Goal: Task Accomplishment & Management: Use online tool/utility

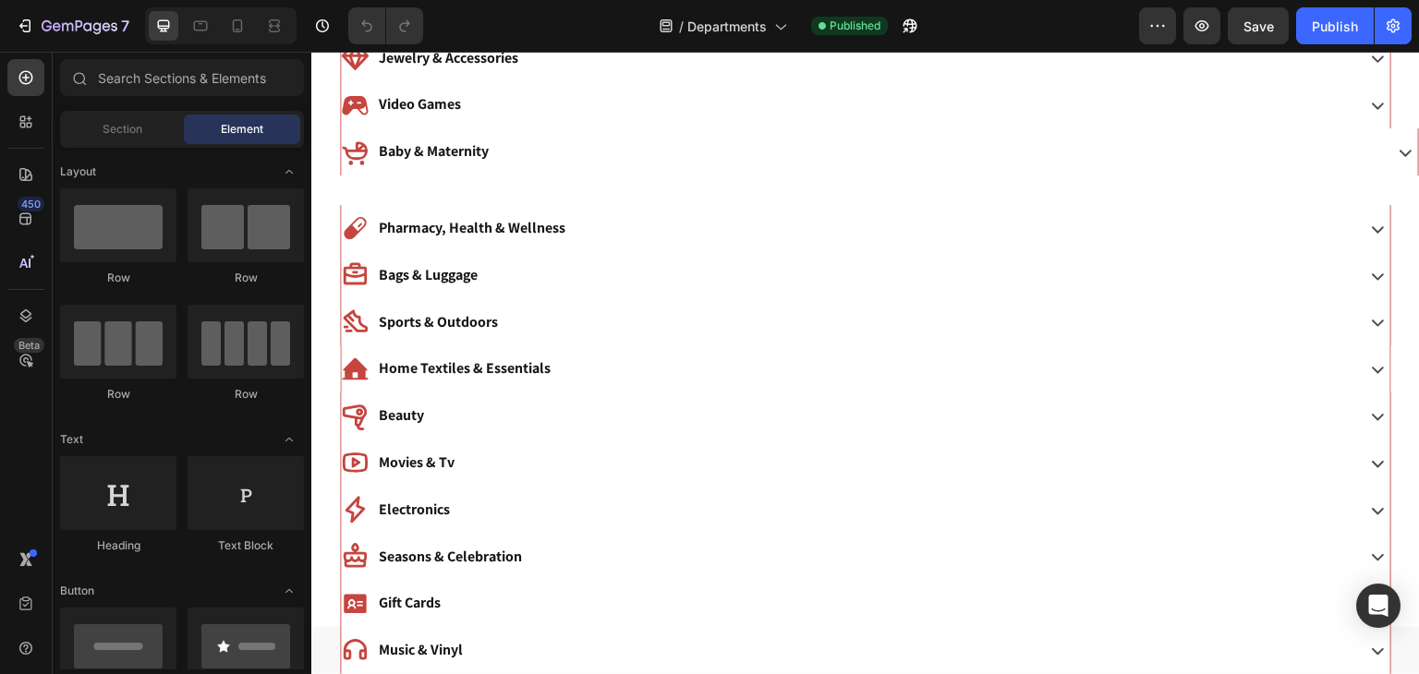
scroll to position [381, 0]
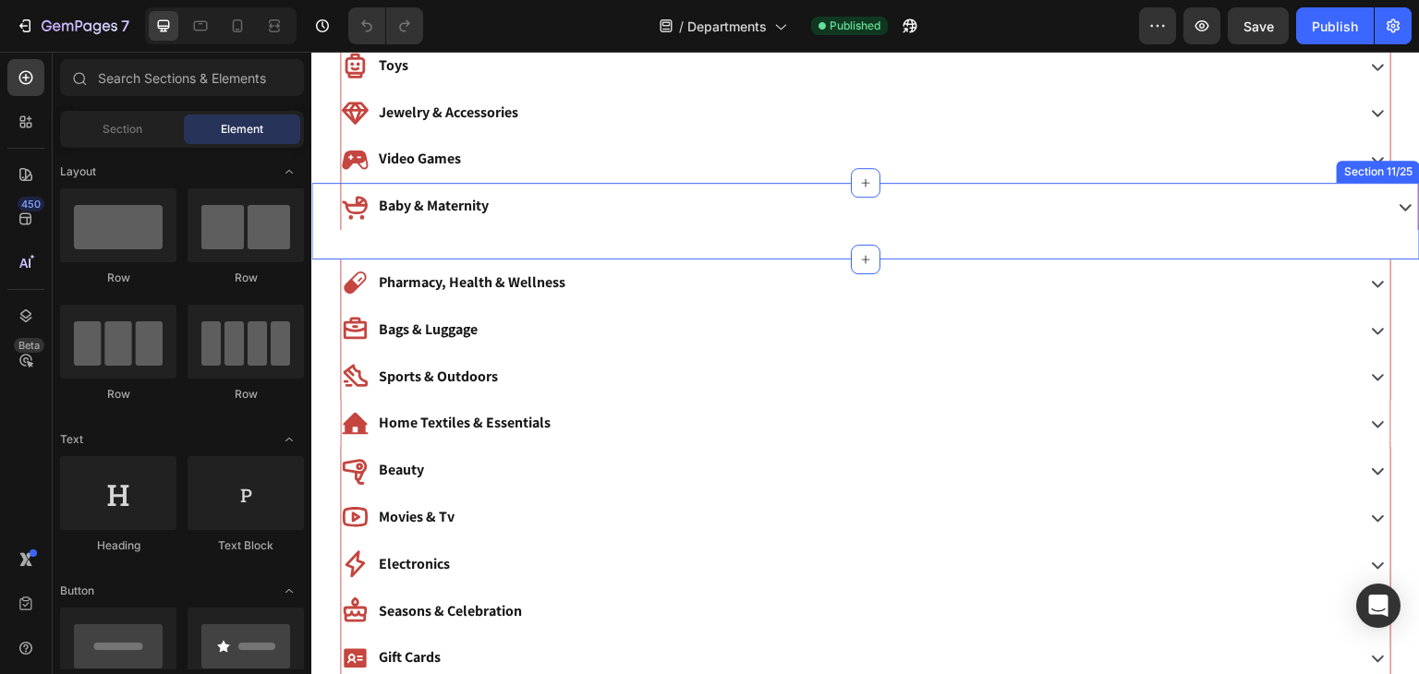
click at [691, 237] on div "Baby & Maternity Accordion Section 11/25" at bounding box center [865, 221] width 1109 height 77
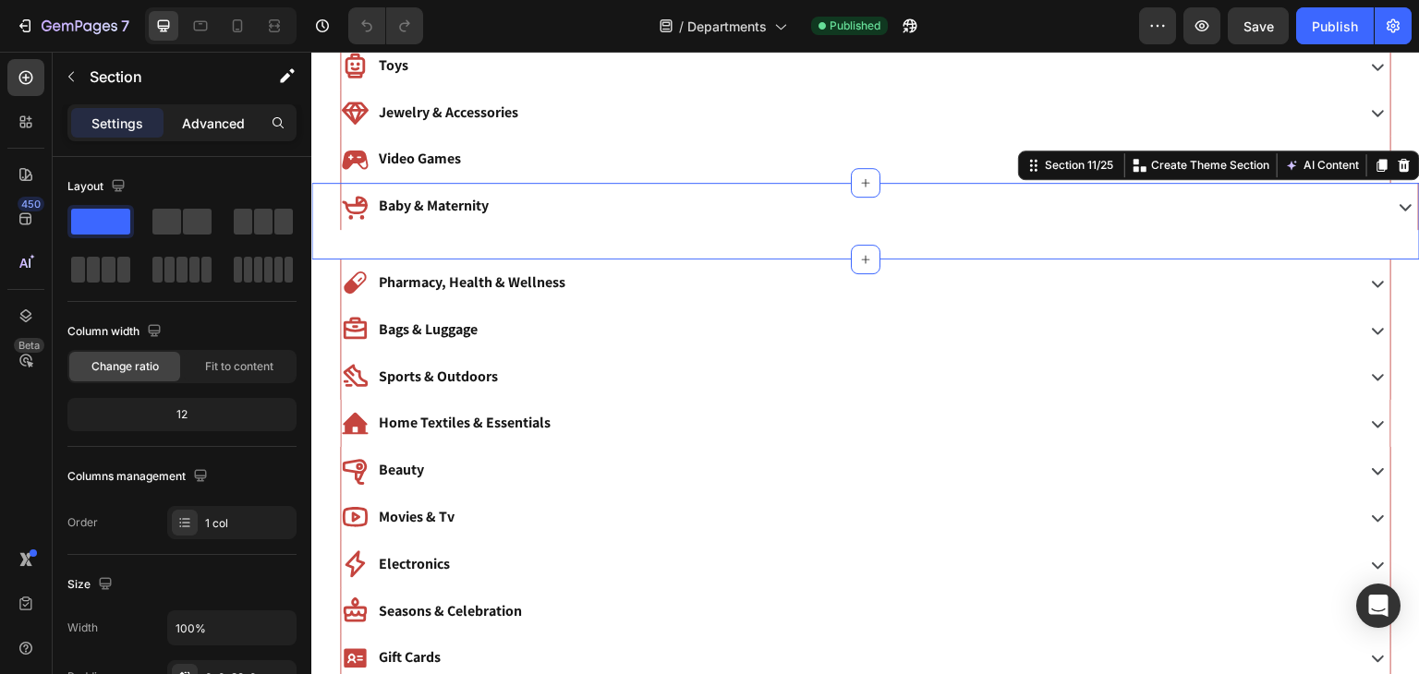
click at [211, 125] on p "Advanced" at bounding box center [213, 123] width 63 height 19
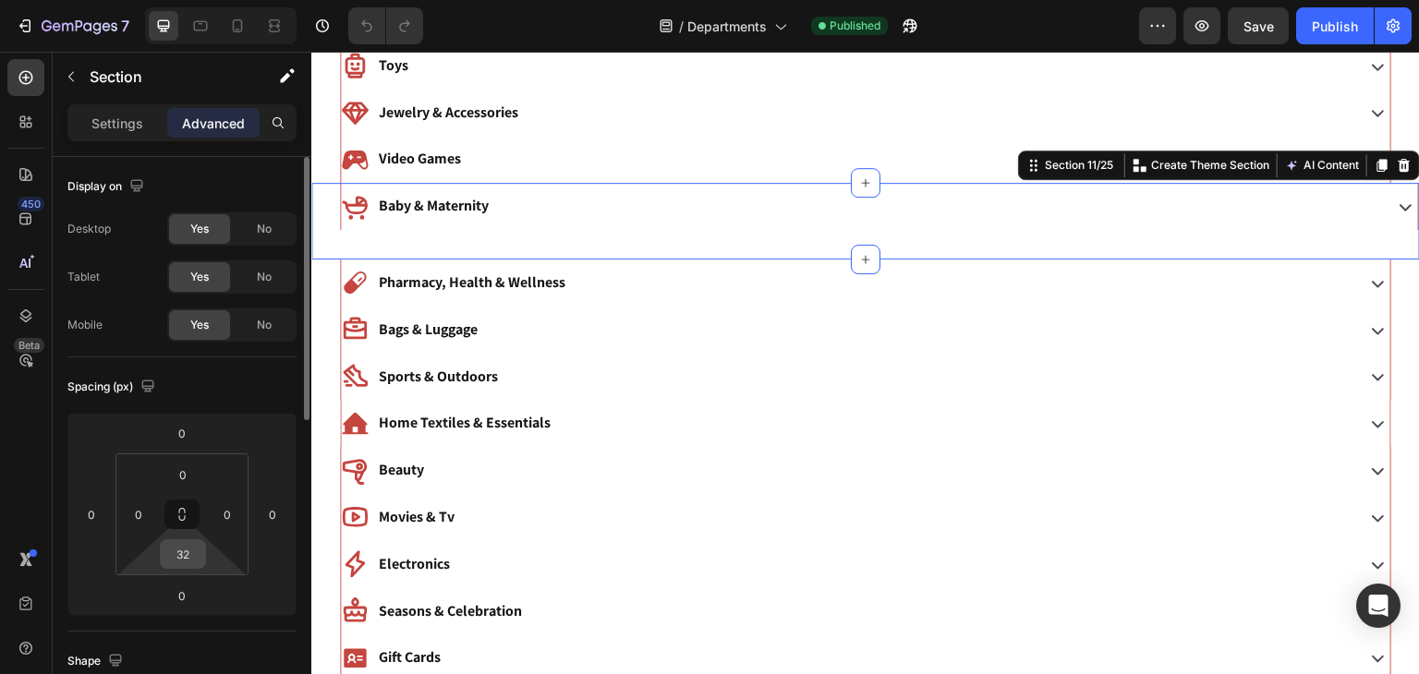
click at [183, 552] on input "32" at bounding box center [182, 554] width 37 height 28
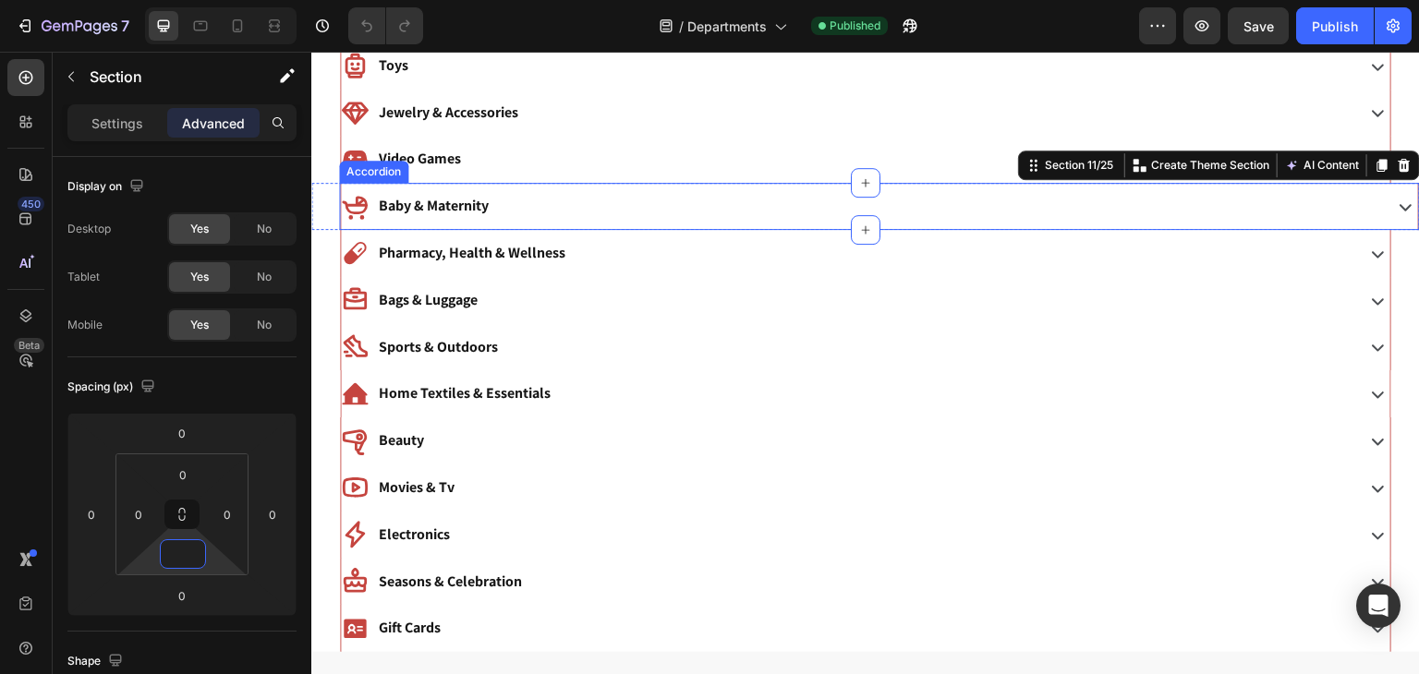
click at [435, 198] on p "Baby & Maternity" at bounding box center [434, 206] width 110 height 27
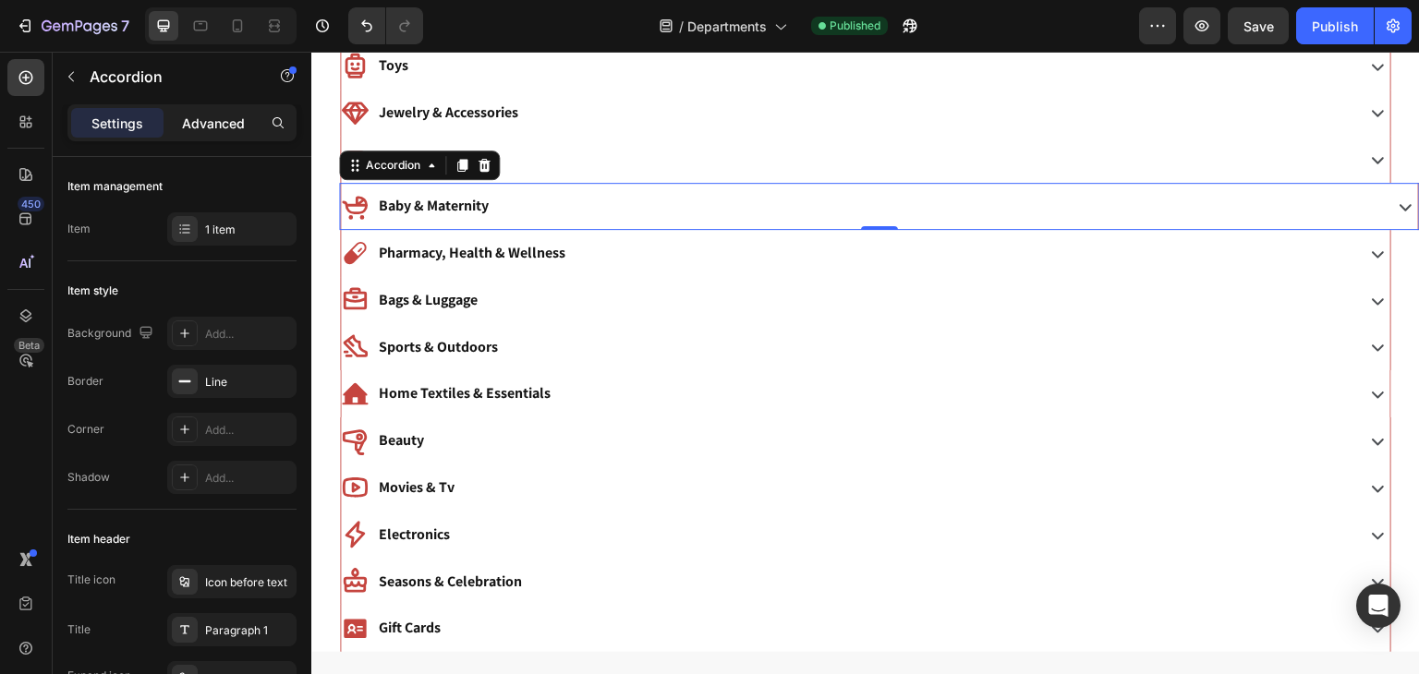
click at [242, 108] on div "Advanced" at bounding box center [213, 123] width 92 height 30
type input "100%"
type input "100"
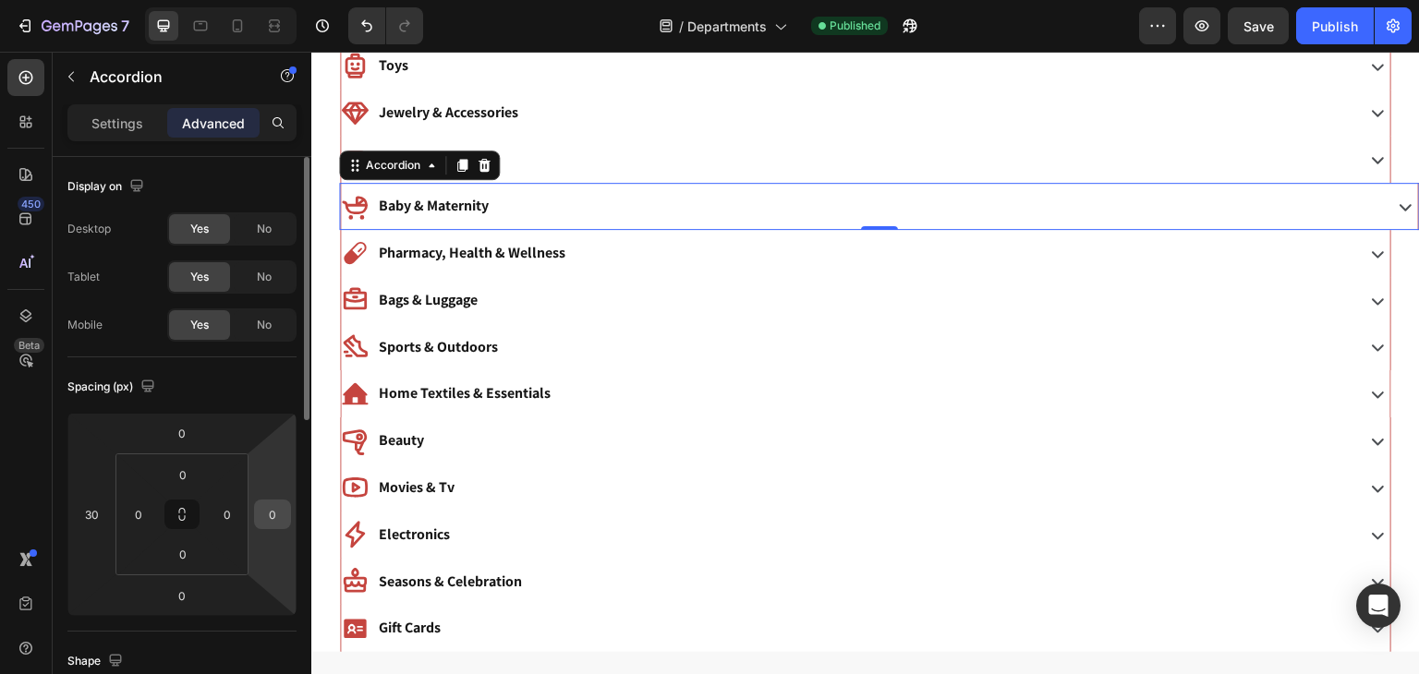
click at [268, 518] on input "0" at bounding box center [273, 515] width 28 height 28
type input "30"
click at [276, 398] on div "Spacing (px)" at bounding box center [181, 387] width 229 height 30
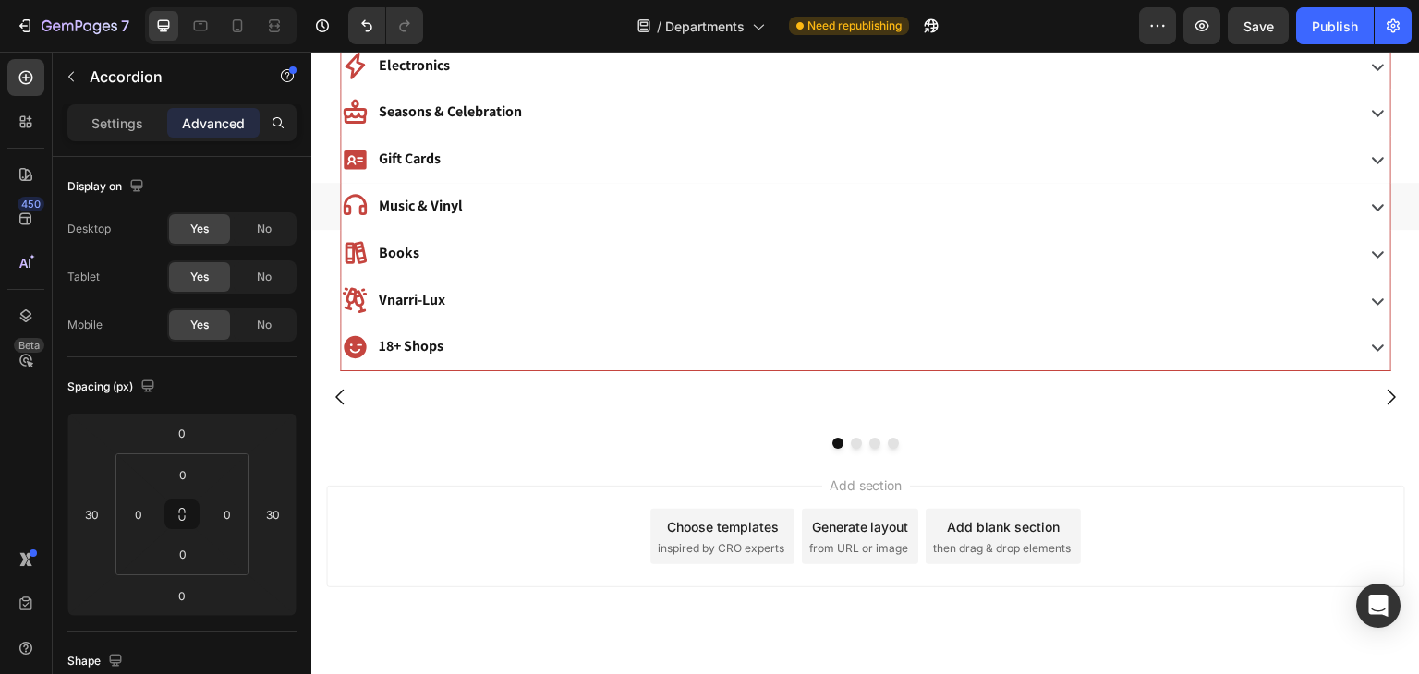
scroll to position [845, 0]
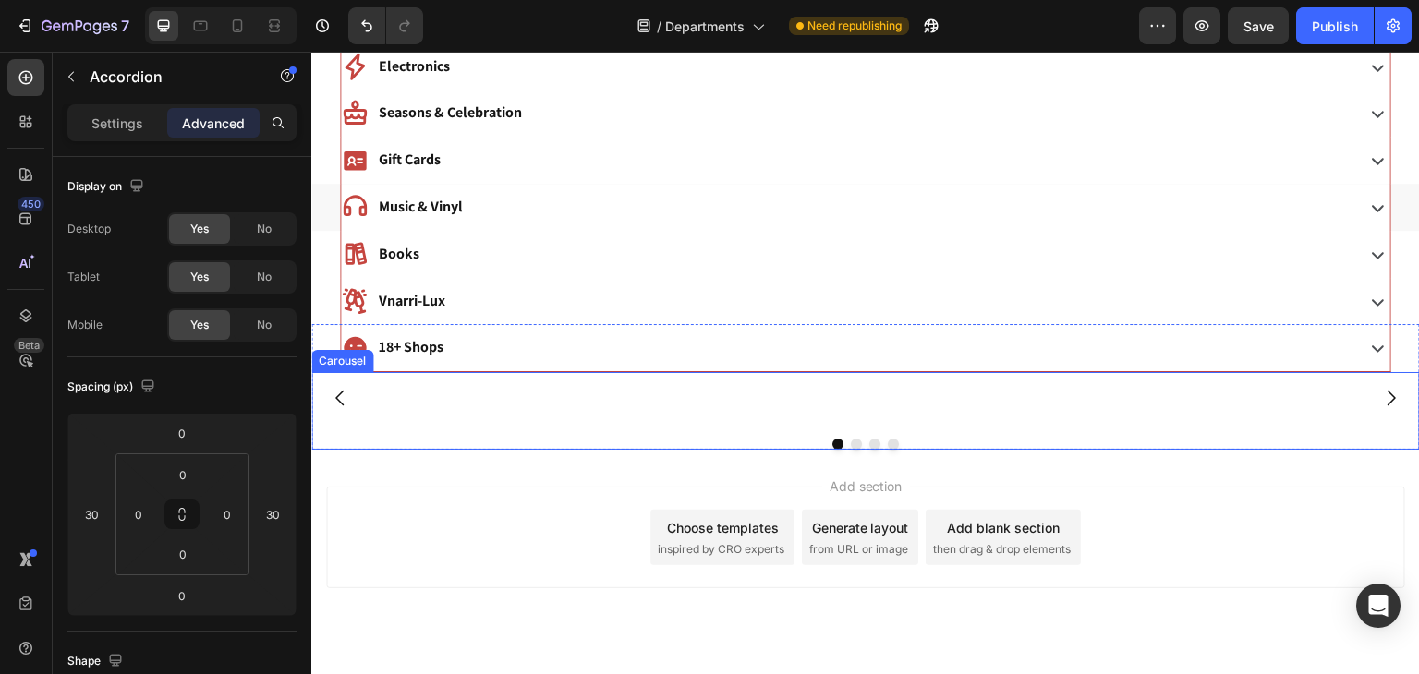
click at [866, 398] on div "Image Image Image Image" at bounding box center [866, 398] width 976 height 0
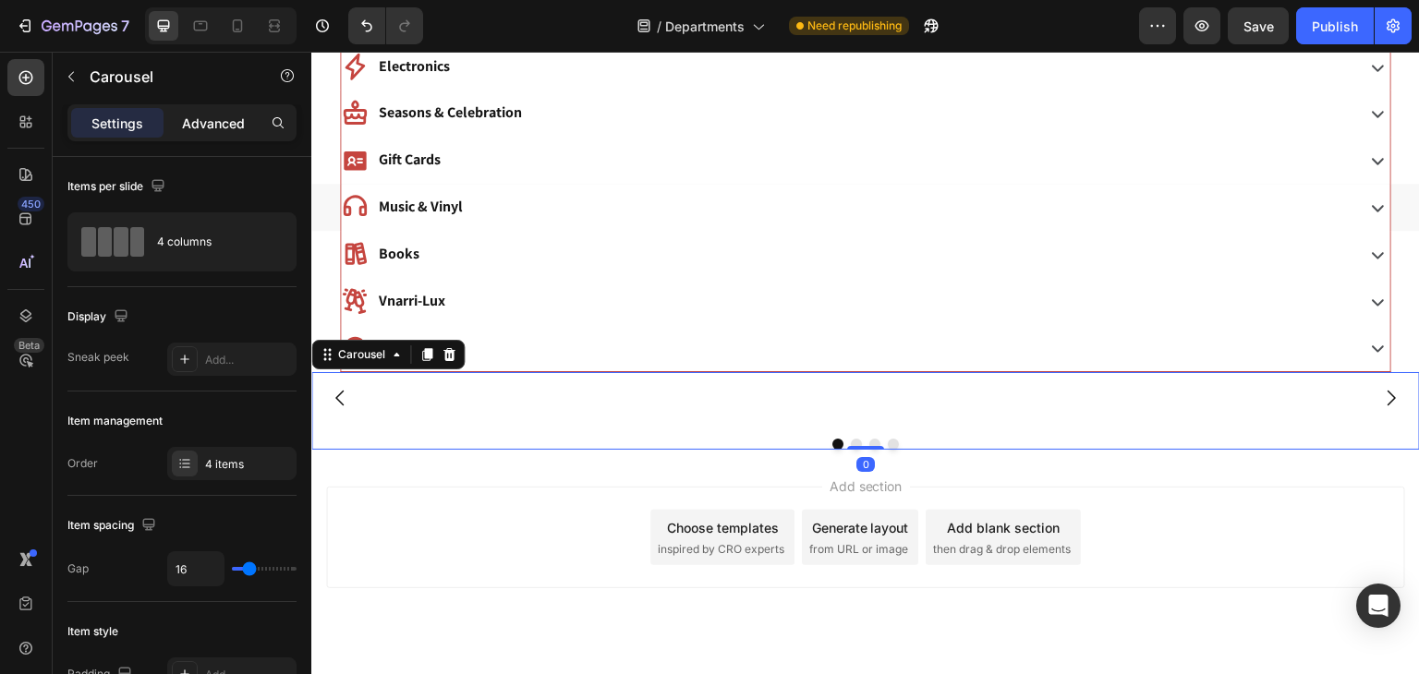
click at [200, 110] on div "Advanced" at bounding box center [213, 123] width 92 height 30
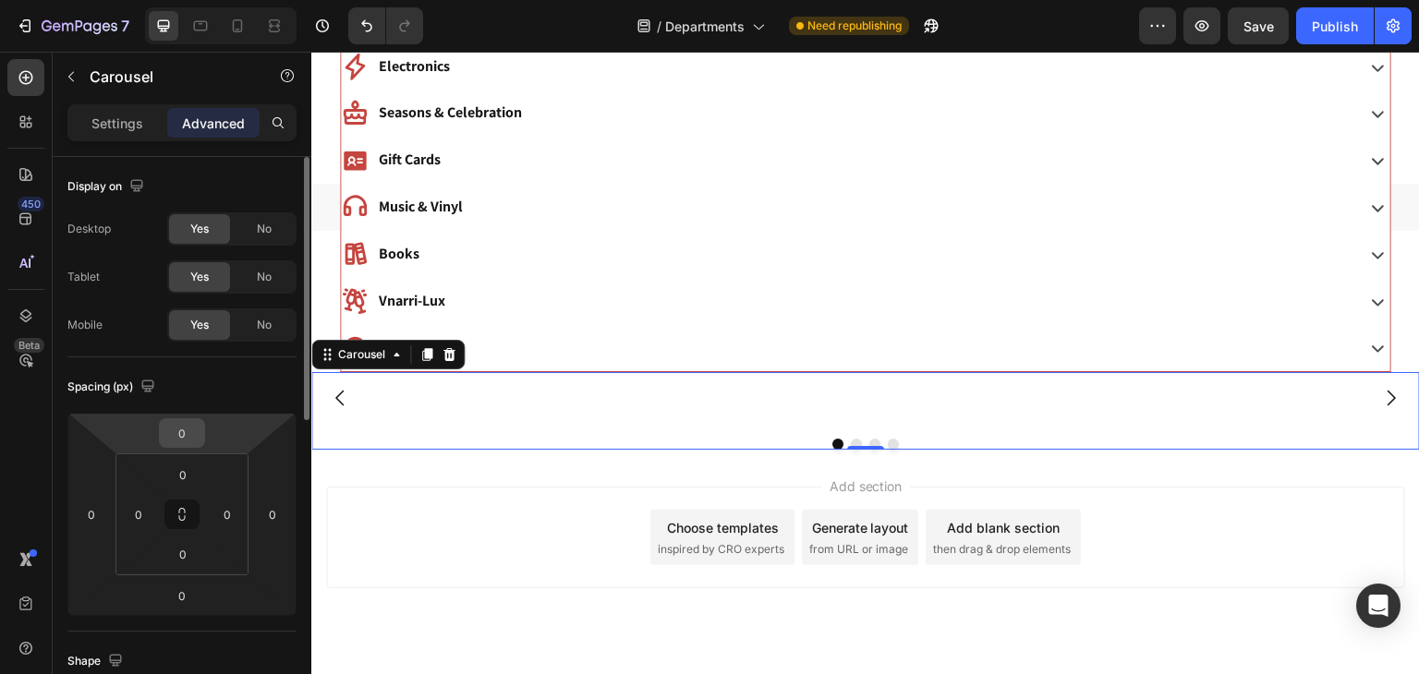
click at [187, 440] on input "0" at bounding box center [182, 433] width 37 height 28
type input "20"
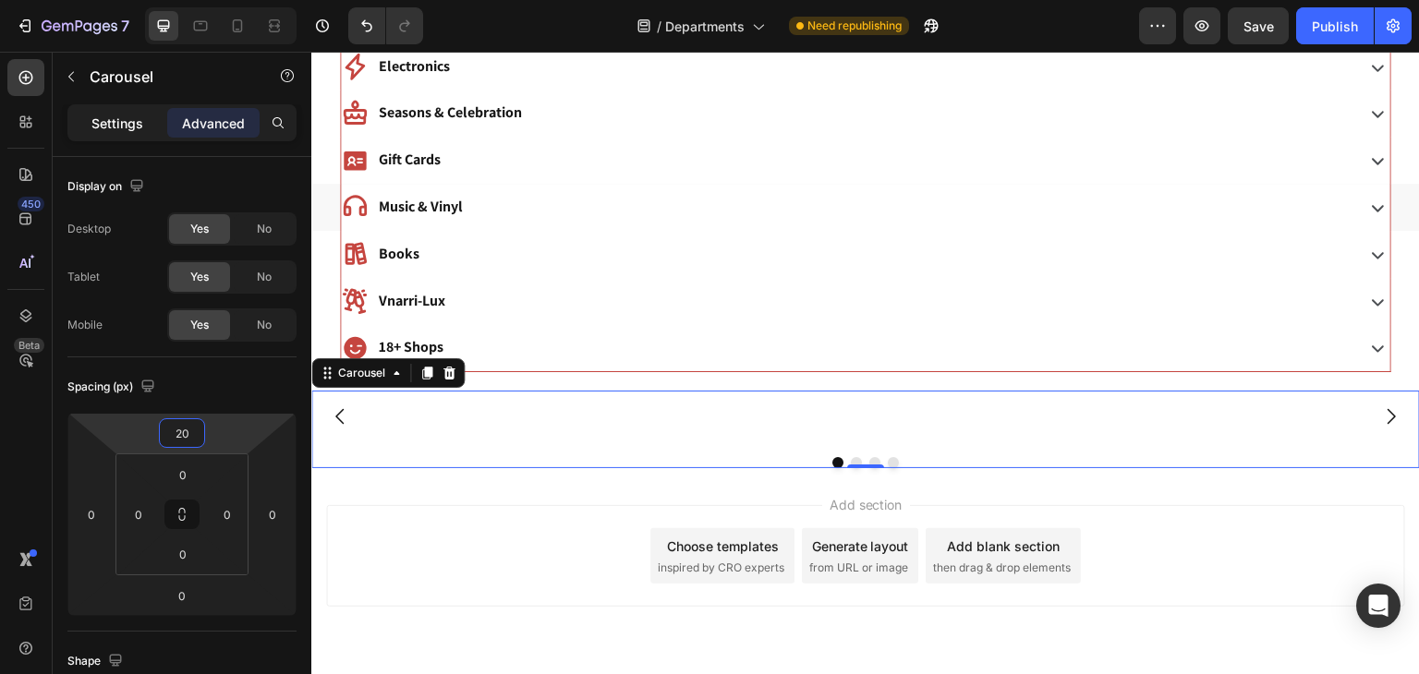
click at [107, 128] on p "Settings" at bounding box center [117, 123] width 52 height 19
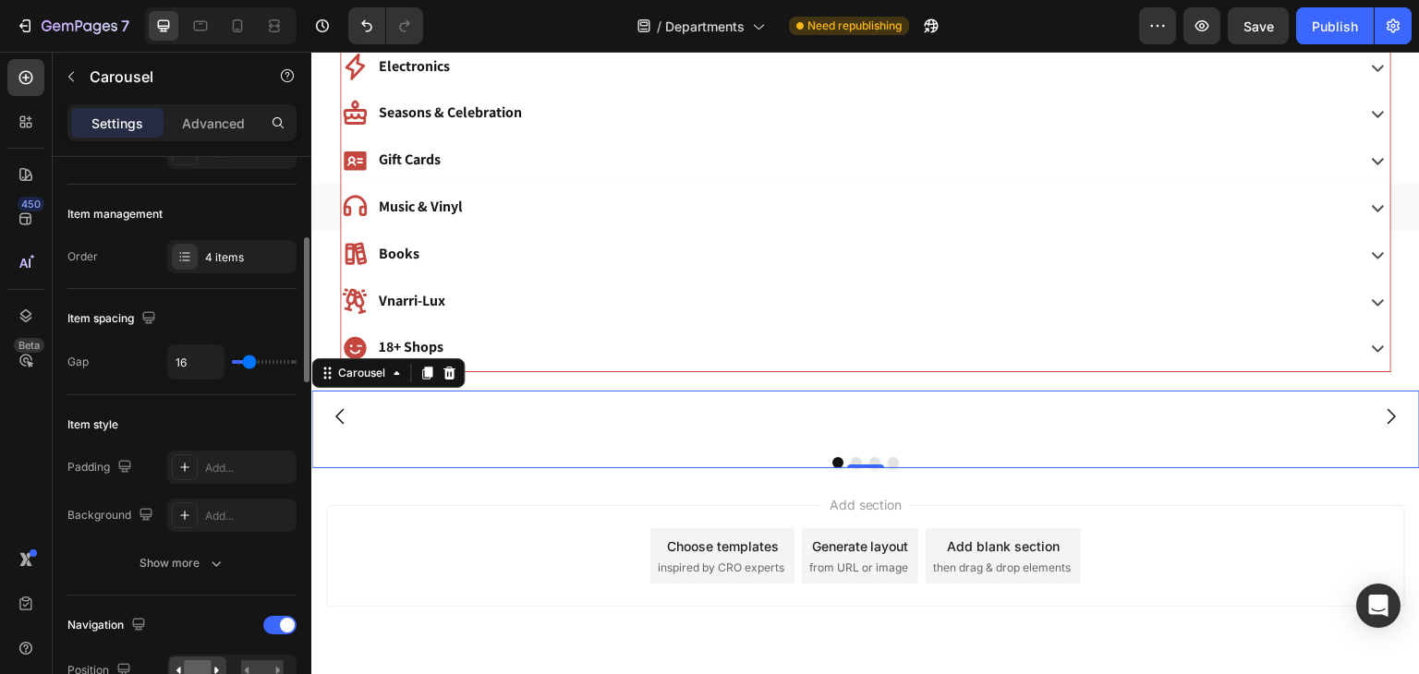
scroll to position [234, 0]
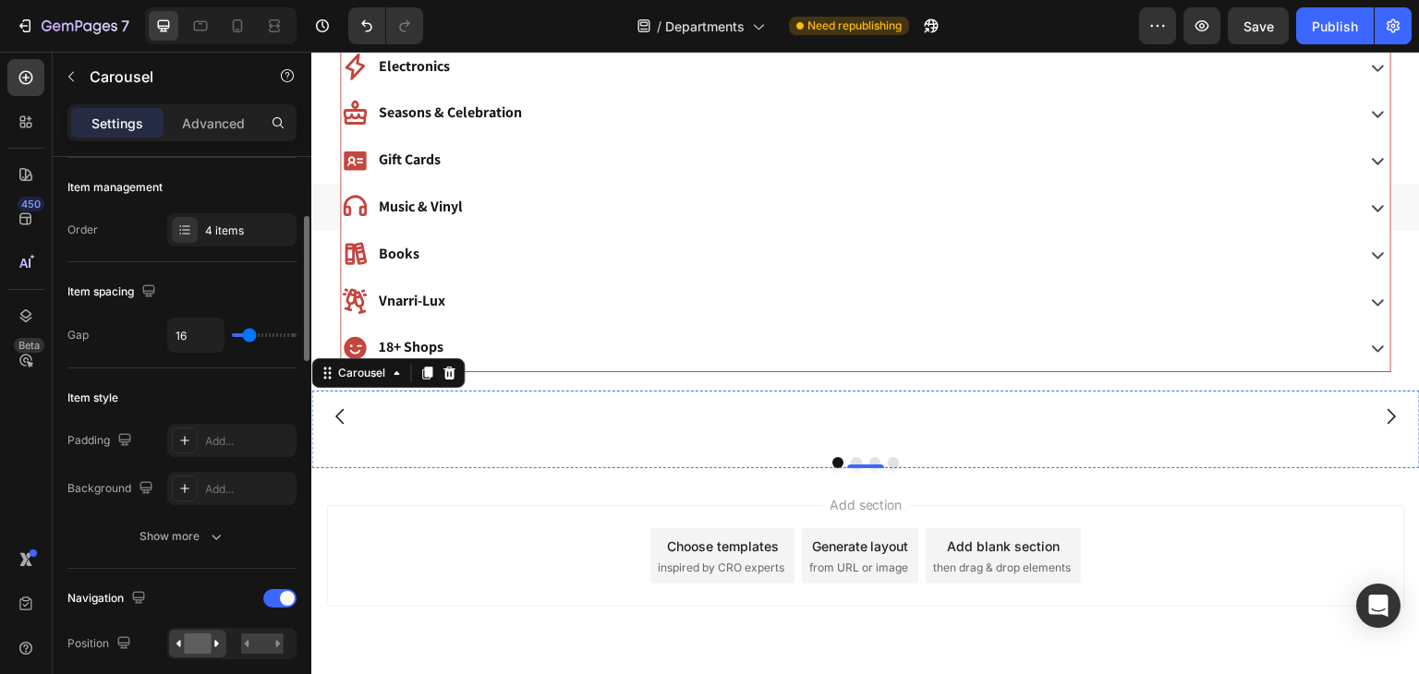
click at [478, 417] on img at bounding box center [494, 417] width 233 height 0
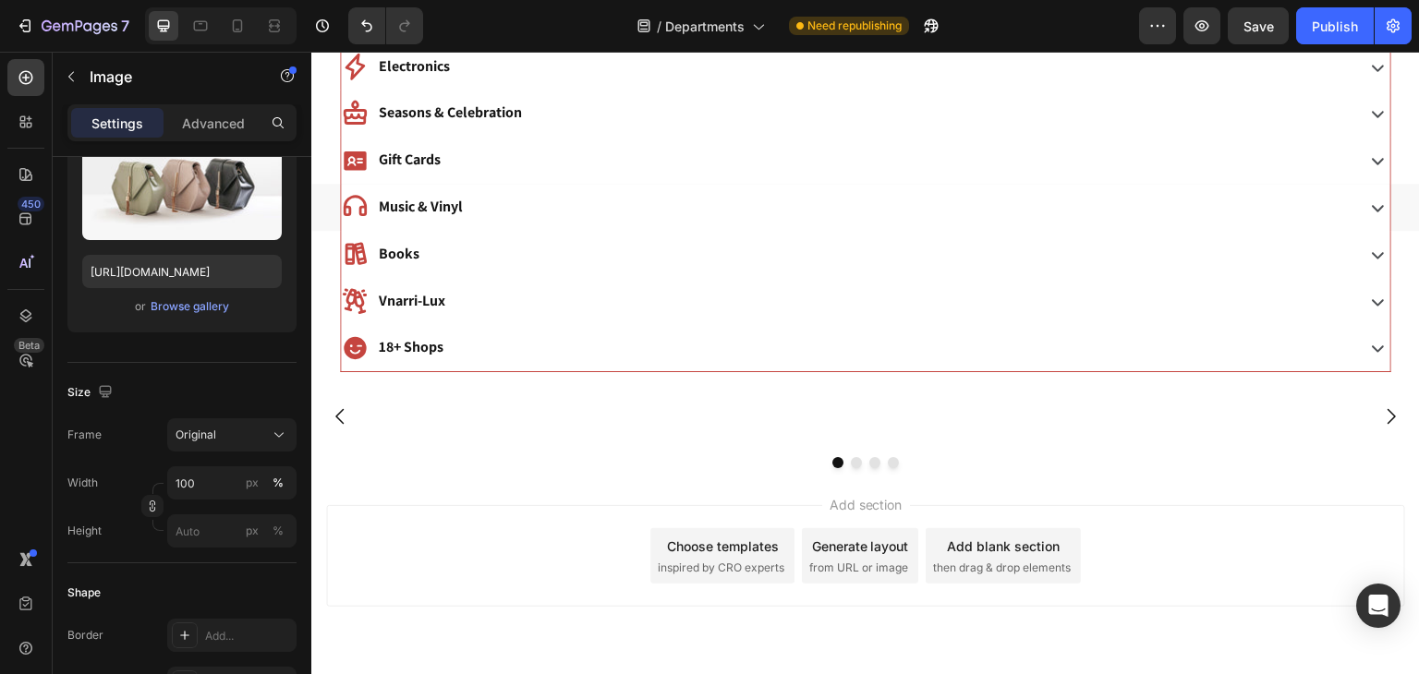
scroll to position [0, 0]
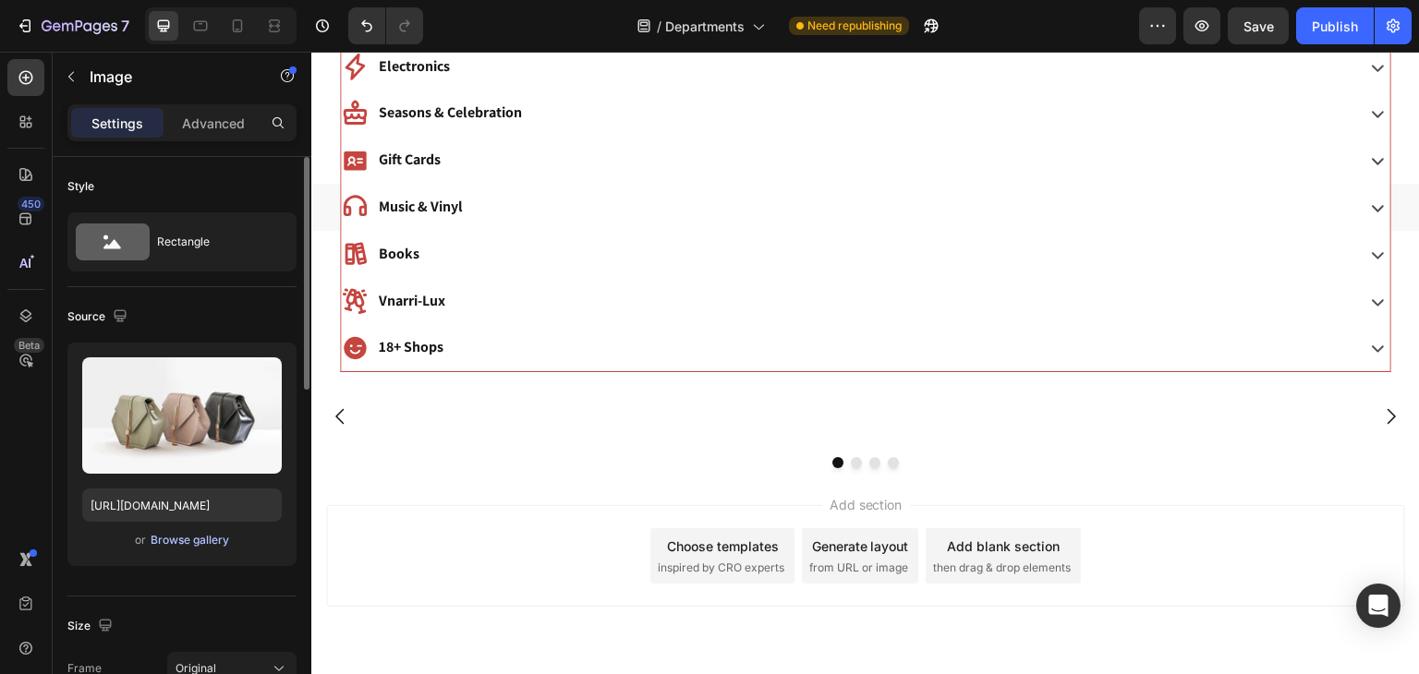
click at [199, 536] on div "Browse gallery" at bounding box center [190, 540] width 79 height 17
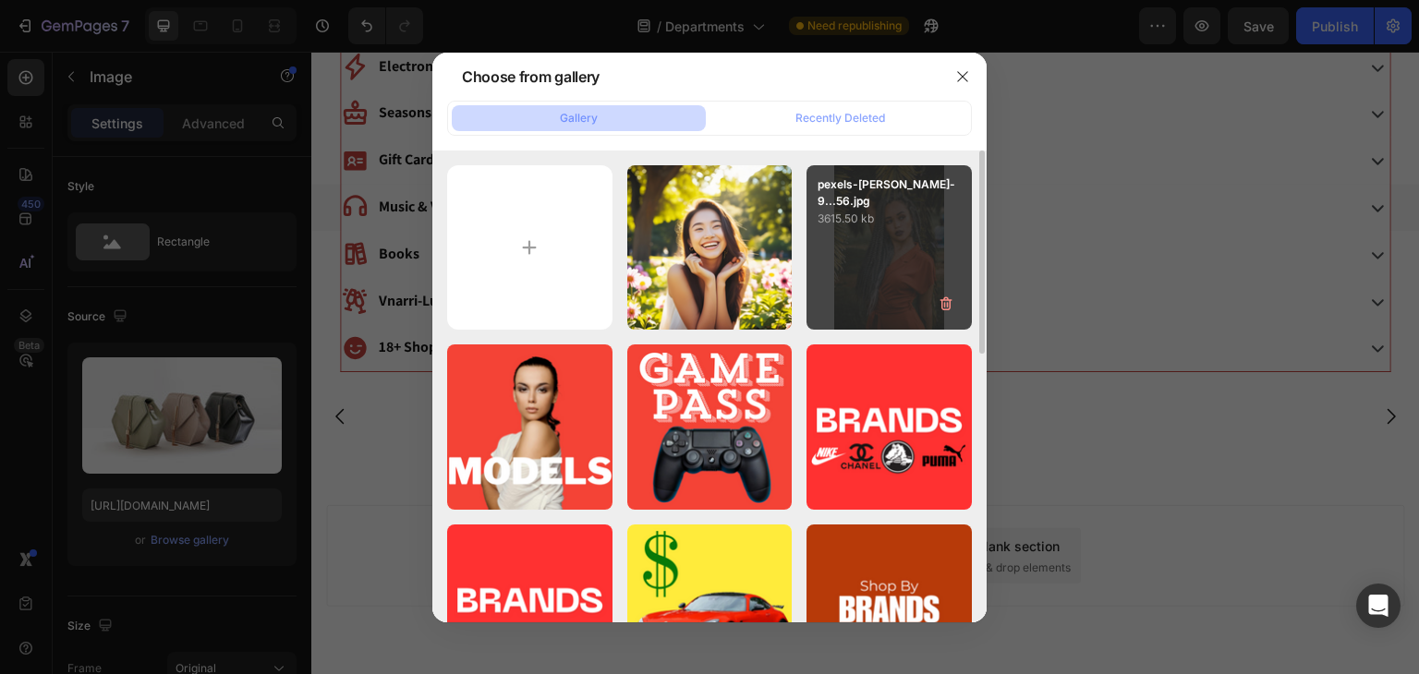
click at [908, 237] on div "pexels-nicole-berro-9...56.jpg 3615.50 kb" at bounding box center [889, 247] width 165 height 165
type input "https://cdn.shopify.com/s/files/1/0768/4112/4098/files/gempages_577636420596794…"
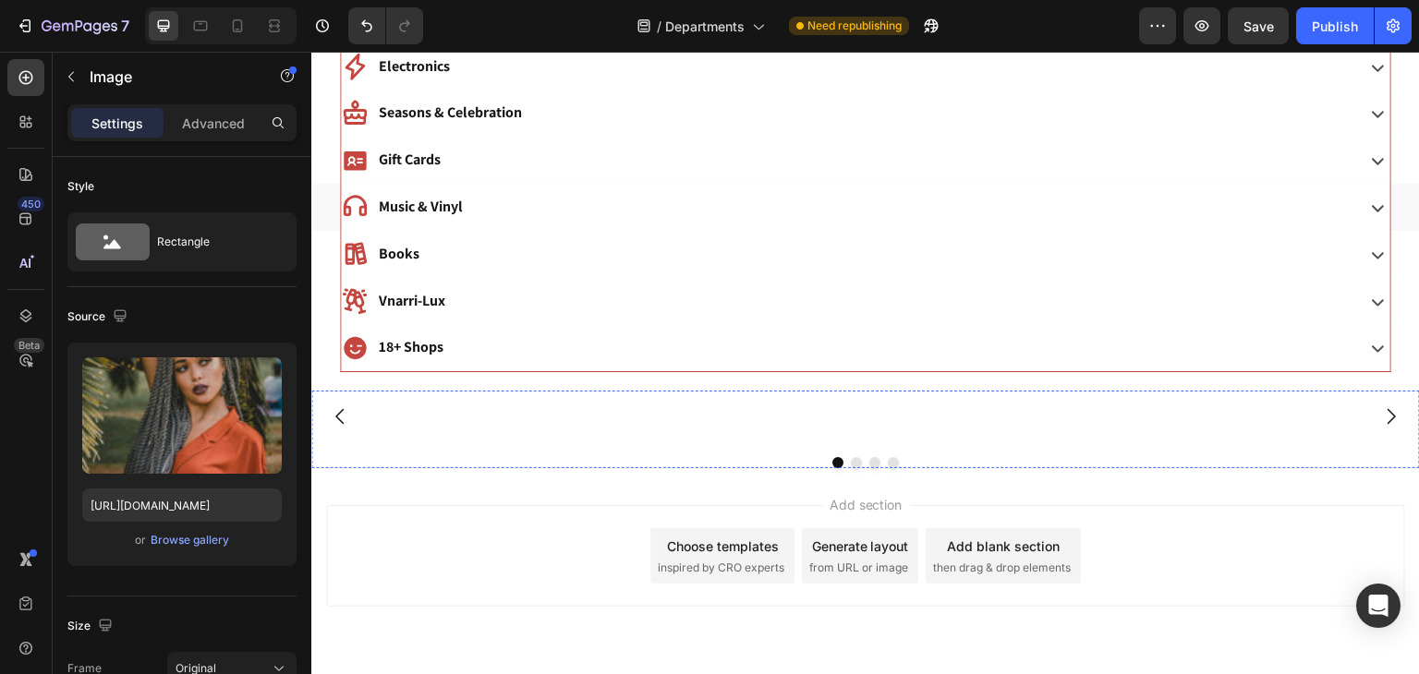
click at [721, 417] on img at bounding box center [741, 417] width 233 height 0
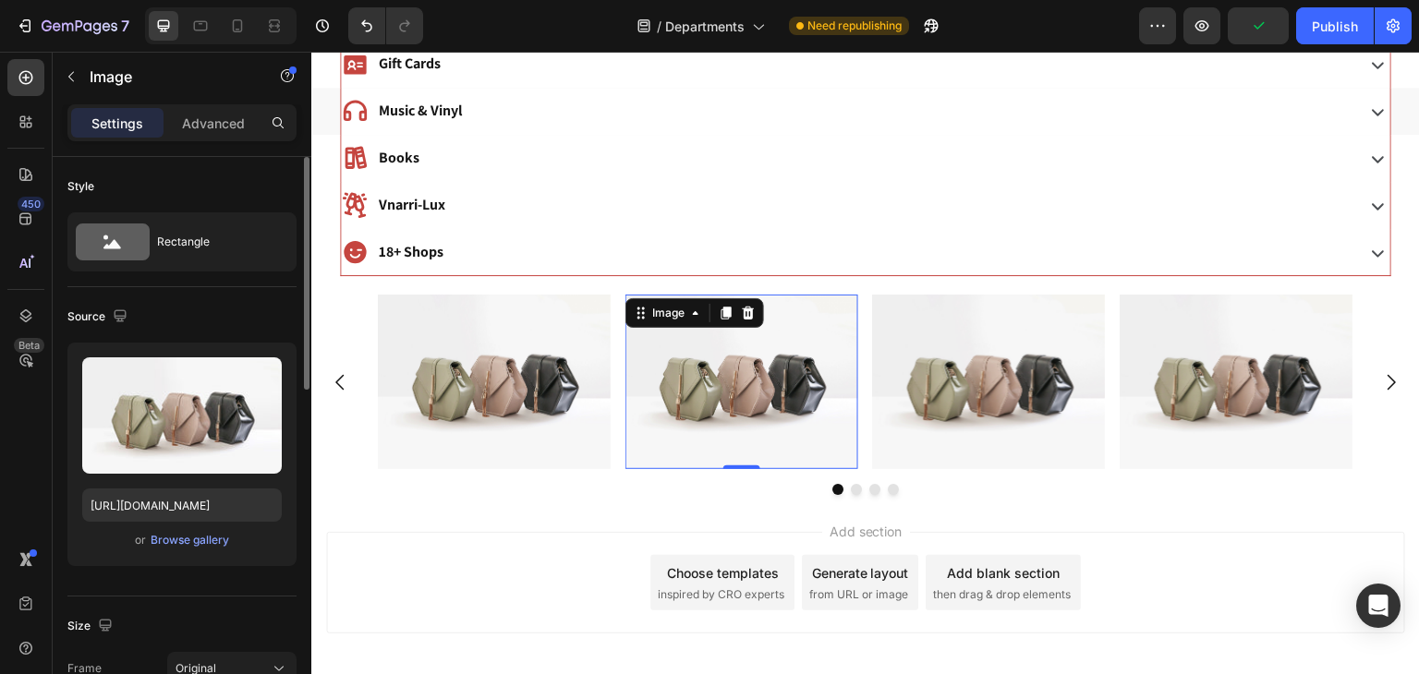
scroll to position [942, 0]
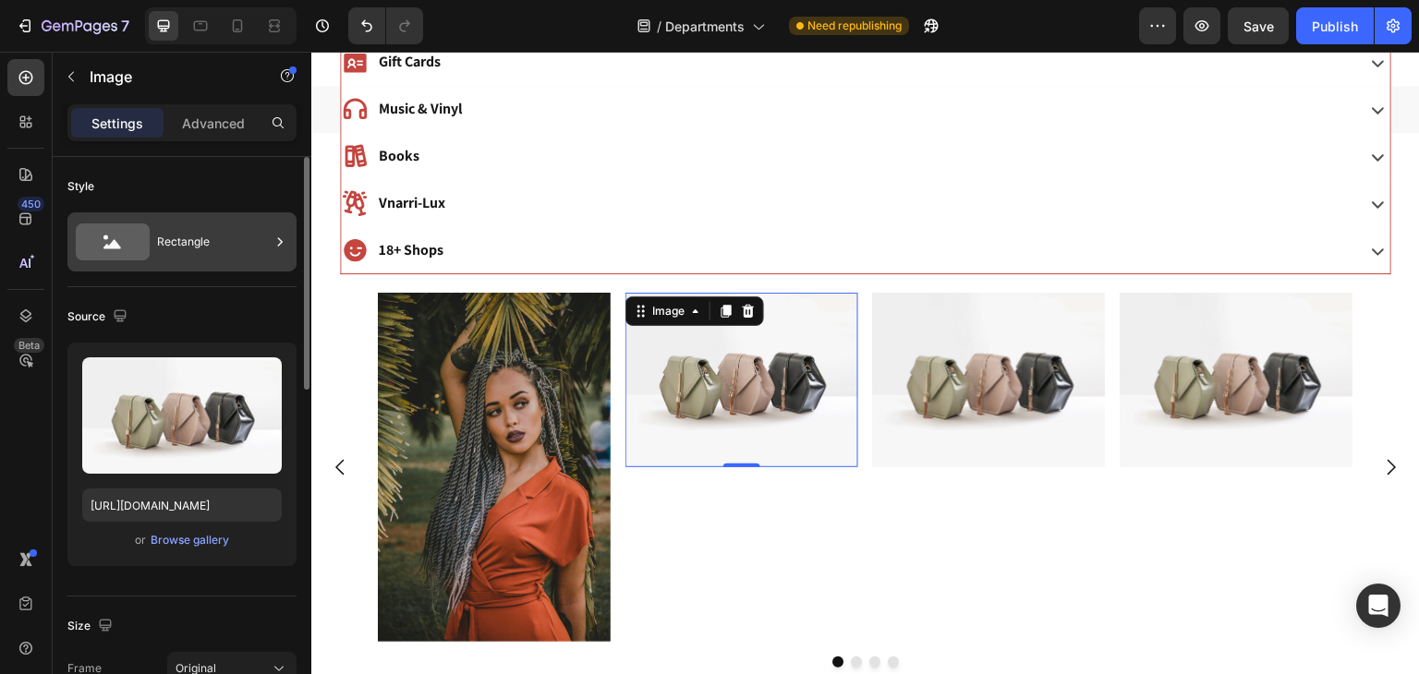
click at [182, 239] on div "Rectangle" at bounding box center [213, 242] width 113 height 42
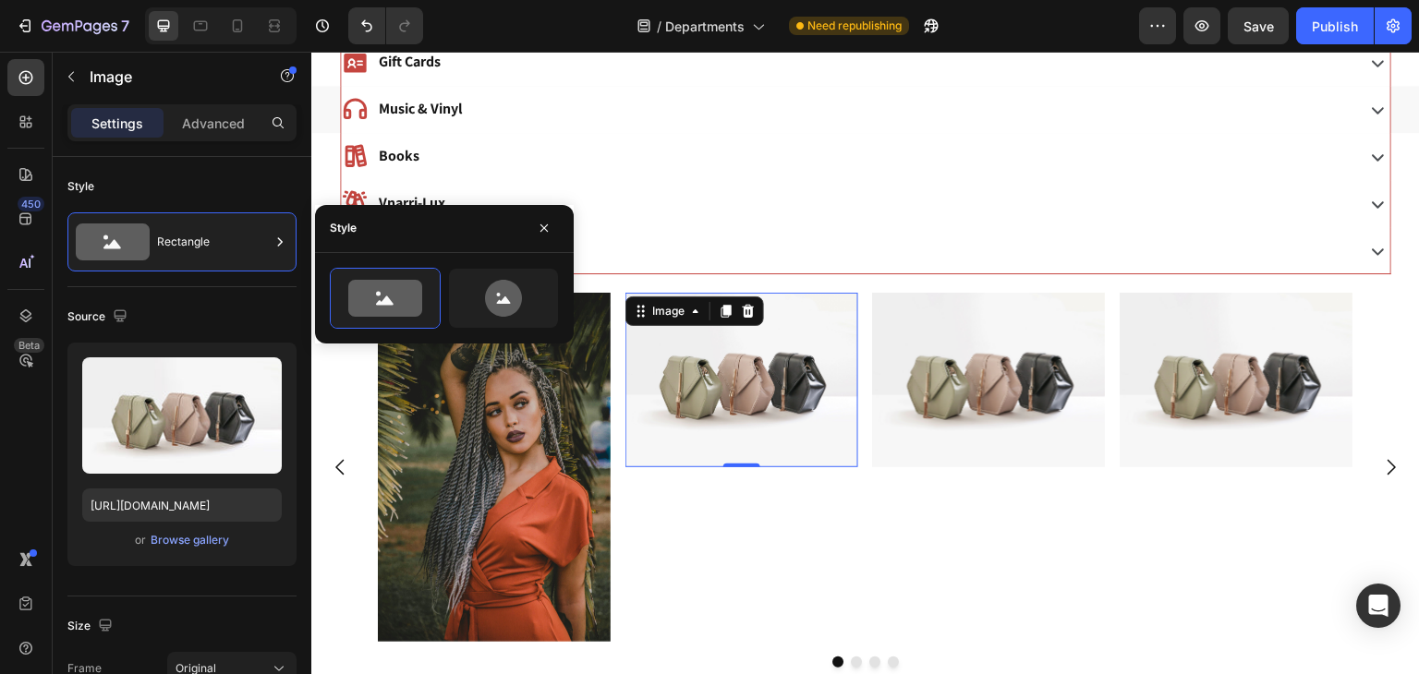
click at [696, 342] on img at bounding box center [741, 380] width 233 height 175
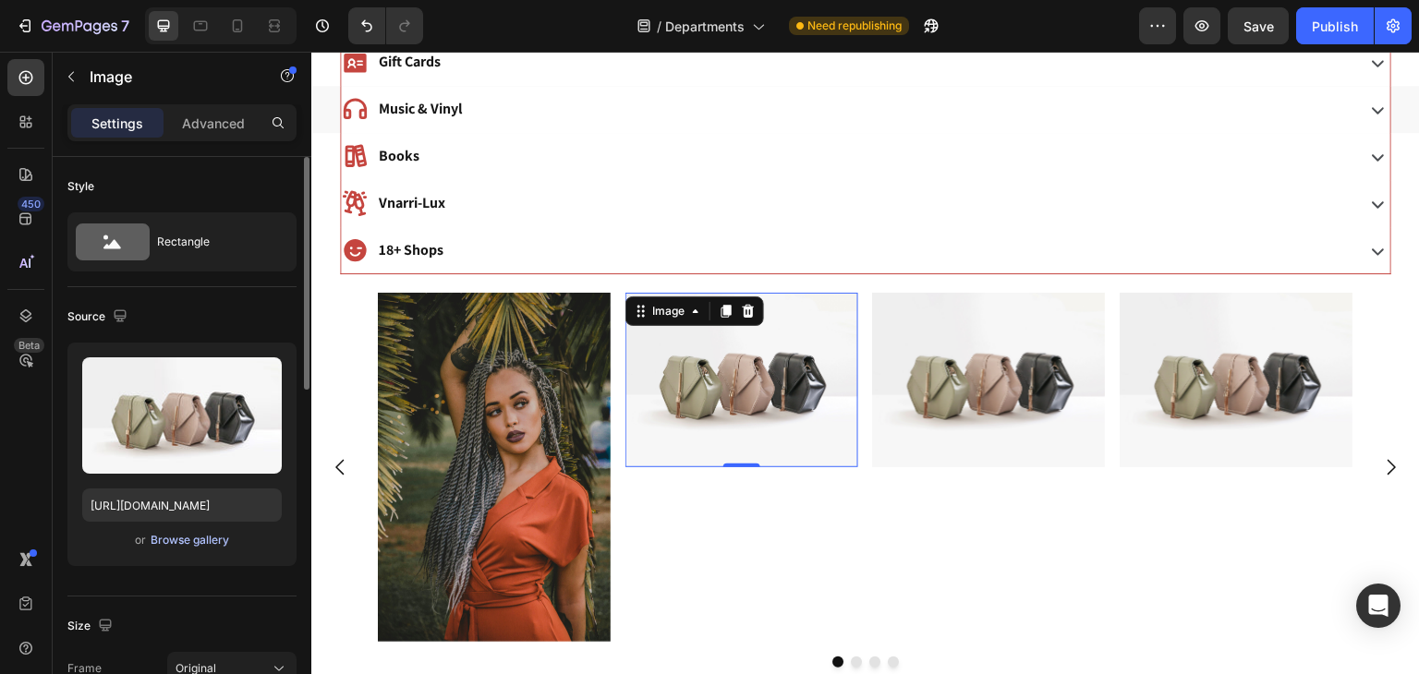
click at [185, 541] on div "Browse gallery" at bounding box center [190, 540] width 79 height 17
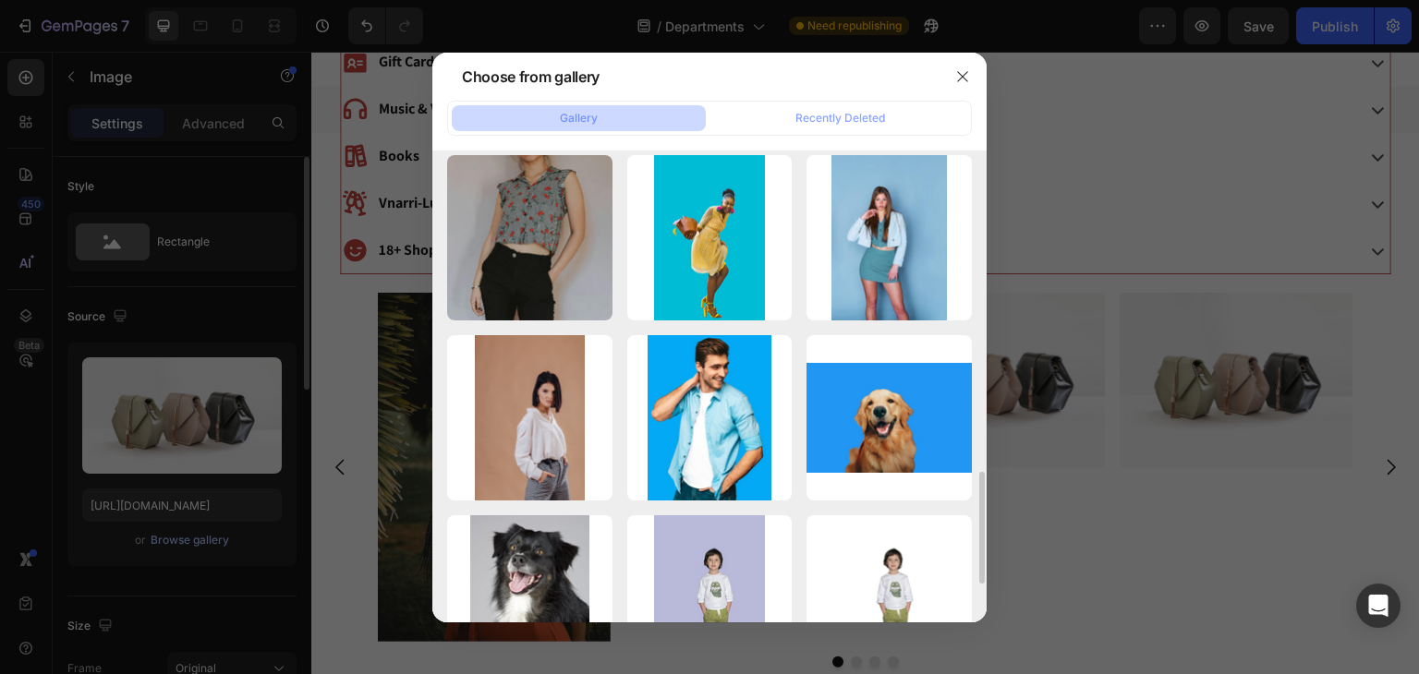
scroll to position [1293, 0]
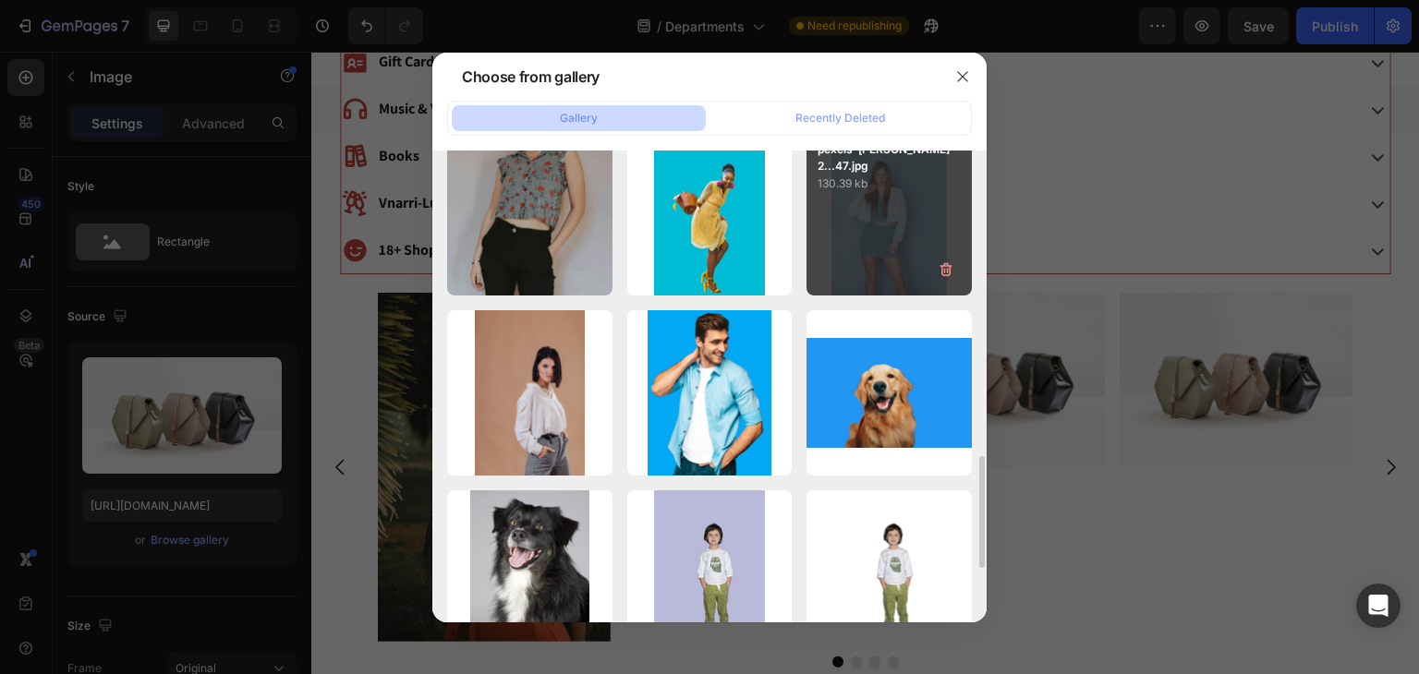
click at [898, 212] on div "pexels-jessica-pope-2...47.jpg 130.39 kb" at bounding box center [889, 212] width 165 height 165
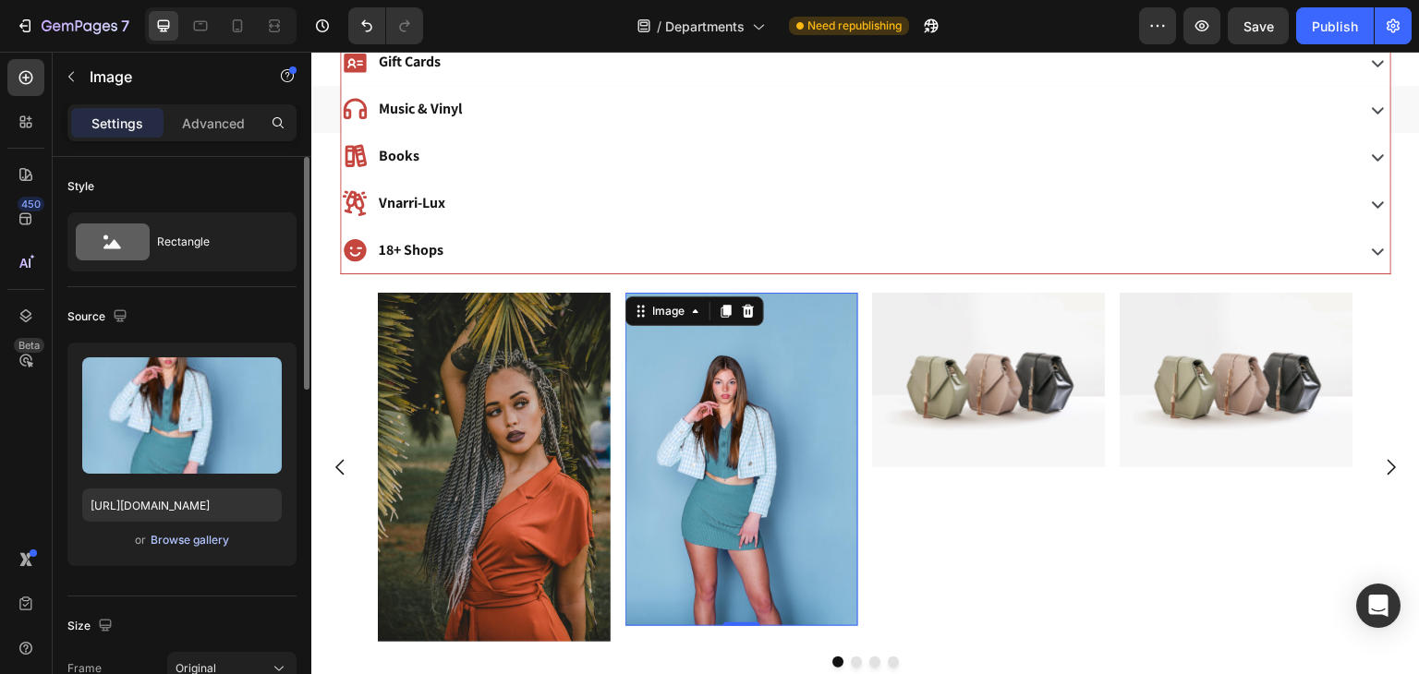
click at [171, 540] on div "Browse gallery" at bounding box center [190, 540] width 79 height 17
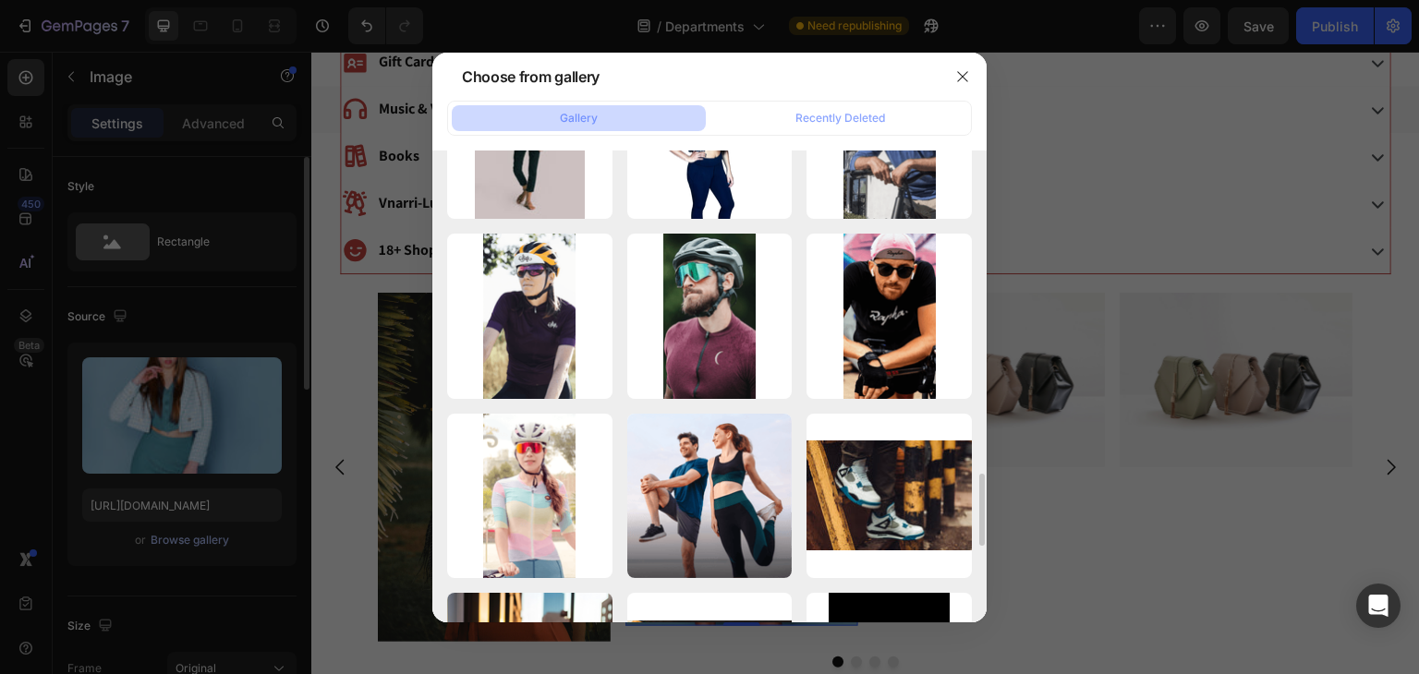
scroll to position [1936, 0]
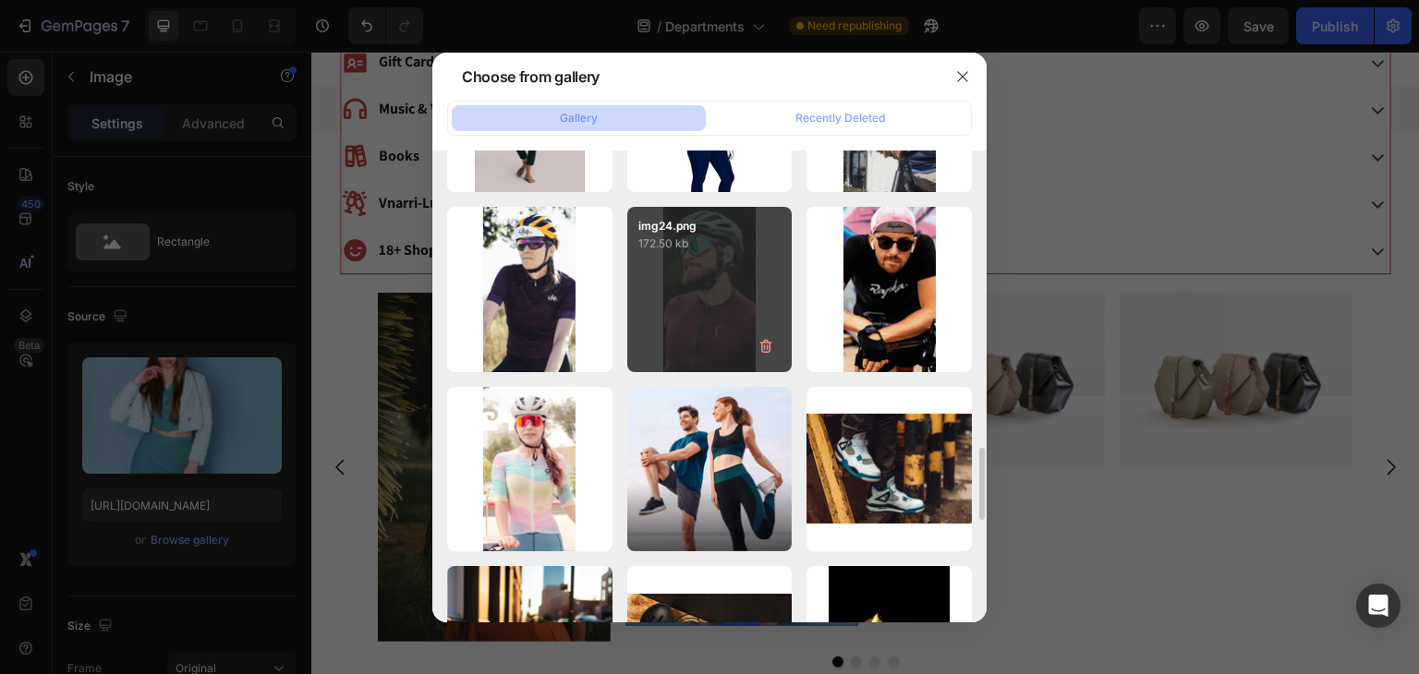
click at [738, 311] on div "img24.png 172.50 kb" at bounding box center [709, 289] width 165 height 165
type input "https://cdn.shopify.com/s/files/1/0768/4112/4098/files/gempages_577636420596794…"
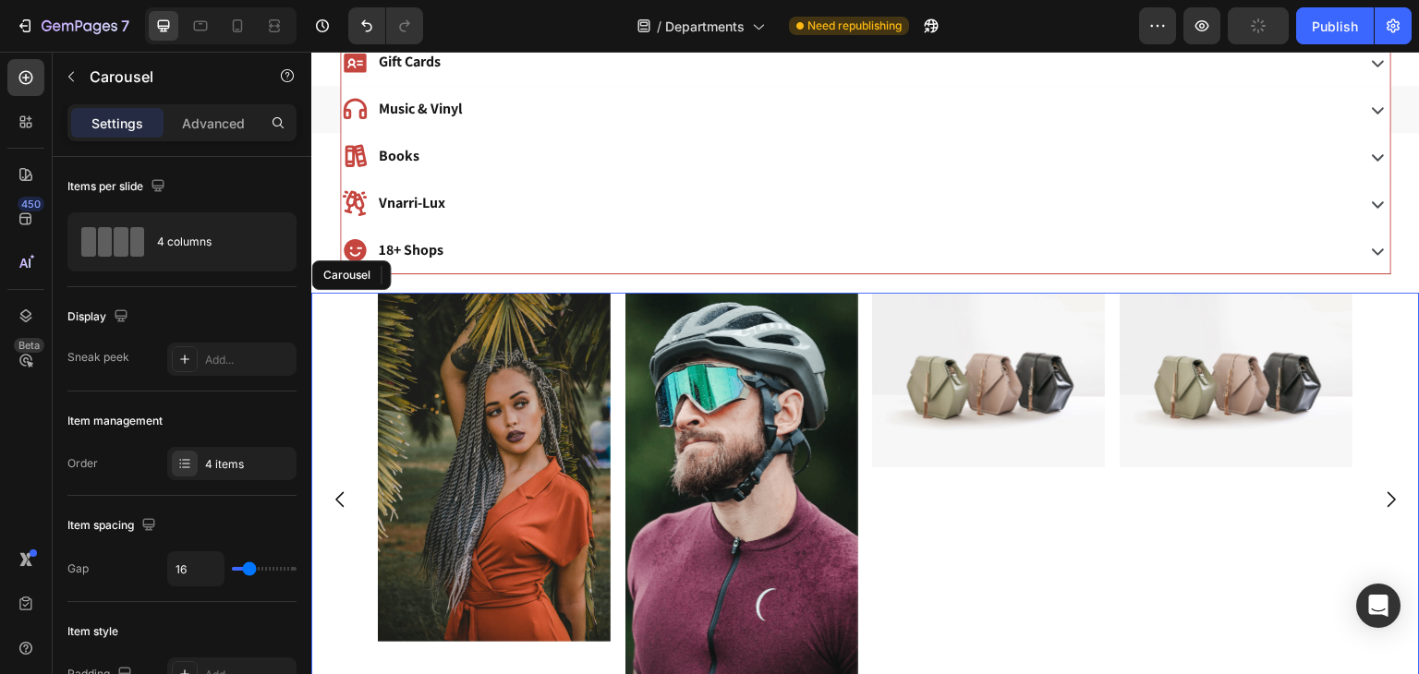
scroll to position [1145, 0]
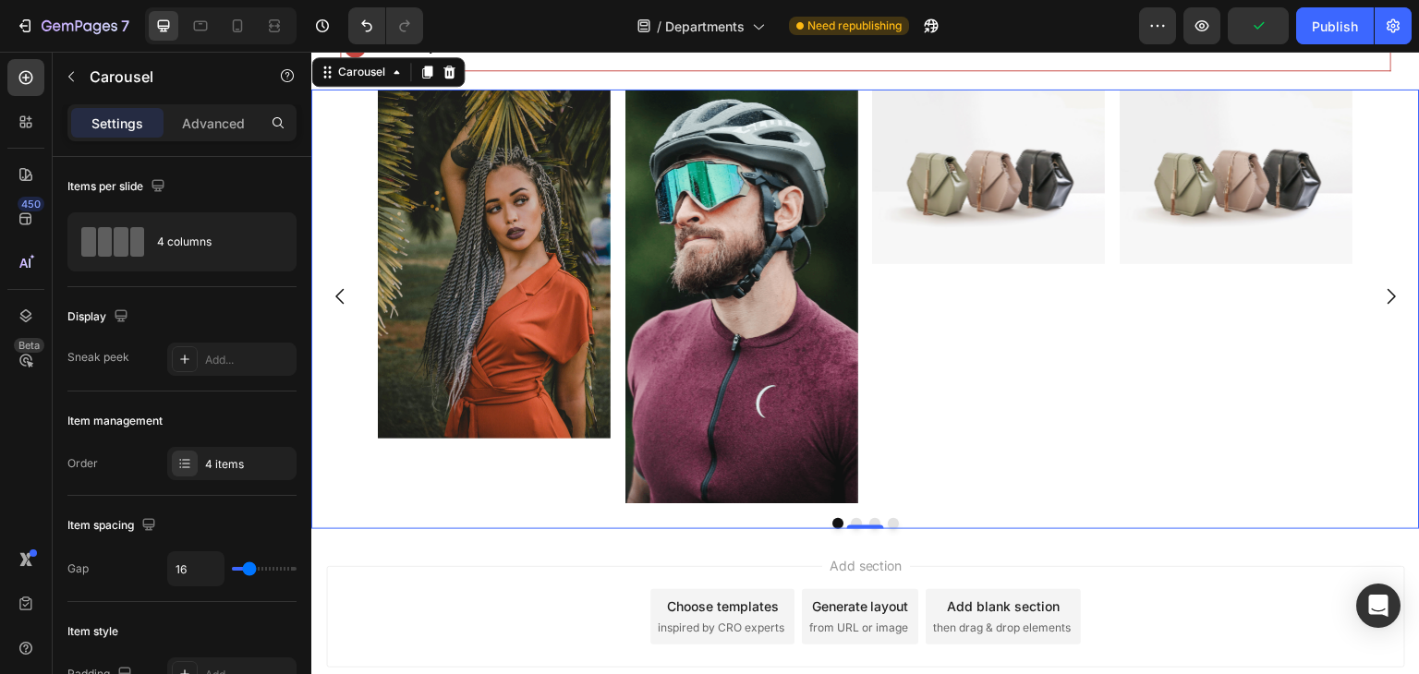
click at [538, 363] on img at bounding box center [494, 264] width 233 height 349
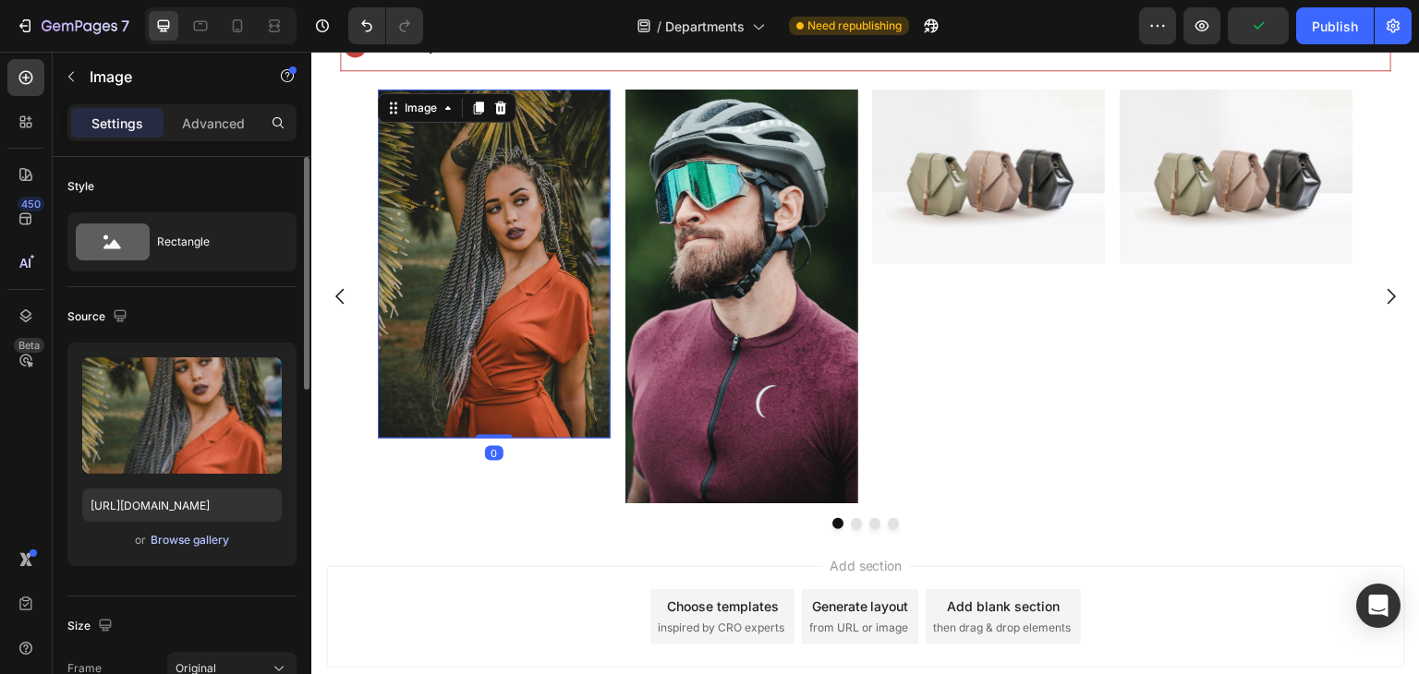
click at [178, 542] on div "Browse gallery" at bounding box center [190, 540] width 79 height 17
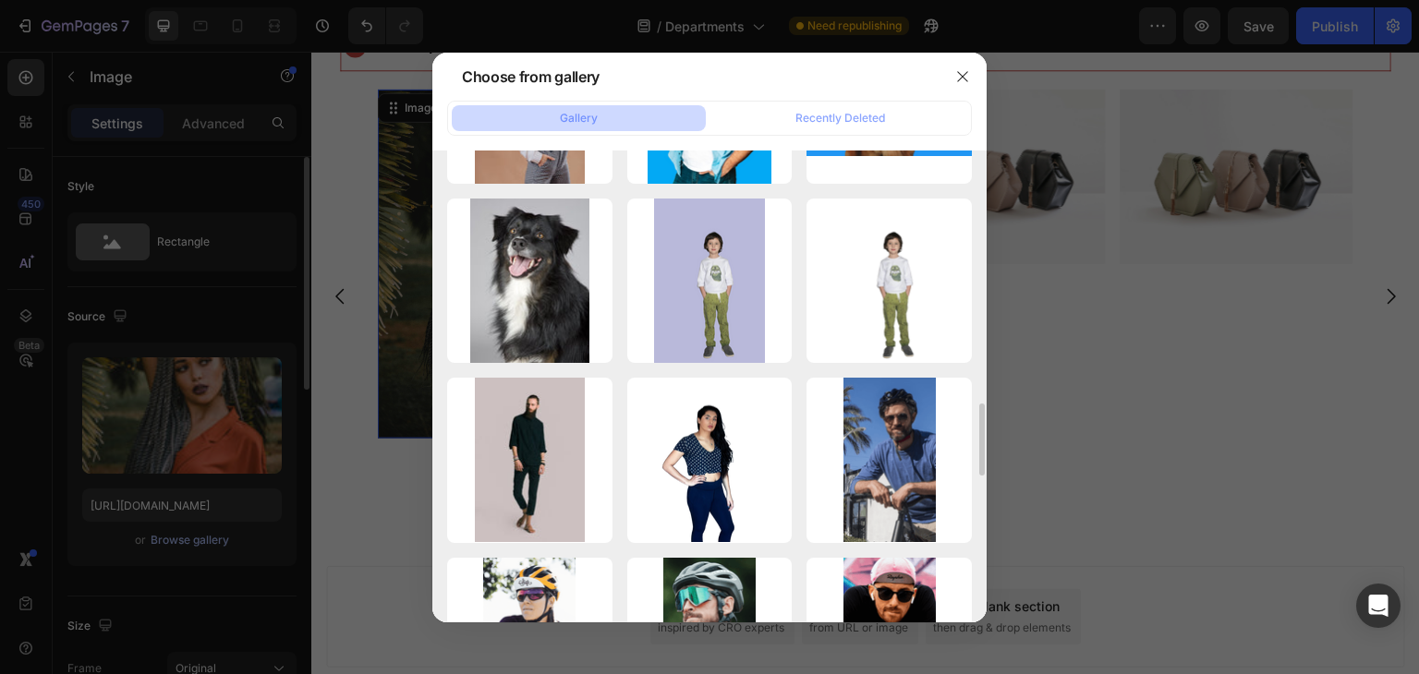
scroll to position [1594, 0]
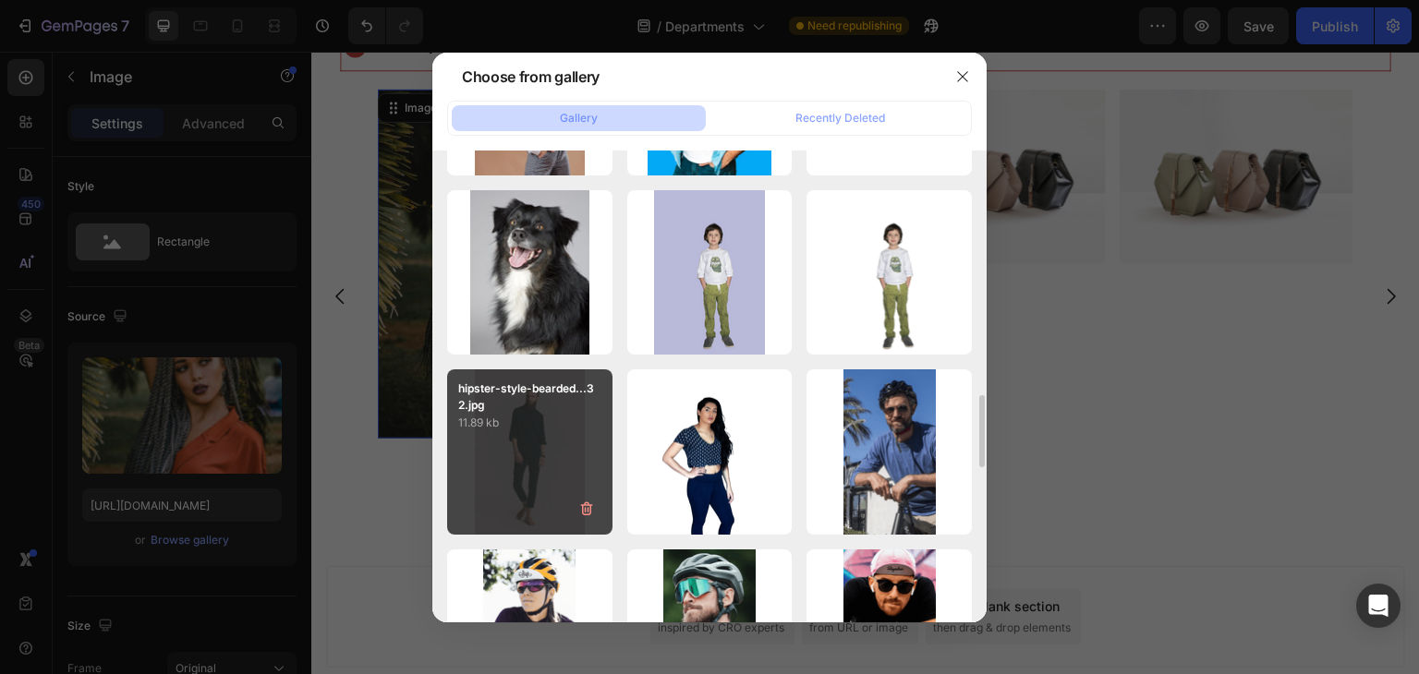
click at [534, 455] on div "hipster-style-bearded...32.jpg 11.89 kb" at bounding box center [529, 452] width 165 height 165
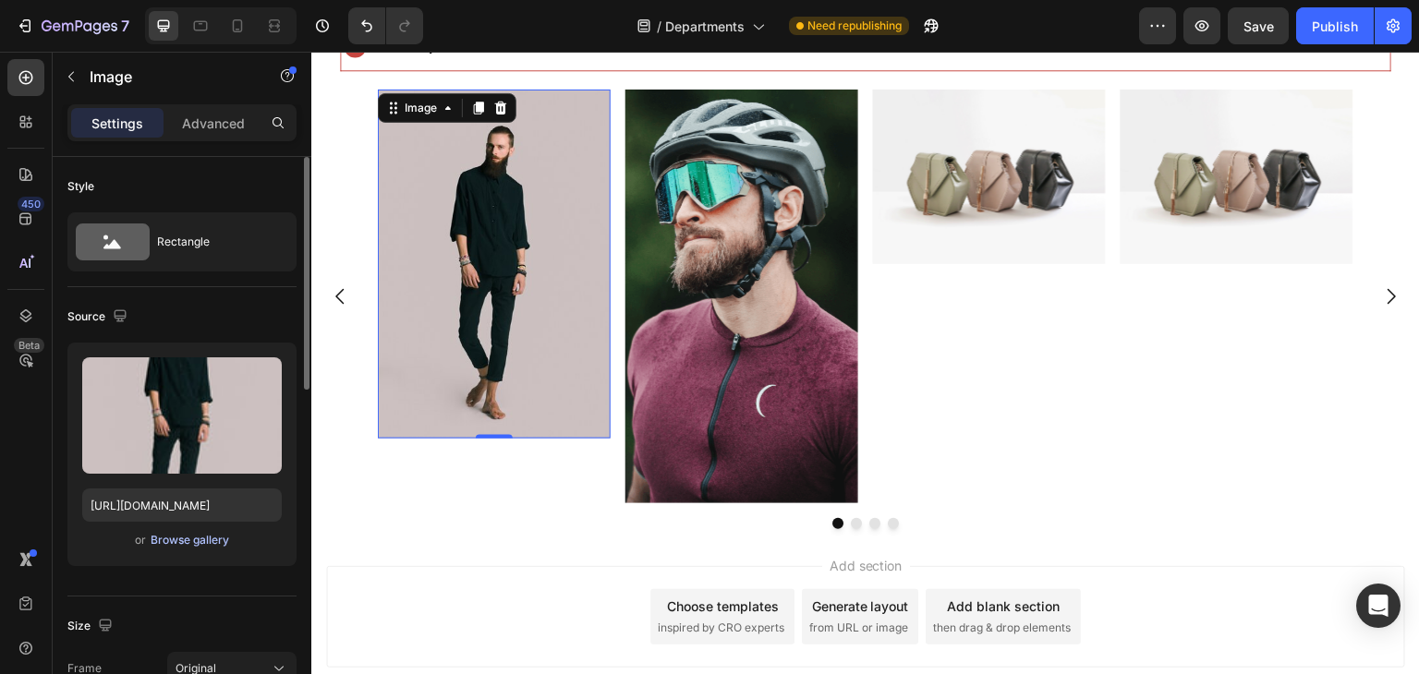
click at [165, 541] on div "Browse gallery" at bounding box center [190, 540] width 79 height 17
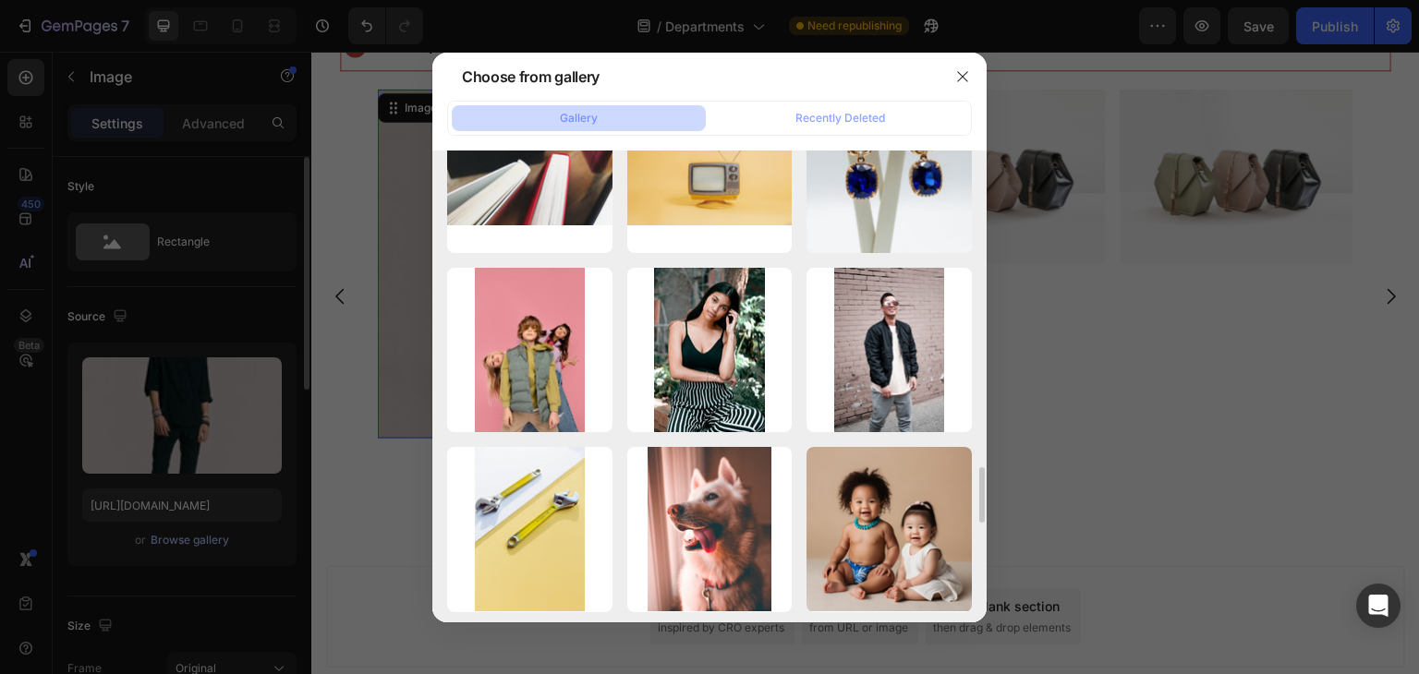
scroll to position [2605, 0]
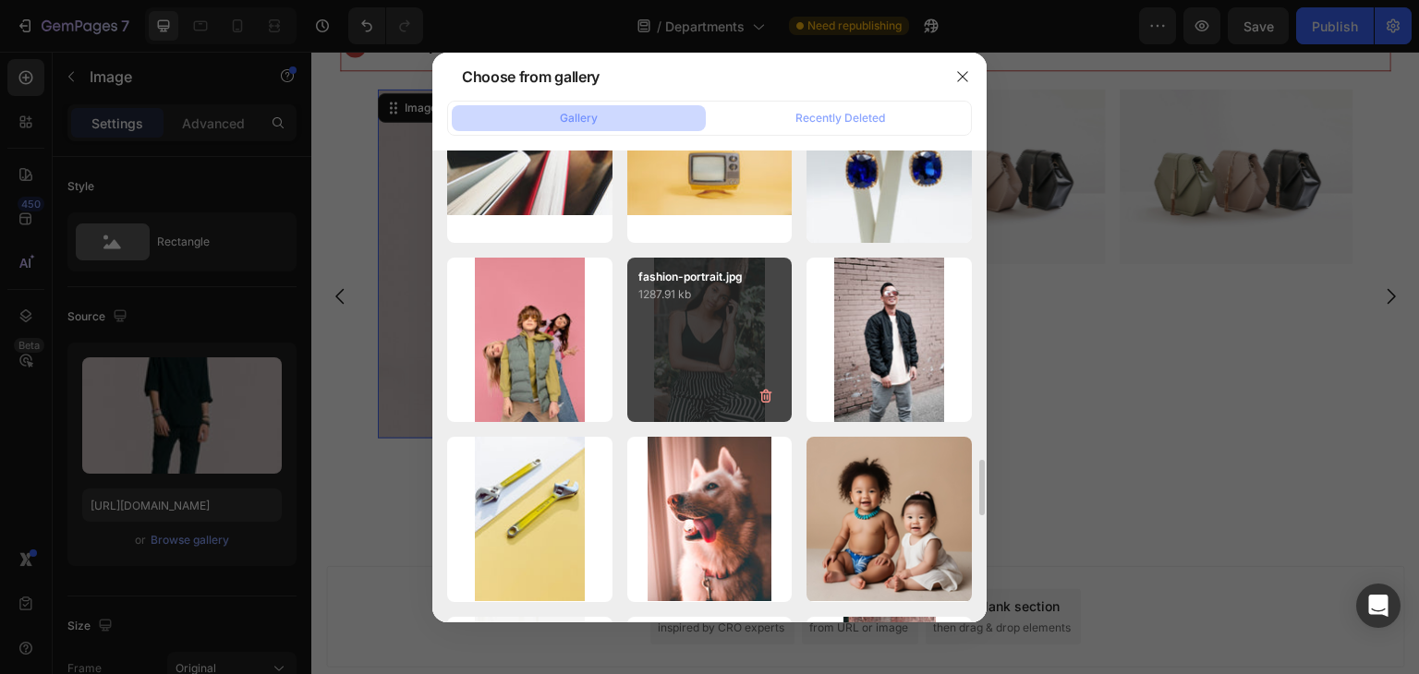
click at [714, 355] on div "fashion-portrait.jpg 1287.91 kb" at bounding box center [709, 340] width 165 height 165
type input "https://cdn.shopify.com/s/files/1/0768/4112/4098/files/gempages_577636420596794…"
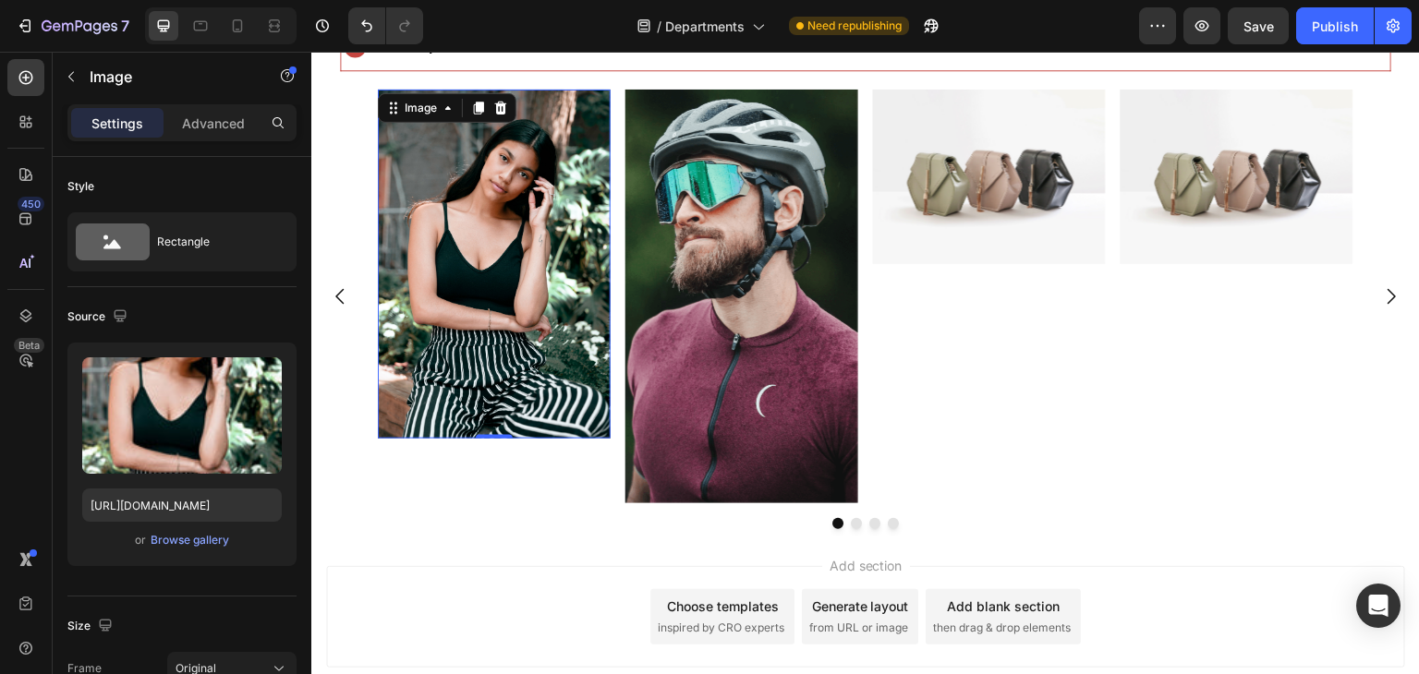
click at [771, 413] on img at bounding box center [741, 297] width 233 height 414
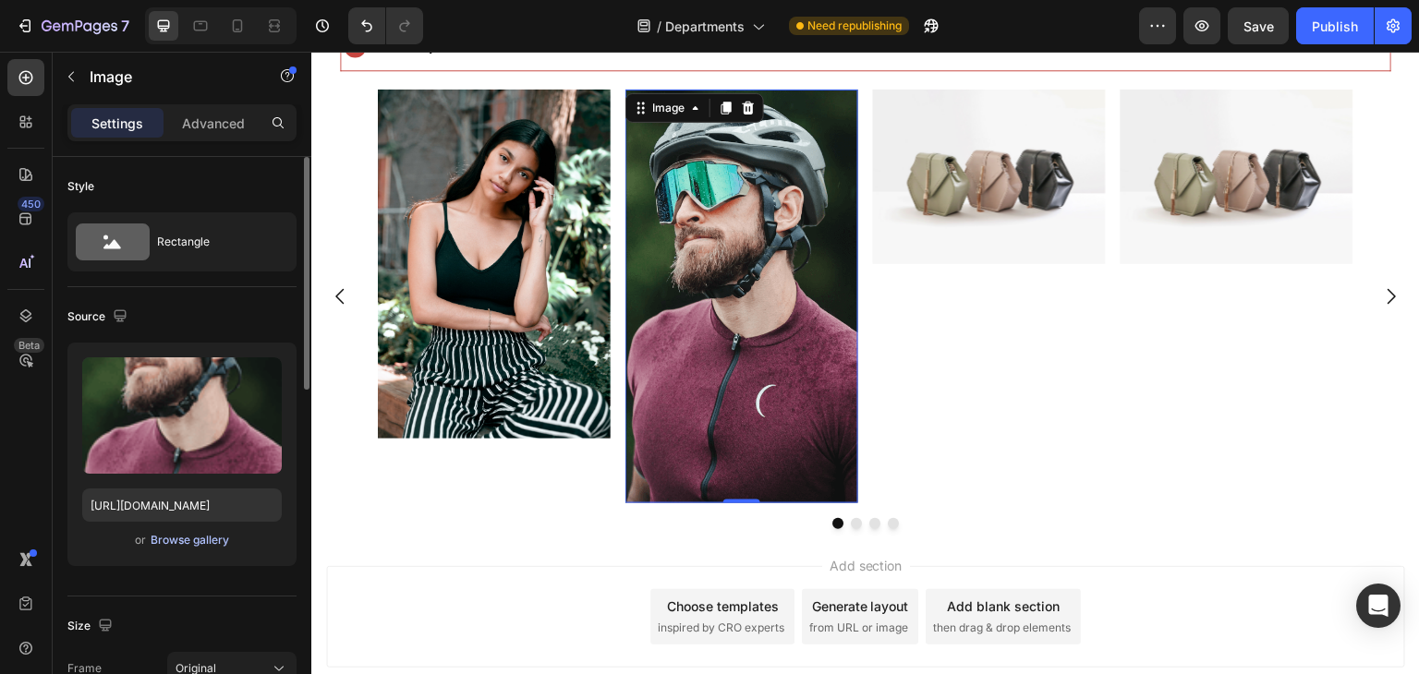
click at [173, 545] on div "Browse gallery" at bounding box center [190, 540] width 79 height 17
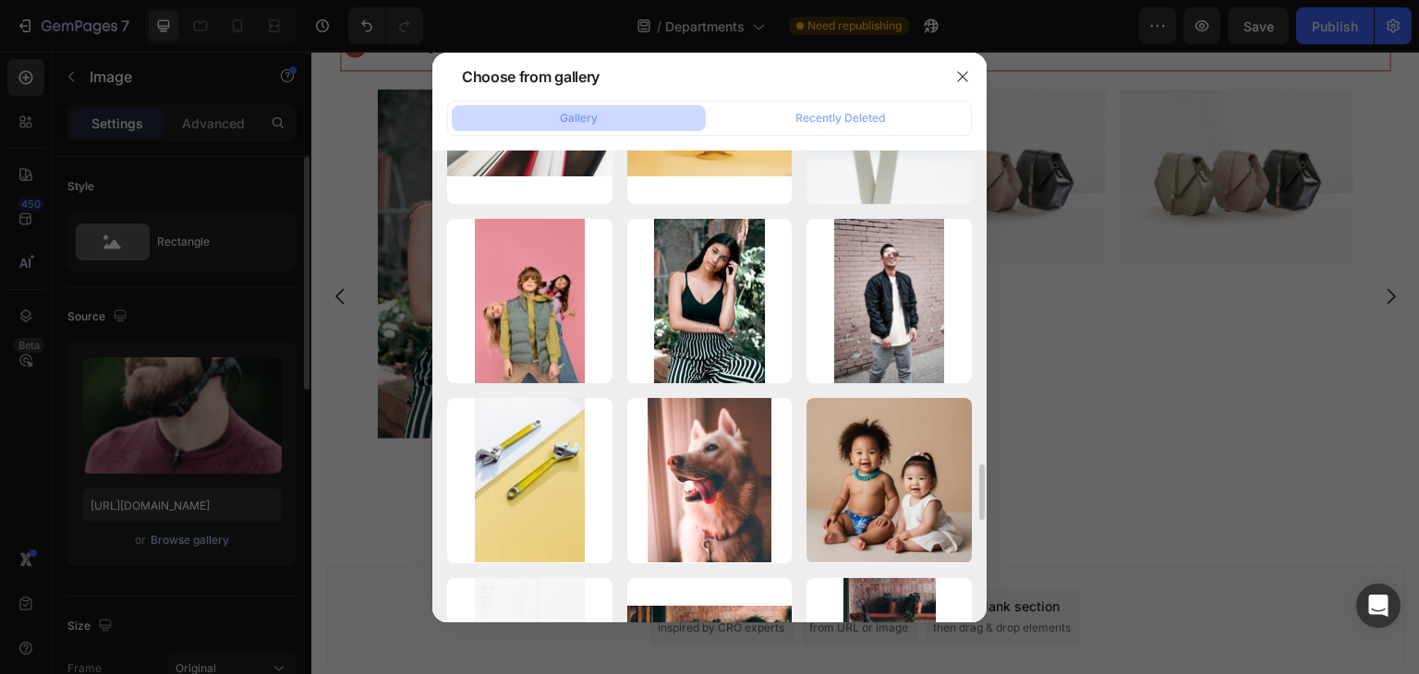
scroll to position [2641, 0]
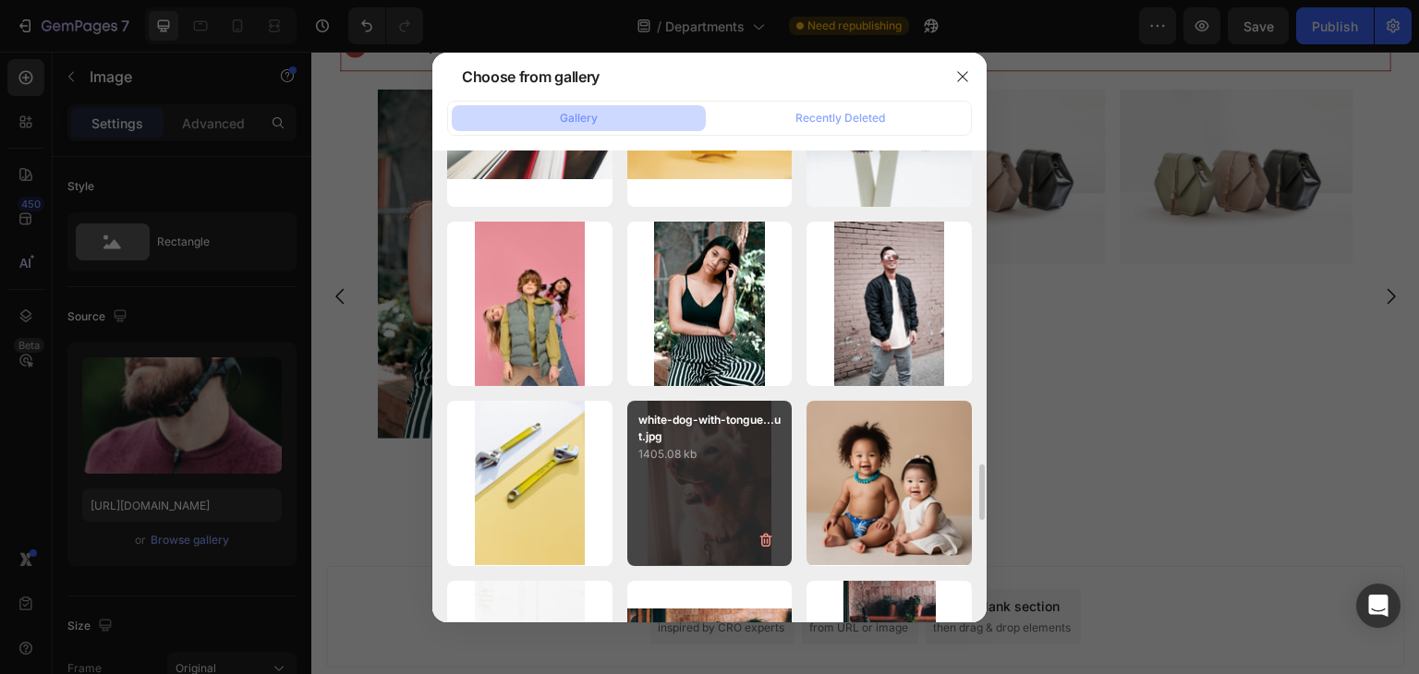
click at [736, 496] on div "white-dog-with-tongue...ut.jpg 1405.08 kb" at bounding box center [709, 483] width 165 height 165
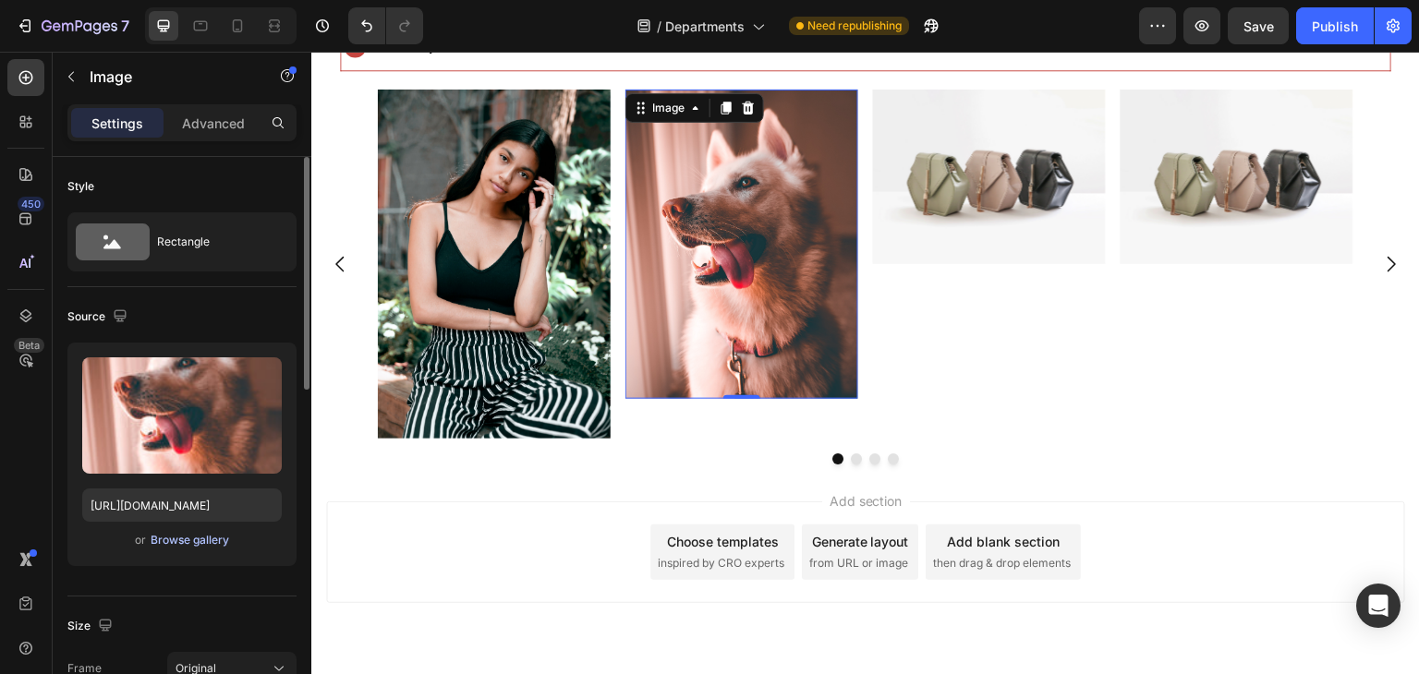
click at [167, 545] on div "Browse gallery" at bounding box center [190, 540] width 79 height 17
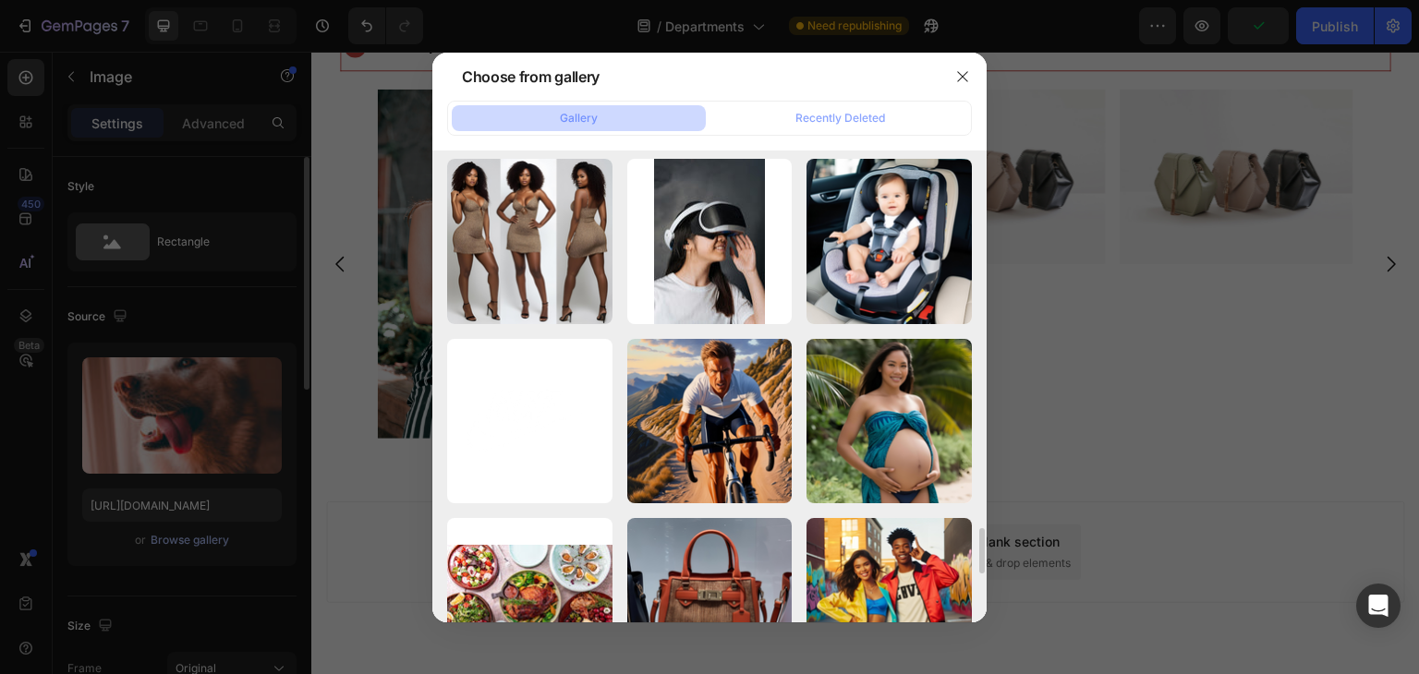
scroll to position [3634, 0]
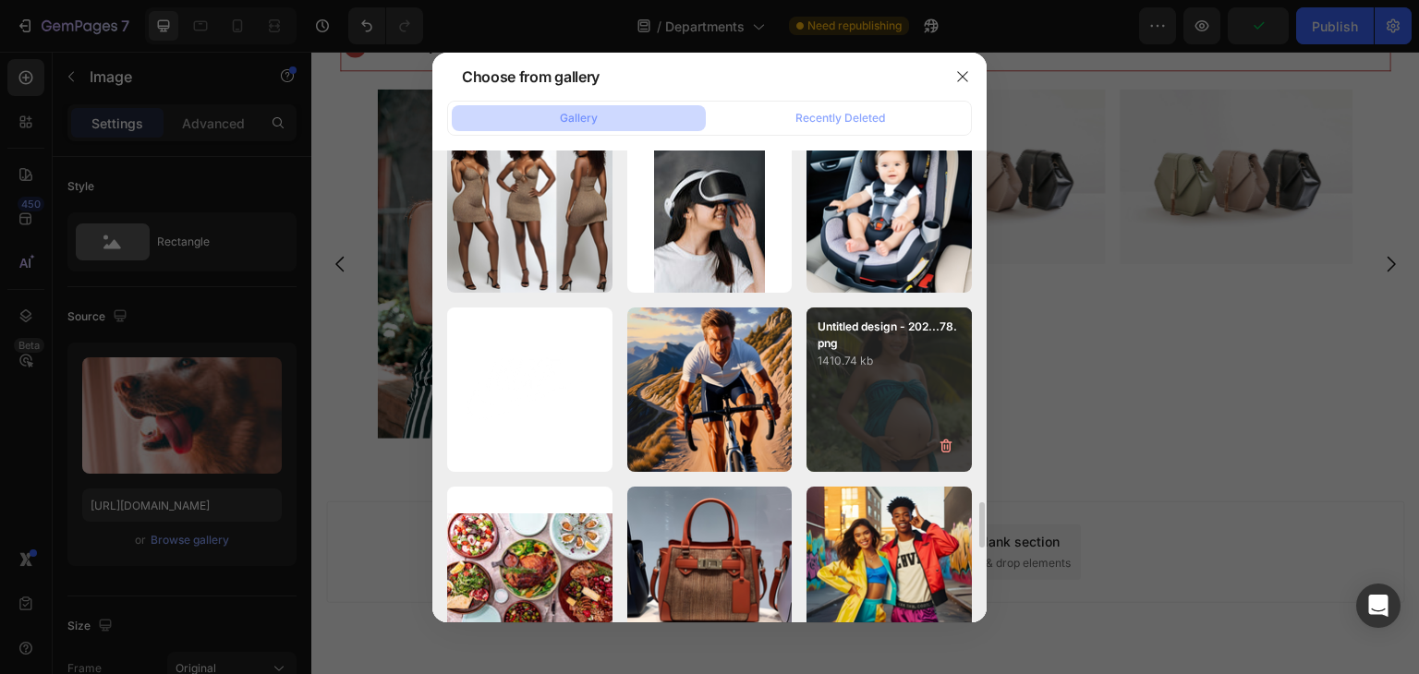
click at [881, 420] on div "Untitled design - 202...78.png 1410.74 kb" at bounding box center [889, 390] width 165 height 165
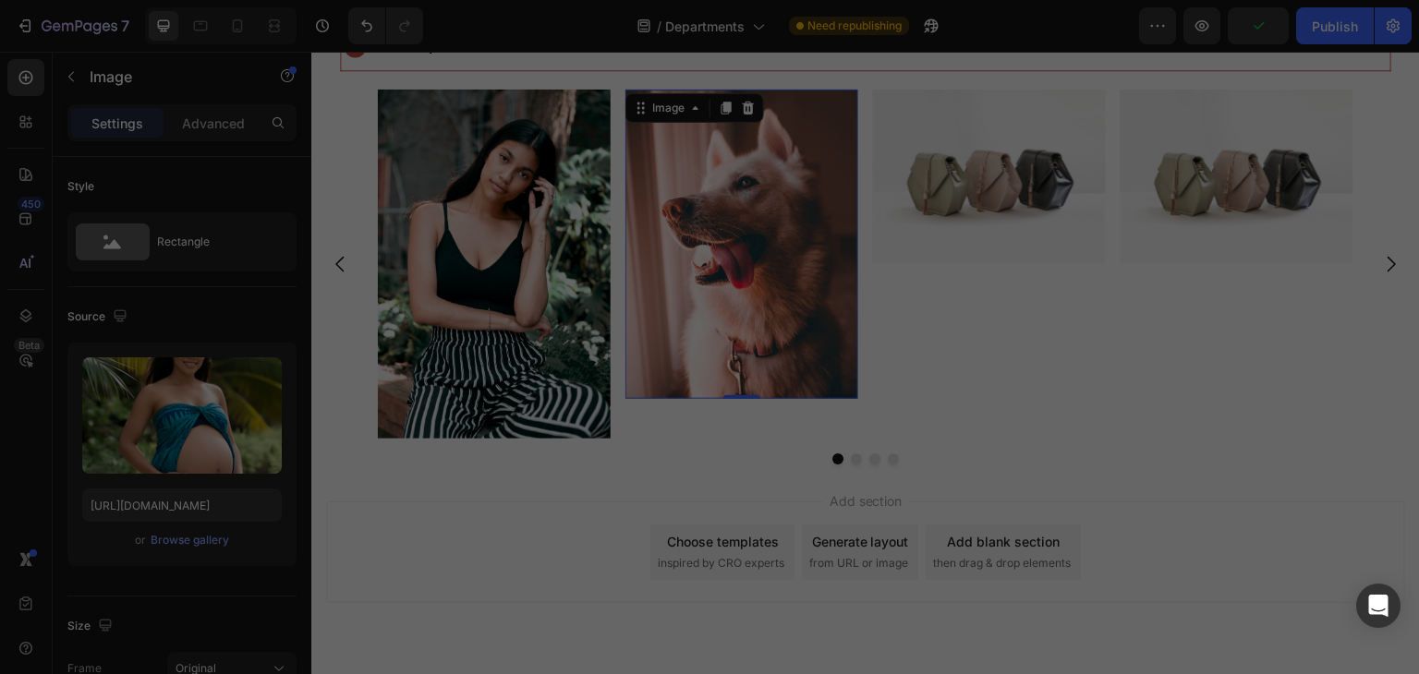
type input "https://cdn.shopify.com/s/files/1/0768/4112/4098/files/gempages_577636420596794…"
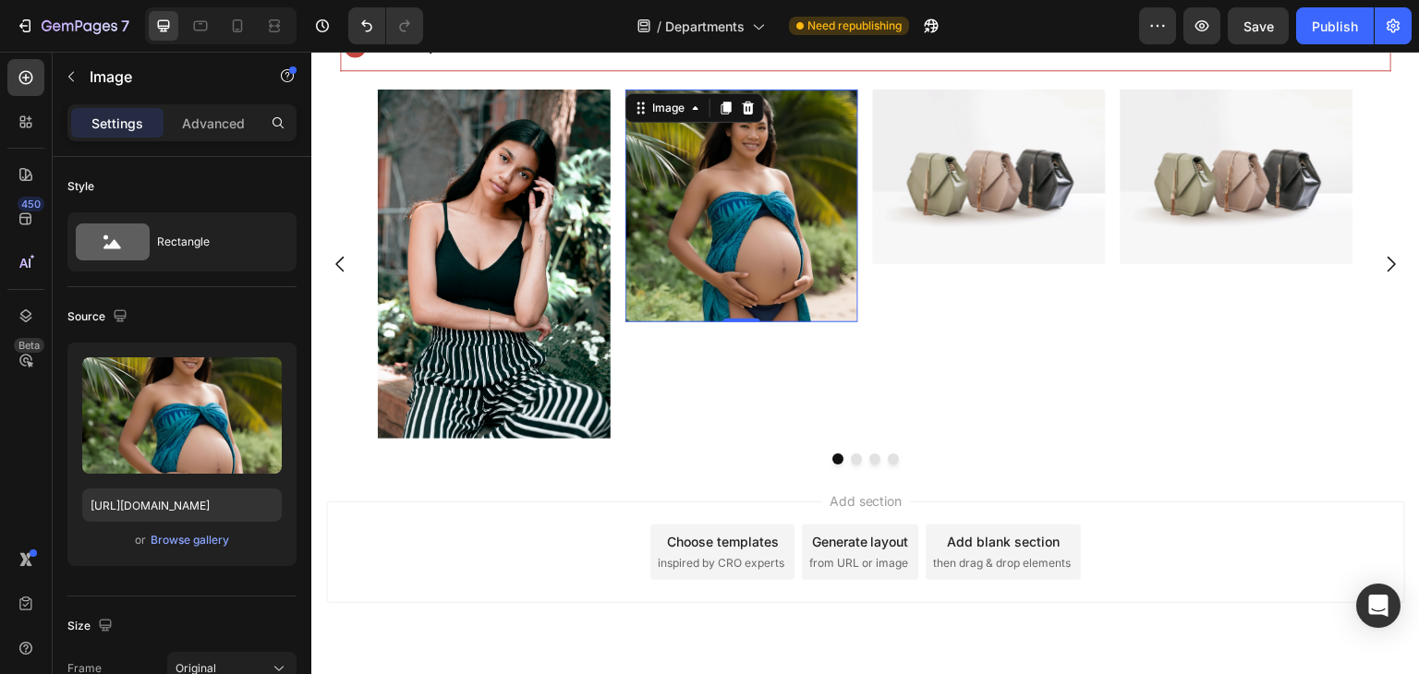
click at [969, 319] on div "Image" at bounding box center [989, 264] width 233 height 349
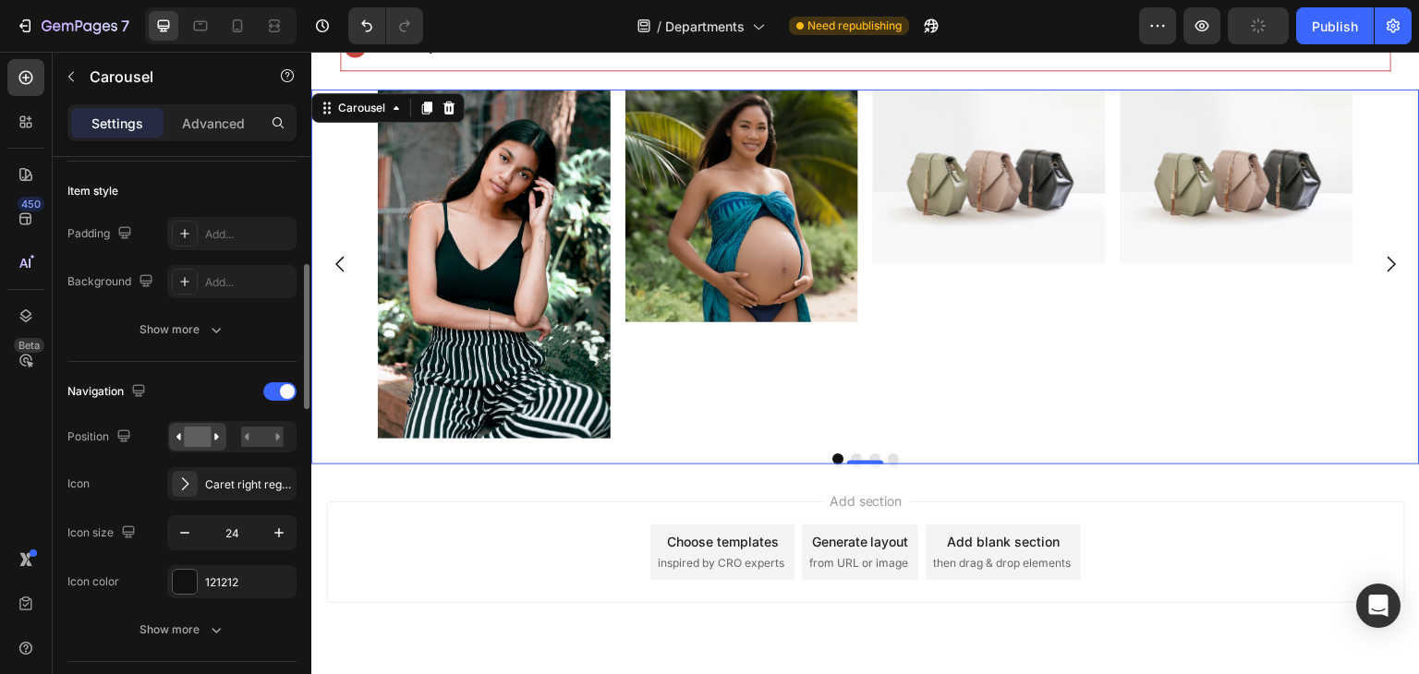
scroll to position [443, 0]
click at [274, 393] on div at bounding box center [279, 390] width 33 height 18
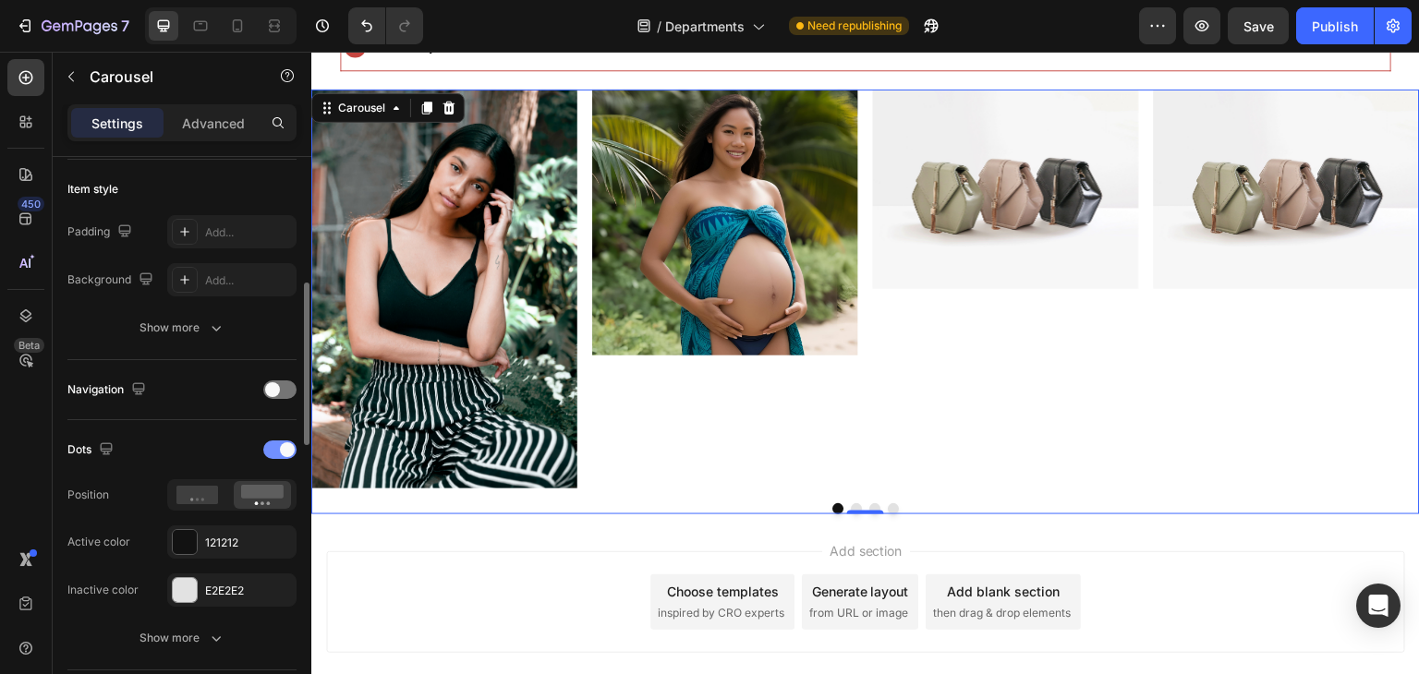
click at [273, 450] on div at bounding box center [279, 450] width 33 height 18
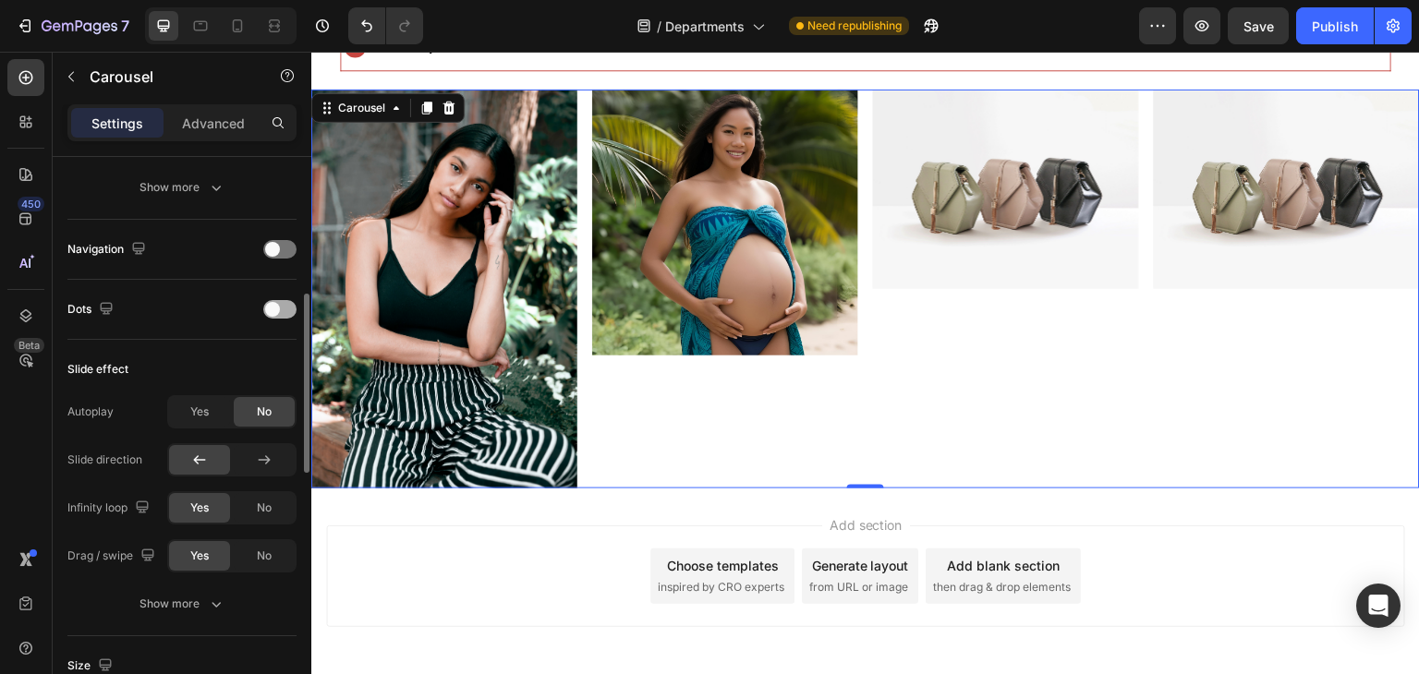
scroll to position [591, 0]
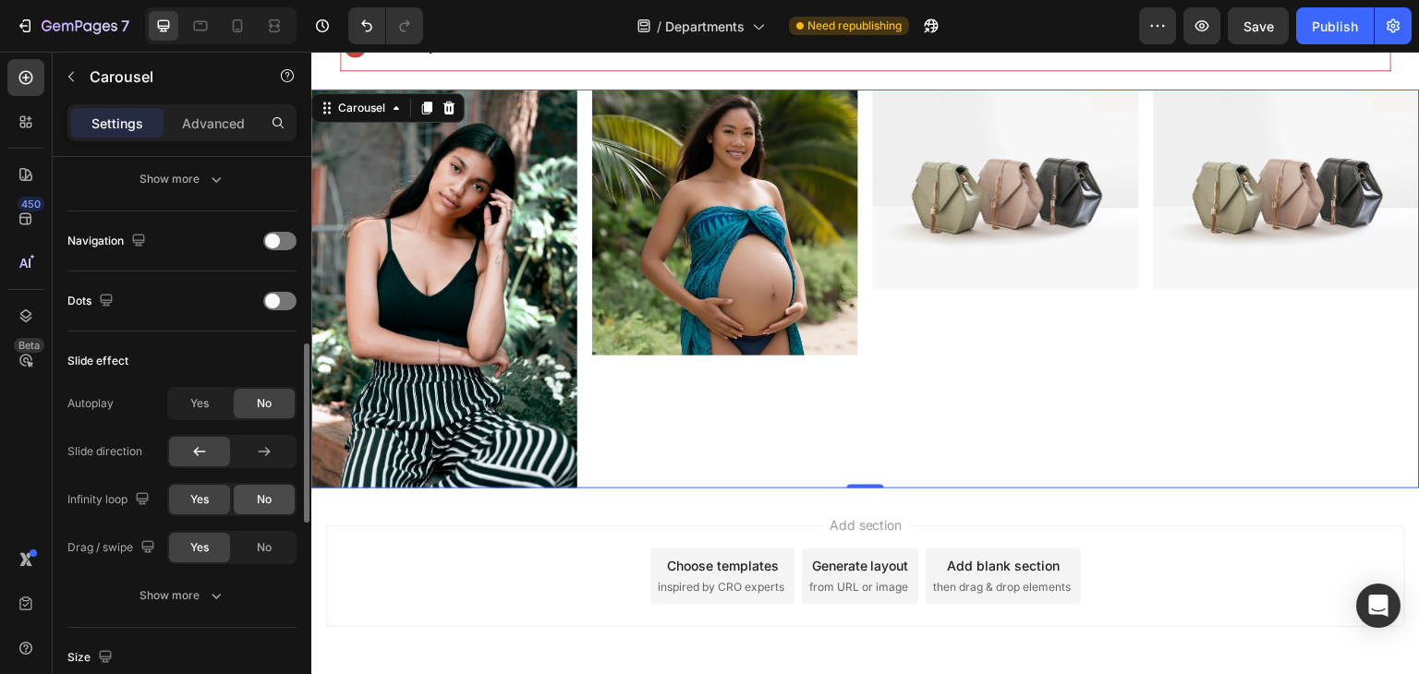
click at [259, 511] on div "No" at bounding box center [264, 500] width 61 height 30
click at [377, 236] on img at bounding box center [444, 289] width 266 height 399
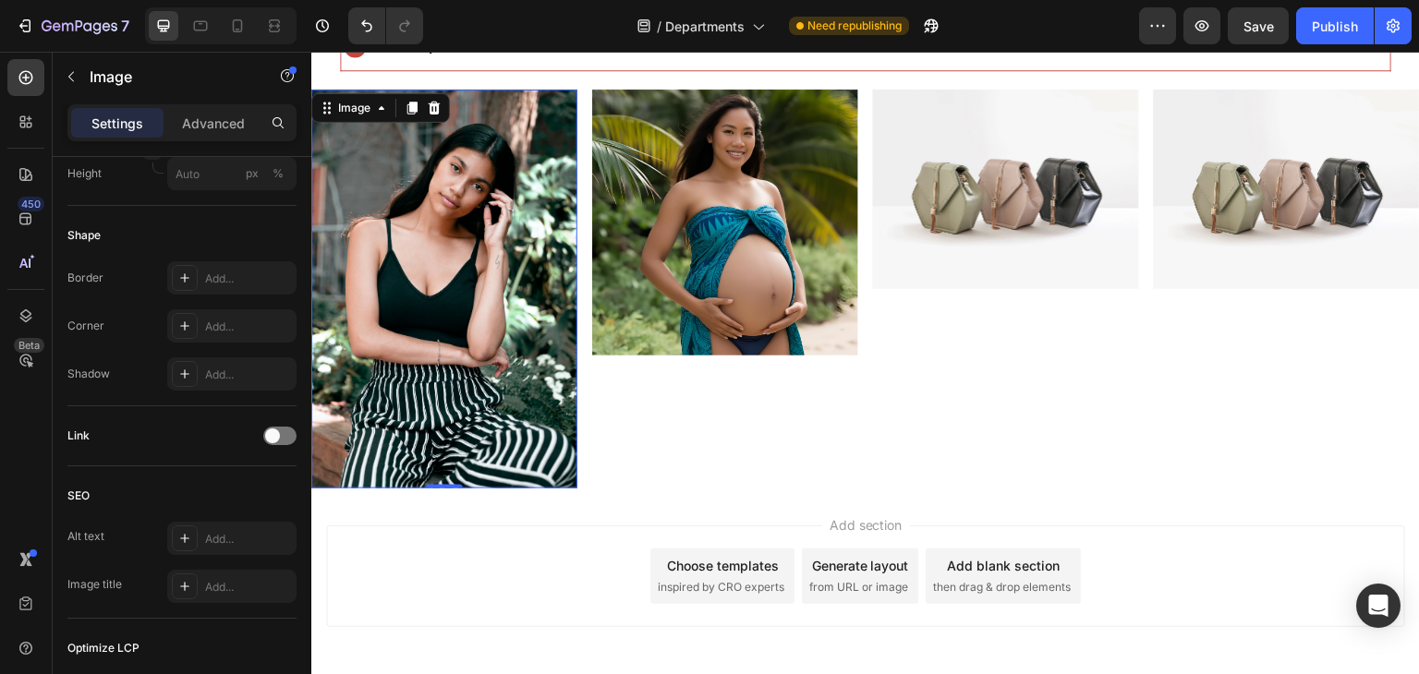
scroll to position [0, 0]
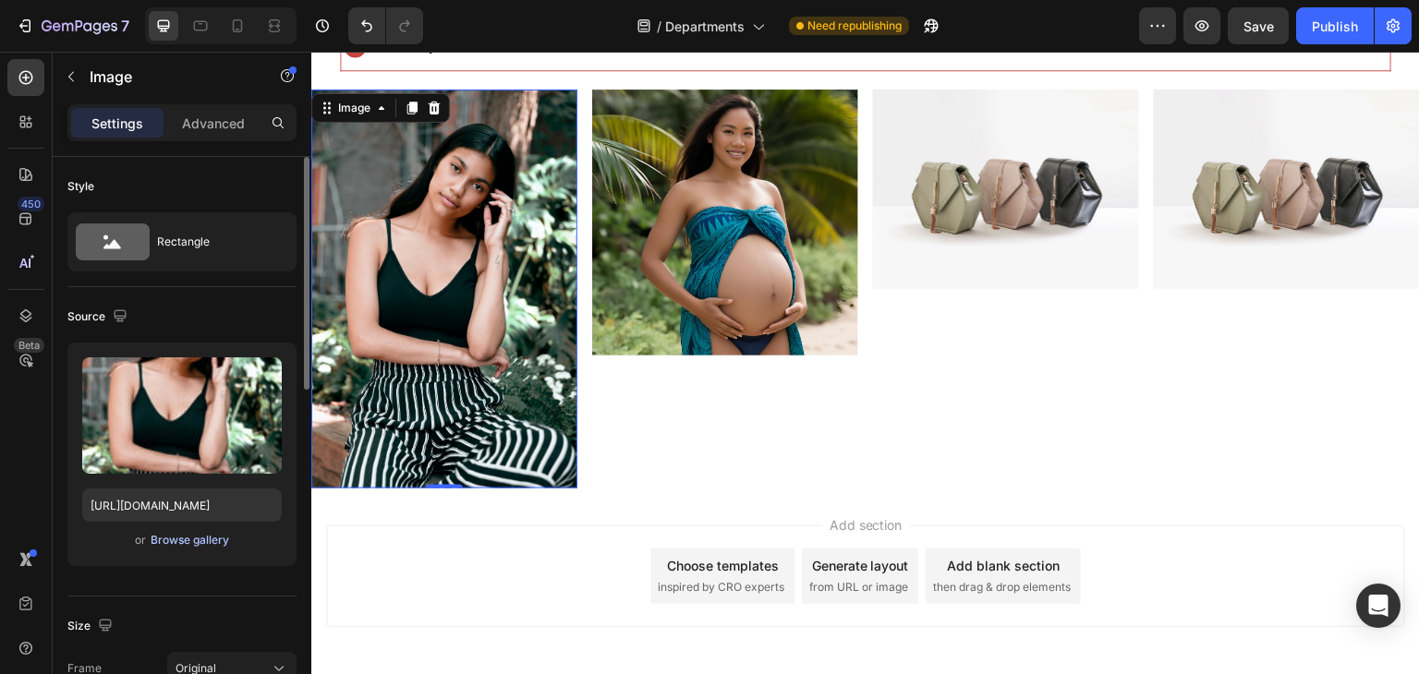
click at [172, 542] on div "Browse gallery" at bounding box center [190, 540] width 79 height 17
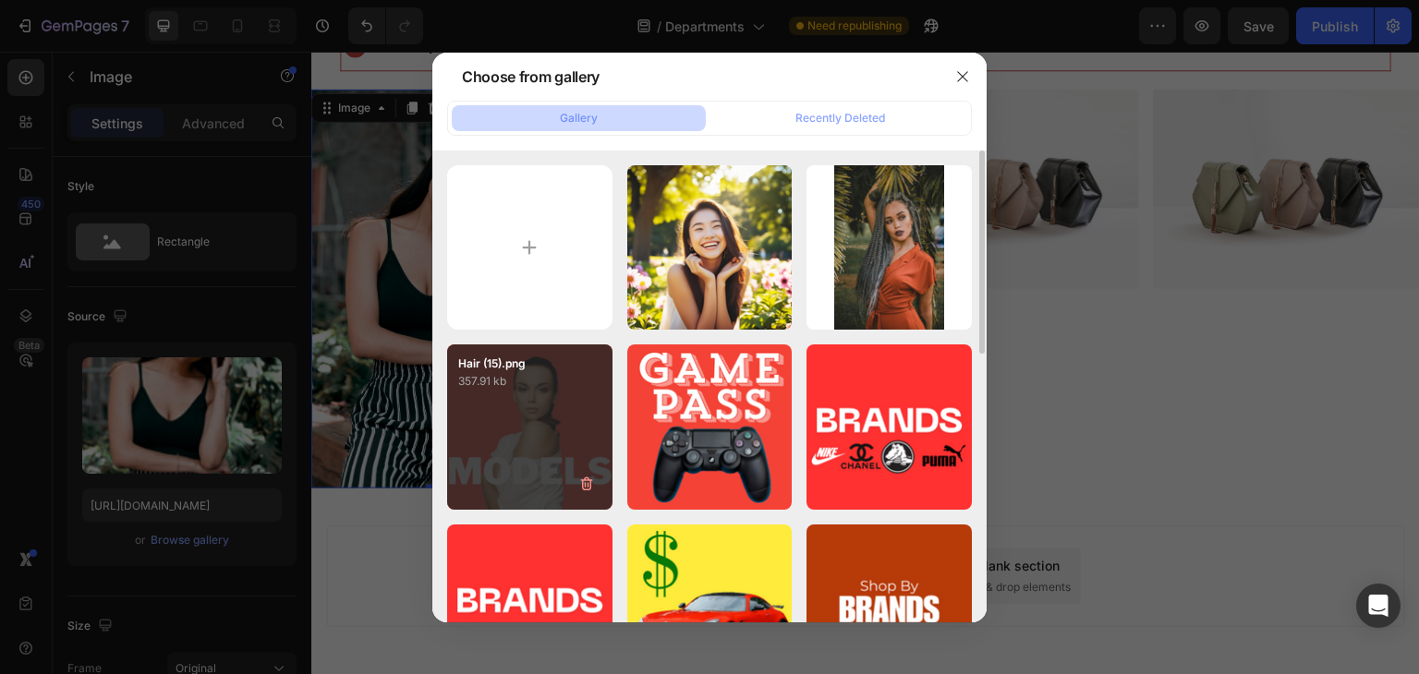
click at [514, 416] on div "Hair (15).png 357.91 kb" at bounding box center [529, 427] width 165 height 165
type input "https://cdn.shopify.com/s/files/1/0768/4112/4098/files/gempages_577636420596794…"
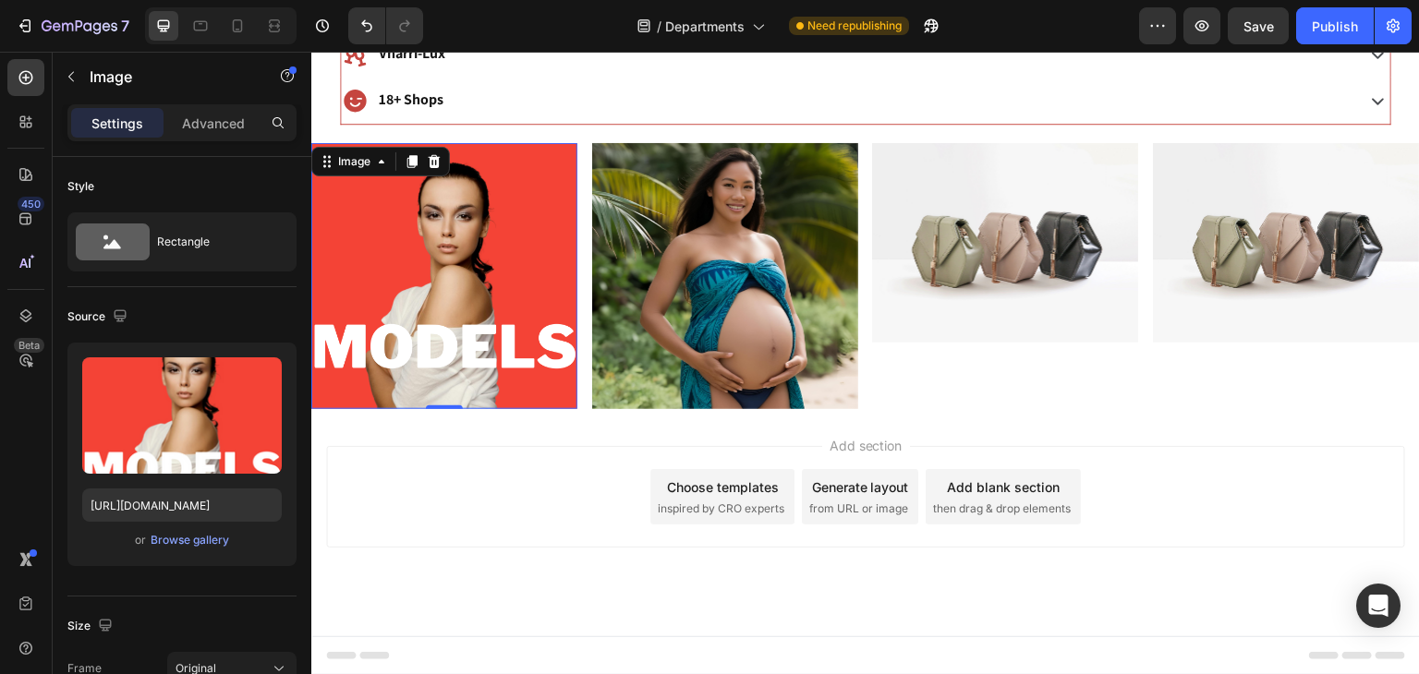
scroll to position [1090, 0]
click at [1000, 262] on img at bounding box center [1006, 244] width 266 height 200
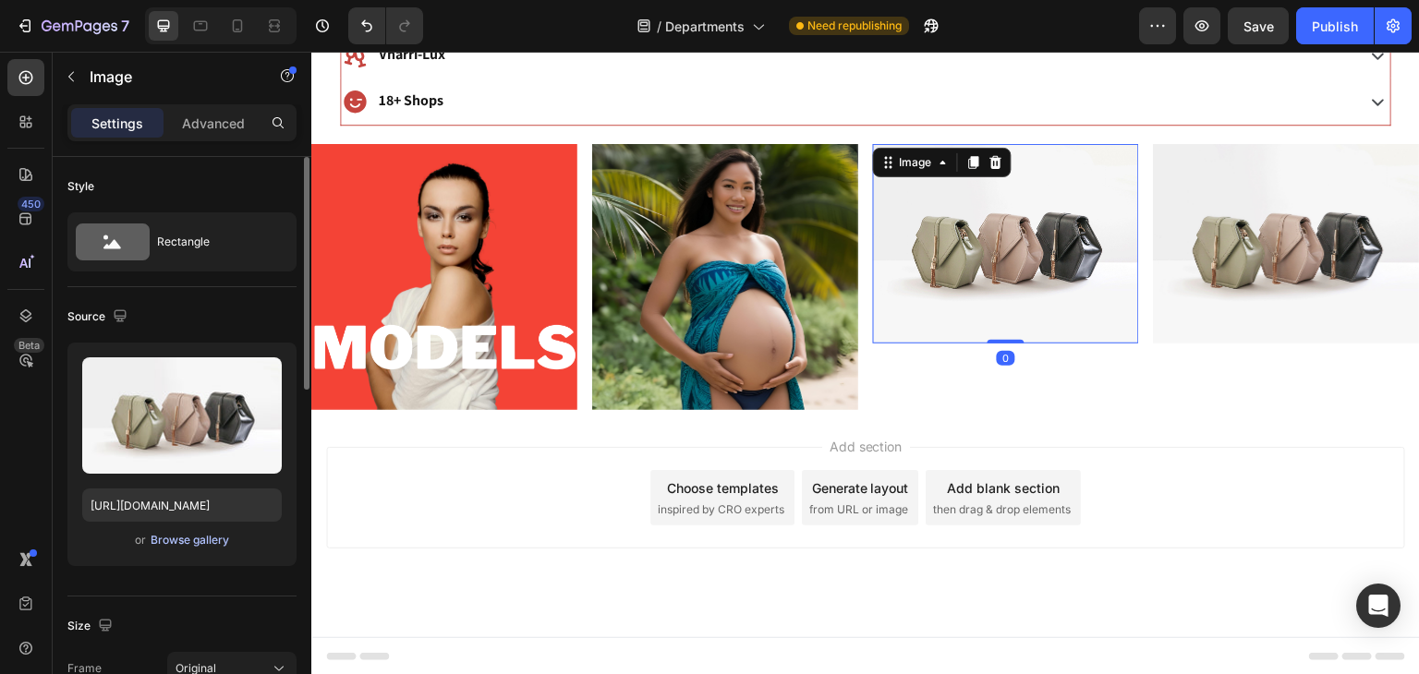
click at [153, 543] on div "Browse gallery" at bounding box center [190, 540] width 79 height 17
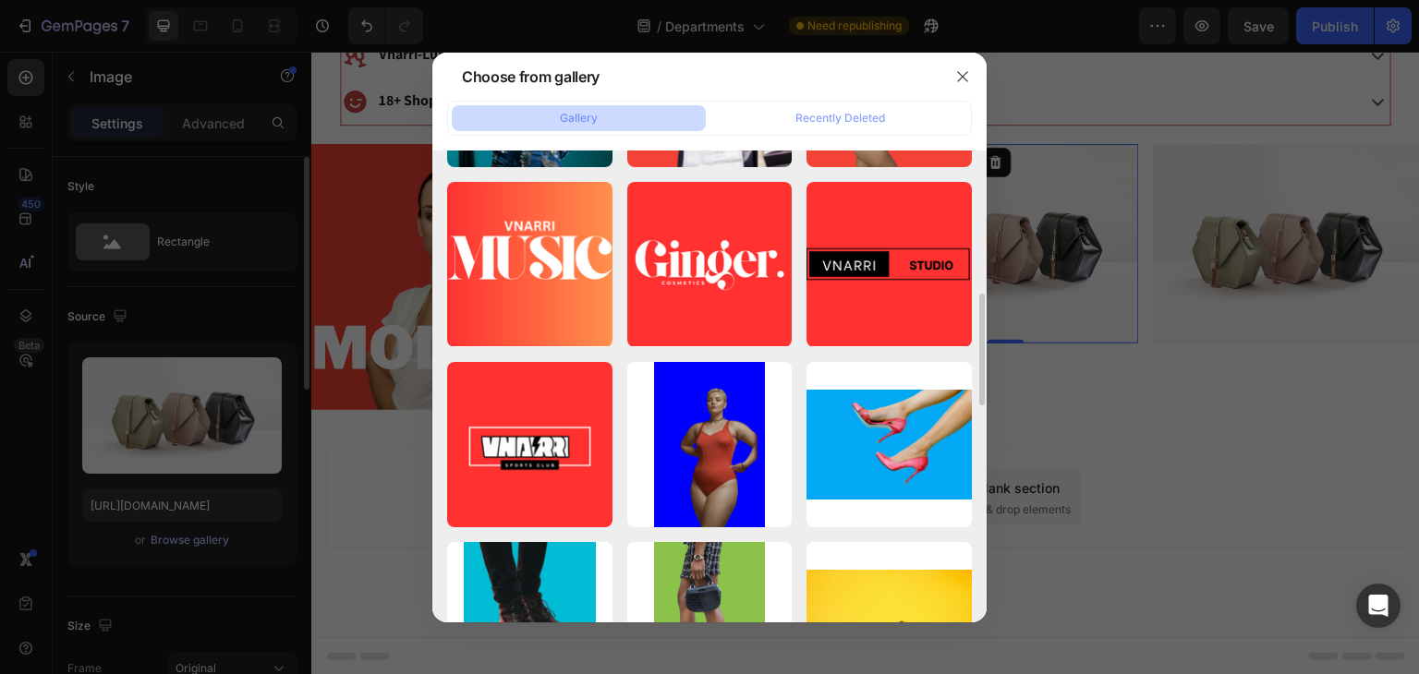
scroll to position [705, 0]
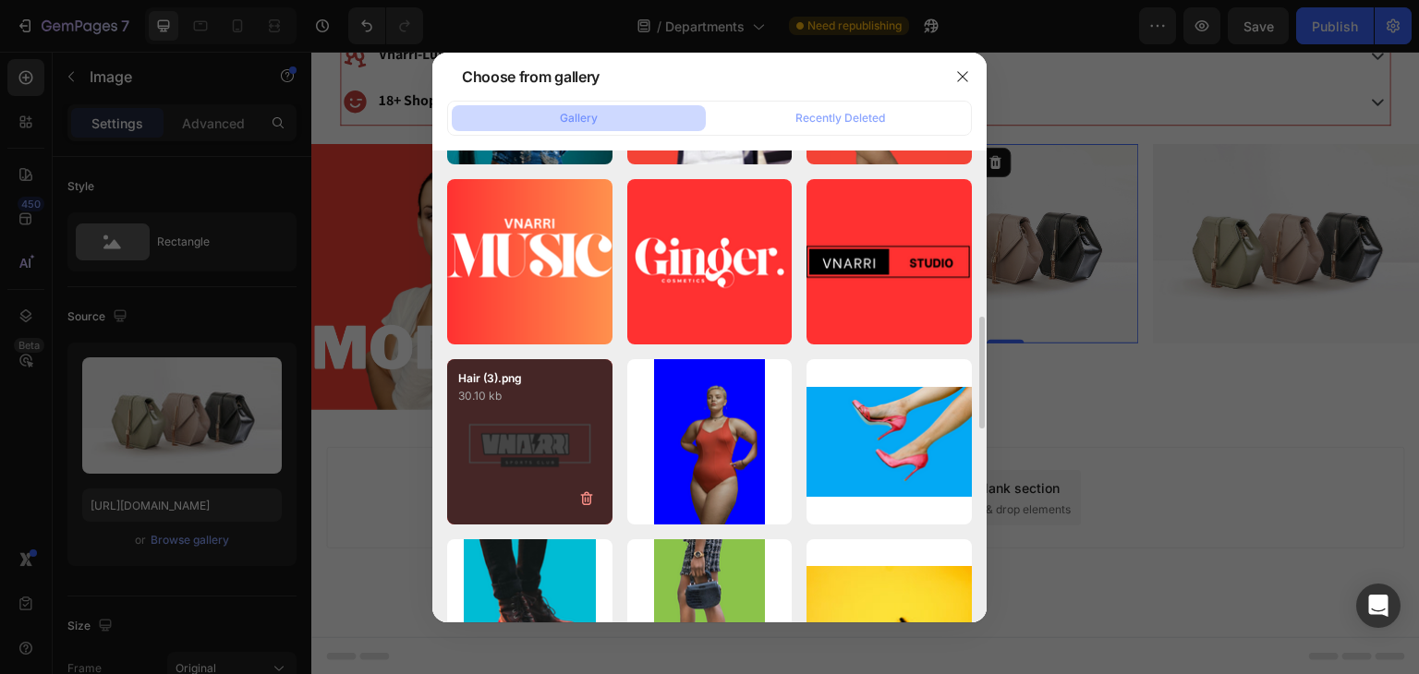
click at [543, 421] on div "Hair (3).png 30.10 kb" at bounding box center [529, 441] width 165 height 165
type input "https://cdn.shopify.com/s/files/1/0768/4112/4098/files/gempages_577636420596794…"
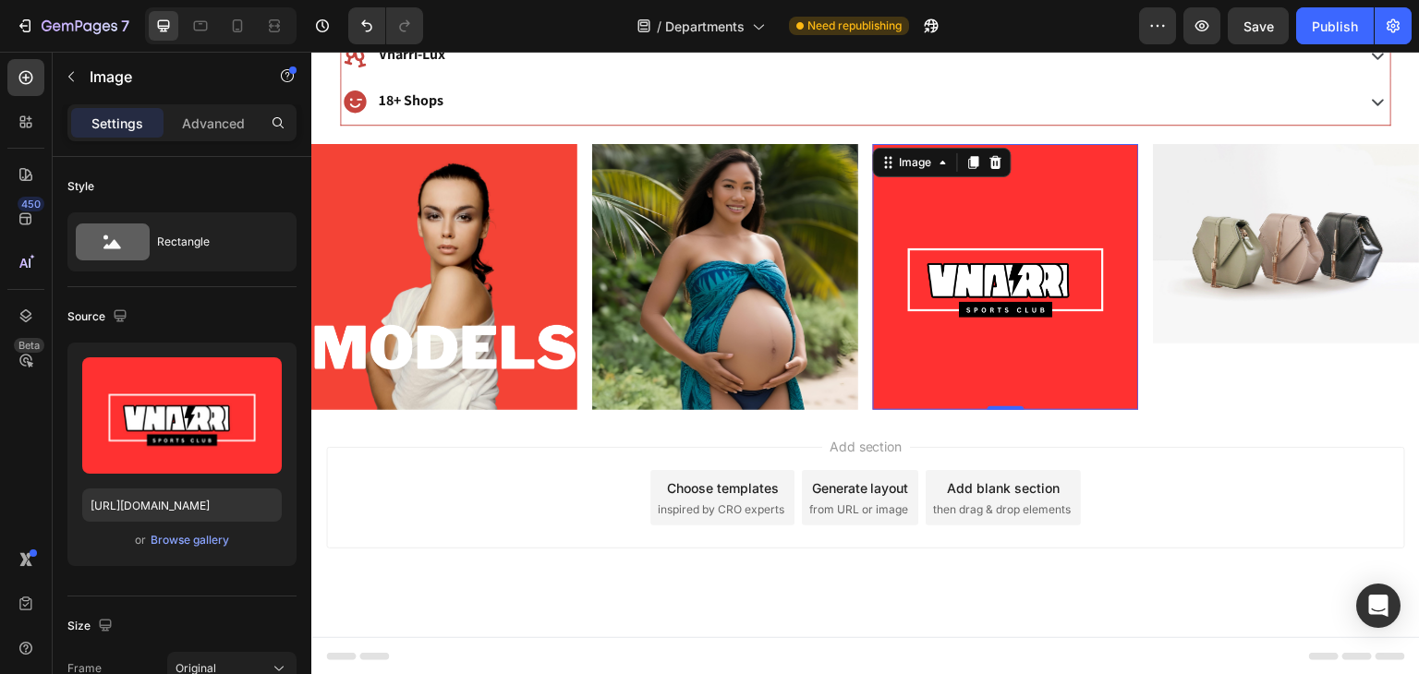
click at [1257, 291] on img at bounding box center [1287, 244] width 266 height 200
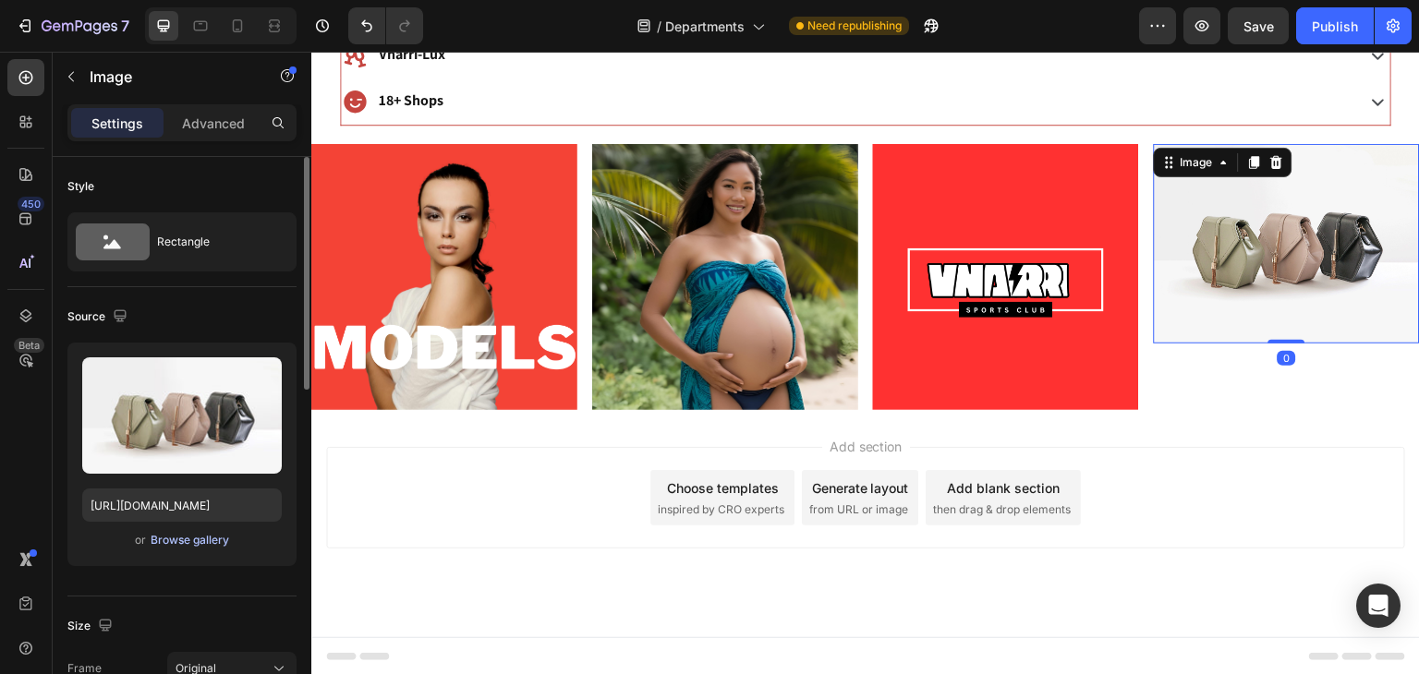
click at [166, 540] on div "Browse gallery" at bounding box center [190, 540] width 79 height 17
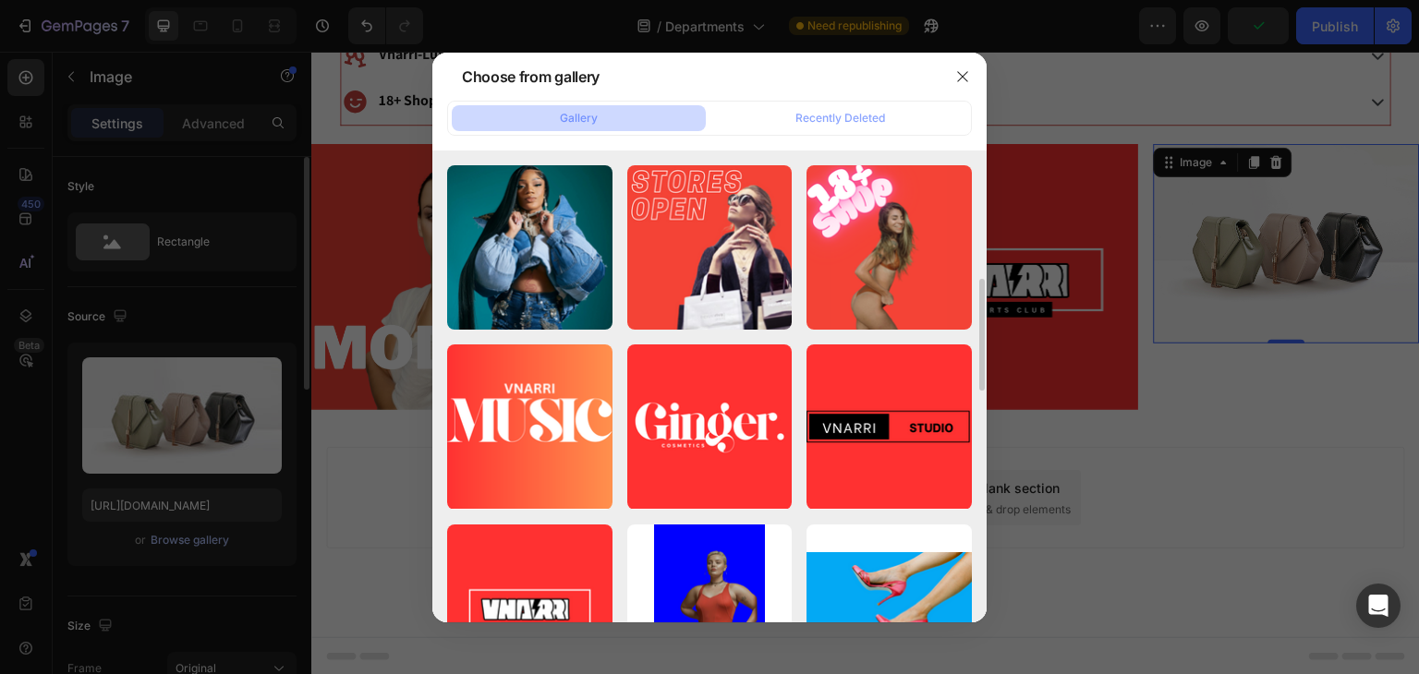
scroll to position [531, 0]
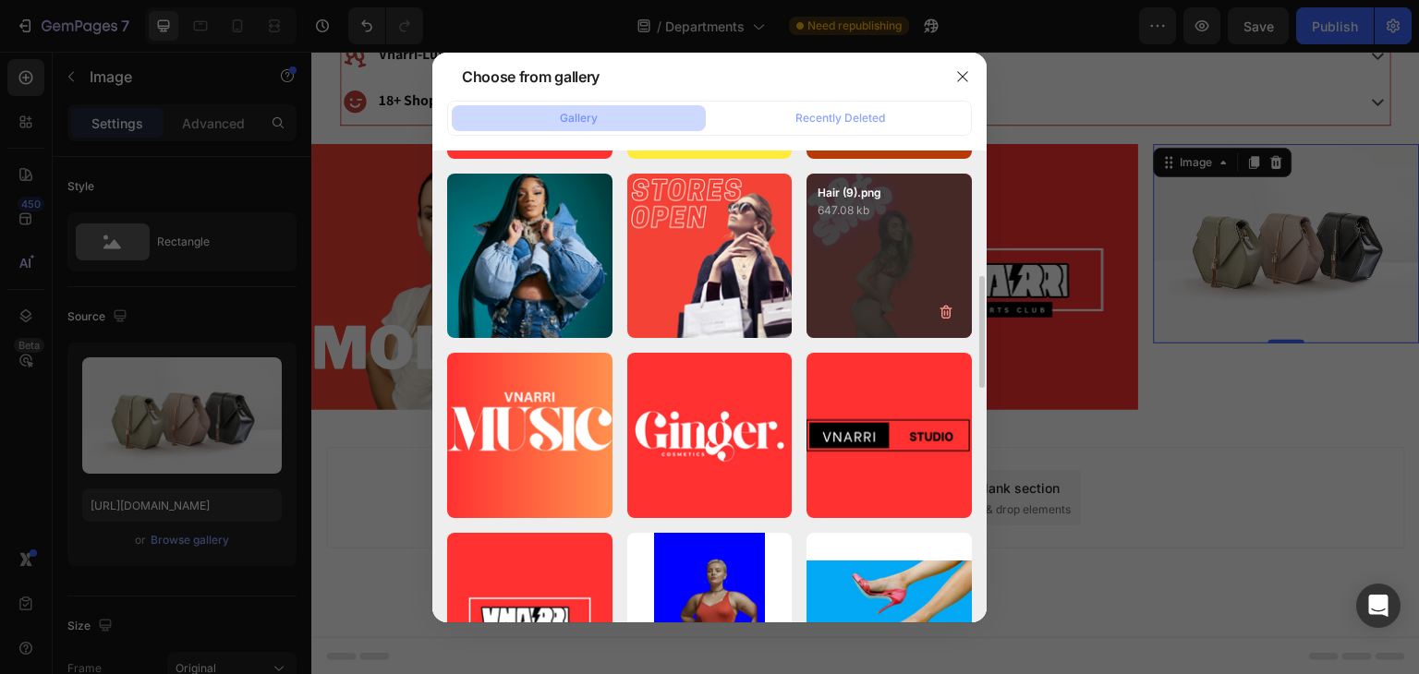
click at [834, 252] on div "Hair (9).png 647.08 kb" at bounding box center [889, 256] width 165 height 165
type input "https://cdn.shopify.com/s/files/1/0768/4112/4098/files/gempages_577636420596794…"
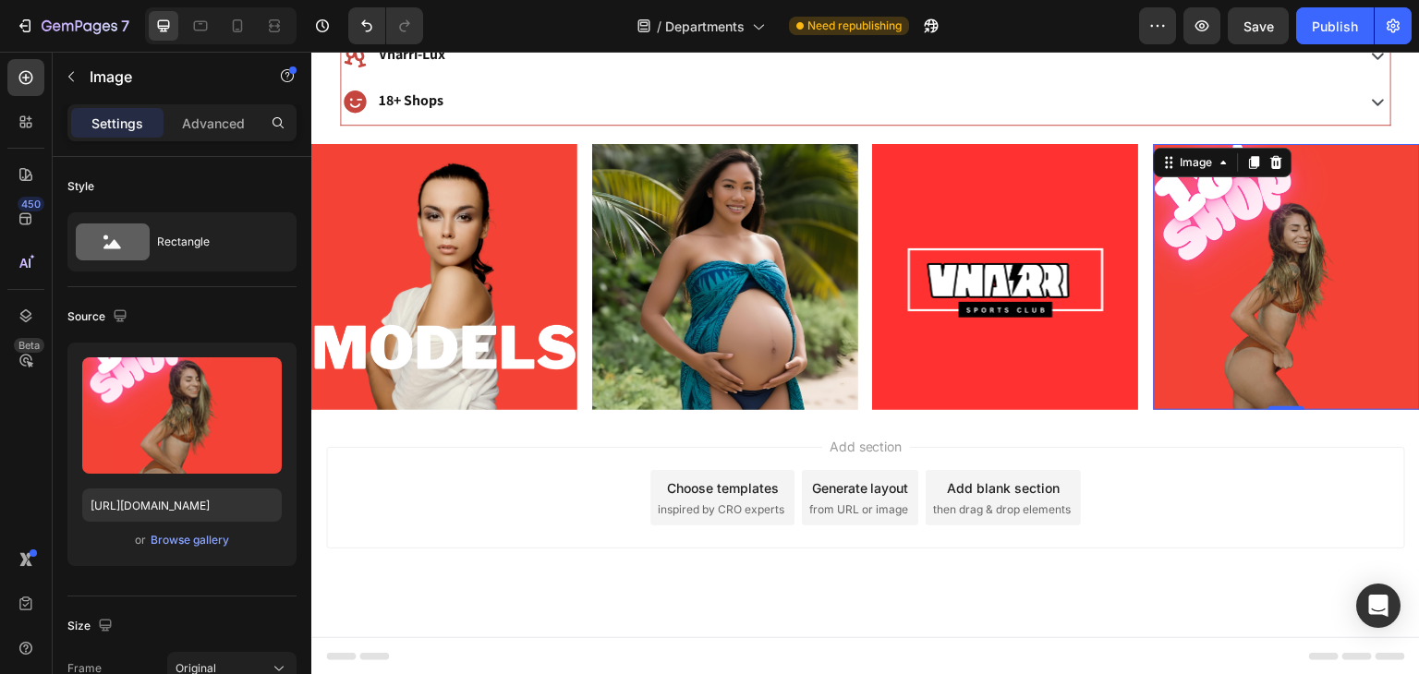
click at [1257, 473] on div "Add section Choose templates inspired by CRO experts Generate layout from URL o…" at bounding box center [865, 498] width 1079 height 102
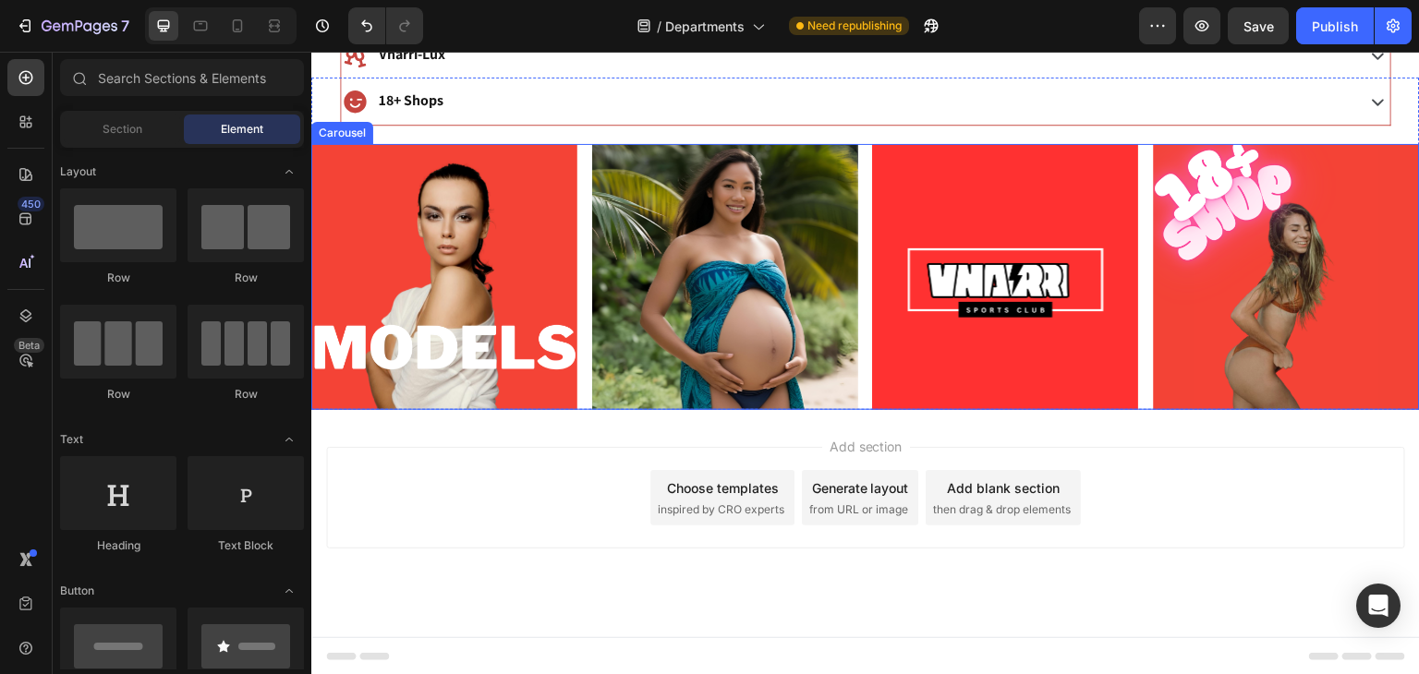
click at [585, 272] on div "Image Image Image Image" at bounding box center [865, 277] width 1109 height 266
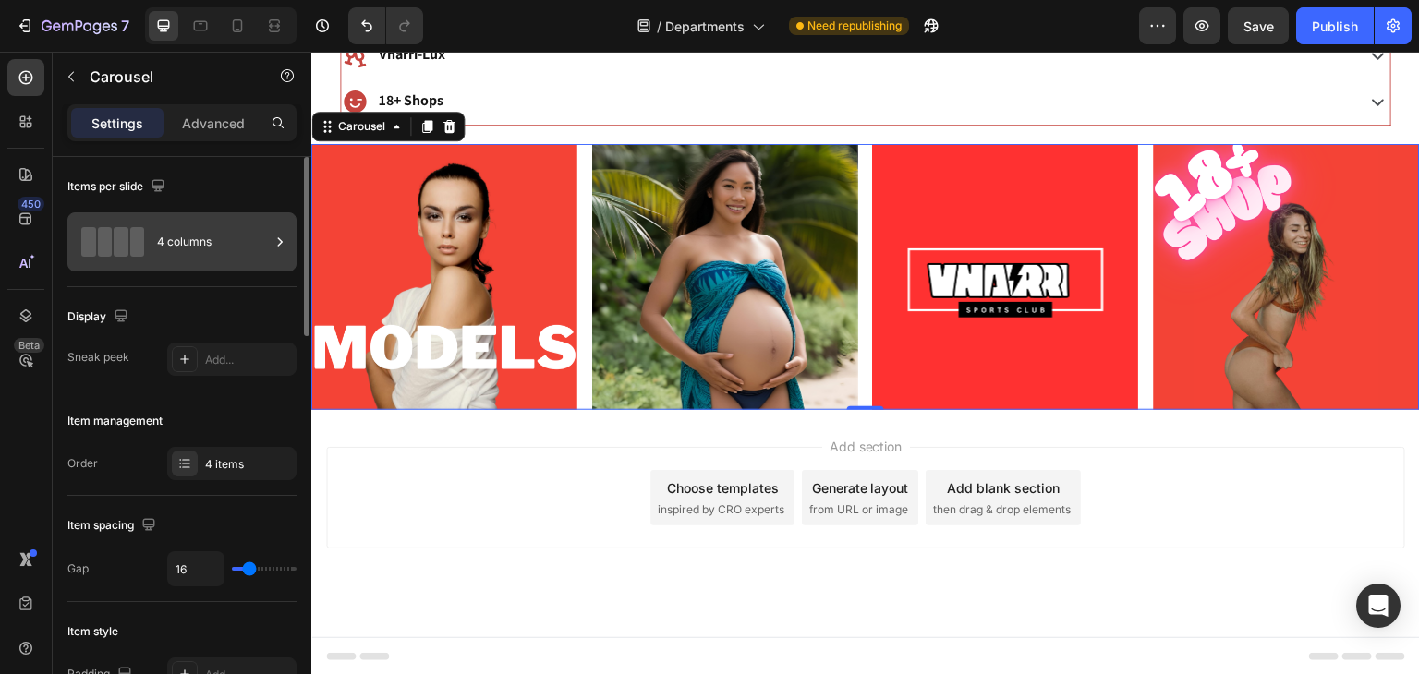
click at [198, 238] on div "4 columns" at bounding box center [213, 242] width 113 height 42
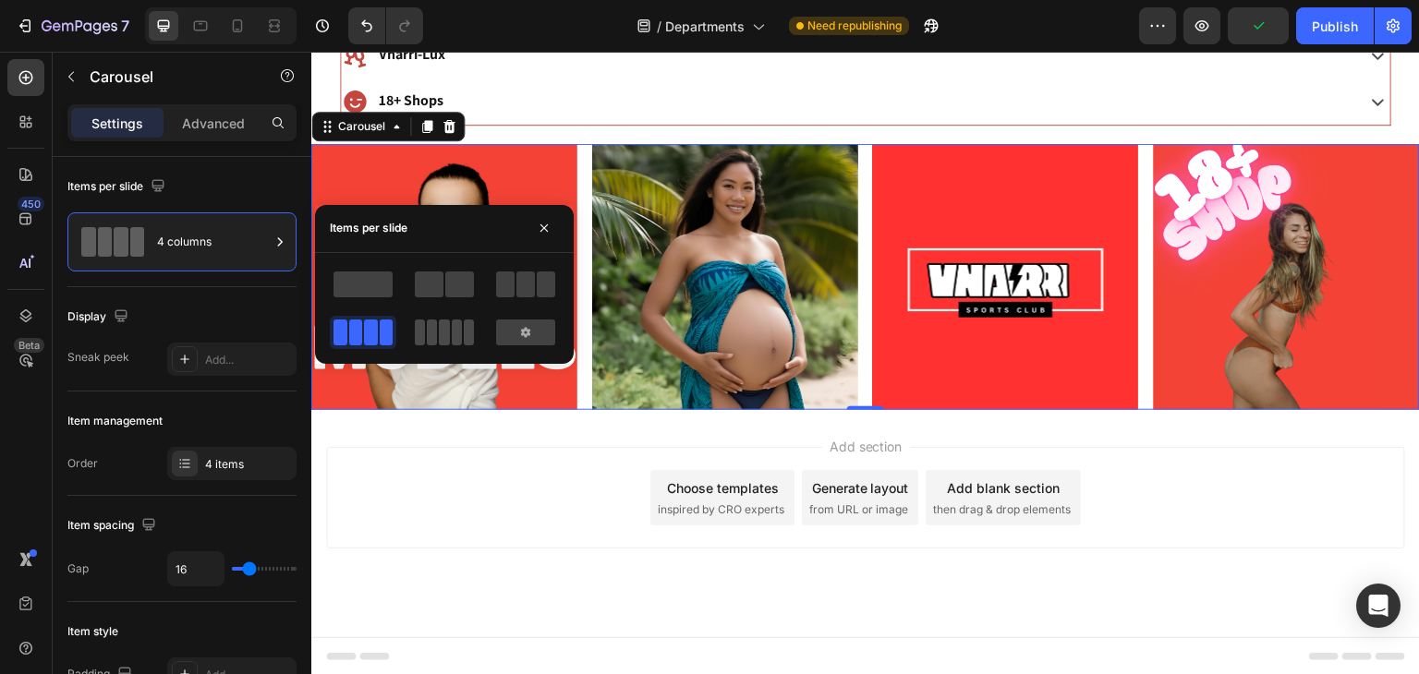
click at [464, 334] on span at bounding box center [469, 333] width 10 height 26
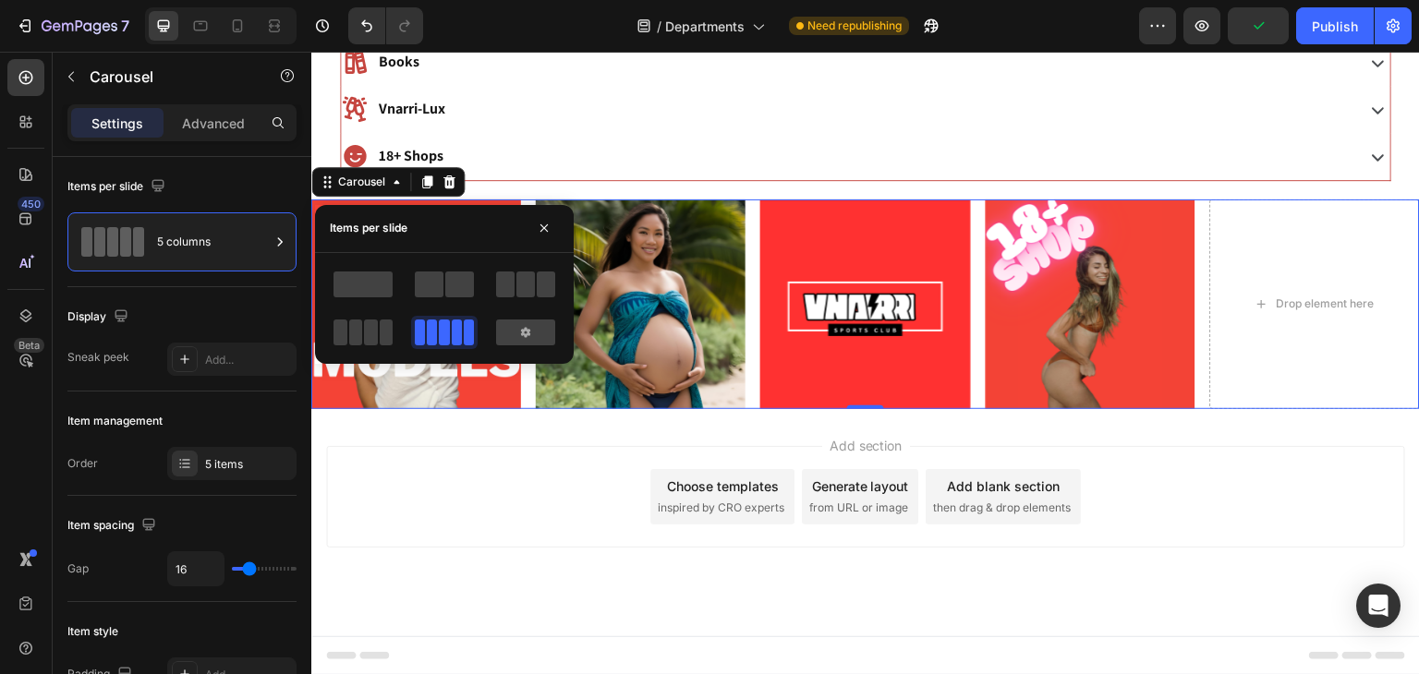
scroll to position [1034, 0]
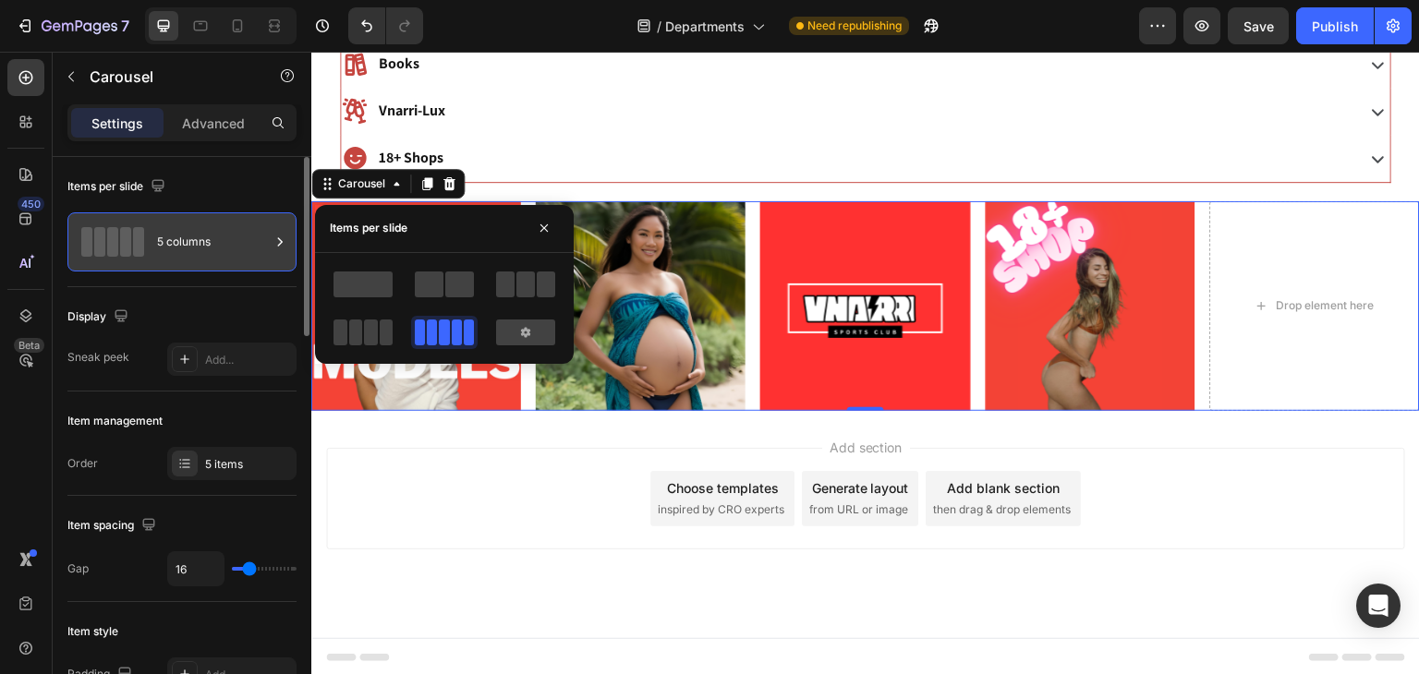
click at [196, 245] on div "5 columns" at bounding box center [213, 242] width 113 height 42
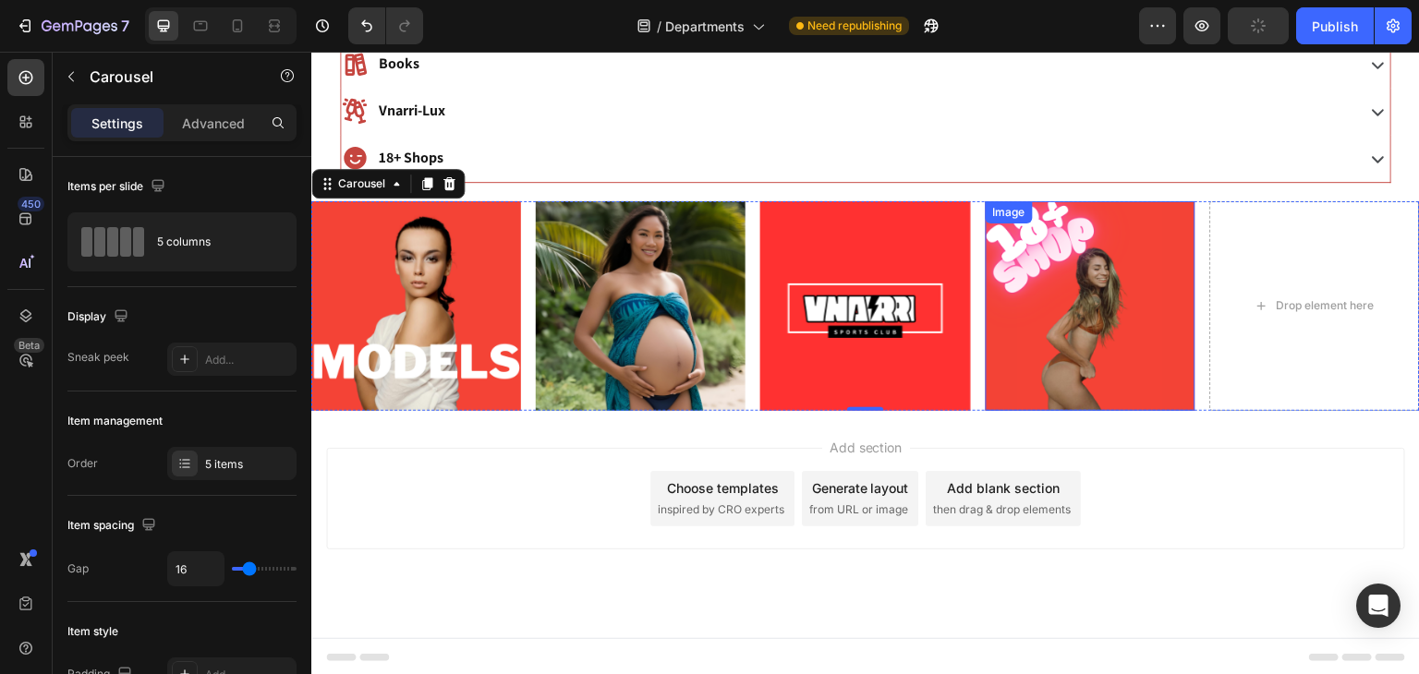
click at [1087, 295] on img at bounding box center [1091, 306] width 210 height 210
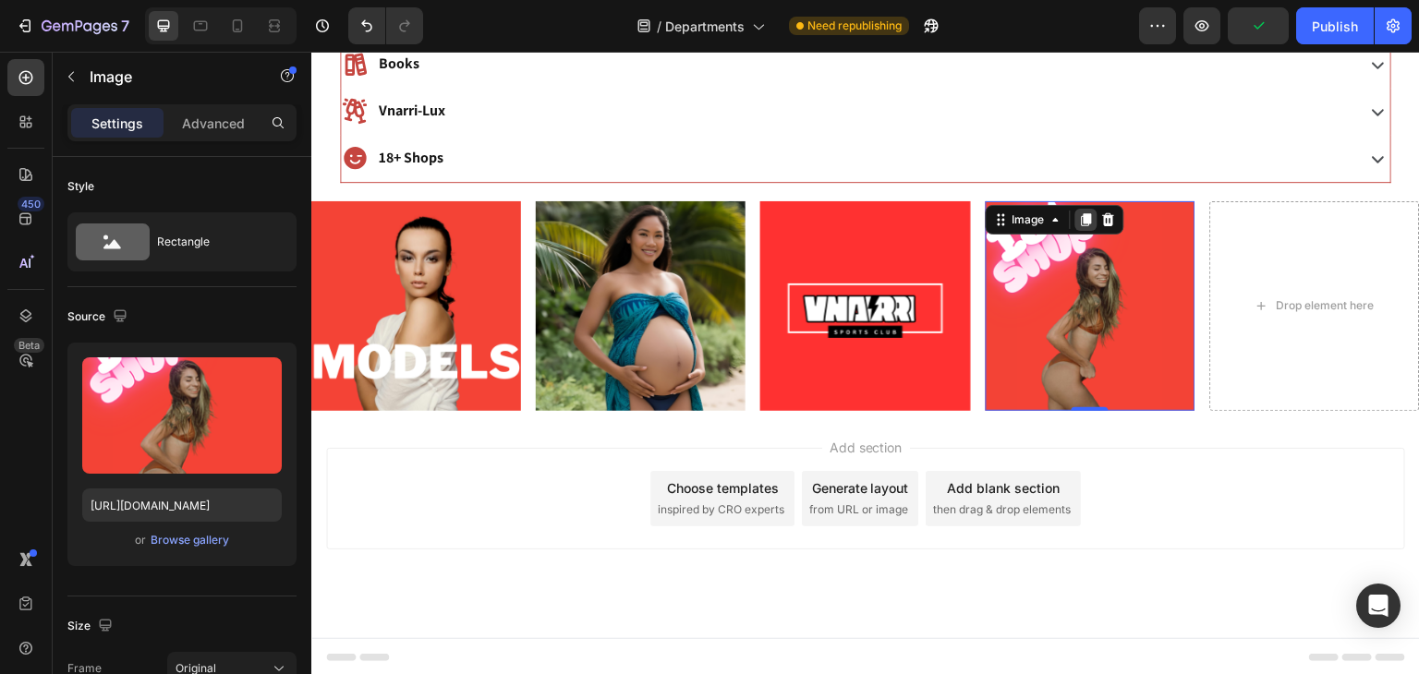
click at [1079, 212] on icon at bounding box center [1086, 219] width 15 height 15
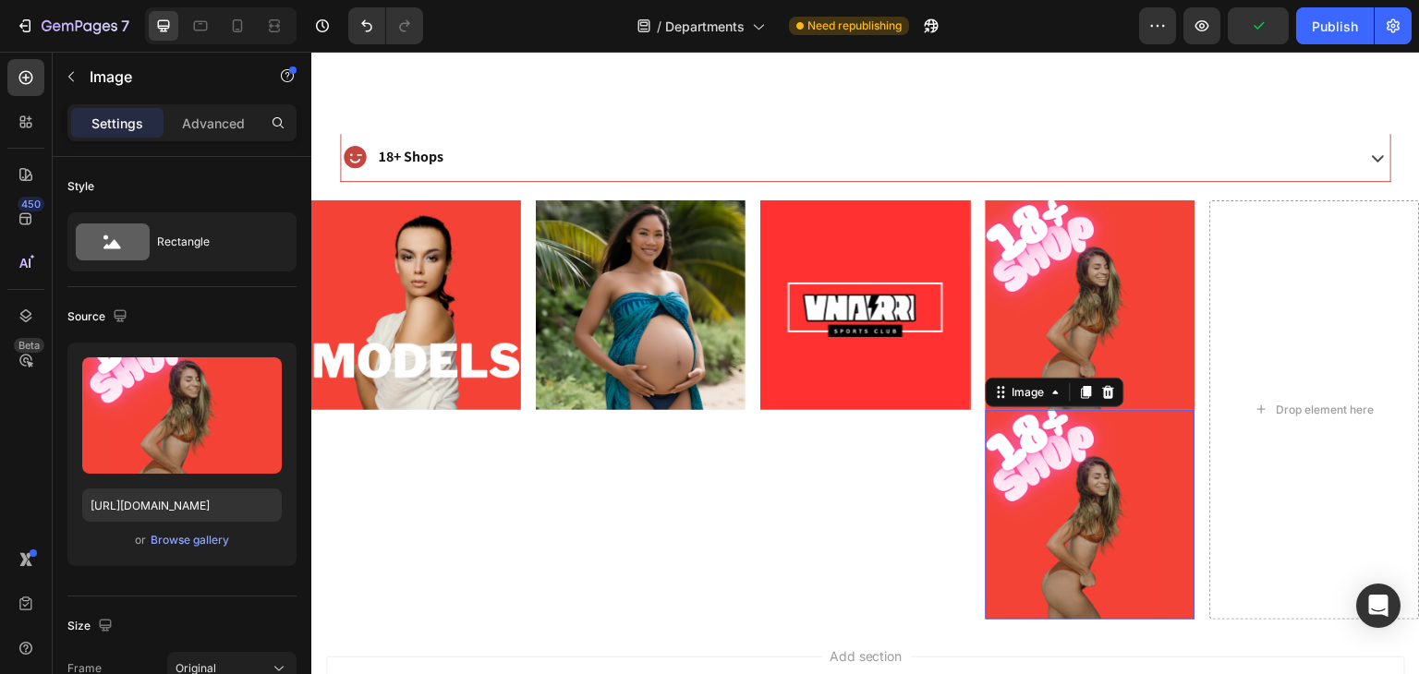
scroll to position [1145, 0]
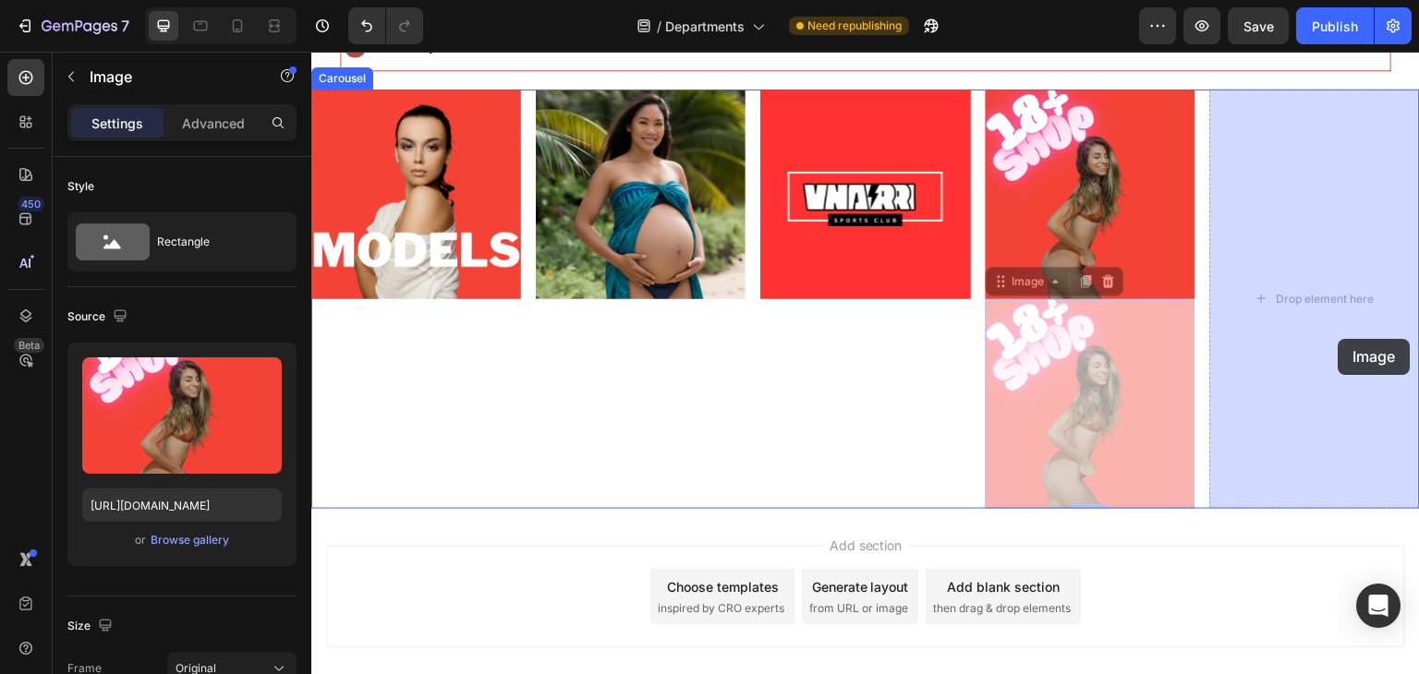
drag, startPoint x: 1064, startPoint y: 337, endPoint x: 1339, endPoint y: 339, distance: 274.4
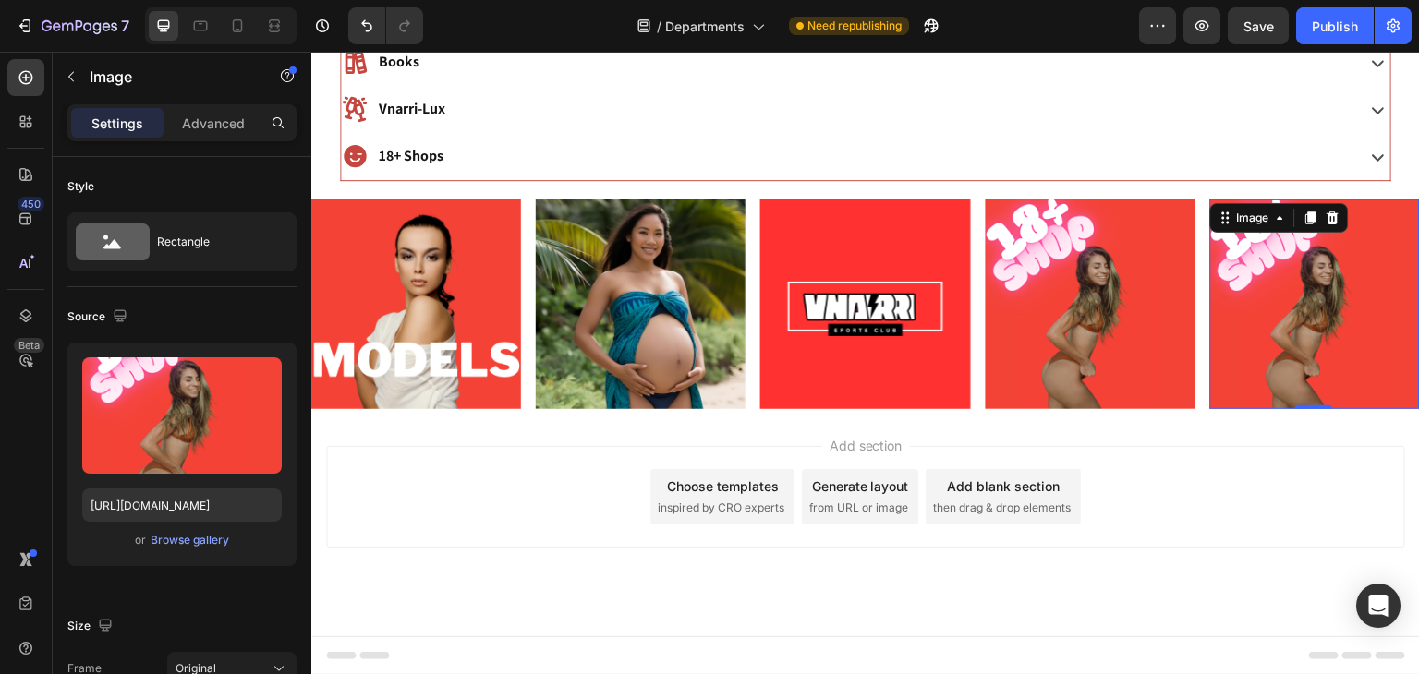
scroll to position [1034, 0]
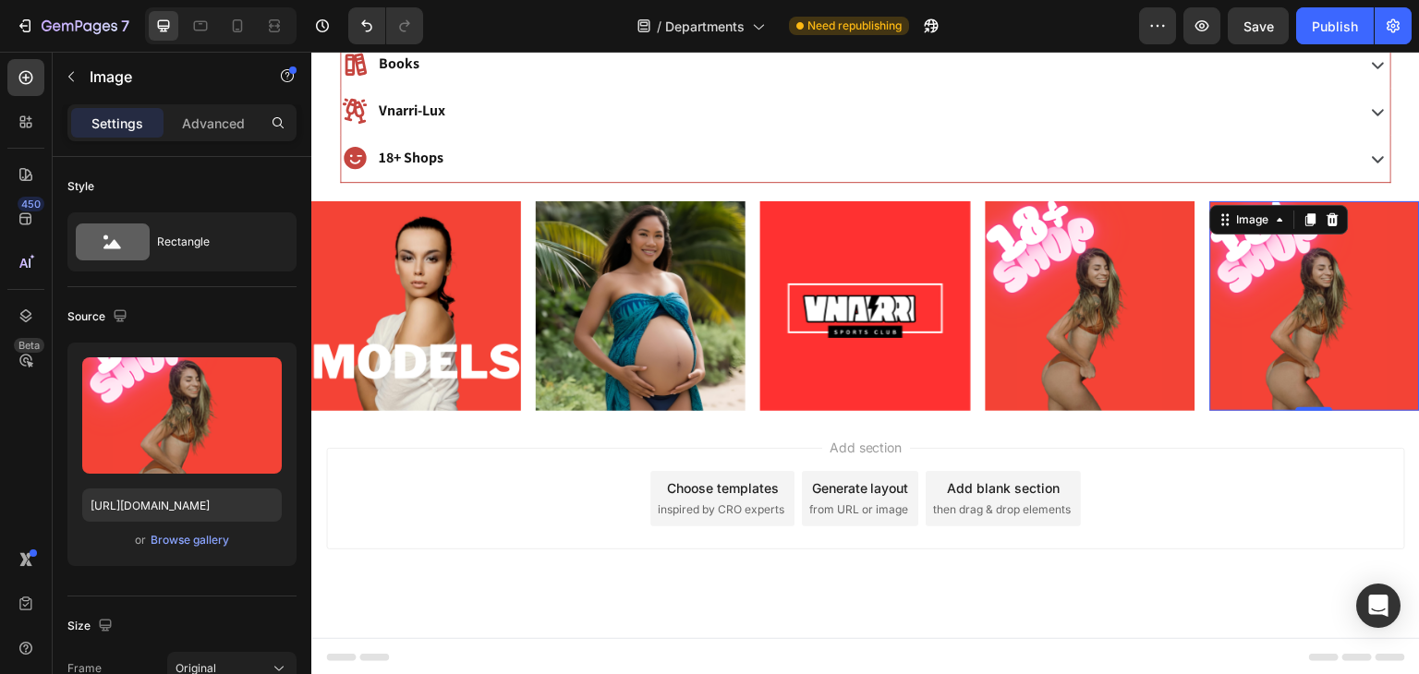
click at [562, 431] on div "Add section Choose templates inspired by CRO experts Generate layout from URL o…" at bounding box center [865, 524] width 1109 height 227
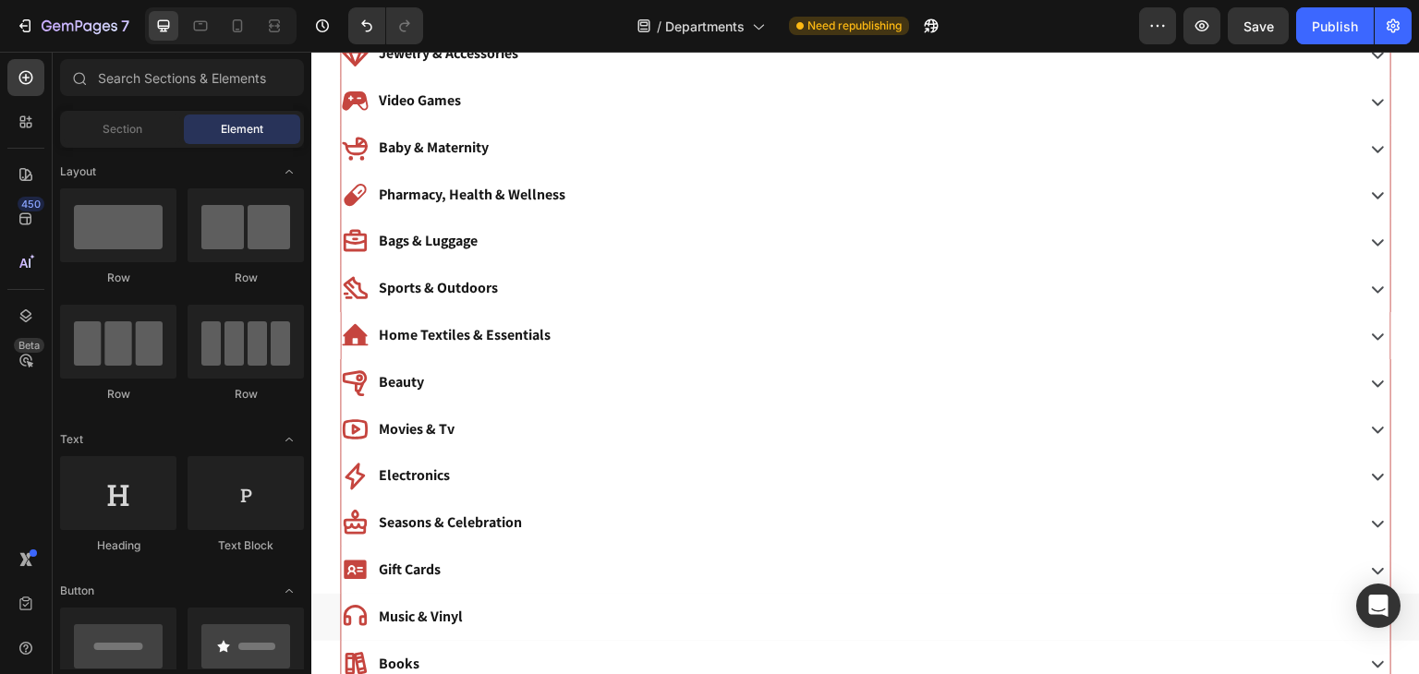
scroll to position [453, 0]
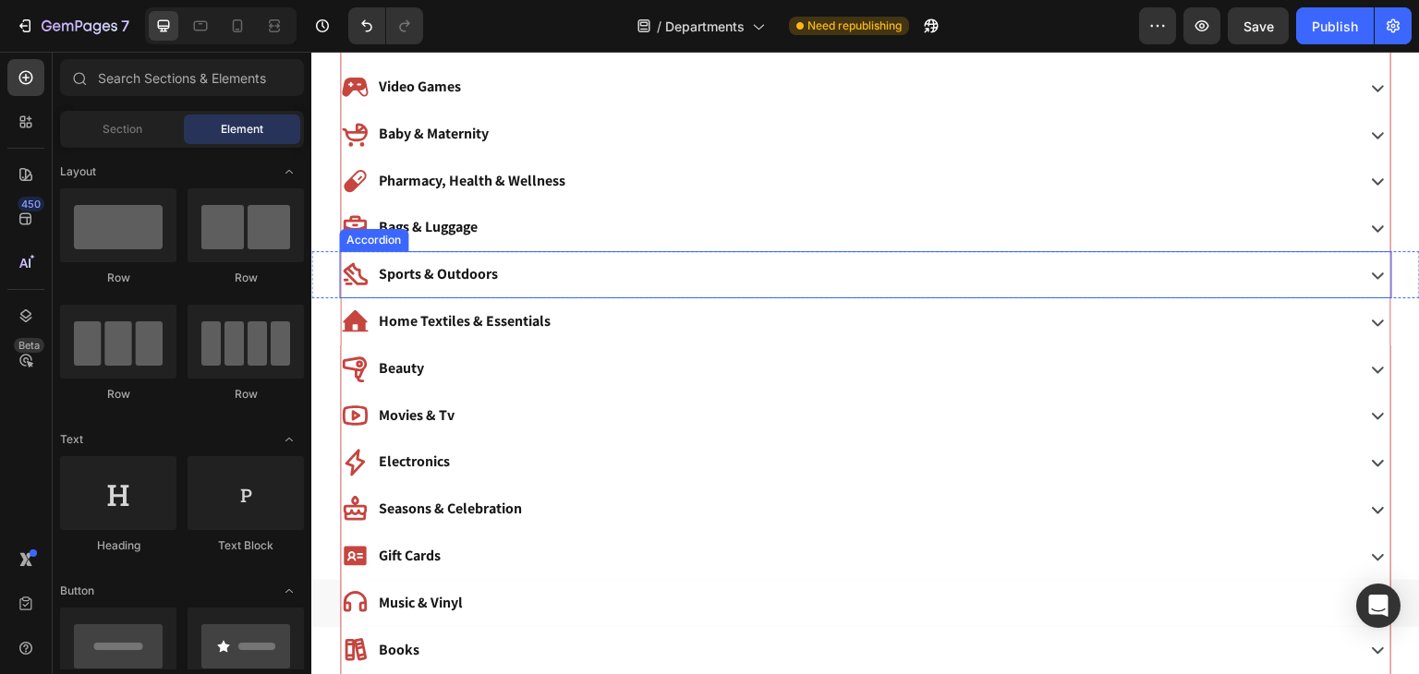
click at [458, 264] on p "Sports & Outdoors" at bounding box center [438, 274] width 119 height 27
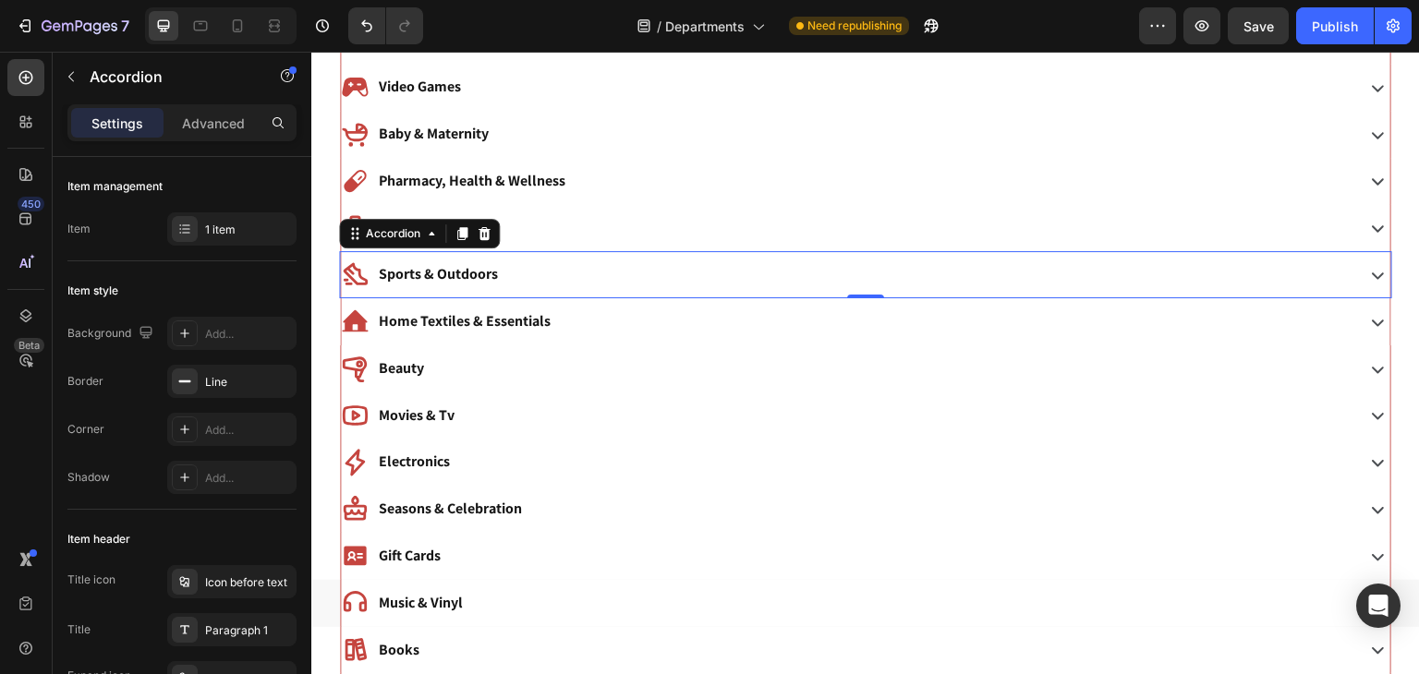
click at [601, 276] on div "Sports & Outdoors" at bounding box center [846, 275] width 1010 height 32
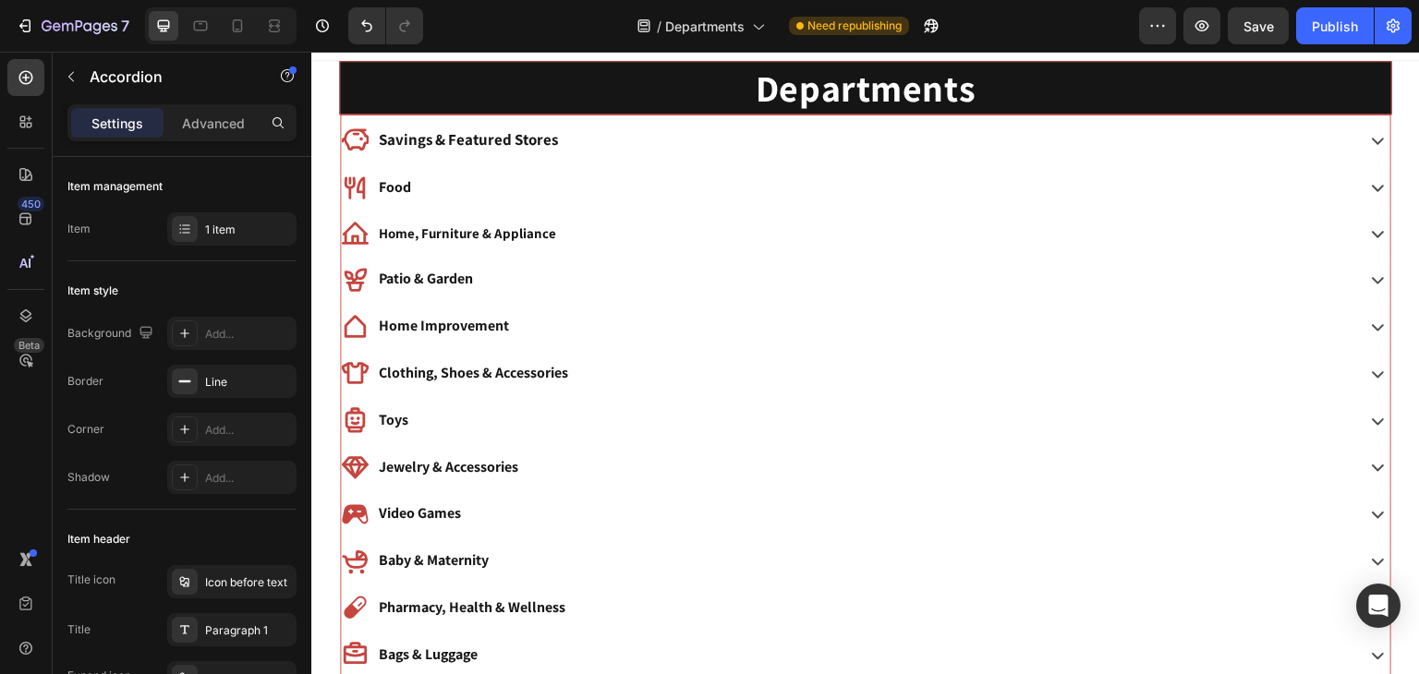
scroll to position [27, 0]
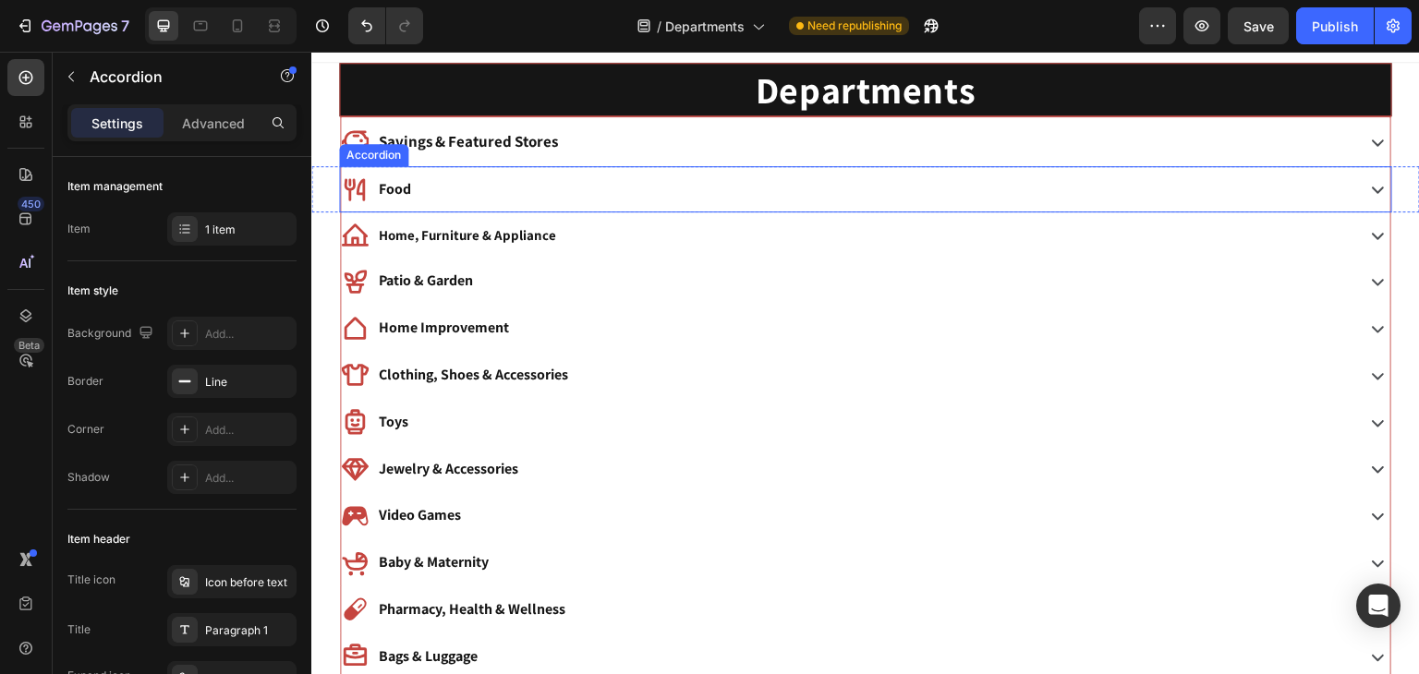
click at [491, 196] on div "Food" at bounding box center [846, 190] width 1010 height 32
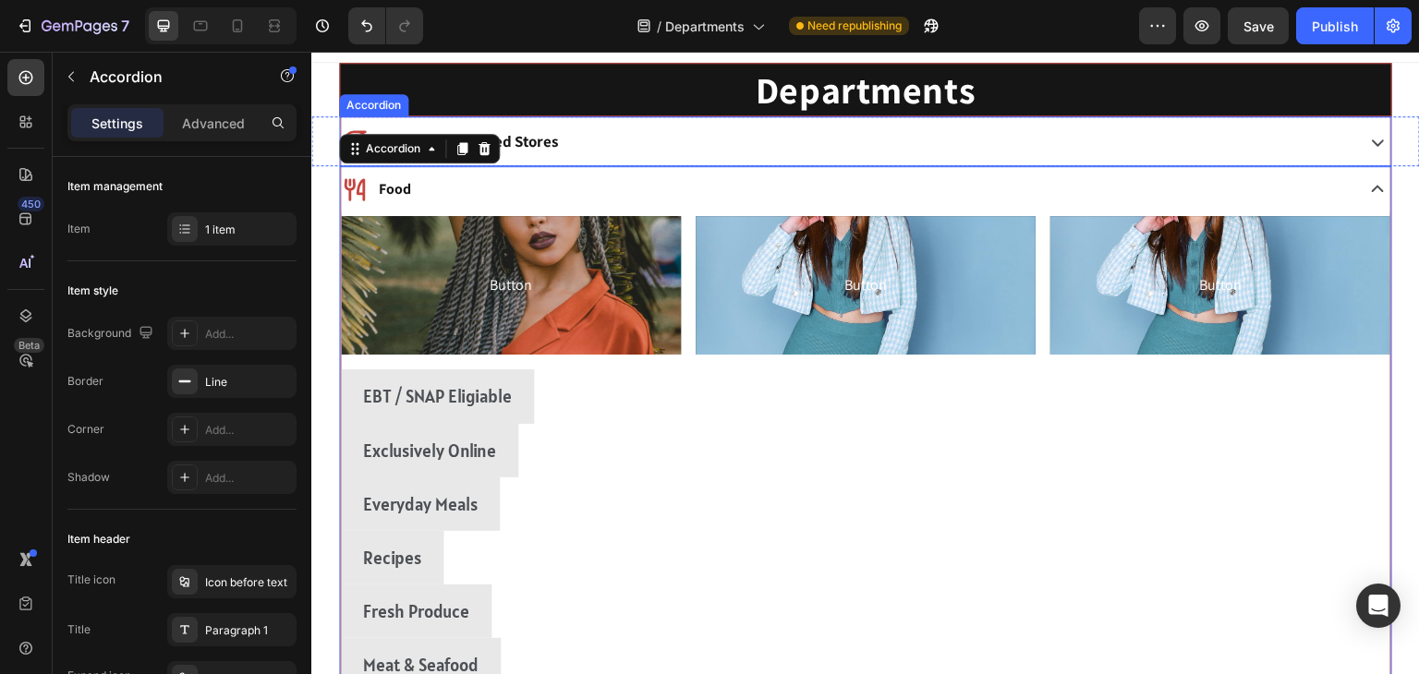
click at [507, 141] on p "Savings & Featured Stores" at bounding box center [468, 141] width 179 height 29
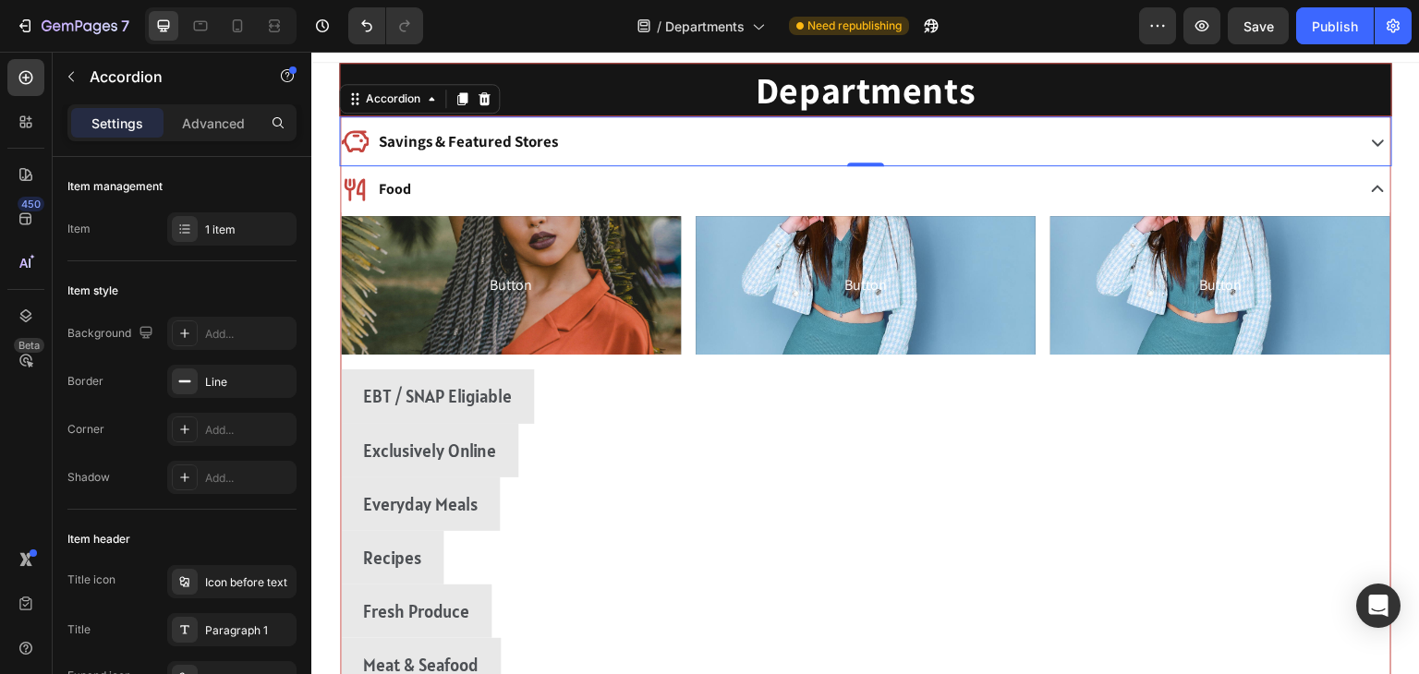
click at [618, 141] on div "Savings & Featured Stores" at bounding box center [846, 142] width 1010 height 34
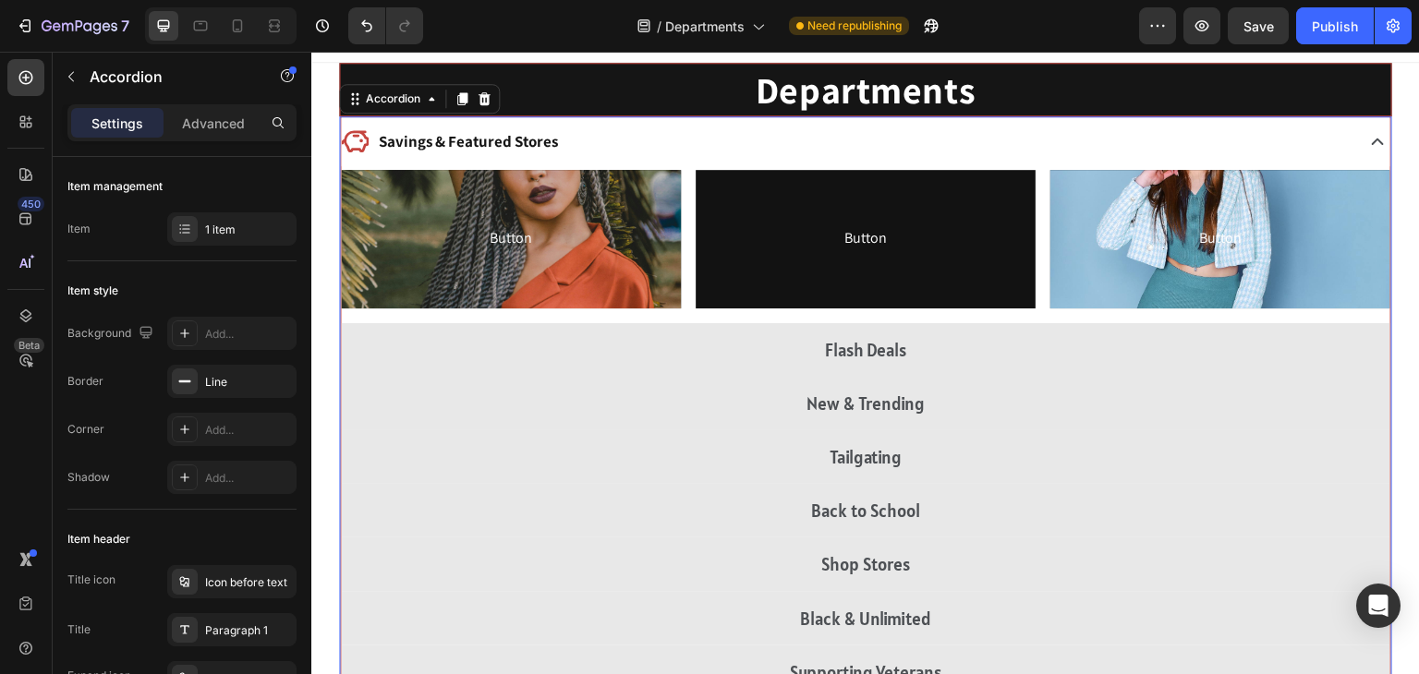
click at [618, 141] on div "Savings & Featured Stores" at bounding box center [846, 142] width 1010 height 34
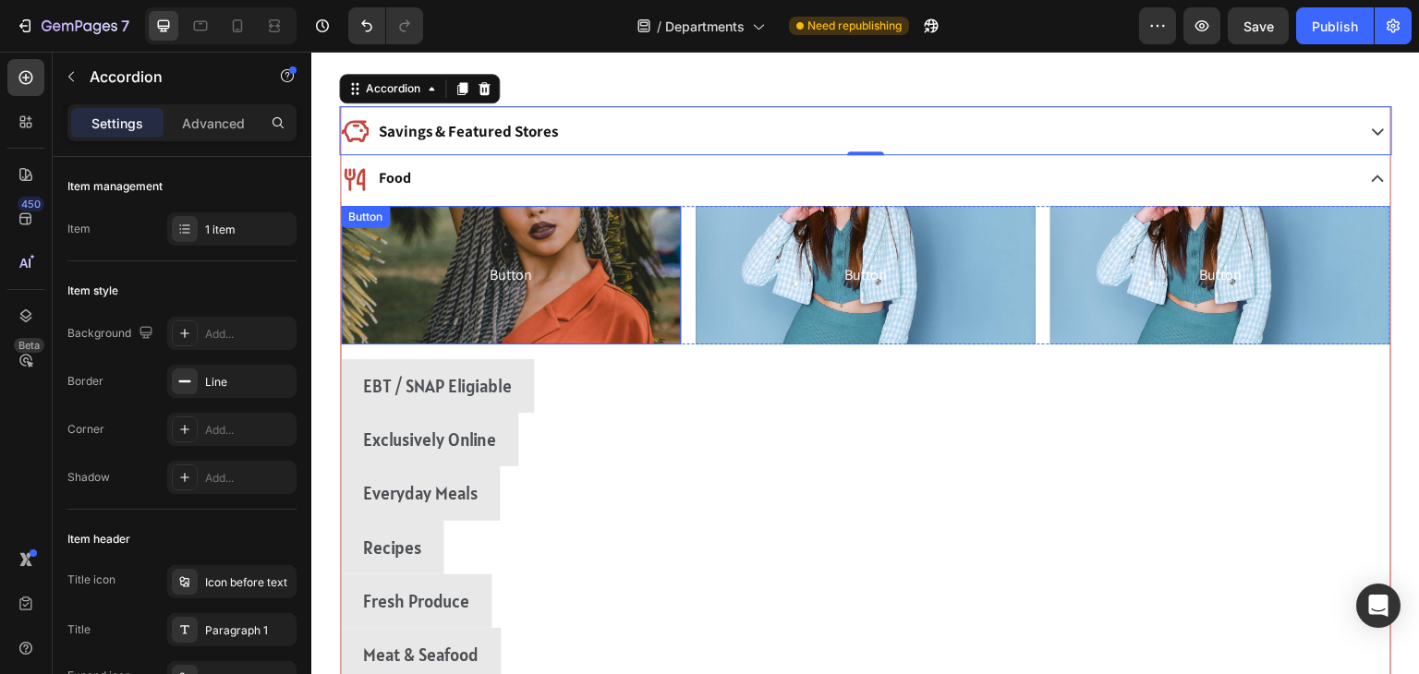
scroll to position [111, 0]
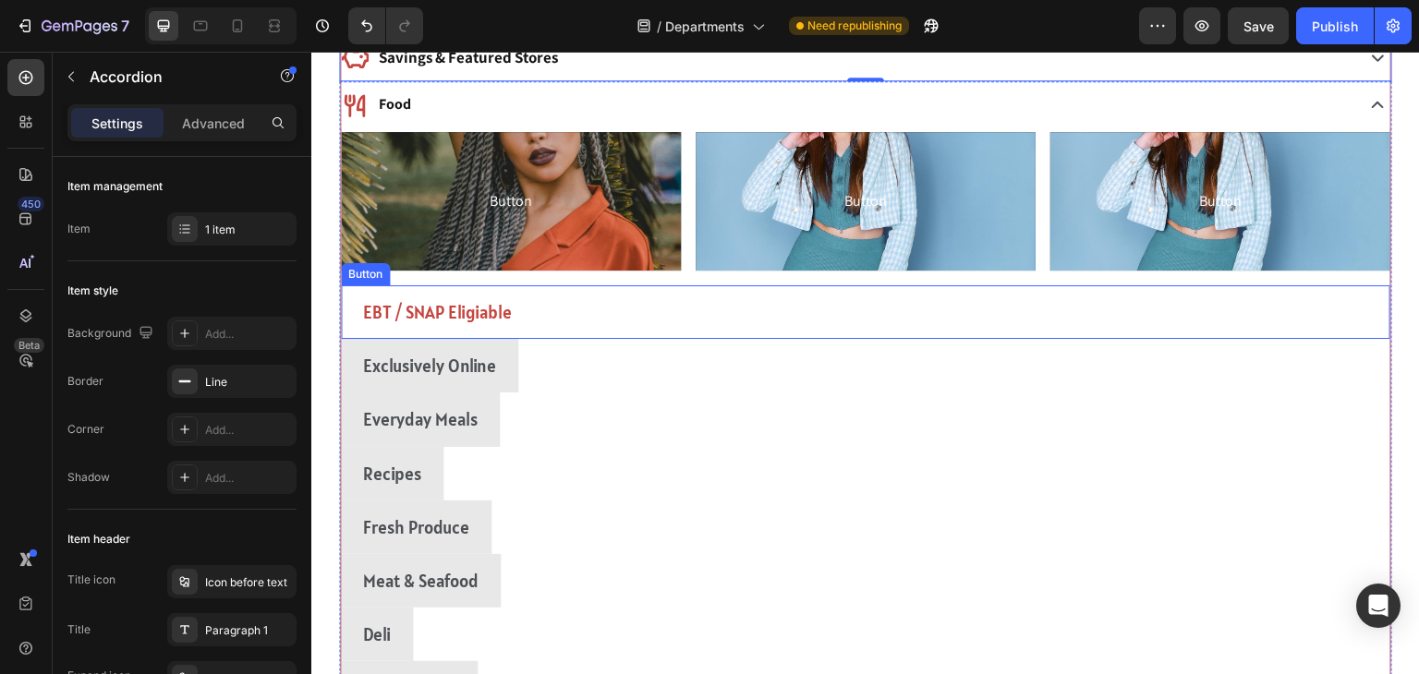
click at [515, 307] on button "EBT / SNAP Eligiable" at bounding box center [437, 312] width 193 height 54
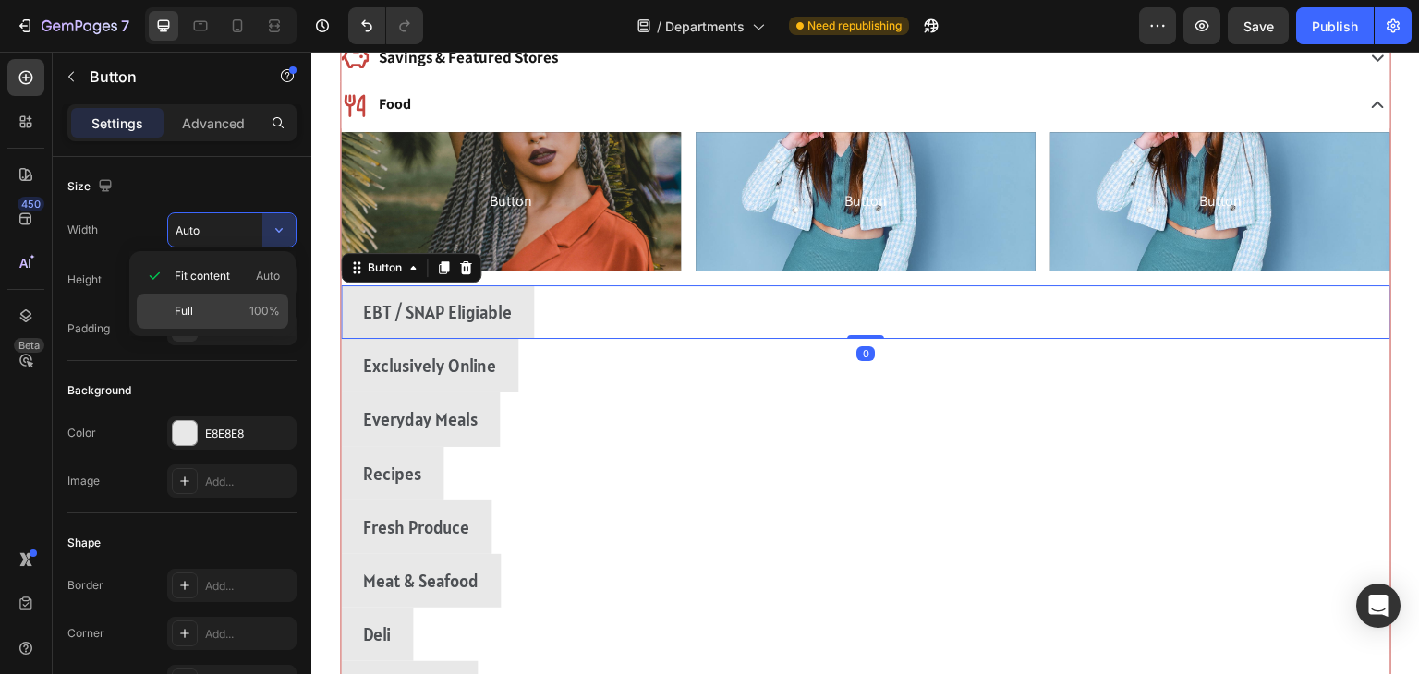
click at [191, 322] on div "Full 100%" at bounding box center [213, 311] width 152 height 35
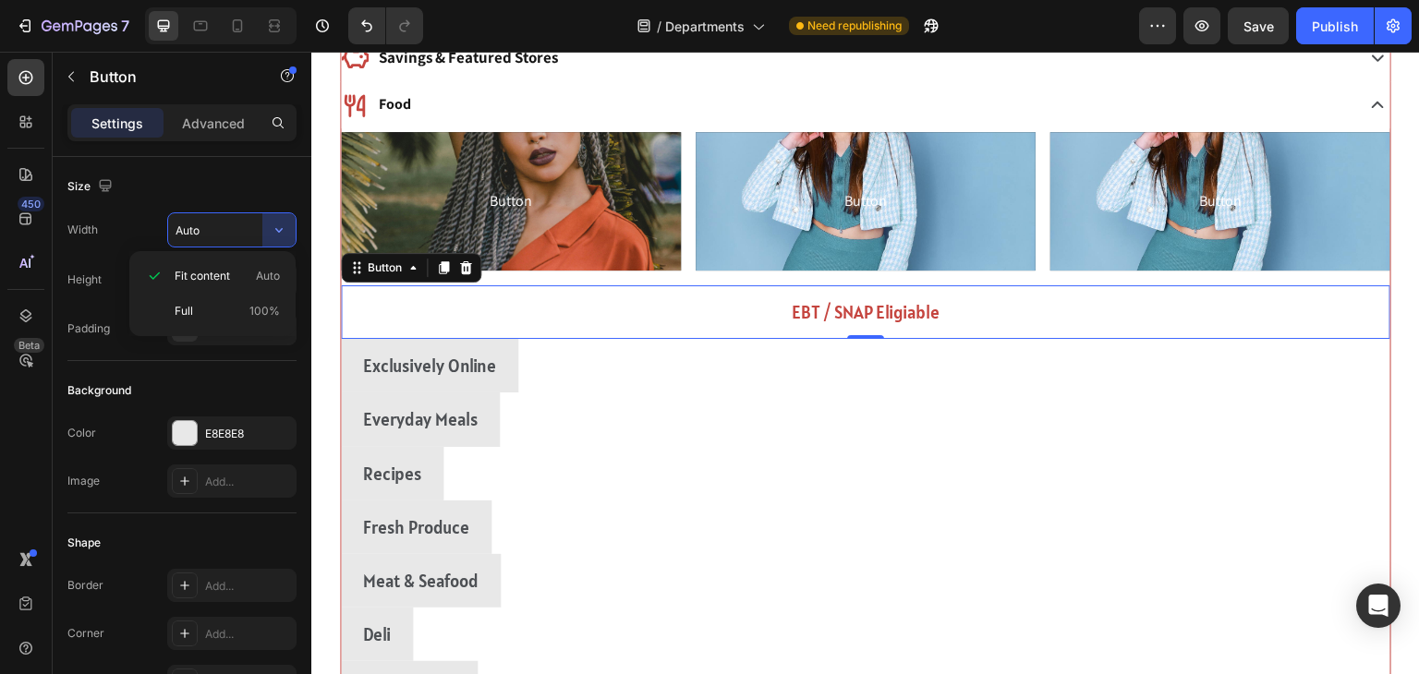
type input "100%"
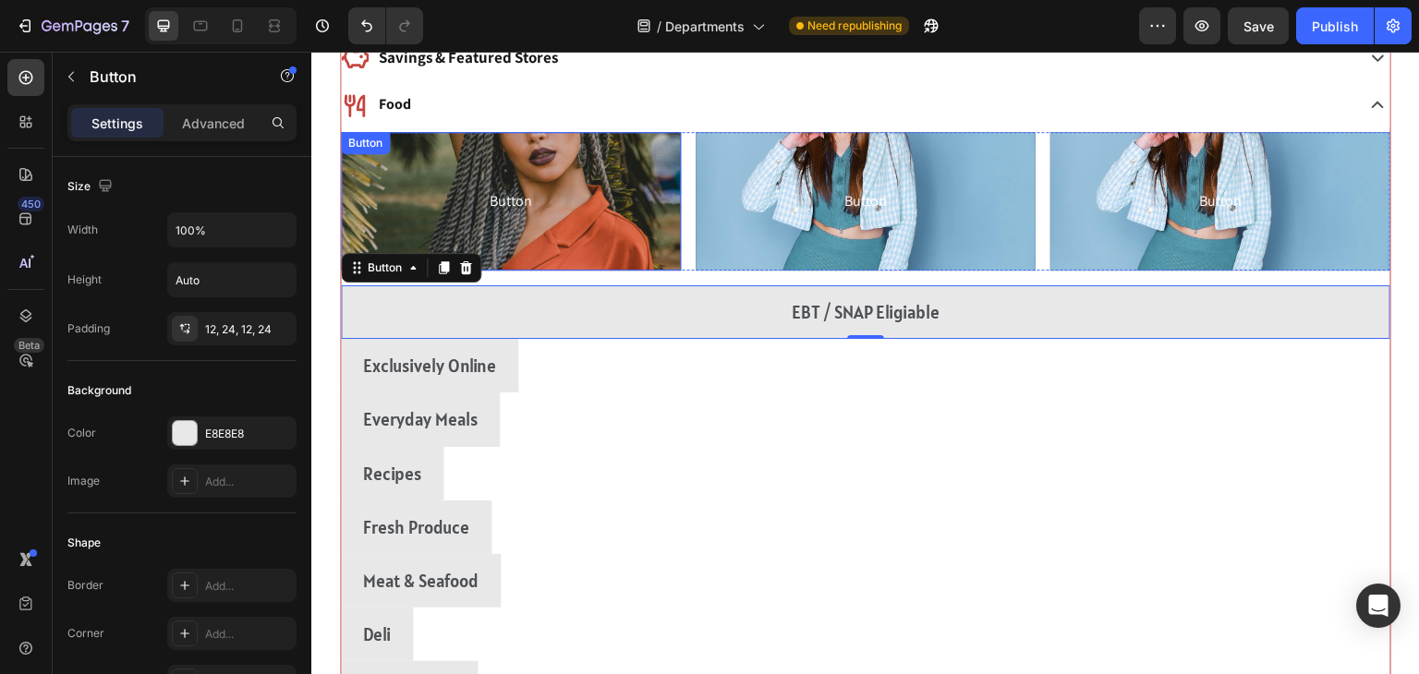
click at [1098, 393] on div "Everyday Meals Button" at bounding box center [866, 420] width 1050 height 54
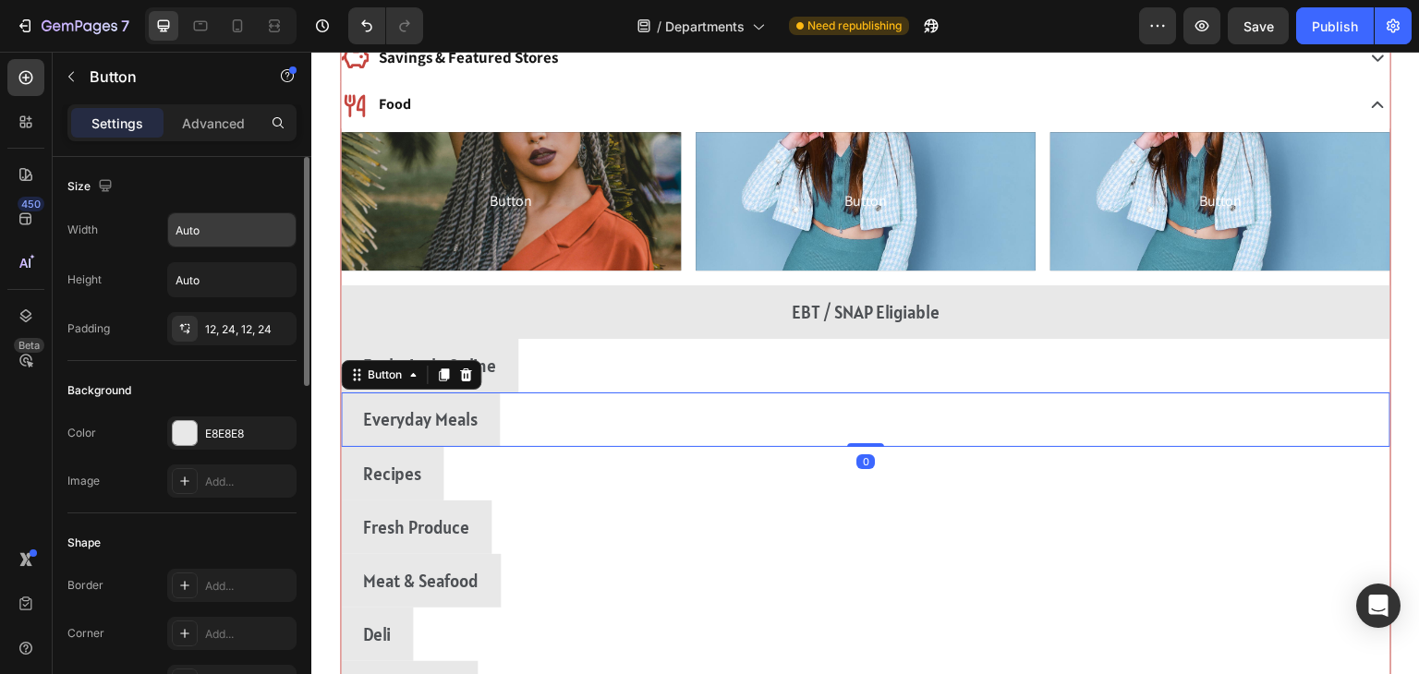
click at [257, 233] on input "Auto" at bounding box center [231, 229] width 127 height 33
click at [266, 231] on button "button" at bounding box center [278, 229] width 33 height 33
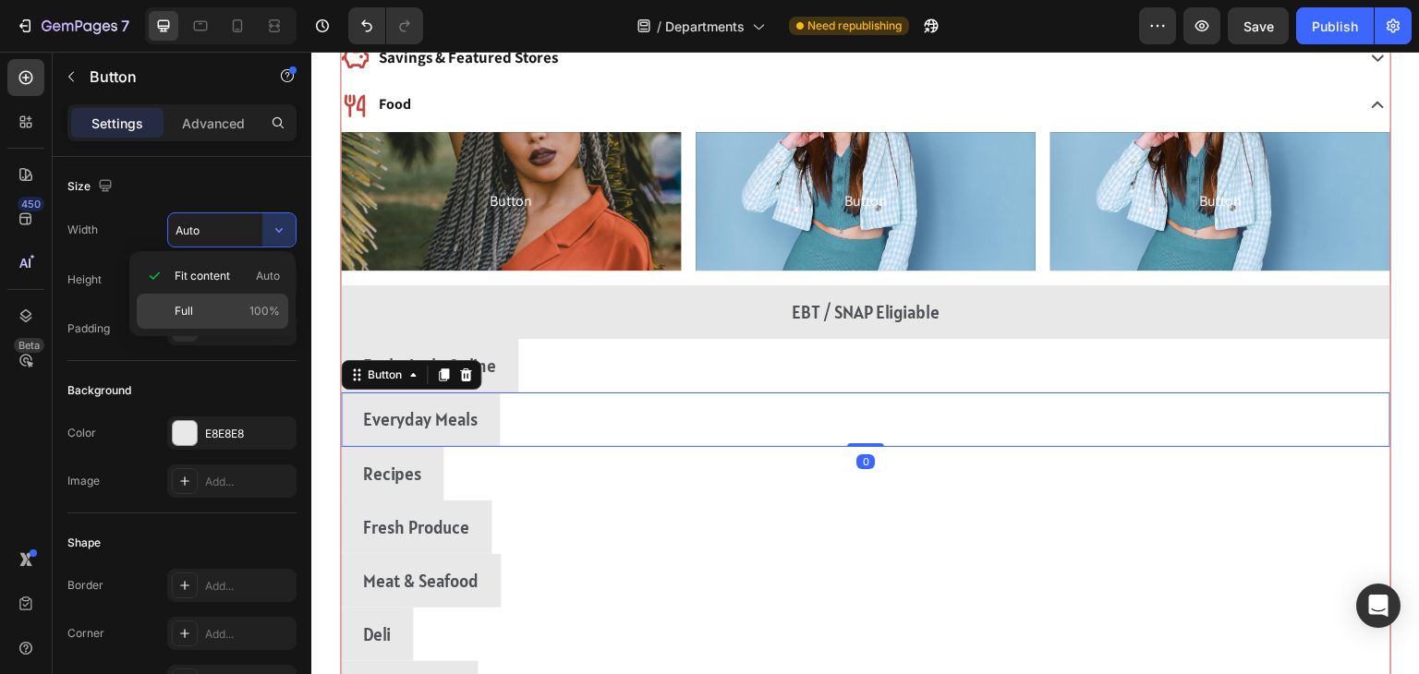
click at [175, 313] on span "Full" at bounding box center [184, 311] width 18 height 17
type input "100%"
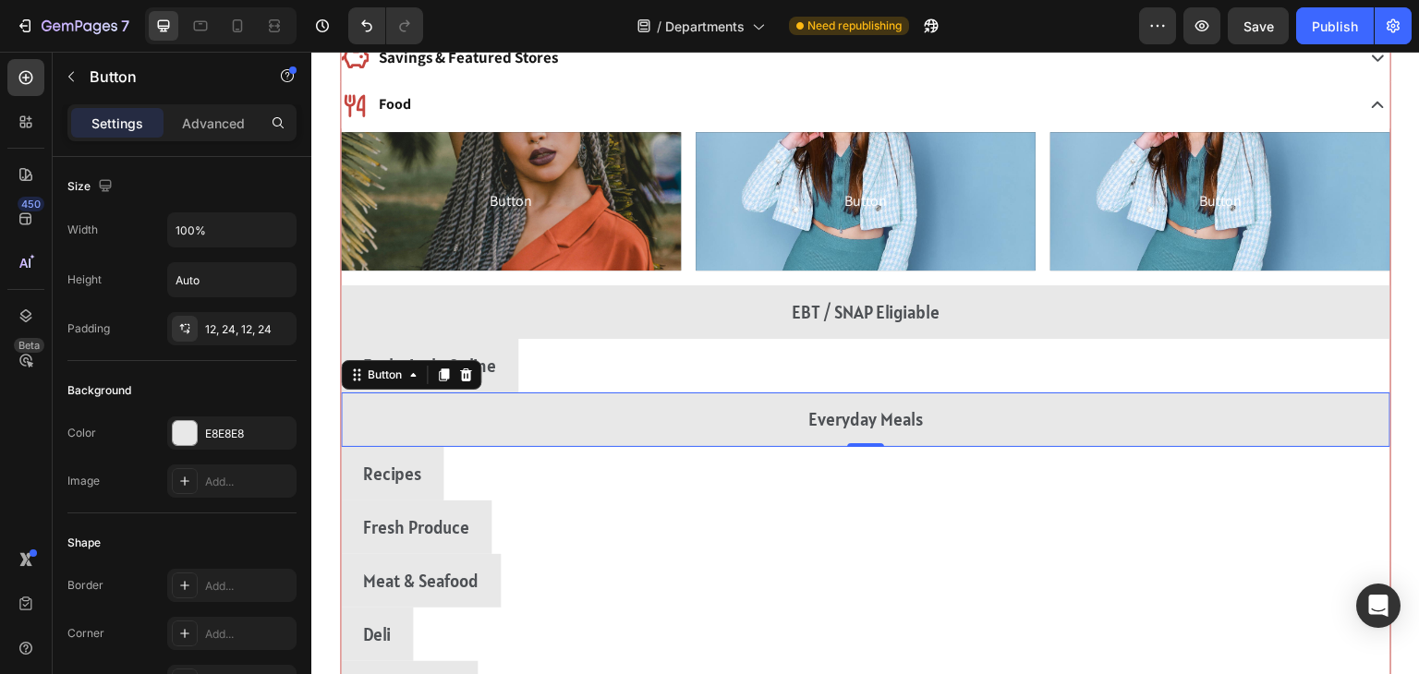
click at [1171, 370] on div "Exclusively Online Button" at bounding box center [866, 366] width 1050 height 54
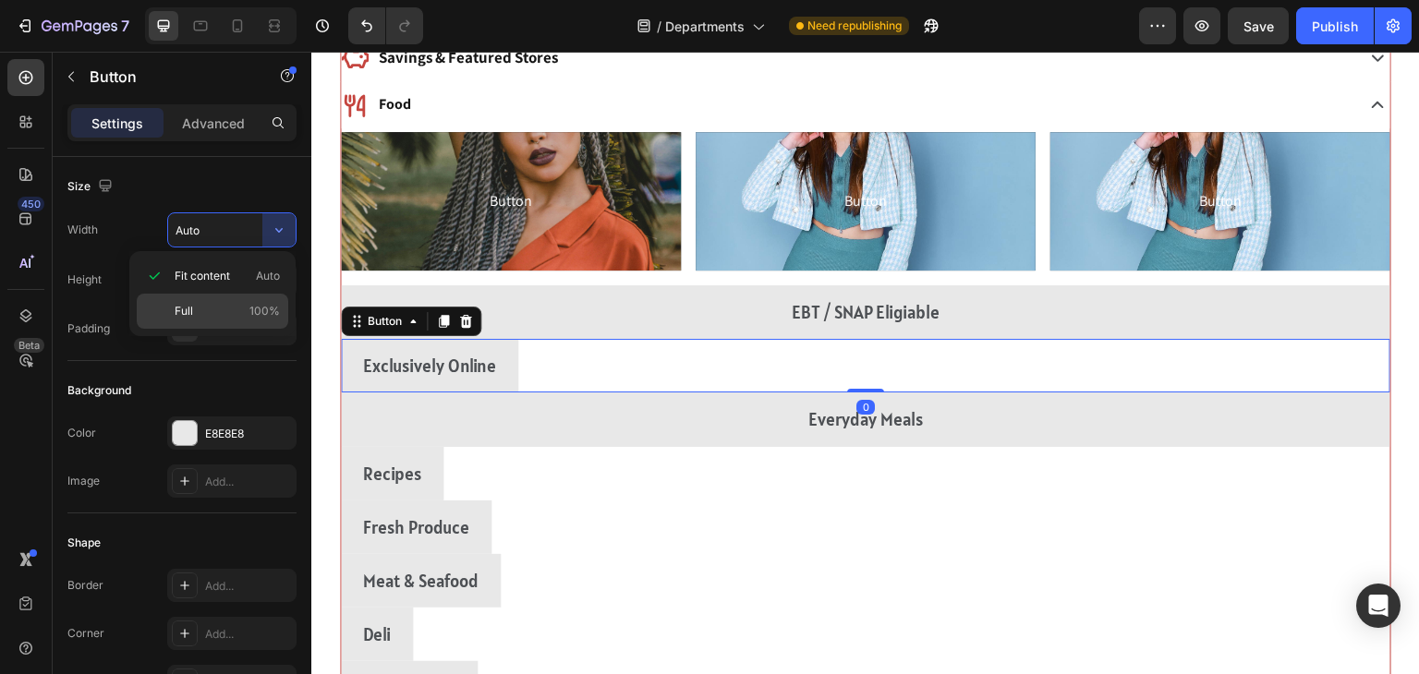
click at [203, 307] on p "Full 100%" at bounding box center [227, 311] width 105 height 17
type input "100%"
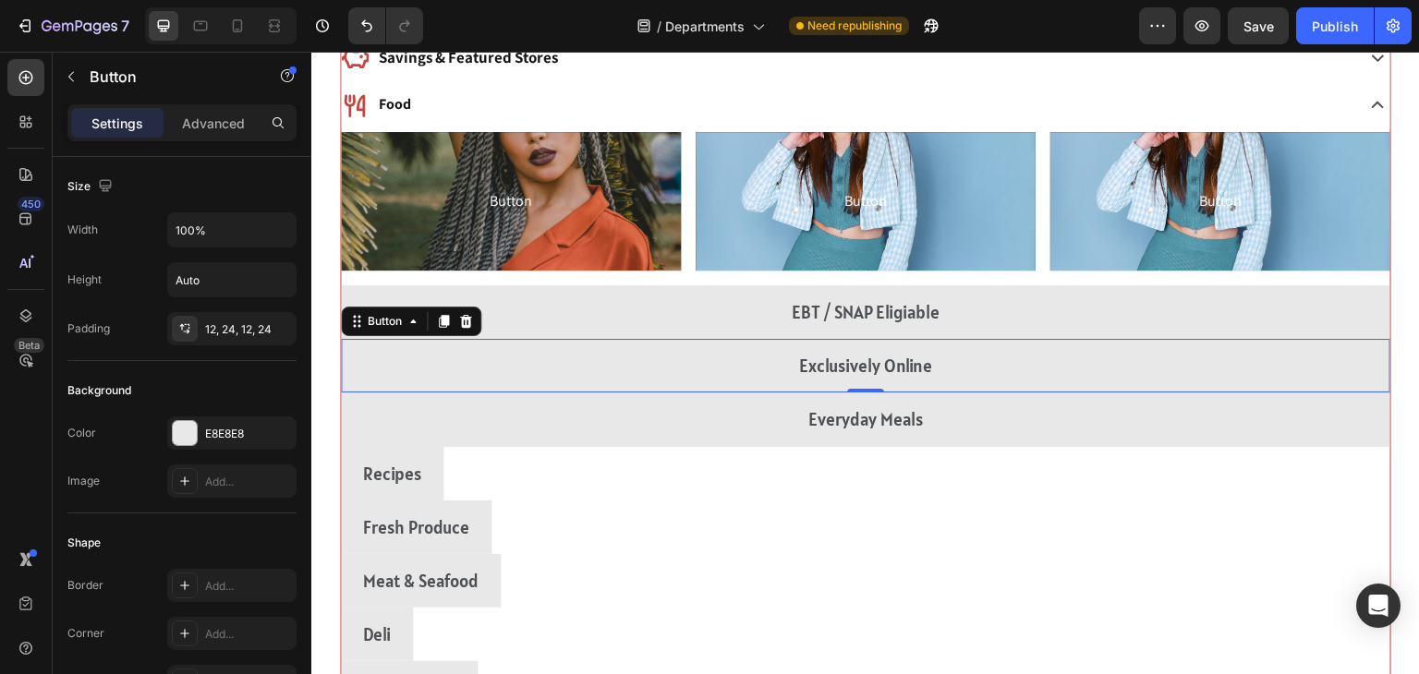
click at [1135, 466] on div "Recipes Button" at bounding box center [866, 474] width 1050 height 54
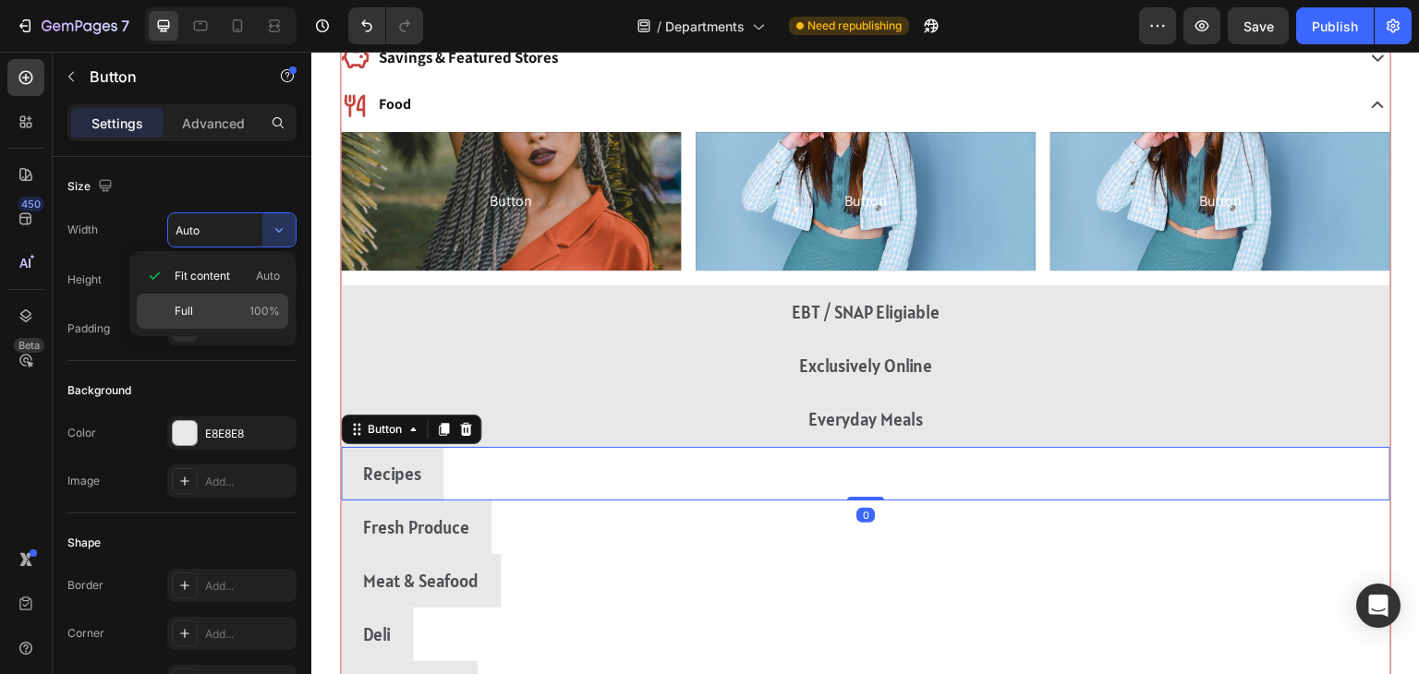
click at [188, 307] on span "Full" at bounding box center [184, 311] width 18 height 17
type input "100%"
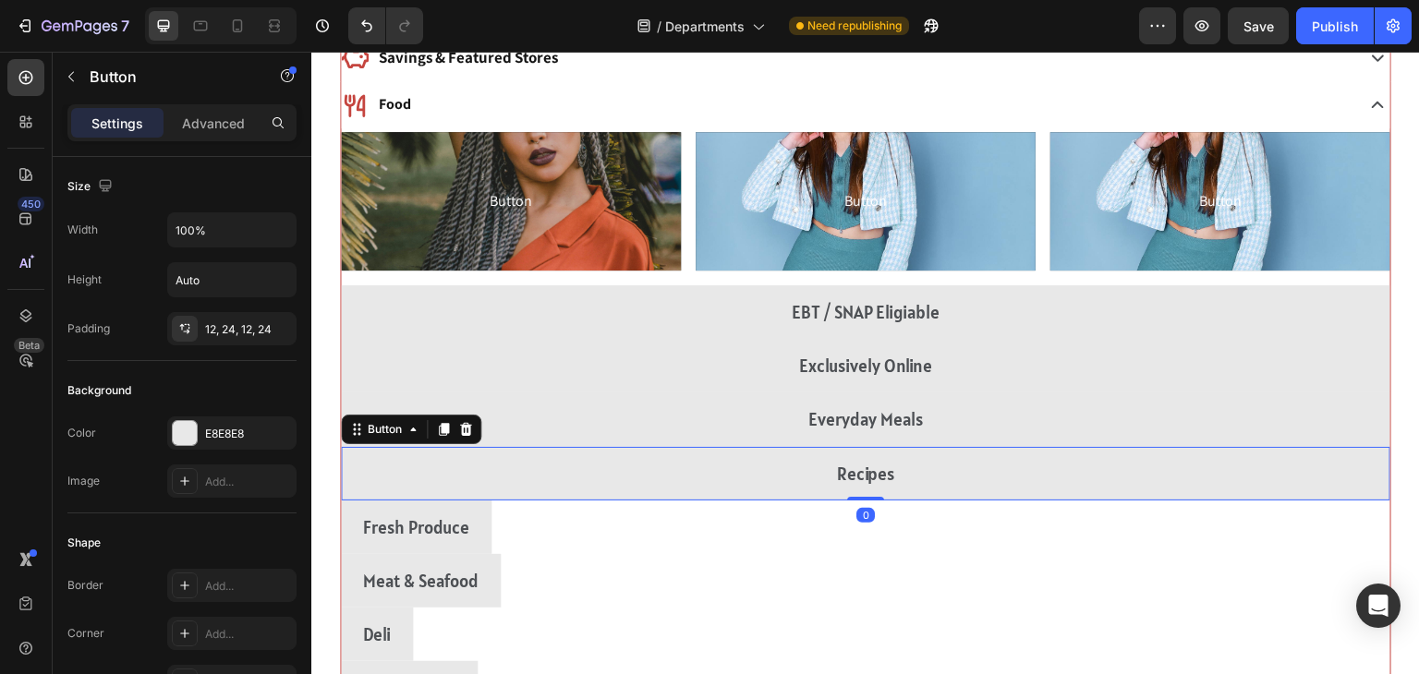
click at [1108, 540] on div "Fresh Produce Button" at bounding box center [866, 528] width 1050 height 54
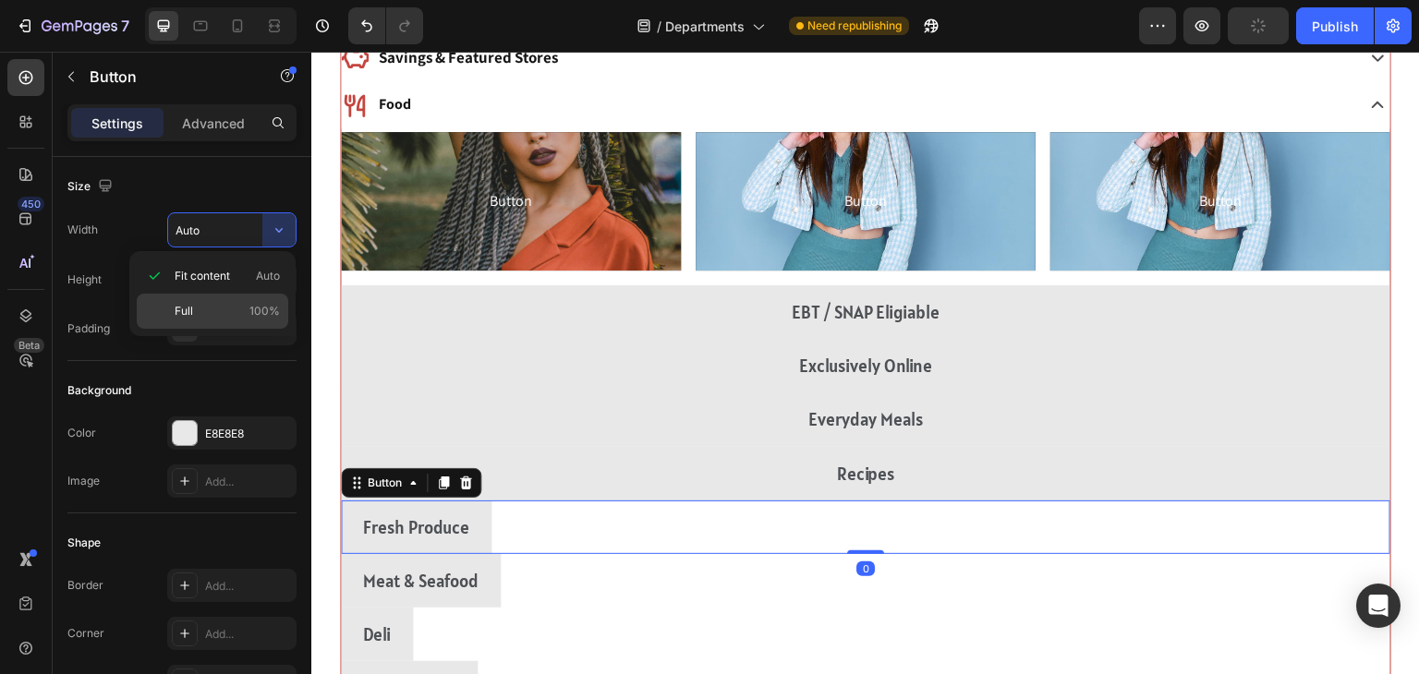
click at [200, 315] on p "Full 100%" at bounding box center [227, 311] width 105 height 17
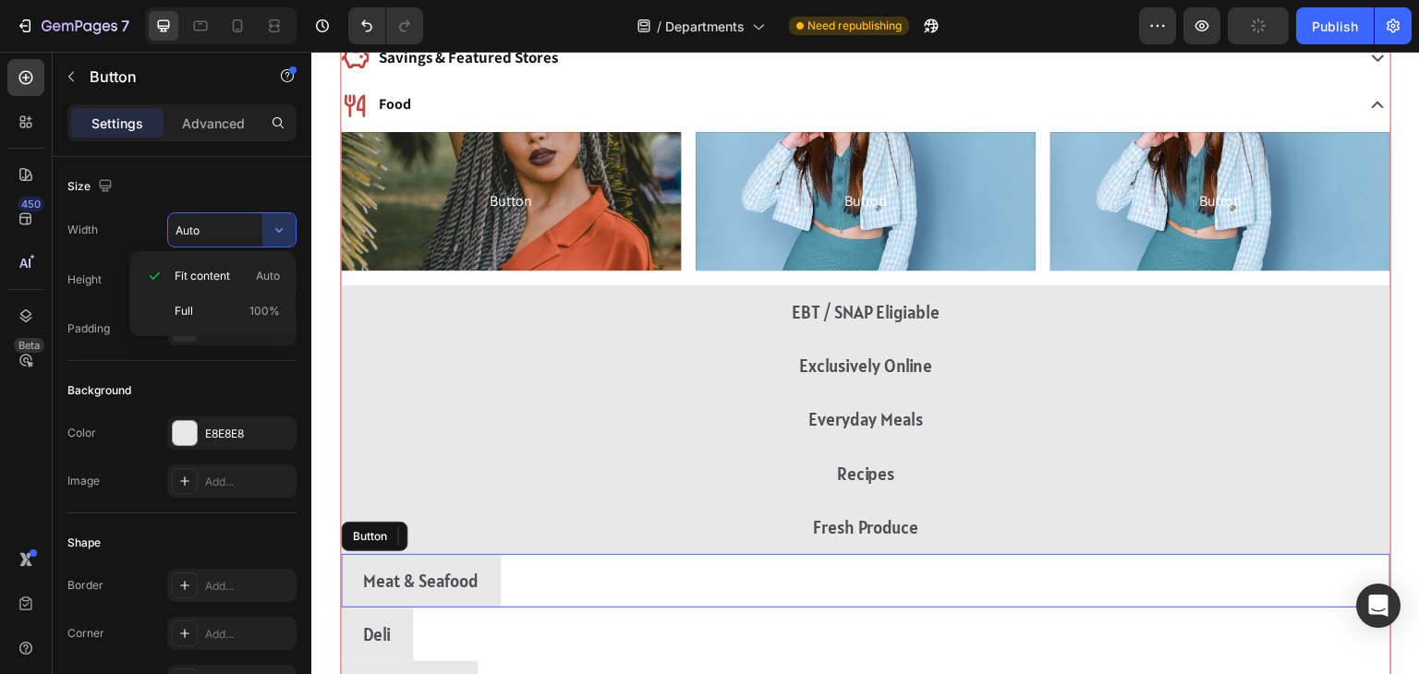
click at [1098, 588] on div "Meat & Seafood Button" at bounding box center [866, 581] width 1050 height 54
click at [192, 313] on p "Full 100%" at bounding box center [227, 311] width 105 height 17
type input "100%"
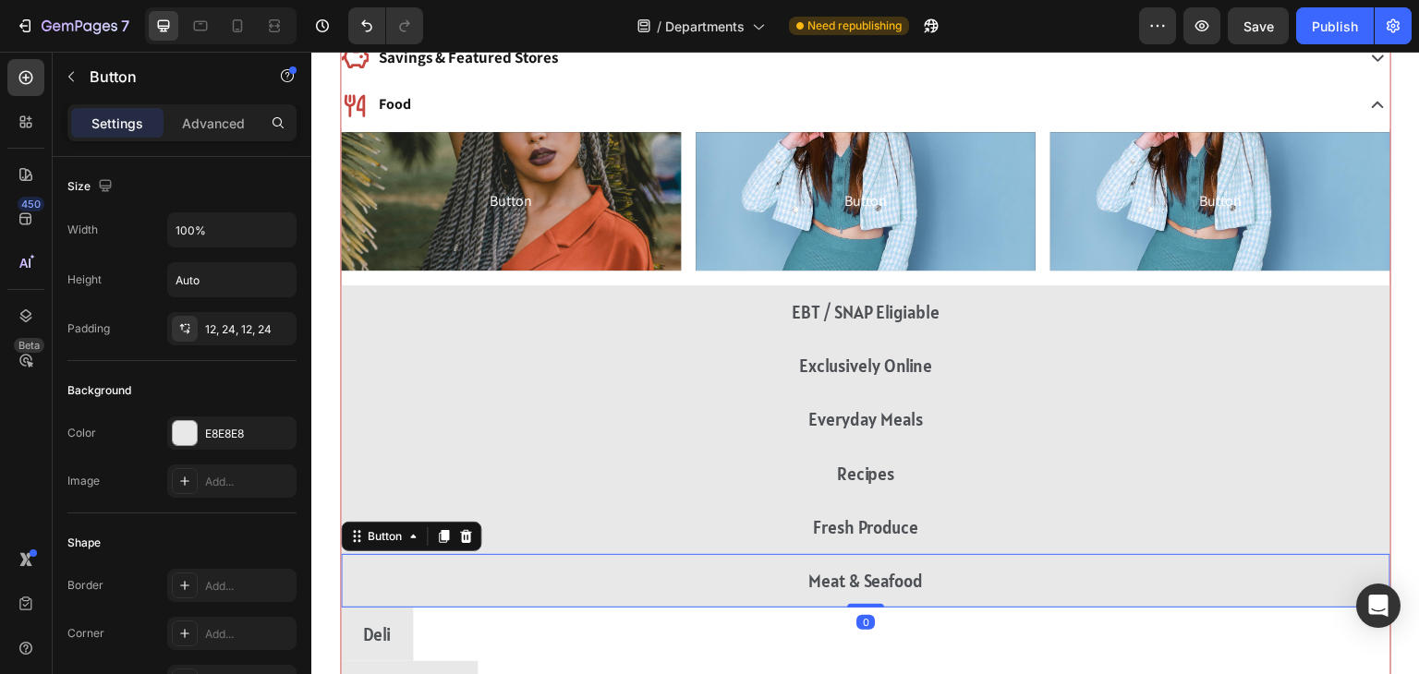
click at [1089, 630] on div "Deli Button" at bounding box center [866, 635] width 1050 height 54
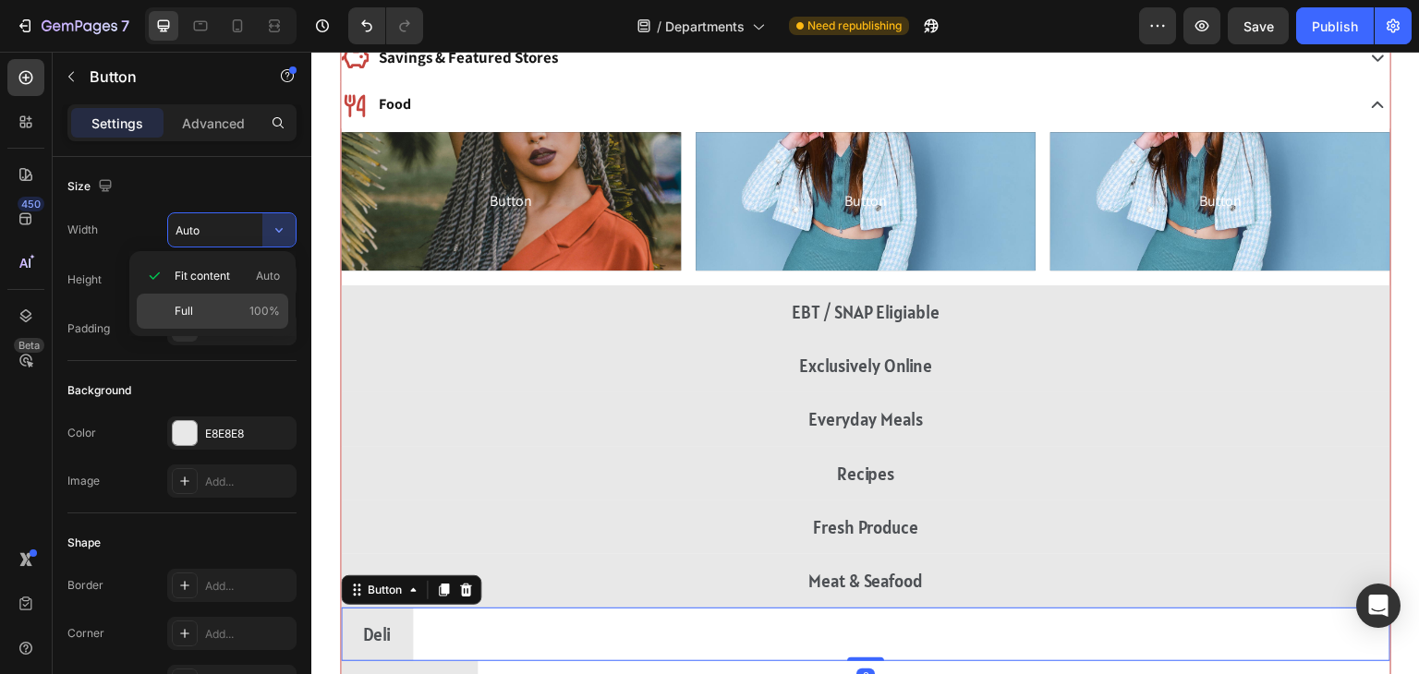
click at [192, 314] on span "Full" at bounding box center [184, 311] width 18 height 17
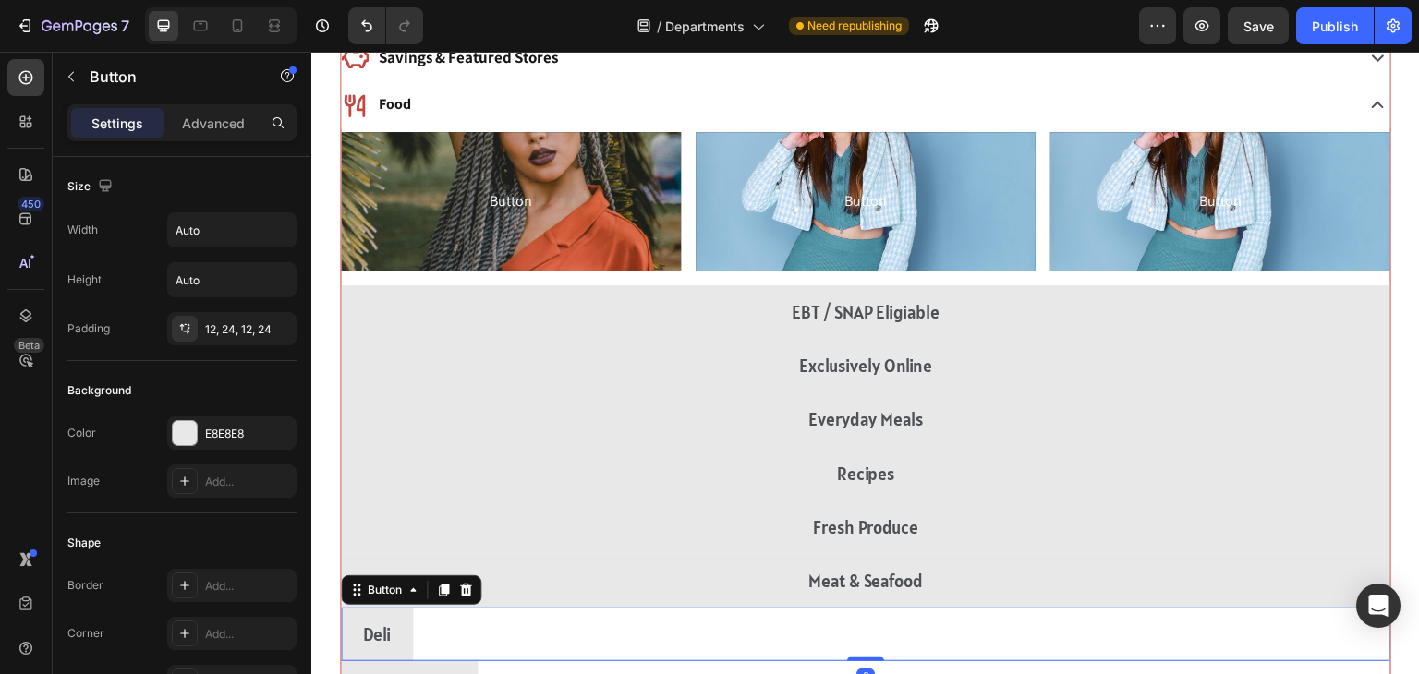
type input "100%"
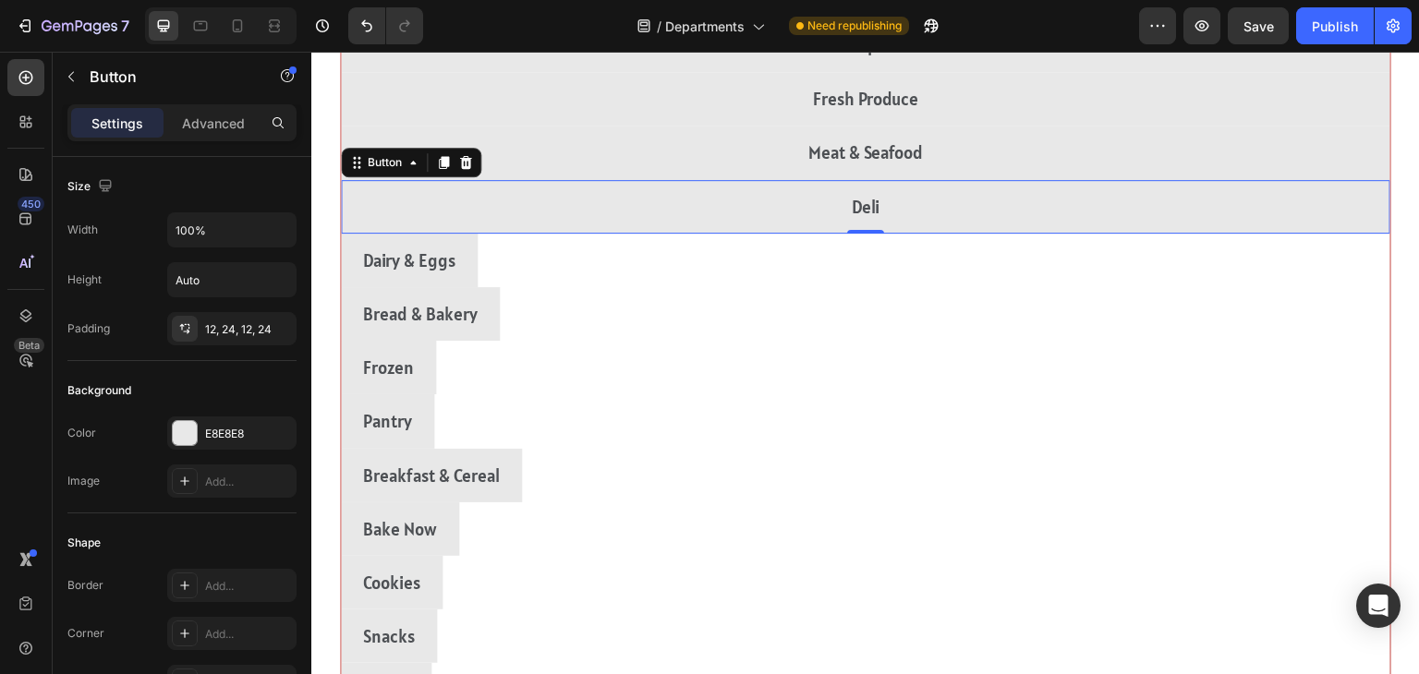
scroll to position [554, 0]
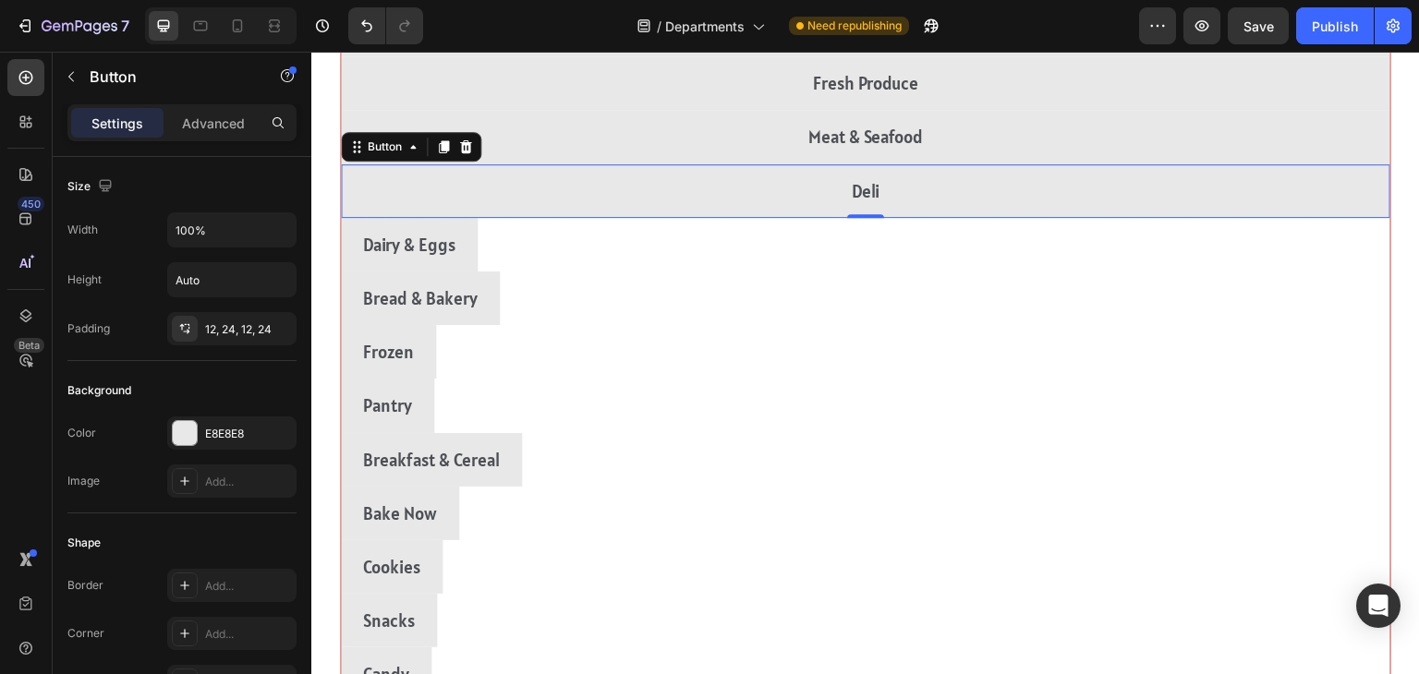
click at [1208, 245] on div "Dairy & Eggs Button" at bounding box center [866, 245] width 1050 height 54
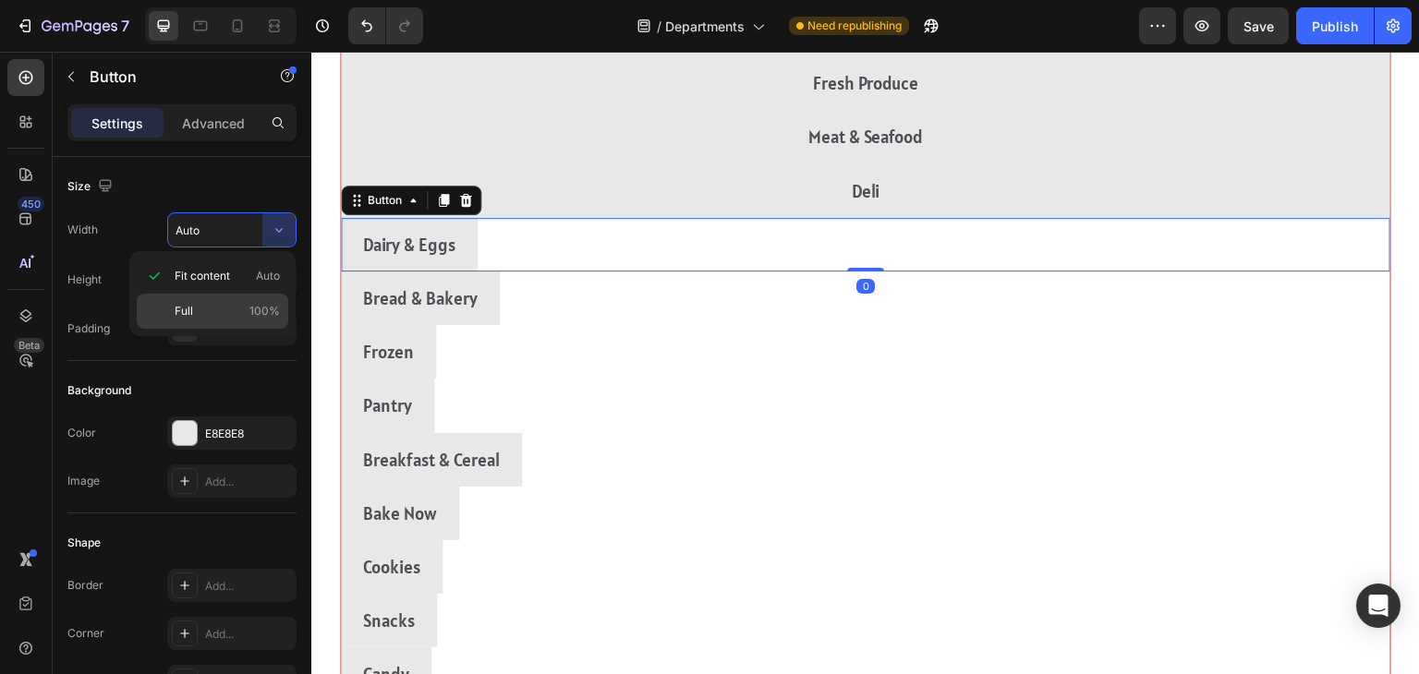
click at [170, 308] on div "Full 100%" at bounding box center [213, 311] width 152 height 35
type input "100%"
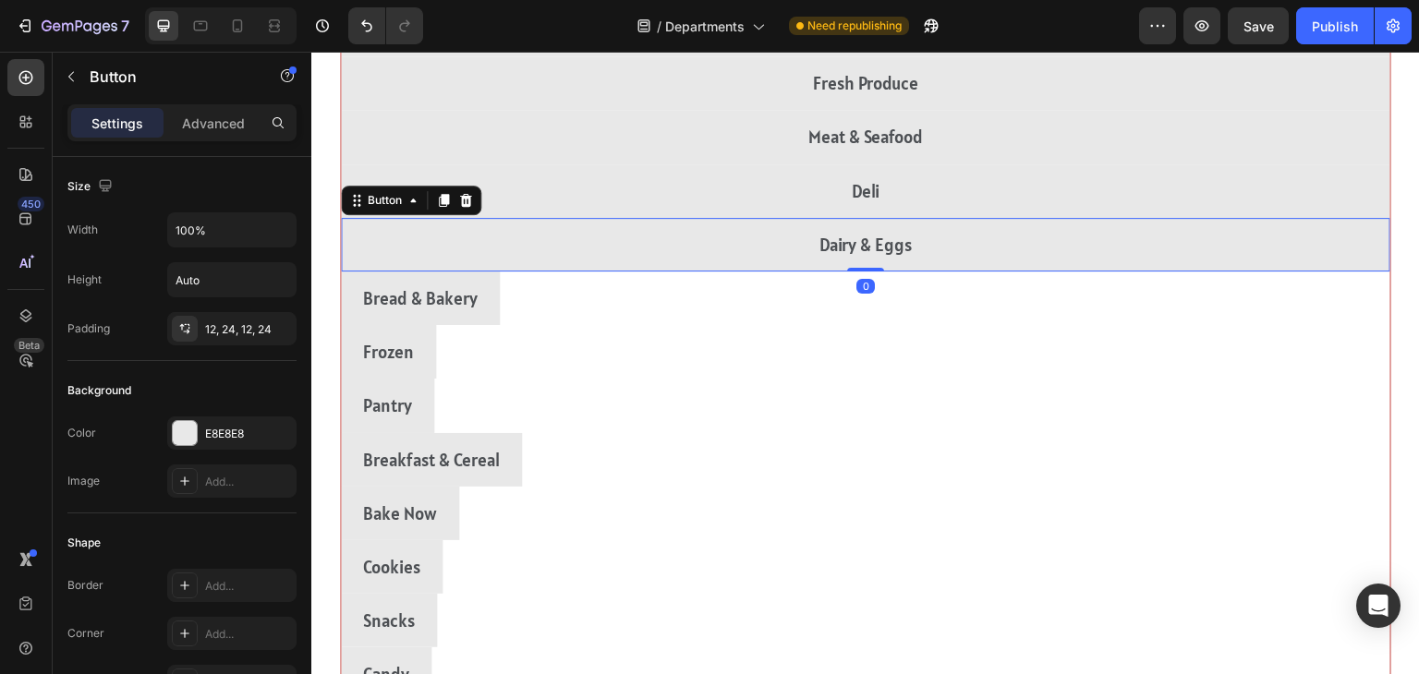
click at [1186, 294] on div "Bread & Bakery Button" at bounding box center [866, 299] width 1050 height 54
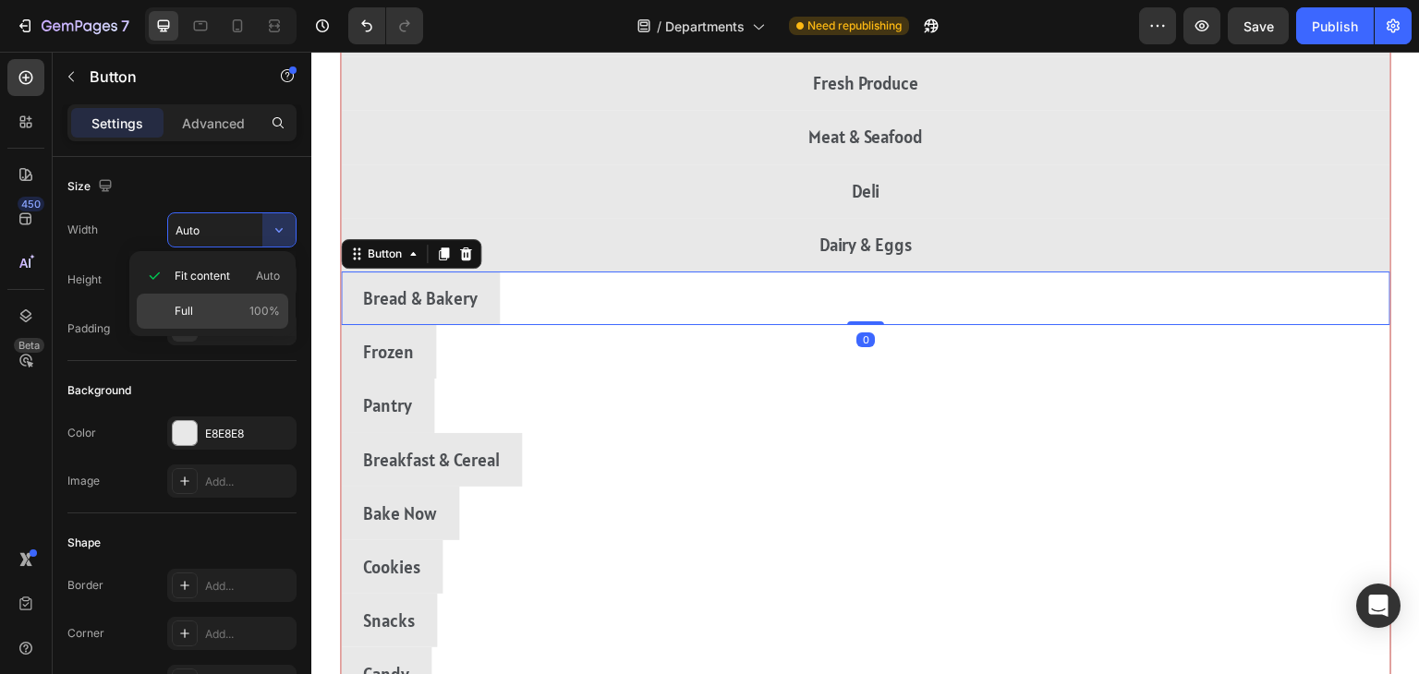
click at [183, 310] on span "Full" at bounding box center [184, 311] width 18 height 17
type input "100%"
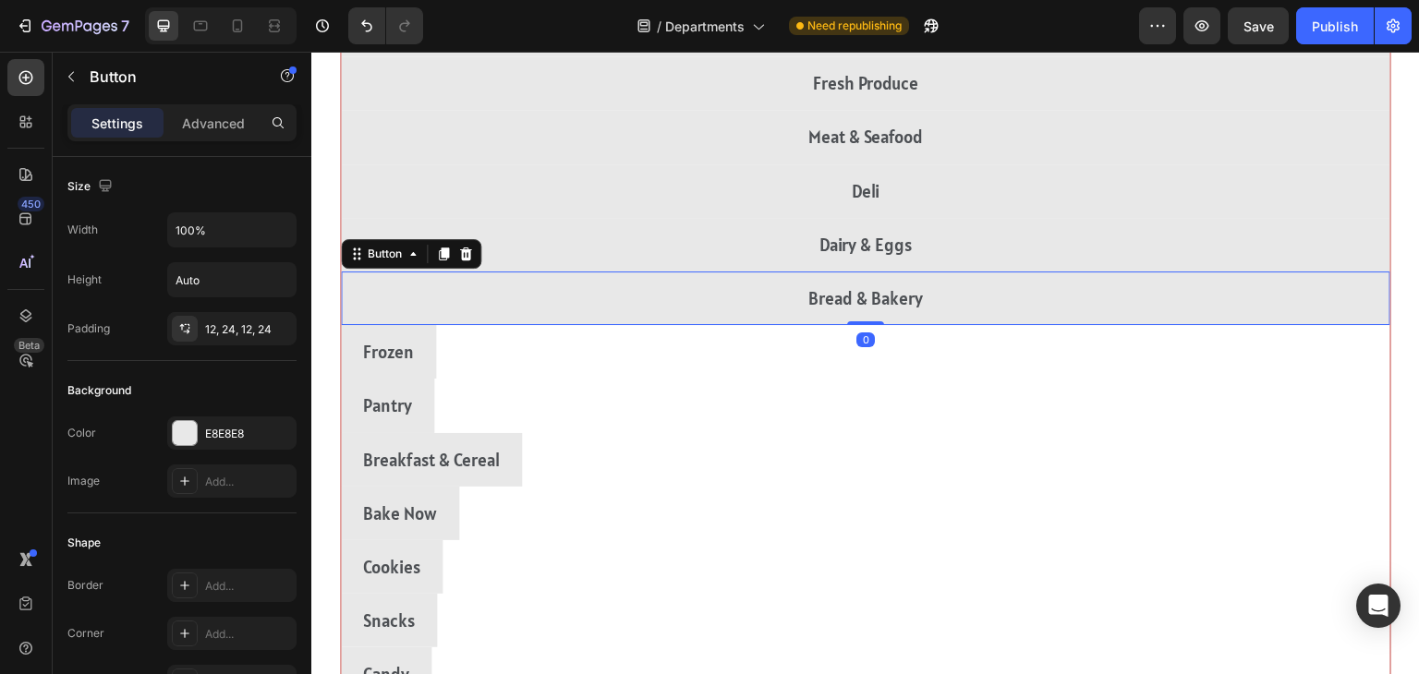
click at [1167, 344] on div "Frozen Button" at bounding box center [866, 352] width 1050 height 54
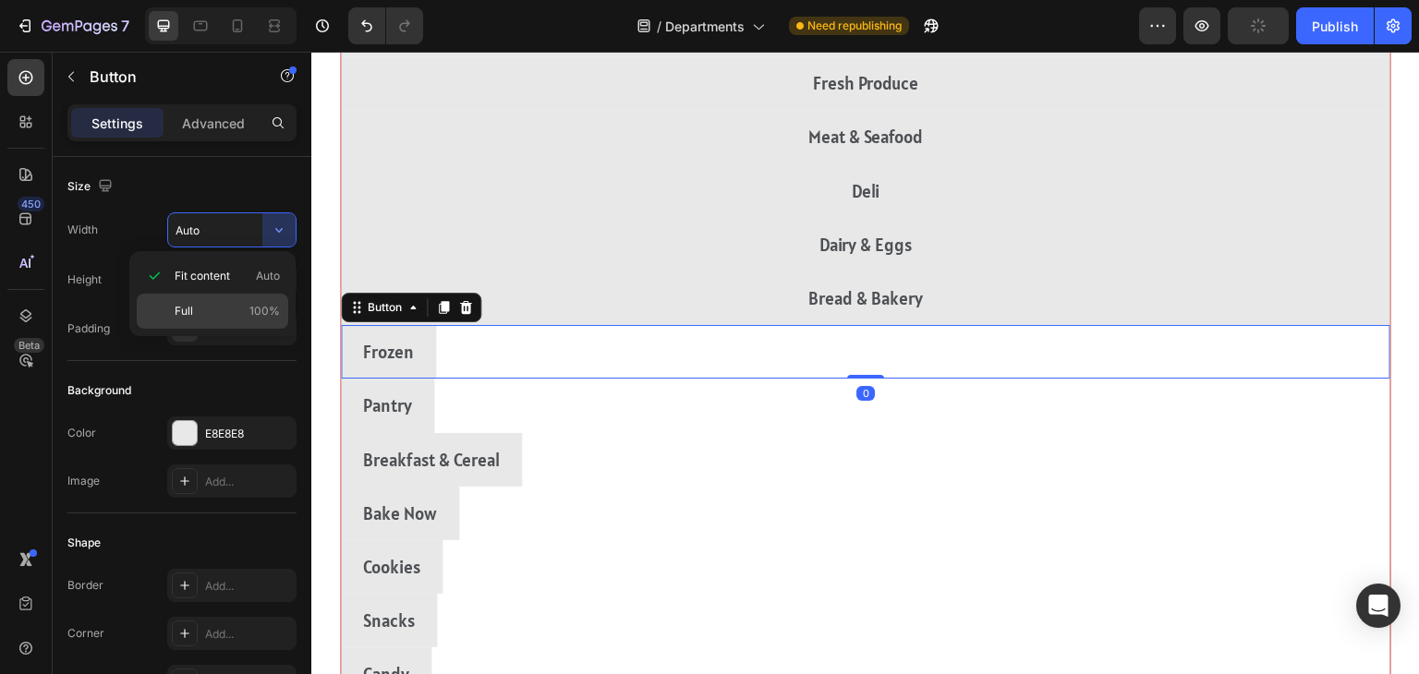
click at [188, 323] on div "Full 100%" at bounding box center [213, 311] width 152 height 35
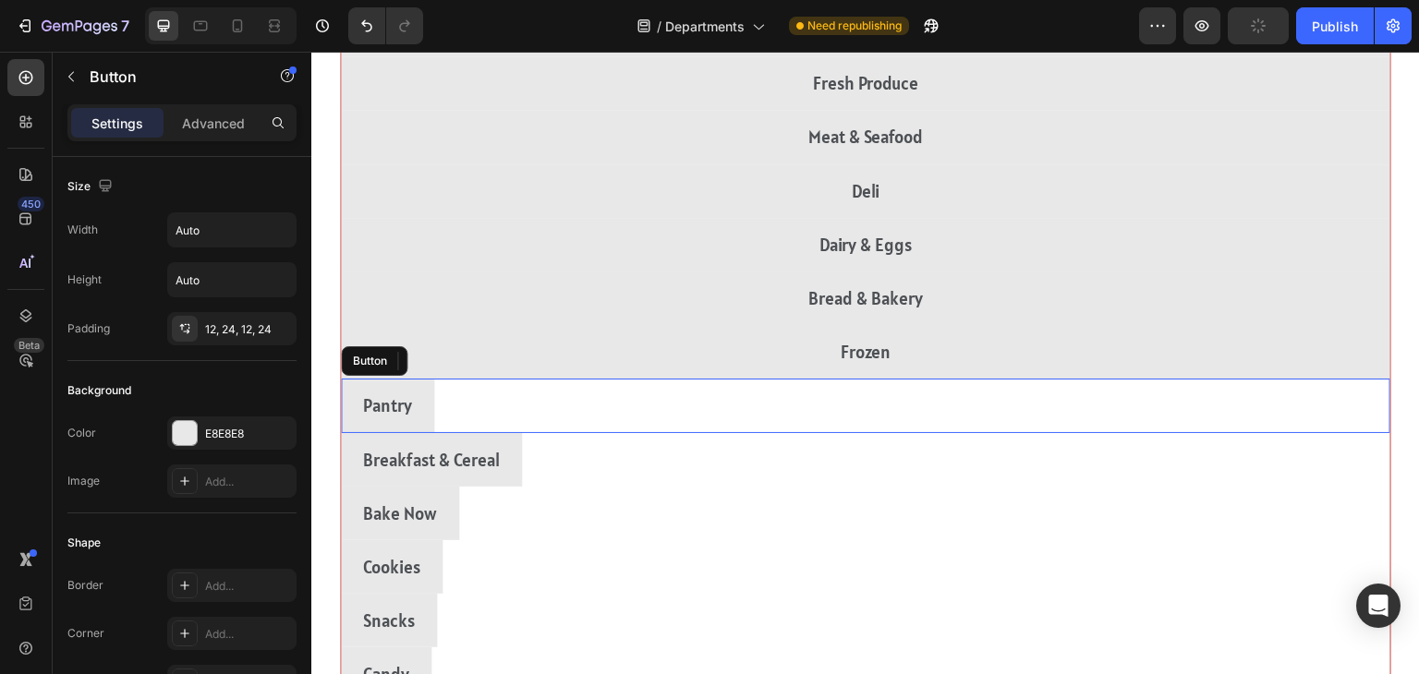
click at [1153, 400] on div "Pantry Button" at bounding box center [866, 406] width 1050 height 54
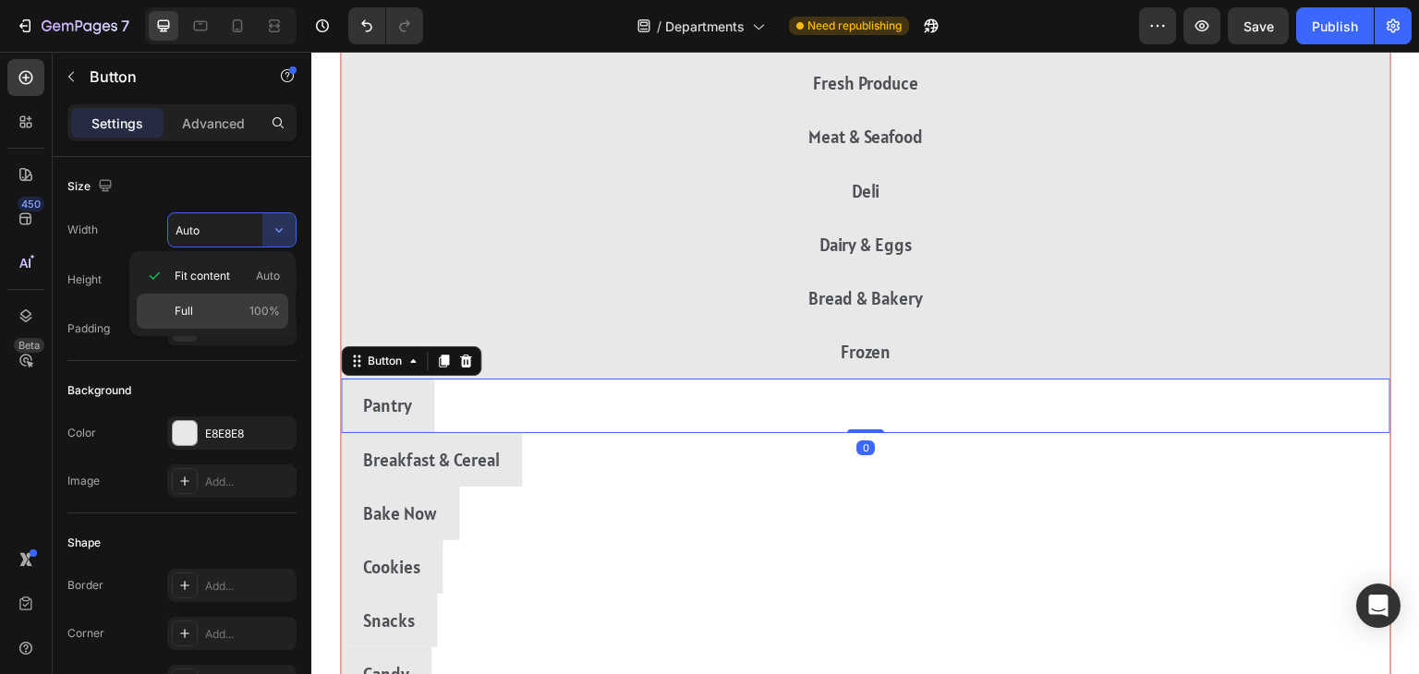
click at [187, 323] on div "Full 100%" at bounding box center [213, 311] width 152 height 35
type input "100%"
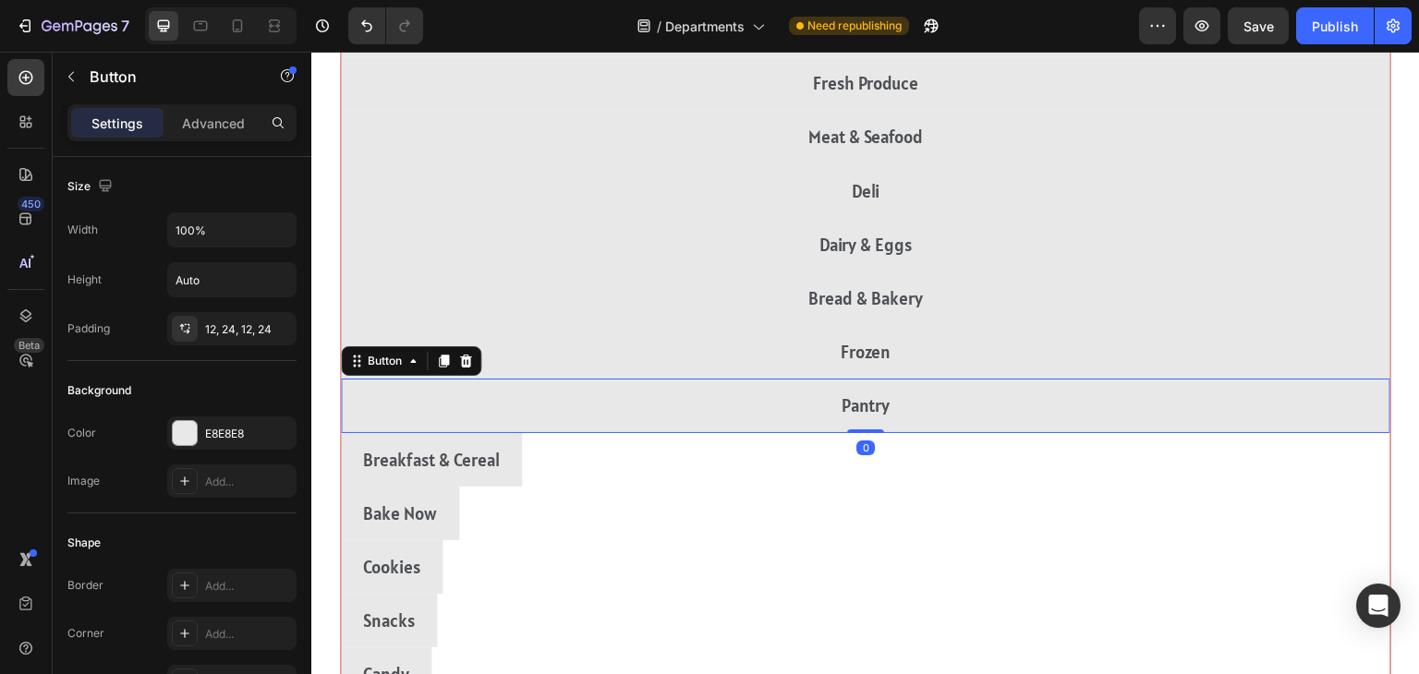
click at [1148, 455] on div "Breakfast & Cereal Button" at bounding box center [866, 460] width 1050 height 54
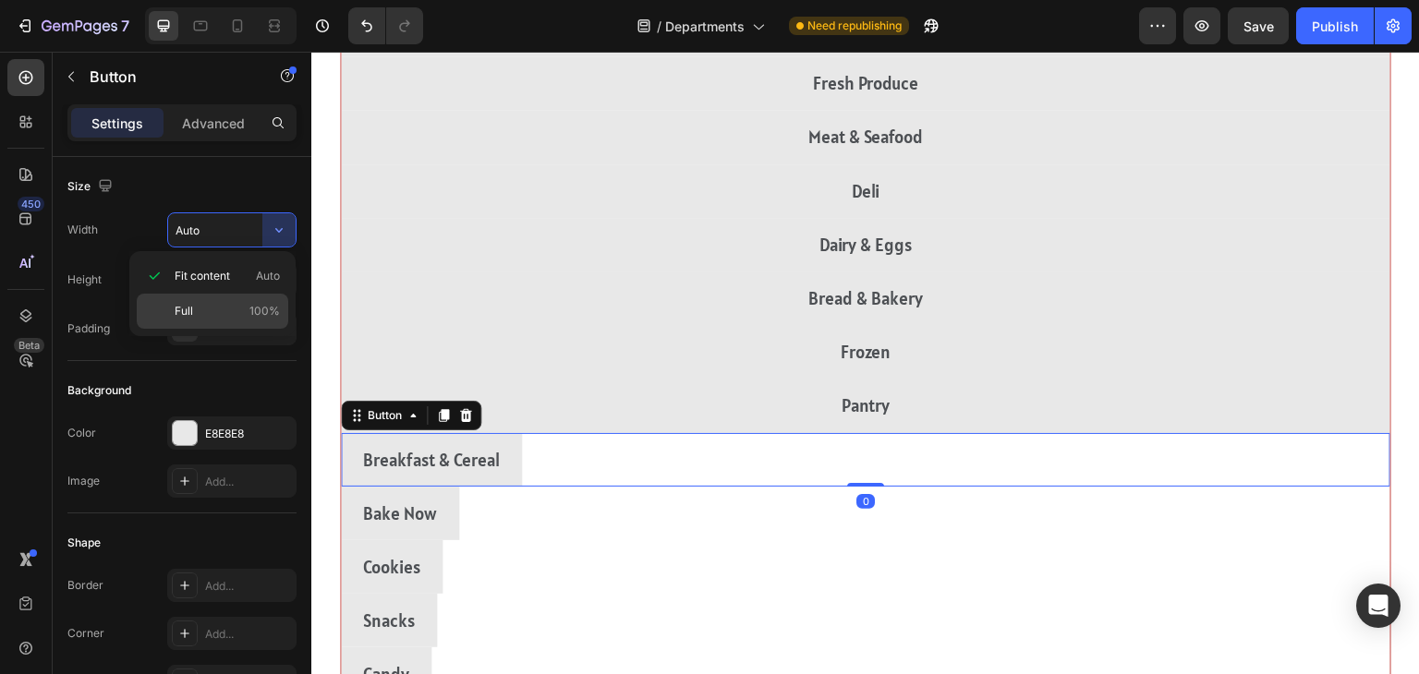
click at [182, 310] on span "Full" at bounding box center [184, 311] width 18 height 17
type input "100%"
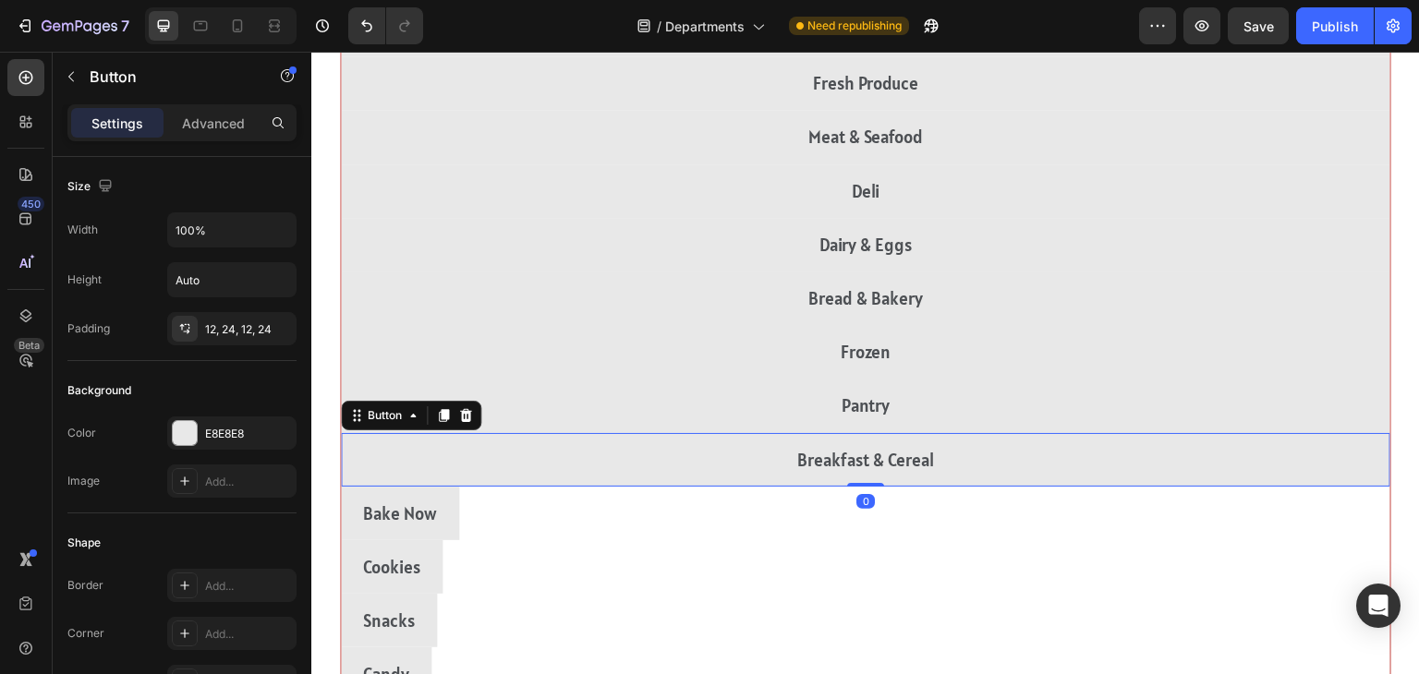
click at [1151, 511] on div "Bake Now Button" at bounding box center [866, 514] width 1050 height 54
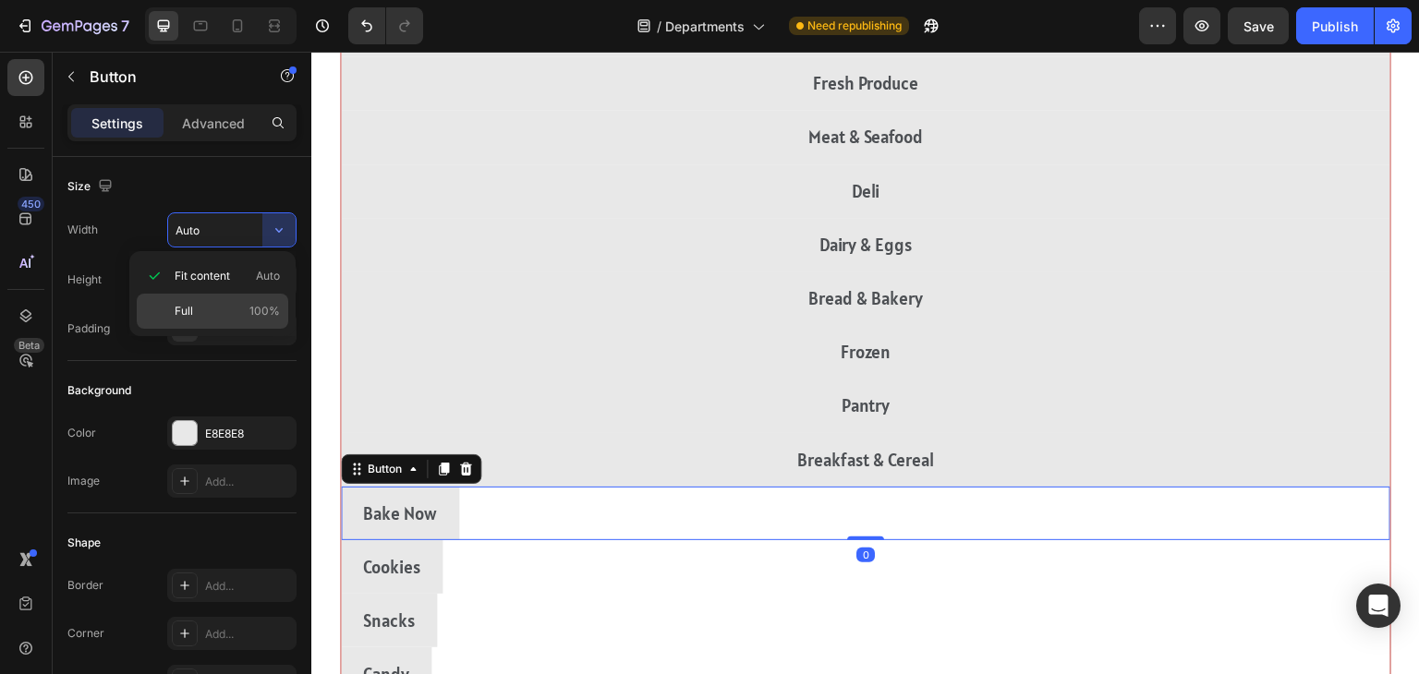
click at [170, 313] on div "Full 100%" at bounding box center [213, 311] width 152 height 35
type input "100%"
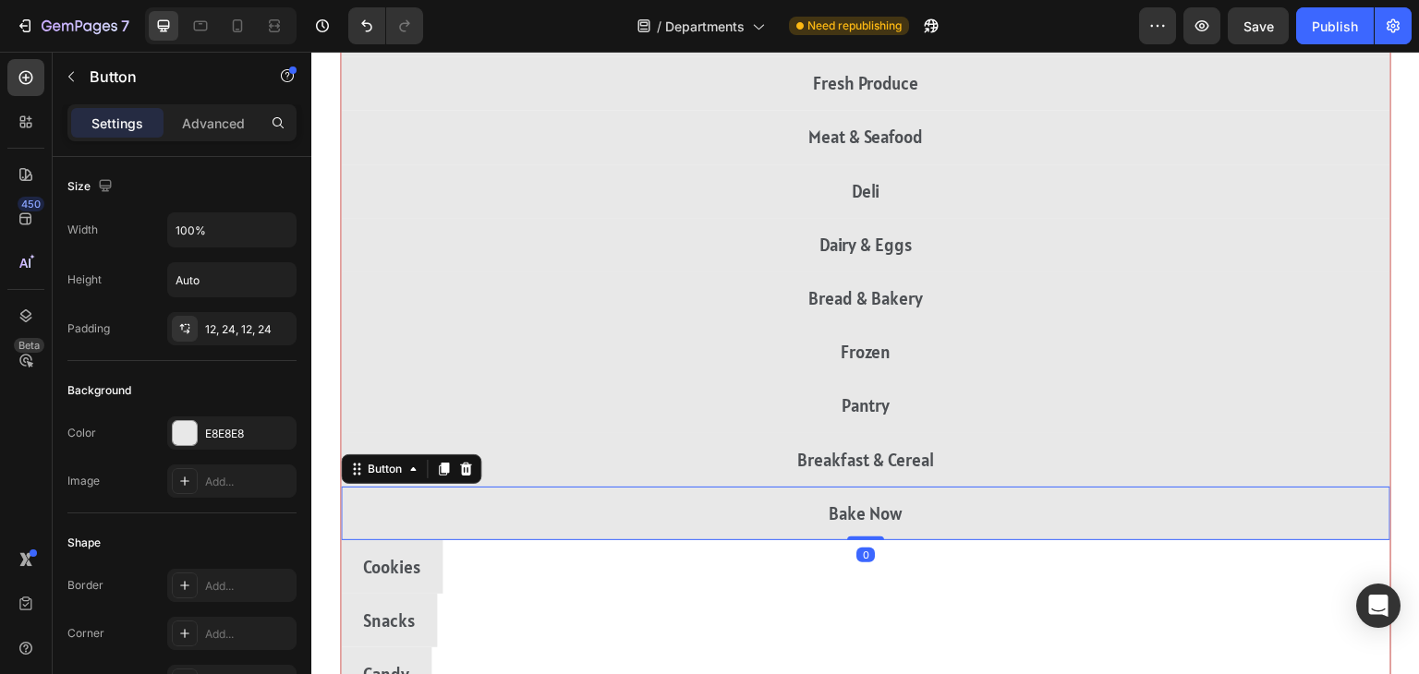
click at [1148, 570] on div "Cookies Button" at bounding box center [866, 567] width 1050 height 54
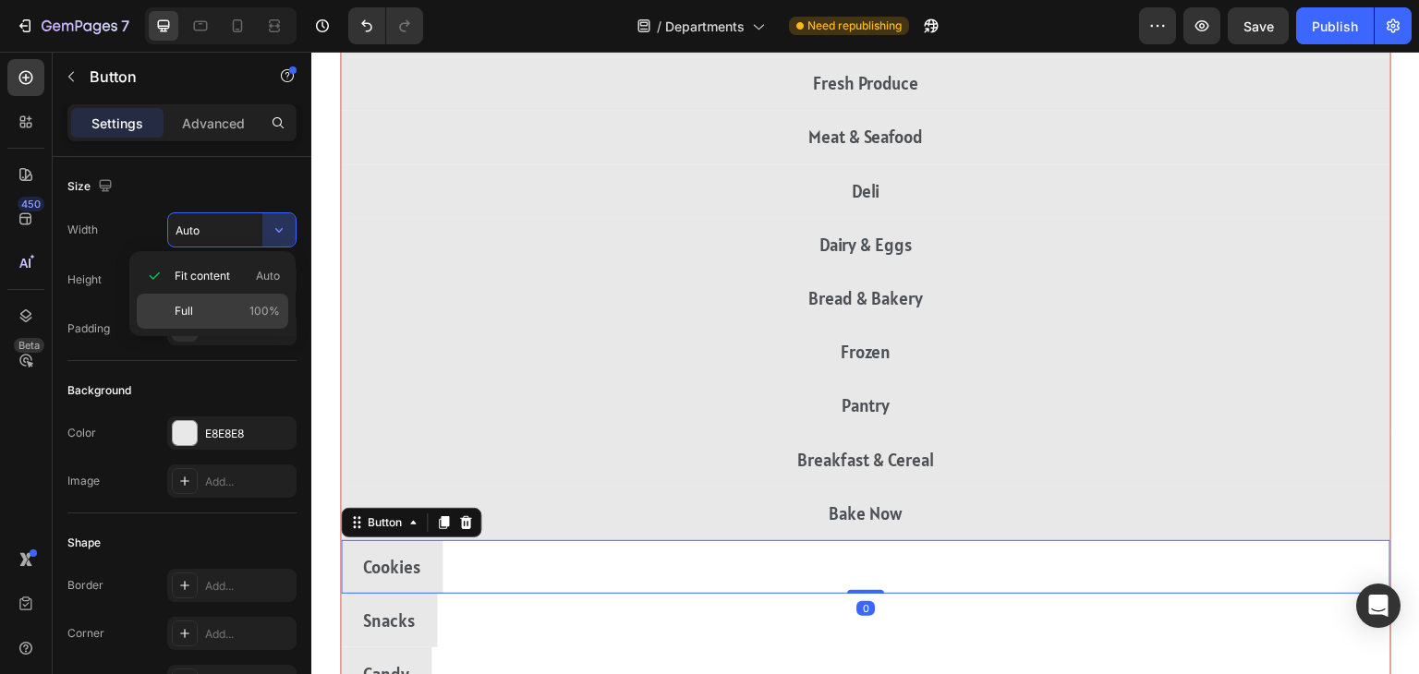
click at [183, 310] on span "Full" at bounding box center [184, 311] width 18 height 17
type input "100%"
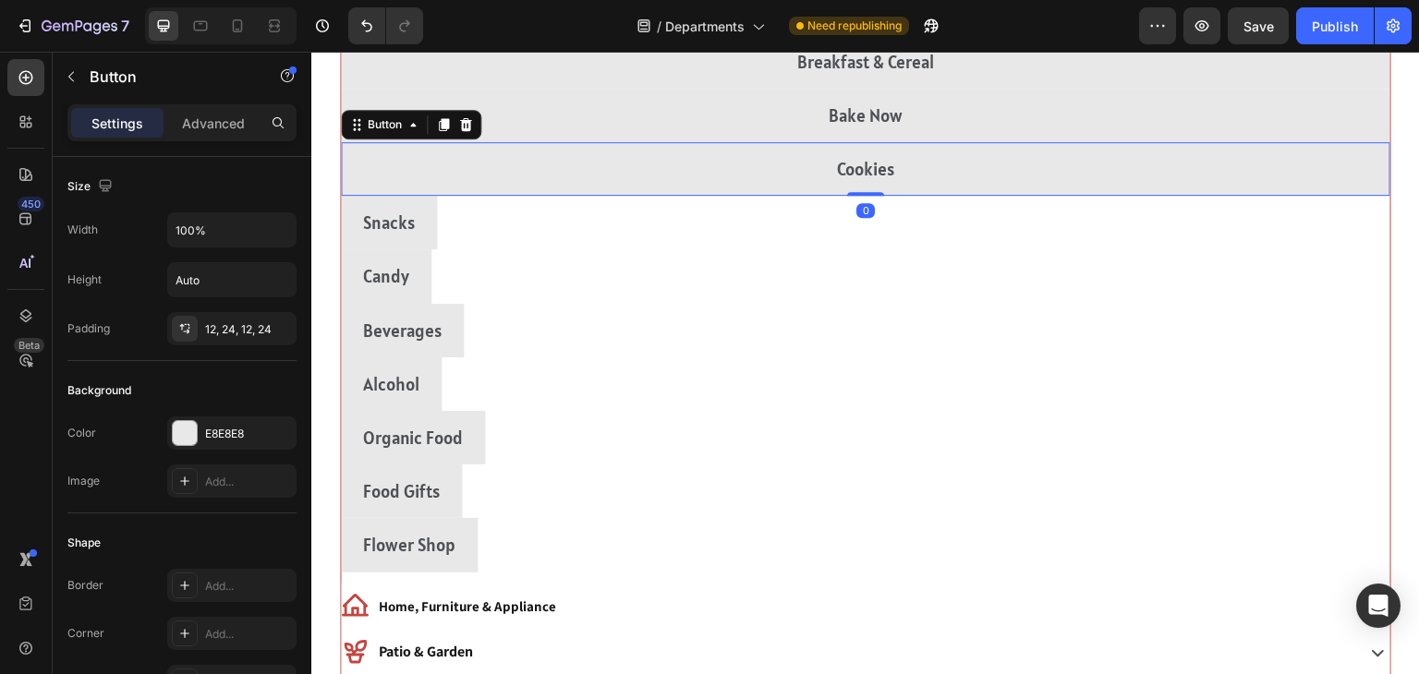
scroll to position [966, 0]
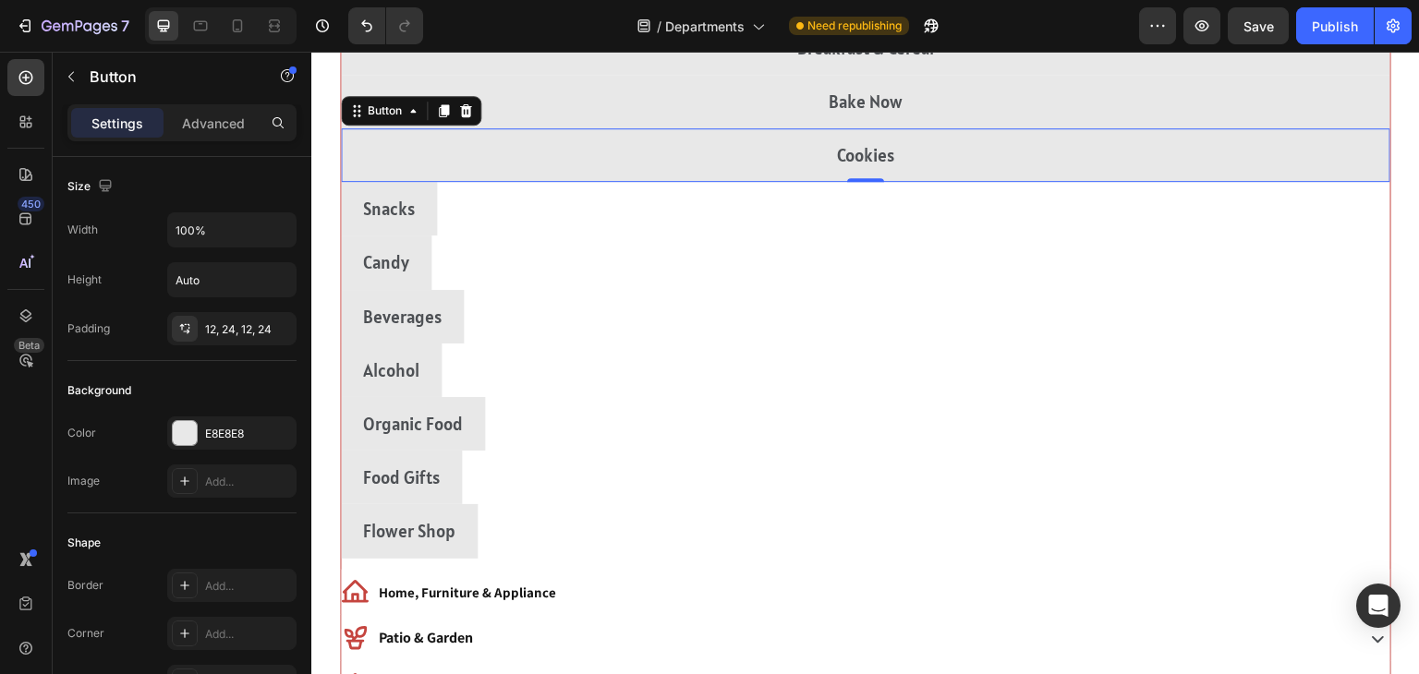
click at [1174, 224] on div "Snacks Button" at bounding box center [866, 209] width 1050 height 54
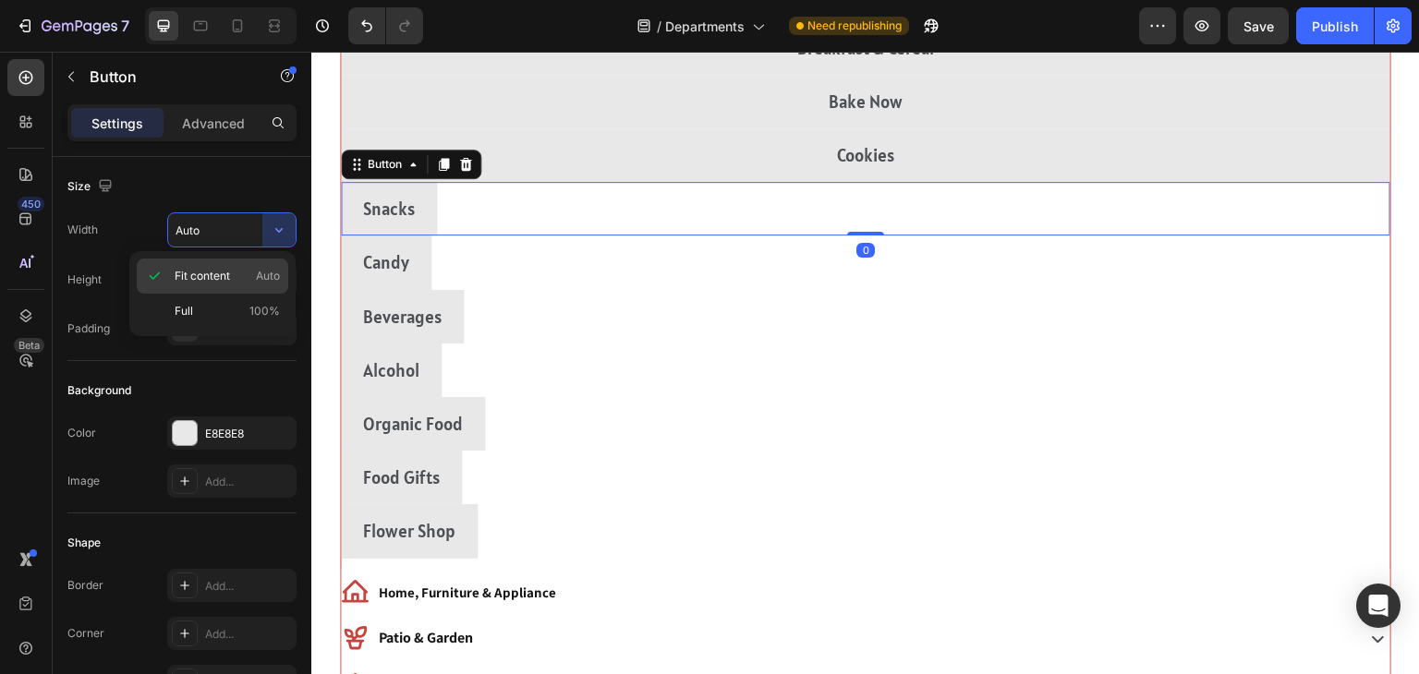
click at [174, 294] on div "Fit content Auto" at bounding box center [213, 311] width 152 height 35
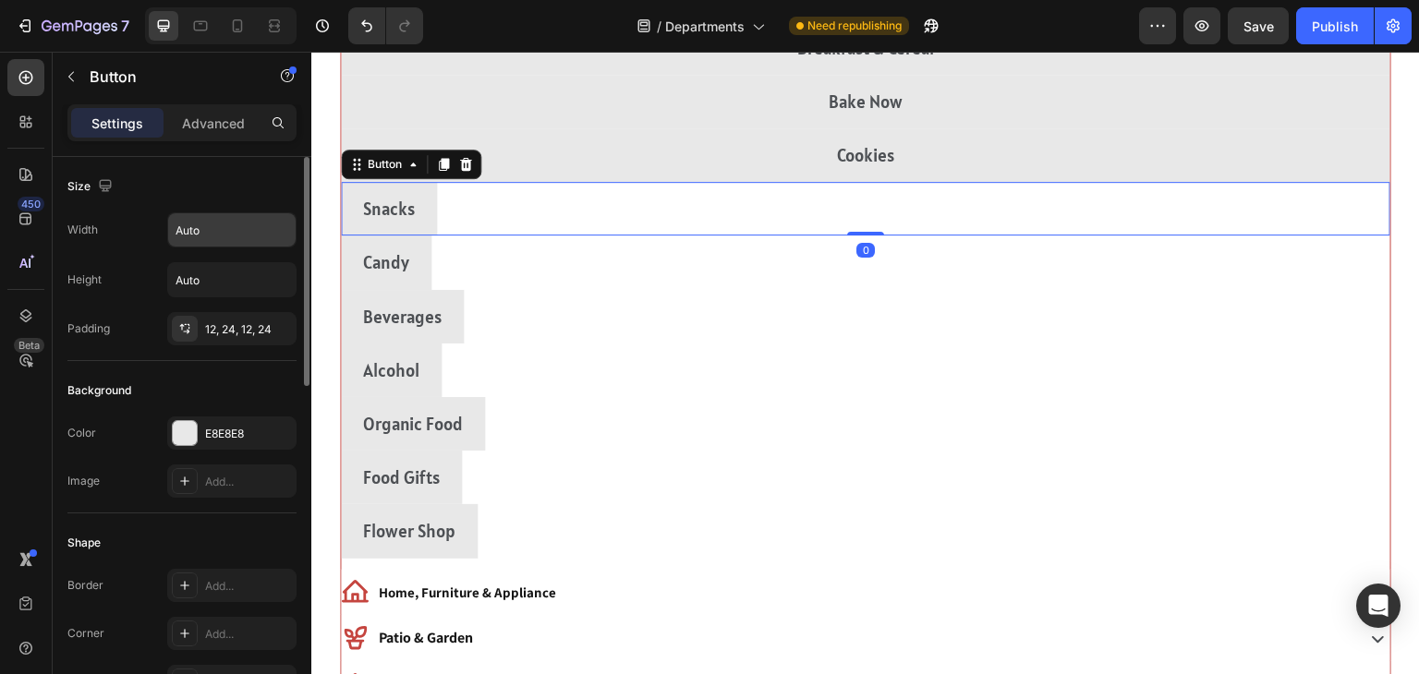
click at [253, 227] on input "Auto" at bounding box center [231, 229] width 127 height 33
click at [182, 280] on input "Auto" at bounding box center [231, 279] width 127 height 33
click at [192, 214] on input "Auto" at bounding box center [231, 229] width 127 height 33
click at [273, 229] on icon "button" at bounding box center [279, 230] width 18 height 18
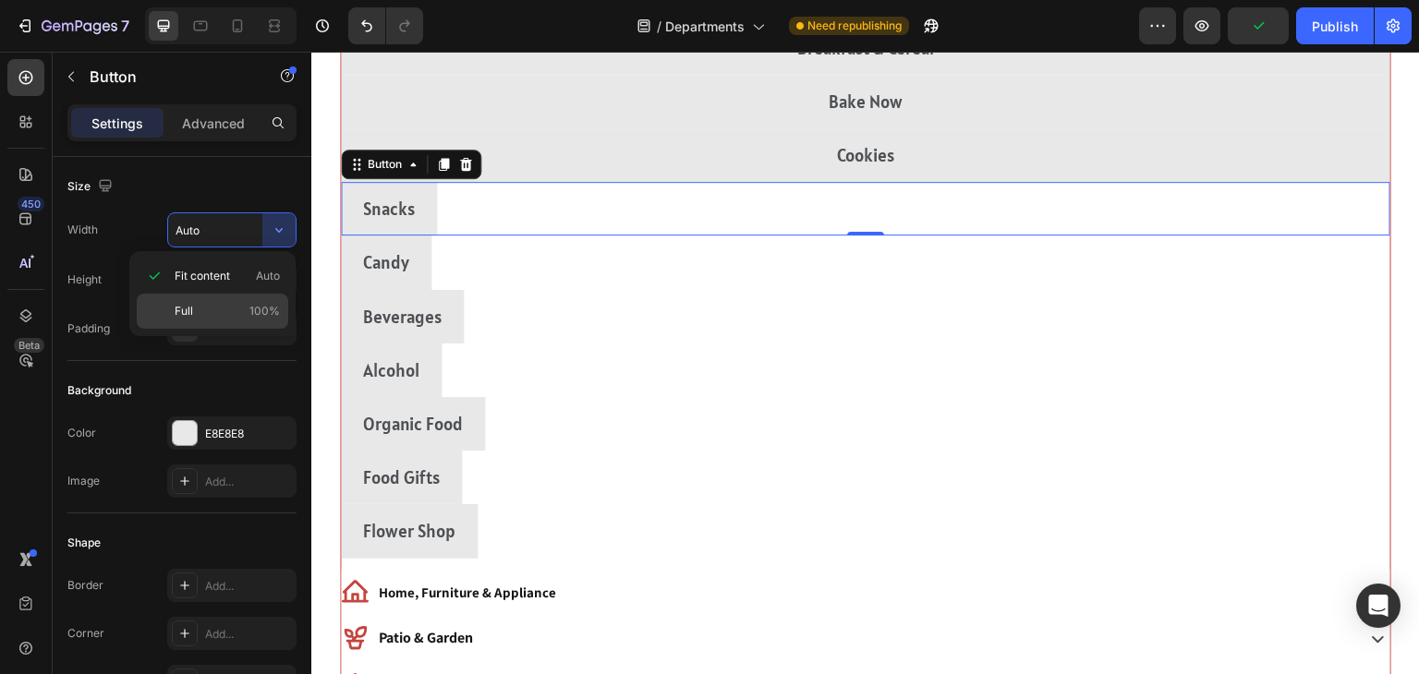
click at [172, 308] on div "Full 100%" at bounding box center [213, 311] width 152 height 35
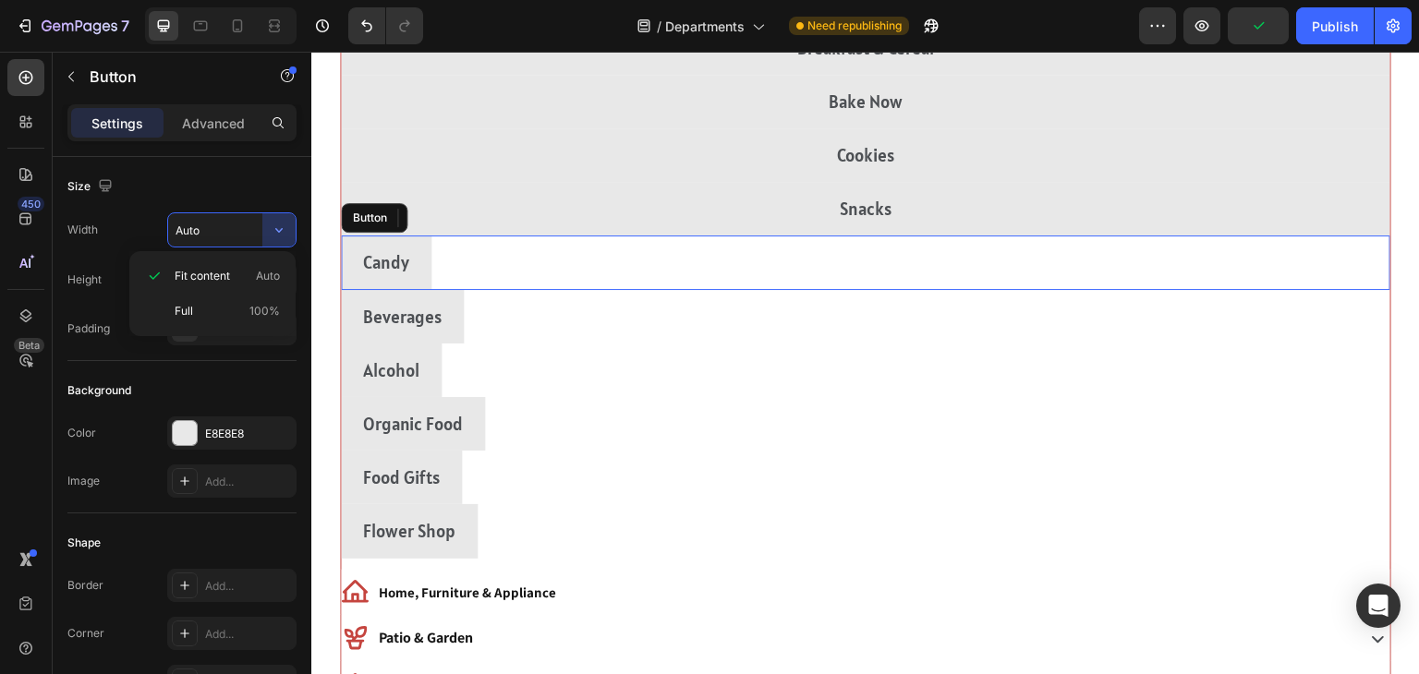
click at [1163, 281] on div "Candy Button" at bounding box center [866, 263] width 1050 height 54
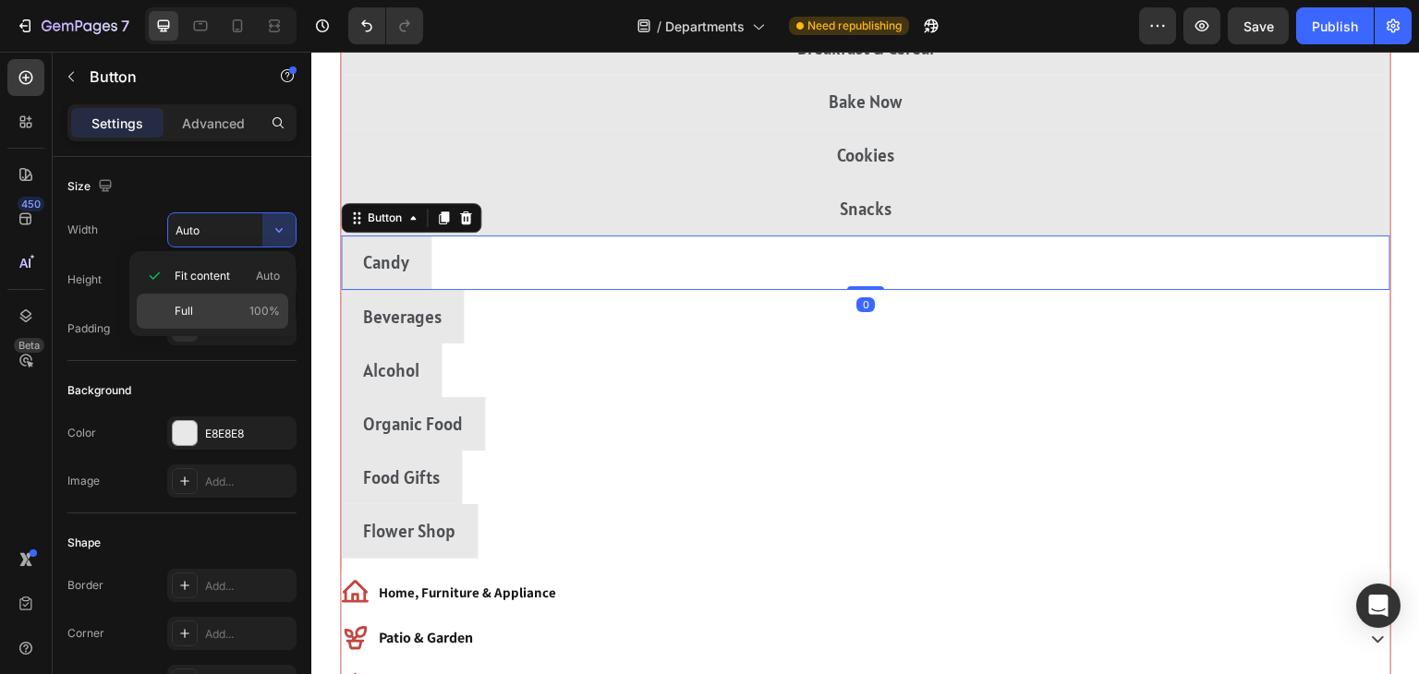
click at [177, 312] on span "Full" at bounding box center [184, 311] width 18 height 17
type input "100%"
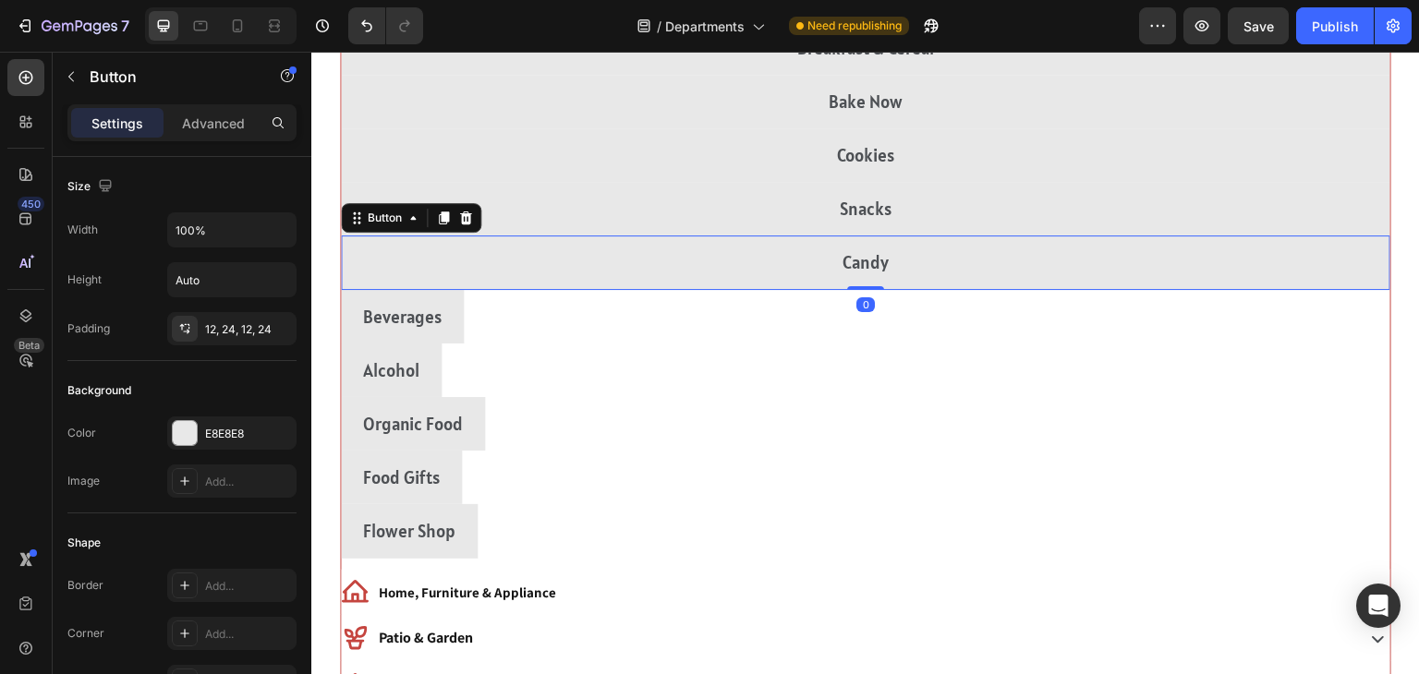
click at [1148, 324] on div "Beverages Button" at bounding box center [866, 317] width 1050 height 54
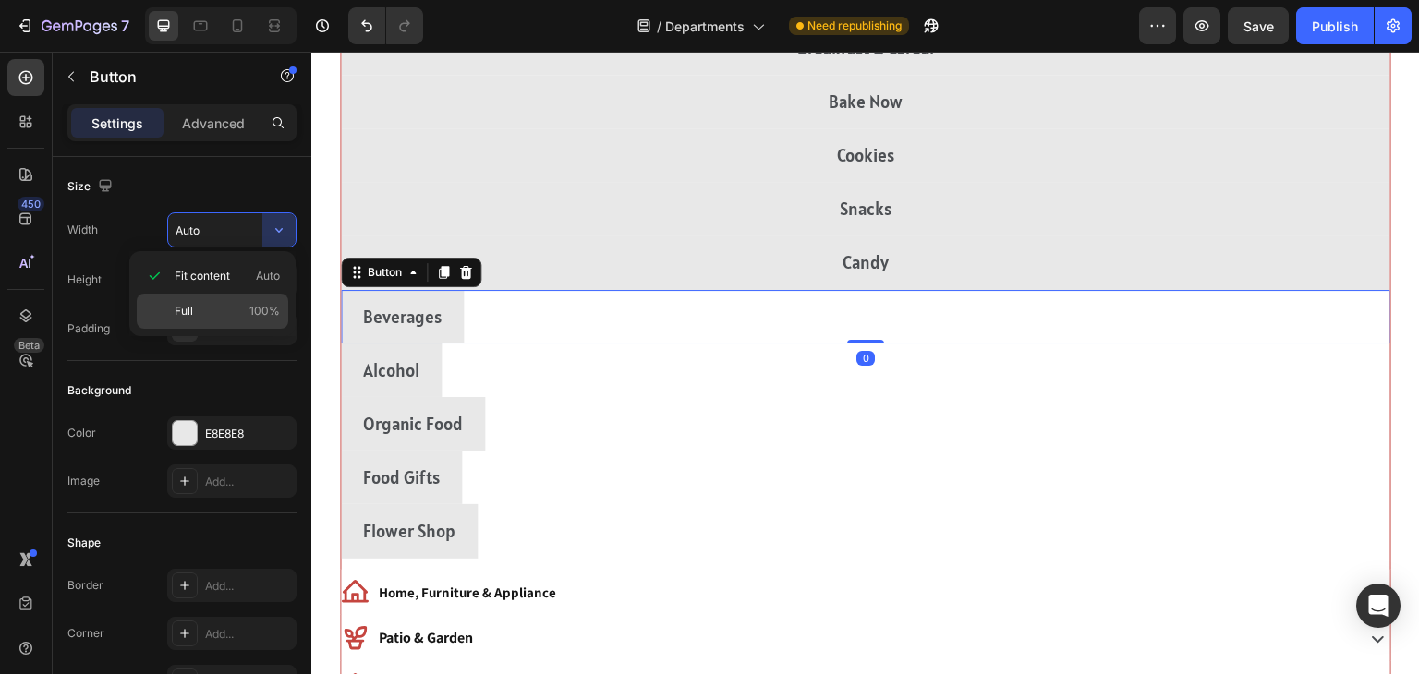
click at [187, 310] on span "Full" at bounding box center [184, 311] width 18 height 17
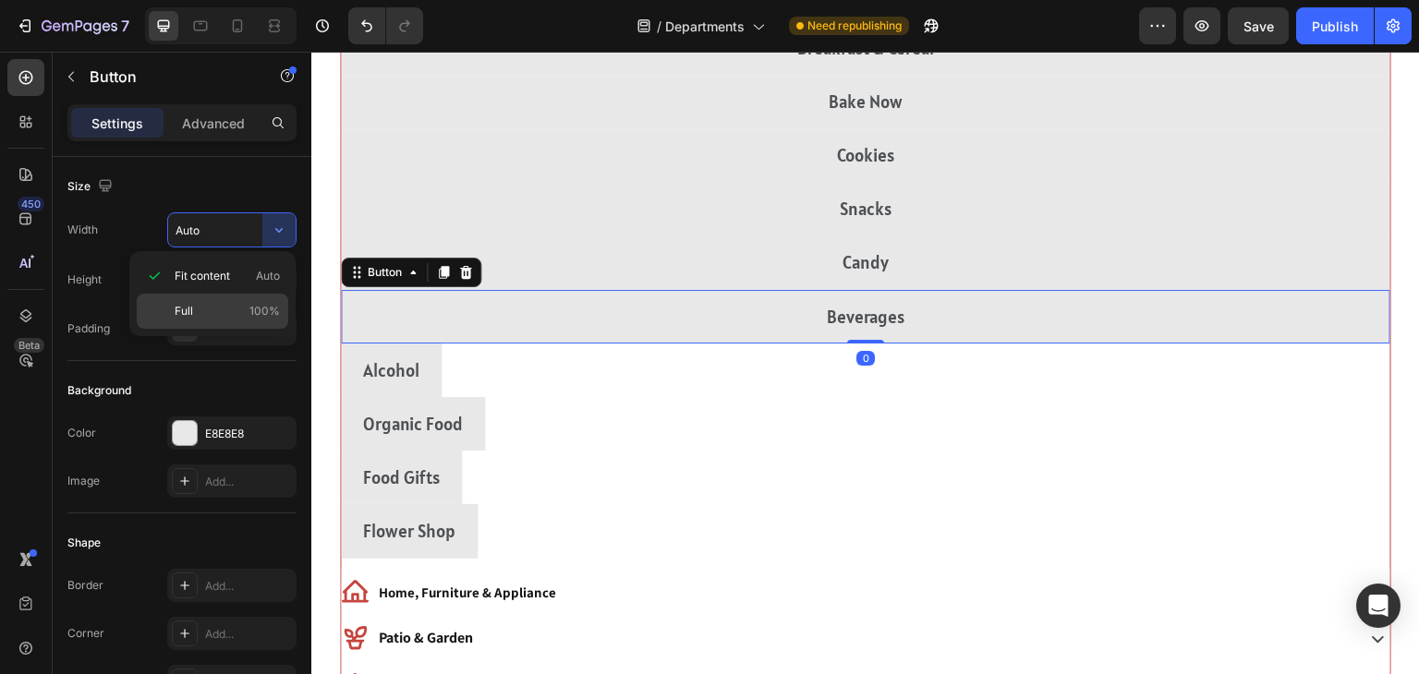
type input "100%"
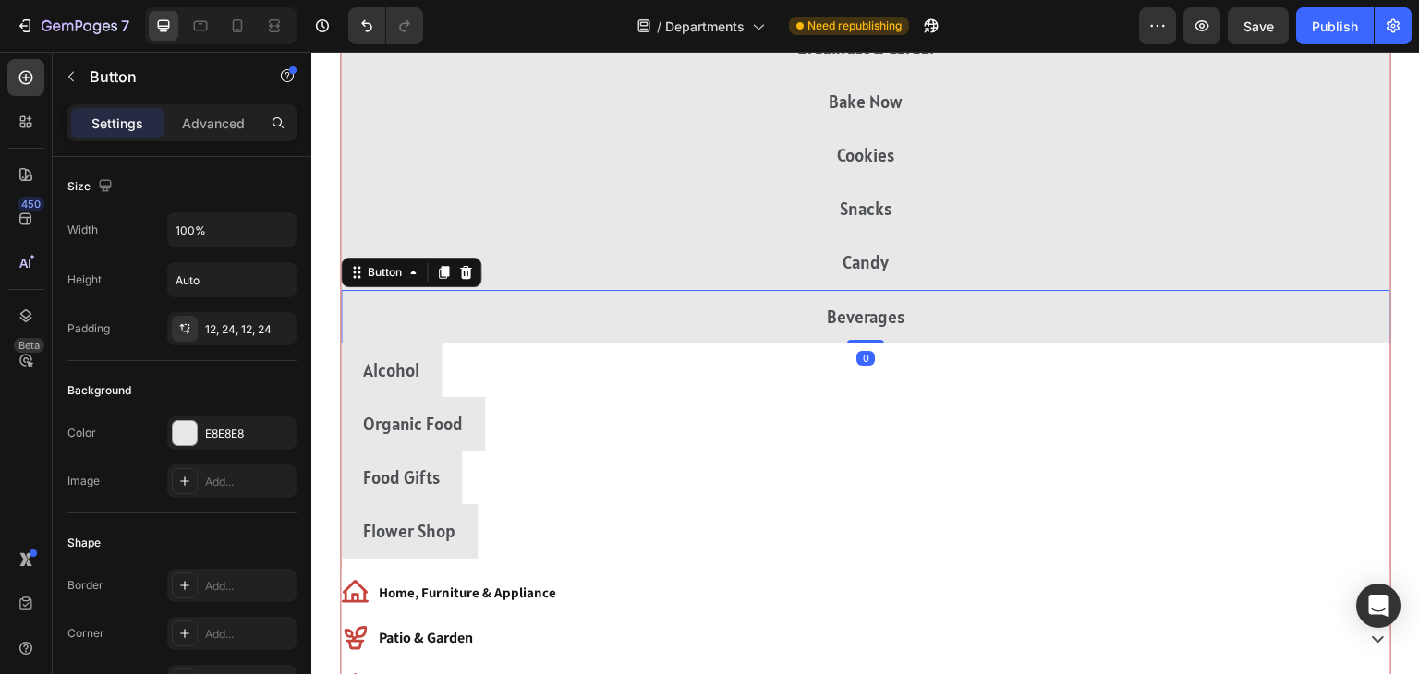
click at [1142, 357] on div "Alcohol Button" at bounding box center [866, 371] width 1050 height 54
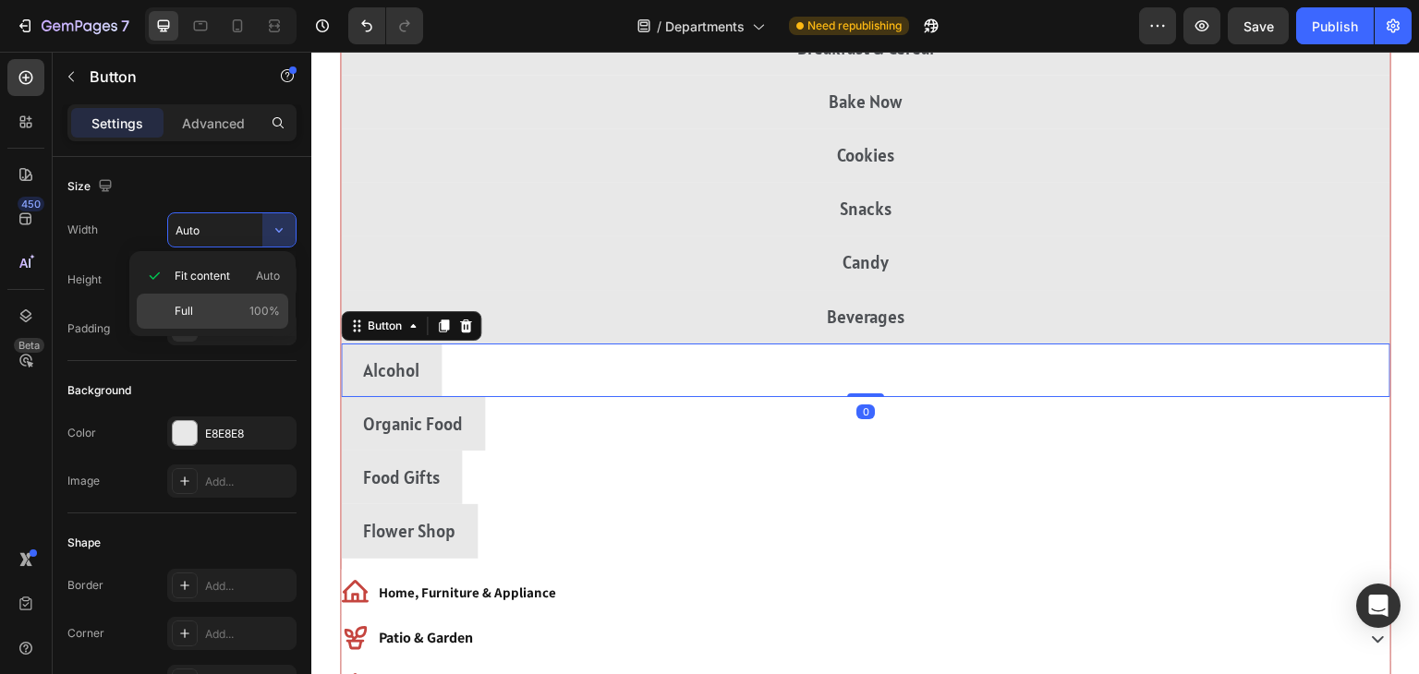
click at [183, 310] on span "Full" at bounding box center [184, 311] width 18 height 17
type input "100%"
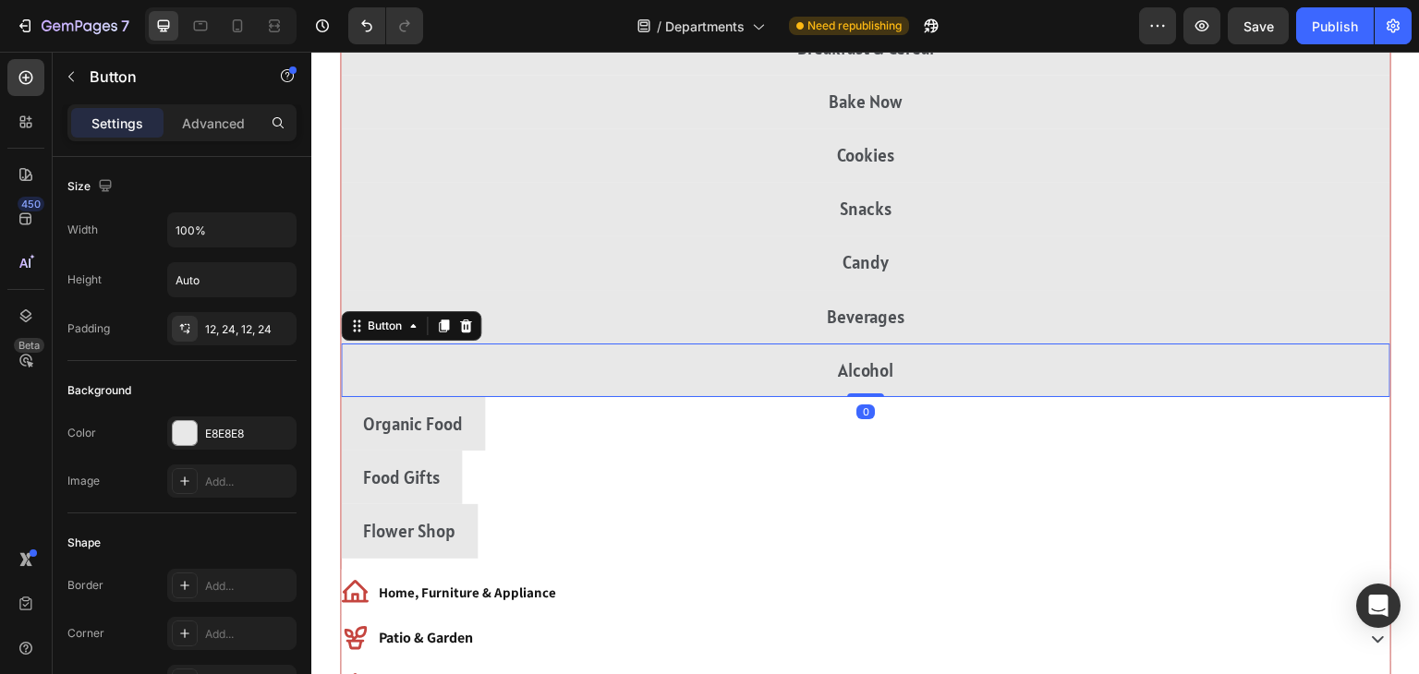
click at [1141, 431] on div "Organic Food Button" at bounding box center [866, 424] width 1050 height 54
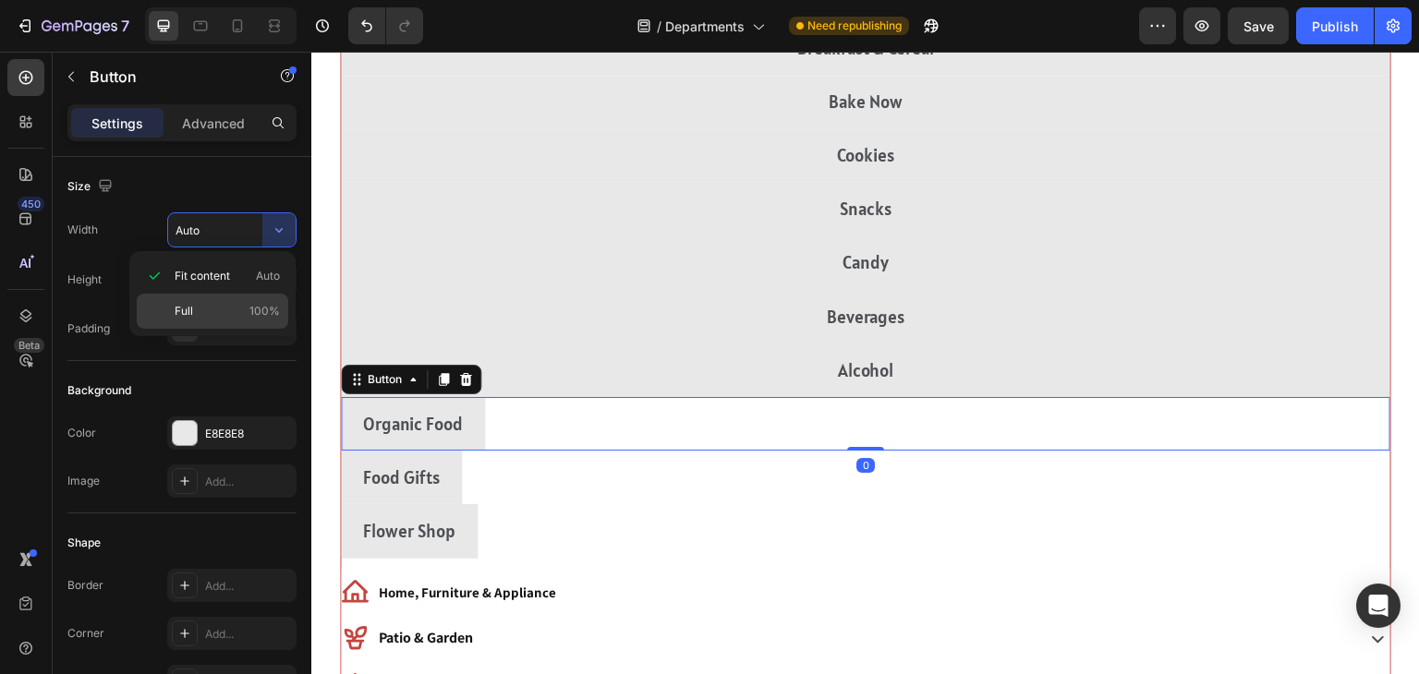
click at [181, 327] on div "Full 100%" at bounding box center [213, 311] width 152 height 35
type input "100%"
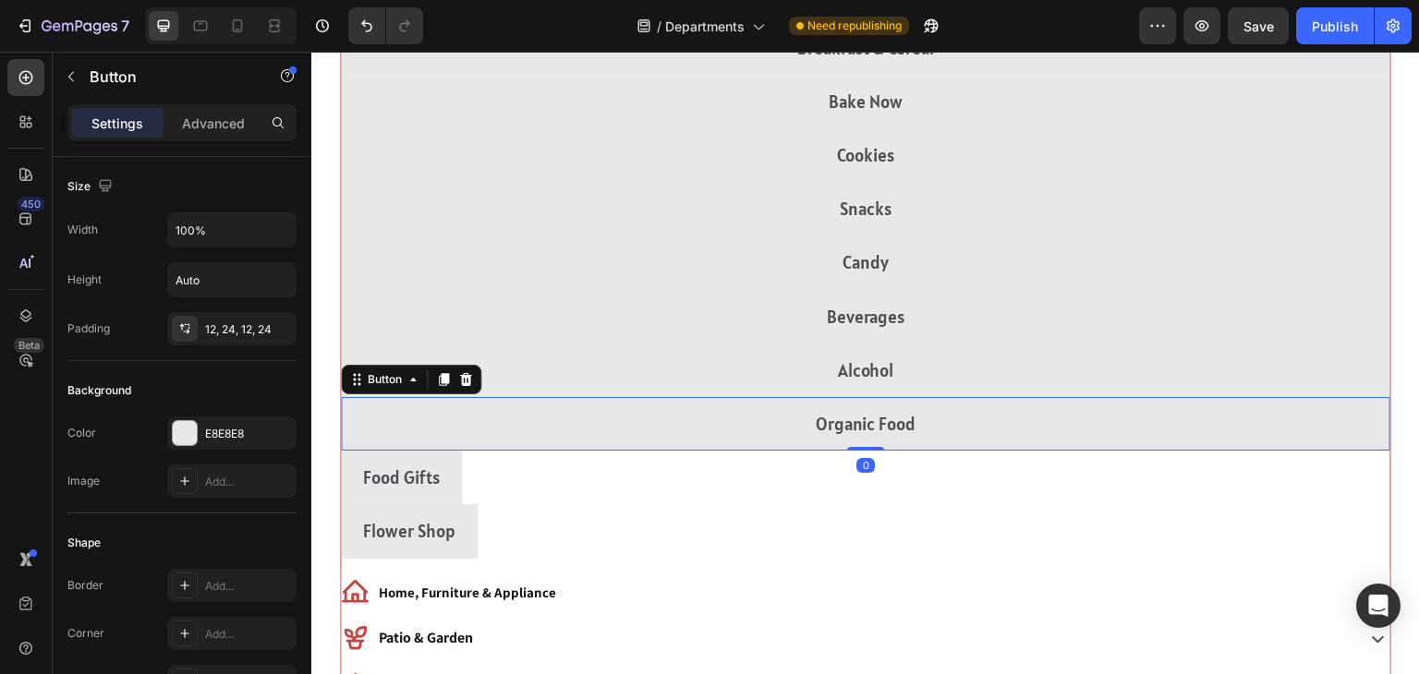
click at [1142, 488] on div "Food Gifts Button" at bounding box center [866, 478] width 1050 height 54
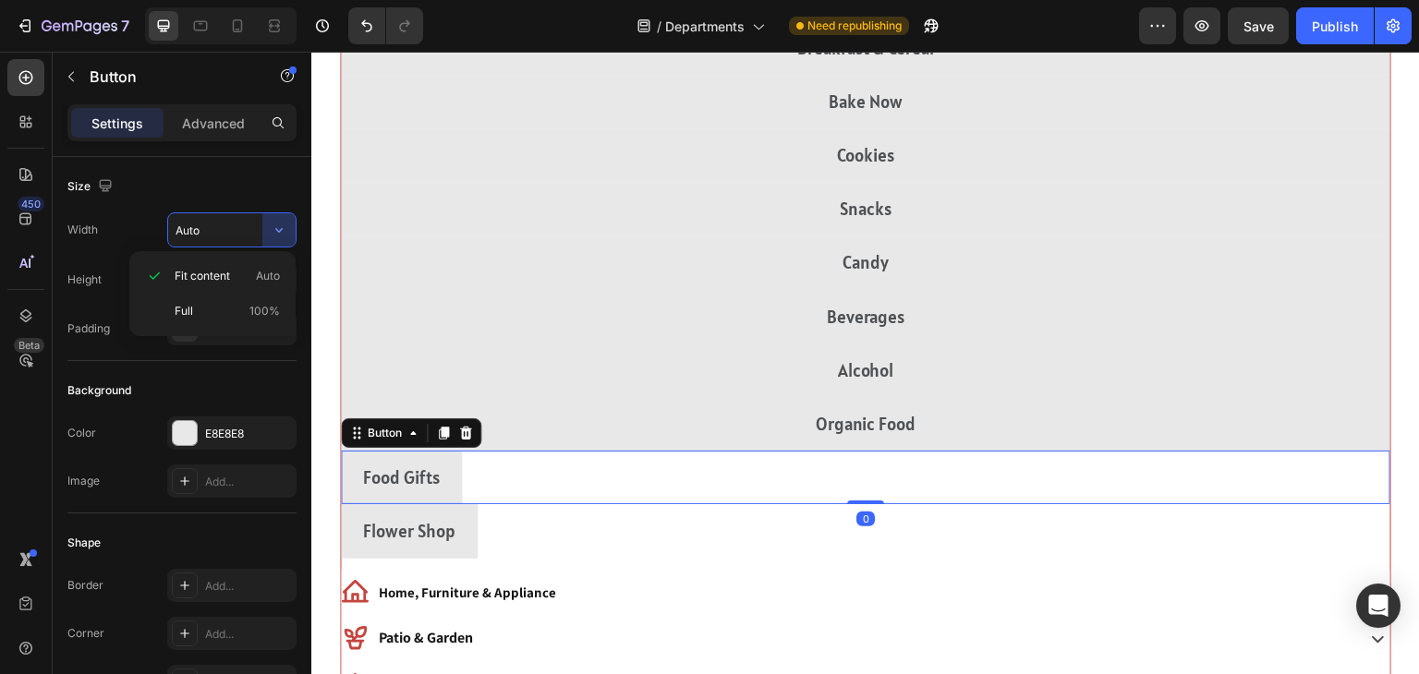
click at [185, 330] on div "Fit content Auto Full 100%" at bounding box center [212, 293] width 166 height 85
click at [1137, 533] on div "Flower Shop Button" at bounding box center [866, 531] width 1050 height 54
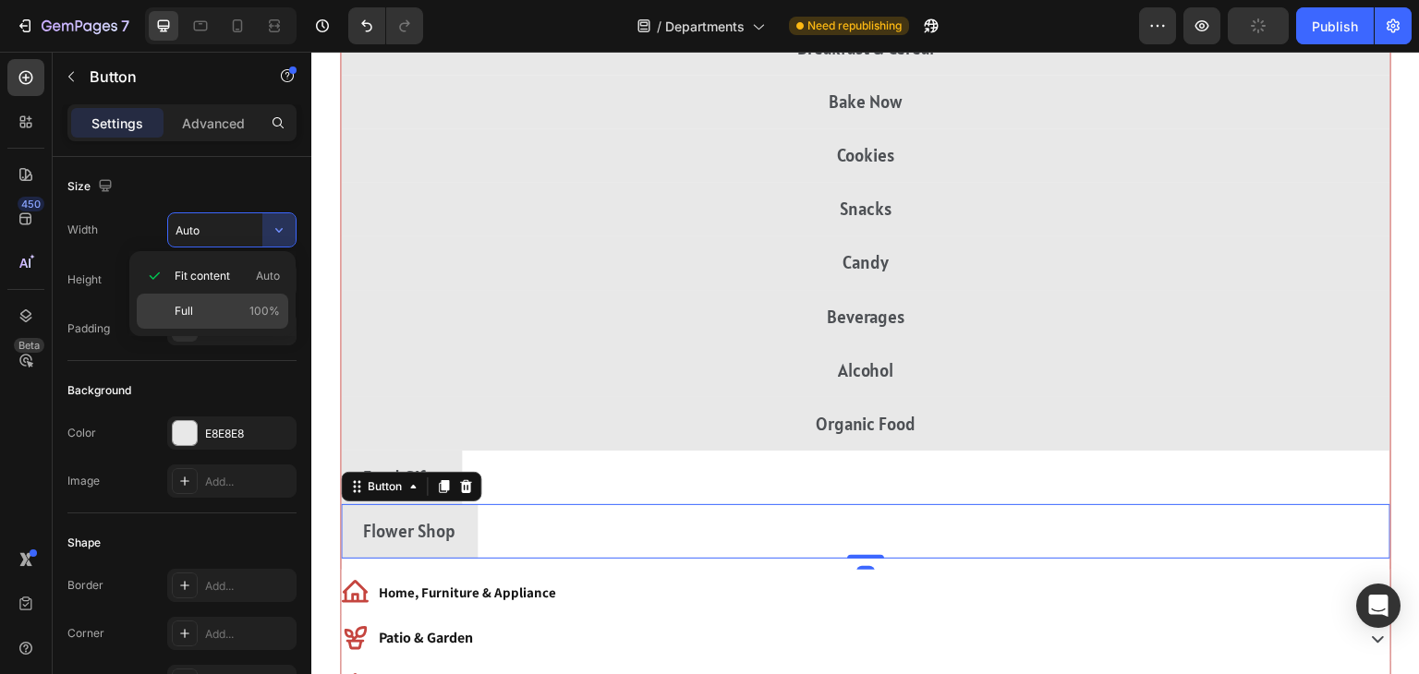
click at [182, 310] on span "Full" at bounding box center [184, 311] width 18 height 17
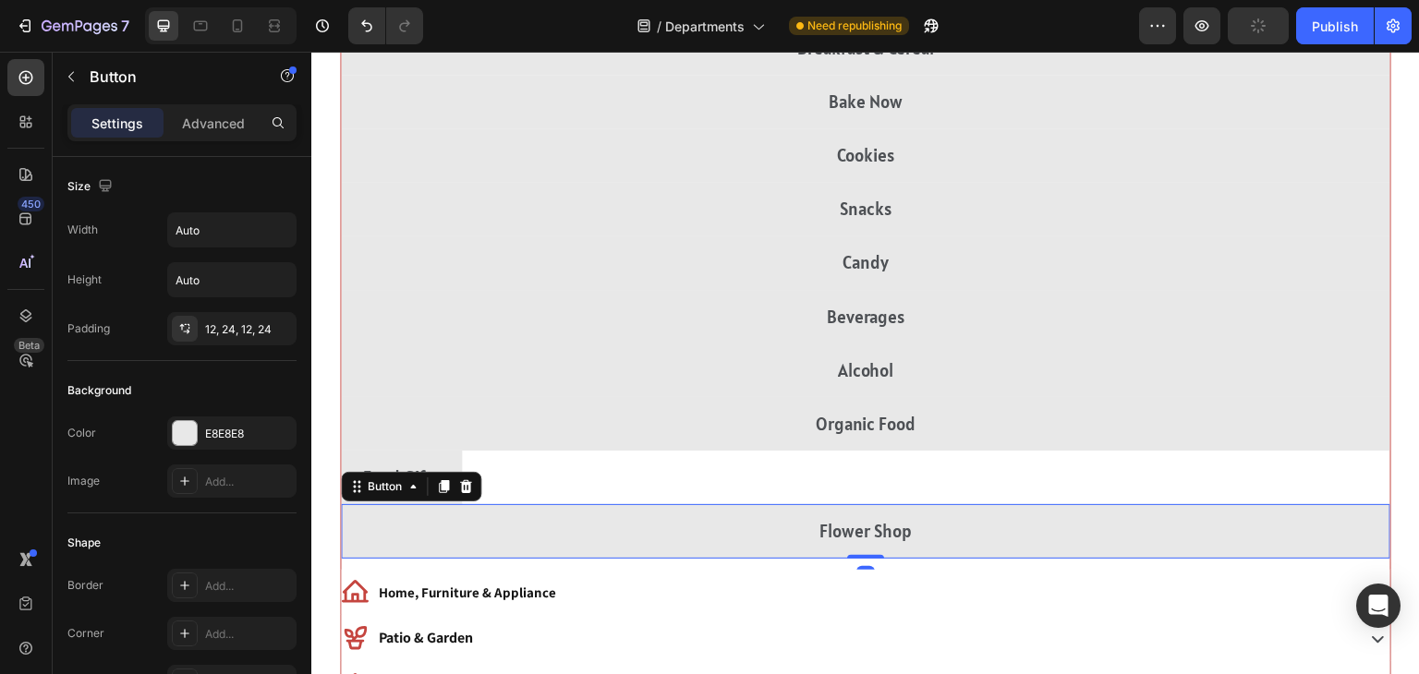
click at [1156, 483] on div "Food Gifts Button" at bounding box center [866, 478] width 1050 height 54
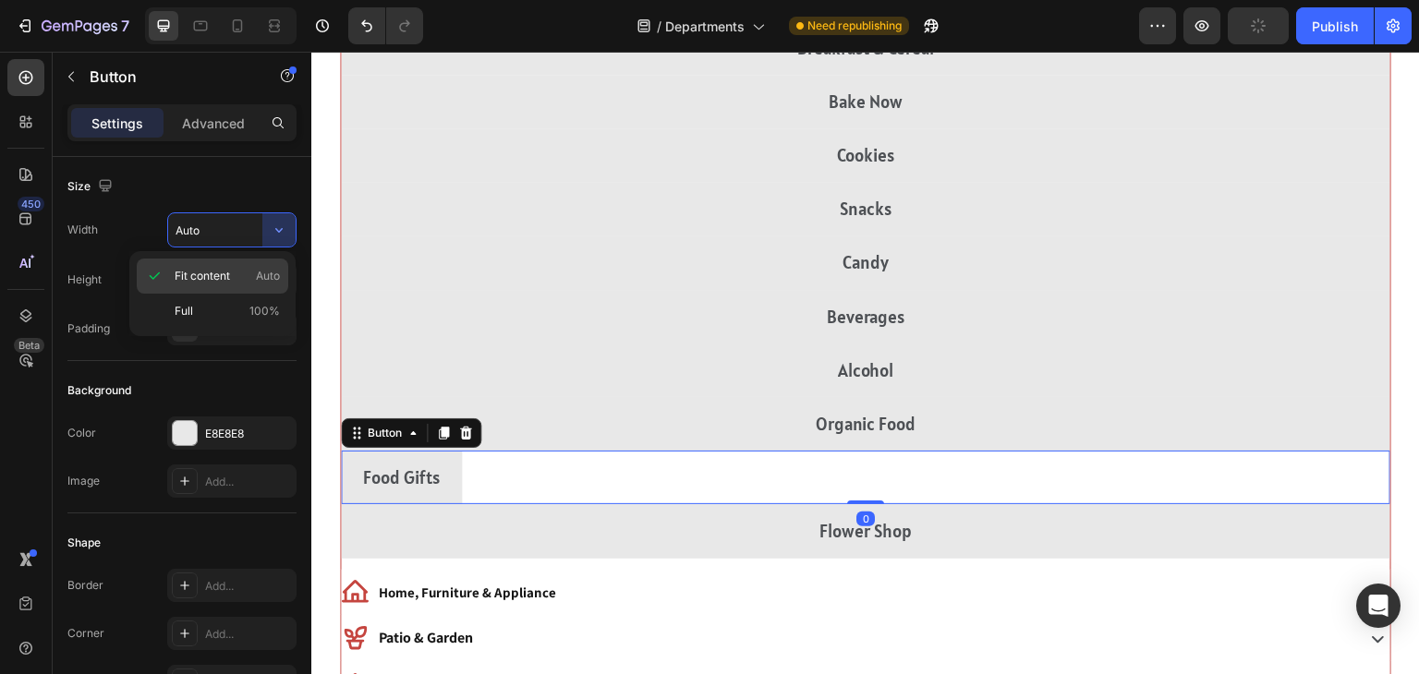
click at [178, 283] on span "Fit content" at bounding box center [202, 276] width 55 height 17
click at [159, 314] on div "Full 100%" at bounding box center [213, 311] width 152 height 35
type input "100%"
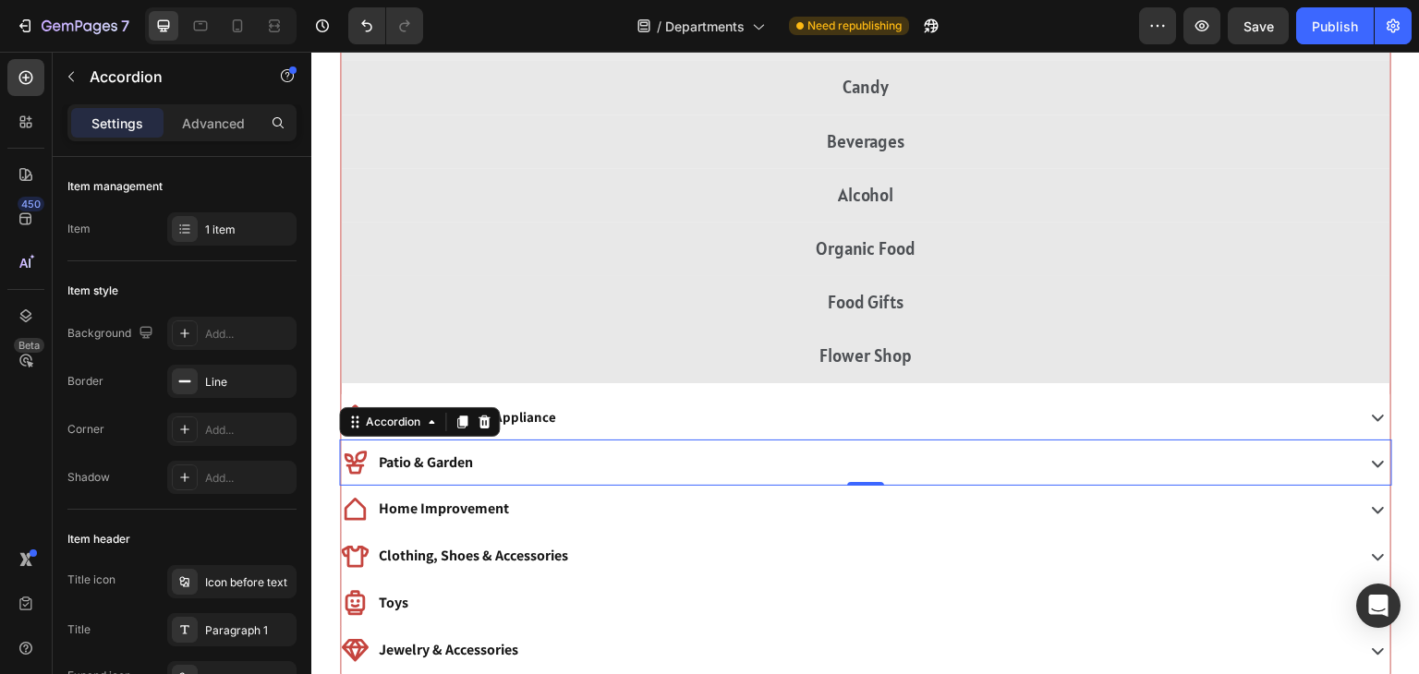
scroll to position [1182, 0]
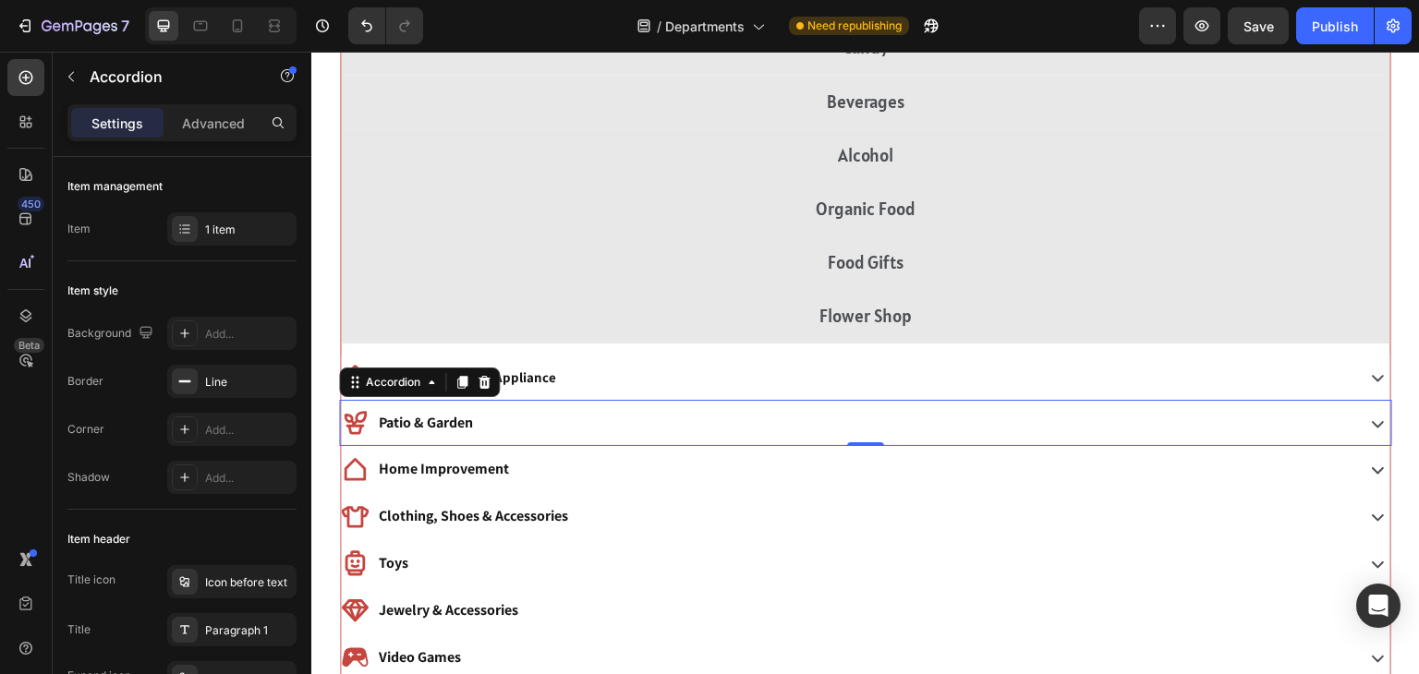
click at [1189, 386] on div "Home, Furniture & Appliance" at bounding box center [846, 377] width 1010 height 30
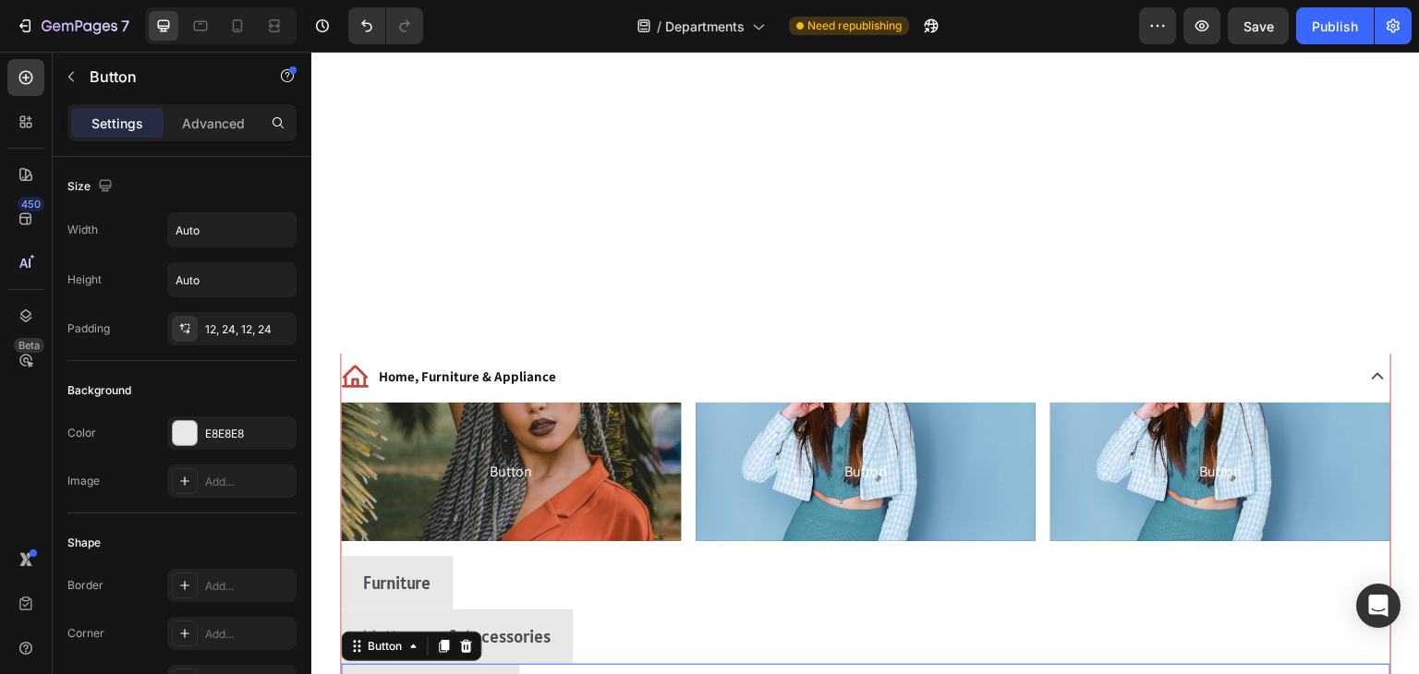
scroll to position [1574, 0]
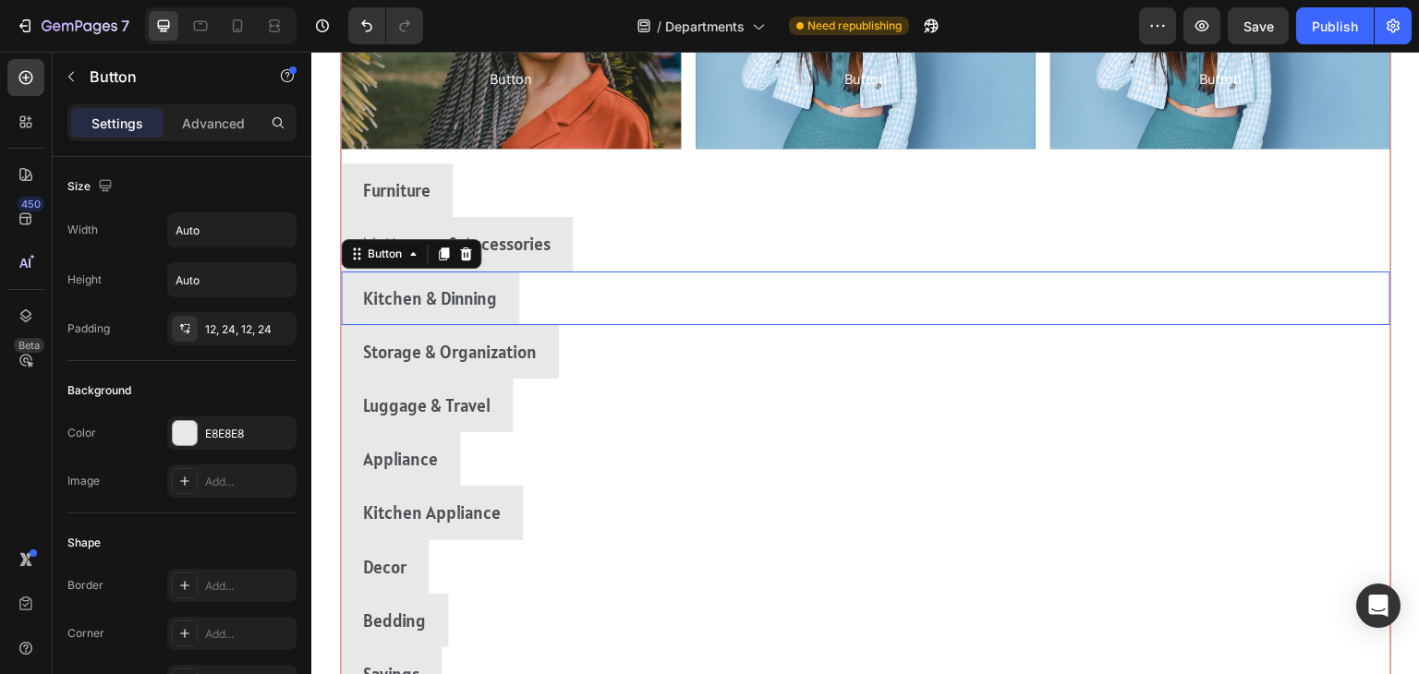
click at [1188, 199] on div "Furniture Button" at bounding box center [866, 191] width 1050 height 54
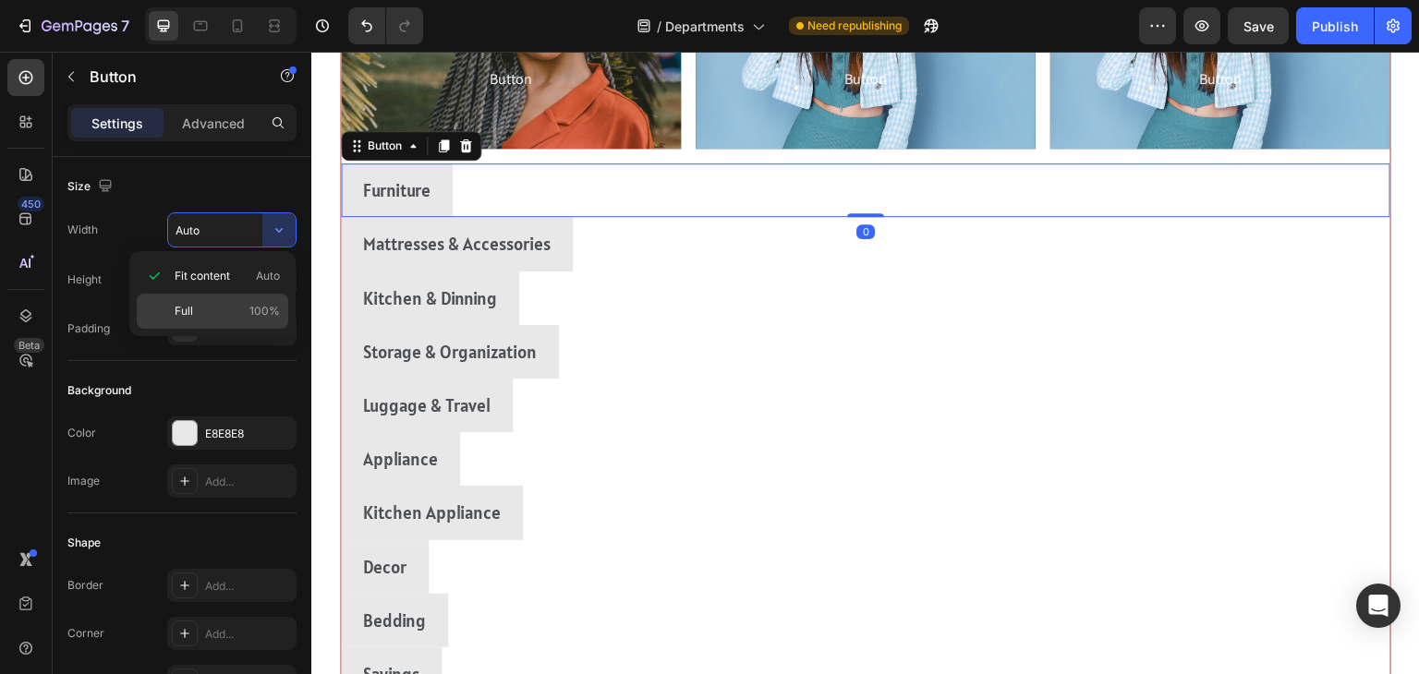
click at [208, 318] on p "Full 100%" at bounding box center [227, 311] width 105 height 17
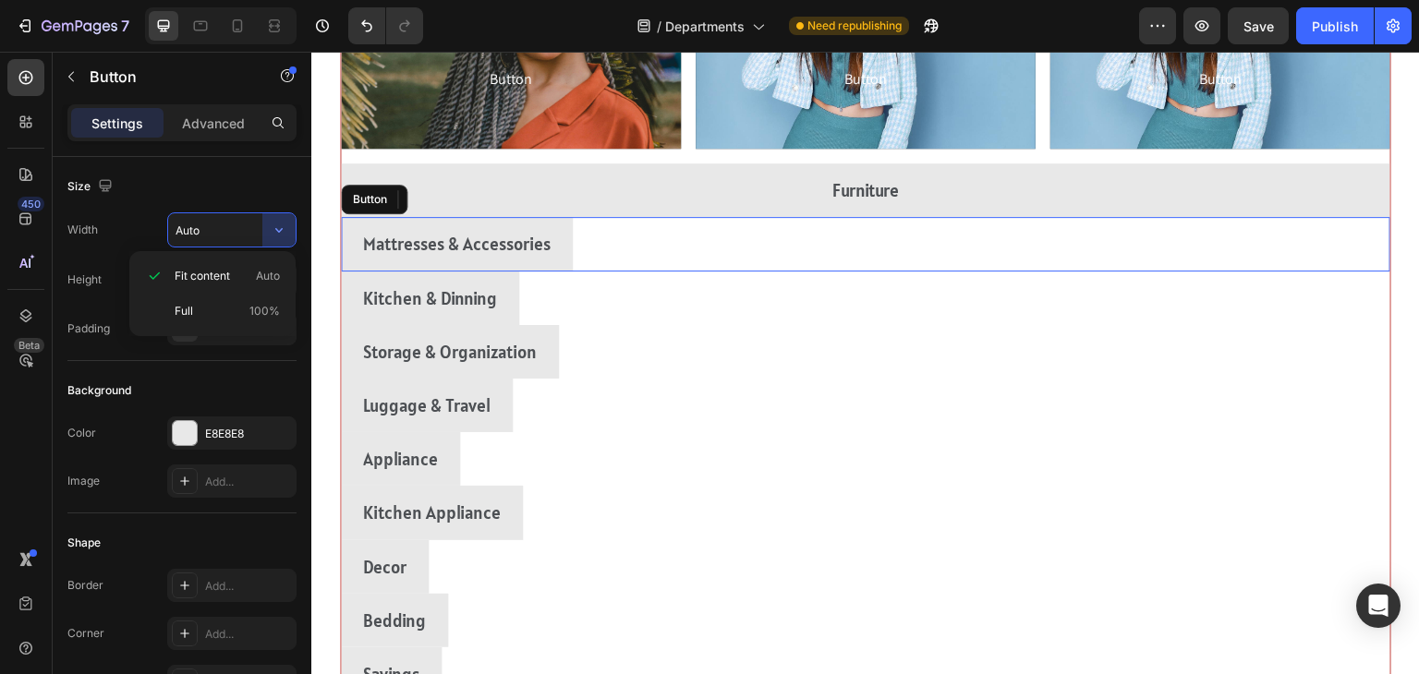
click at [1196, 240] on div "Mattresses & Accessories Button" at bounding box center [866, 244] width 1050 height 54
click at [200, 323] on div "Full 100%" at bounding box center [213, 311] width 152 height 35
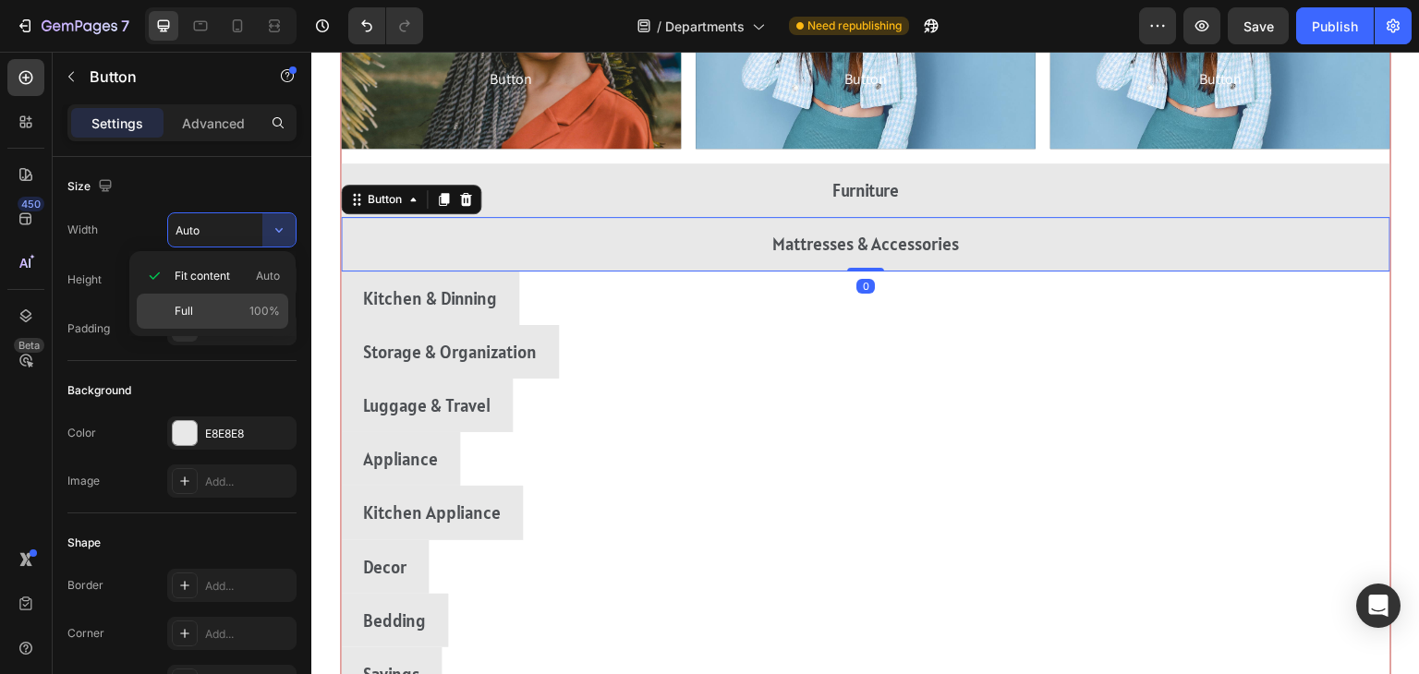
type input "100%"
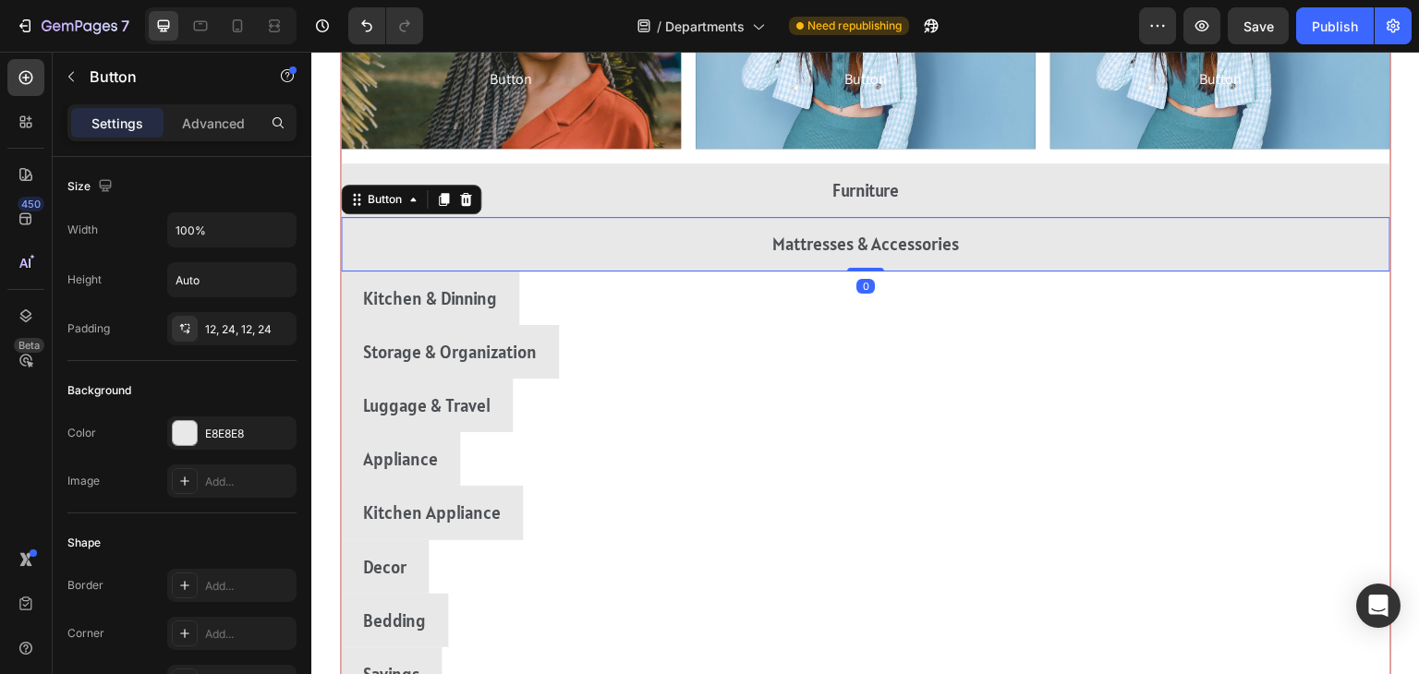
click at [1185, 297] on div "Kitchen & Dinning Button" at bounding box center [866, 299] width 1050 height 54
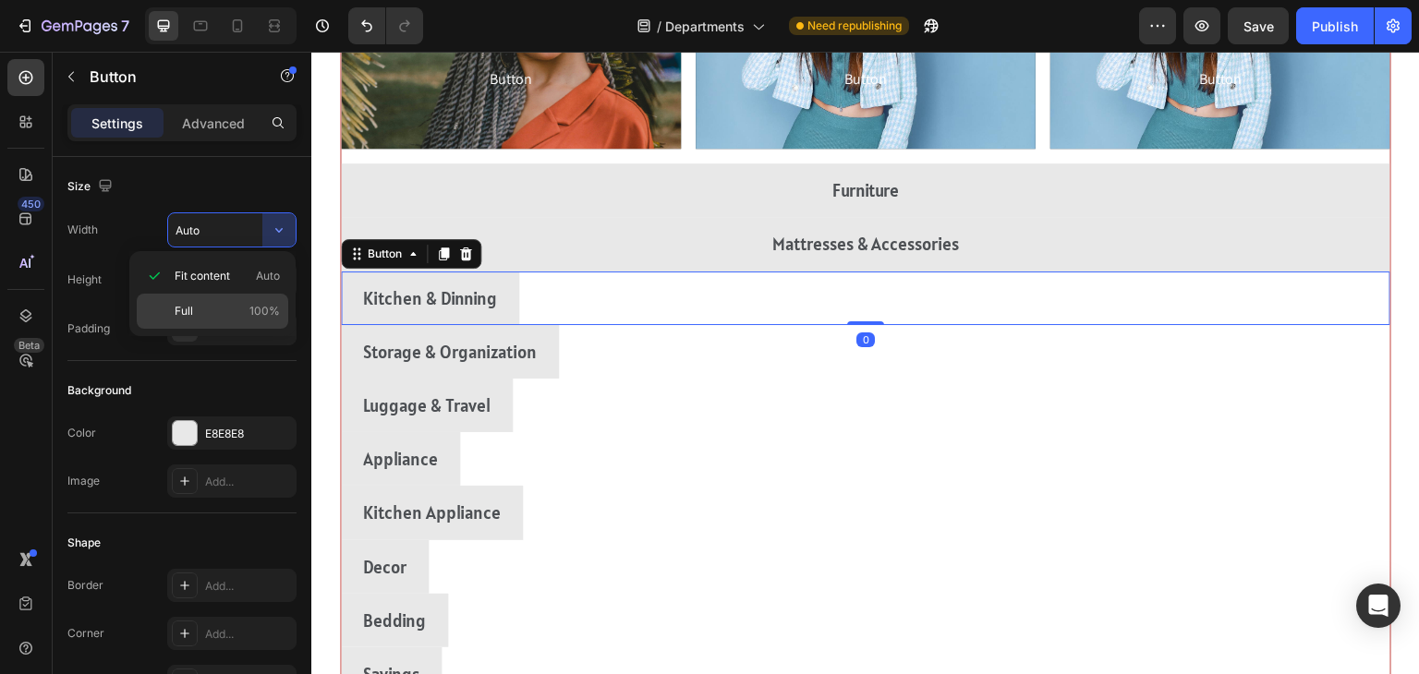
click at [190, 312] on span "Full" at bounding box center [184, 311] width 18 height 17
type input "100%"
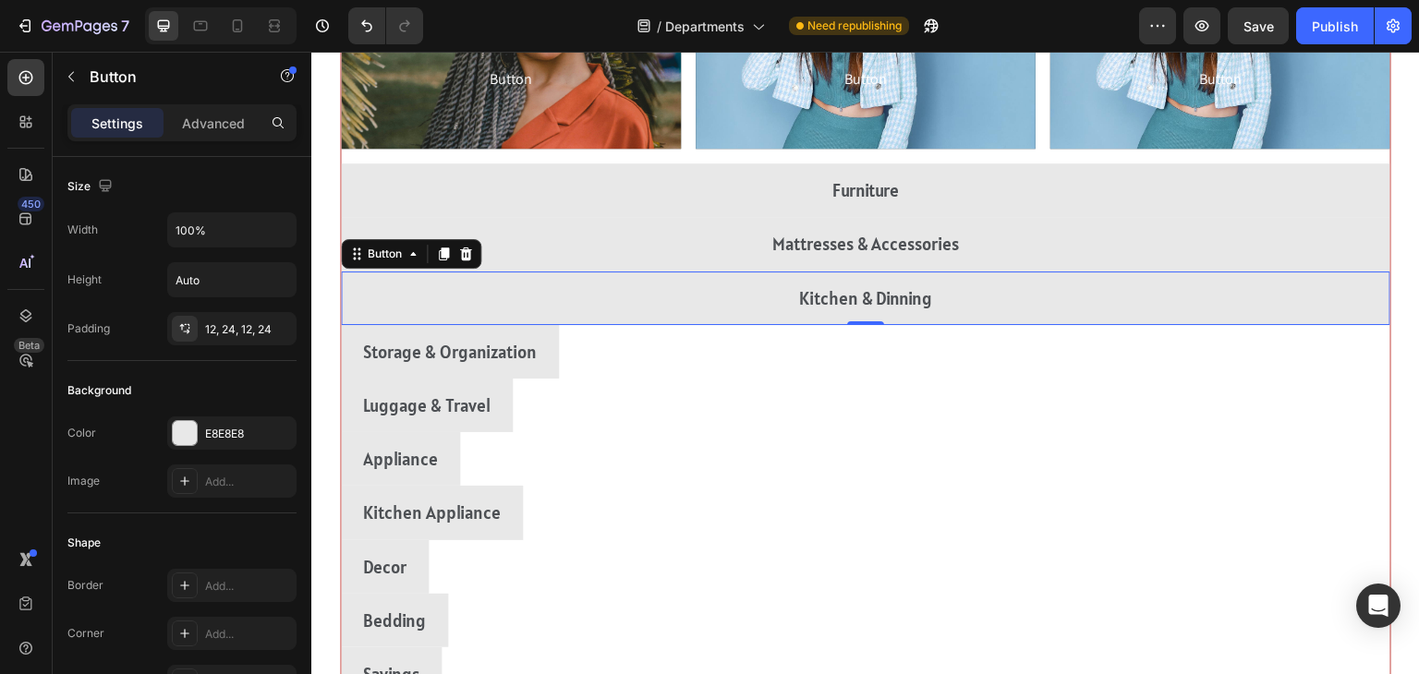
click at [1179, 337] on div "Storage & Organization Button" at bounding box center [866, 352] width 1050 height 54
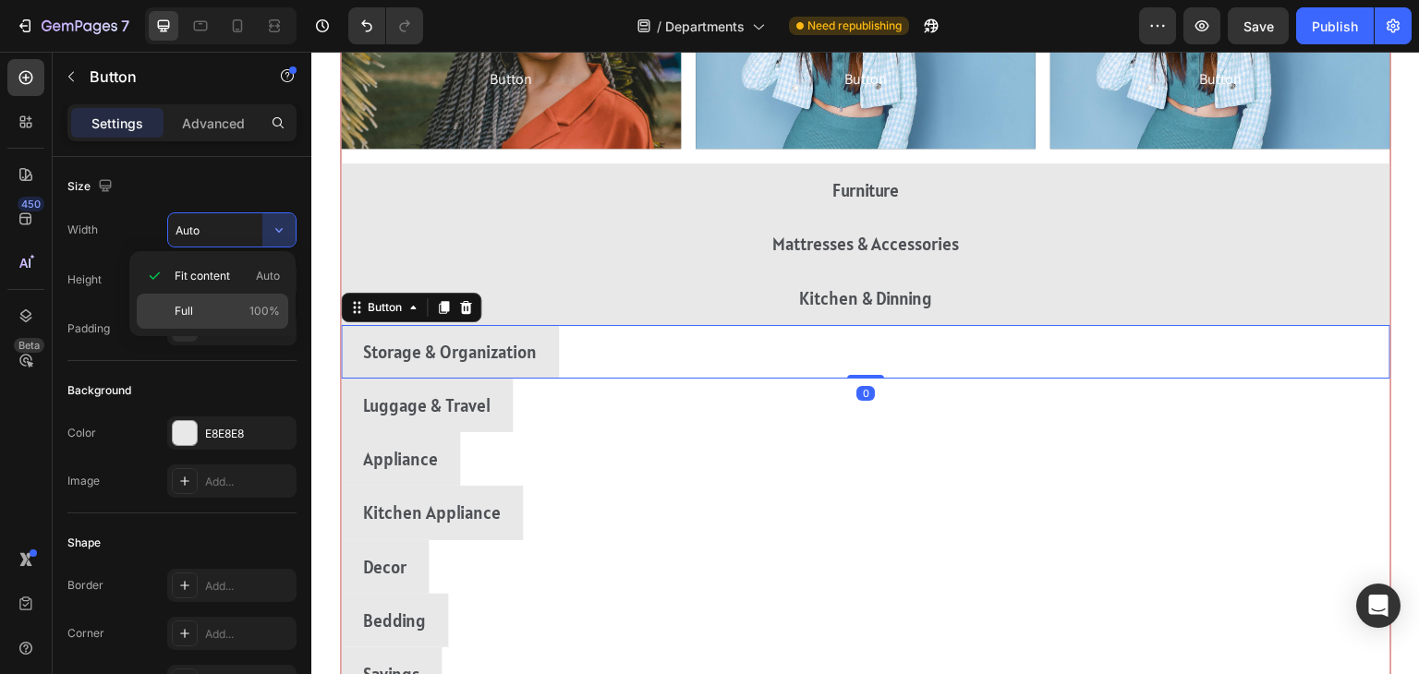
click at [181, 325] on div "Full 100%" at bounding box center [213, 311] width 152 height 35
type input "100%"
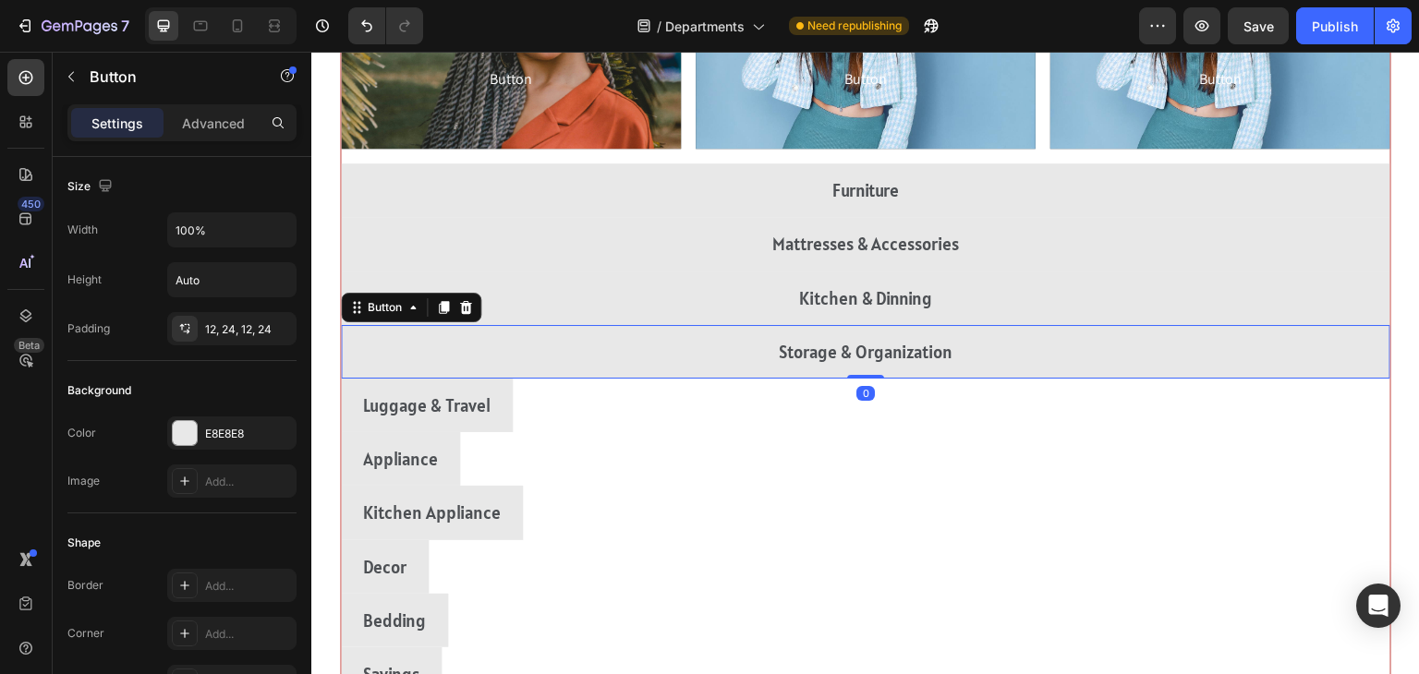
click at [1154, 410] on div "Luggage & Travel Button" at bounding box center [866, 406] width 1050 height 54
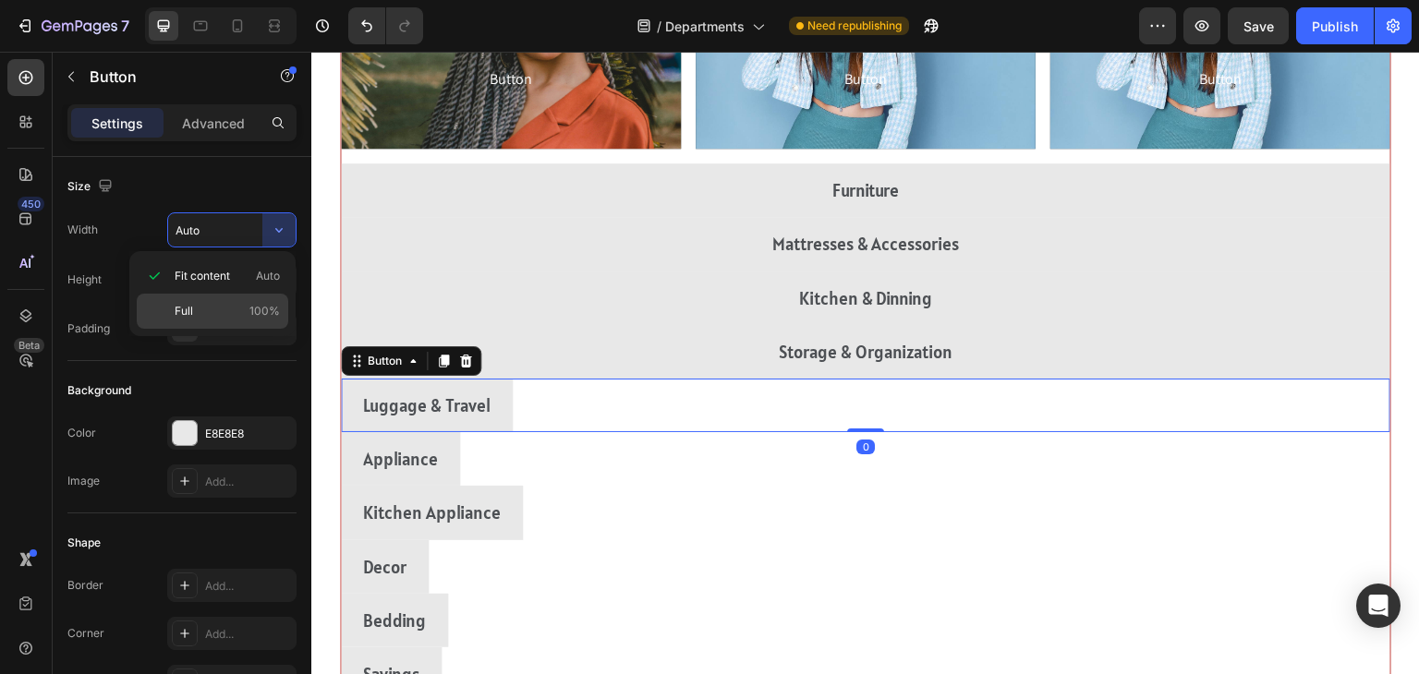
click at [183, 310] on span "Full" at bounding box center [184, 311] width 18 height 17
type input "100%"
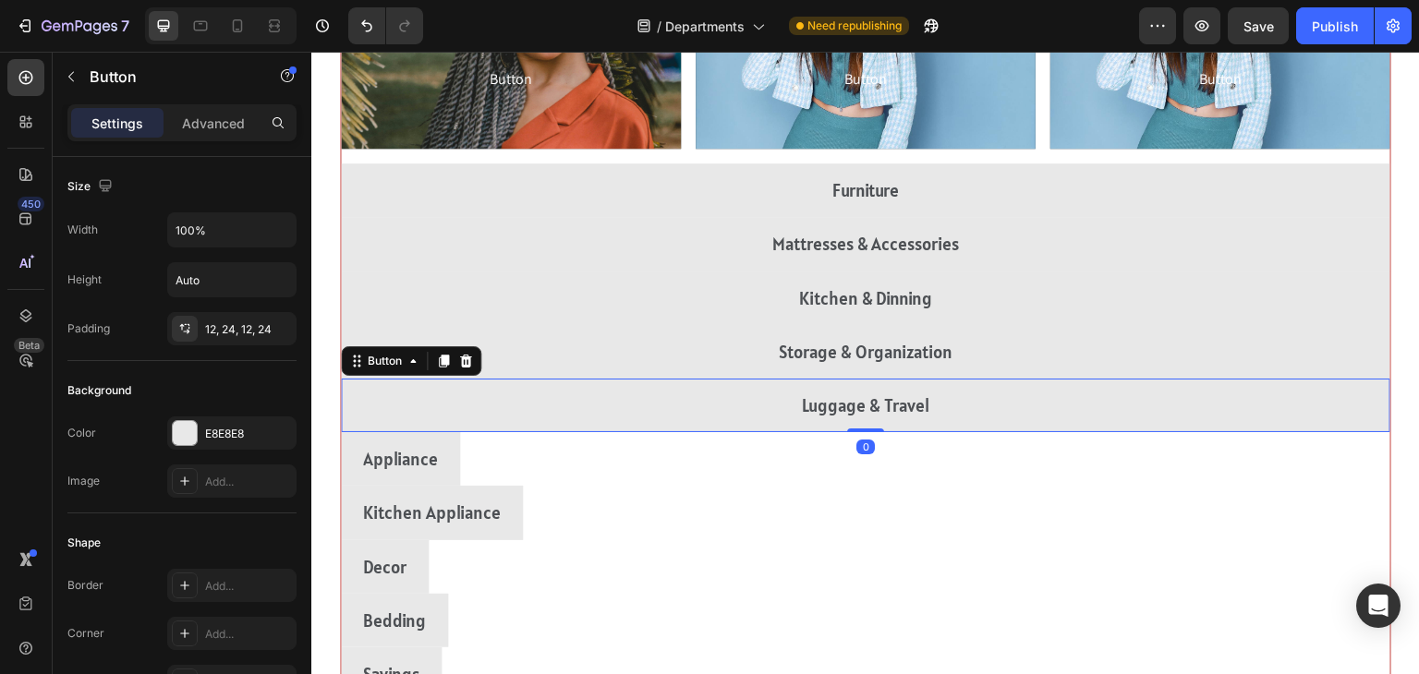
click at [1142, 470] on div "Appliance Button" at bounding box center [866, 459] width 1050 height 54
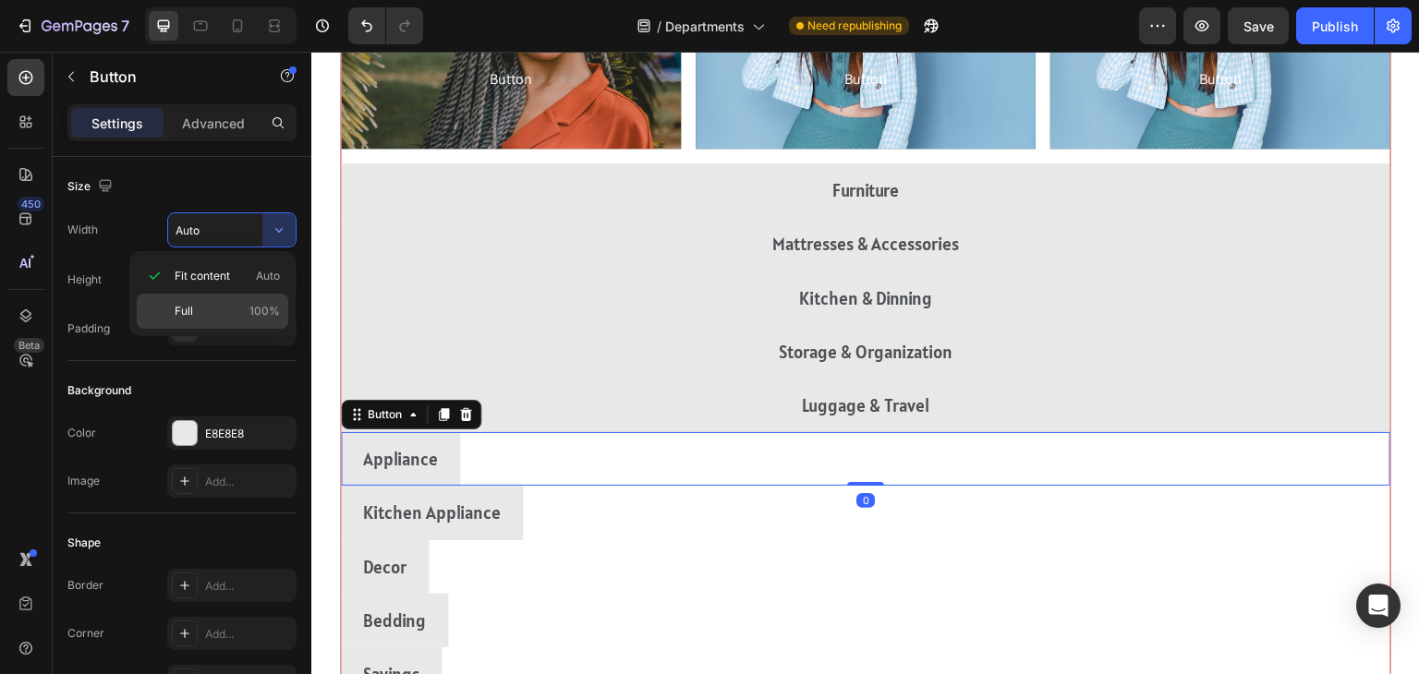
click at [173, 320] on div "Full 100%" at bounding box center [213, 311] width 152 height 35
type input "100%"
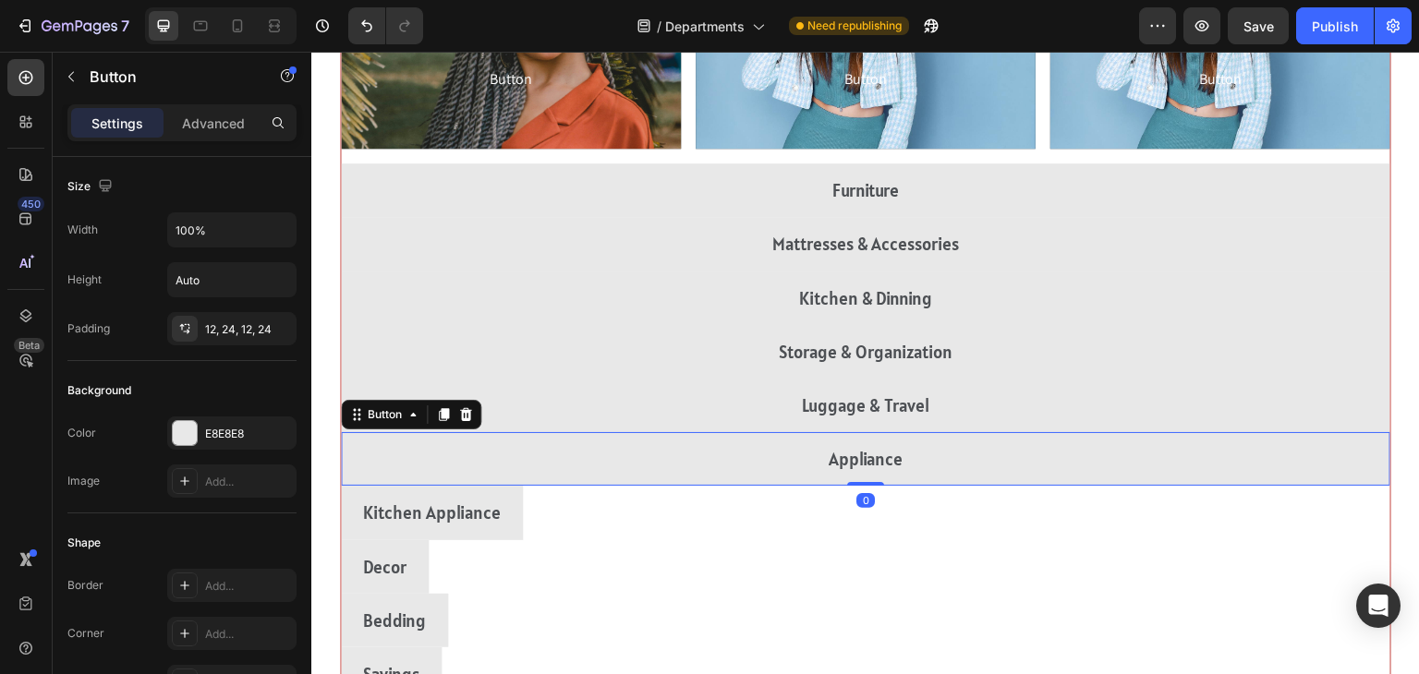
click at [1128, 510] on div "Kitchen Appliance Button" at bounding box center [866, 513] width 1050 height 54
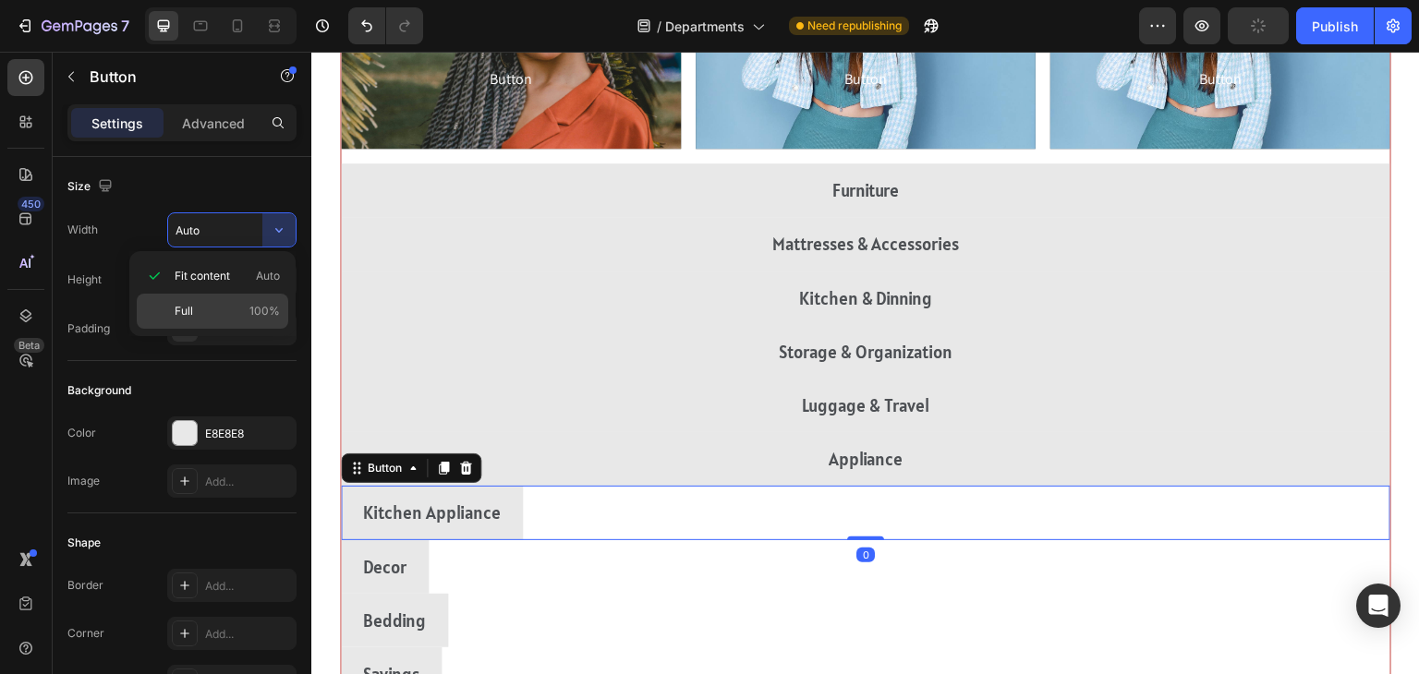
click at [183, 310] on span "Full" at bounding box center [184, 311] width 18 height 17
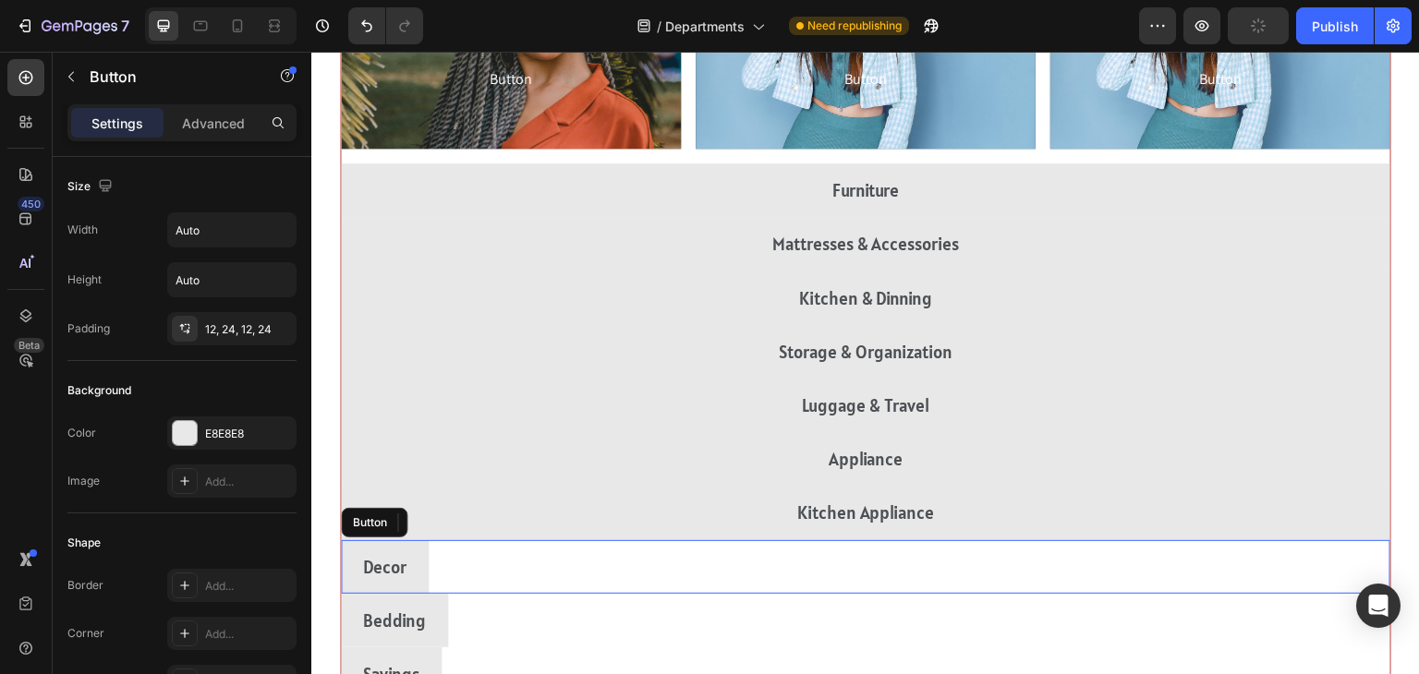
click at [1122, 584] on div "Decor Button" at bounding box center [866, 567] width 1050 height 54
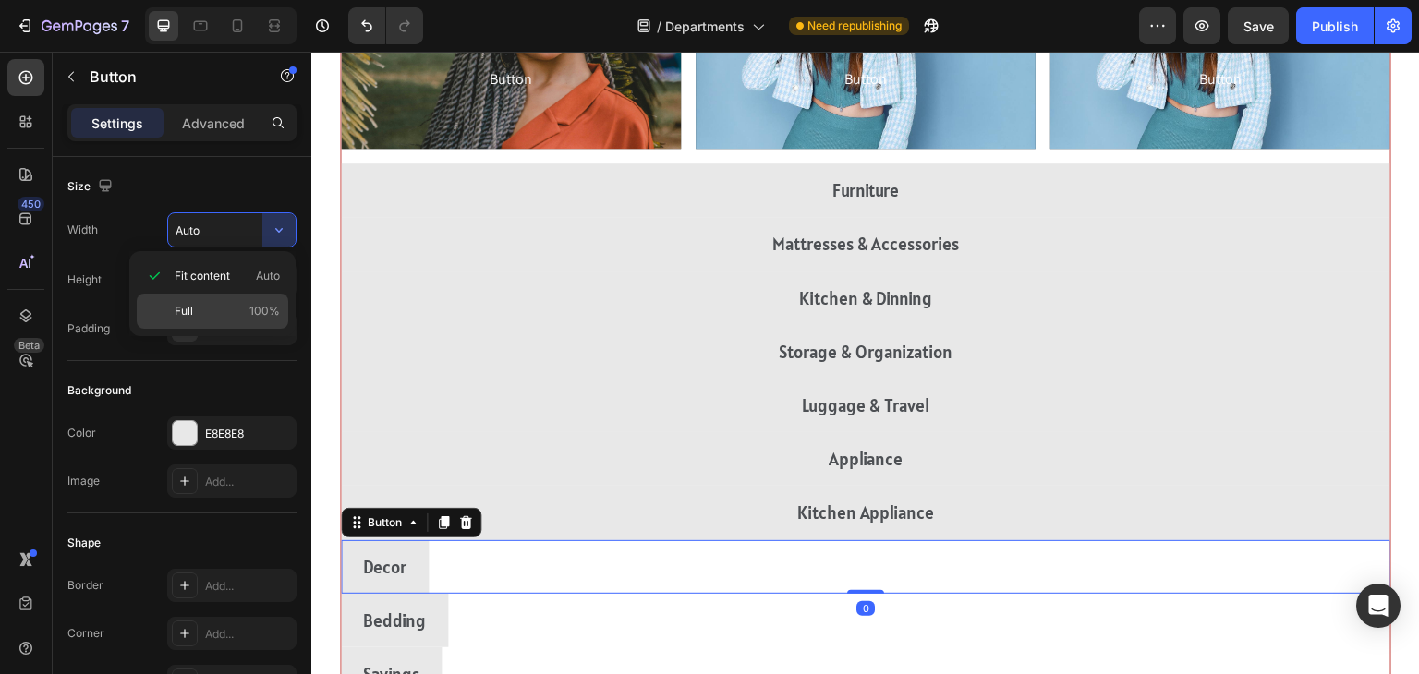
click at [179, 296] on div "Full 100%" at bounding box center [213, 311] width 152 height 35
type input "100%"
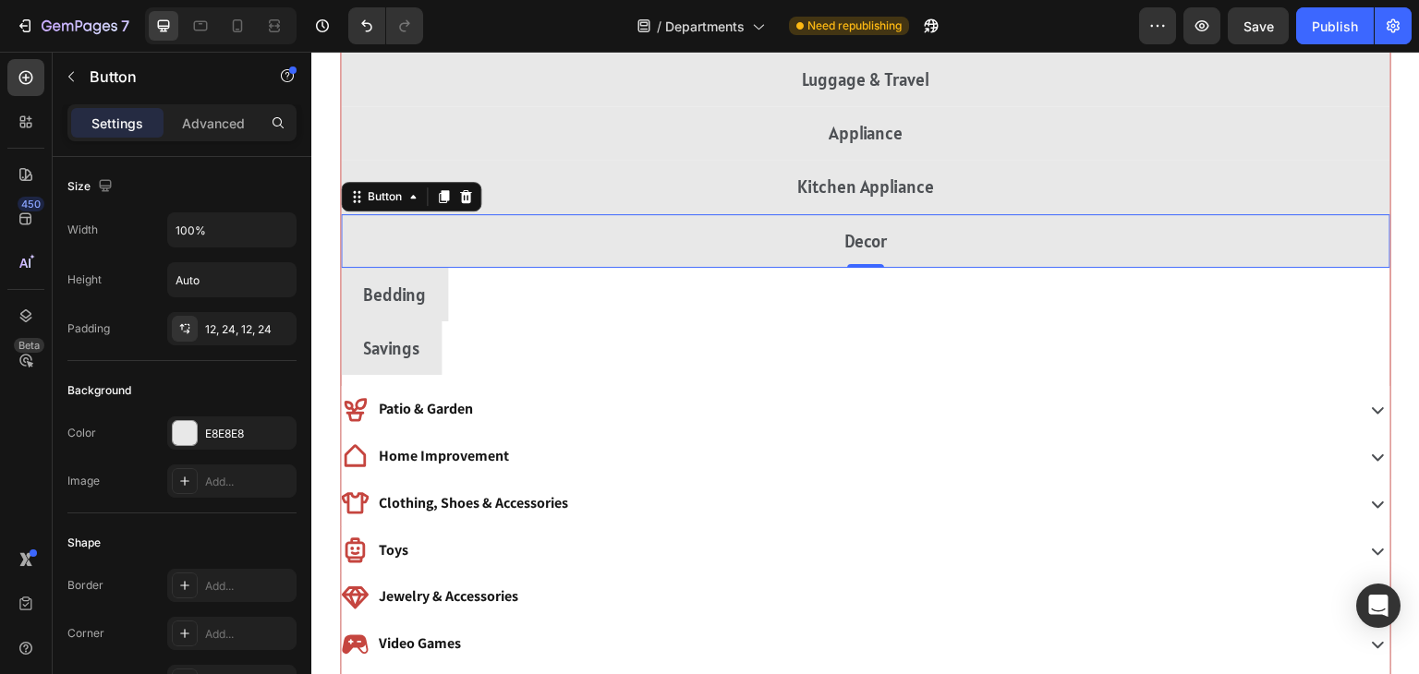
scroll to position [1901, 0]
click at [1143, 284] on div "Bedding Button" at bounding box center [866, 294] width 1050 height 54
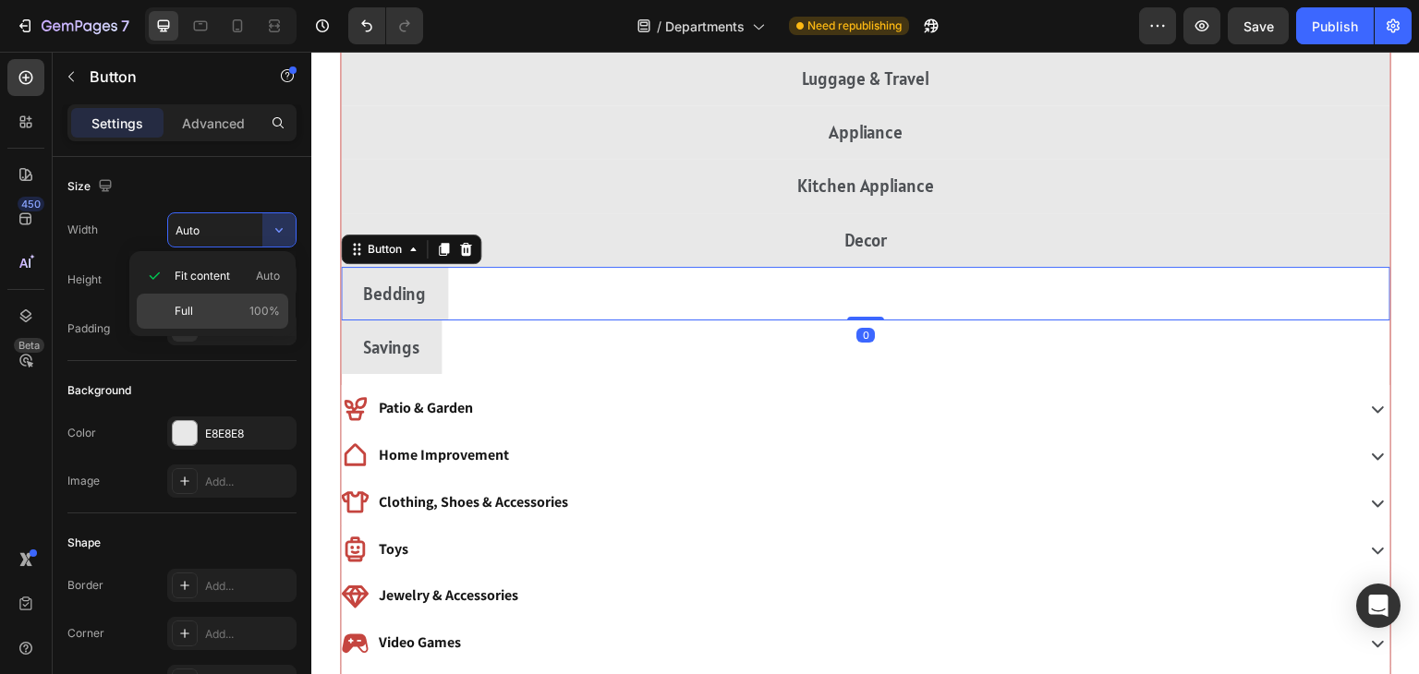
click at [187, 310] on span "Full" at bounding box center [184, 311] width 18 height 17
type input "100%"
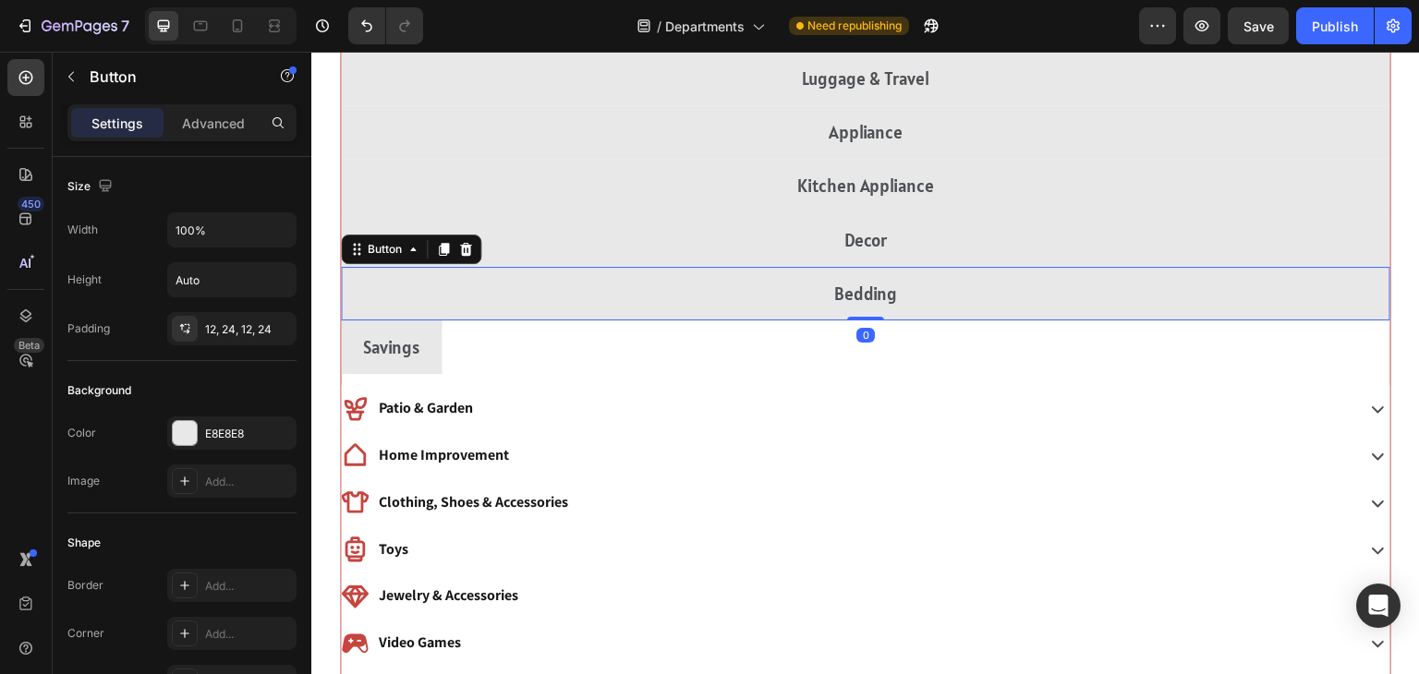
click at [1150, 361] on div "Savings Button" at bounding box center [866, 348] width 1050 height 54
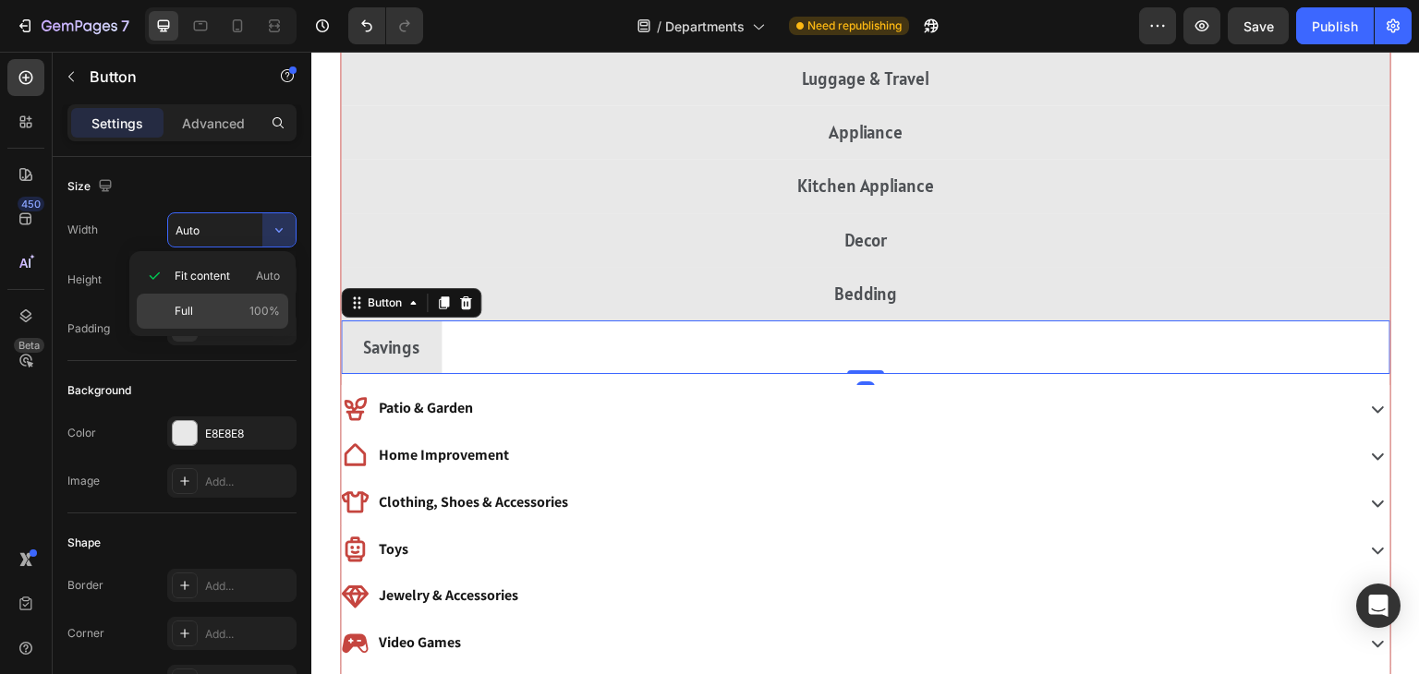
click at [183, 312] on span "Full" at bounding box center [184, 311] width 18 height 17
type input "100%"
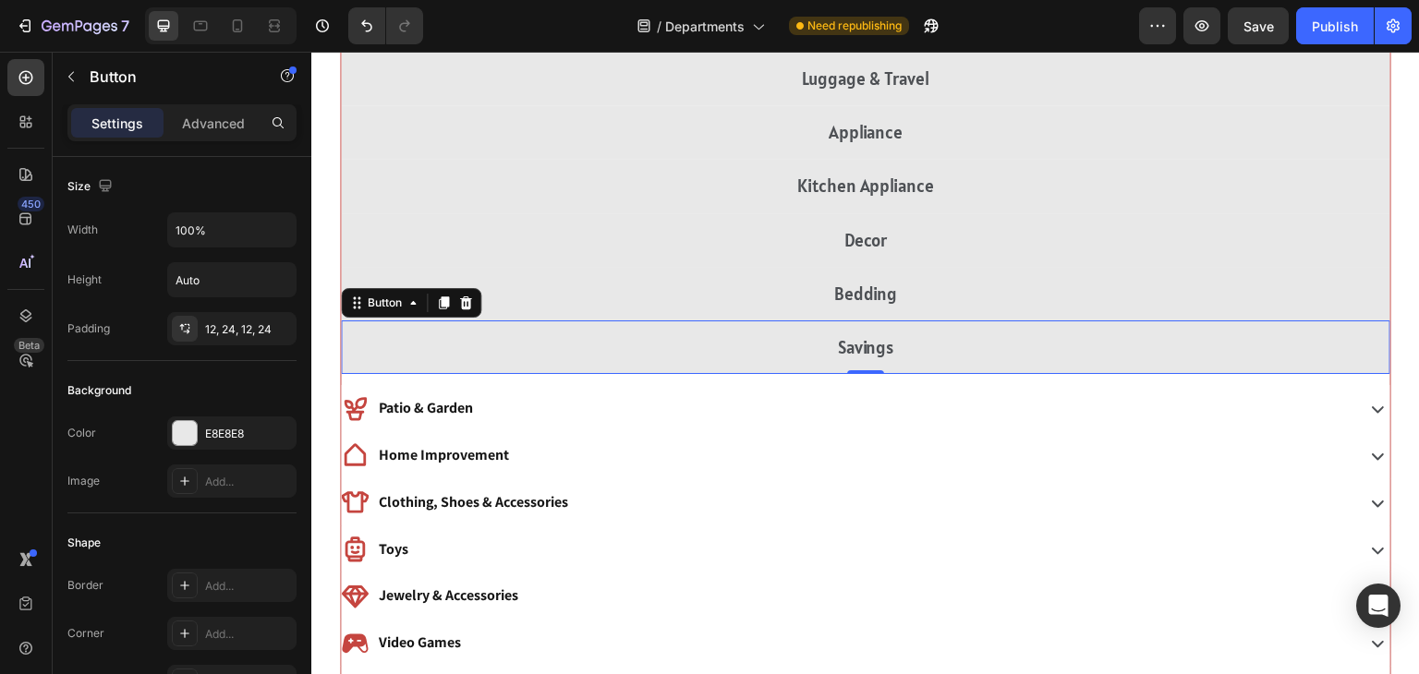
click at [1141, 405] on div "Patio & Garden" at bounding box center [846, 409] width 1010 height 32
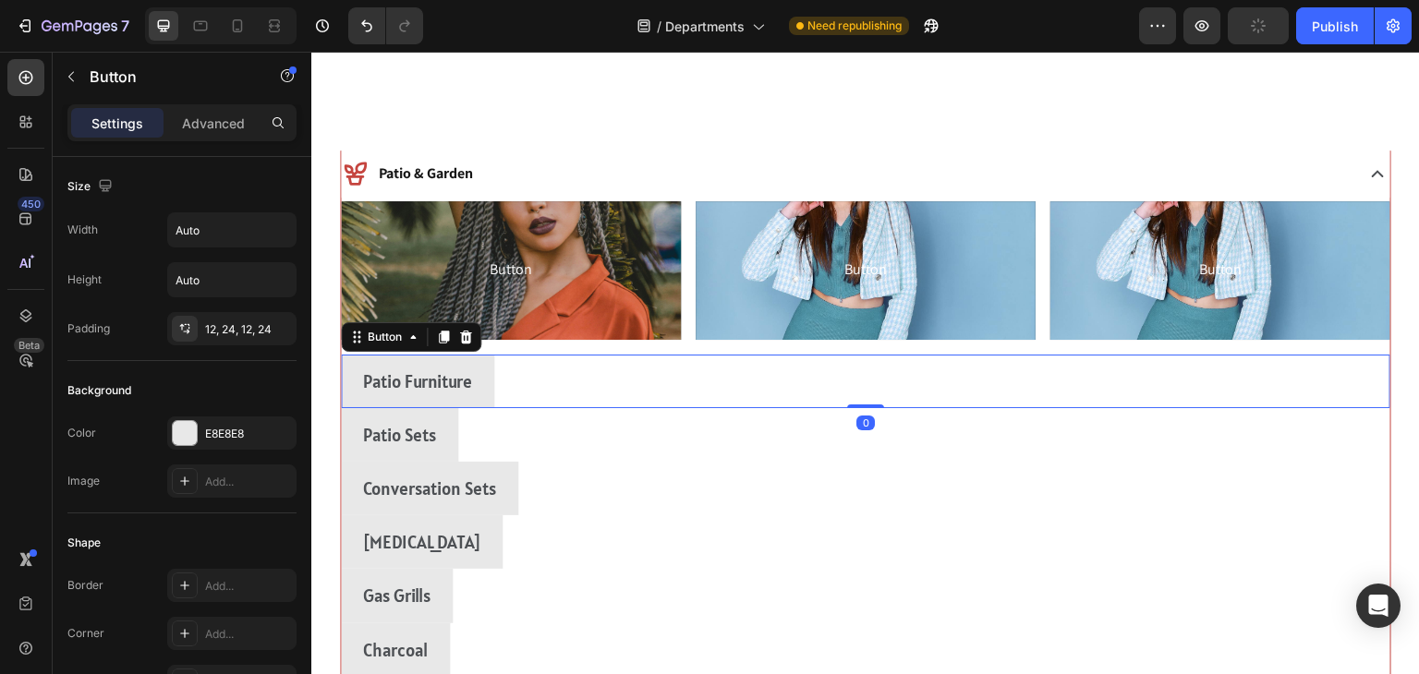
scroll to position [2277, 0]
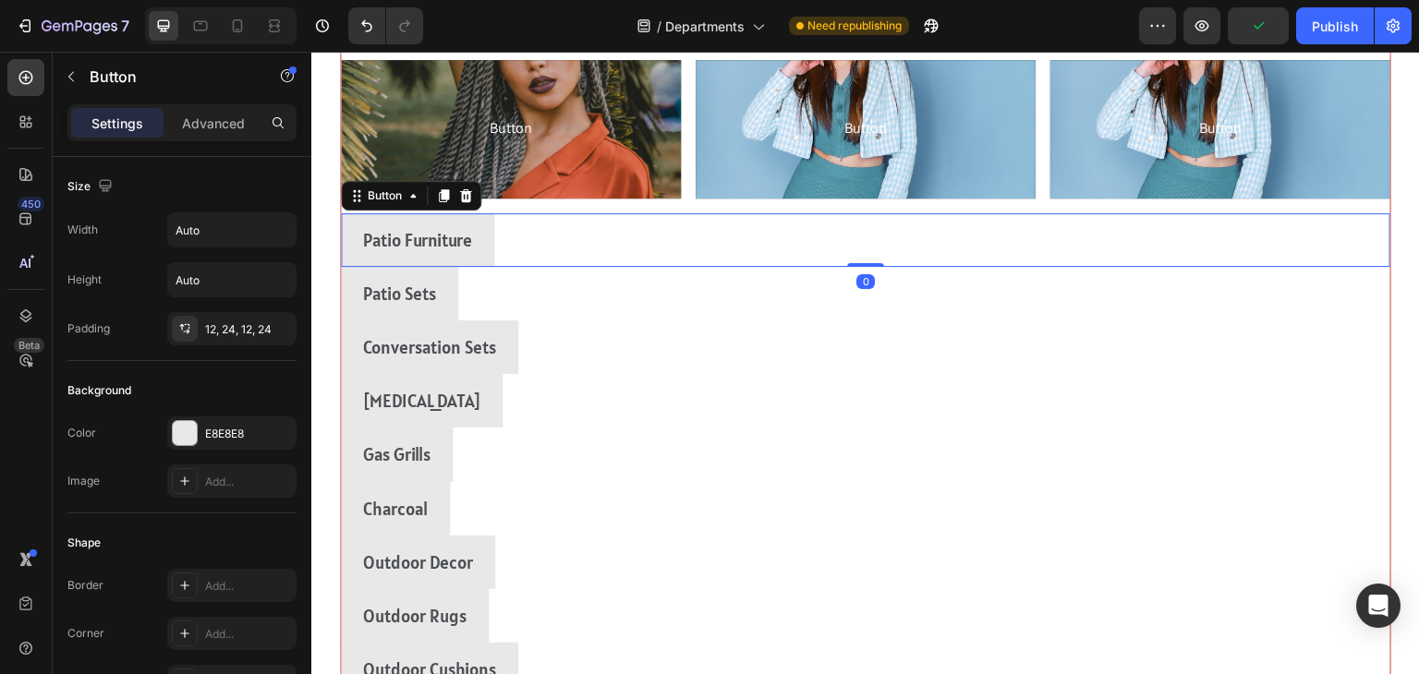
click at [1207, 255] on div "Patio Furniture Button 0" at bounding box center [866, 240] width 1050 height 54
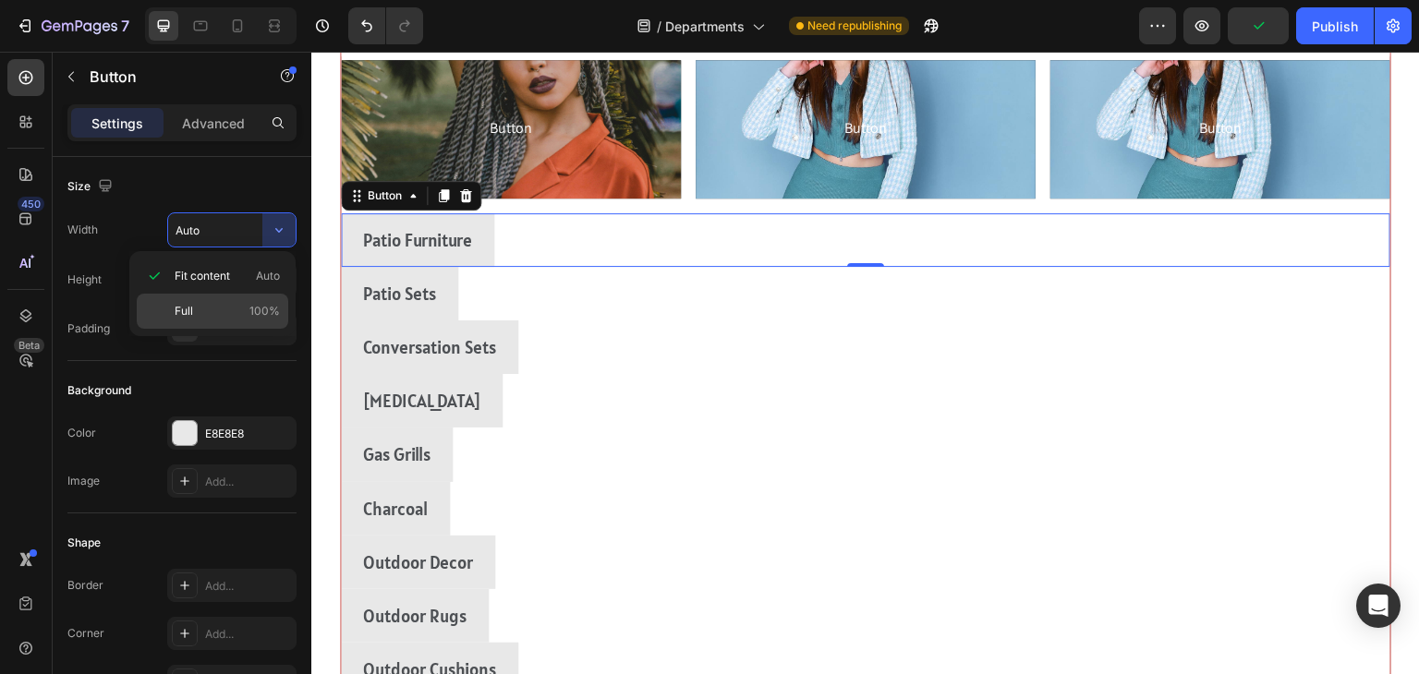
click at [170, 307] on div "Full 100%" at bounding box center [213, 311] width 152 height 35
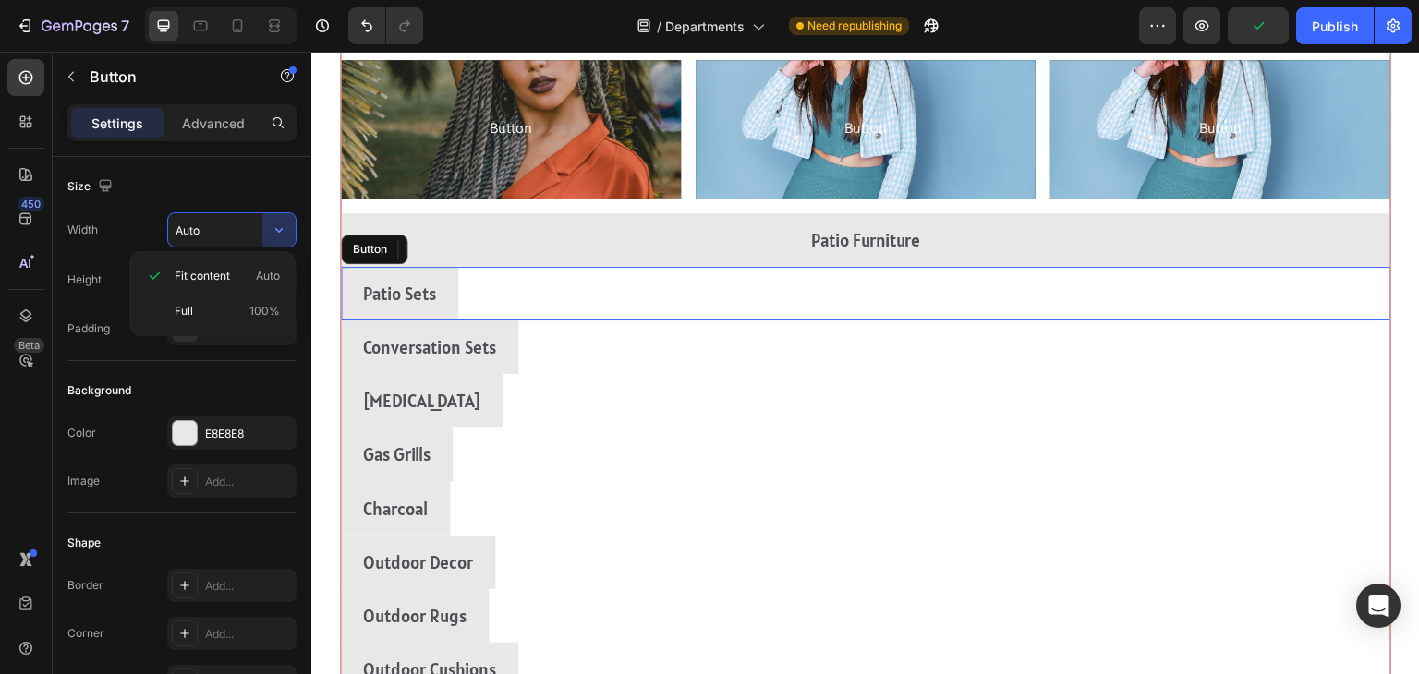
click at [1188, 307] on div "Patio Sets Button" at bounding box center [866, 294] width 1050 height 54
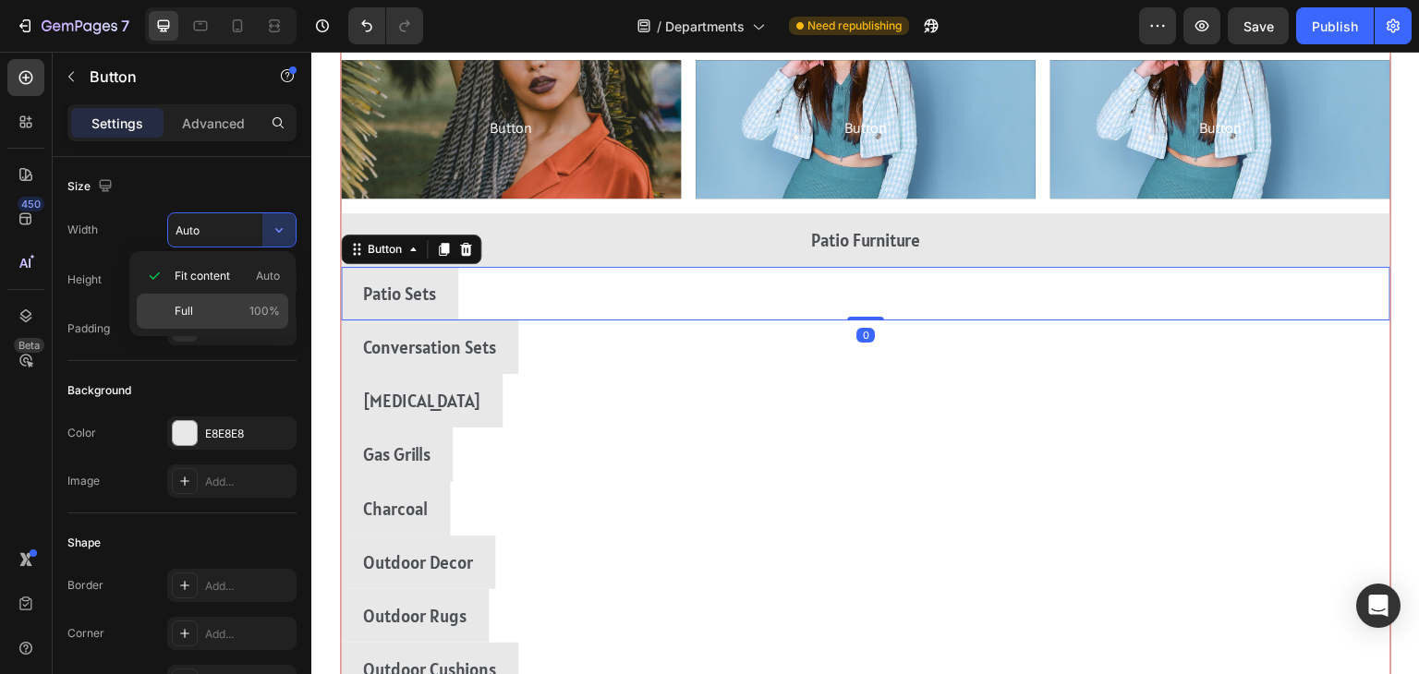
click at [181, 314] on span "Full" at bounding box center [184, 311] width 18 height 17
type input "100%"
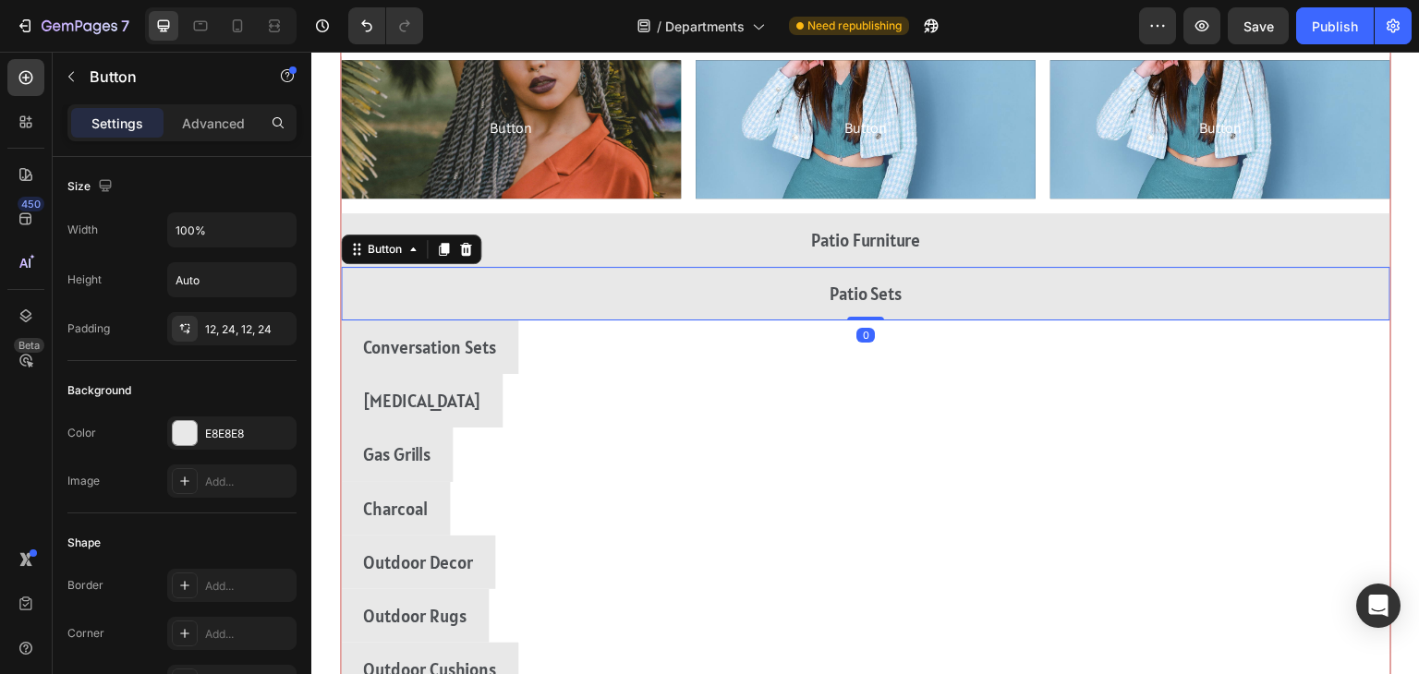
click at [1182, 326] on div "Conversation Sets Button" at bounding box center [866, 348] width 1050 height 54
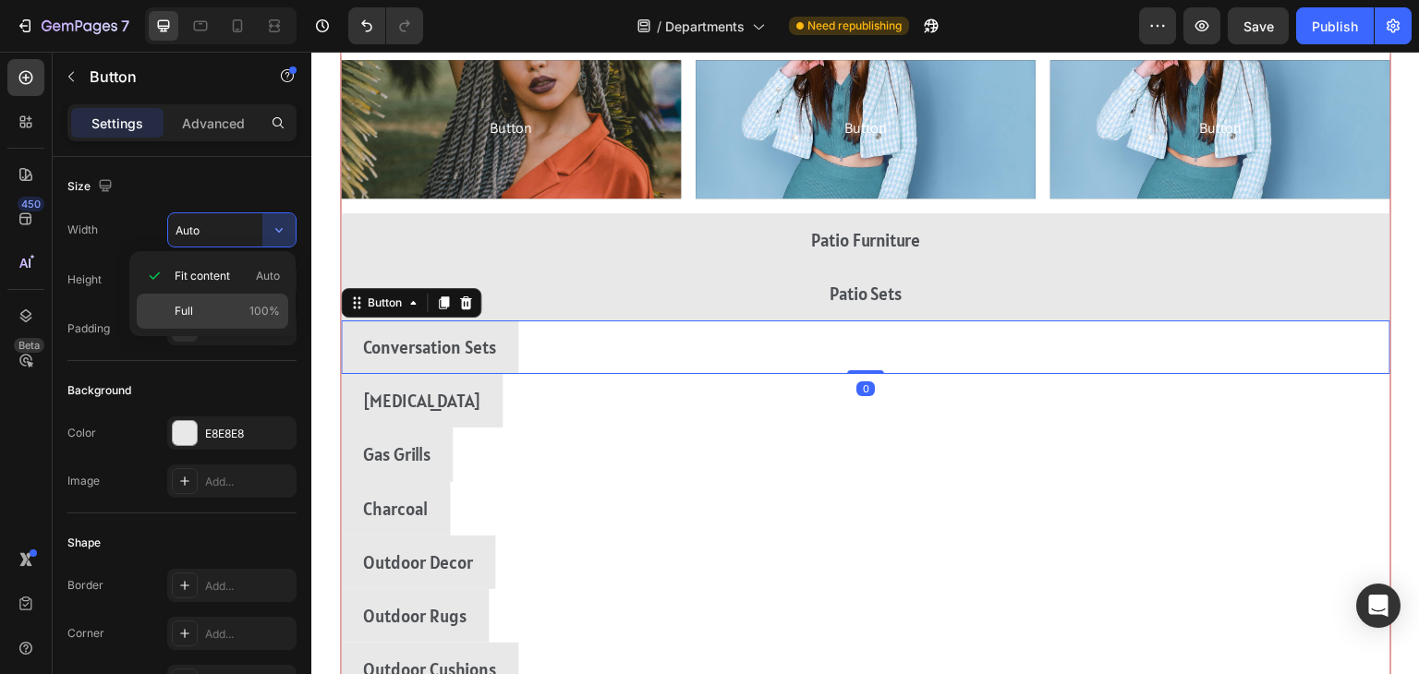
click at [192, 319] on p "Full 100%" at bounding box center [227, 311] width 105 height 17
type input "100%"
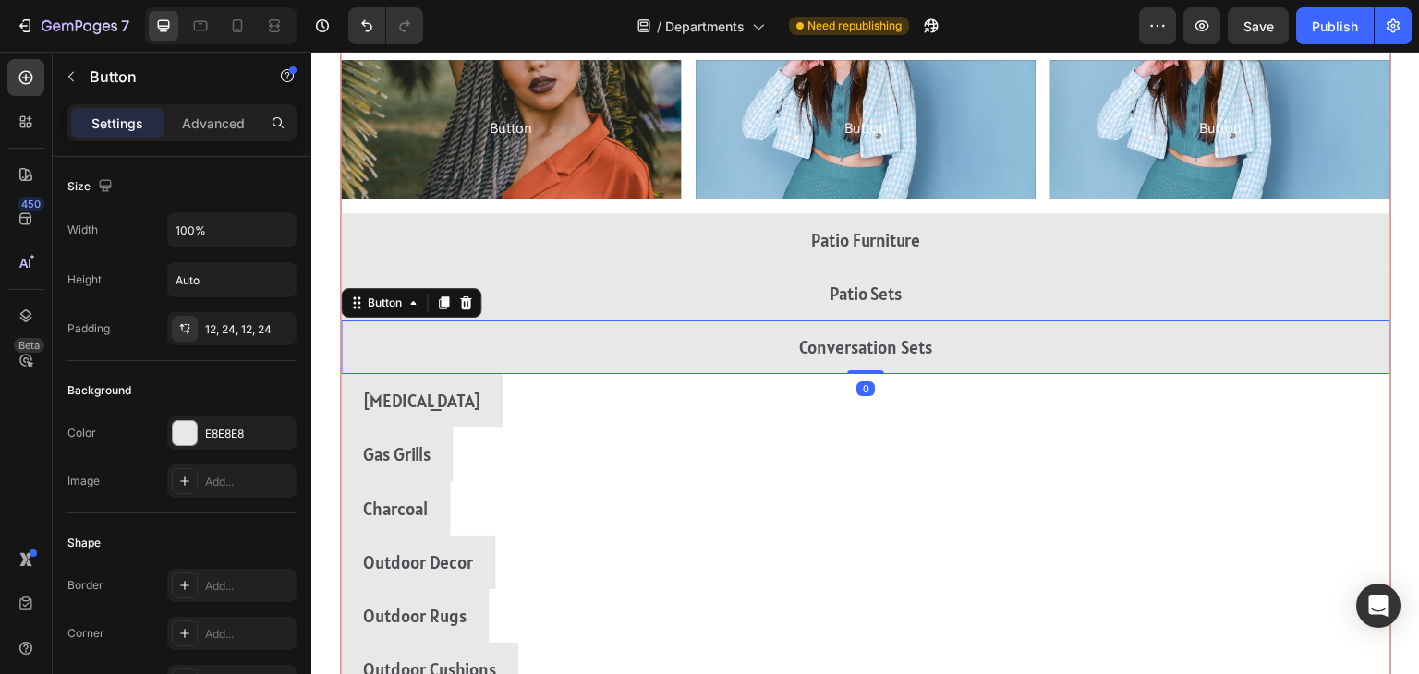
click at [1167, 386] on div "Outdoor Cooking Button" at bounding box center [866, 401] width 1050 height 54
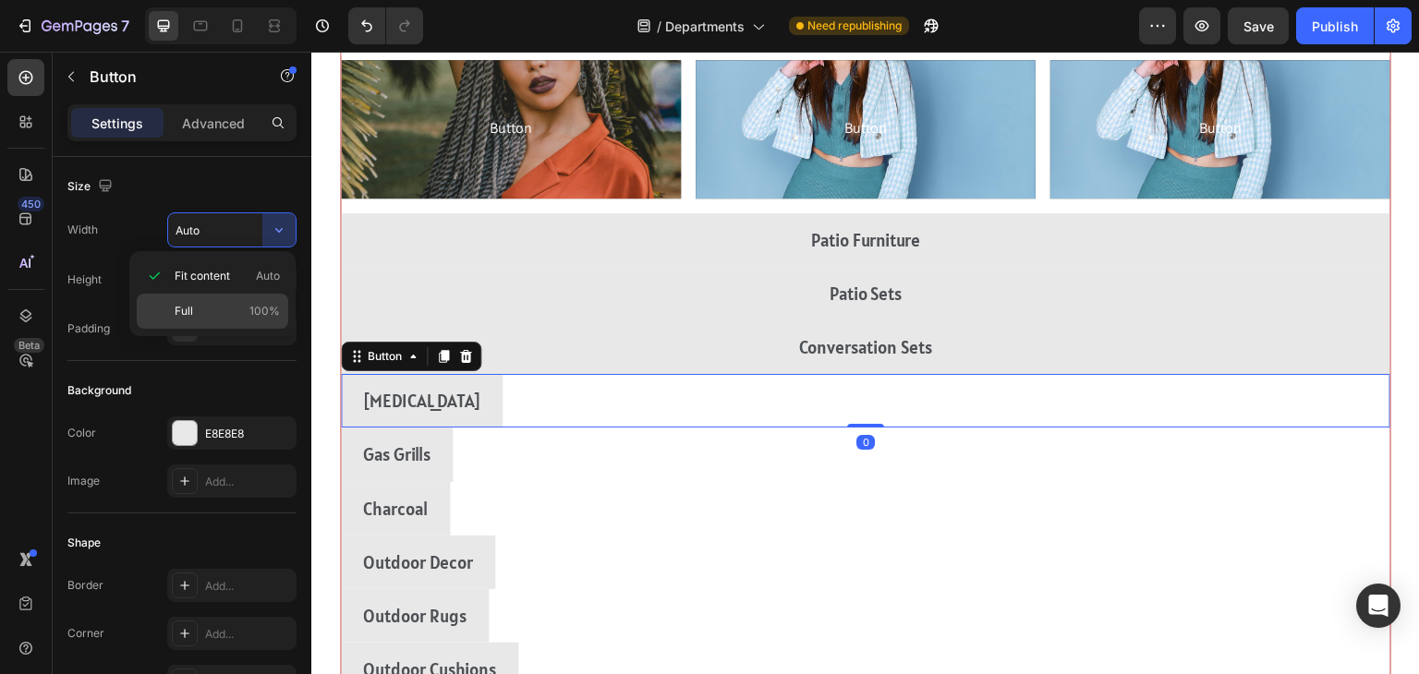
click at [177, 317] on span "Full" at bounding box center [184, 311] width 18 height 17
type input "100%"
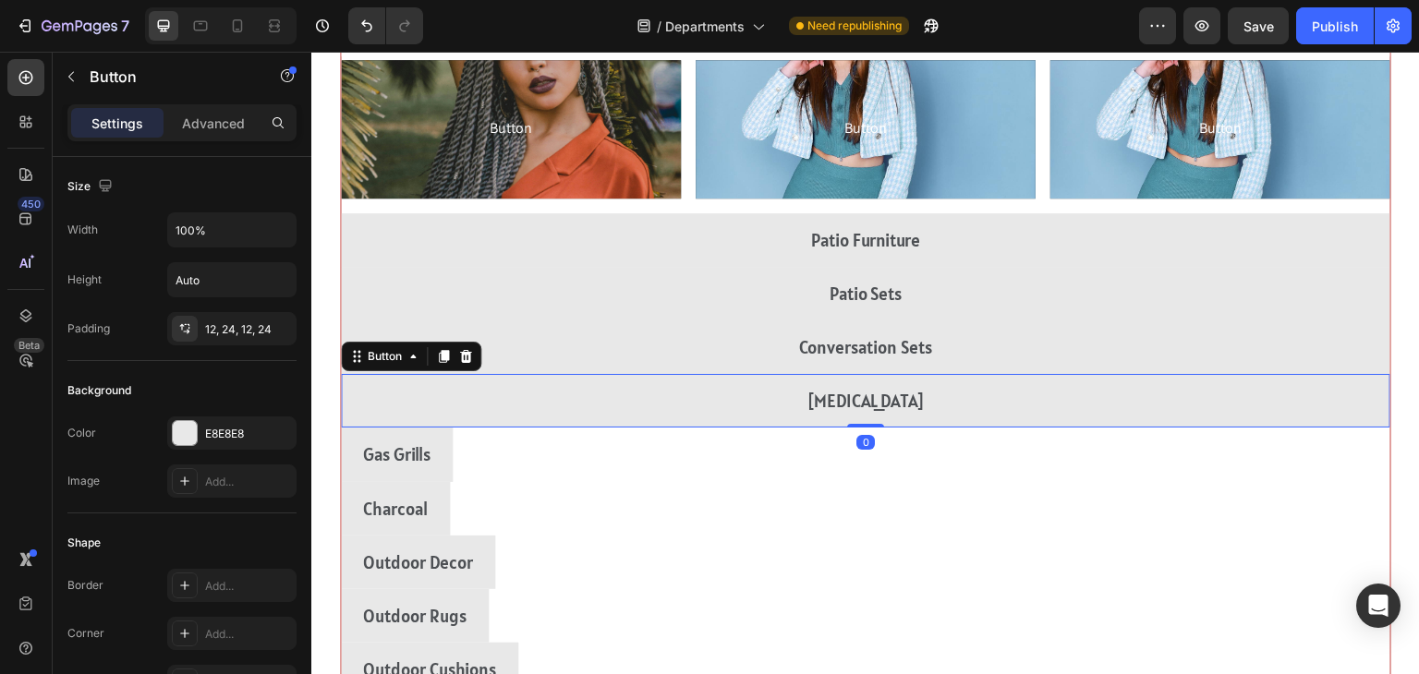
click at [1167, 429] on div "Gas Grills Button" at bounding box center [866, 455] width 1050 height 54
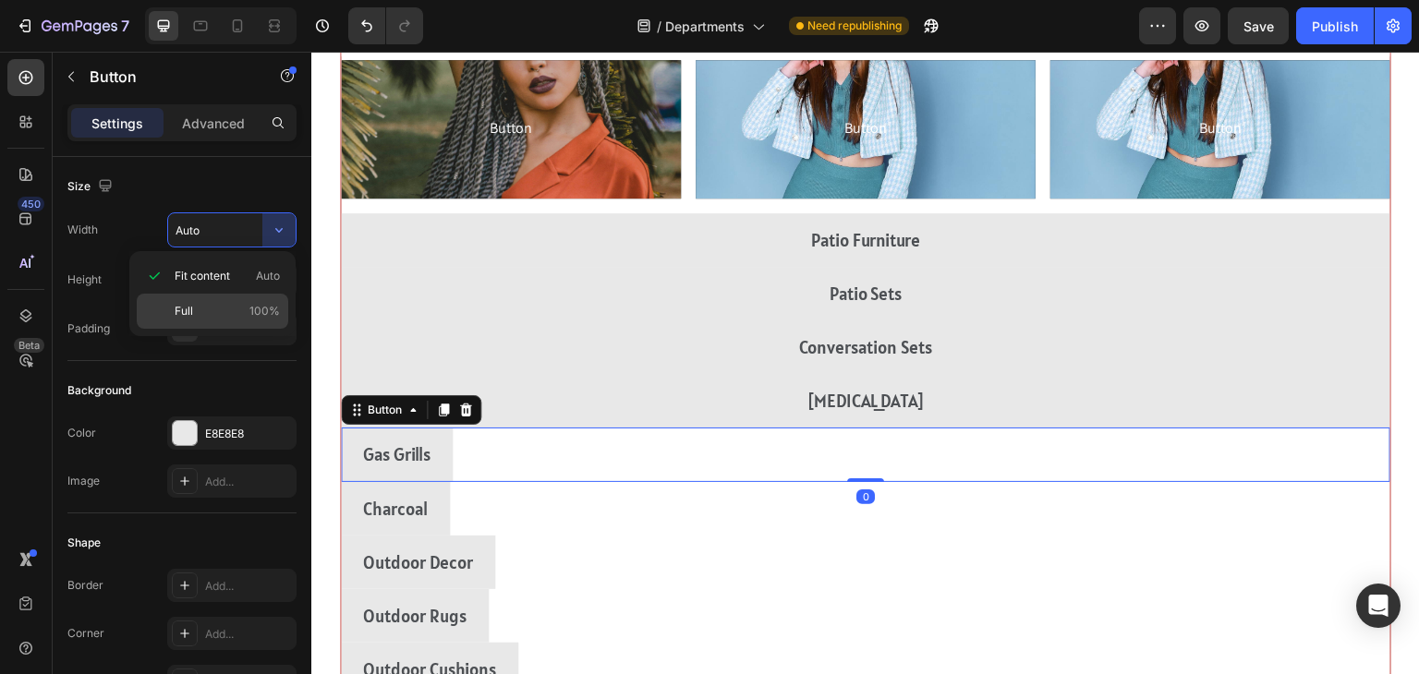
click at [188, 318] on span "Full" at bounding box center [184, 311] width 18 height 17
type input "100%"
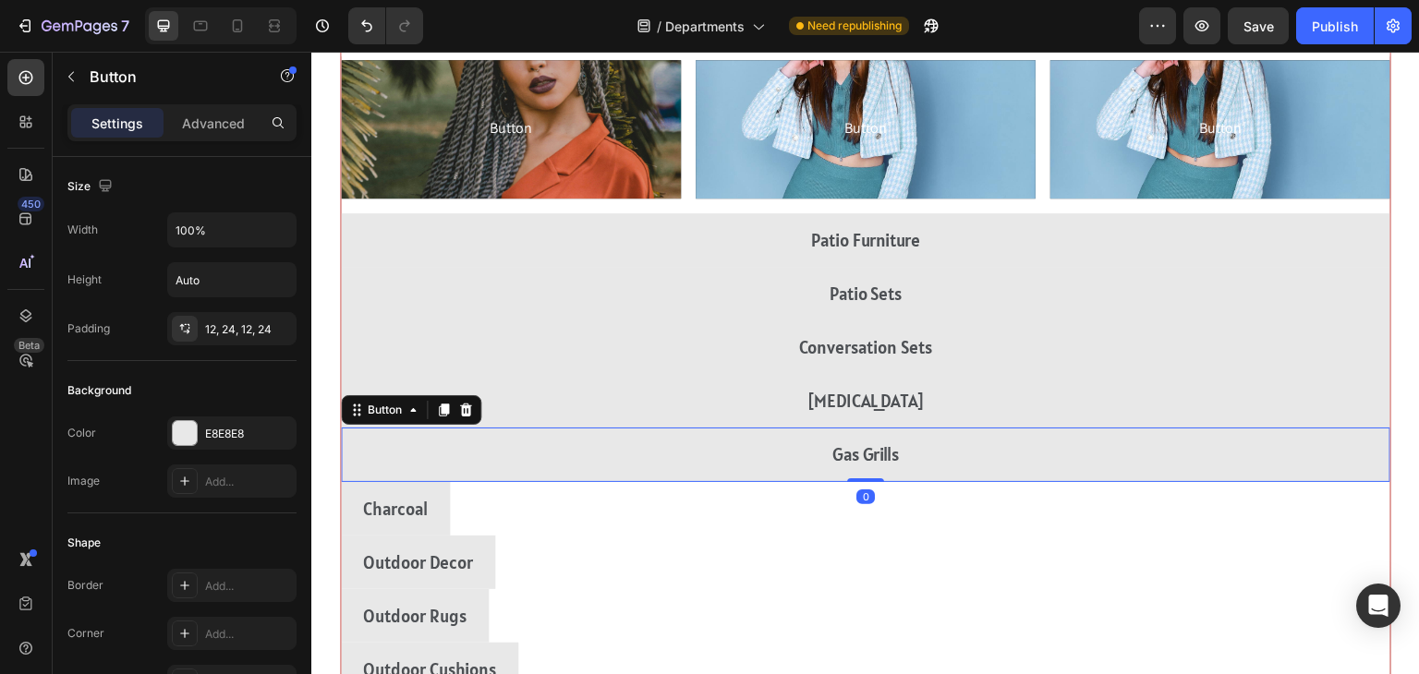
click at [1155, 496] on div "Charcoal Button" at bounding box center [866, 509] width 1050 height 54
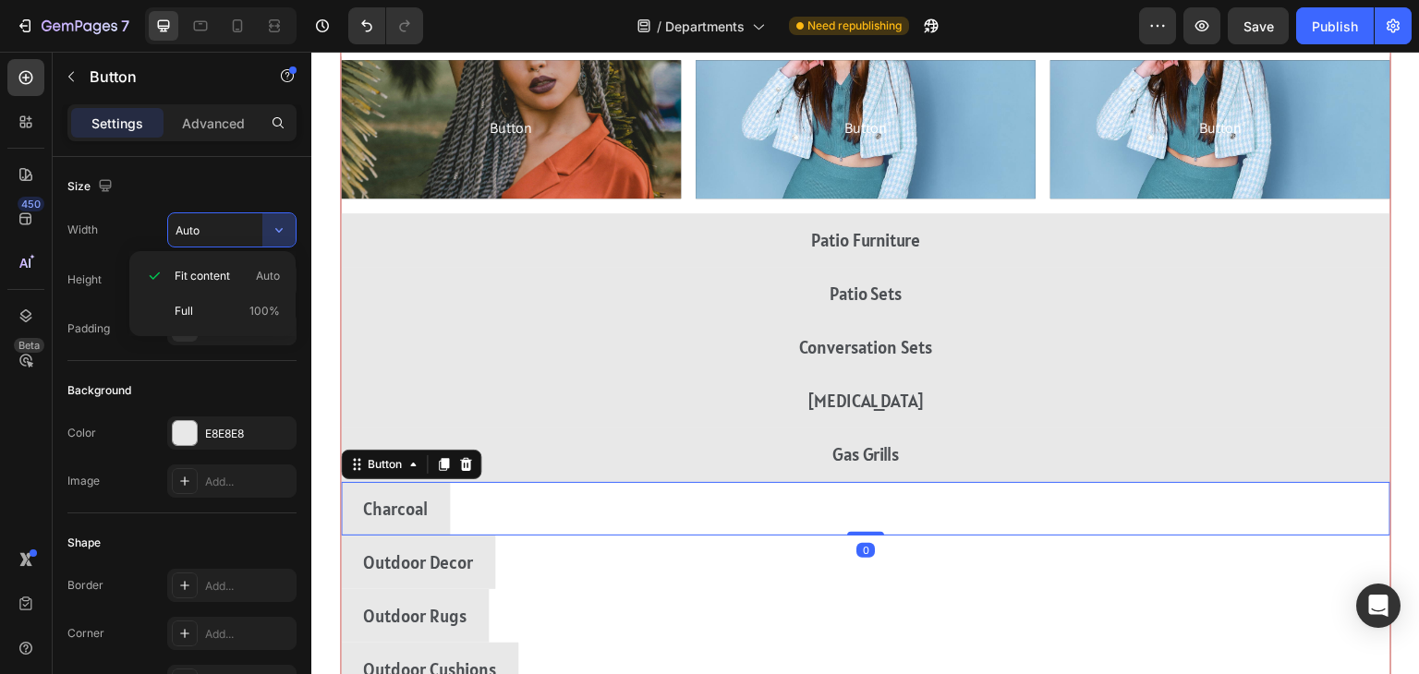
click at [187, 331] on div "Fit content Auto Full 100%" at bounding box center [212, 293] width 166 height 85
click at [1145, 577] on div "Outdoor Decor Button" at bounding box center [866, 563] width 1050 height 54
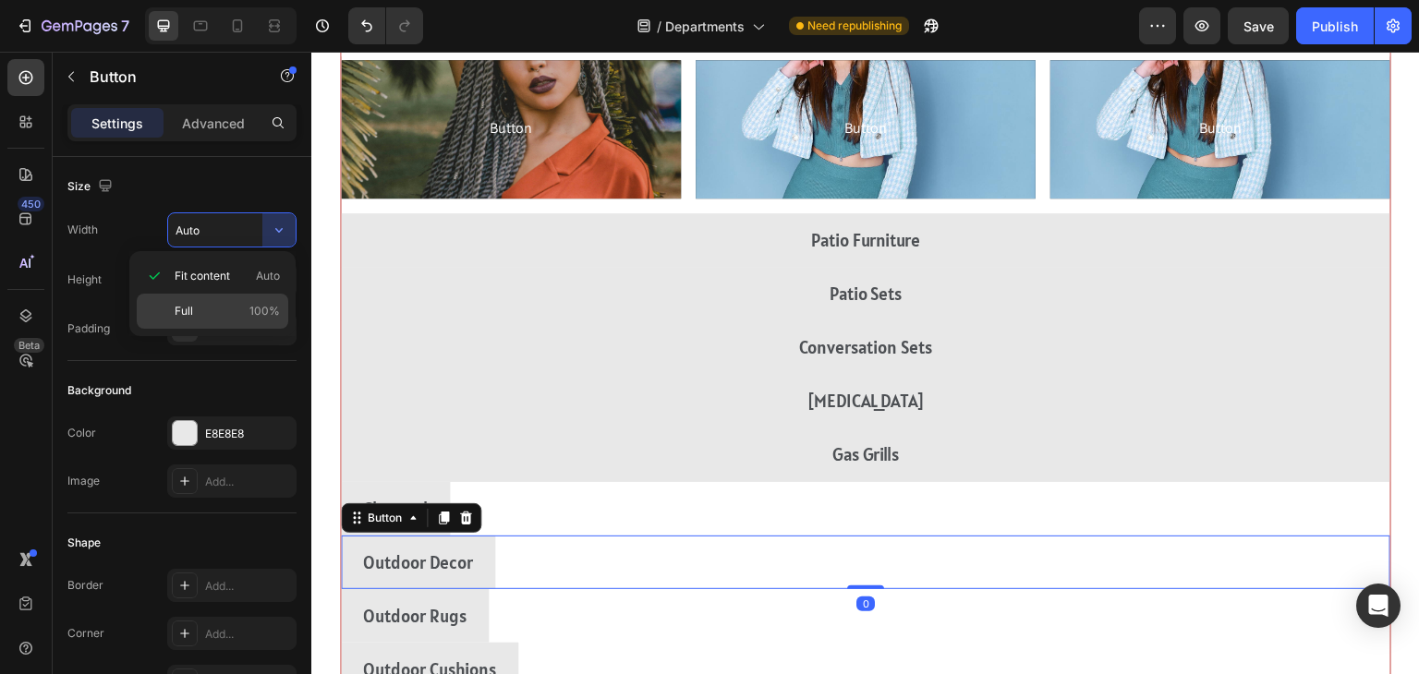
click at [186, 310] on span "Full" at bounding box center [184, 311] width 18 height 17
type input "100%"
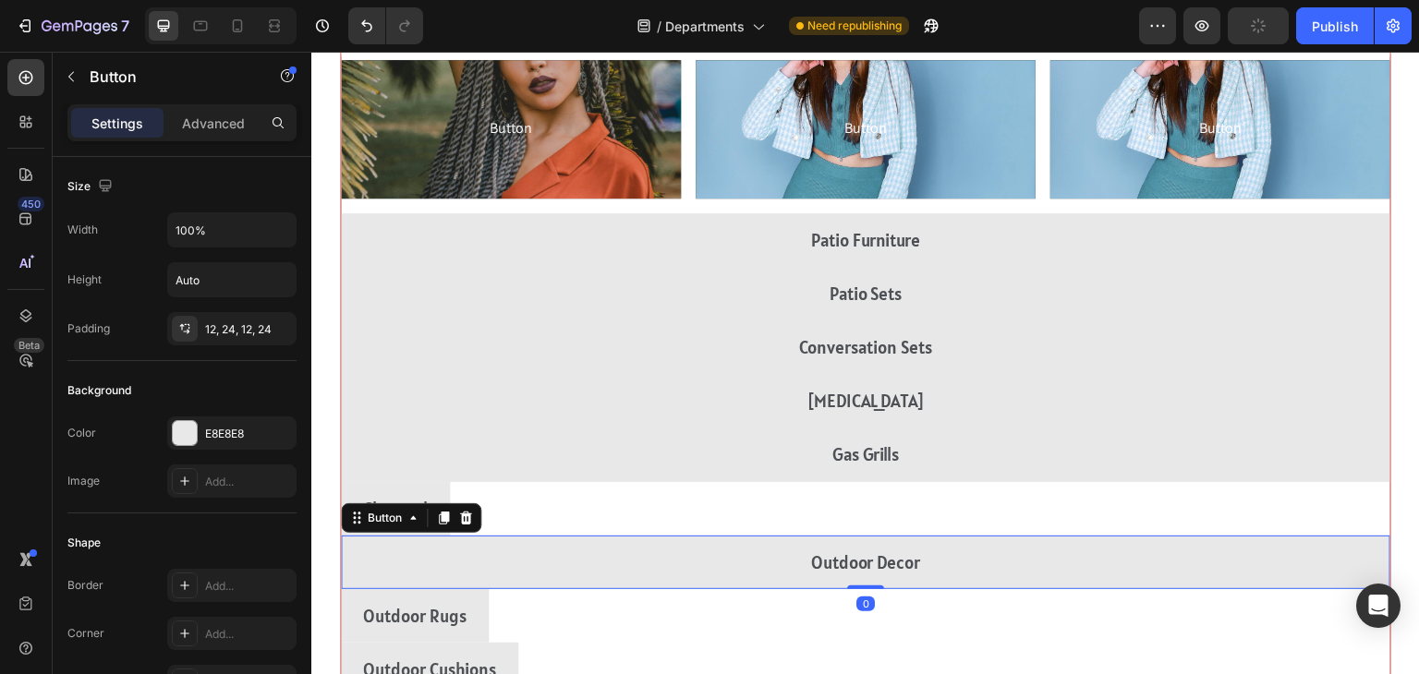
click at [1137, 517] on div "Charcoal Button" at bounding box center [866, 509] width 1050 height 54
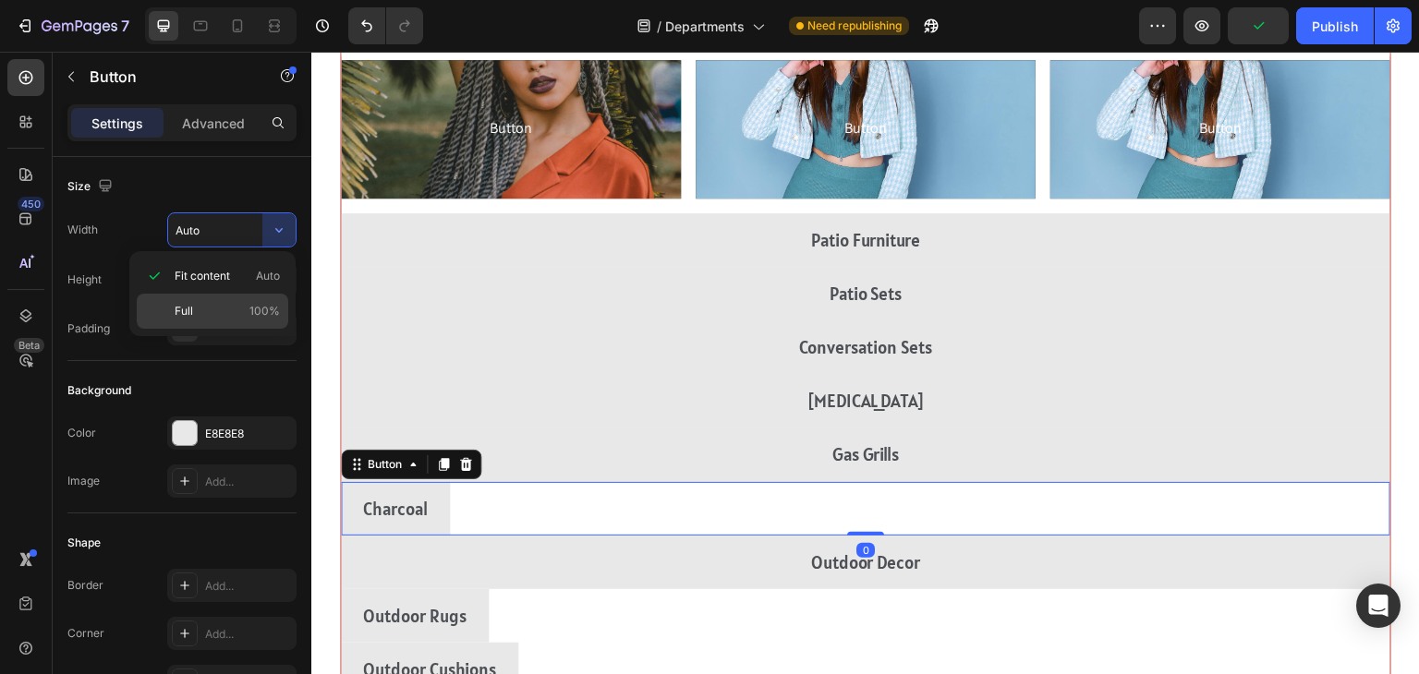
click at [175, 316] on span "Full" at bounding box center [184, 311] width 18 height 17
type input "100%"
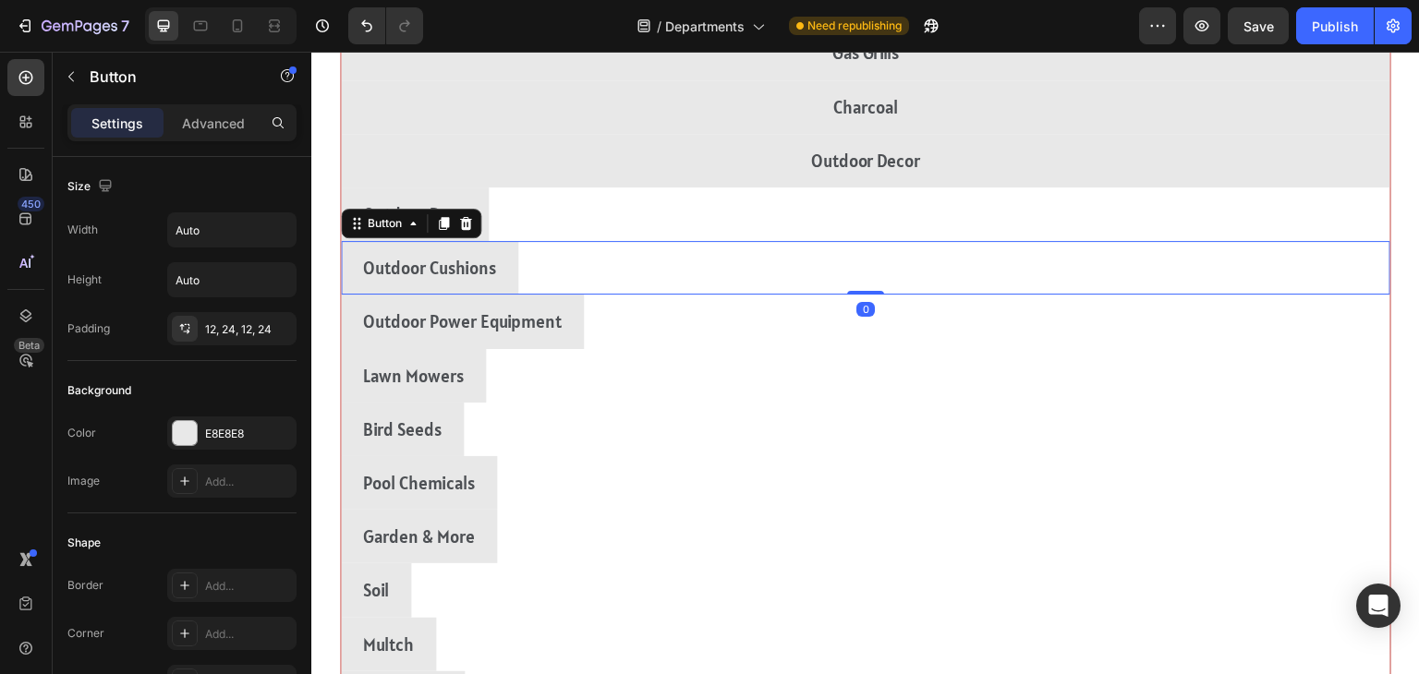
scroll to position [2702, 0]
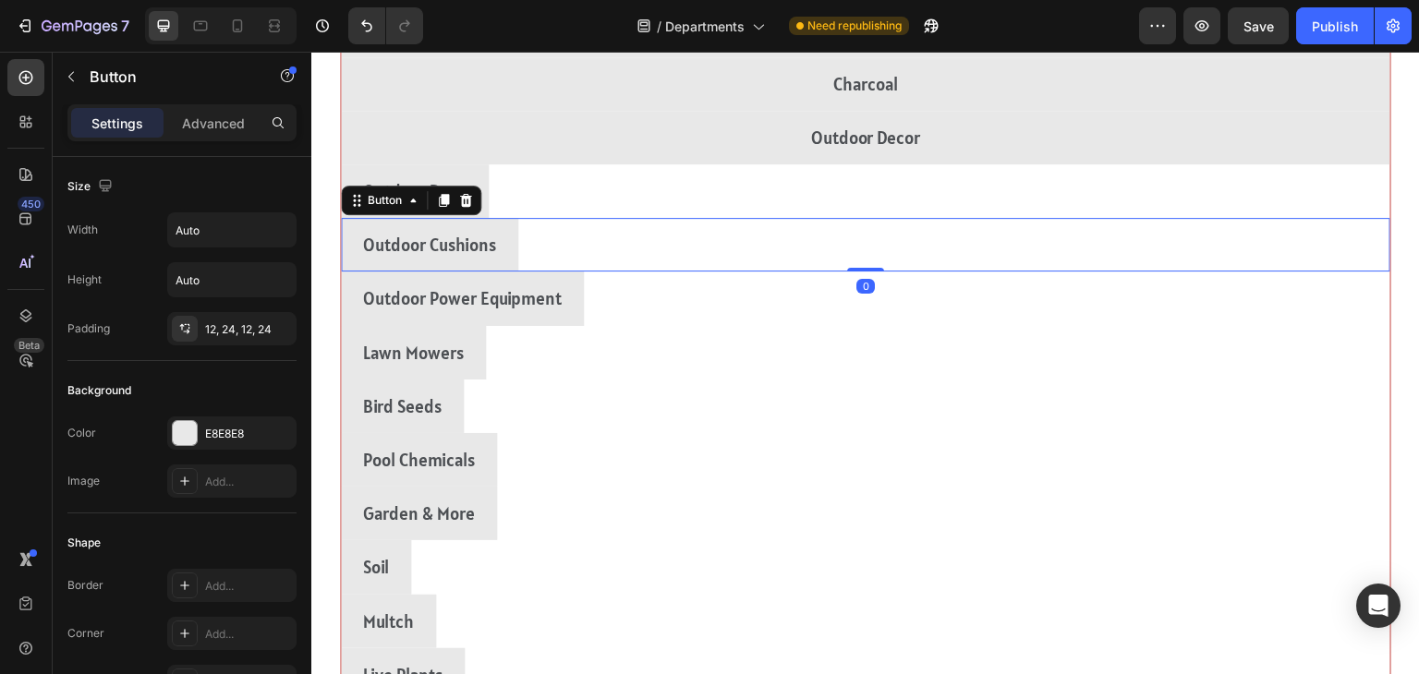
click at [1268, 202] on div "Outdoor Rugs Button" at bounding box center [866, 191] width 1050 height 54
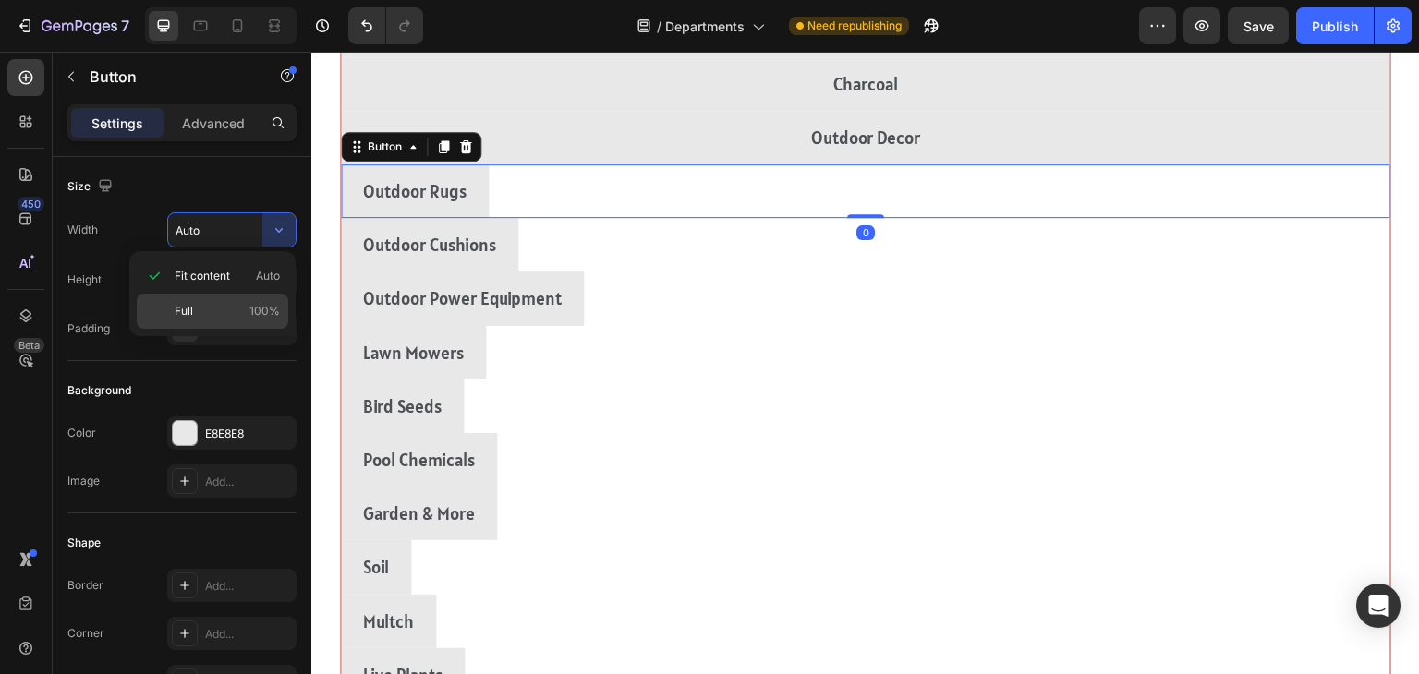
click at [177, 314] on span "Full" at bounding box center [184, 311] width 18 height 17
type input "100%"
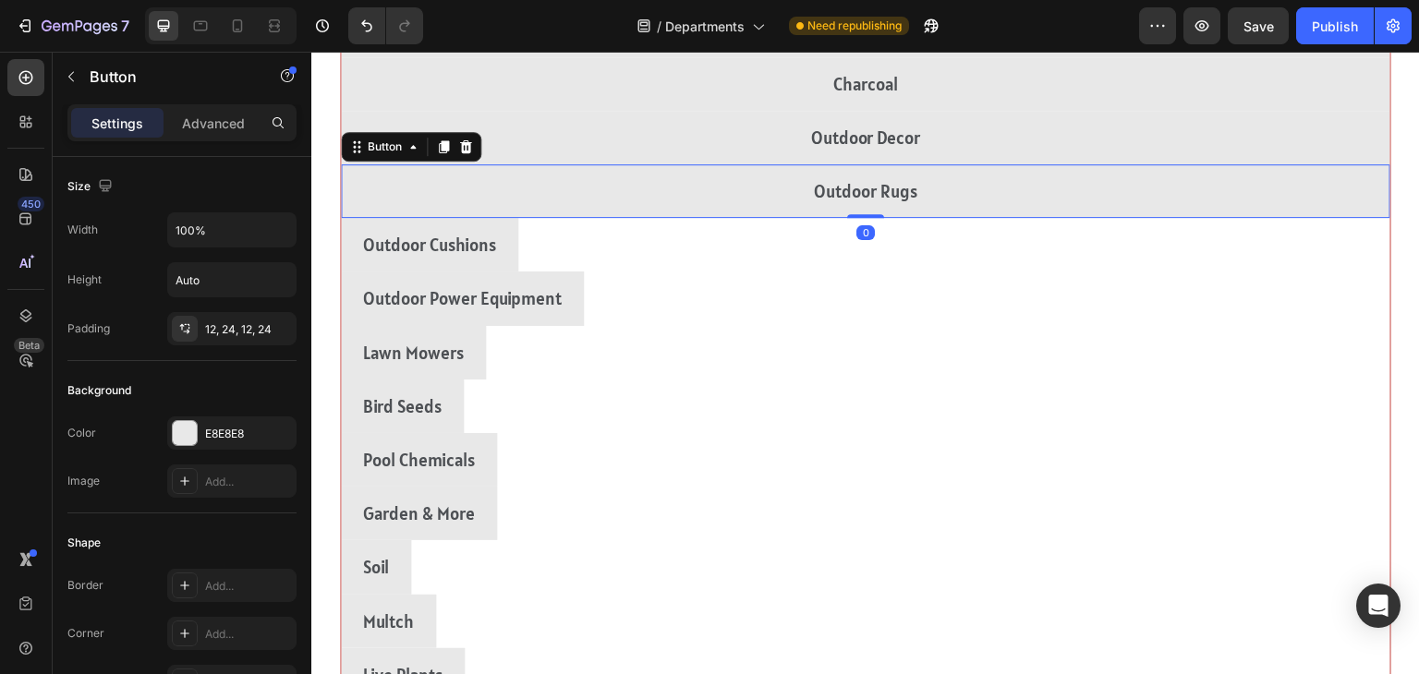
click at [1259, 229] on div "Outdoor Cushions Button" at bounding box center [866, 245] width 1050 height 54
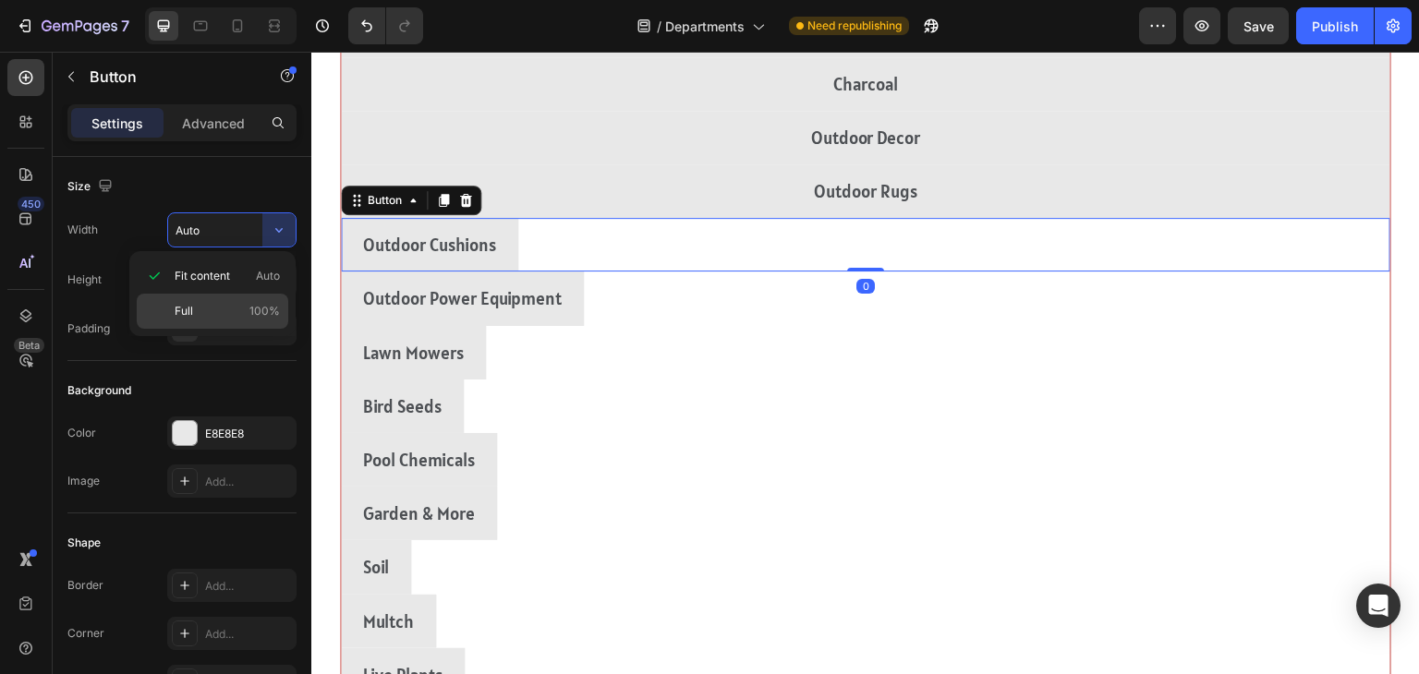
click at [169, 312] on div "Full 100%" at bounding box center [213, 311] width 152 height 35
type input "100%"
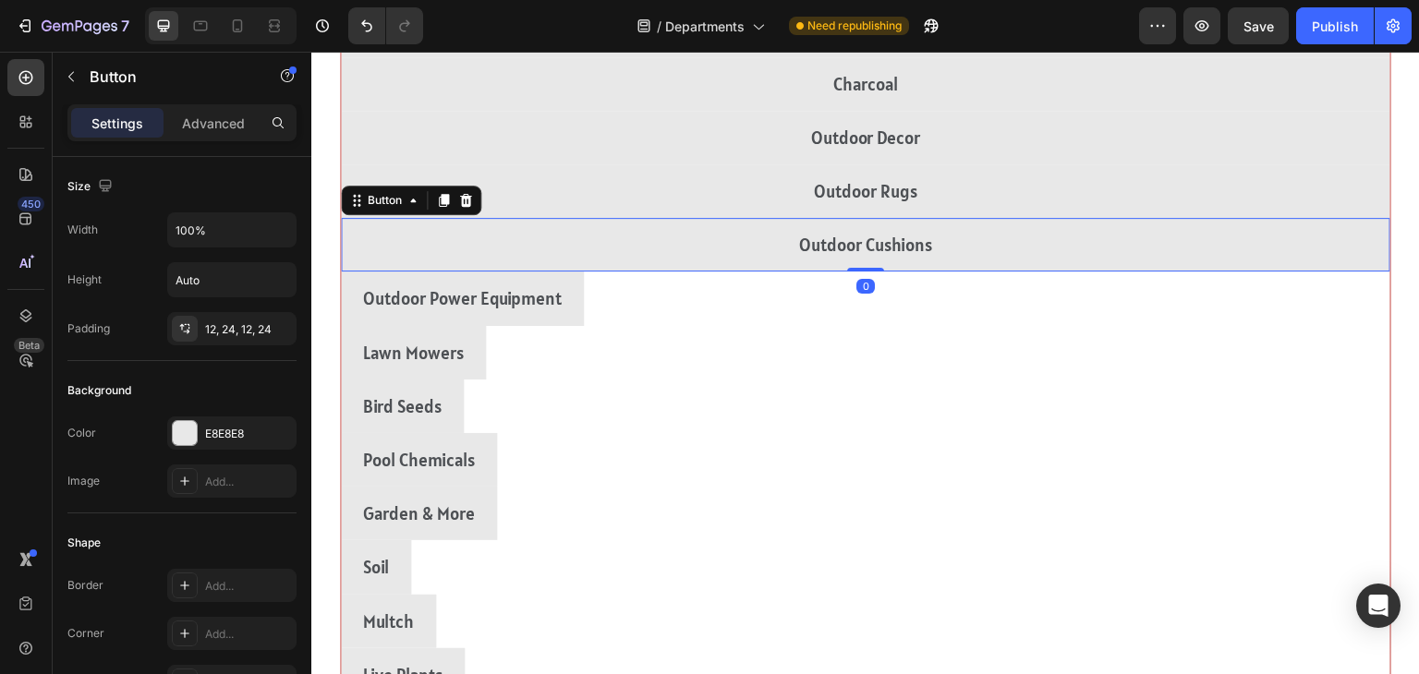
click at [1230, 288] on div "Outdoor Power Equipment Button" at bounding box center [866, 299] width 1050 height 54
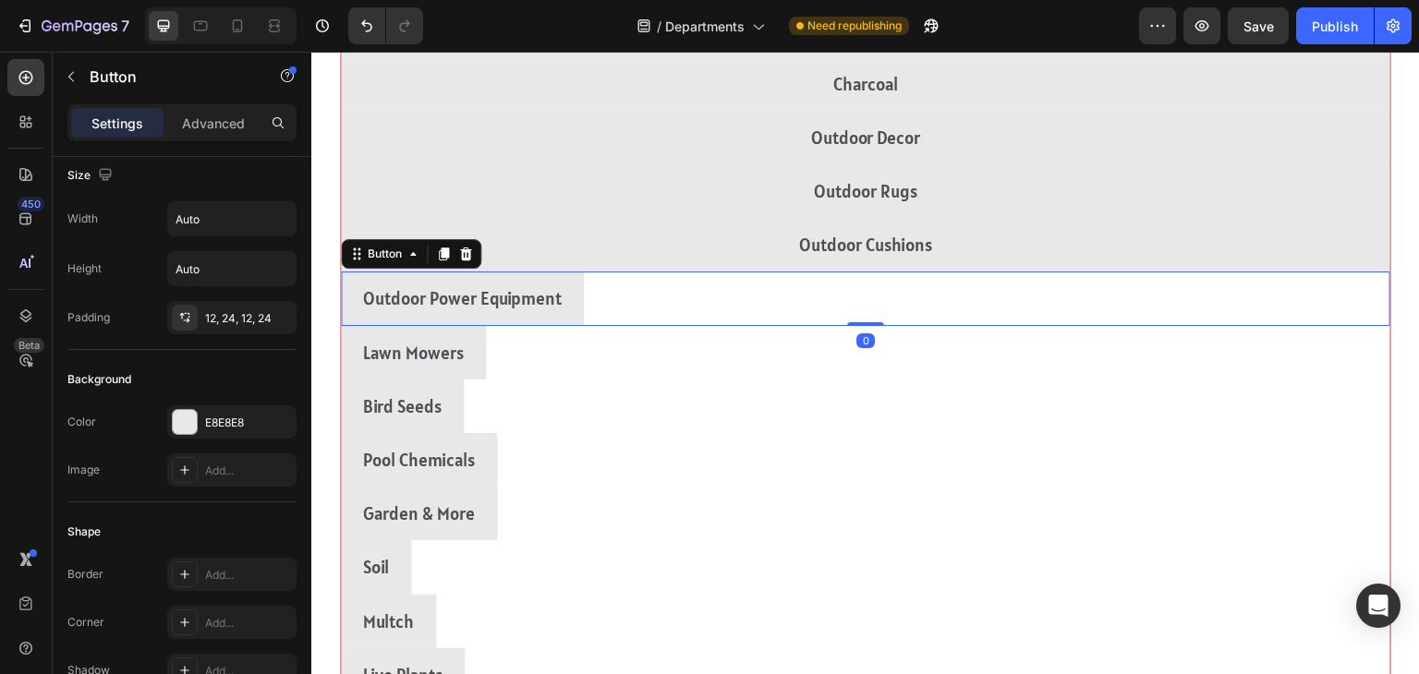
scroll to position [12, 0]
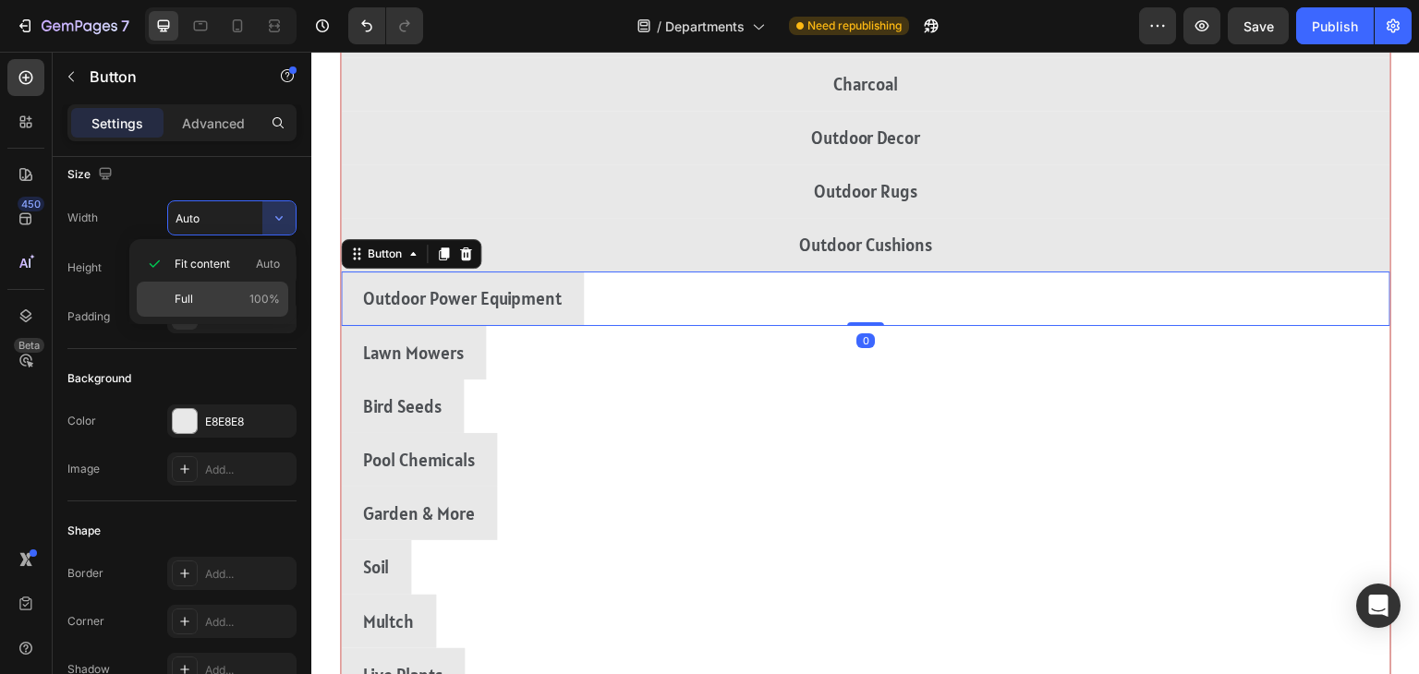
click at [159, 297] on div "Full 100%" at bounding box center [213, 299] width 152 height 35
type input "100%"
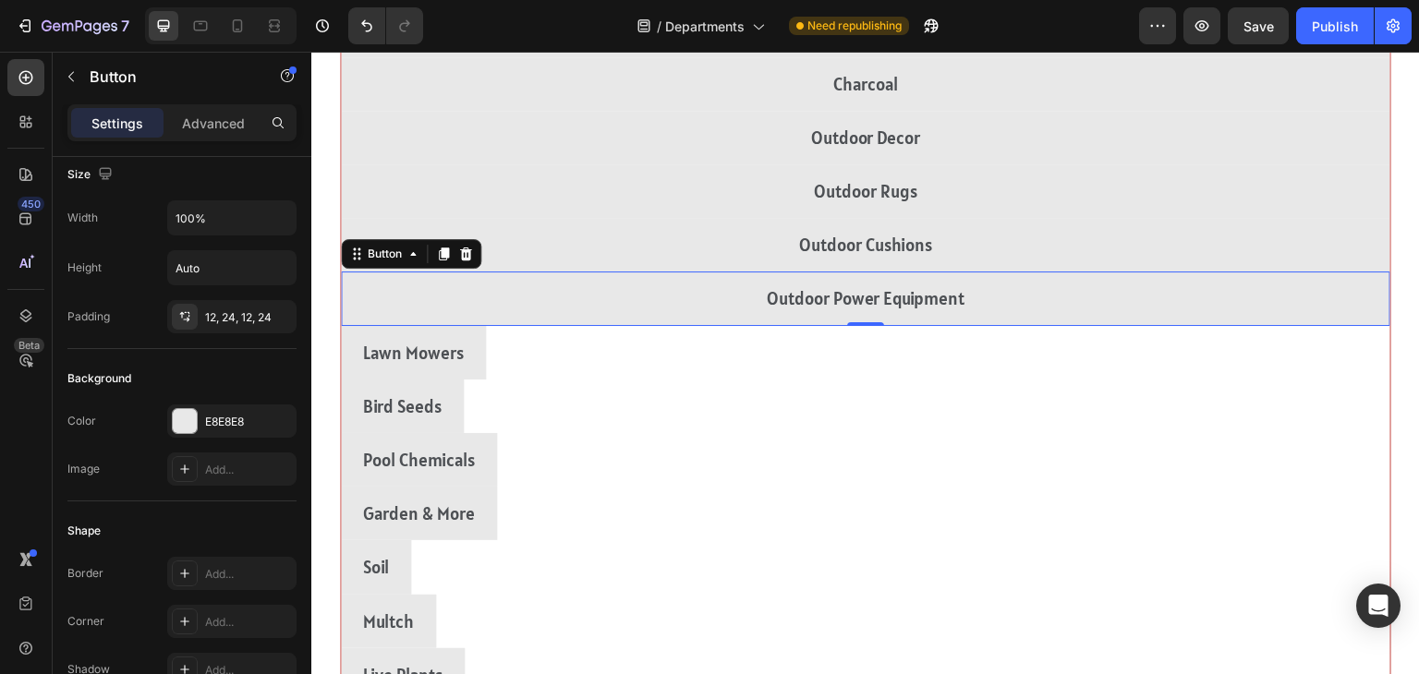
click at [1215, 349] on div "Lawn Mowers Button" at bounding box center [866, 353] width 1050 height 54
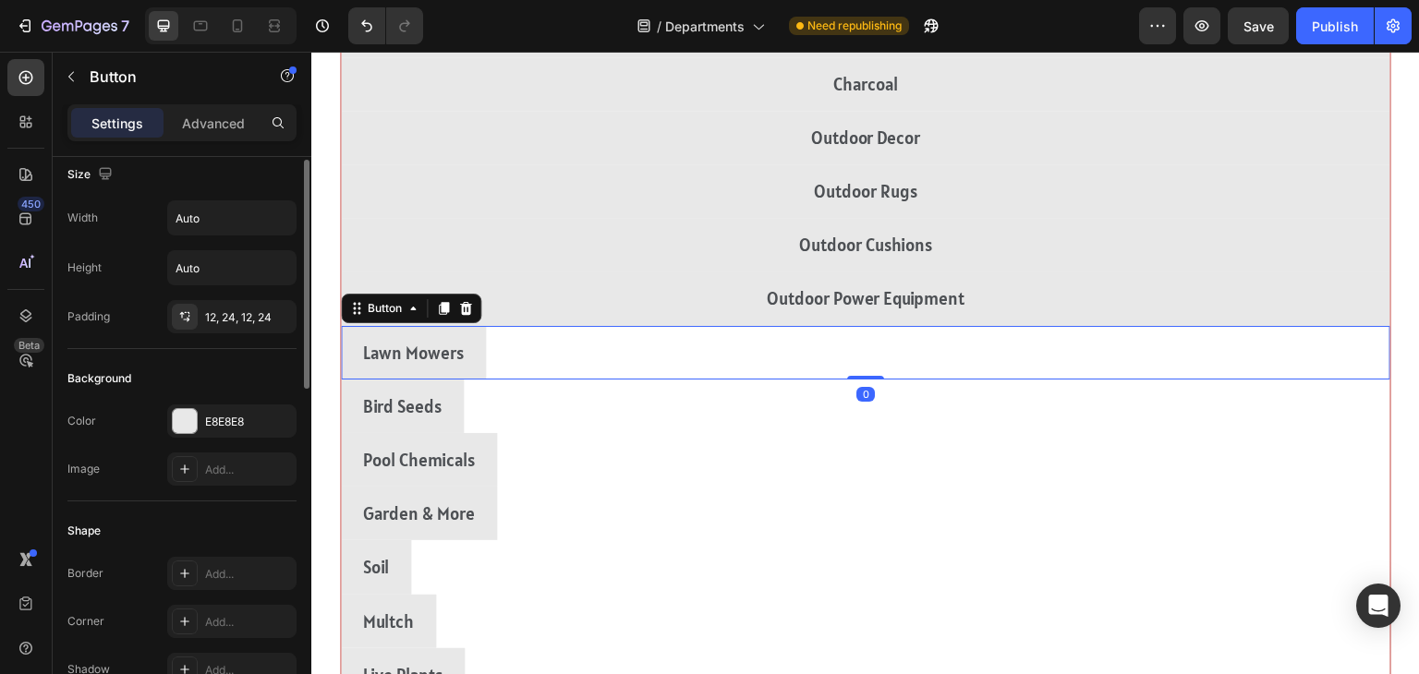
scroll to position [11, 0]
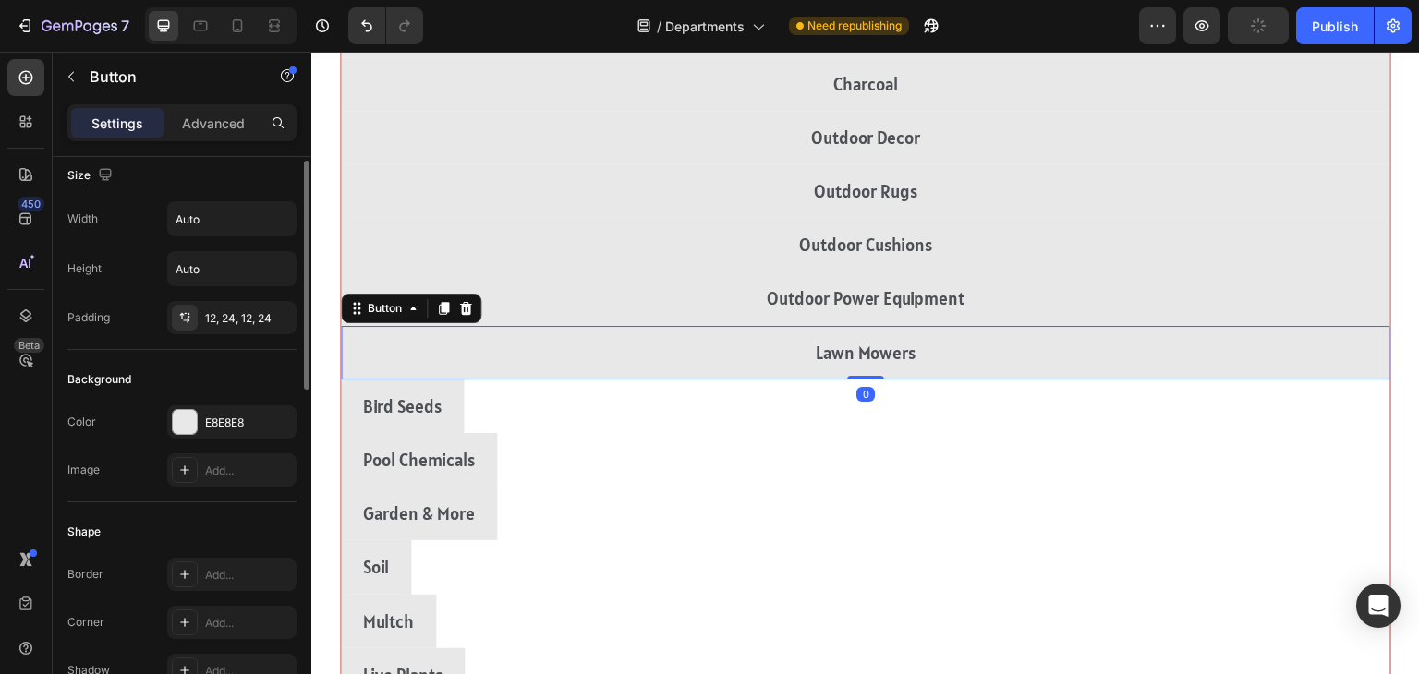
click at [1193, 407] on div "Bird Seeds Button" at bounding box center [866, 407] width 1050 height 54
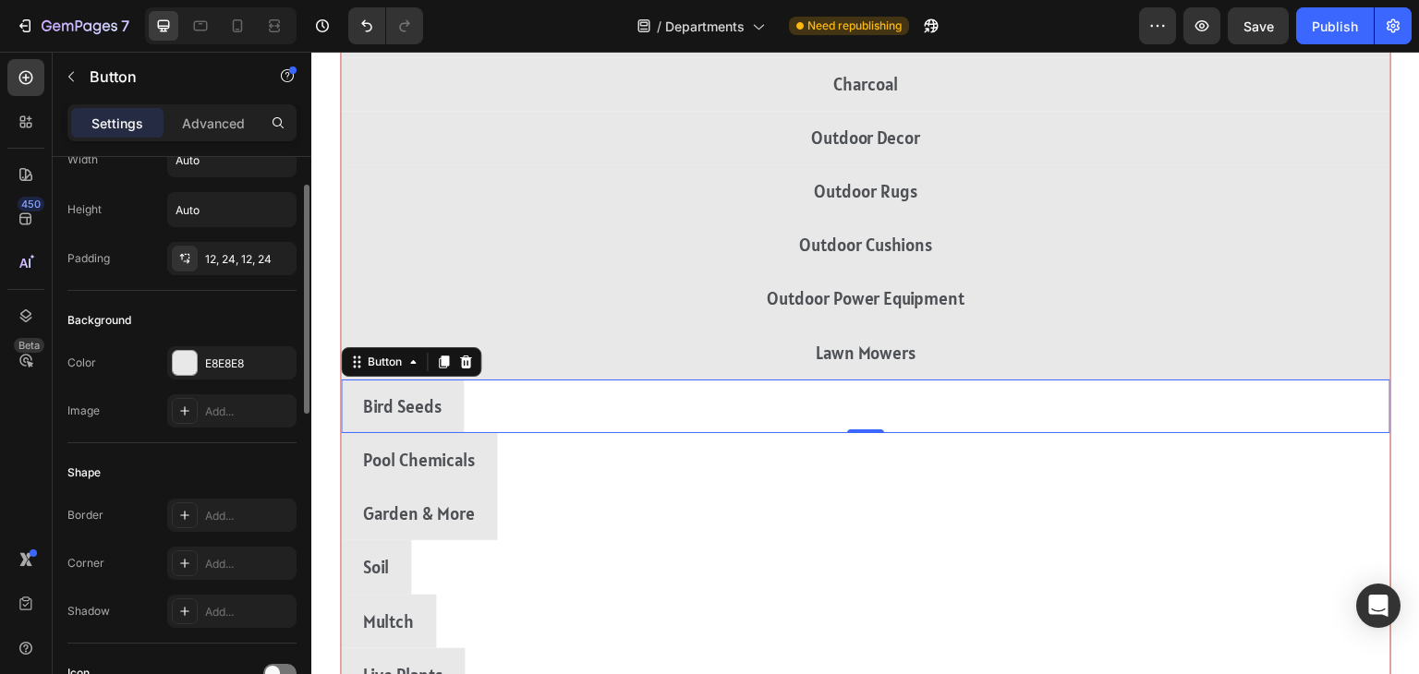
scroll to position [0, 0]
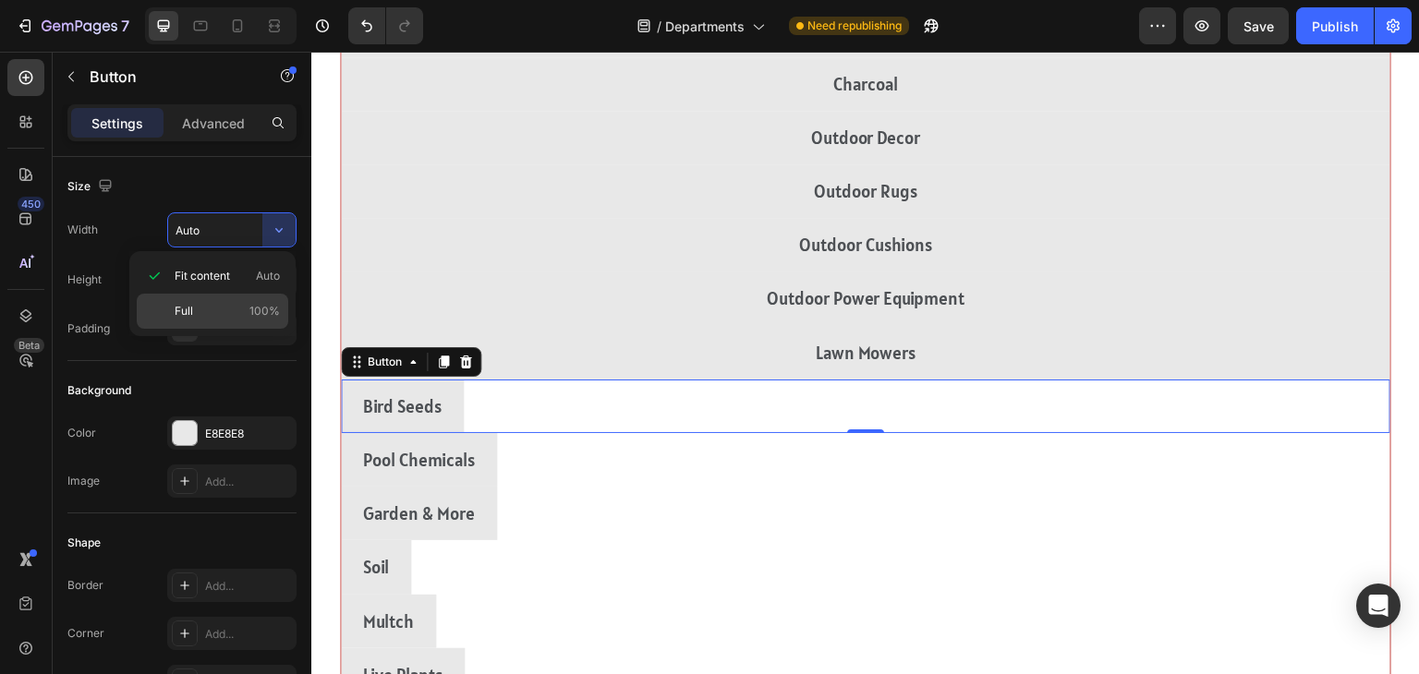
click at [175, 303] on span "Full" at bounding box center [184, 311] width 18 height 17
type input "100%"
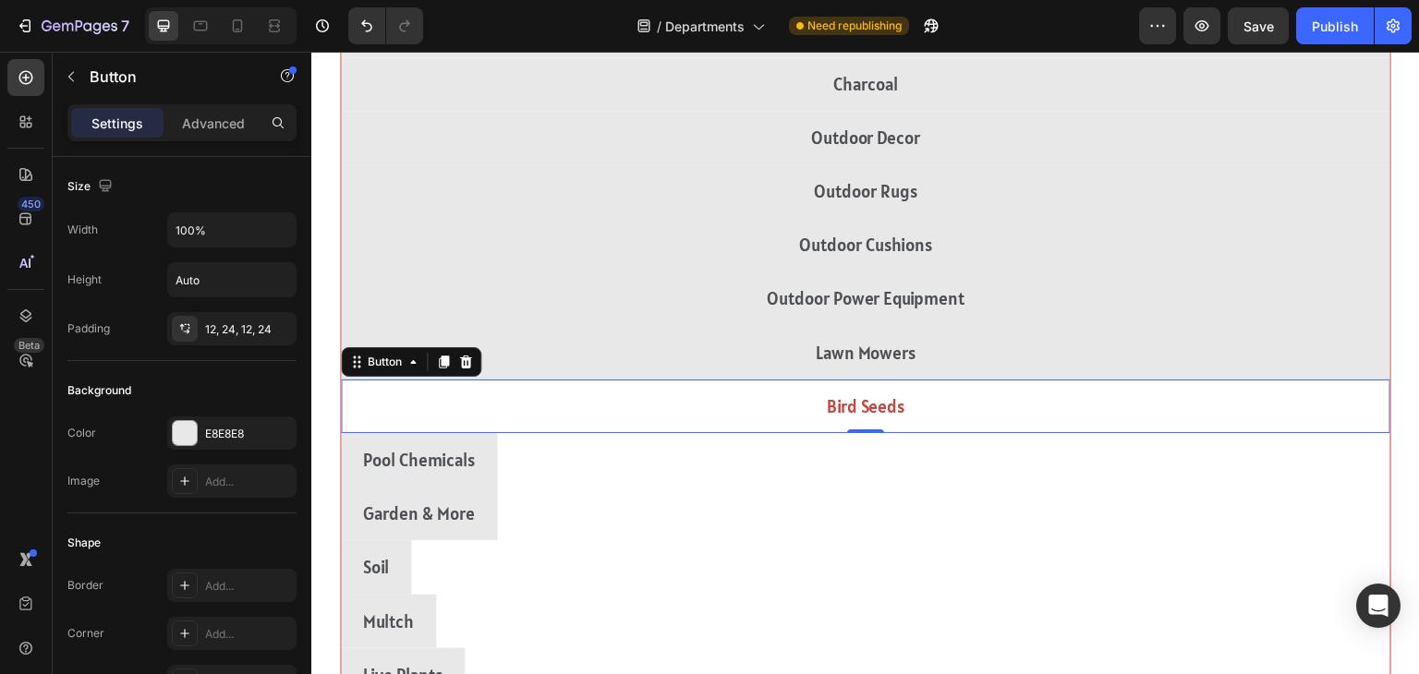
click at [1196, 430] on button "Bird Seeds" at bounding box center [866, 407] width 1050 height 54
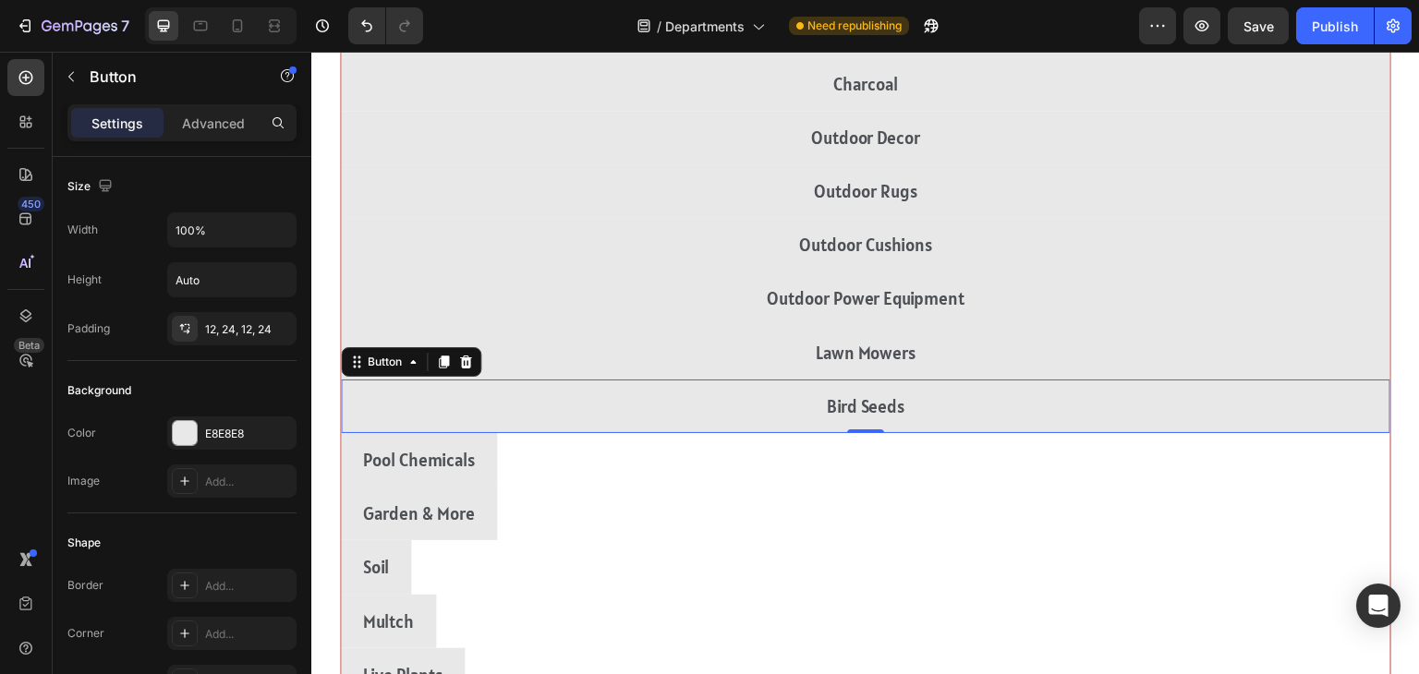
click at [1204, 454] on div "Pool Chemicals Button" at bounding box center [866, 460] width 1050 height 54
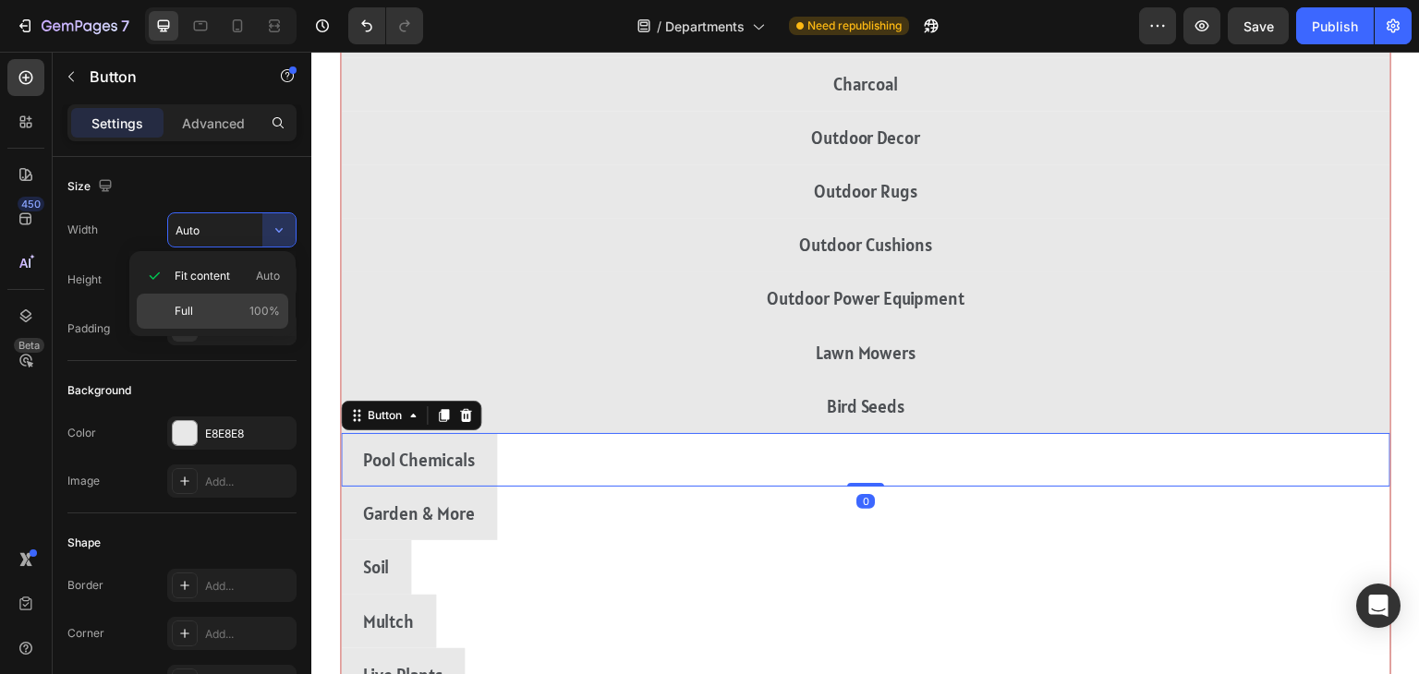
click at [162, 307] on div "Full 100%" at bounding box center [213, 311] width 152 height 35
type input "100%"
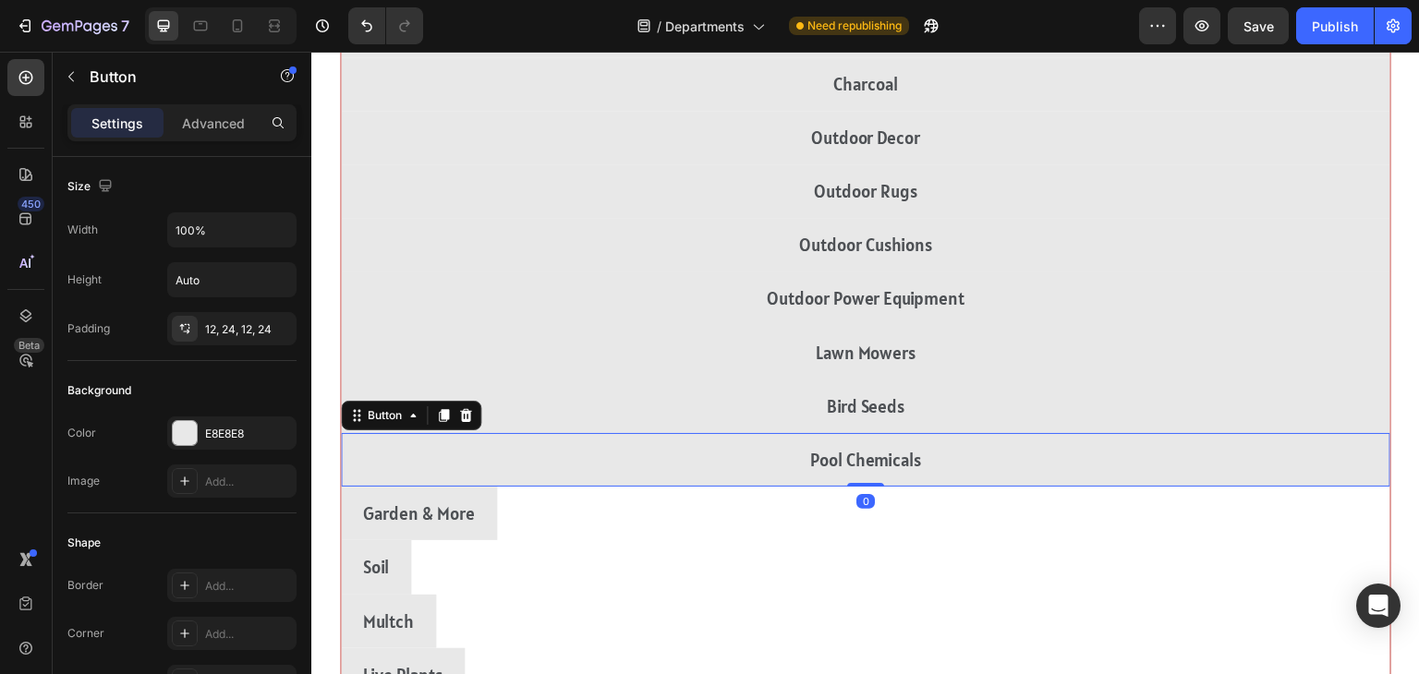
click at [1193, 516] on div "Garden & More Button" at bounding box center [866, 514] width 1050 height 54
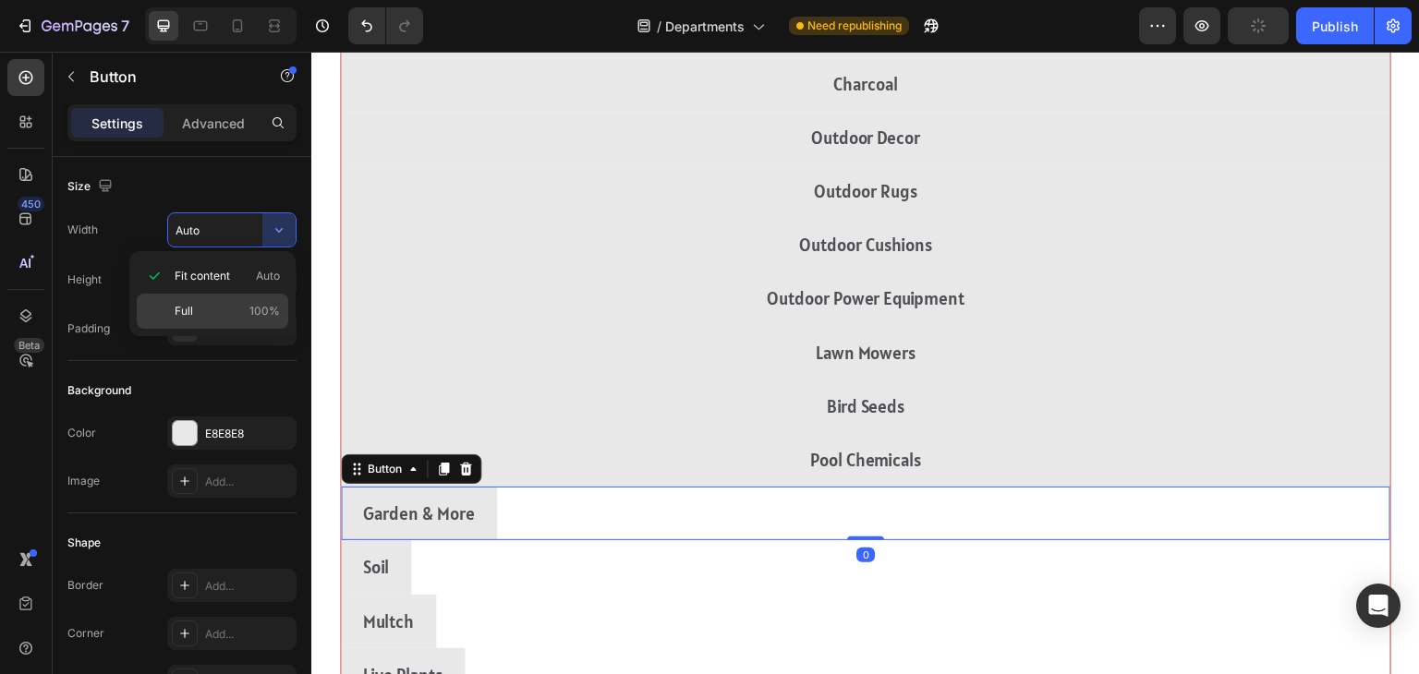
click at [166, 318] on div "Full 100%" at bounding box center [213, 311] width 152 height 35
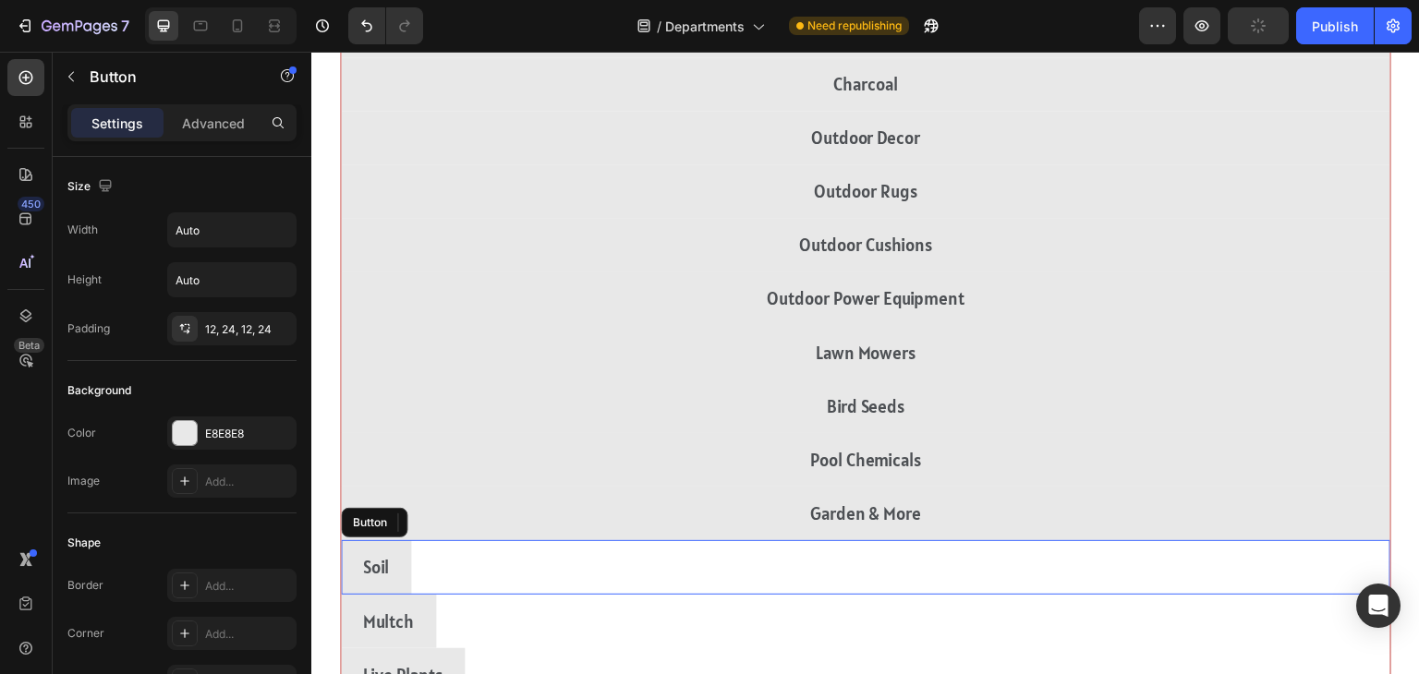
click at [1216, 540] on div "Soil Button" at bounding box center [866, 567] width 1050 height 54
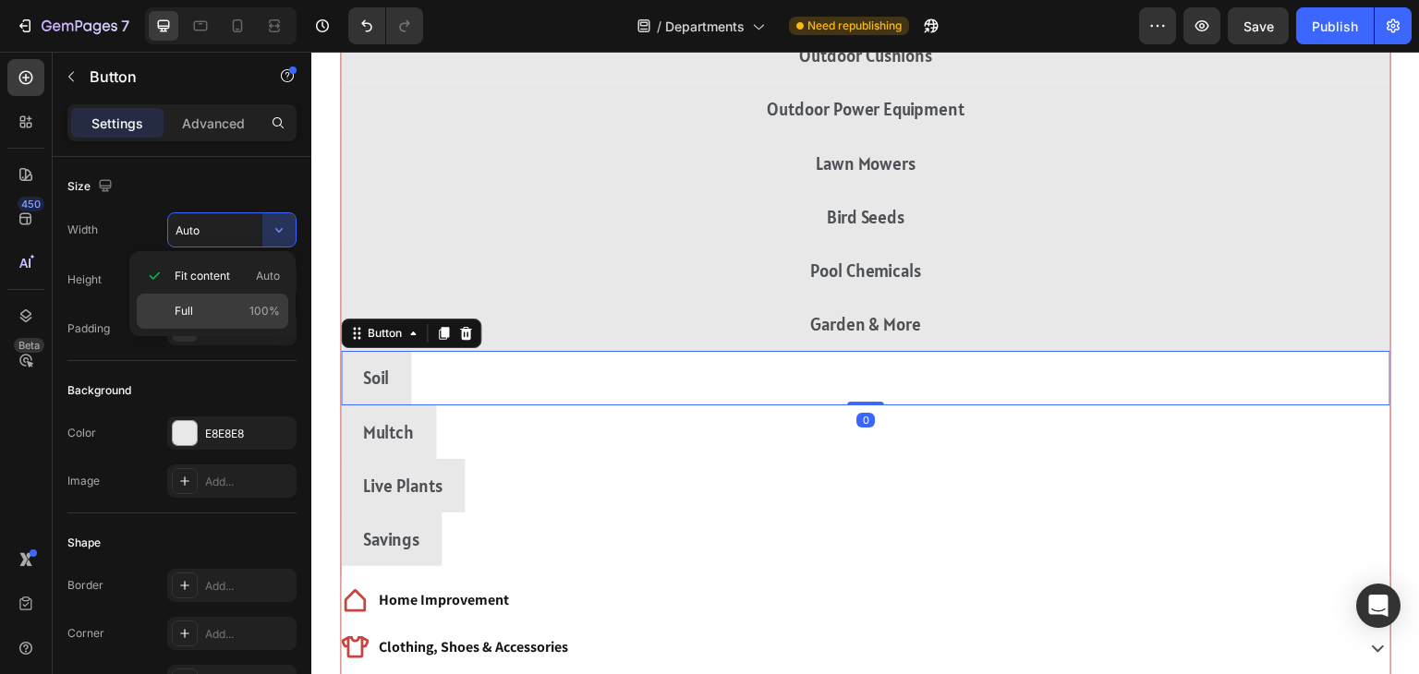
click at [164, 312] on div "Full 100%" at bounding box center [213, 311] width 152 height 35
type input "100%"
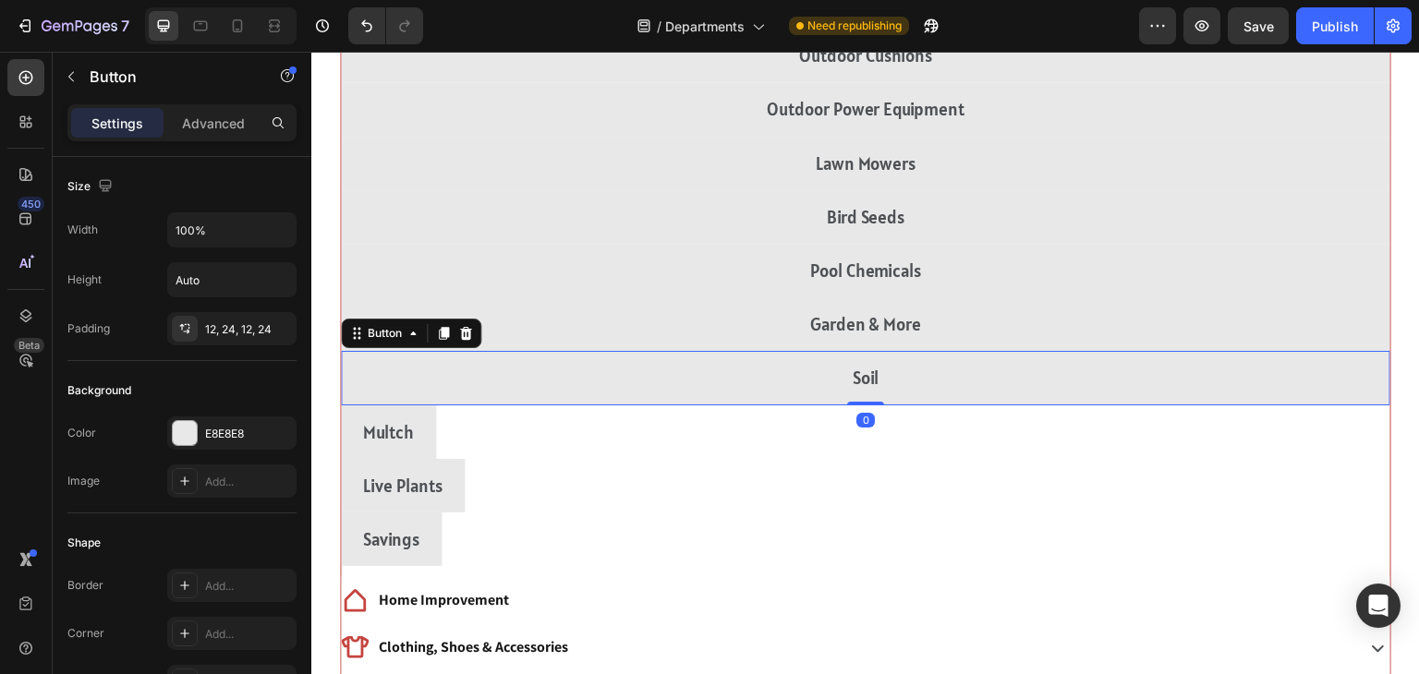
click at [1210, 437] on div "Multch Button" at bounding box center [866, 433] width 1050 height 54
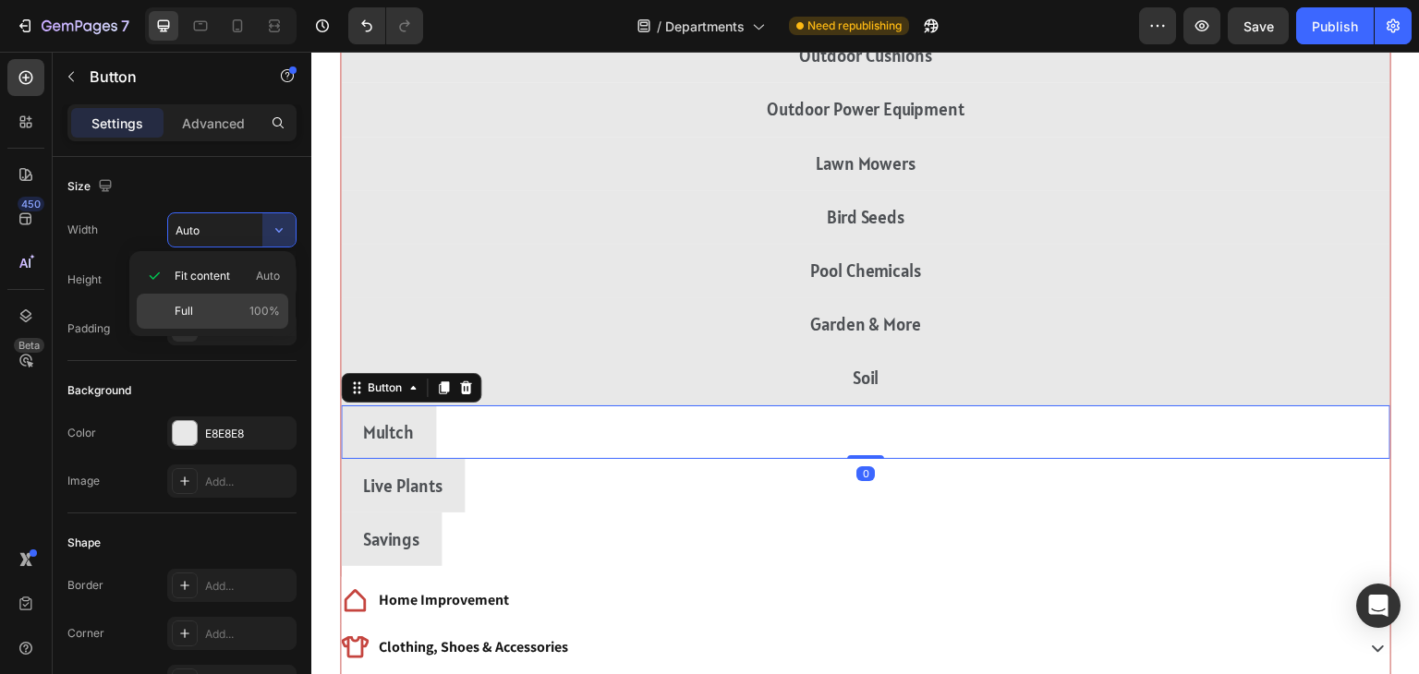
click at [171, 313] on div "Full 100%" at bounding box center [213, 311] width 152 height 35
type input "100%"
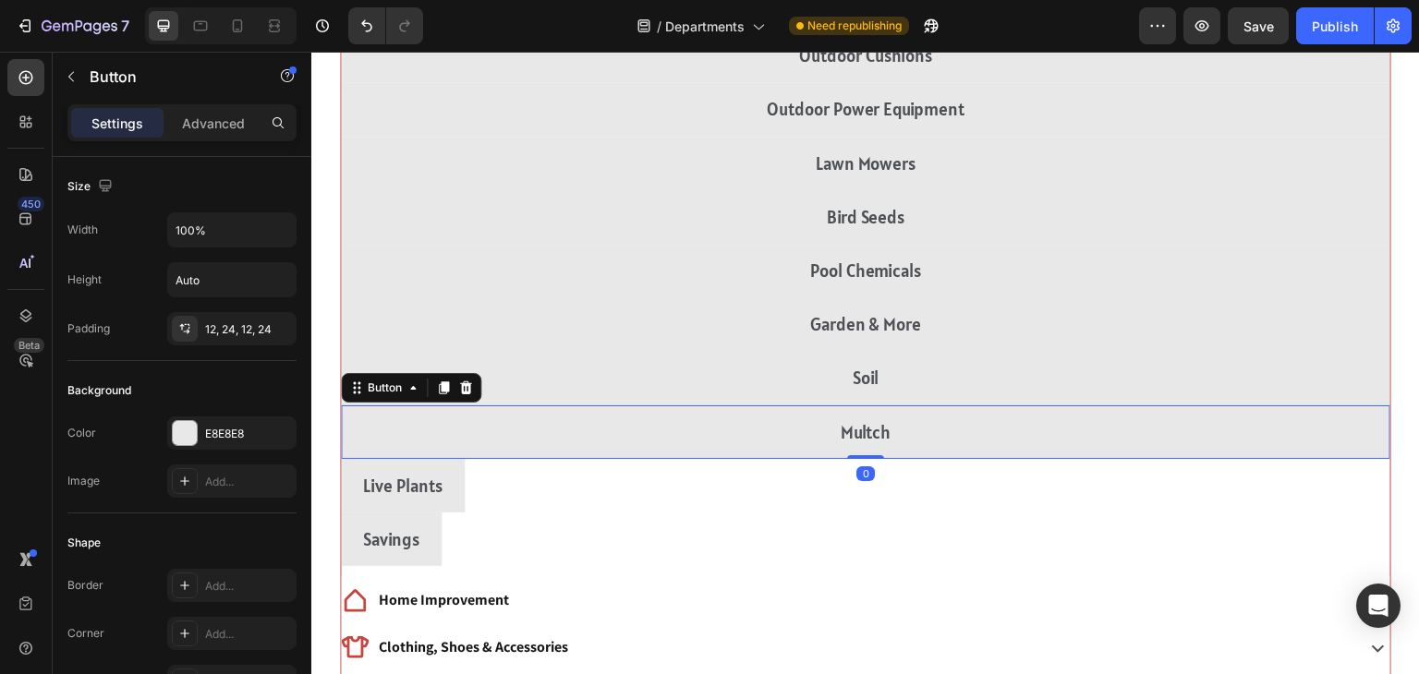
click at [1184, 488] on div "Live Plants Button" at bounding box center [866, 486] width 1050 height 54
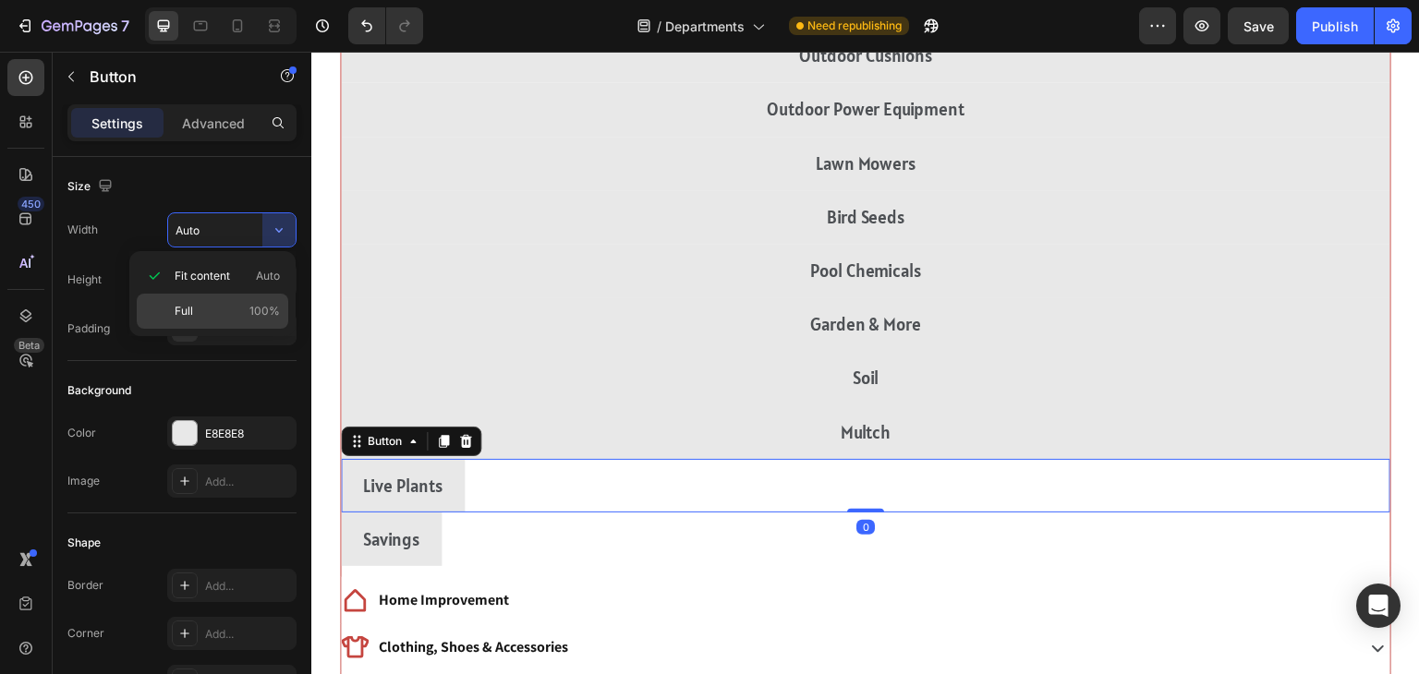
click at [159, 312] on div "Full 100%" at bounding box center [213, 311] width 152 height 35
type input "100%"
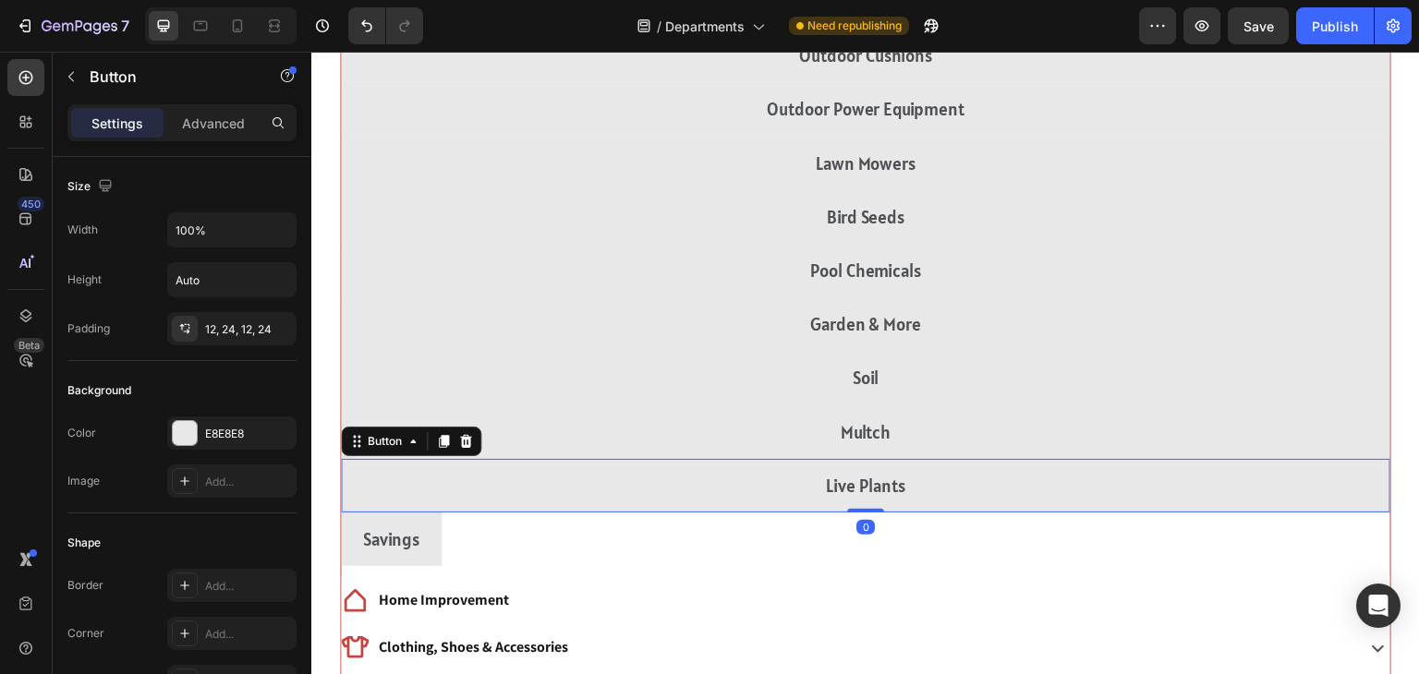
click at [1177, 545] on div "Savings Button" at bounding box center [866, 540] width 1050 height 54
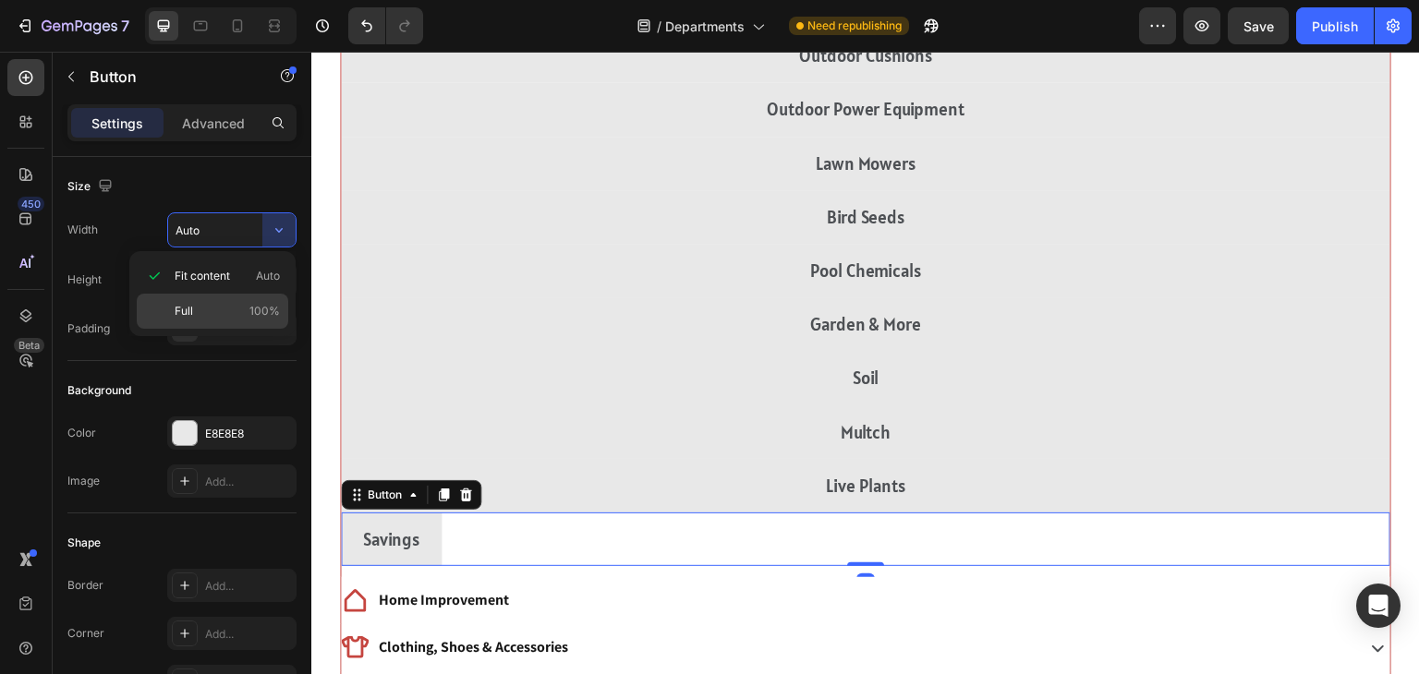
click at [178, 311] on span "Full" at bounding box center [184, 311] width 18 height 17
type input "100%"
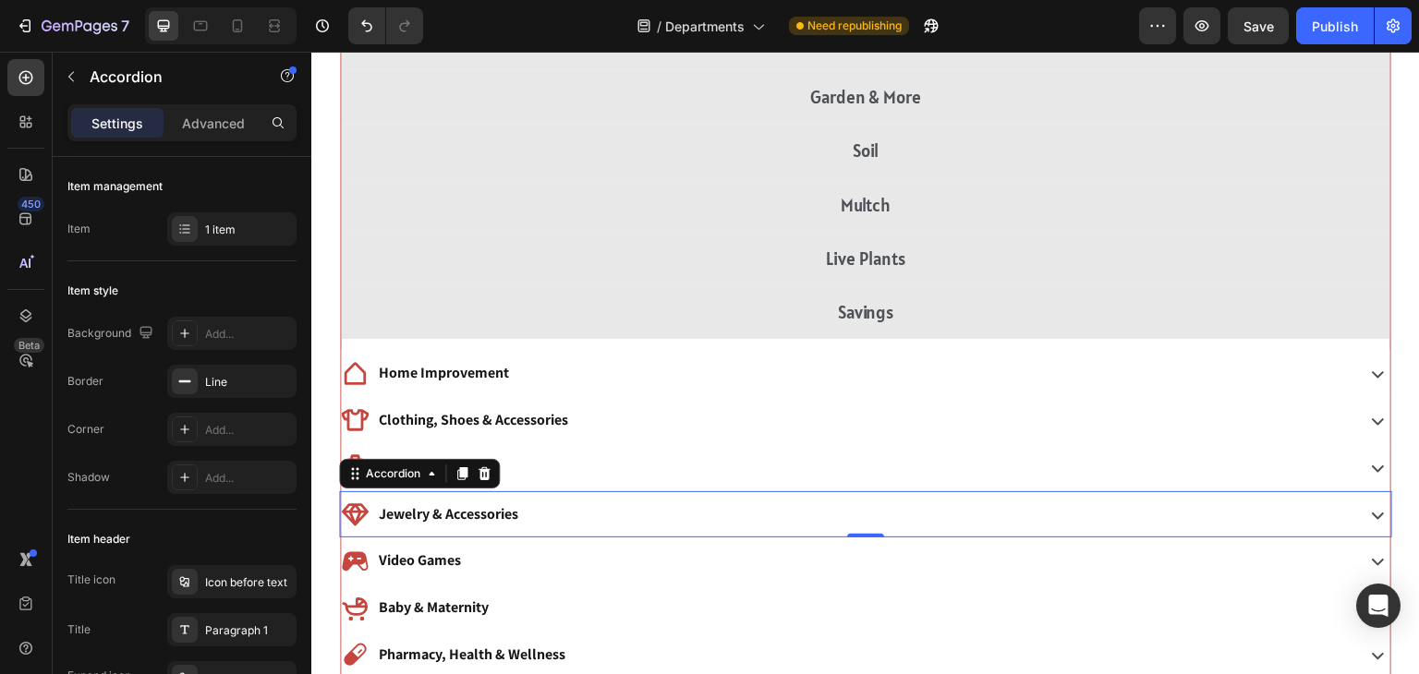
scroll to position [3222, 0]
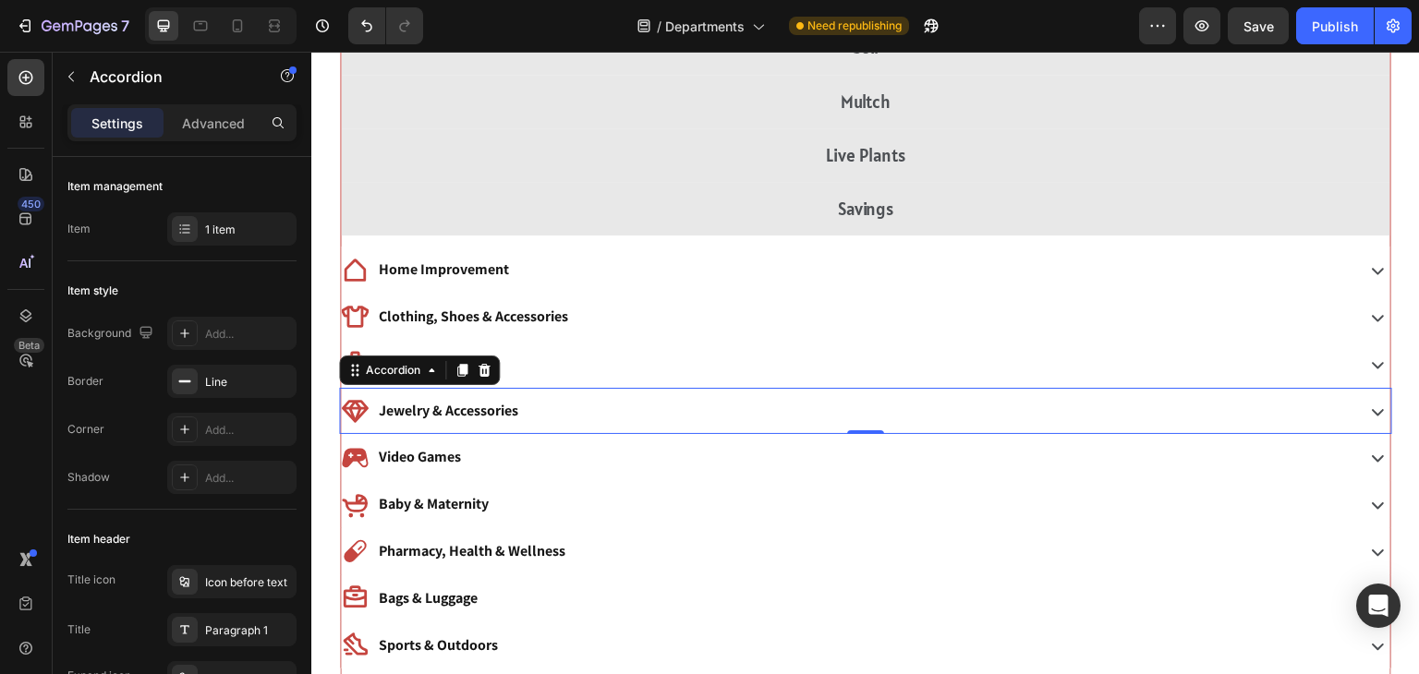
click at [1298, 262] on div "Home Improvement" at bounding box center [846, 270] width 1010 height 32
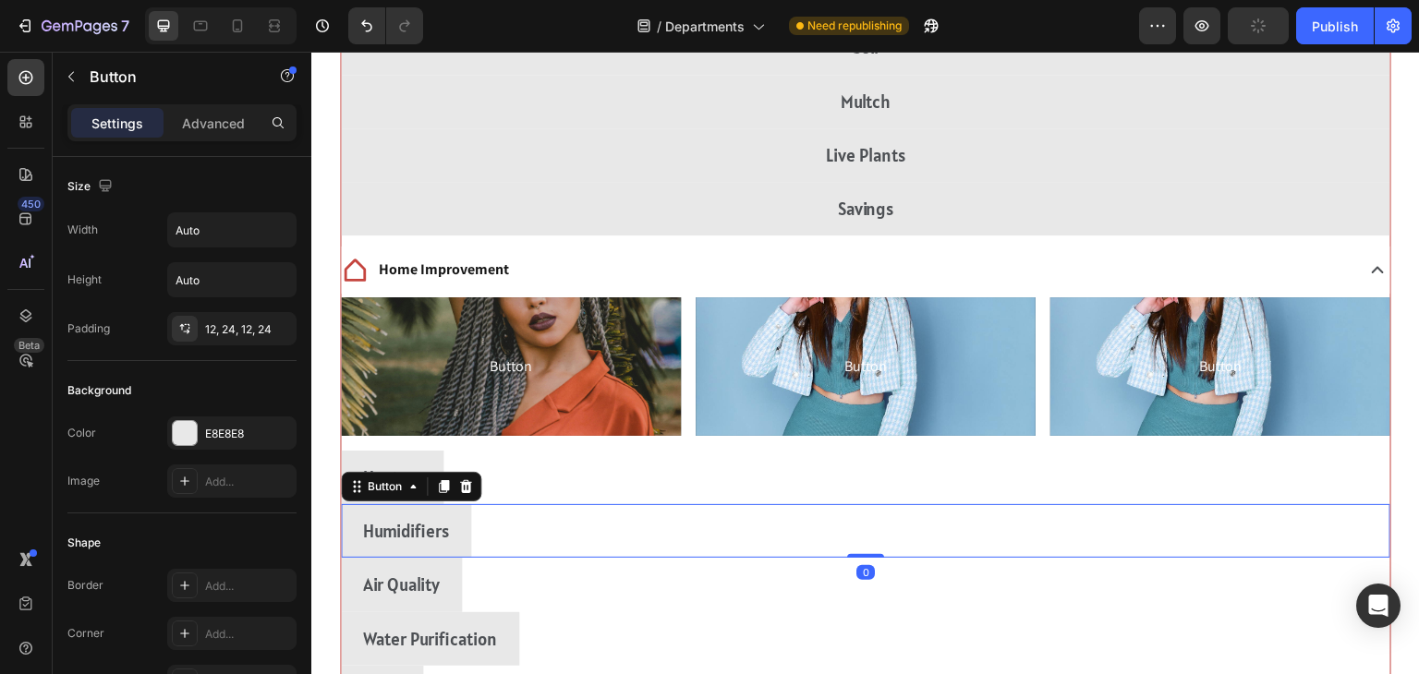
scroll to position [3404, 0]
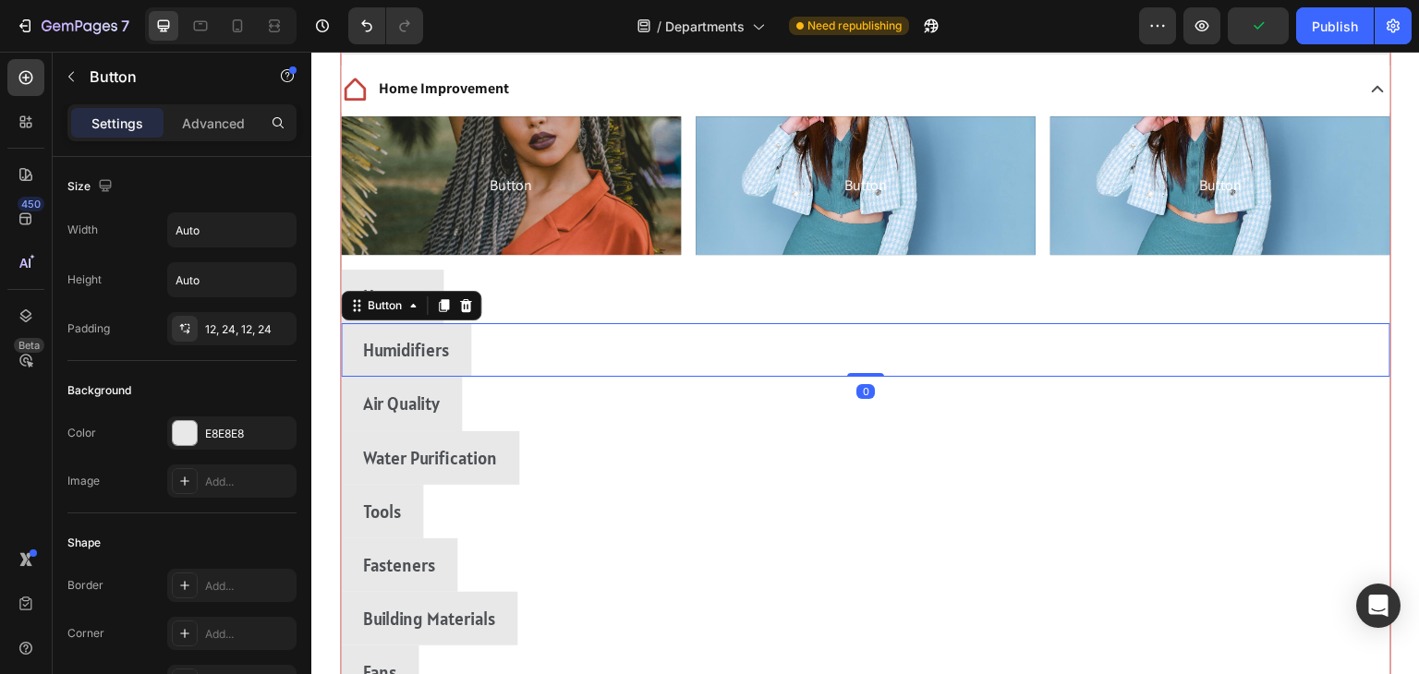
click at [1237, 315] on div "Heaters Button" at bounding box center [866, 297] width 1050 height 54
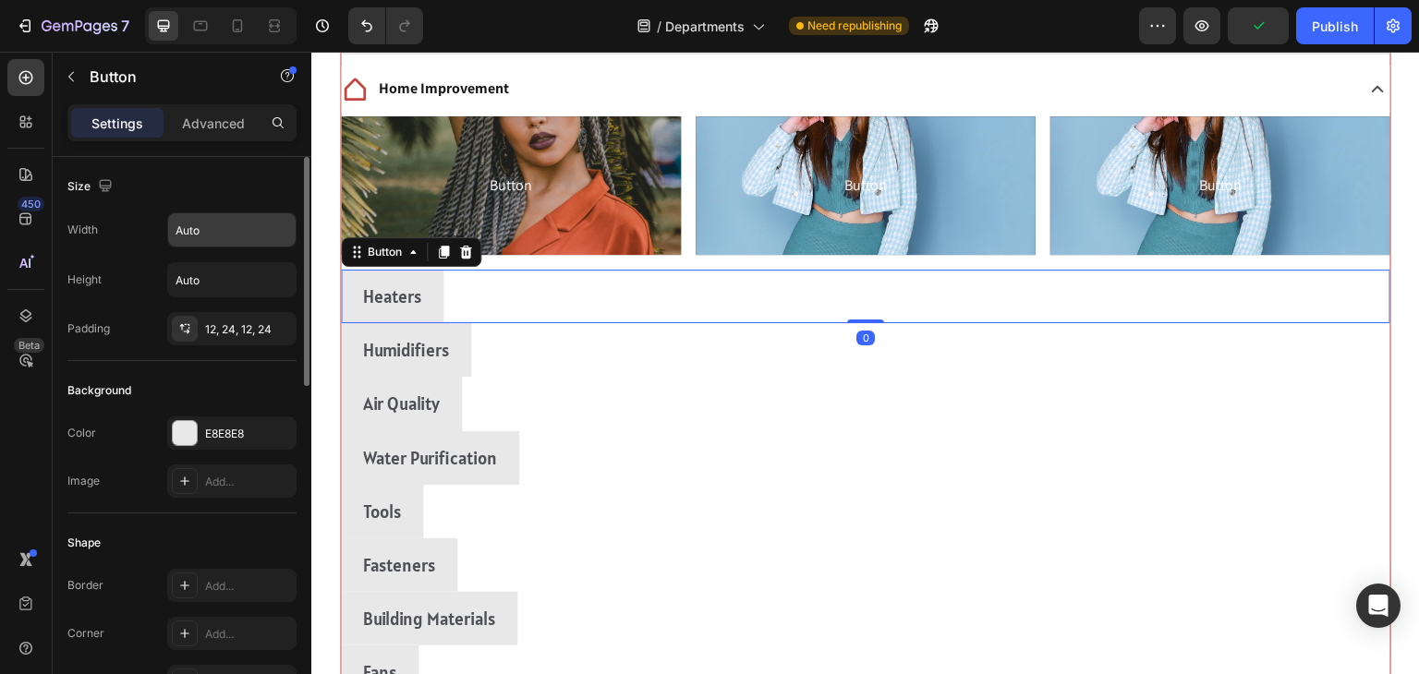
click at [261, 224] on input "Auto" at bounding box center [231, 229] width 127 height 33
click at [273, 226] on icon "button" at bounding box center [279, 230] width 18 height 18
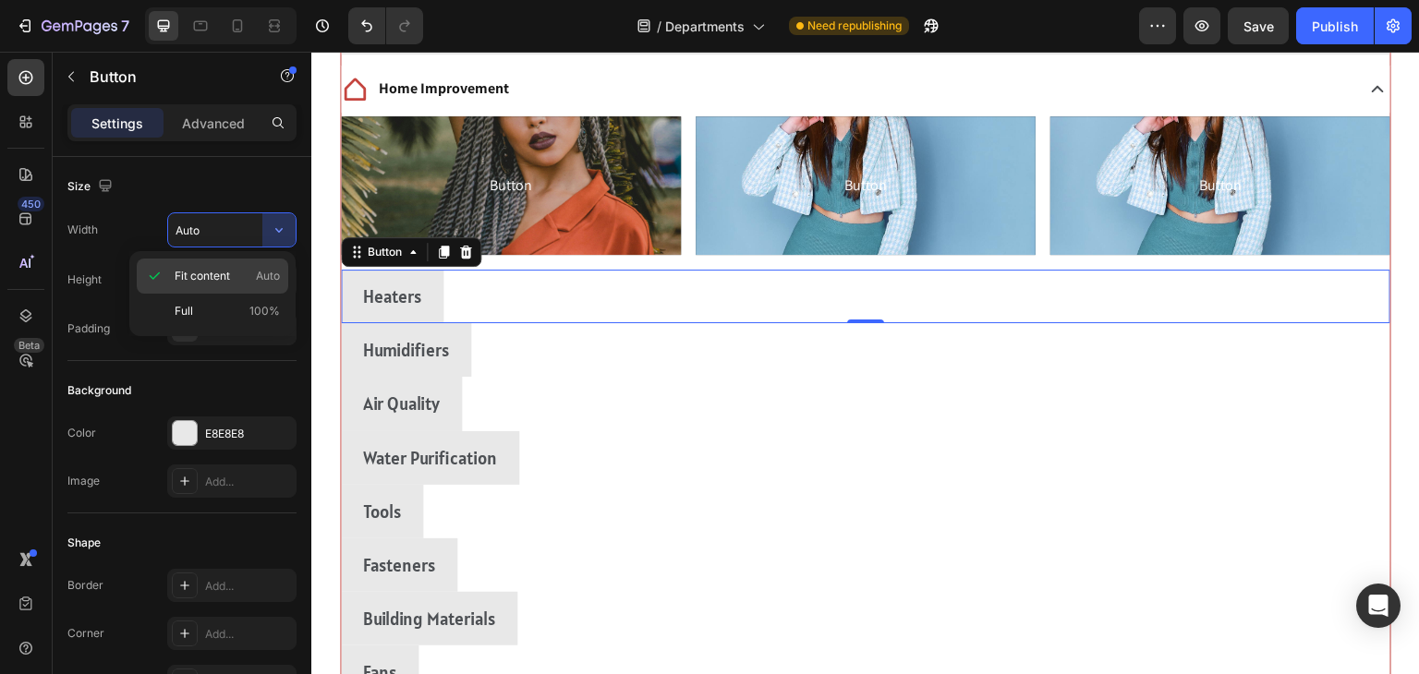
click at [175, 283] on span "Fit content" at bounding box center [202, 276] width 55 height 17
click at [179, 307] on span "Full" at bounding box center [184, 311] width 18 height 17
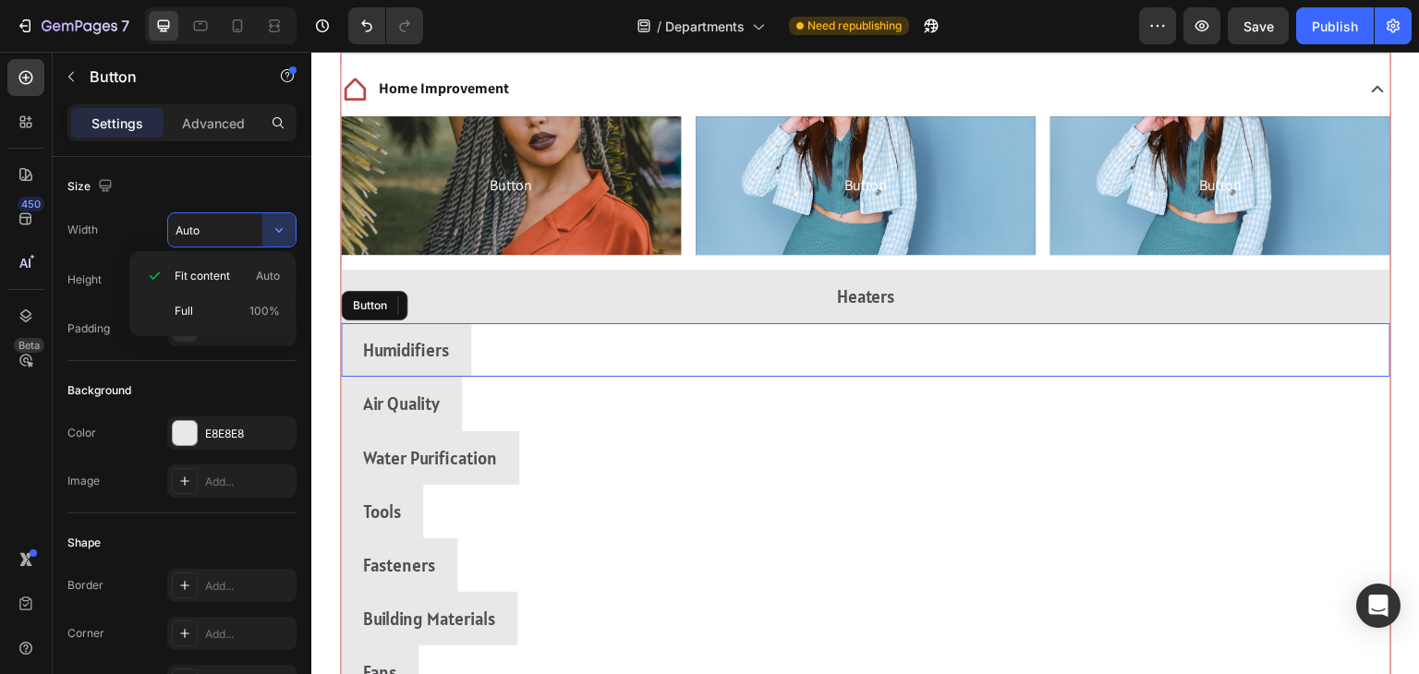
click at [1210, 356] on div "Humidifiers Button" at bounding box center [866, 350] width 1050 height 54
click at [188, 317] on span "Full" at bounding box center [184, 311] width 18 height 17
type input "100%"
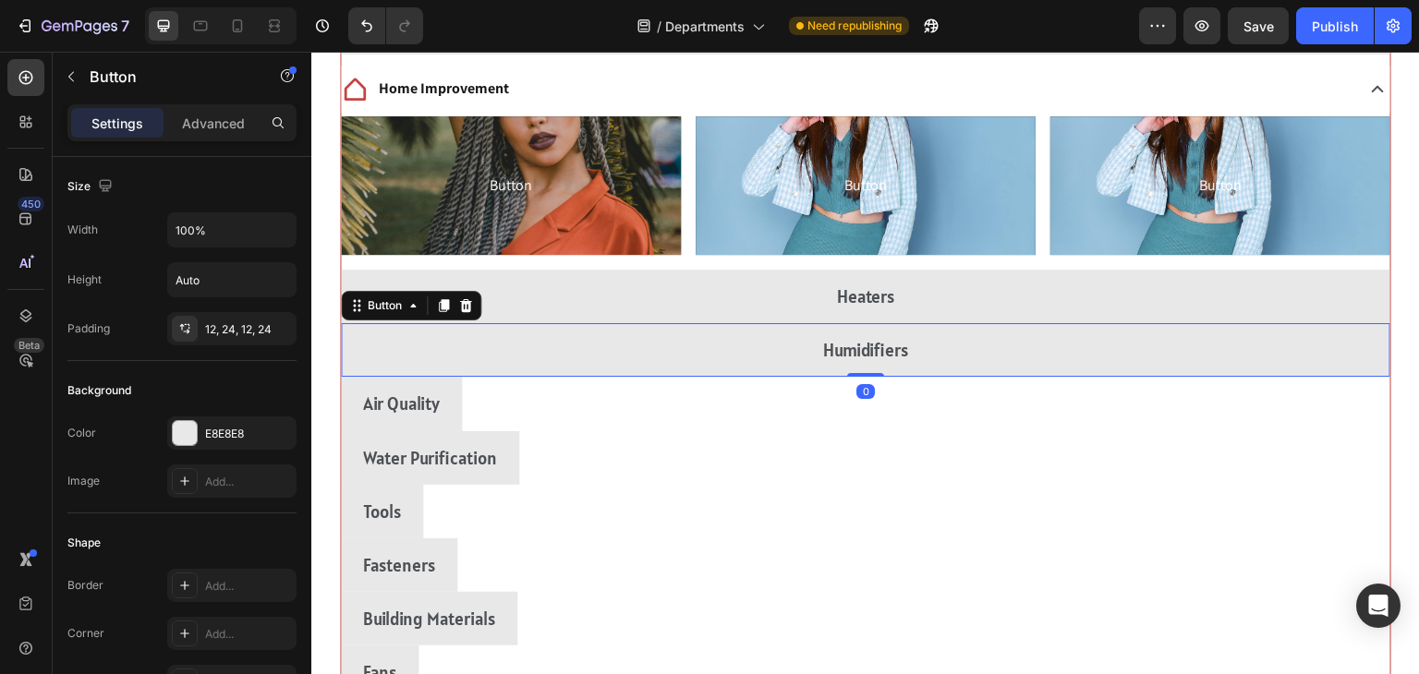
click at [1199, 393] on div "Air Quality Button" at bounding box center [866, 404] width 1050 height 54
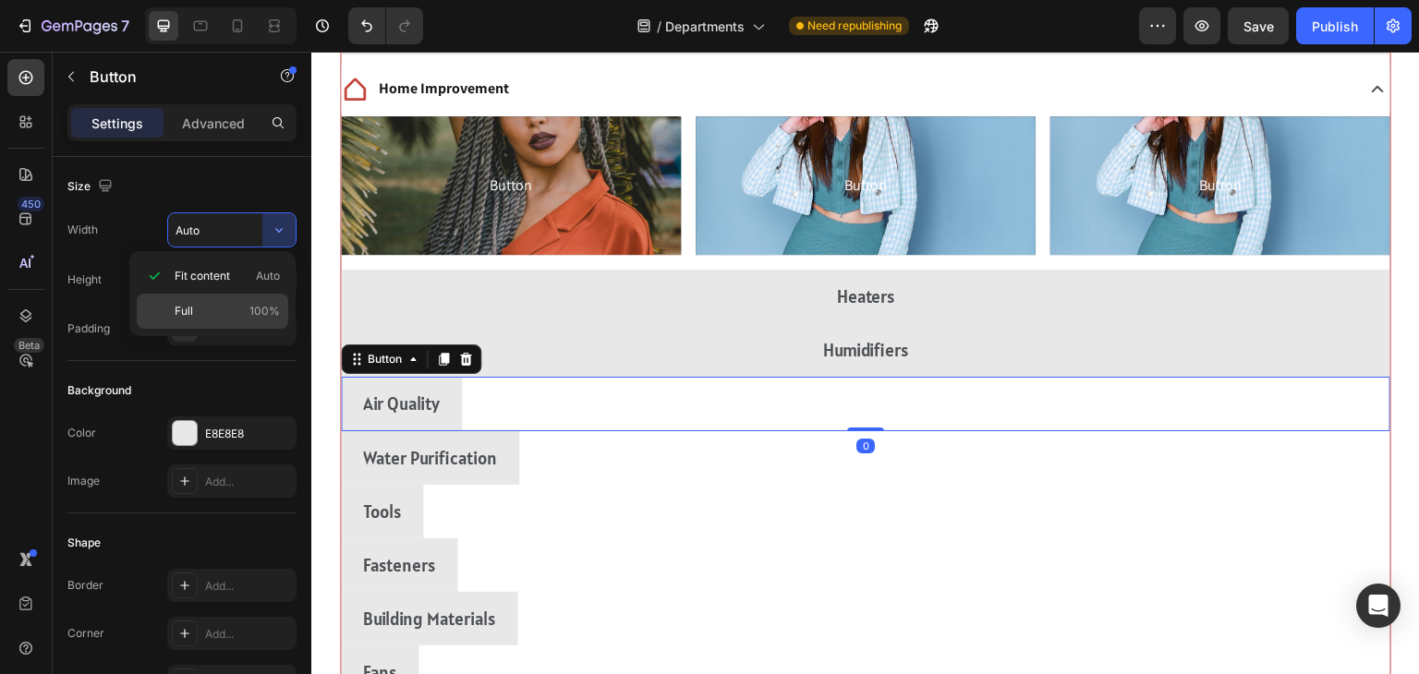
click at [179, 322] on div "Full 100%" at bounding box center [213, 311] width 152 height 35
type input "100%"
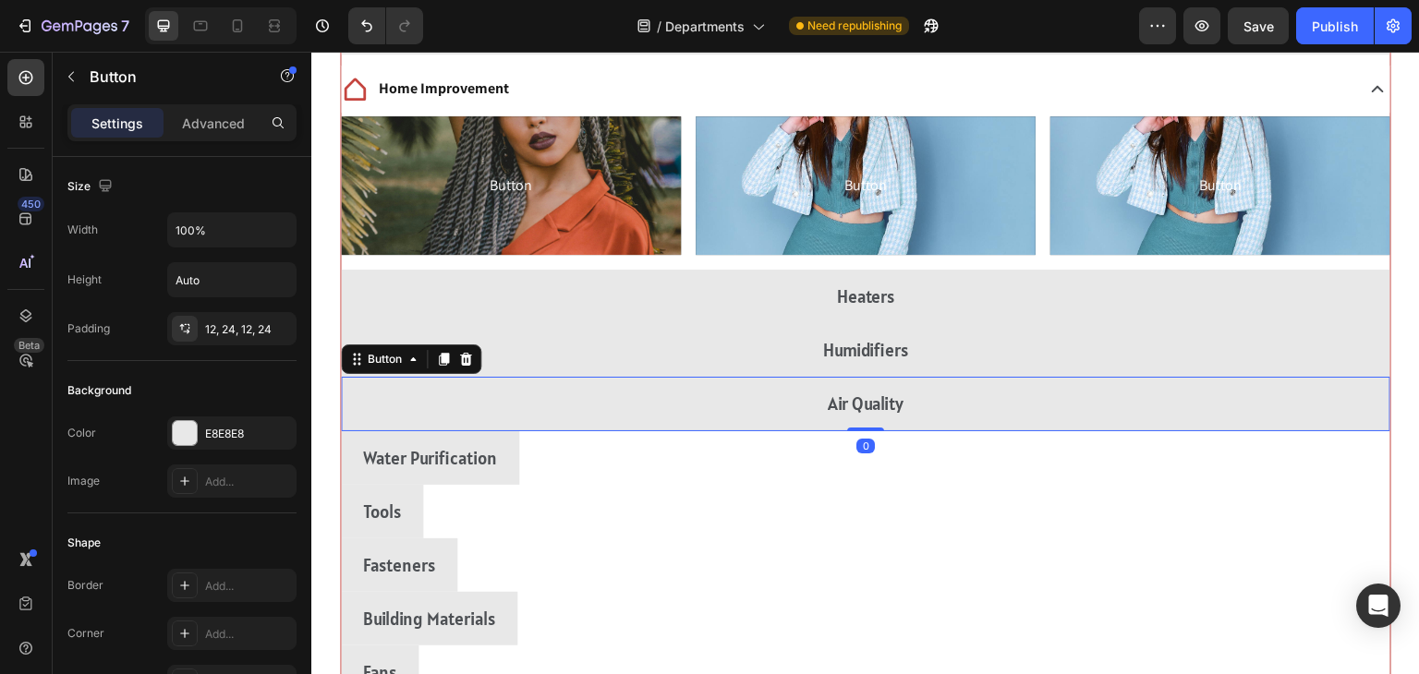
click at [1196, 449] on div "Water Purification Button" at bounding box center [866, 458] width 1050 height 54
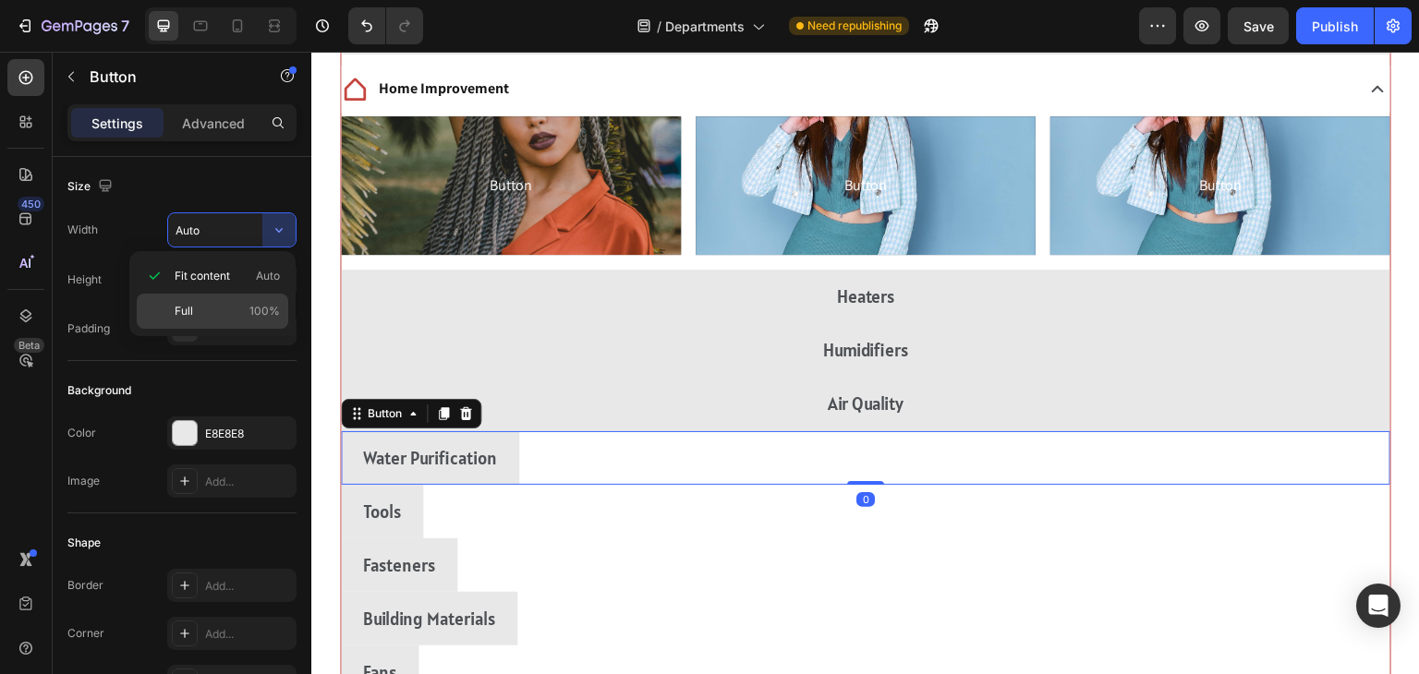
click at [181, 316] on span "Full" at bounding box center [184, 311] width 18 height 17
type input "100%"
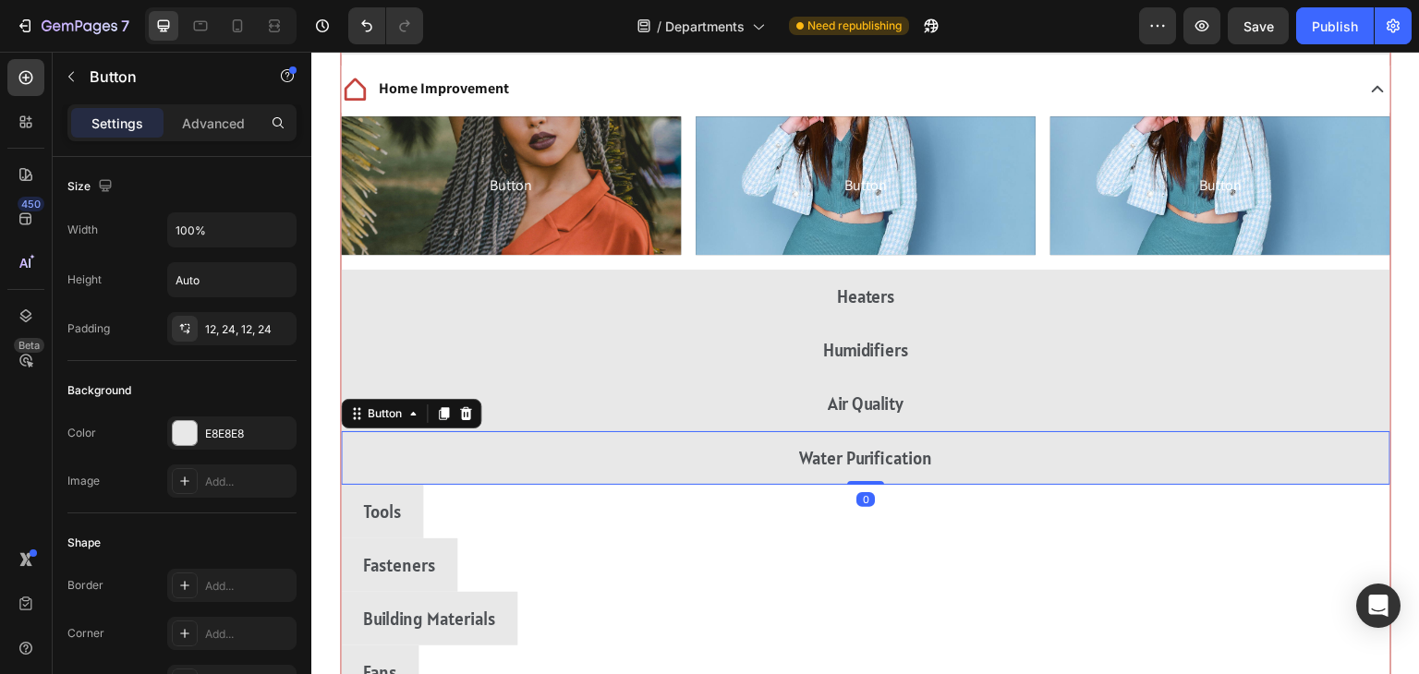
click at [1187, 521] on div "Tools Button" at bounding box center [866, 512] width 1050 height 54
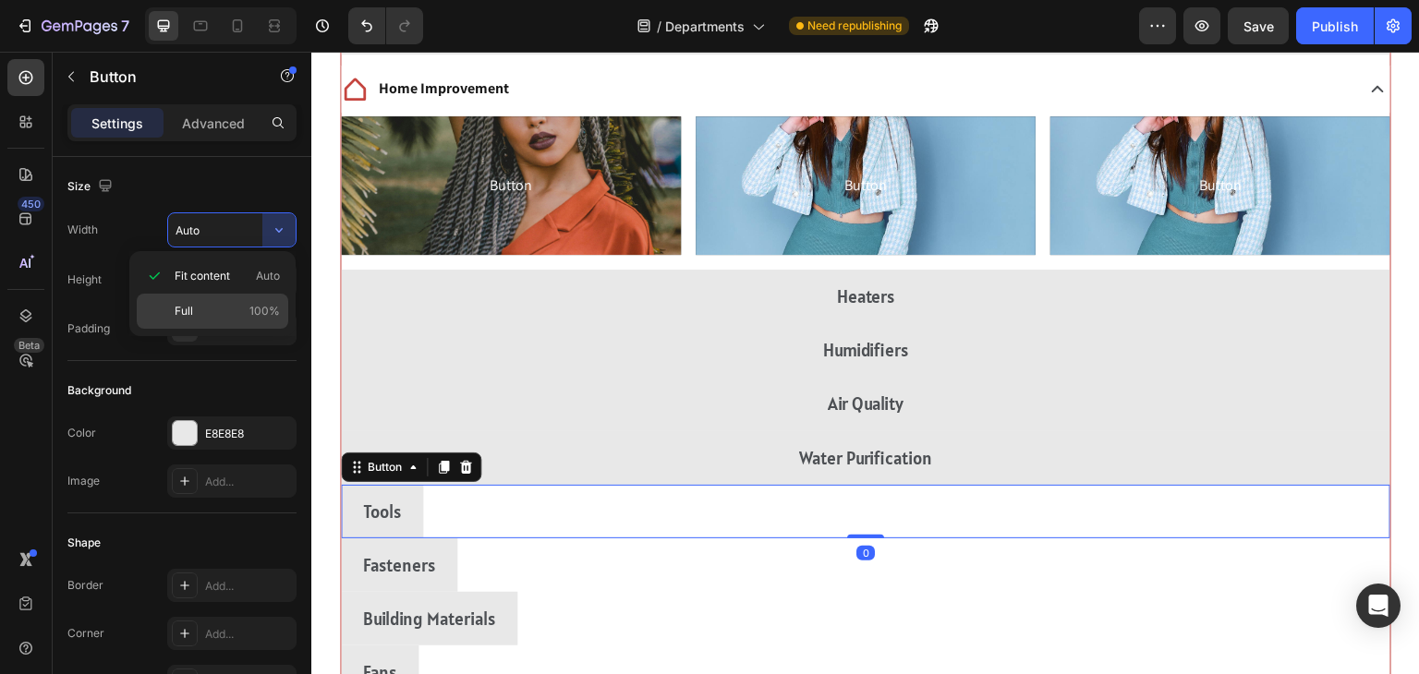
click at [163, 316] on div "Full 100%" at bounding box center [213, 311] width 152 height 35
type input "100%"
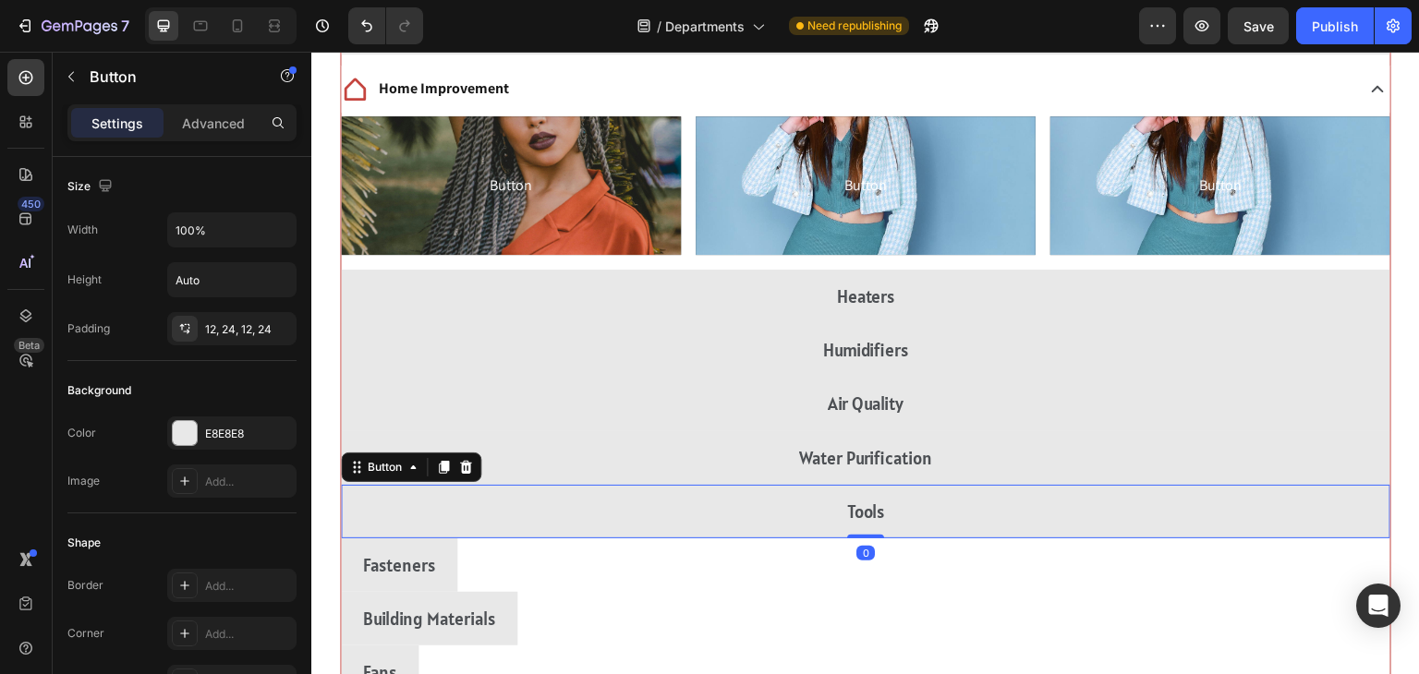
click at [1182, 578] on div "Fasteners Button" at bounding box center [866, 566] width 1050 height 54
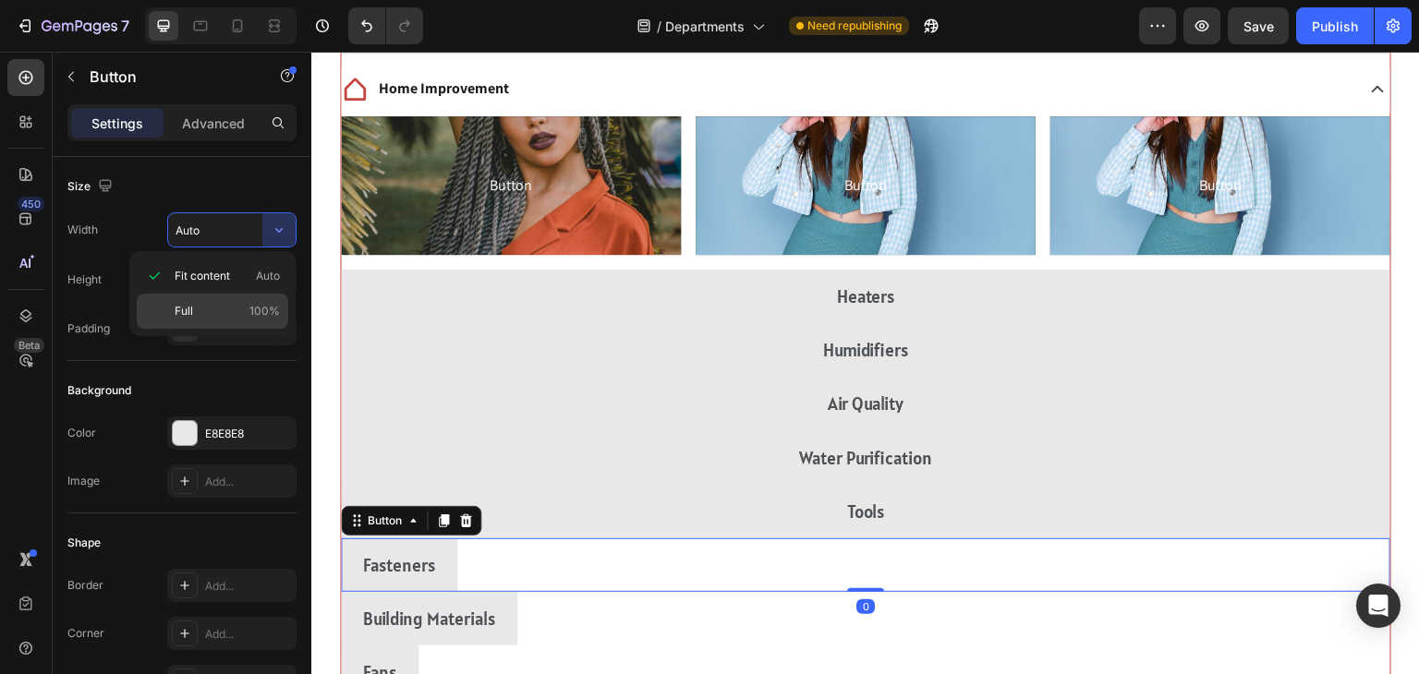
click at [159, 314] on div "Full 100%" at bounding box center [213, 311] width 152 height 35
type input "100%"
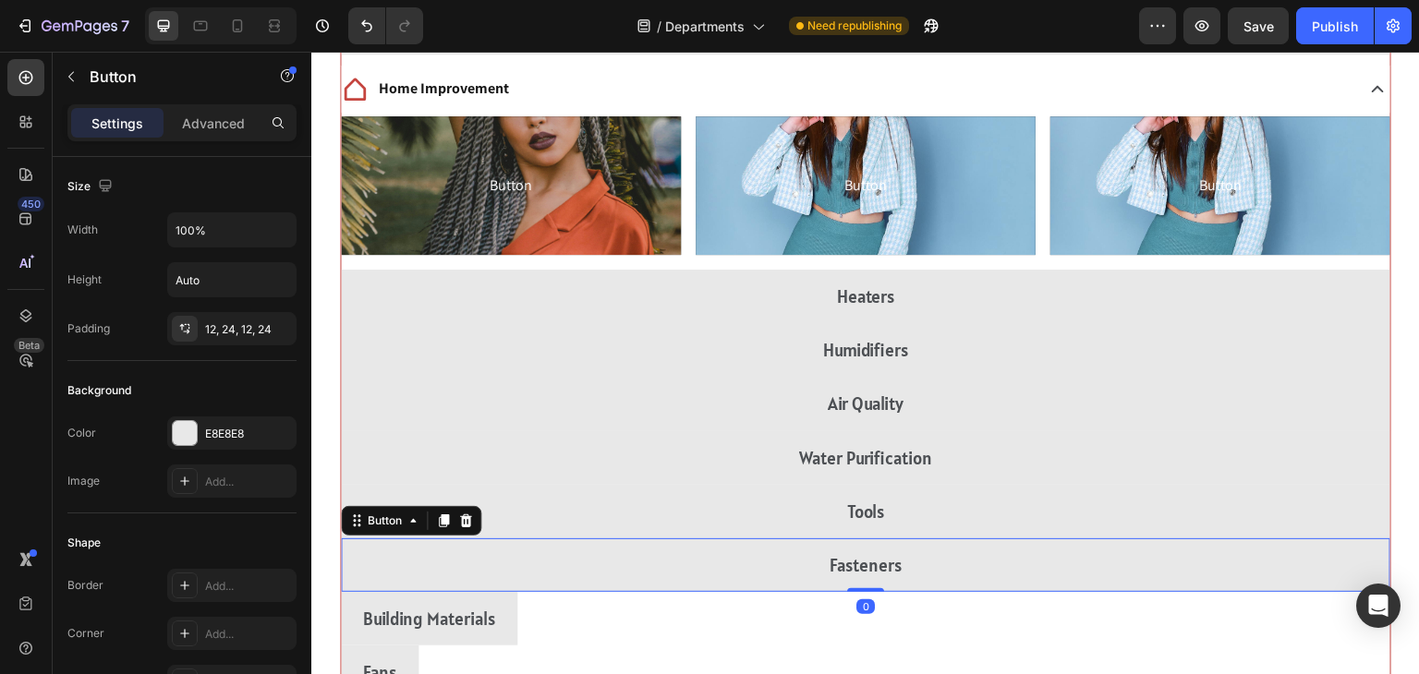
click at [1174, 637] on div "Building Materials Button" at bounding box center [866, 619] width 1050 height 54
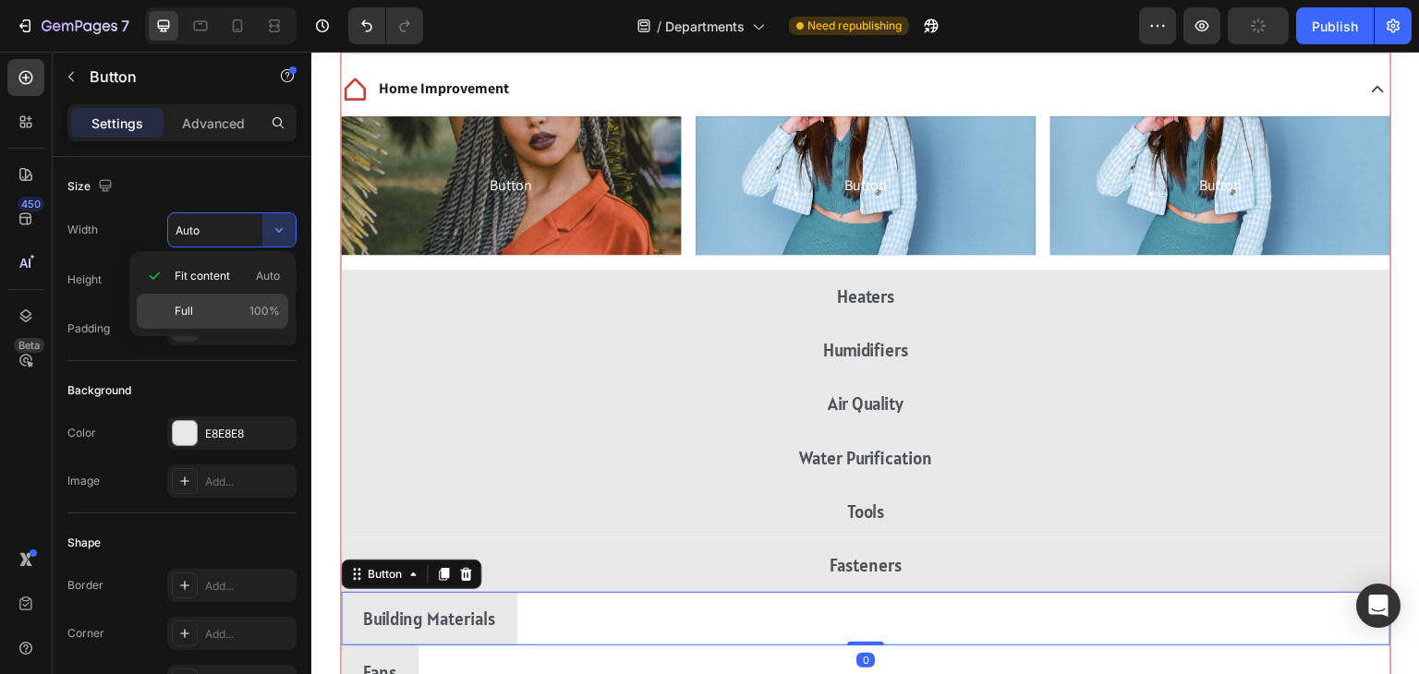
click at [162, 309] on div "Full 100%" at bounding box center [213, 311] width 152 height 35
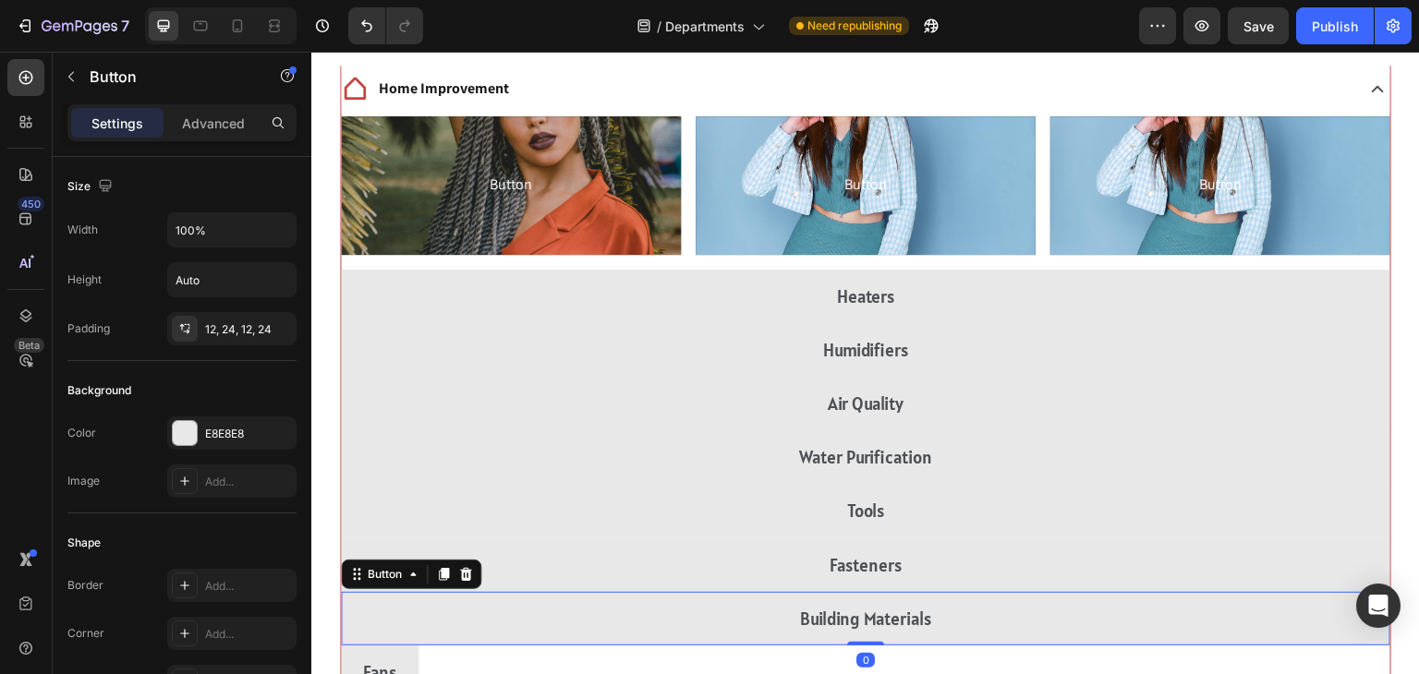
scroll to position [3779, 0]
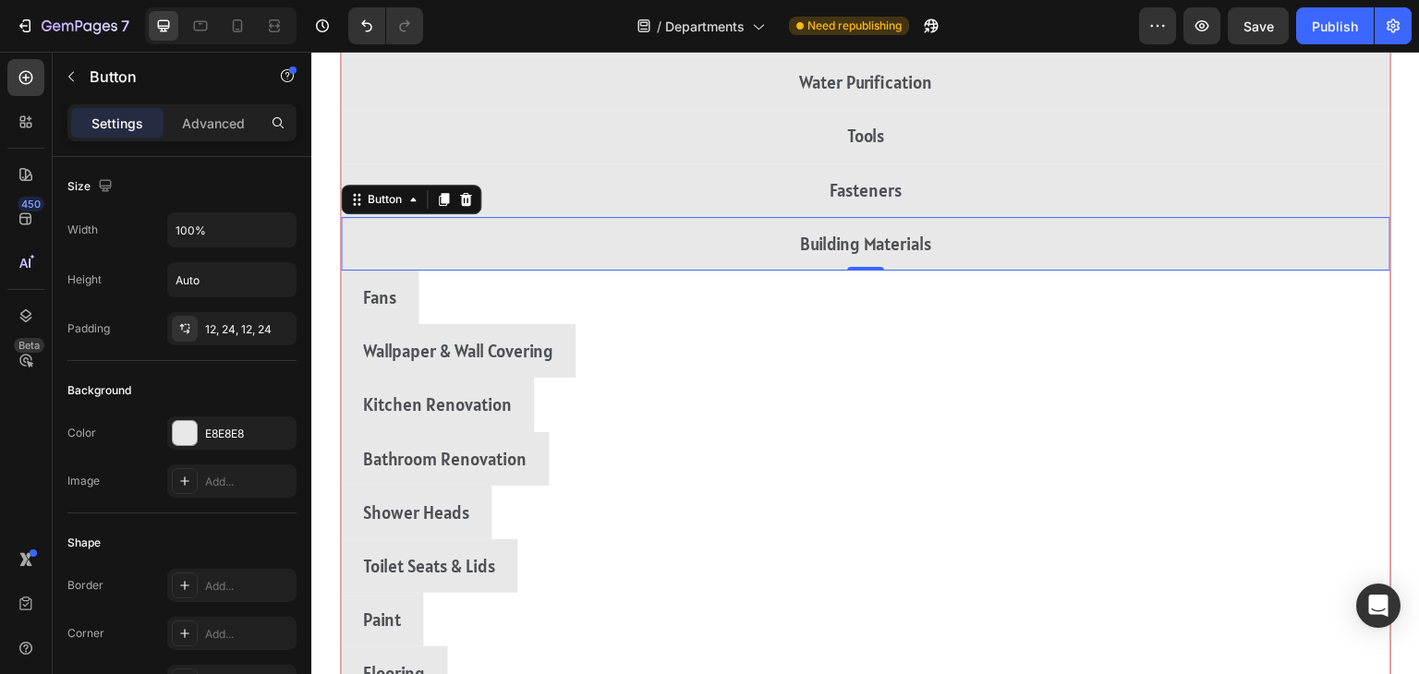
click at [1244, 293] on div "Fans Button" at bounding box center [866, 298] width 1050 height 54
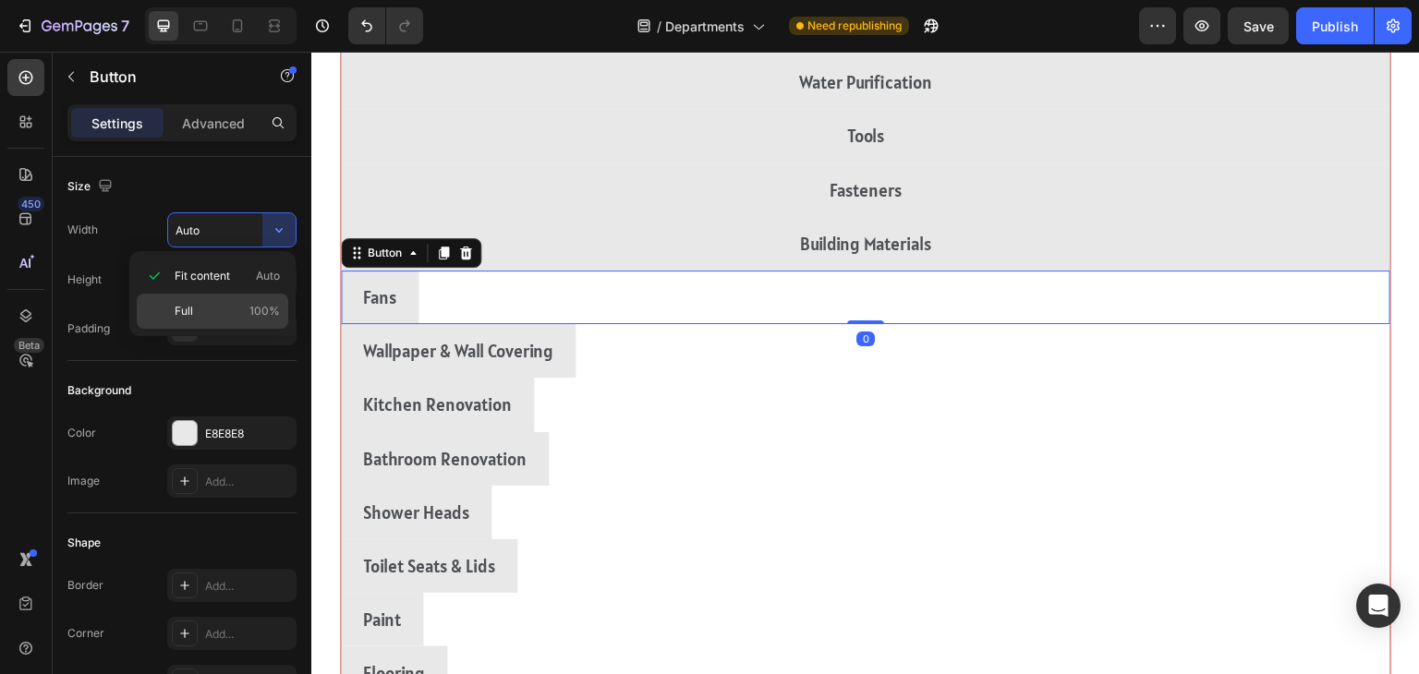
click at [170, 312] on div "Full 100%" at bounding box center [213, 311] width 152 height 35
type input "100%"
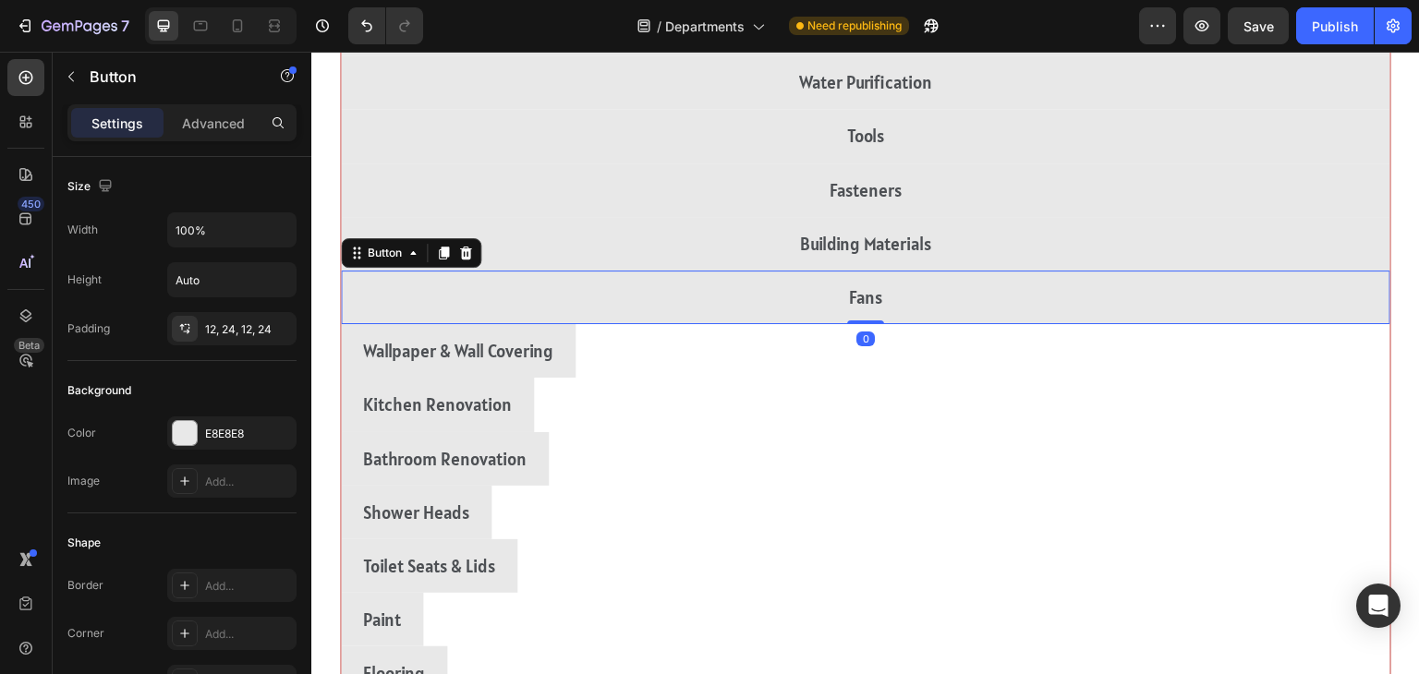
click at [1212, 353] on div "Wallpaper & Wall Covering Button" at bounding box center [866, 351] width 1050 height 54
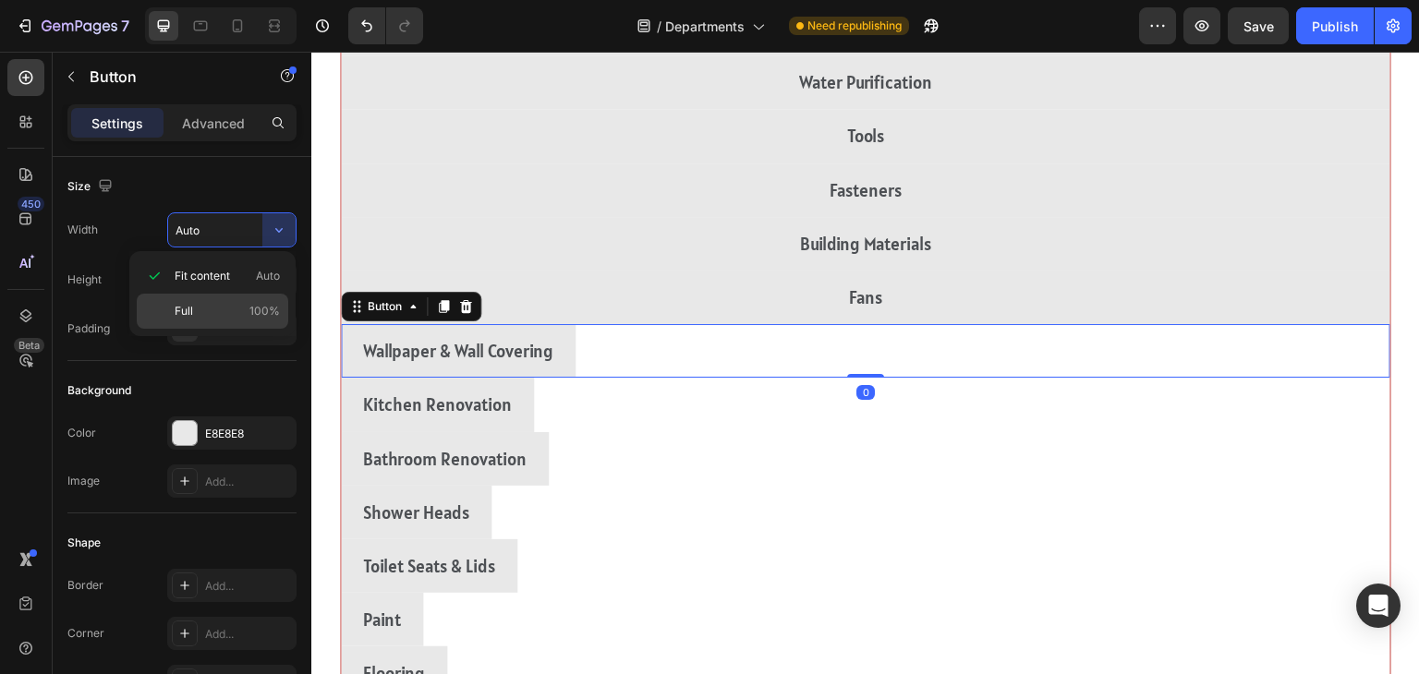
click at [176, 314] on span "Full" at bounding box center [184, 311] width 18 height 17
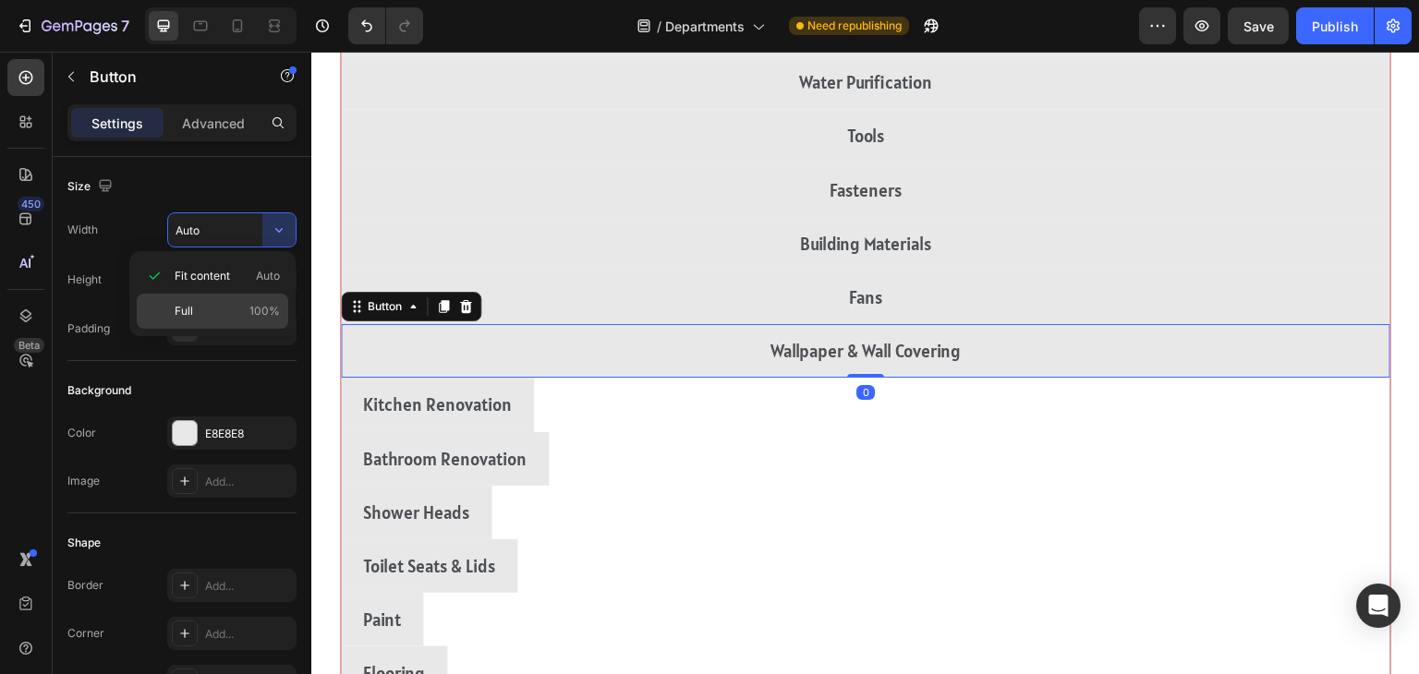
type input "100%"
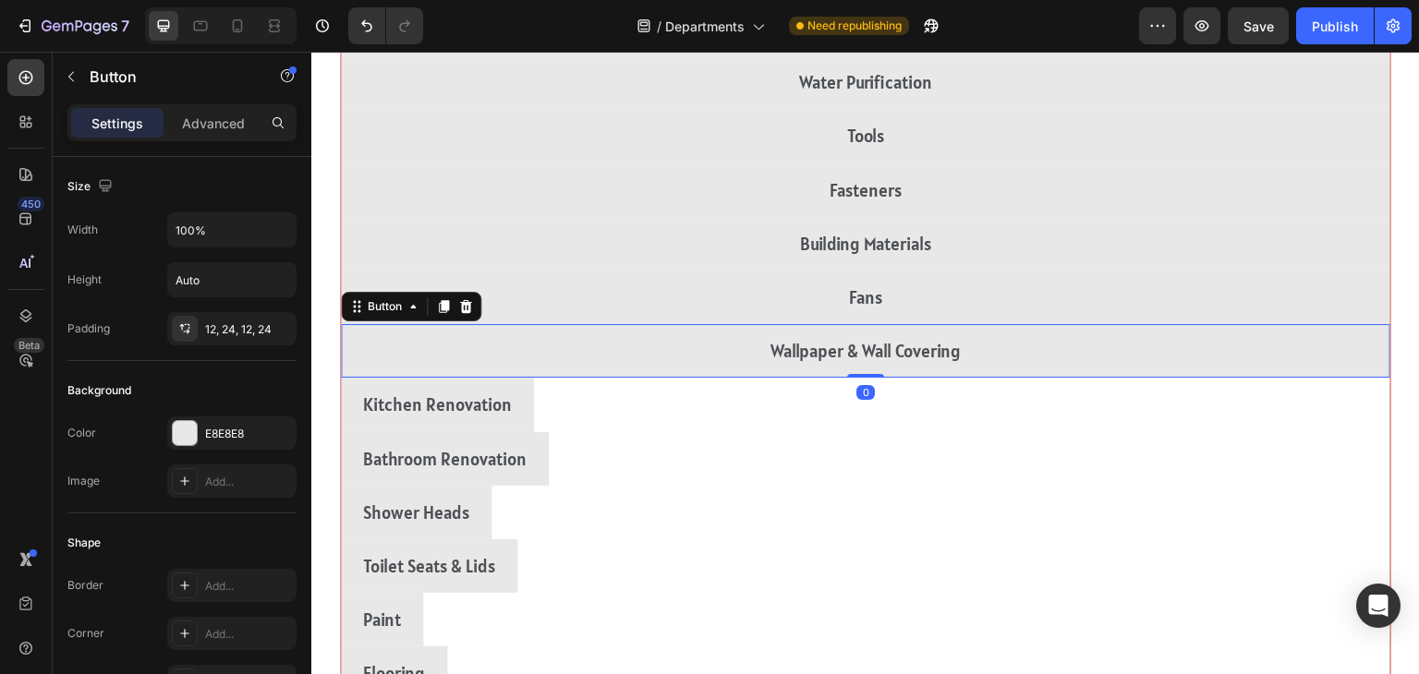
click at [1191, 398] on div "Kitchen Renovation Button" at bounding box center [866, 405] width 1050 height 54
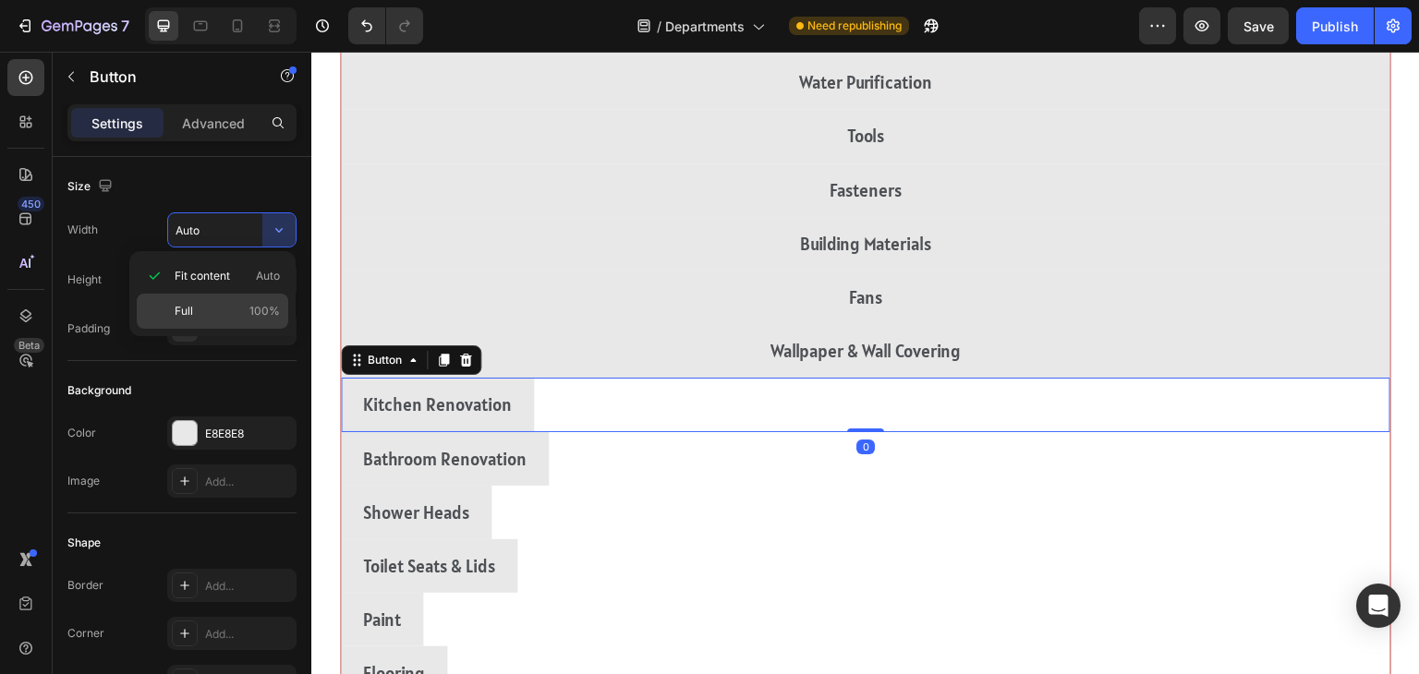
click at [177, 310] on span "Full" at bounding box center [184, 311] width 18 height 17
type input "100%"
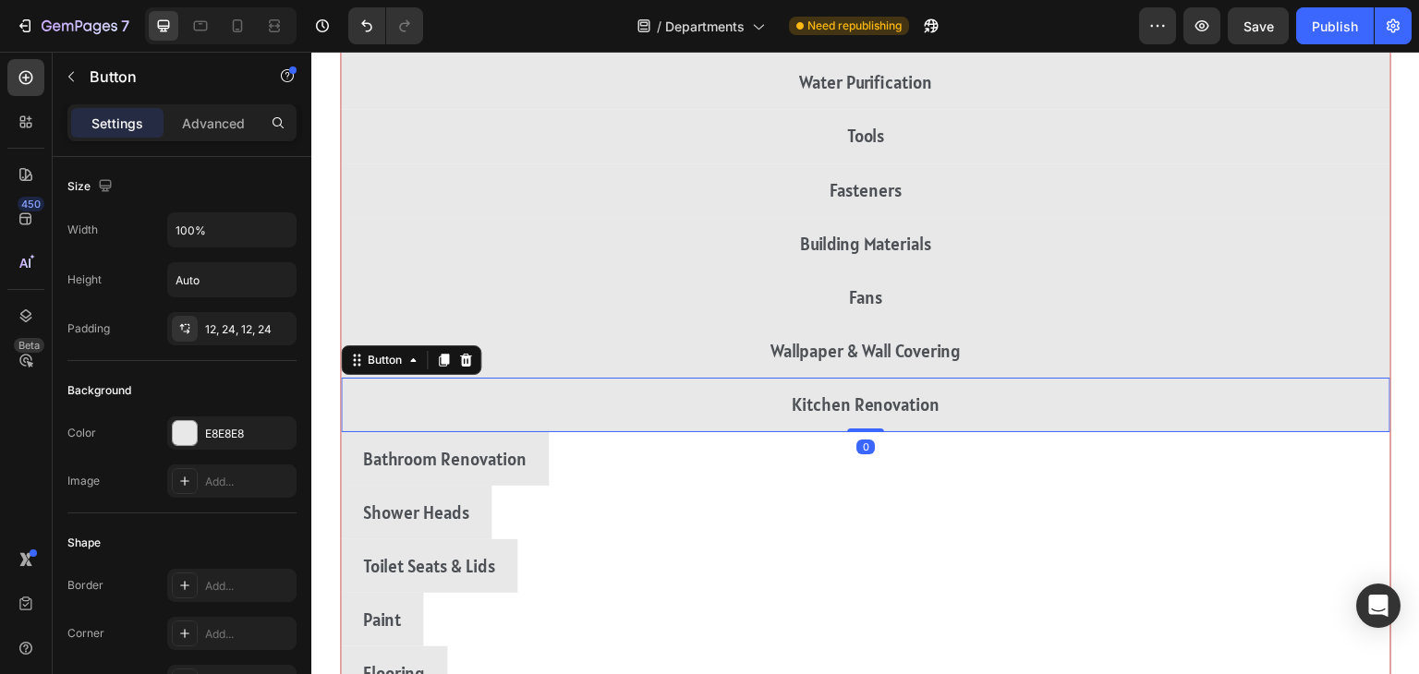
click at [1177, 463] on div "Bathroom Renovation Button" at bounding box center [866, 459] width 1050 height 54
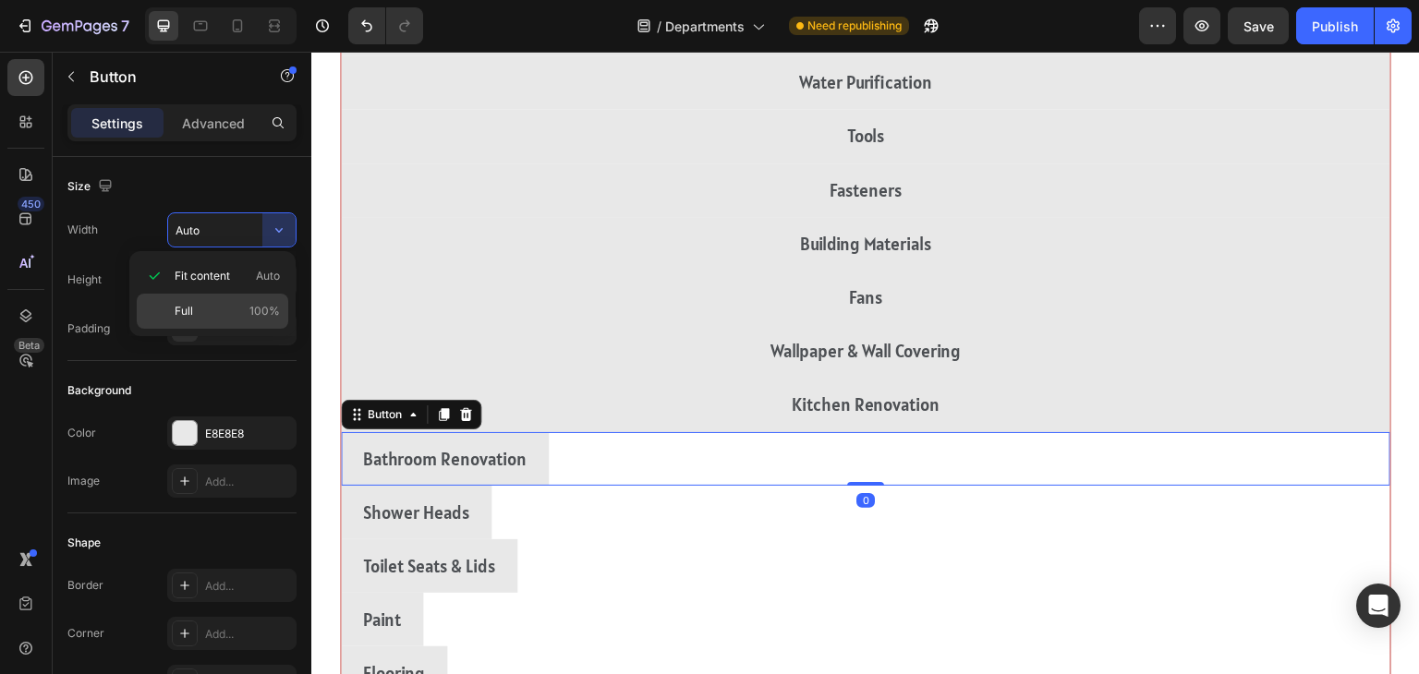
click at [163, 310] on div "Full 100%" at bounding box center [213, 311] width 152 height 35
type input "100%"
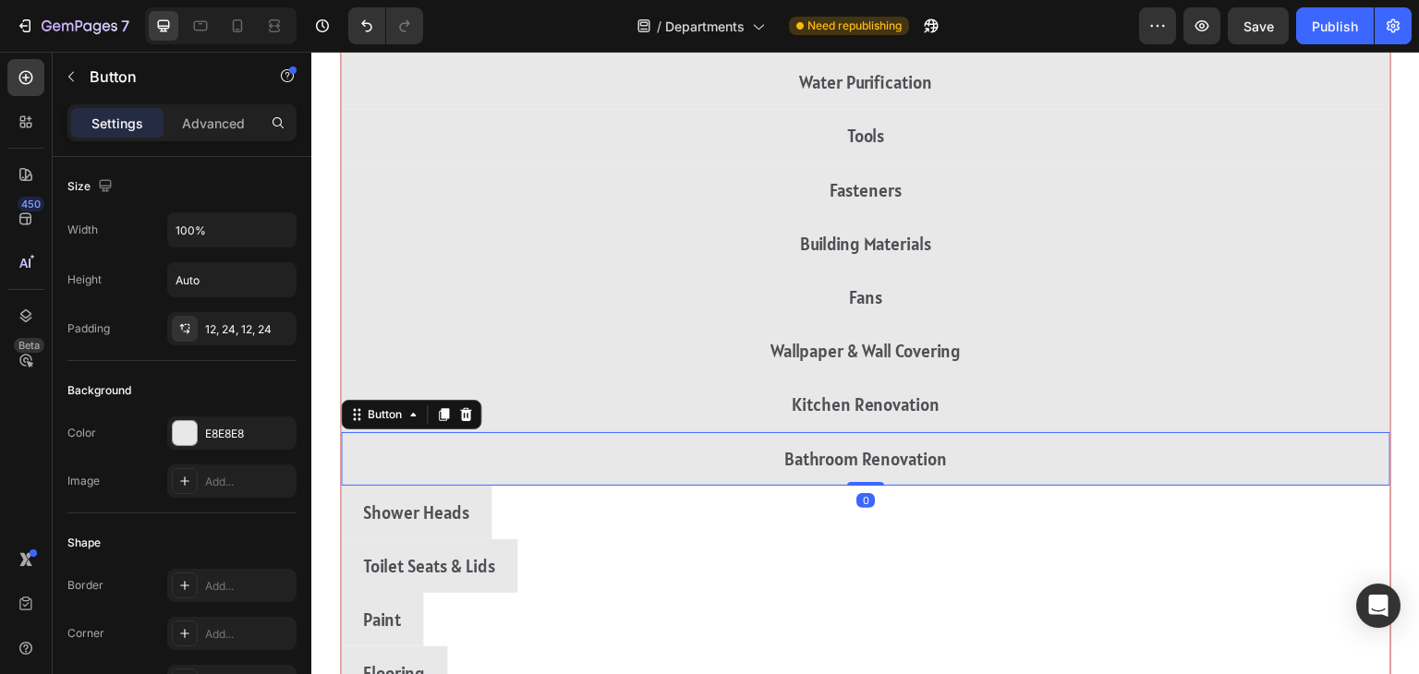
click at [1180, 527] on div "Shower Heads Button" at bounding box center [866, 513] width 1050 height 54
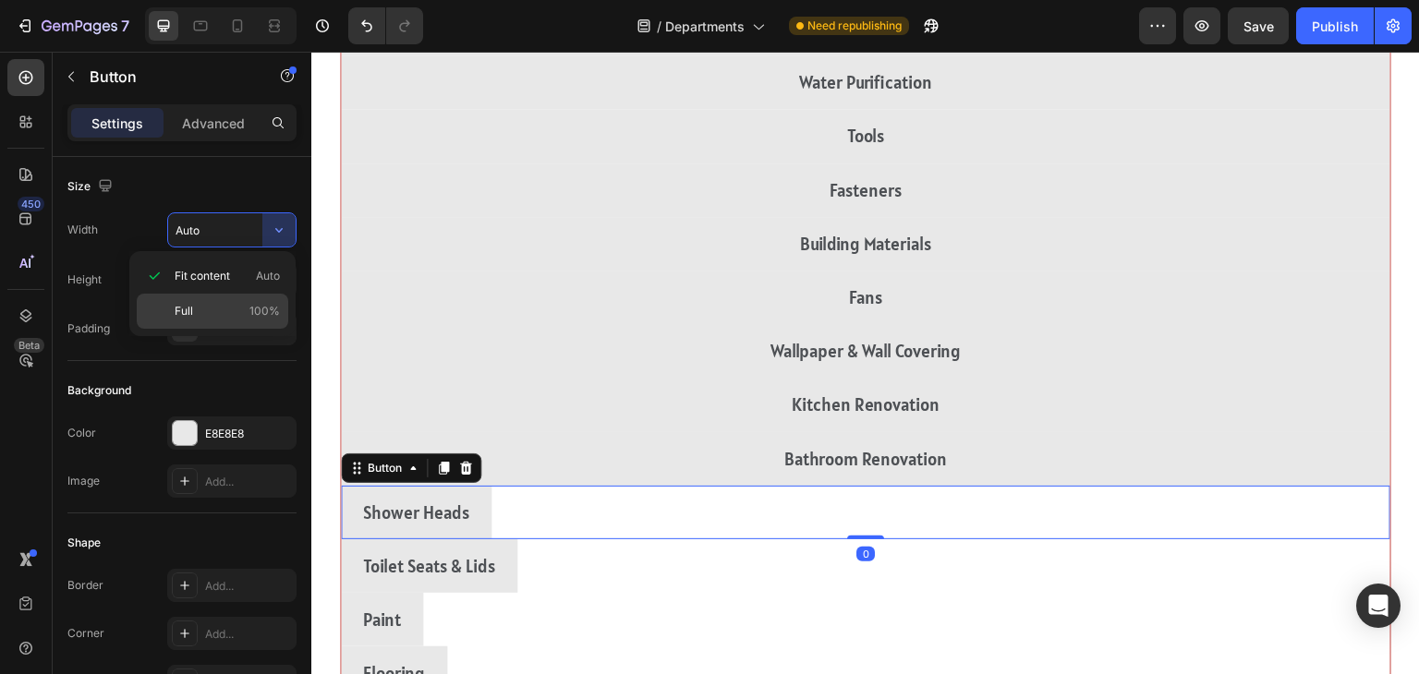
click at [167, 328] on div "Full 100%" at bounding box center [213, 311] width 152 height 35
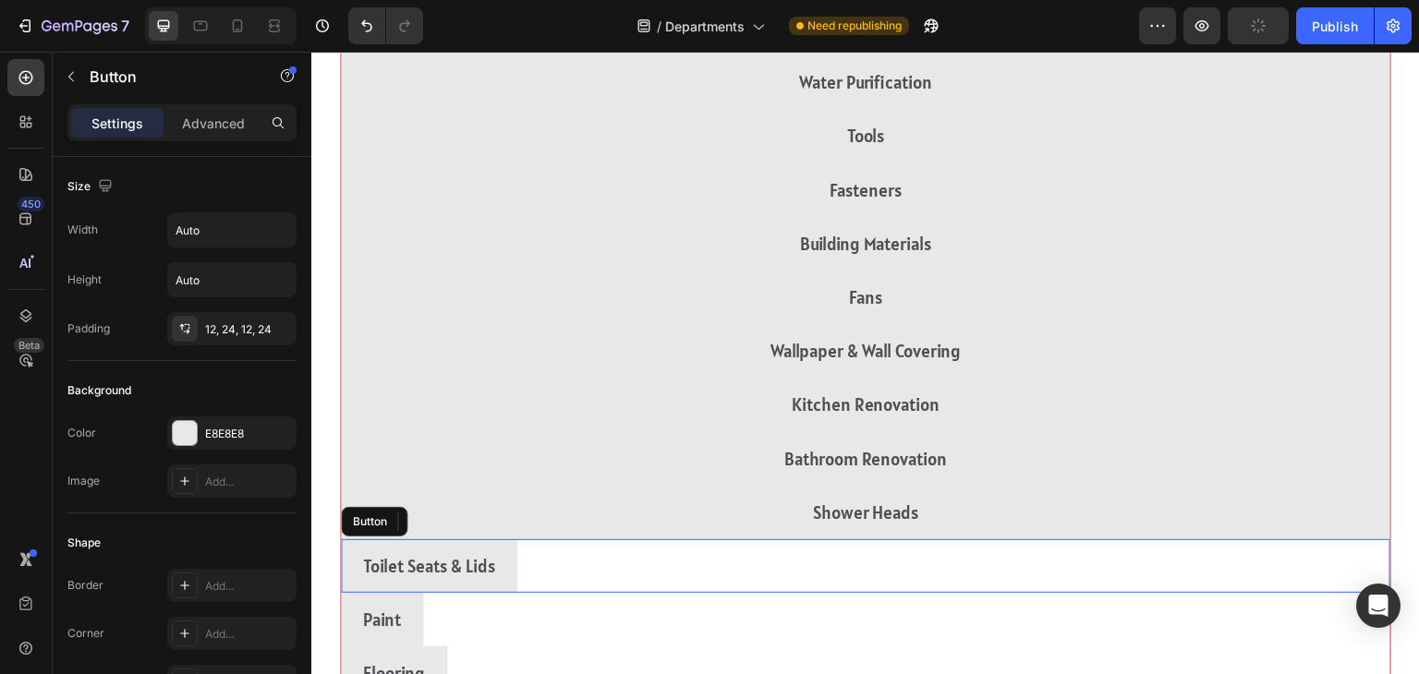
click at [1209, 540] on div "Toilet Seats & Lids Button" at bounding box center [866, 567] width 1050 height 54
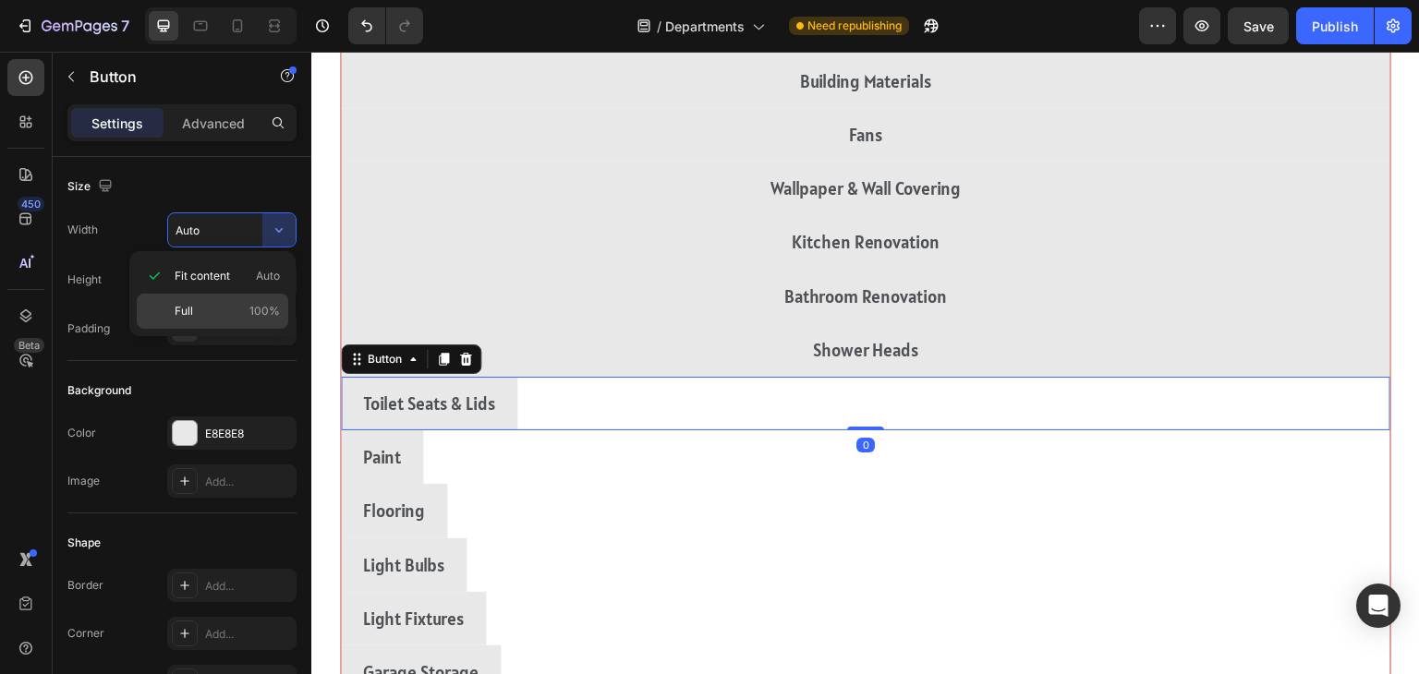
click at [170, 309] on div "Full 100%" at bounding box center [213, 311] width 152 height 35
type input "100%"
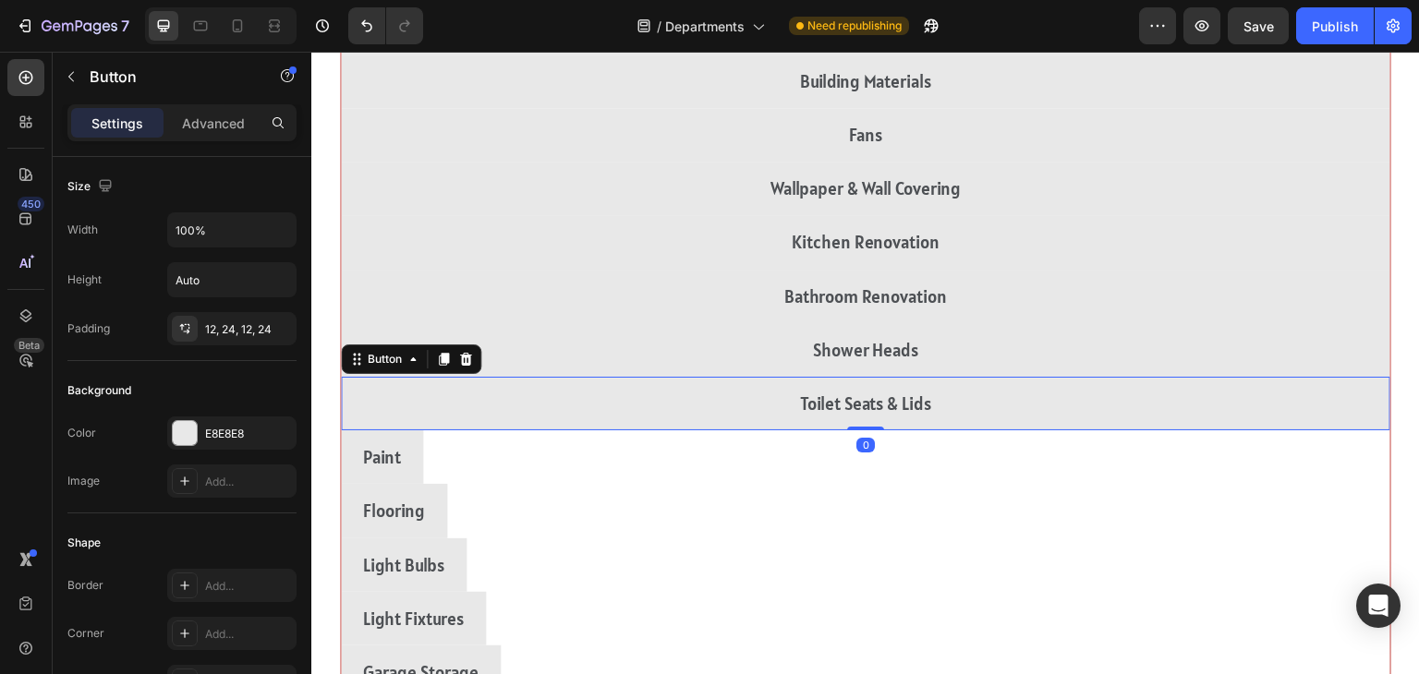
click at [1190, 454] on div "Paint Button" at bounding box center [866, 458] width 1050 height 54
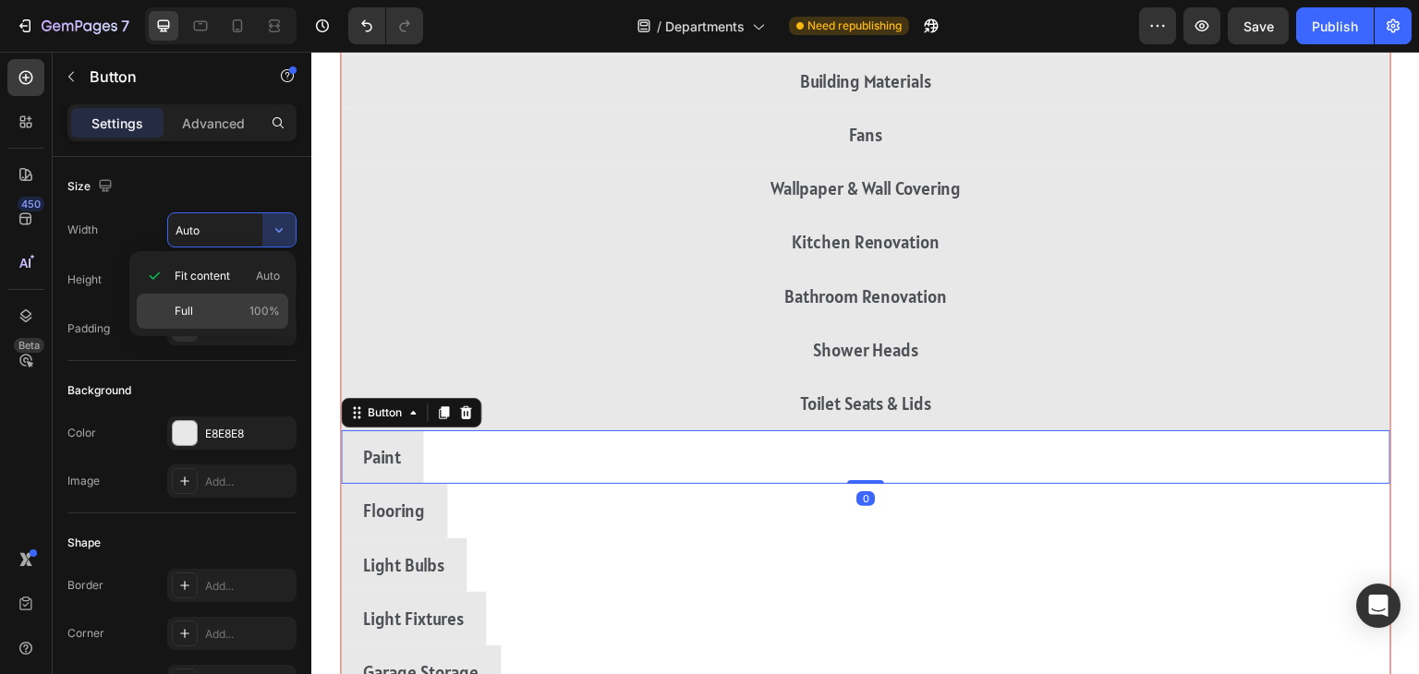
click at [183, 310] on span "Full" at bounding box center [184, 311] width 18 height 17
type input "100%"
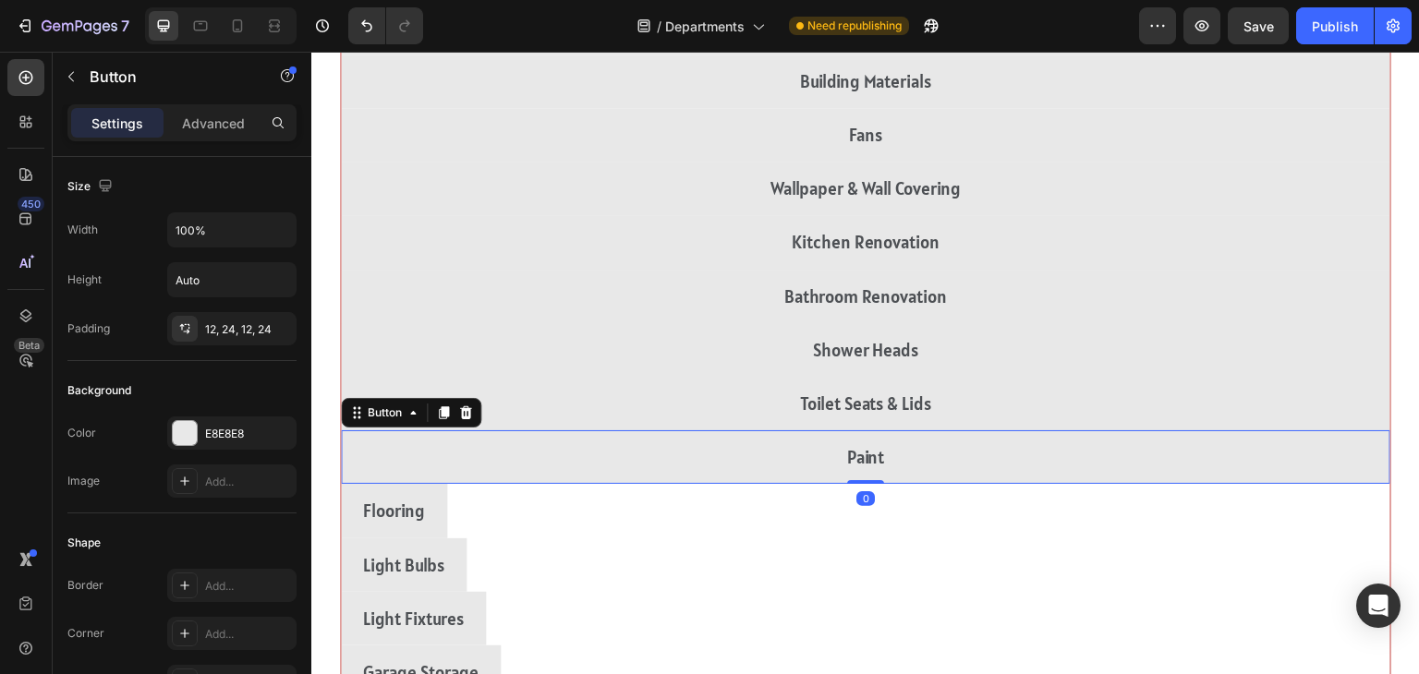
click at [1187, 504] on div "Flooring Button" at bounding box center [866, 511] width 1050 height 54
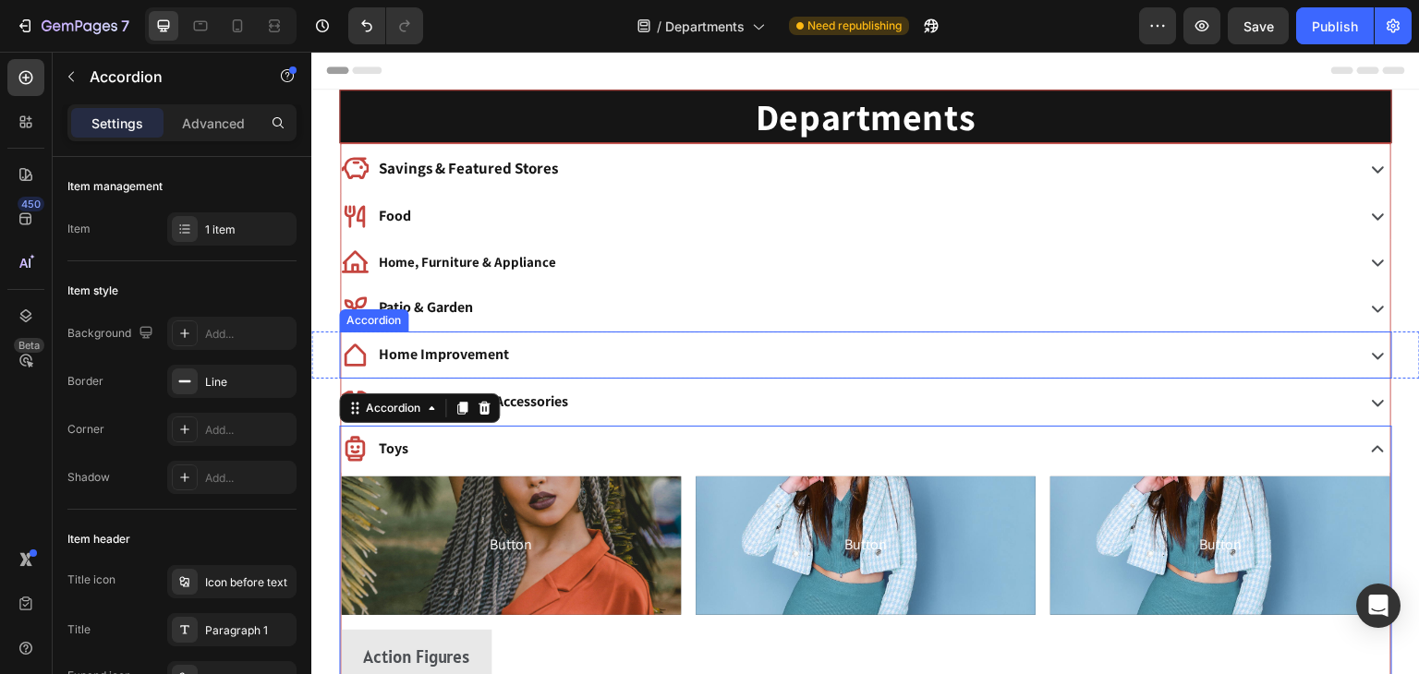
click at [498, 346] on p "Home Improvement" at bounding box center [444, 355] width 130 height 27
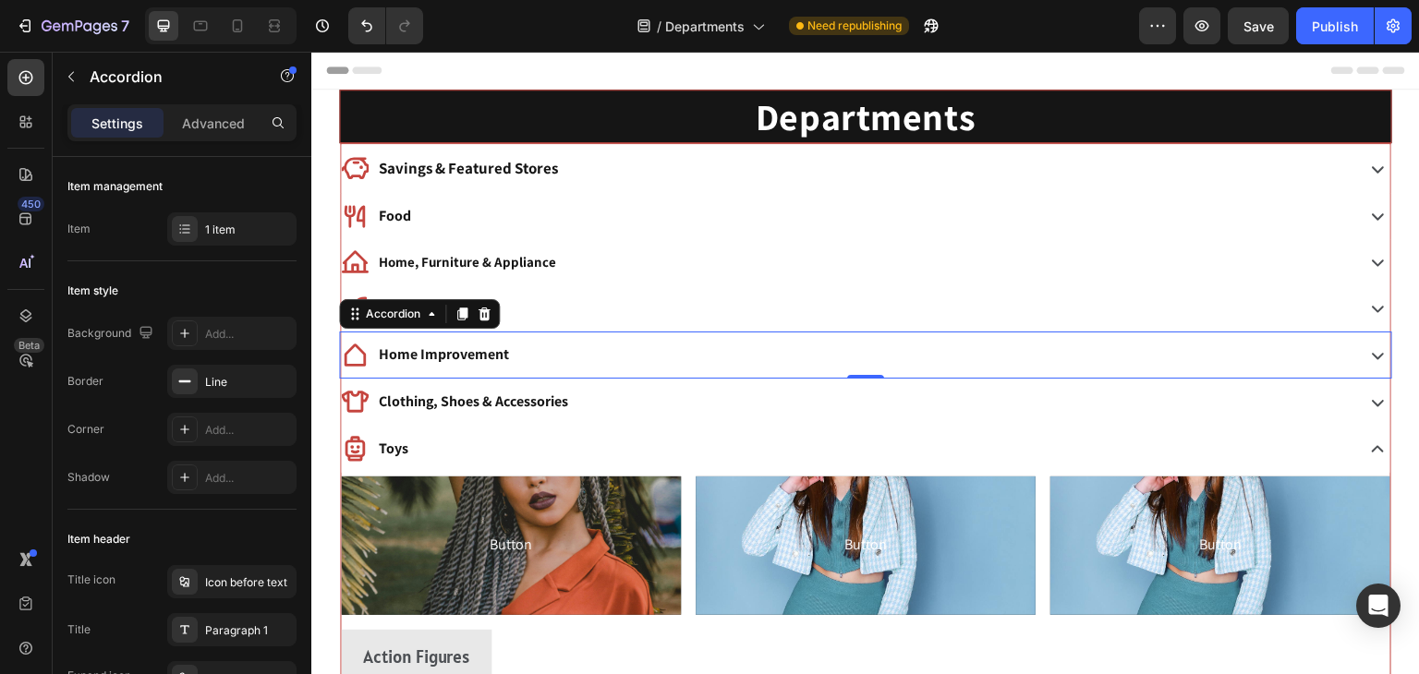
click at [568, 343] on div "Home Improvement" at bounding box center [846, 355] width 1010 height 32
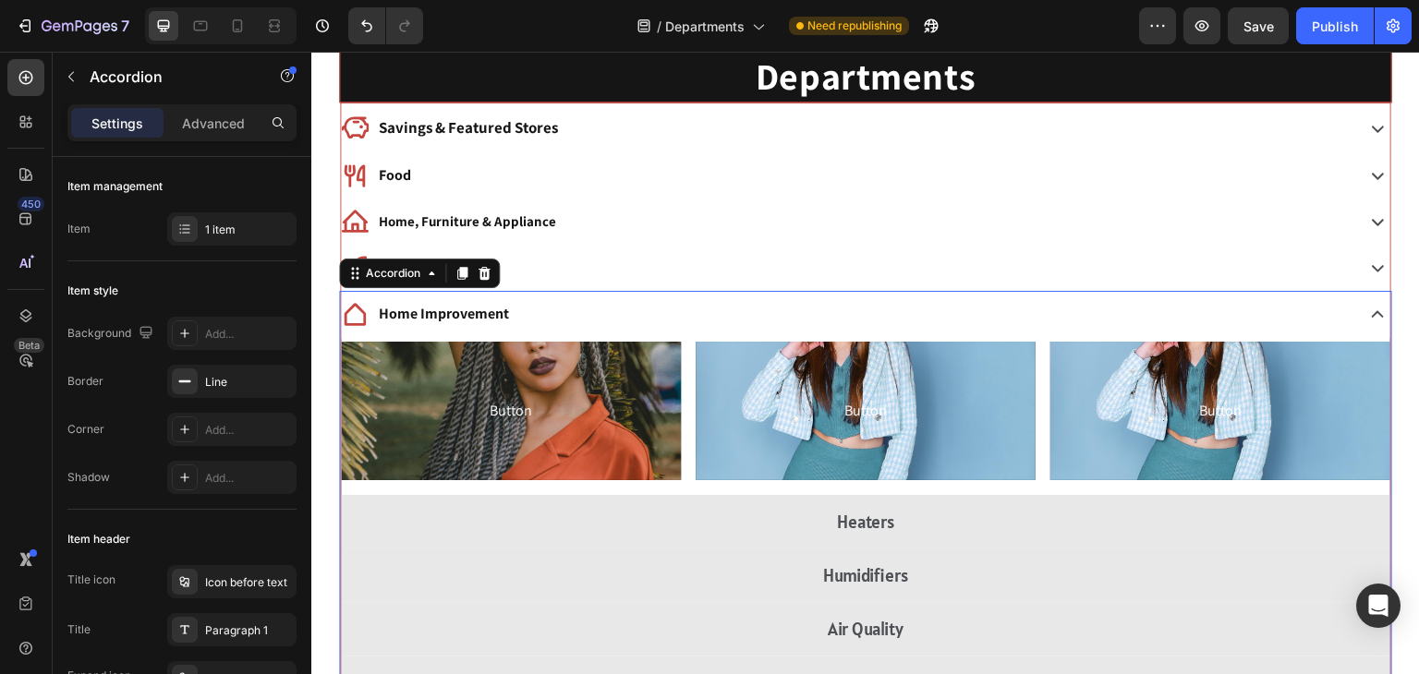
scroll to position [48, 0]
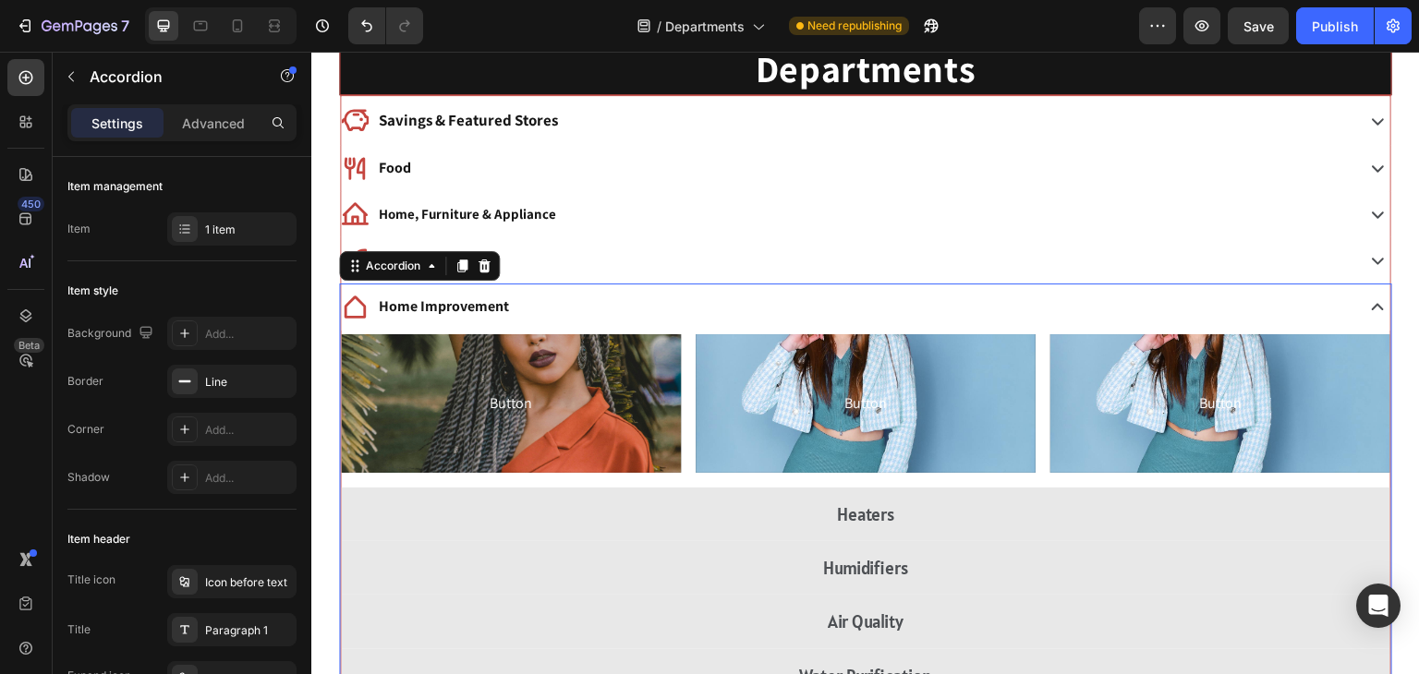
click at [578, 297] on div "Home Improvement" at bounding box center [846, 307] width 1010 height 32
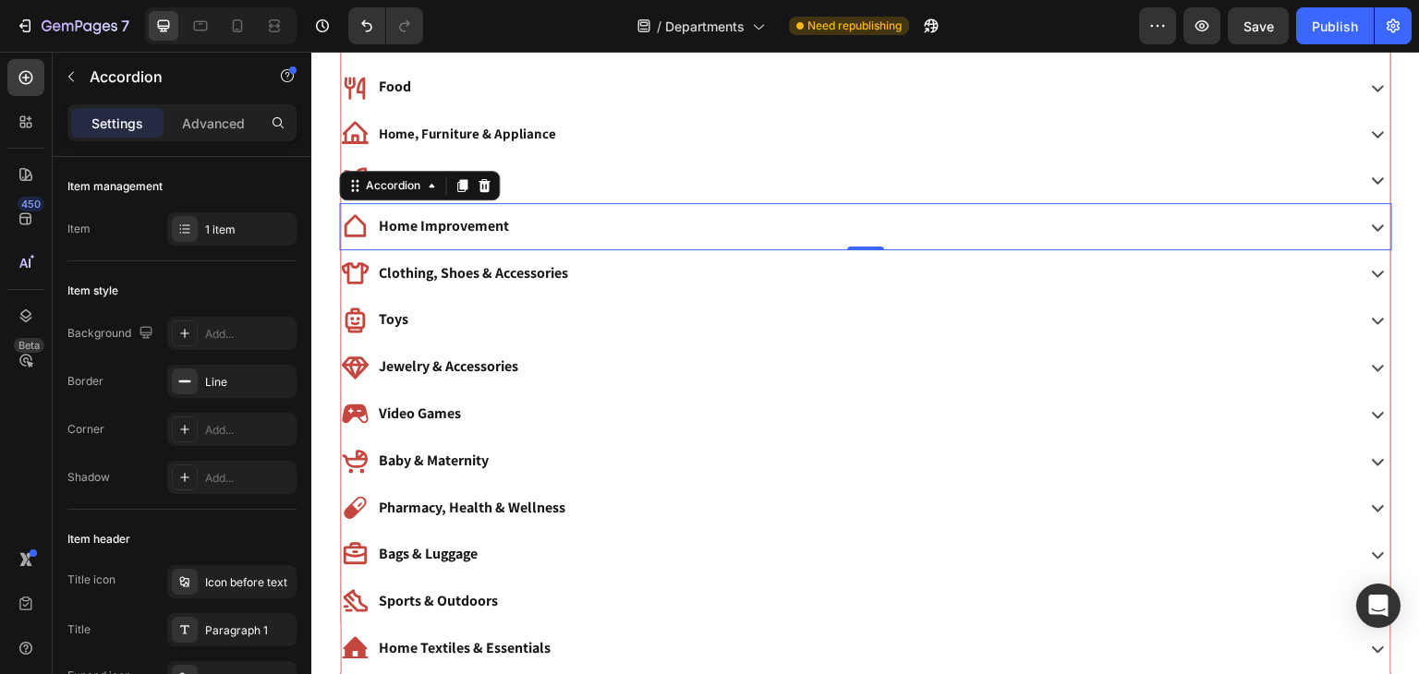
scroll to position [129, 0]
click at [607, 274] on div "Clothing, Shoes & Accessories" at bounding box center [846, 273] width 1010 height 32
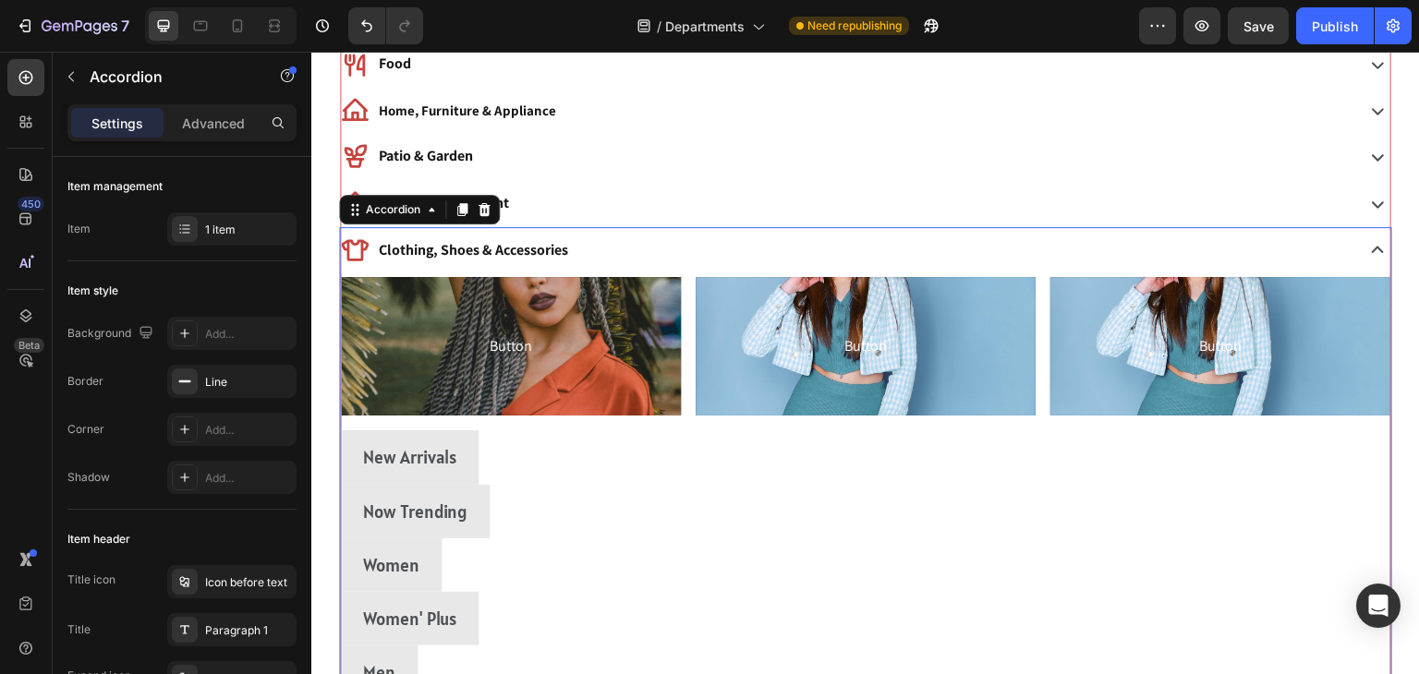
scroll to position [428, 0]
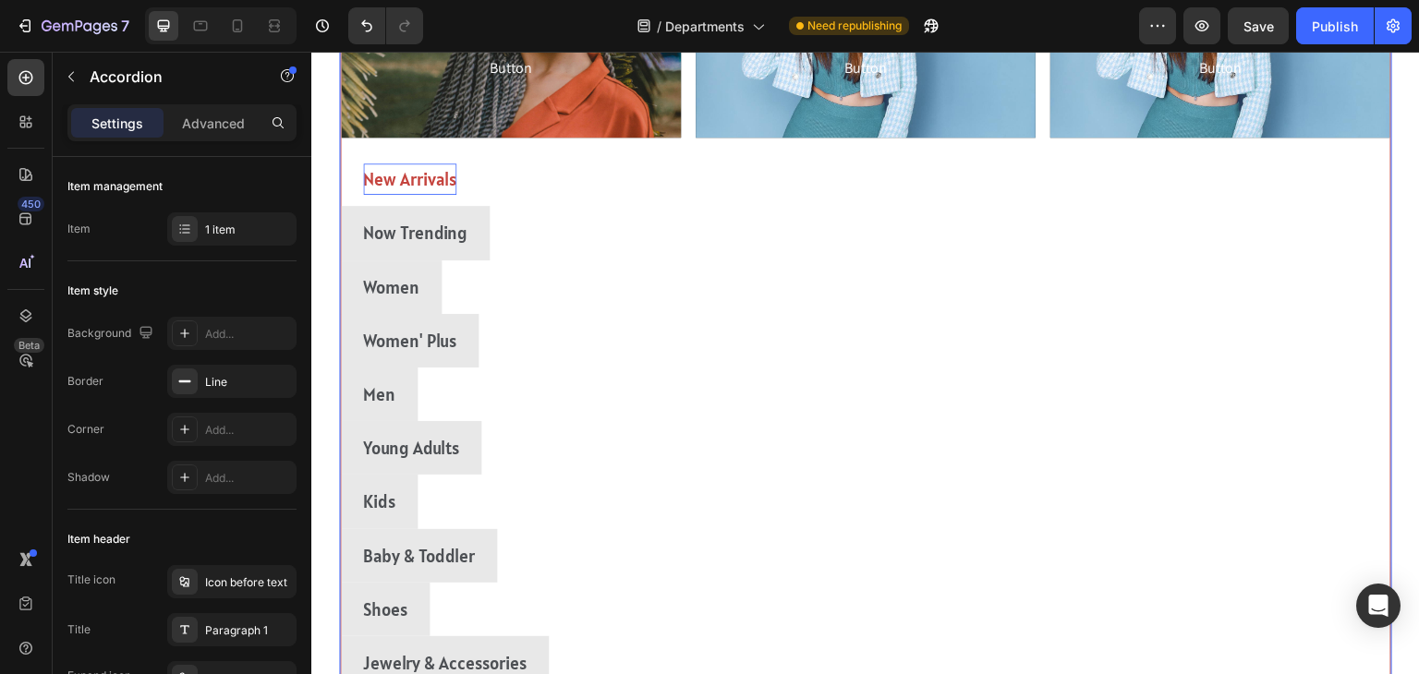
click at [408, 164] on p "New Arrivals" at bounding box center [409, 179] width 93 height 31
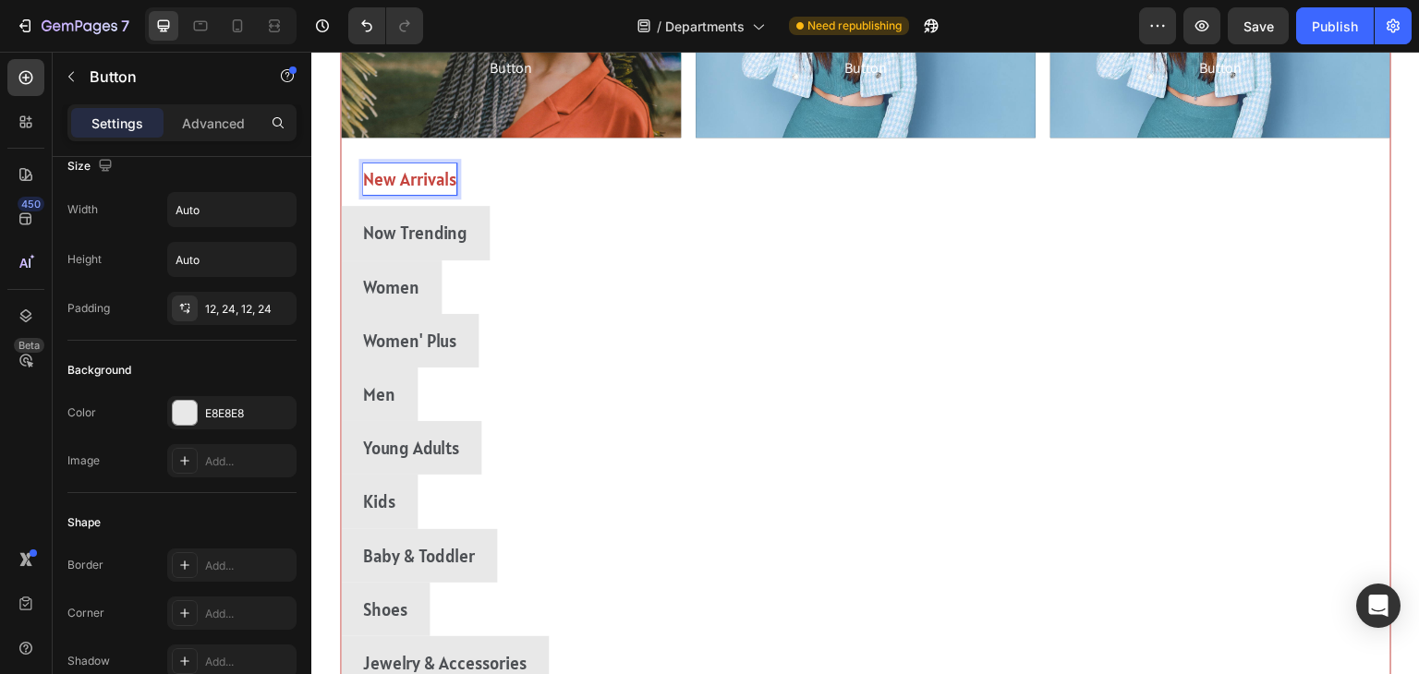
scroll to position [22, 0]
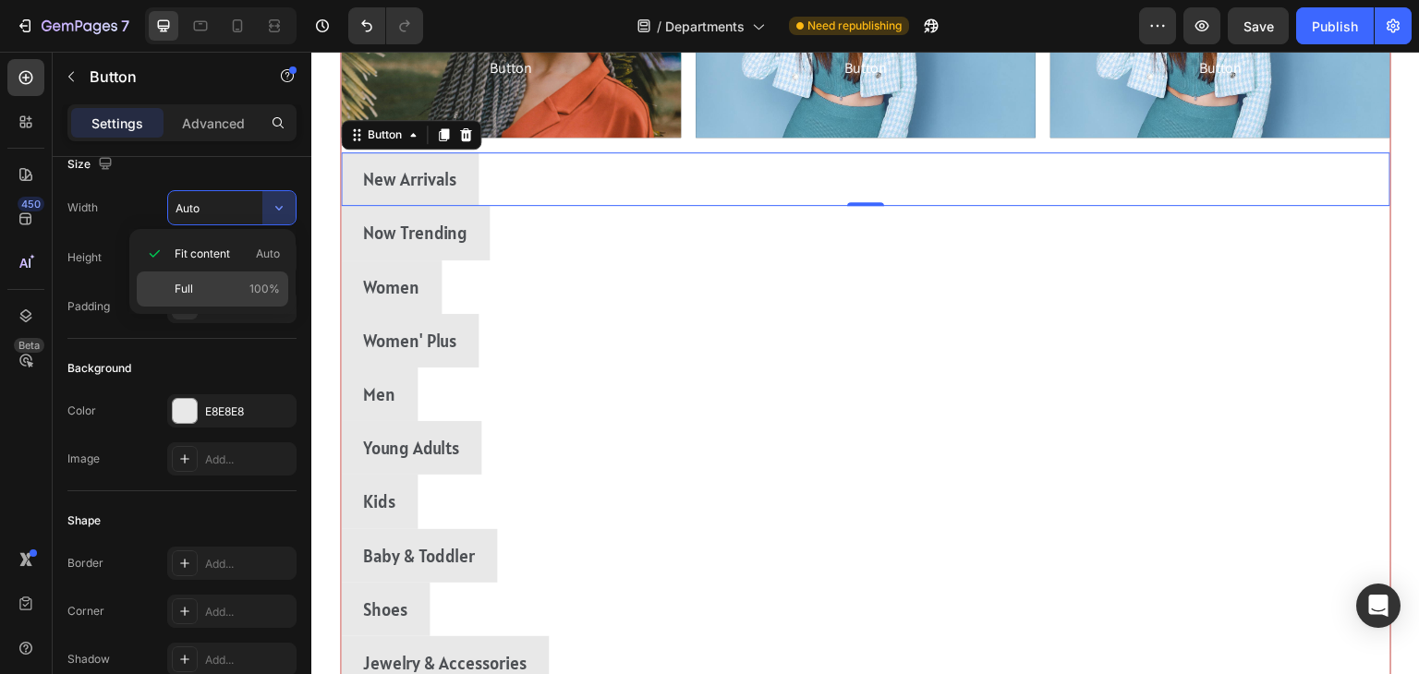
click at [178, 291] on span "Full" at bounding box center [184, 289] width 18 height 17
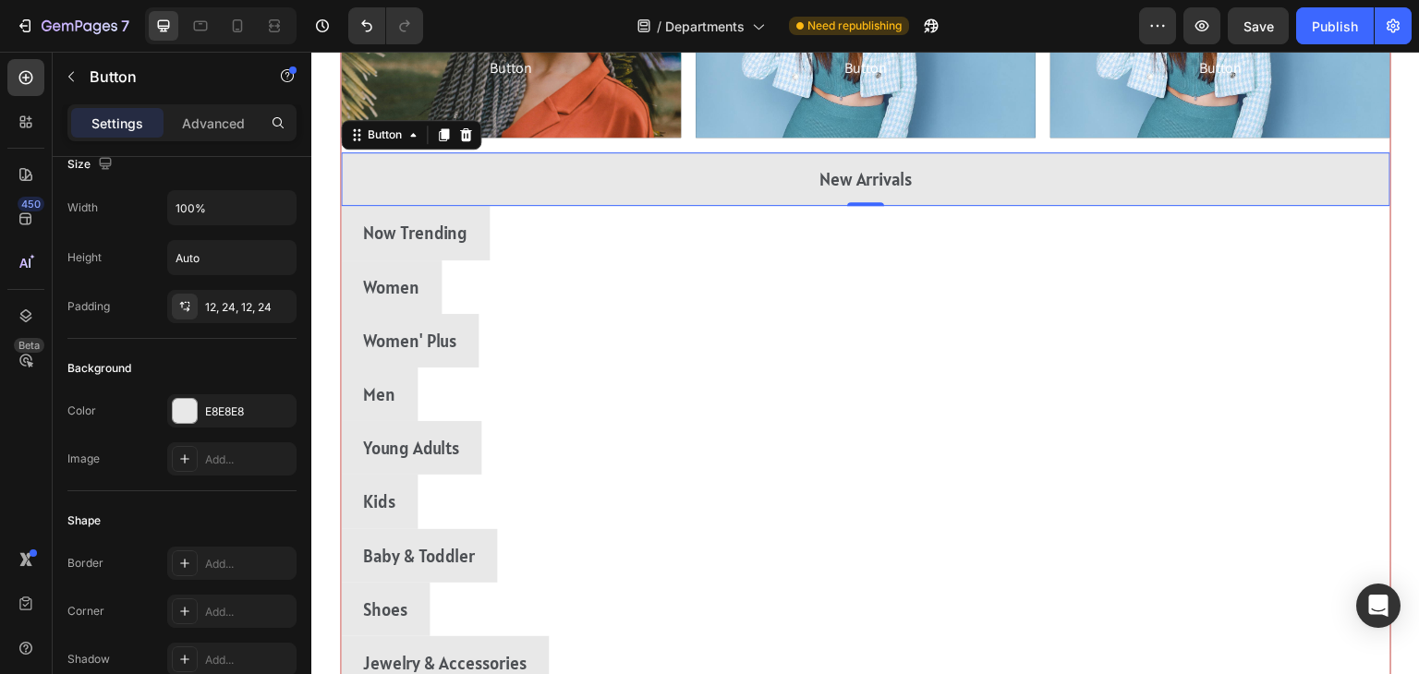
click at [1257, 270] on div "Women Button" at bounding box center [866, 288] width 1050 height 54
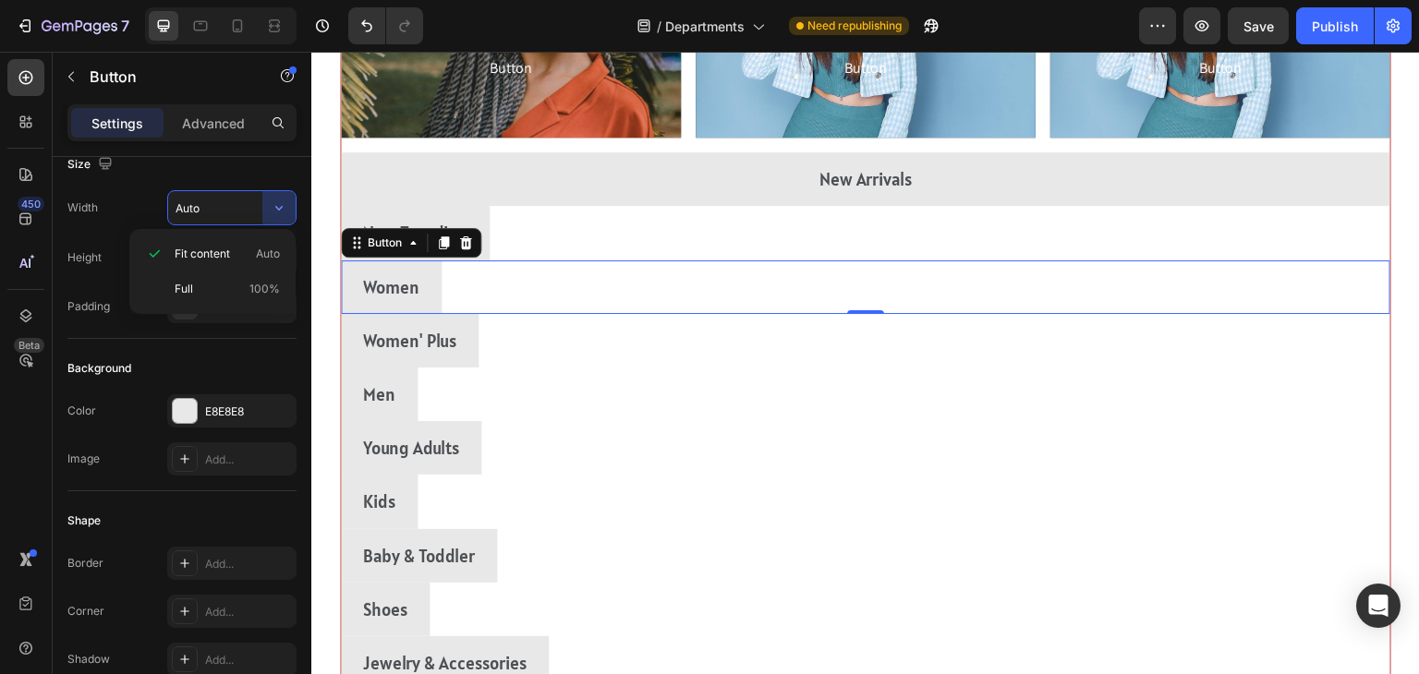
click at [1245, 245] on div "Now Trending Button" at bounding box center [866, 233] width 1050 height 54
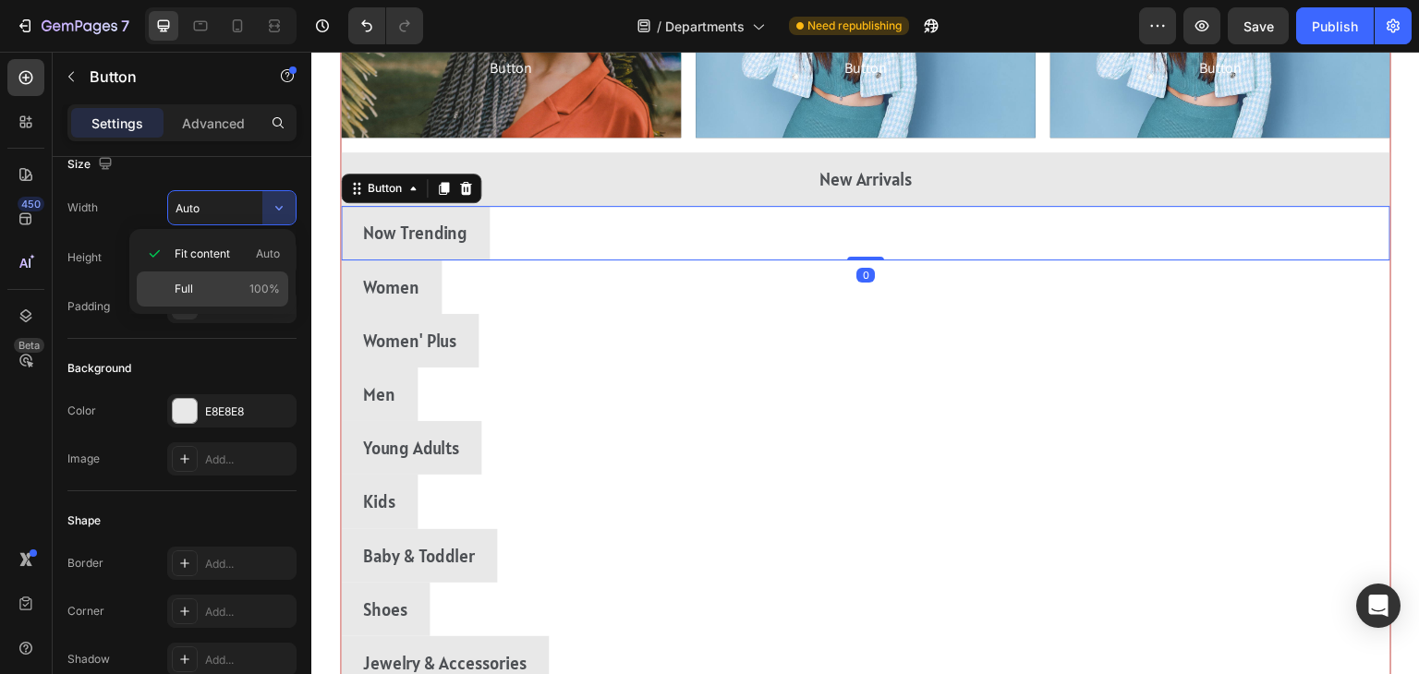
click at [200, 290] on p "Full 100%" at bounding box center [227, 289] width 105 height 17
type input "100%"
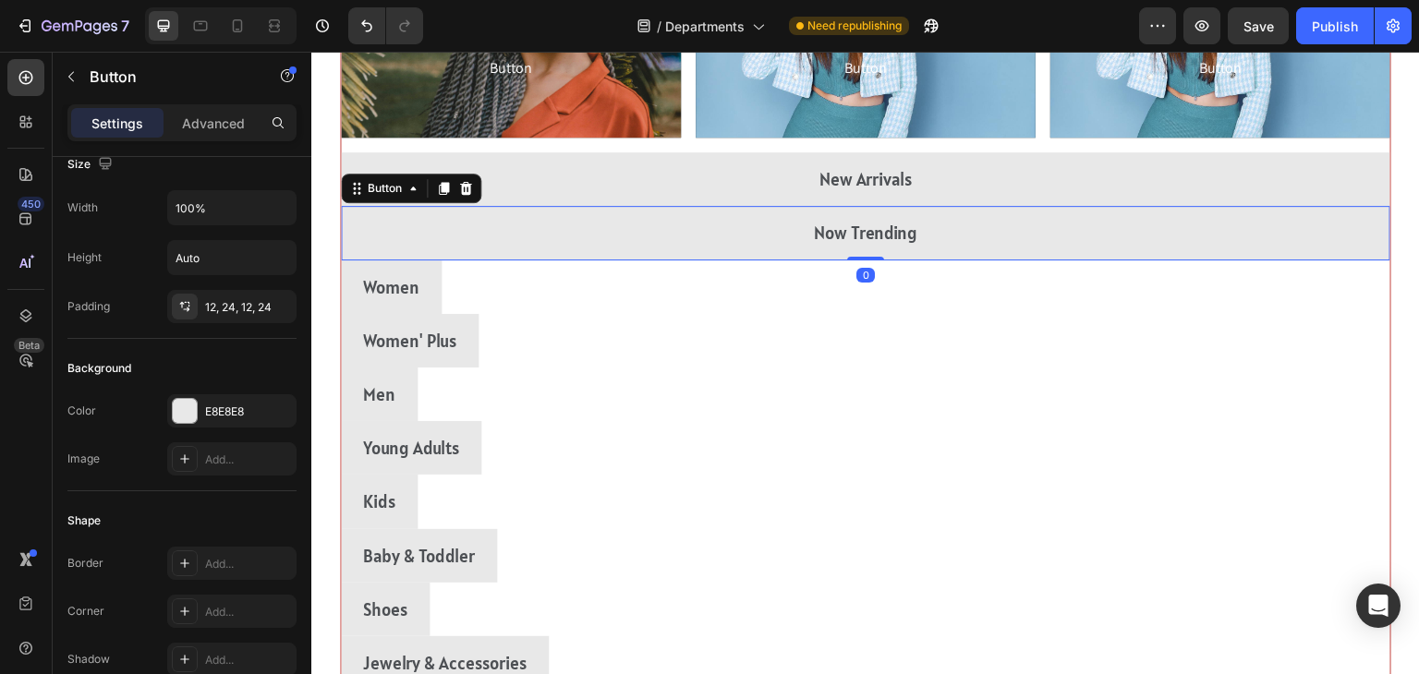
click at [1205, 306] on div "Women Button" at bounding box center [866, 288] width 1050 height 54
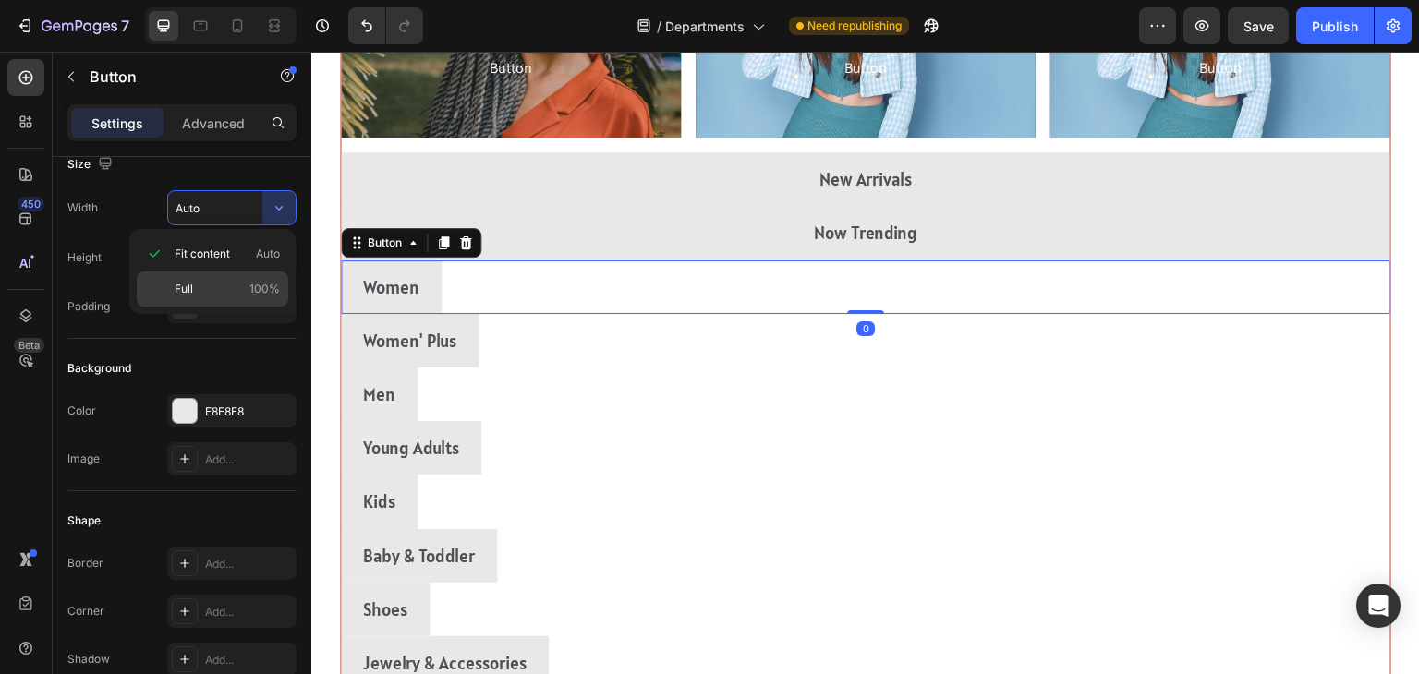
click at [192, 292] on span "Full" at bounding box center [184, 289] width 18 height 17
type input "100%"
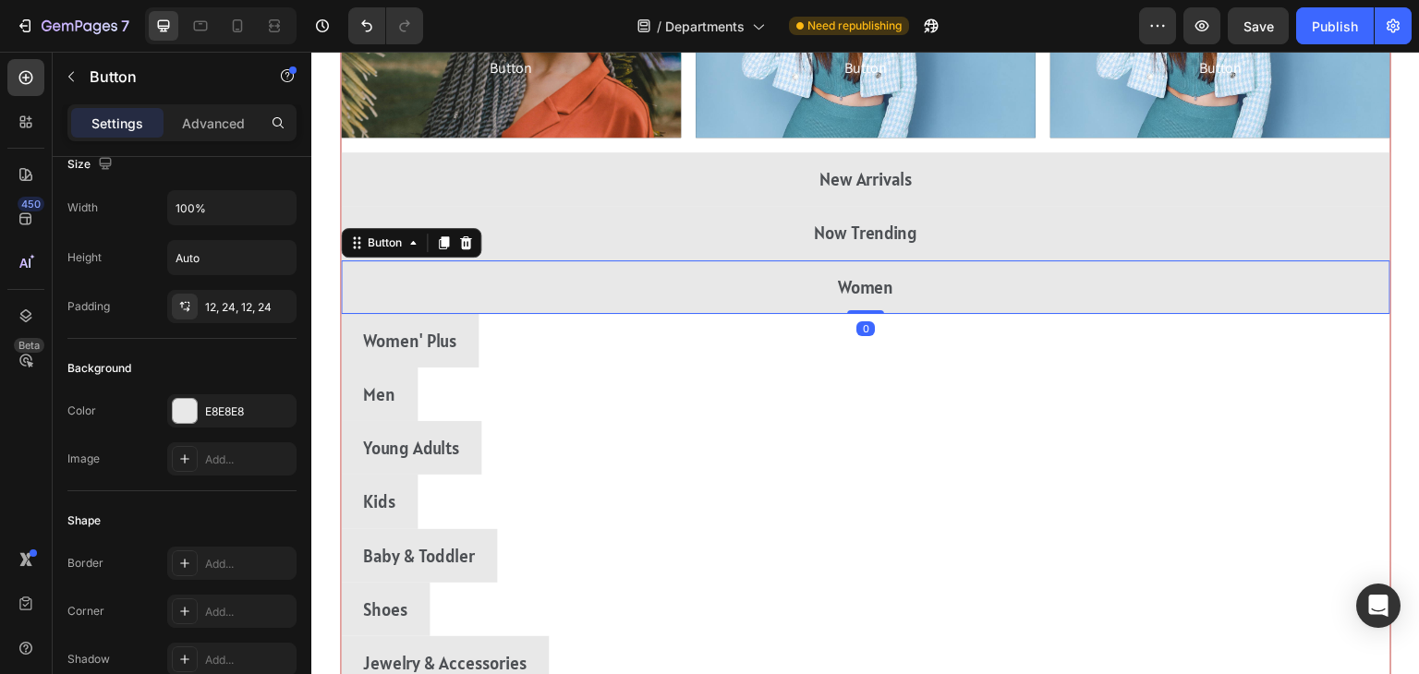
click at [1192, 334] on div "Women' Plus Button" at bounding box center [866, 341] width 1050 height 54
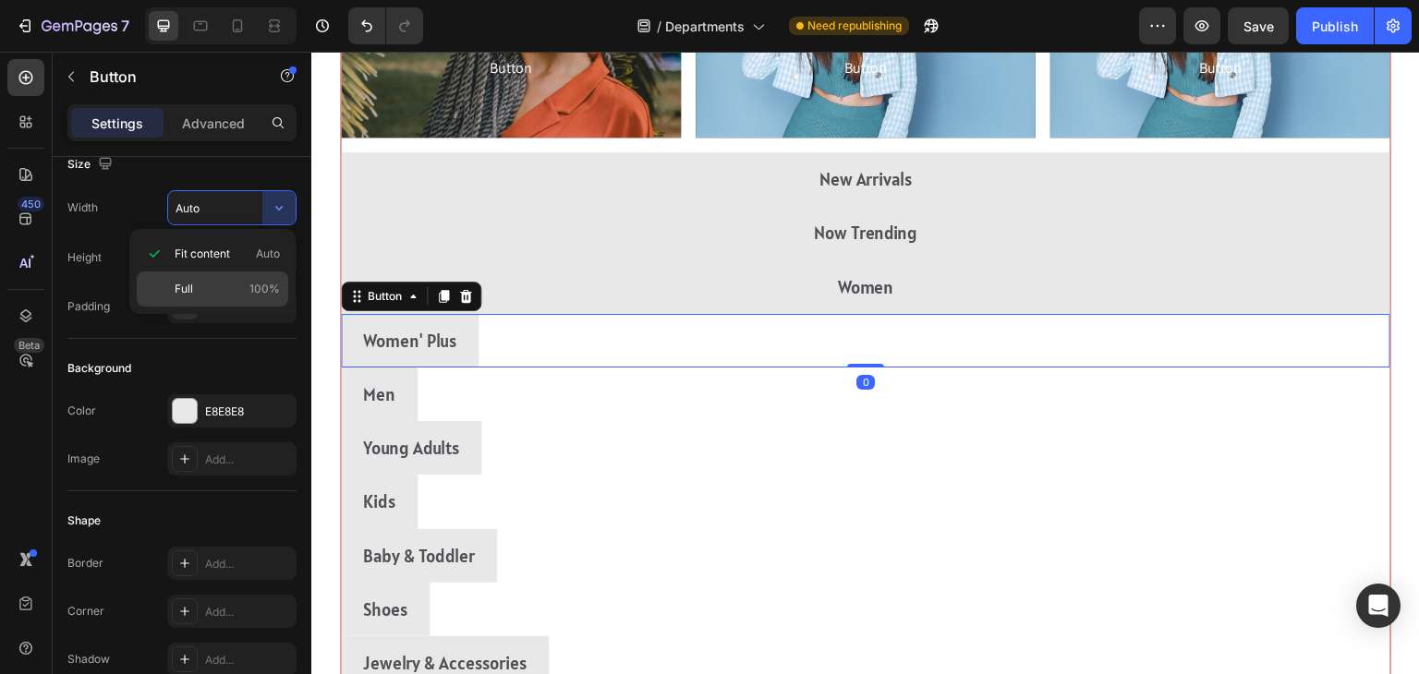
click at [193, 292] on p "Full 100%" at bounding box center [227, 289] width 105 height 17
type input "100%"
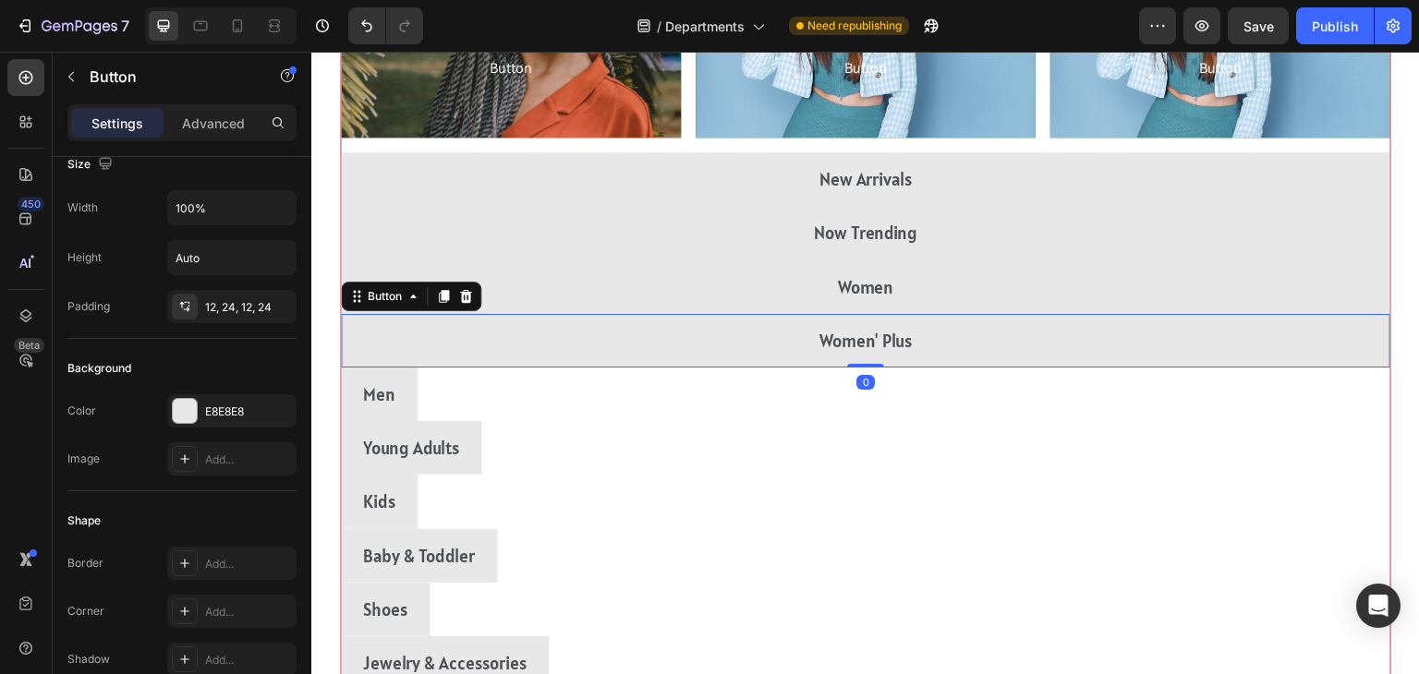
click at [1194, 405] on div "Men Button" at bounding box center [866, 395] width 1050 height 54
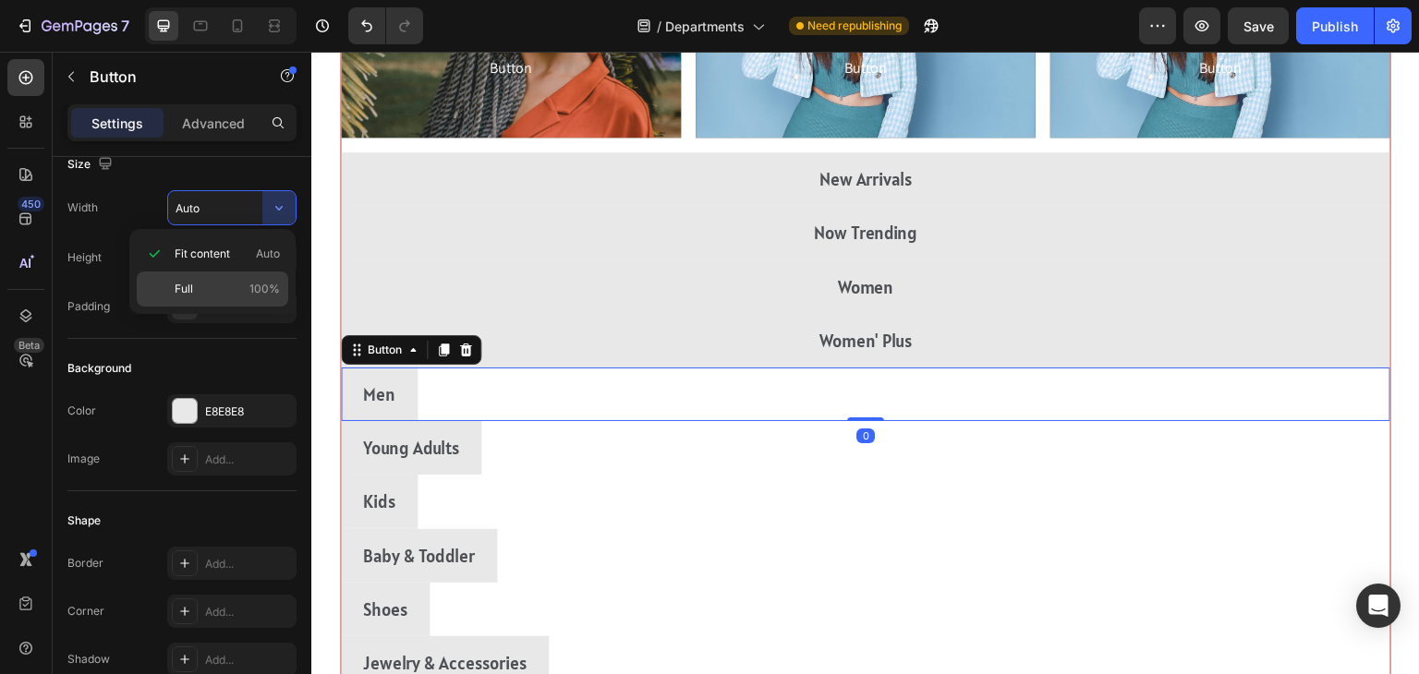
click at [188, 299] on div "Full 100%" at bounding box center [213, 289] width 152 height 35
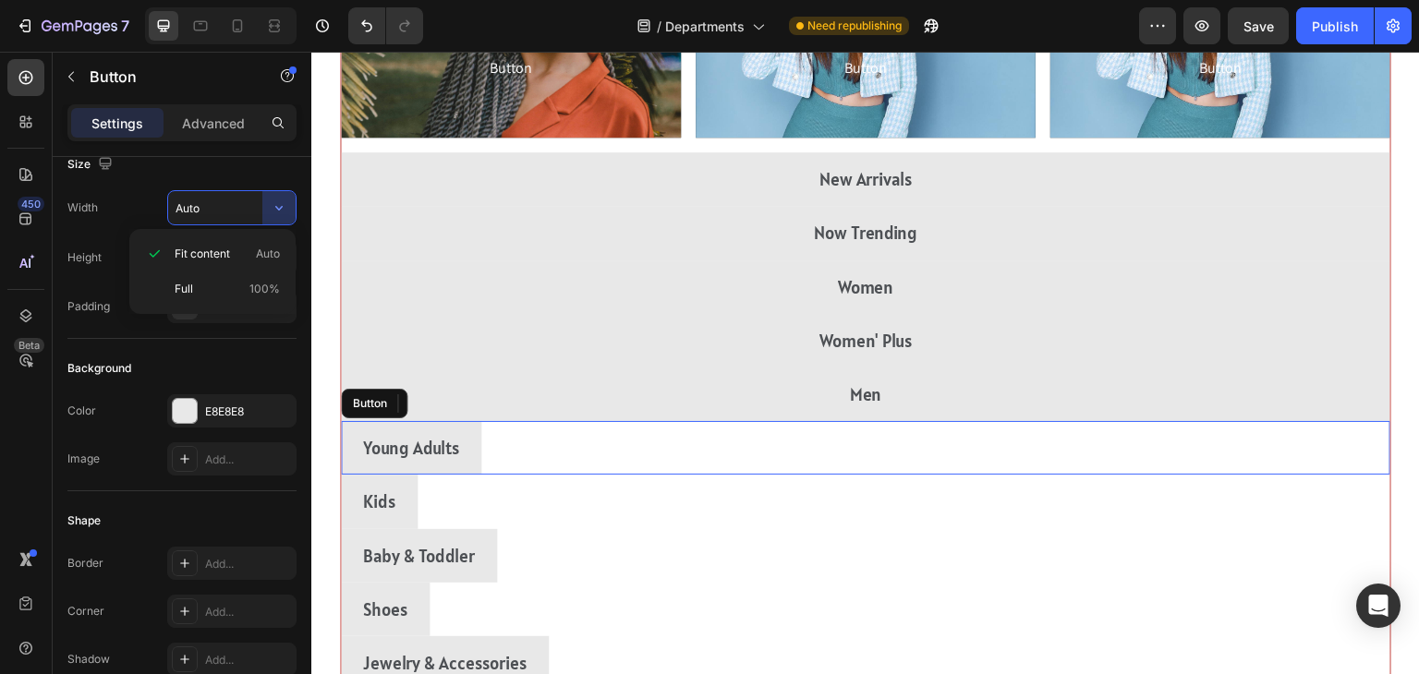
click at [1187, 467] on div "Young Adults Button" at bounding box center [866, 448] width 1050 height 54
click at [193, 297] on p "Full 100%" at bounding box center [227, 289] width 105 height 17
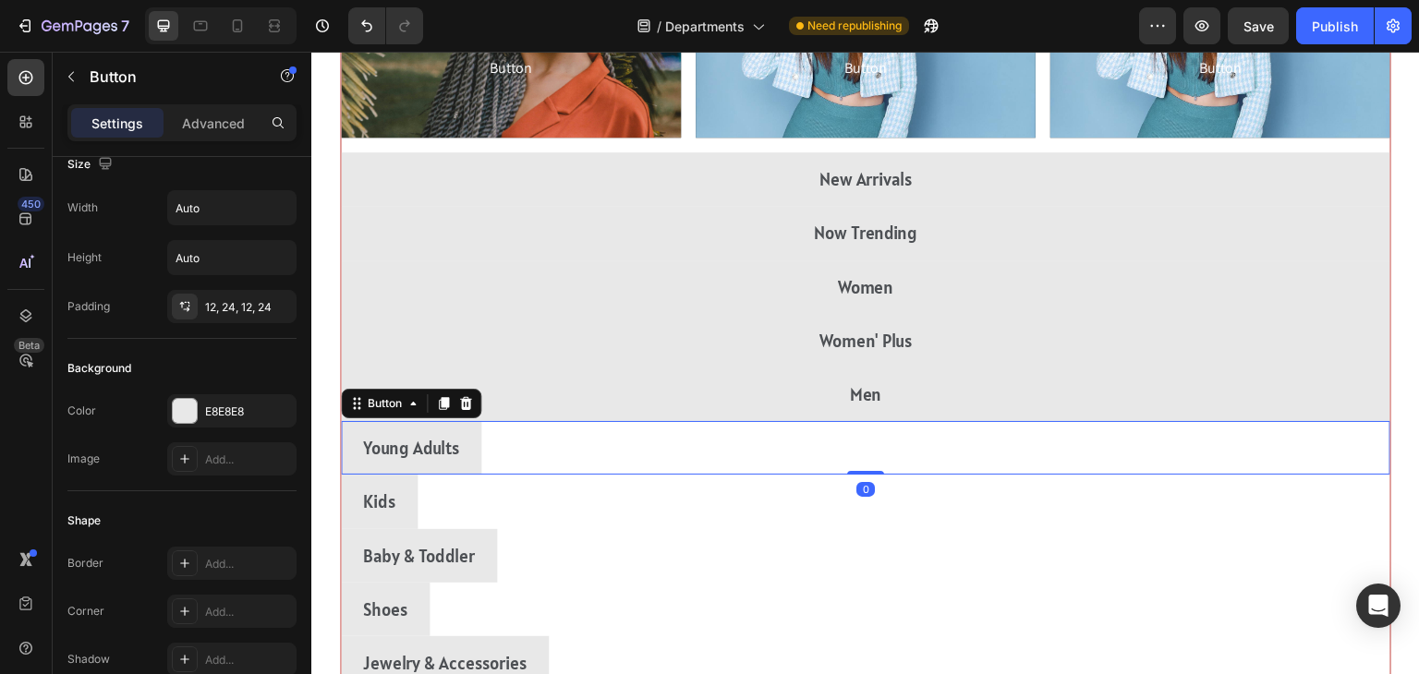
type input "100%"
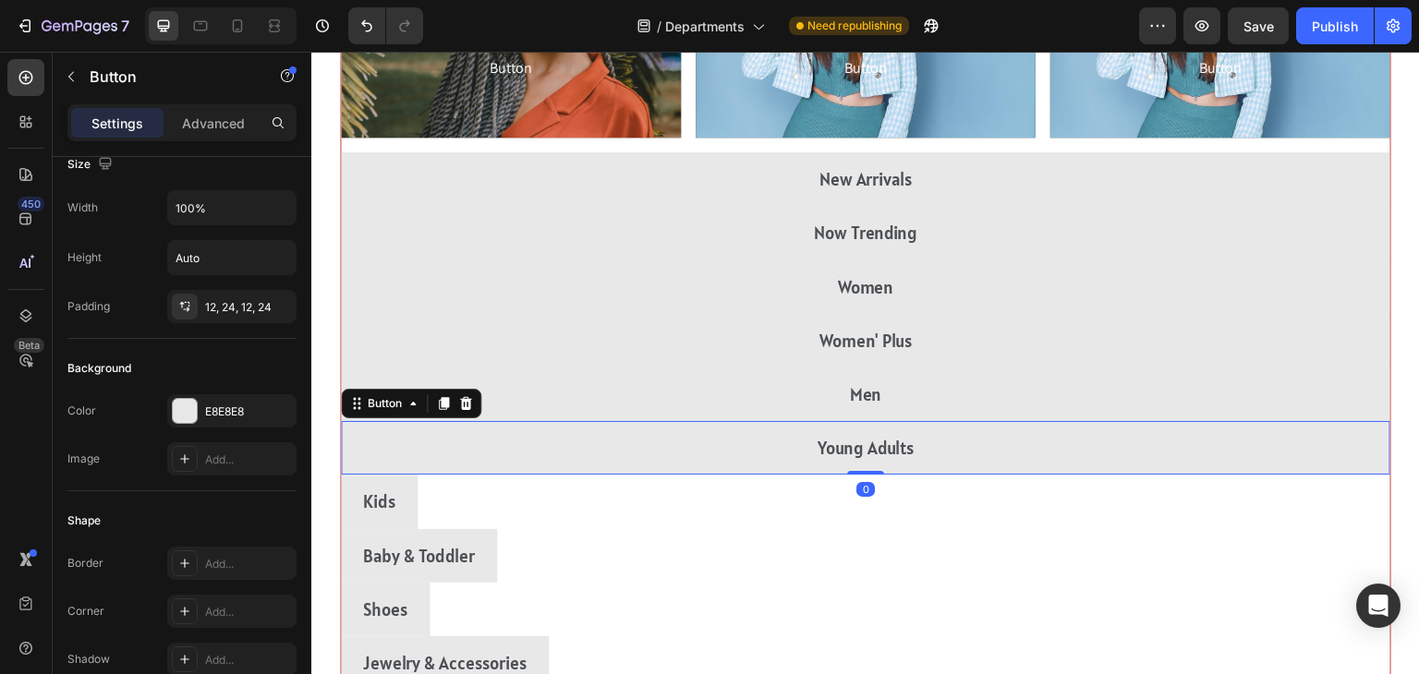
click at [1194, 509] on div "Kids Button" at bounding box center [866, 502] width 1050 height 54
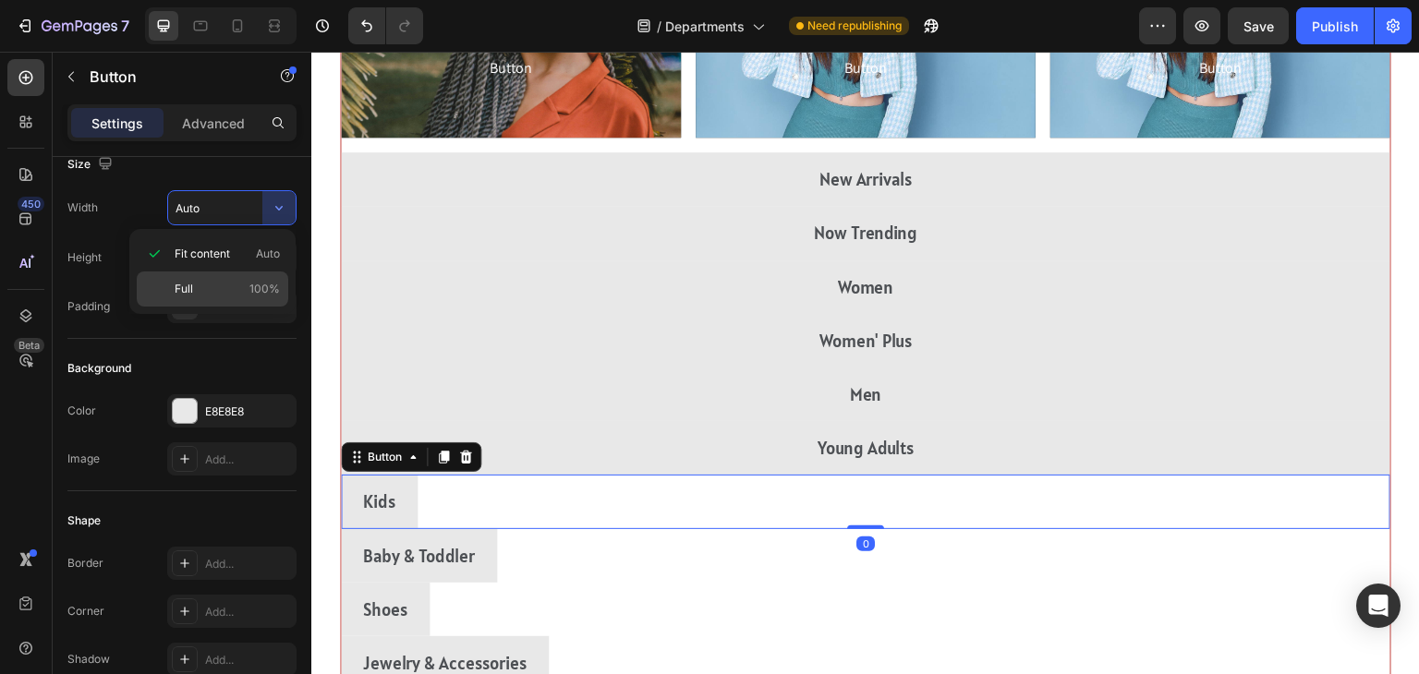
click at [176, 295] on span "Full" at bounding box center [184, 289] width 18 height 17
type input "100%"
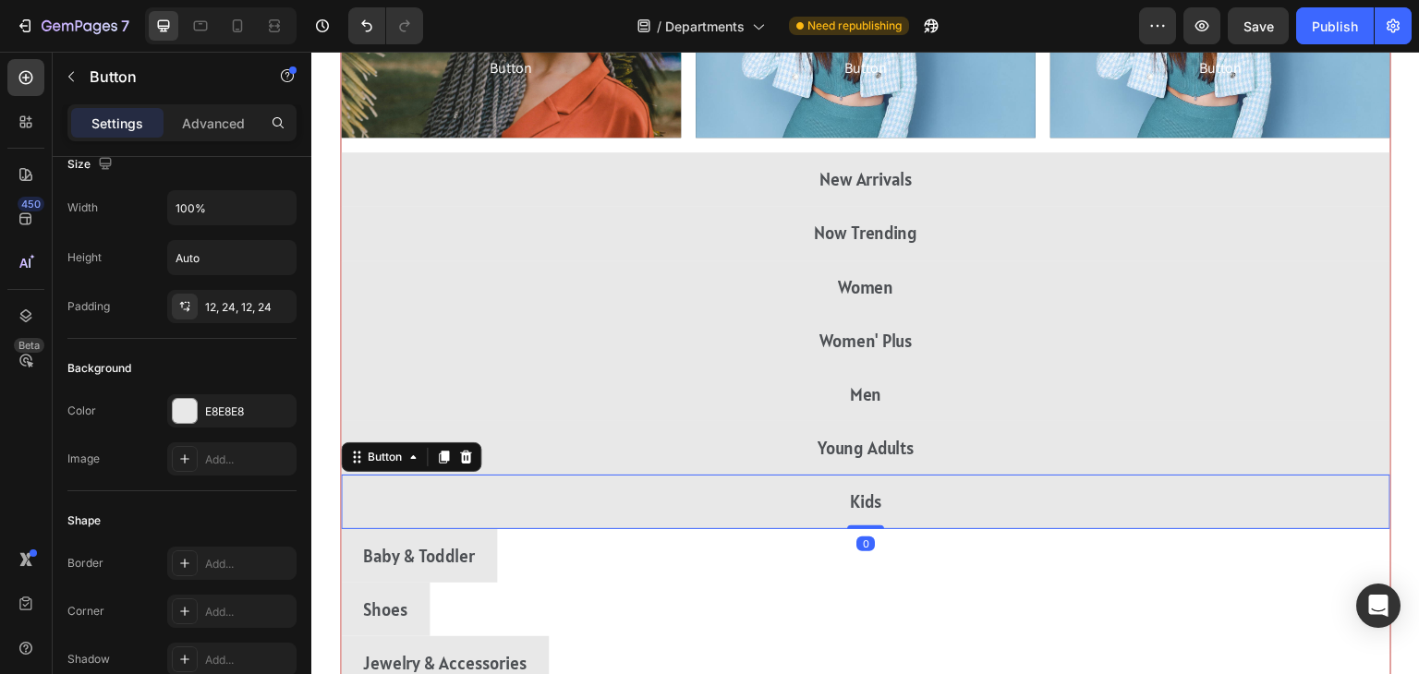
click at [1203, 564] on div "Baby & Toddler Button" at bounding box center [866, 556] width 1050 height 54
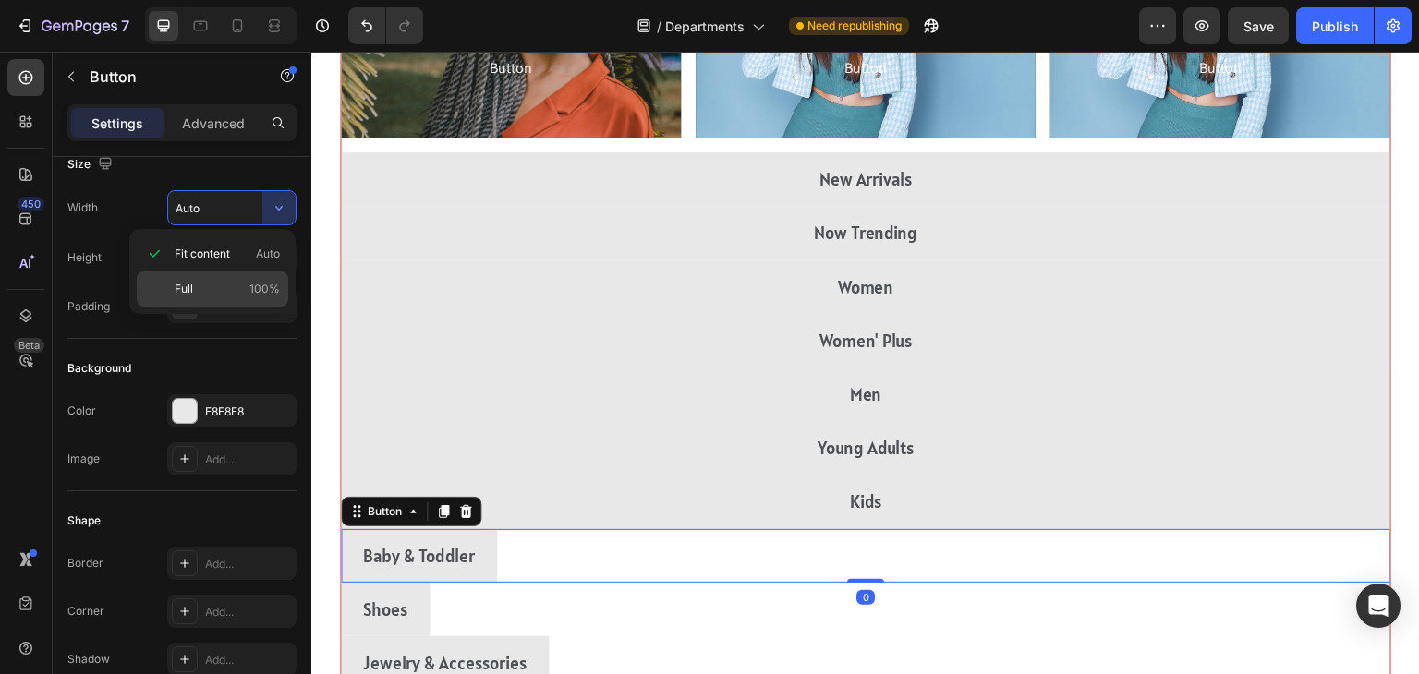
click at [180, 289] on span "Full" at bounding box center [184, 289] width 18 height 17
type input "100%"
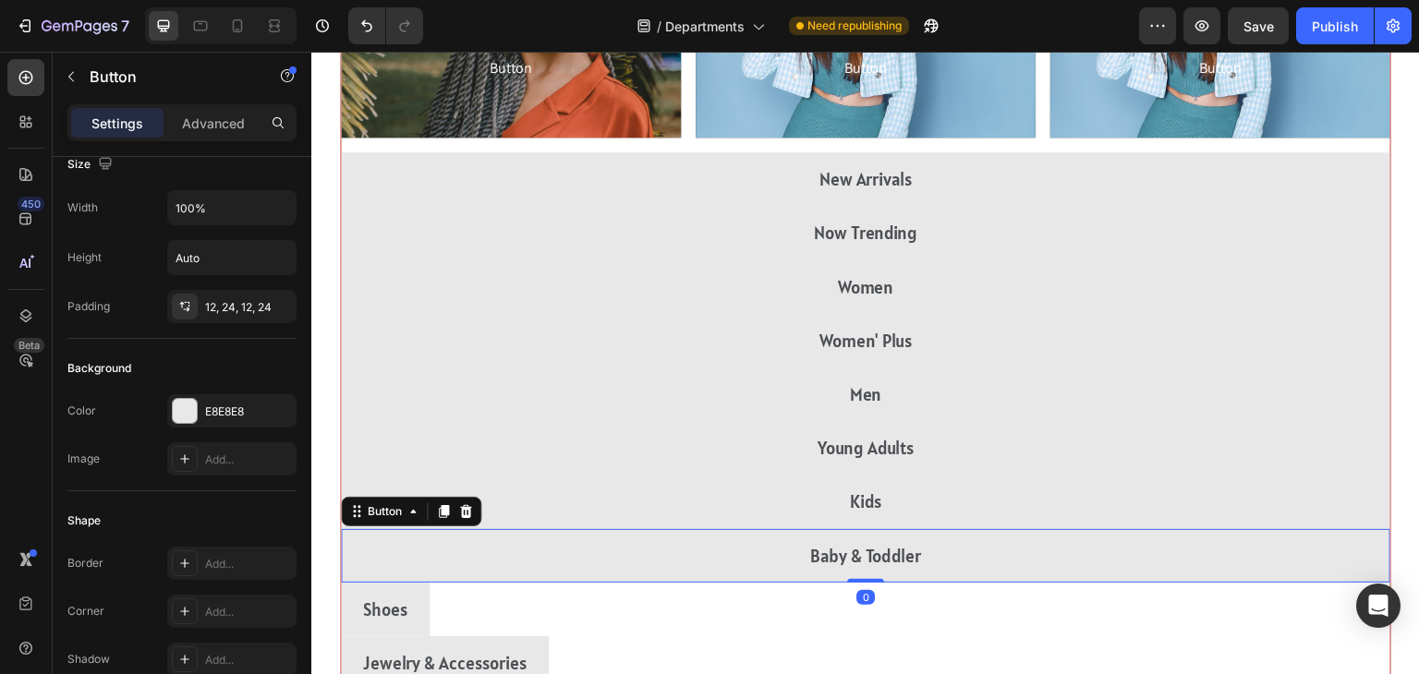
click at [1209, 630] on div "Shoes Button" at bounding box center [866, 610] width 1050 height 54
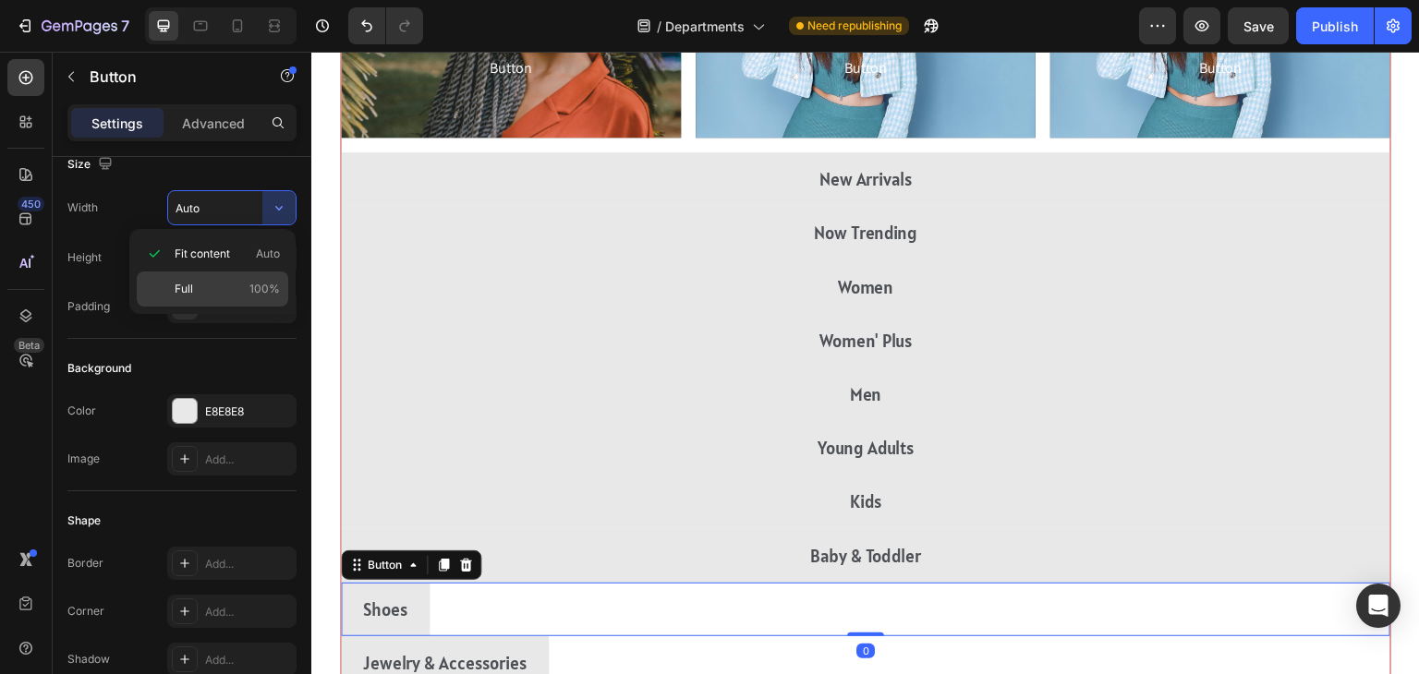
click at [181, 301] on div "Full 100%" at bounding box center [213, 289] width 152 height 35
type input "100%"
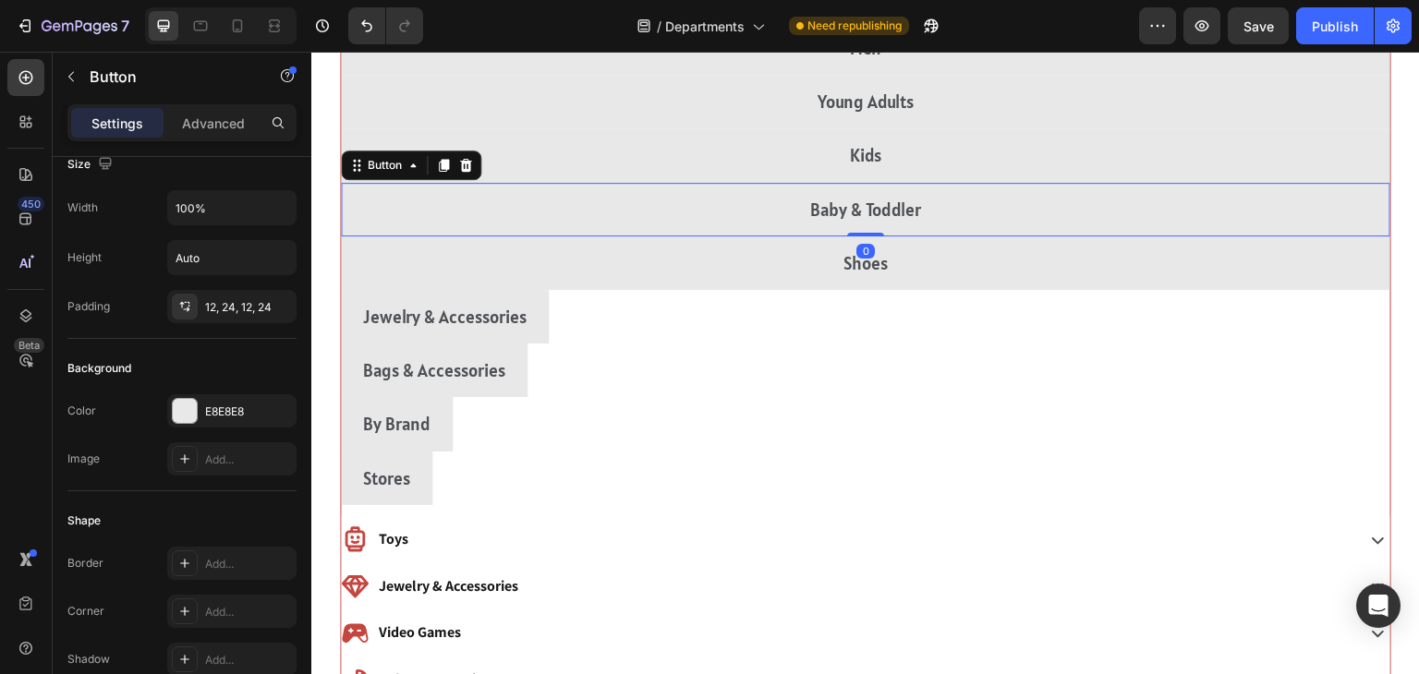
scroll to position [818, 0]
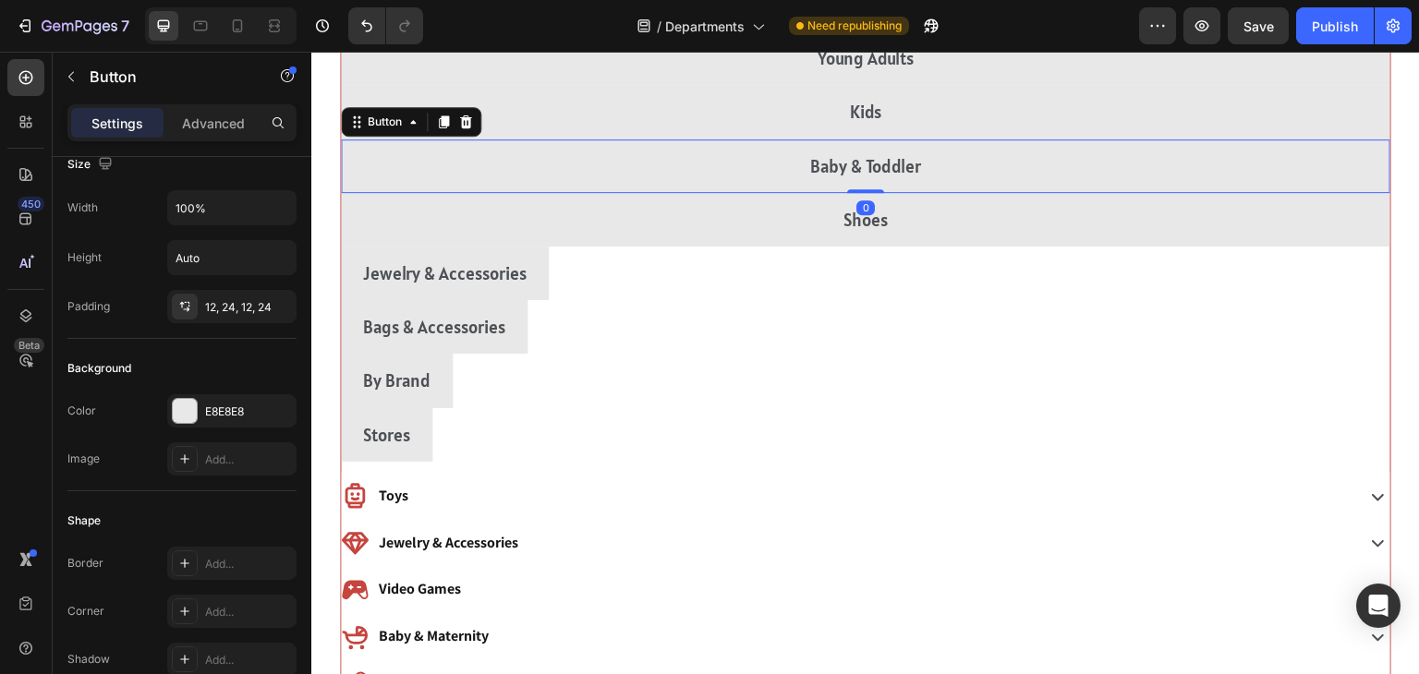
click at [1197, 277] on div "Jewelry & Accessories Button" at bounding box center [866, 274] width 1050 height 54
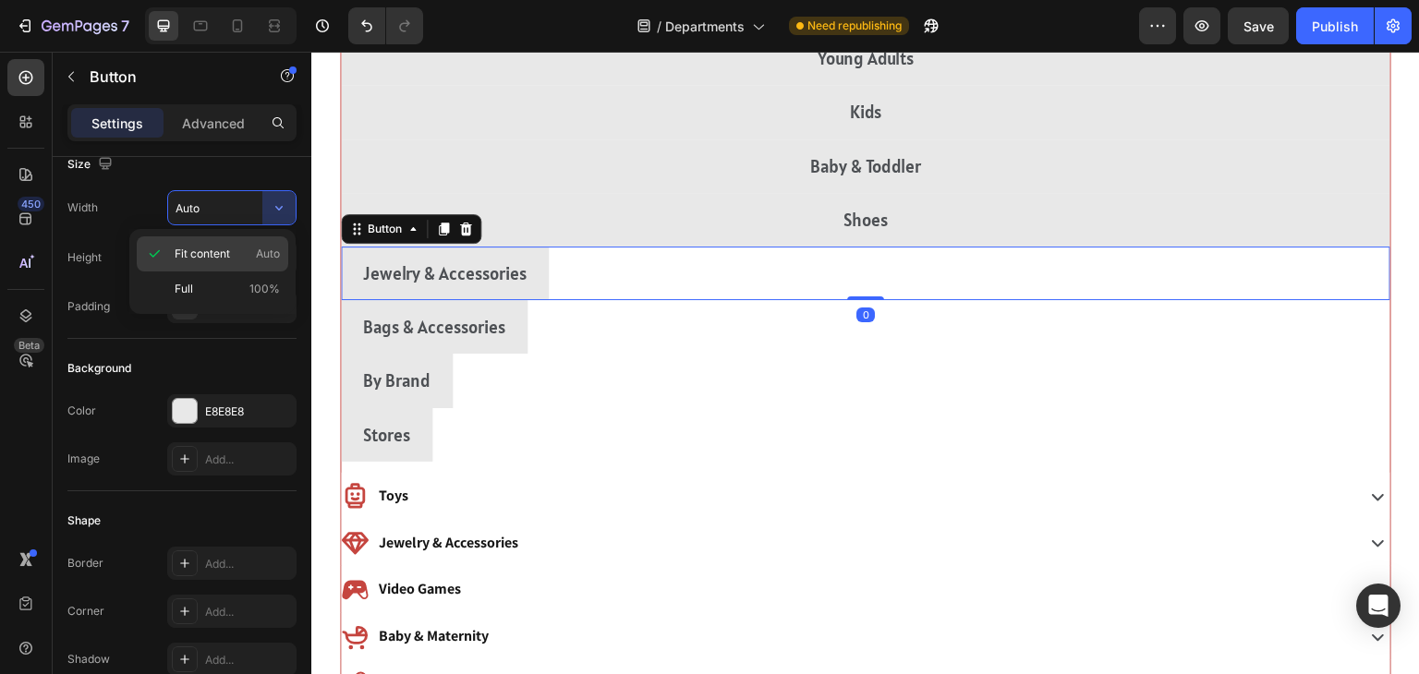
click at [182, 254] on span "Fit content" at bounding box center [202, 254] width 55 height 17
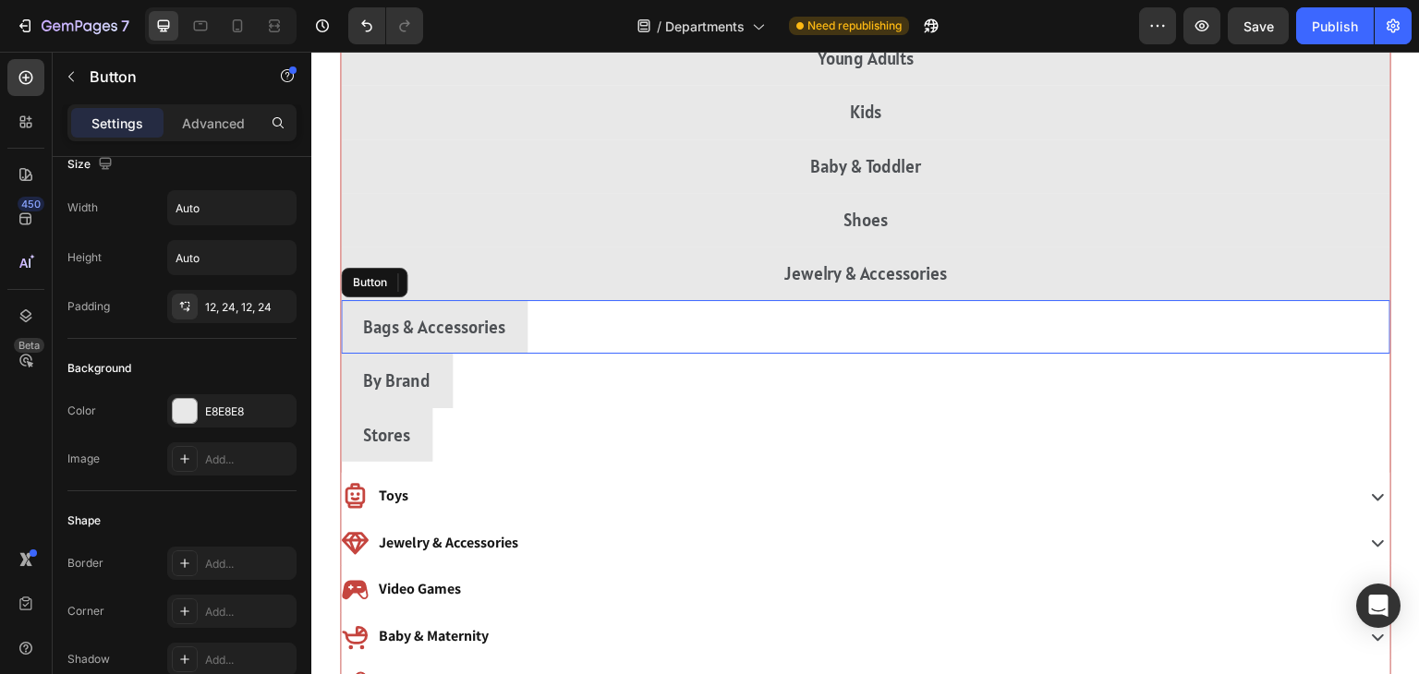
click at [1195, 346] on div "Bags & Accessories Button" at bounding box center [866, 327] width 1050 height 54
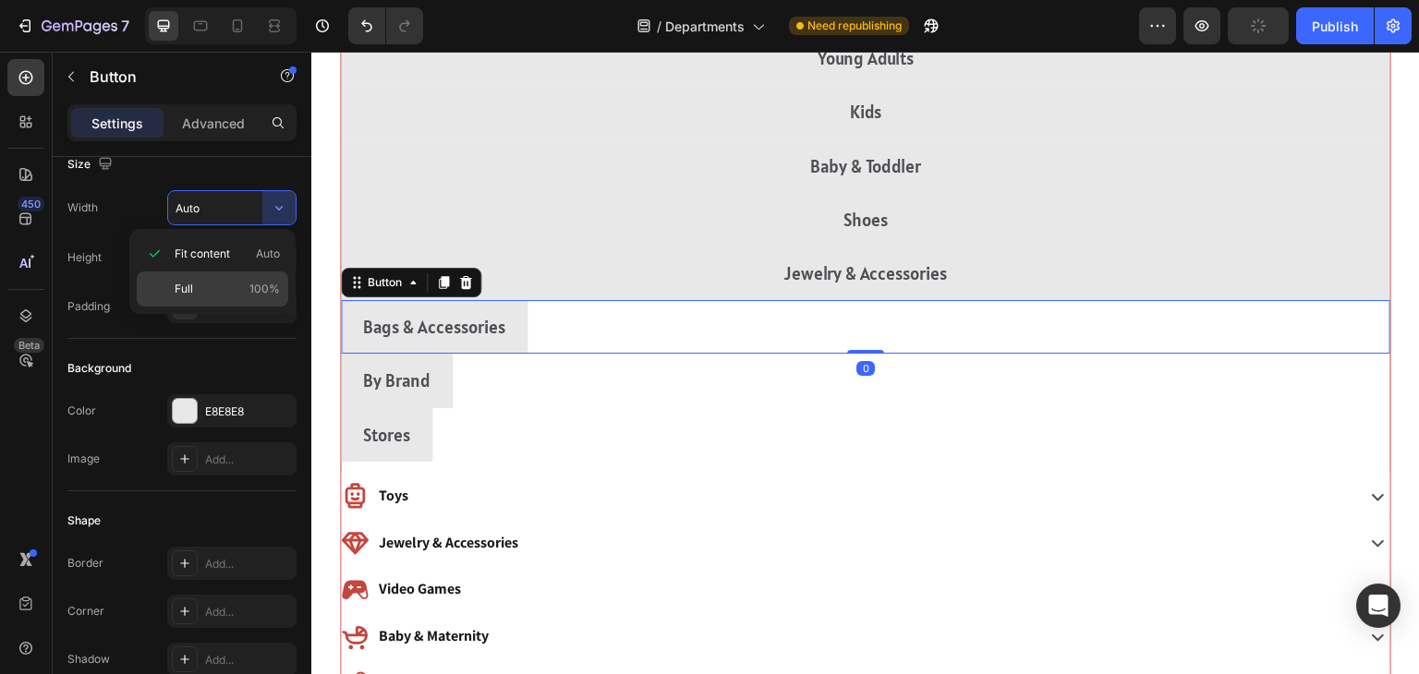
click at [183, 273] on div "Full 100%" at bounding box center [213, 289] width 152 height 35
type input "100%"
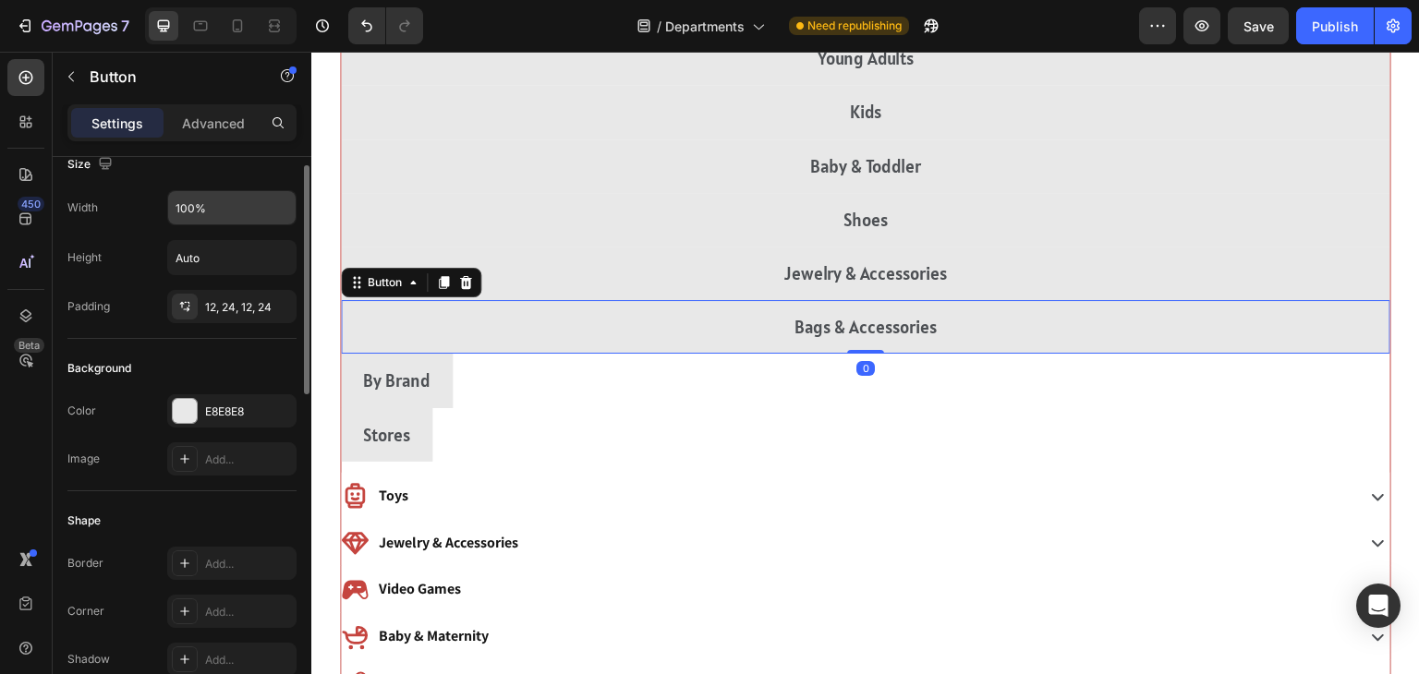
click at [255, 208] on input "100%" at bounding box center [231, 207] width 127 height 33
click at [1198, 392] on div "By Brand Button" at bounding box center [866, 381] width 1050 height 54
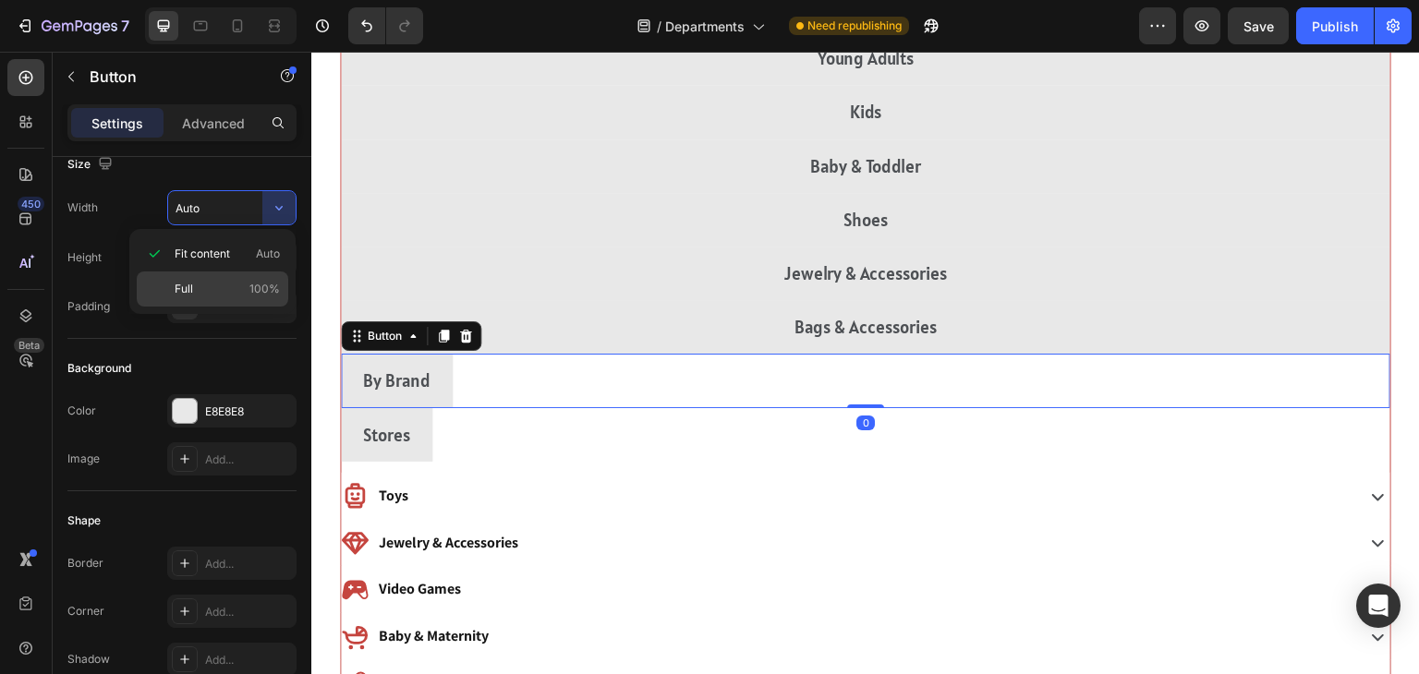
click at [184, 290] on span "Full" at bounding box center [184, 289] width 18 height 17
type input "100%"
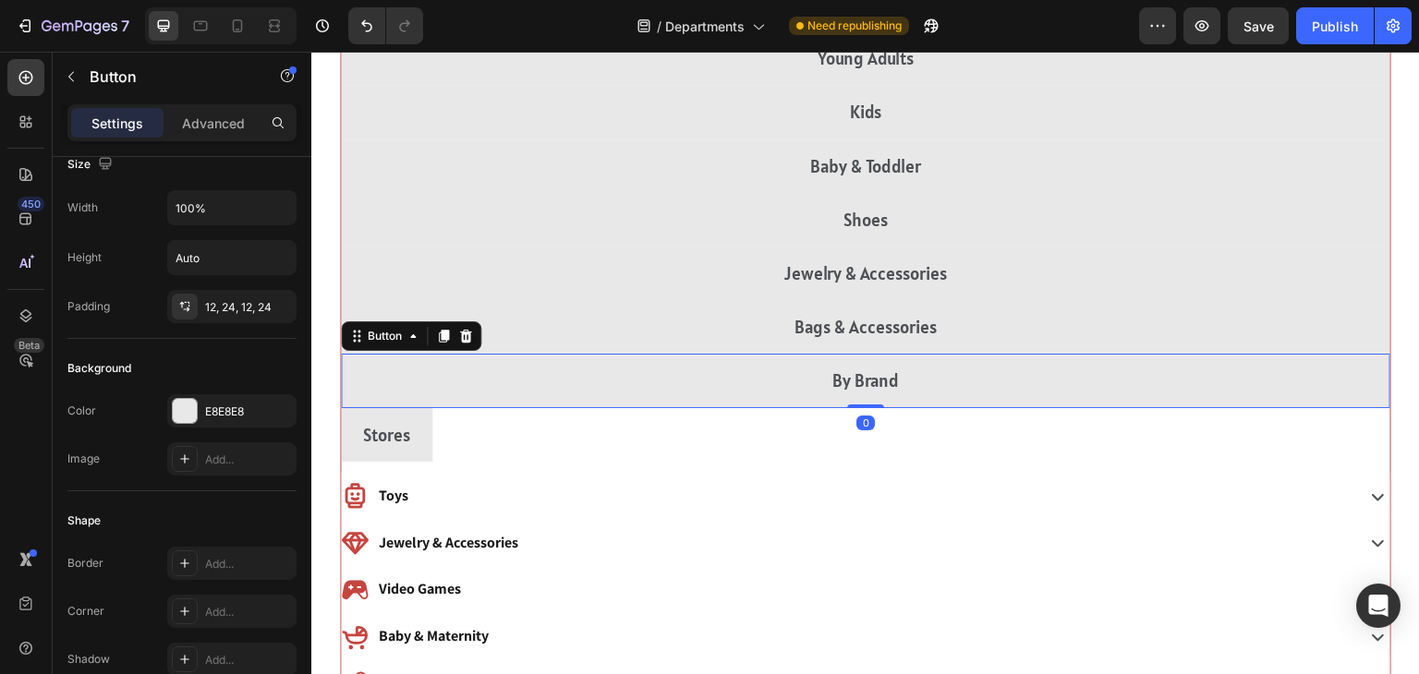
click at [1189, 457] on div "Stores Button" at bounding box center [866, 435] width 1050 height 54
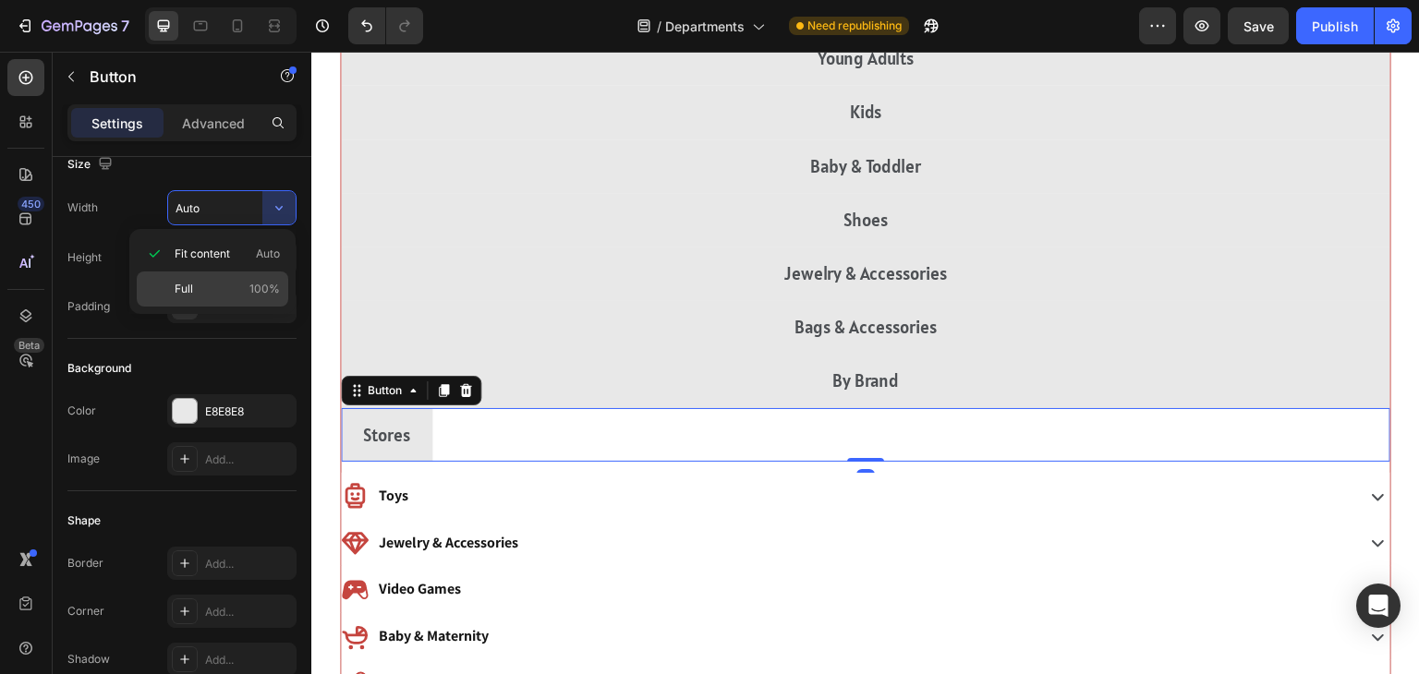
click at [181, 303] on div "Full 100%" at bounding box center [213, 289] width 152 height 35
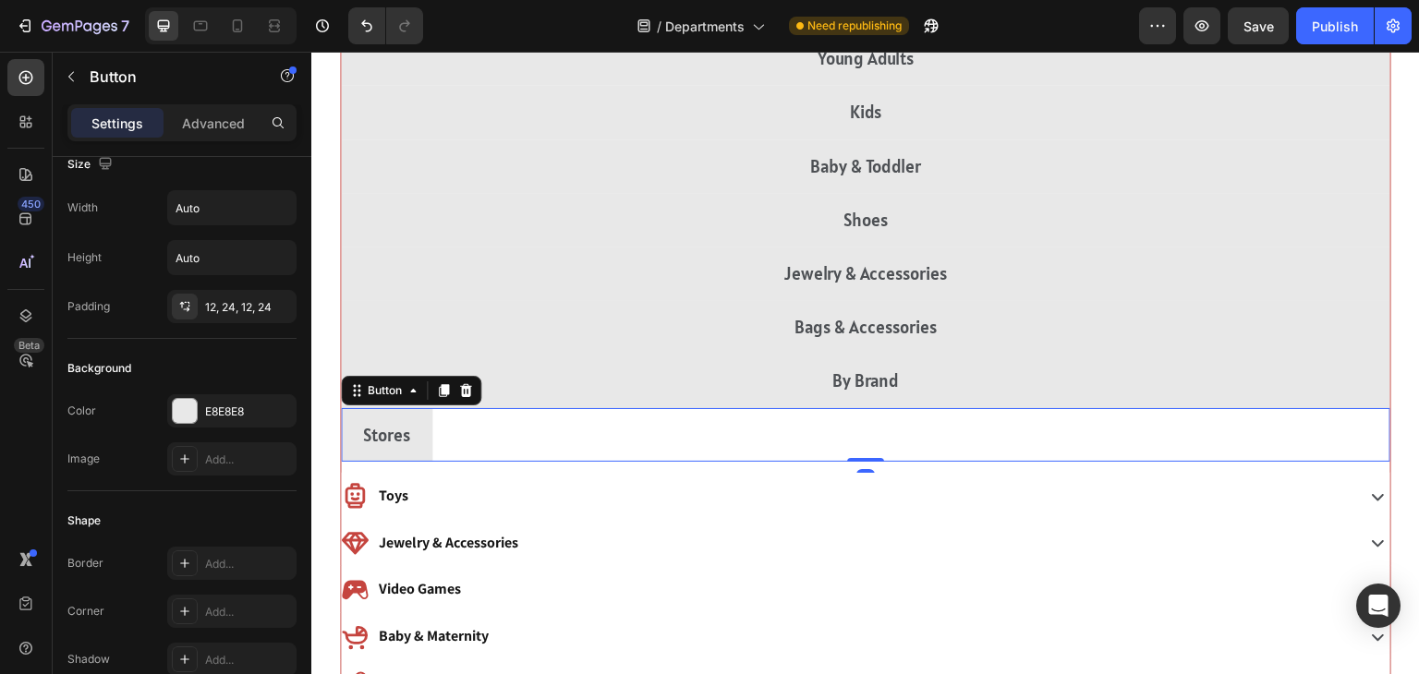
type input "100%"
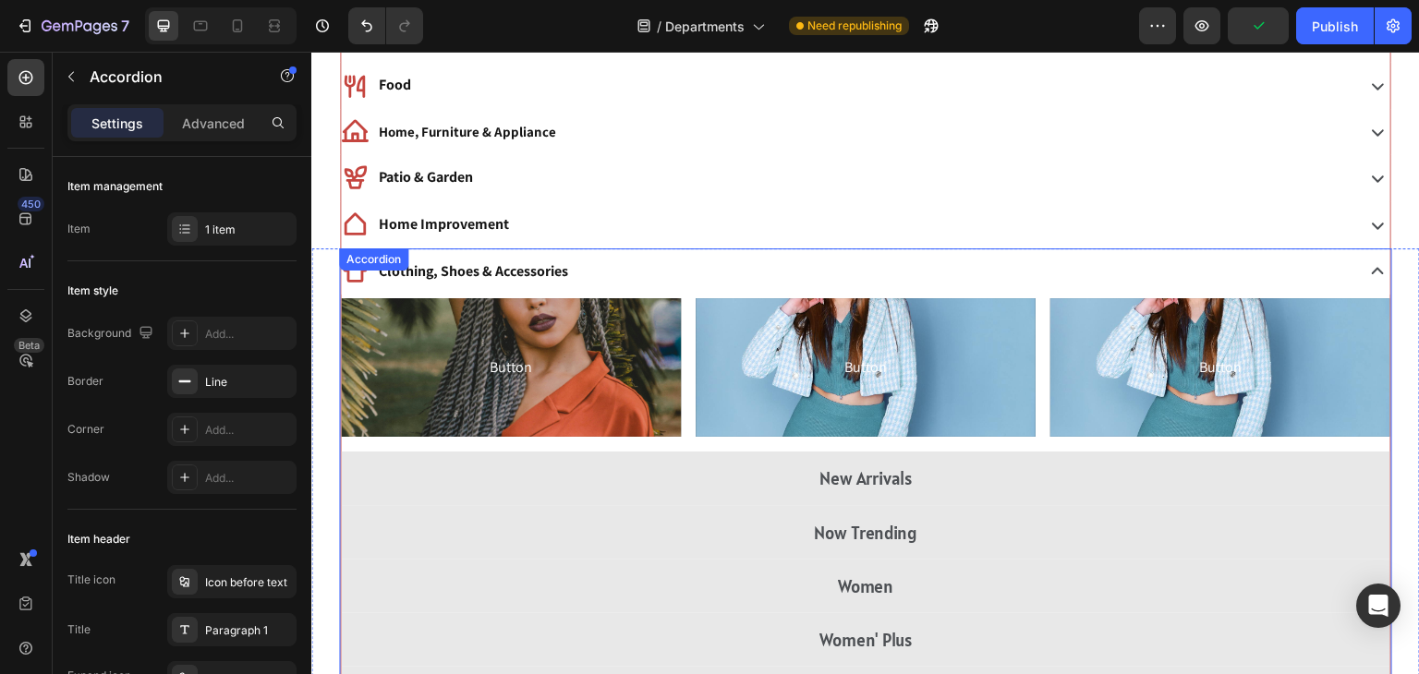
scroll to position [127, 0]
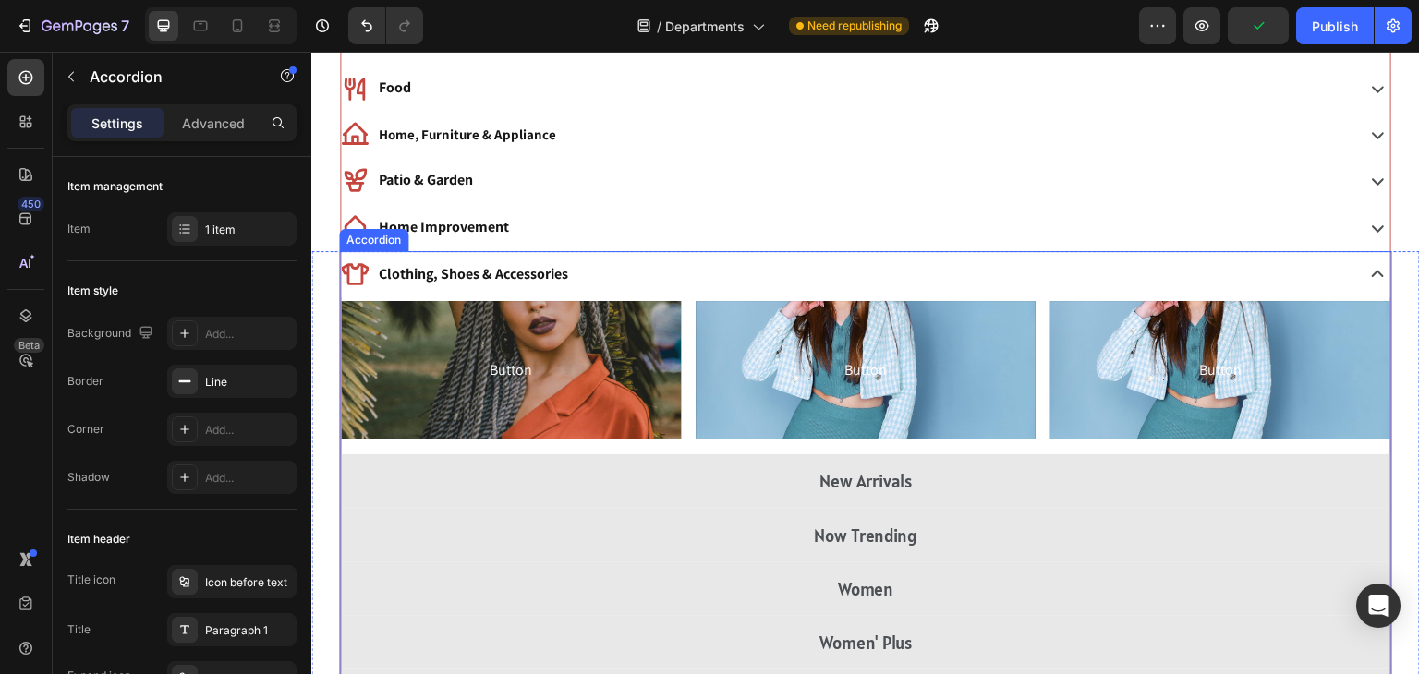
click at [784, 259] on div "Clothing, Shoes & Accessories" at bounding box center [846, 275] width 1010 height 32
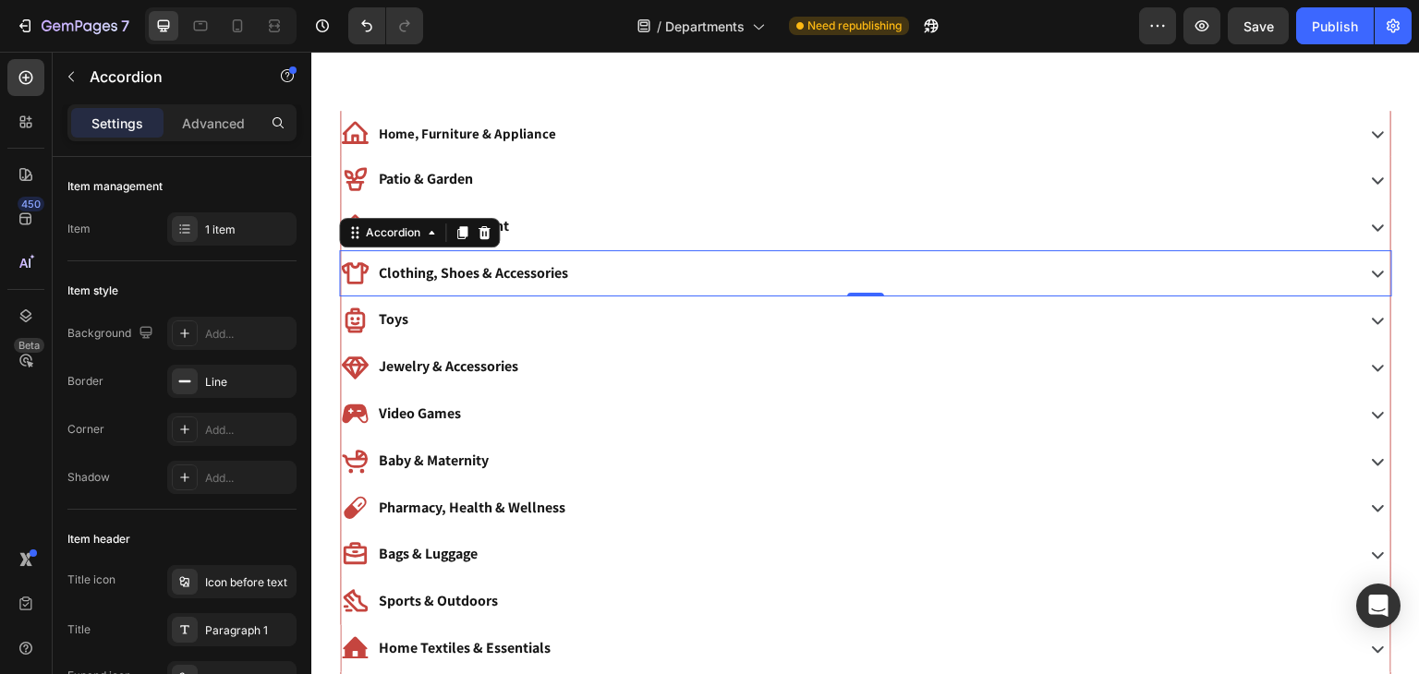
scroll to position [207, 0]
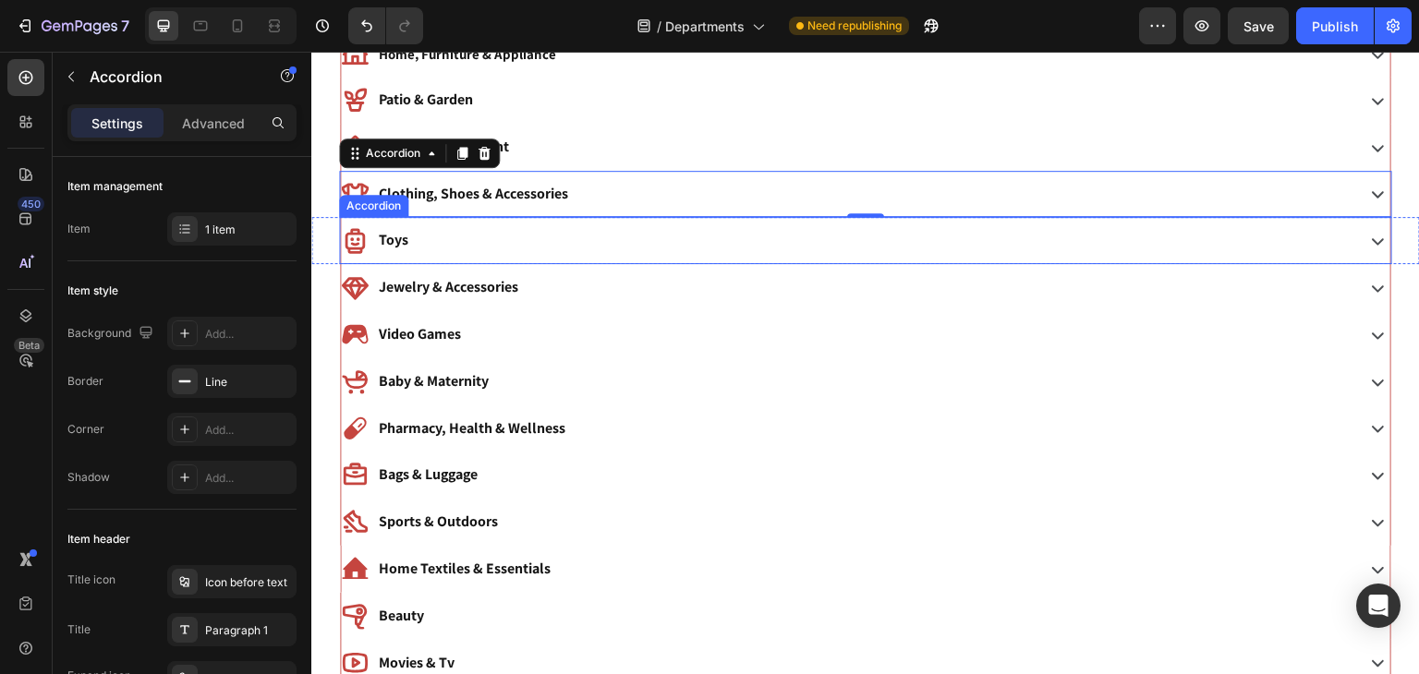
click at [637, 239] on div "Toys" at bounding box center [846, 240] width 1010 height 32
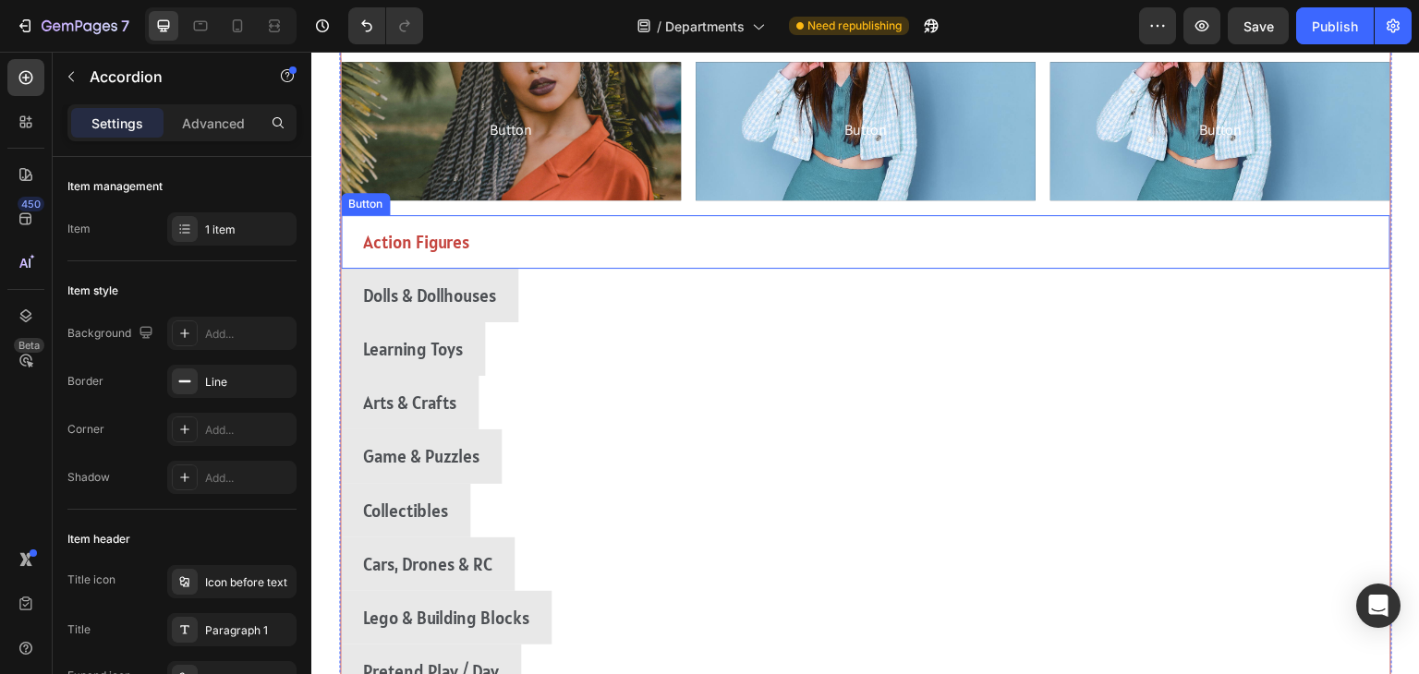
scroll to position [419, 0]
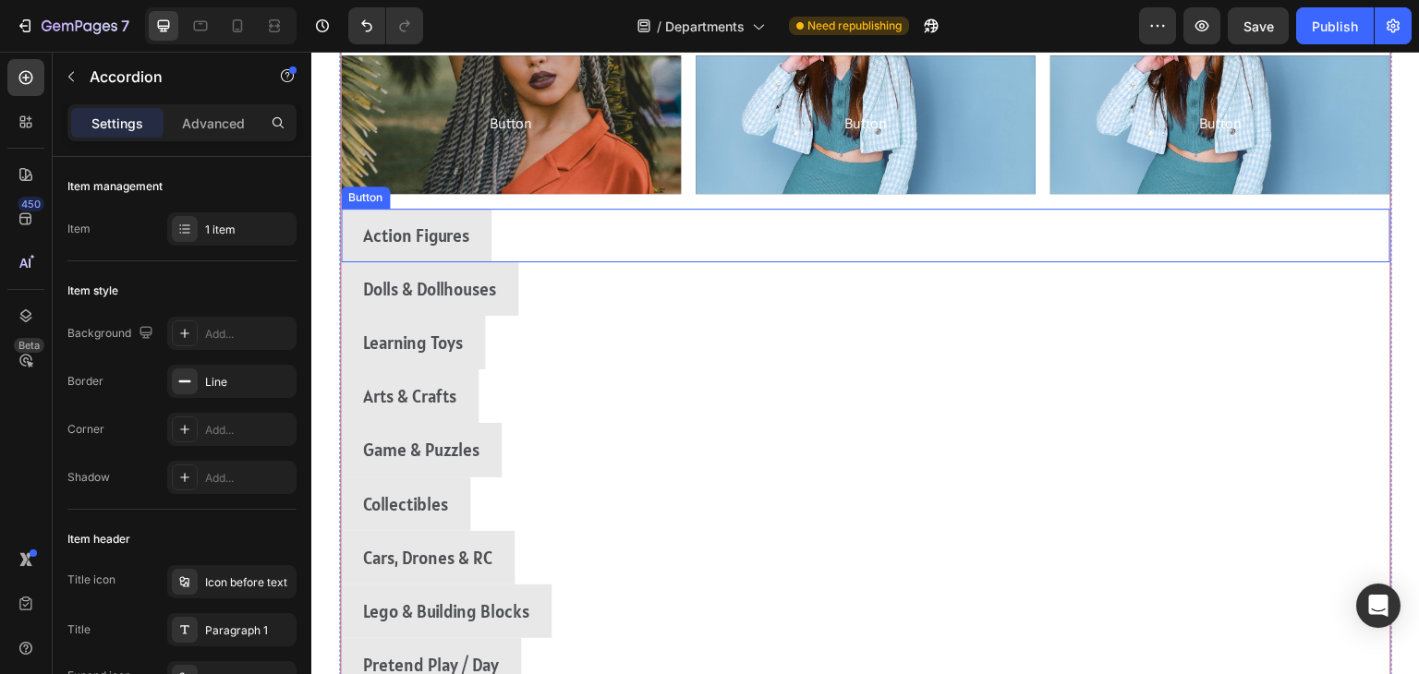
click at [1216, 237] on div "Action Figures Button" at bounding box center [866, 236] width 1050 height 54
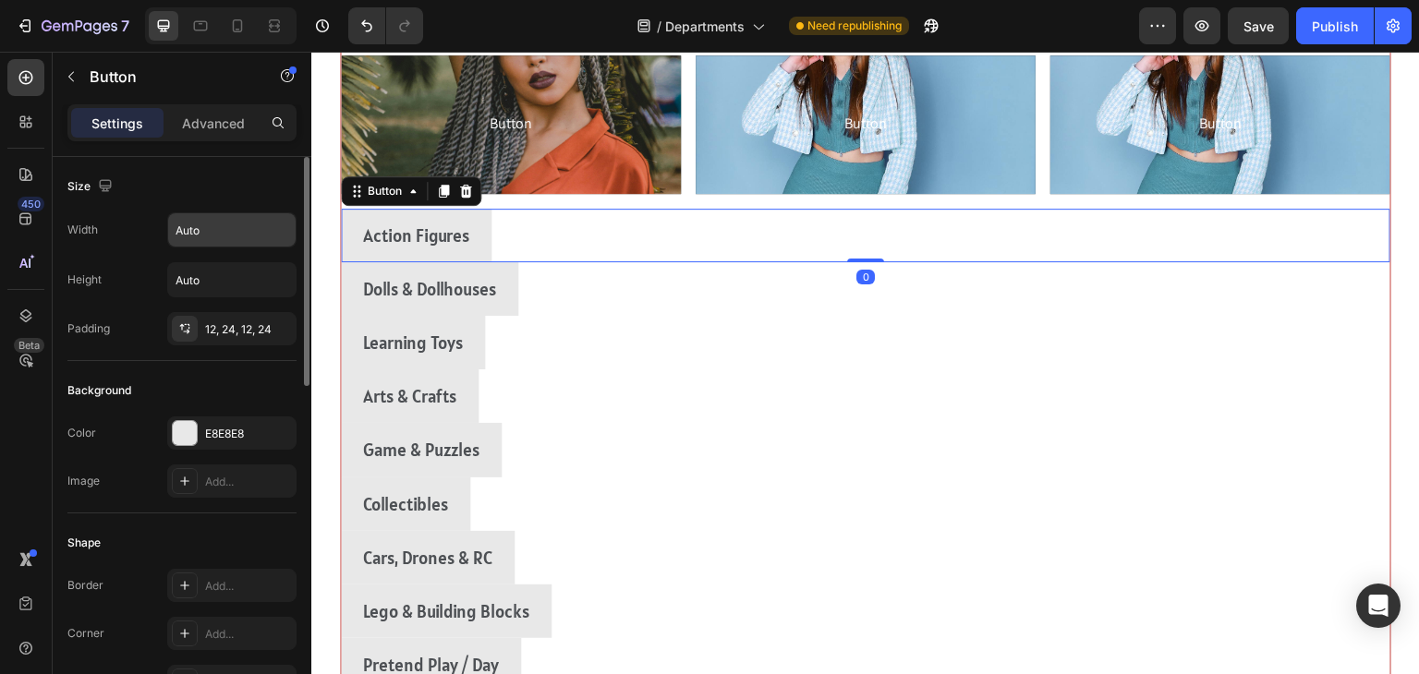
click at [220, 232] on input "Auto" at bounding box center [231, 229] width 127 height 33
click at [273, 234] on icon "button" at bounding box center [279, 230] width 18 height 18
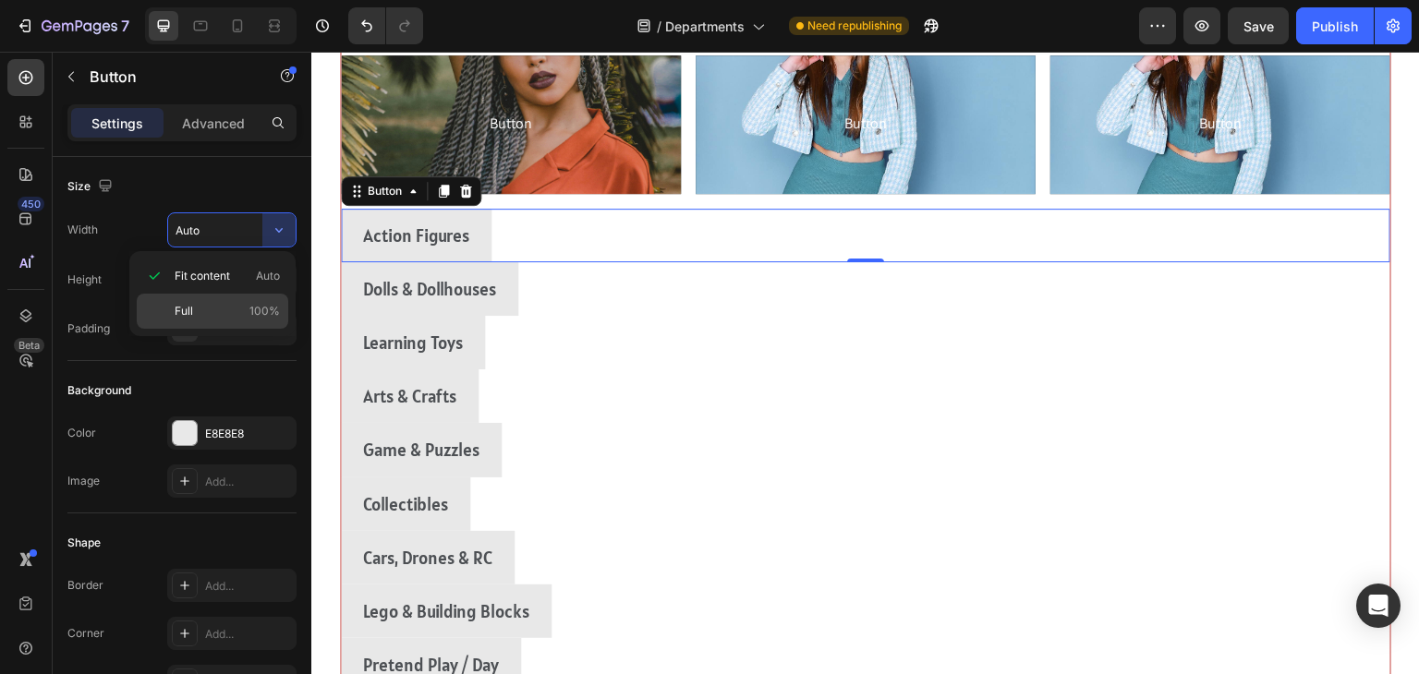
click at [187, 312] on span "Full" at bounding box center [184, 311] width 18 height 17
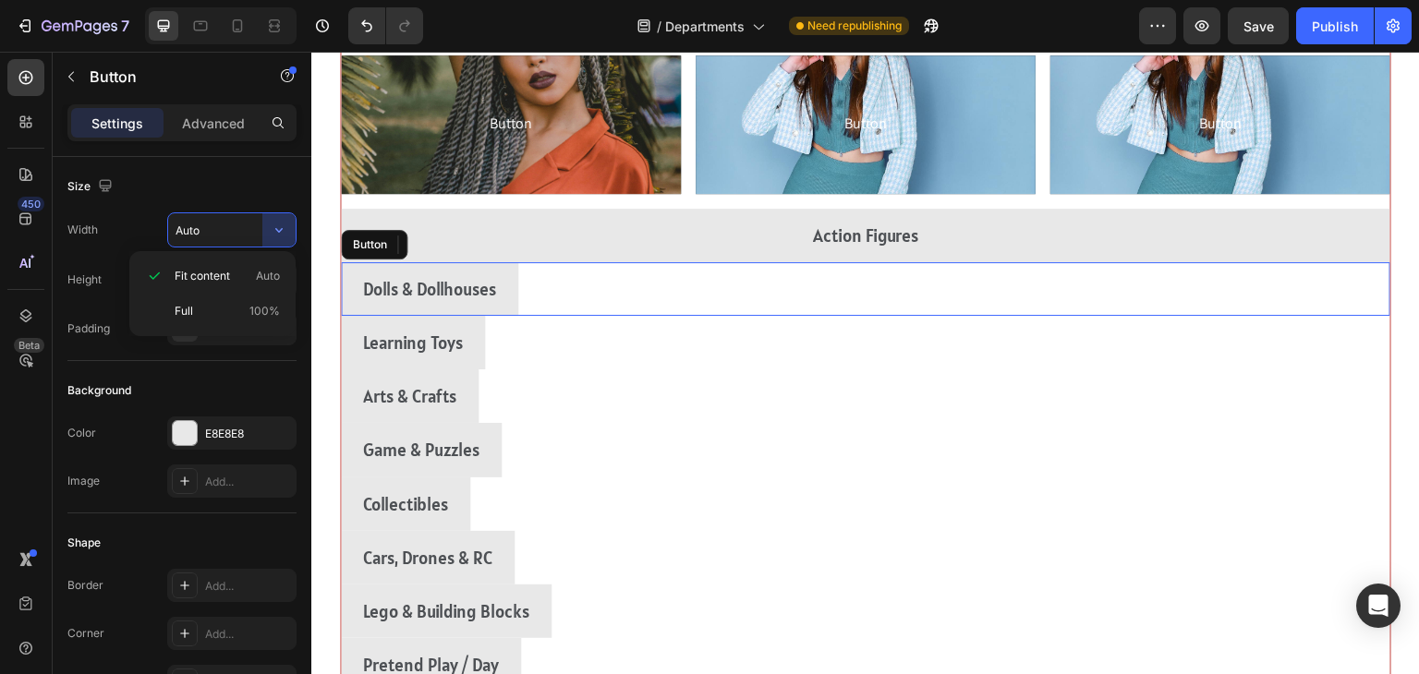
click at [1217, 293] on div "Dolls & Dollhouses Button" at bounding box center [866, 289] width 1050 height 54
click at [185, 309] on span "Full" at bounding box center [184, 311] width 18 height 17
type input "100%"
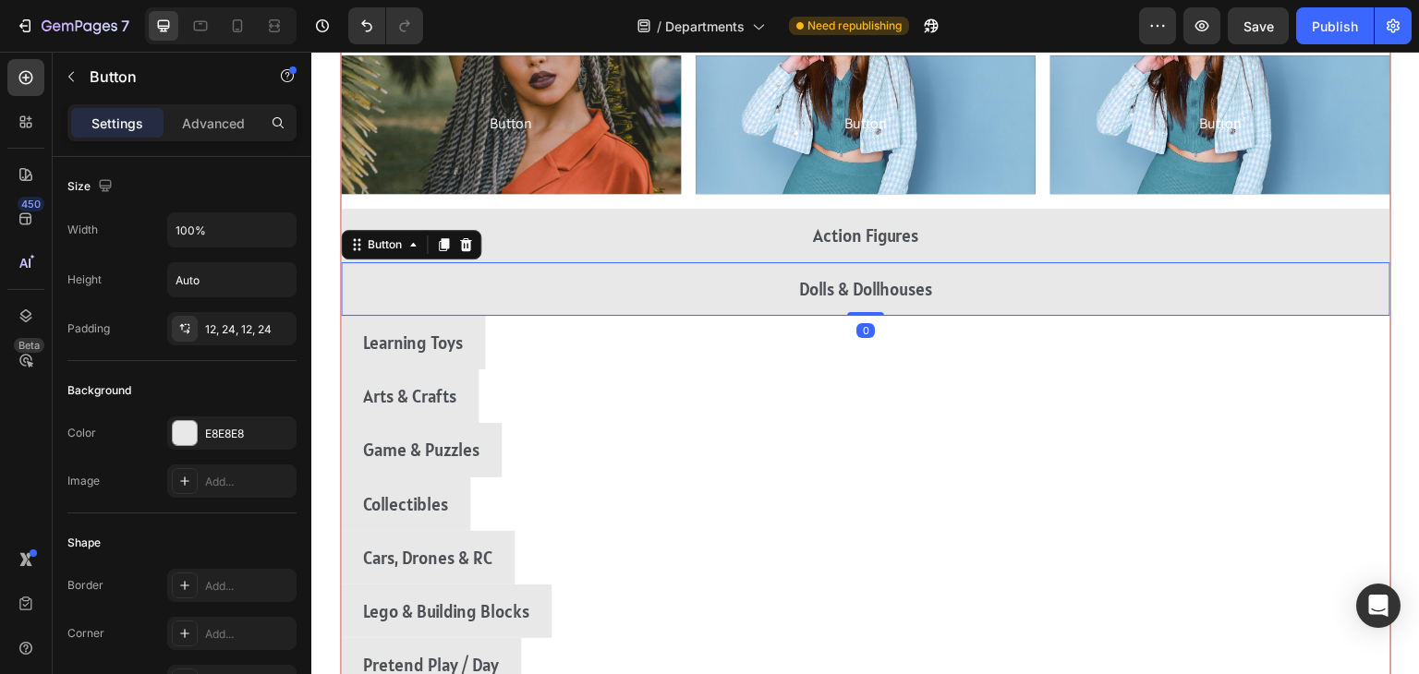
click at [1213, 326] on div "Learning Toys Button" at bounding box center [866, 343] width 1050 height 54
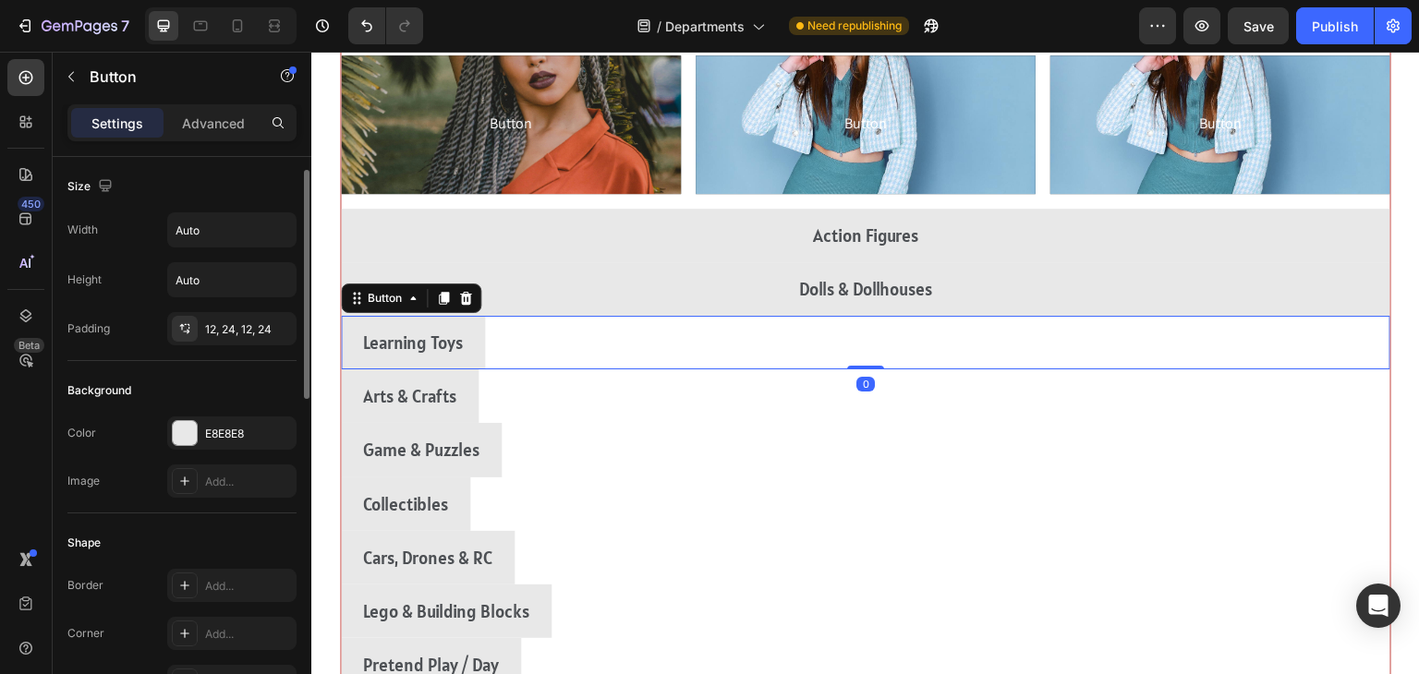
scroll to position [12, 0]
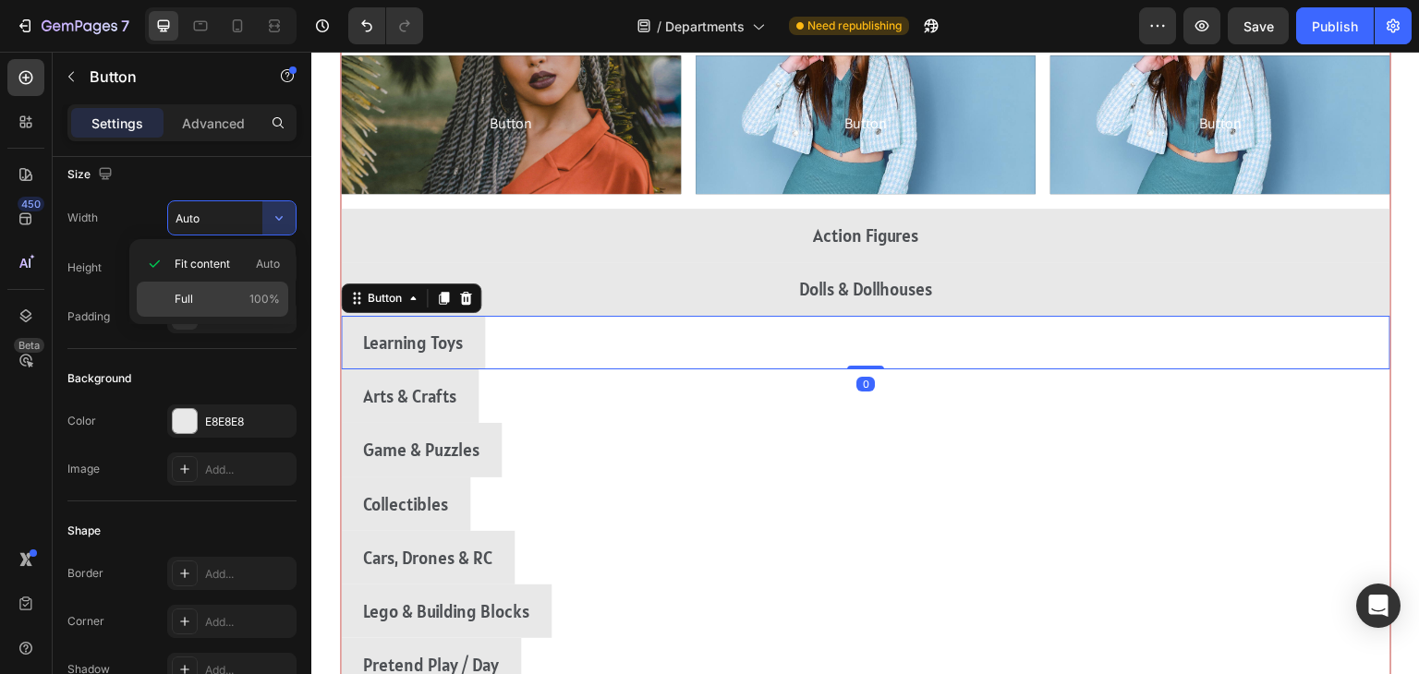
click at [185, 303] on span "Full" at bounding box center [184, 299] width 18 height 17
type input "100%"
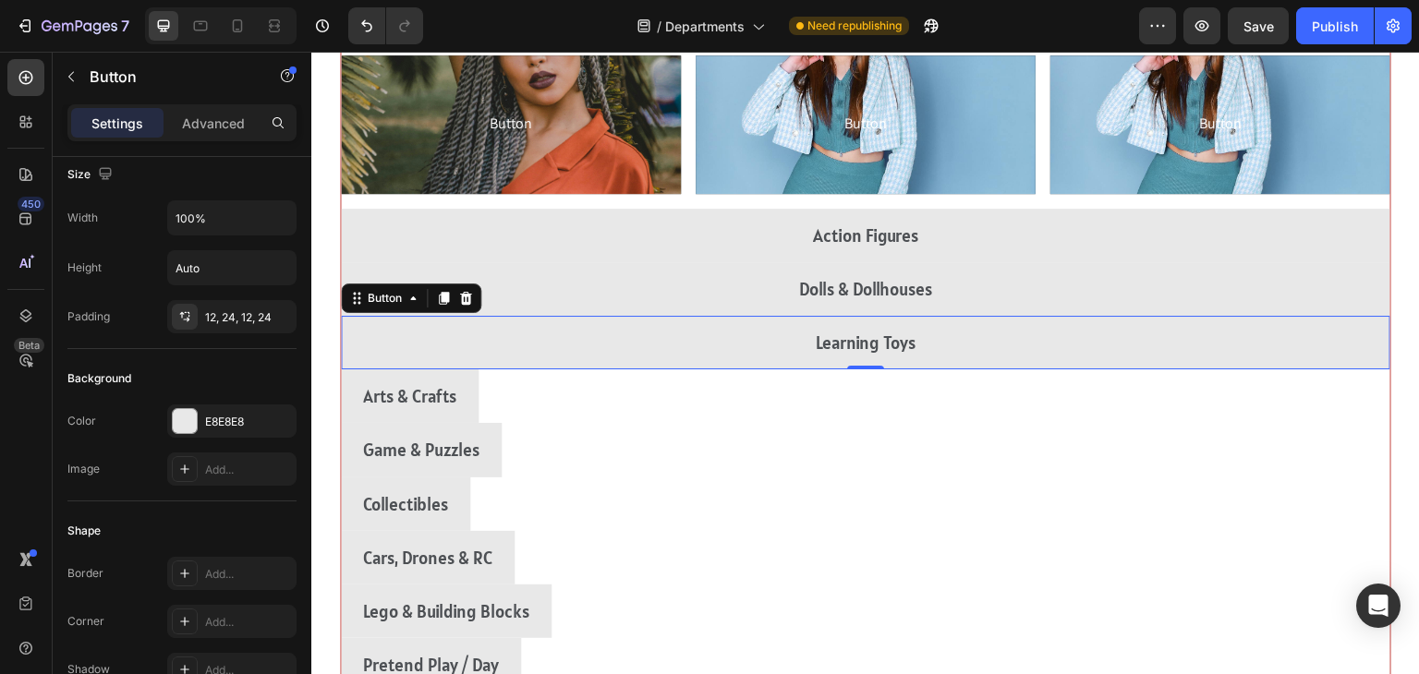
click at [1208, 389] on div "Arts & Crafts Button" at bounding box center [866, 397] width 1050 height 54
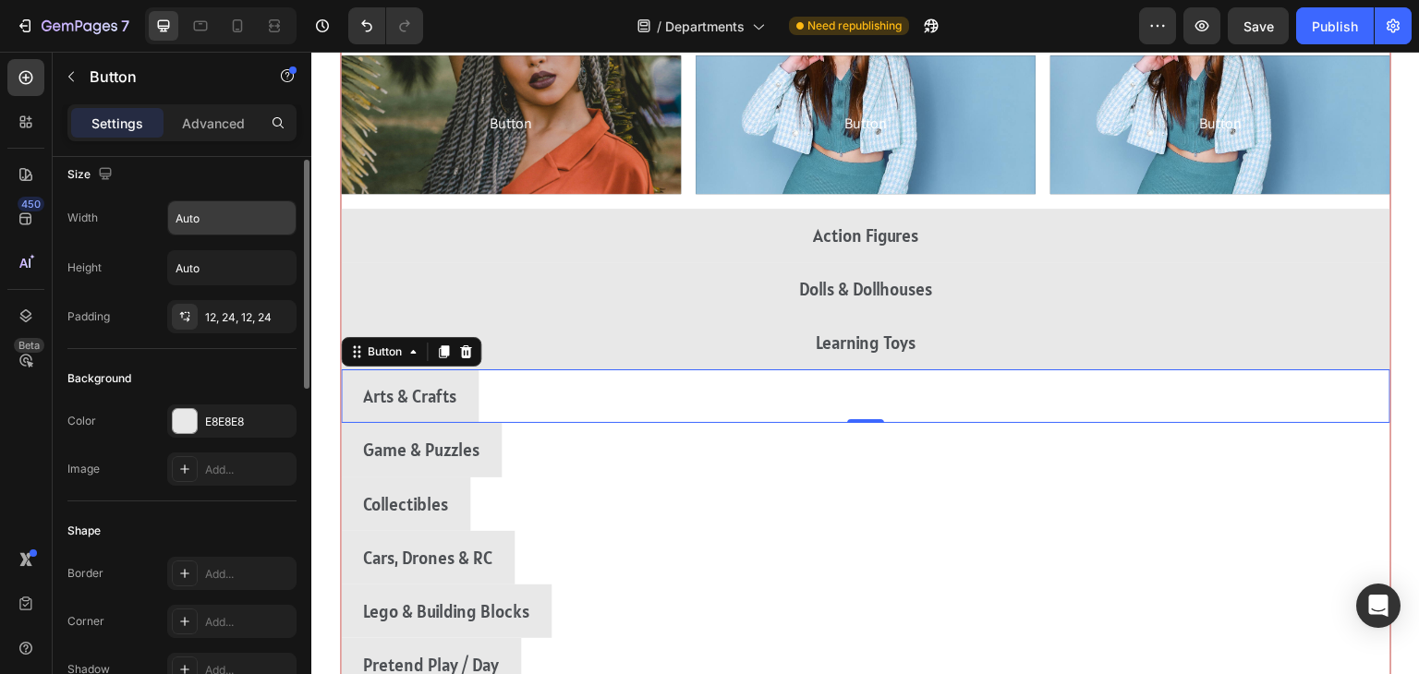
scroll to position [11, 0]
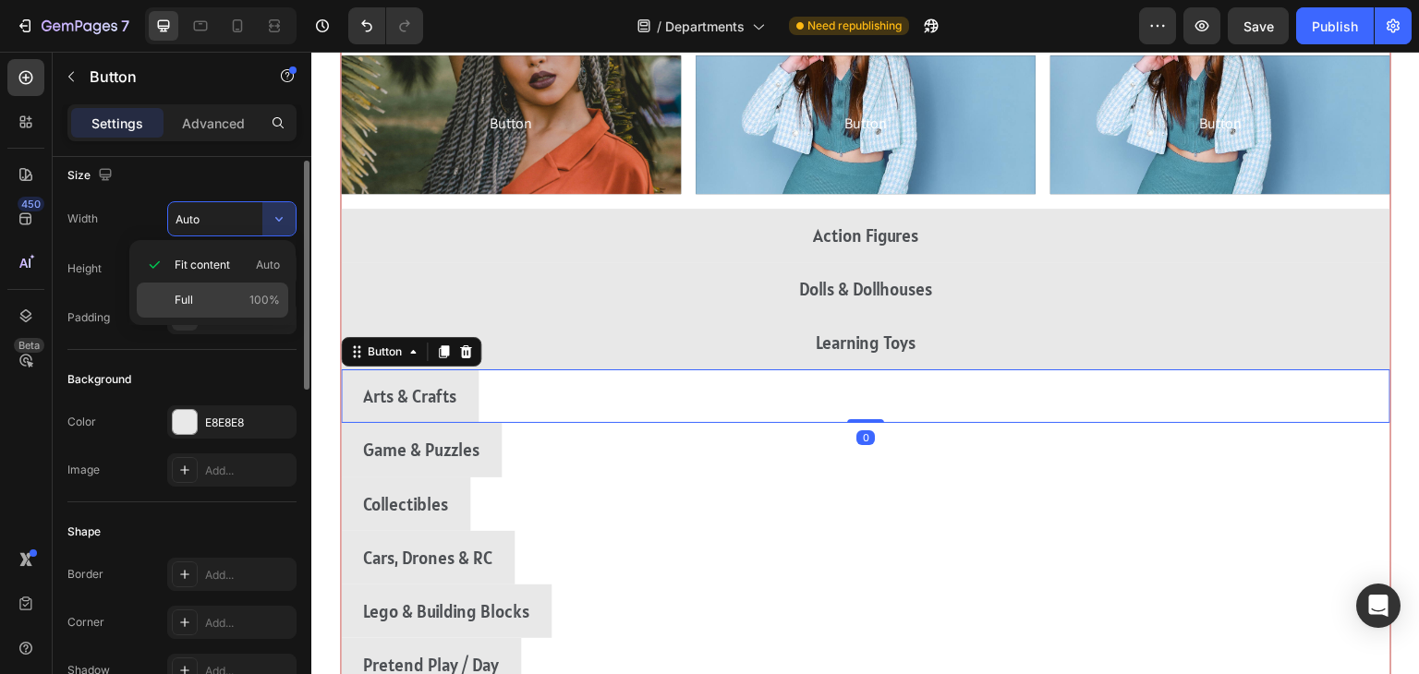
click at [179, 303] on span "Full" at bounding box center [184, 300] width 18 height 17
type input "100%"
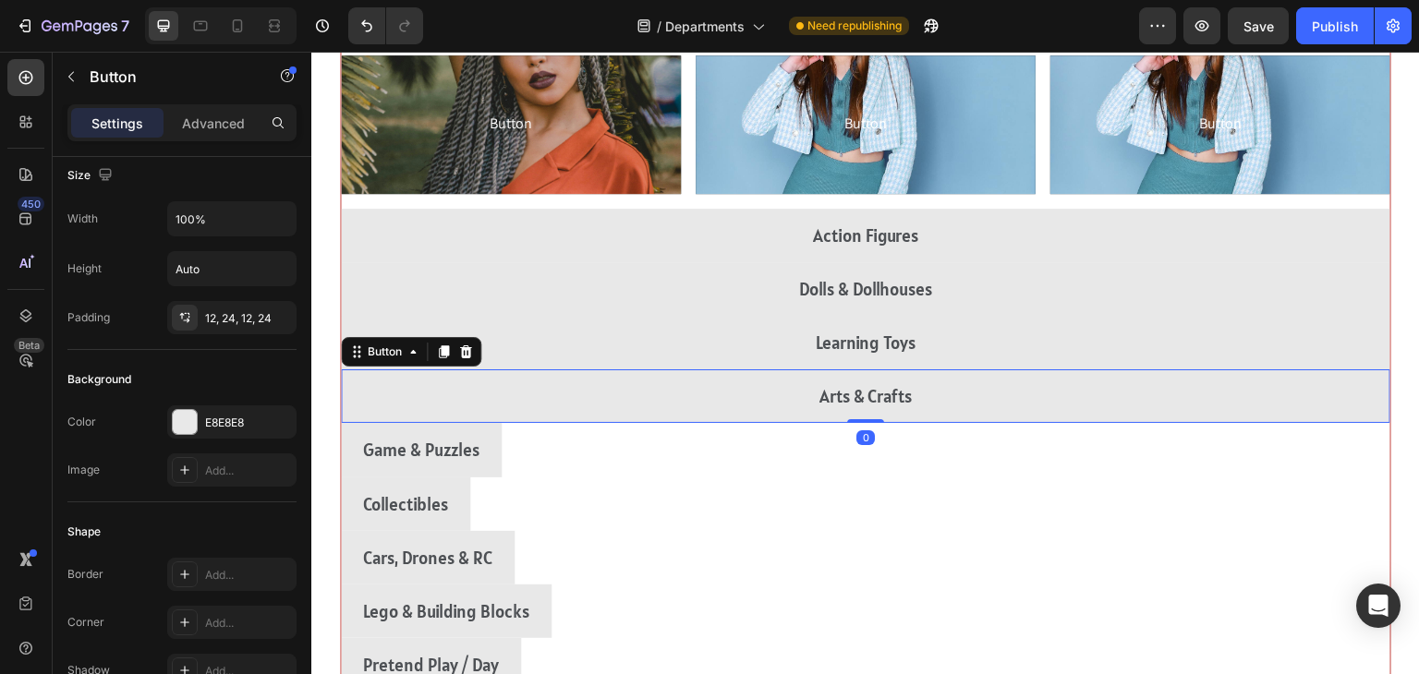
click at [1207, 444] on div "Game & Puzzles Button" at bounding box center [866, 450] width 1050 height 54
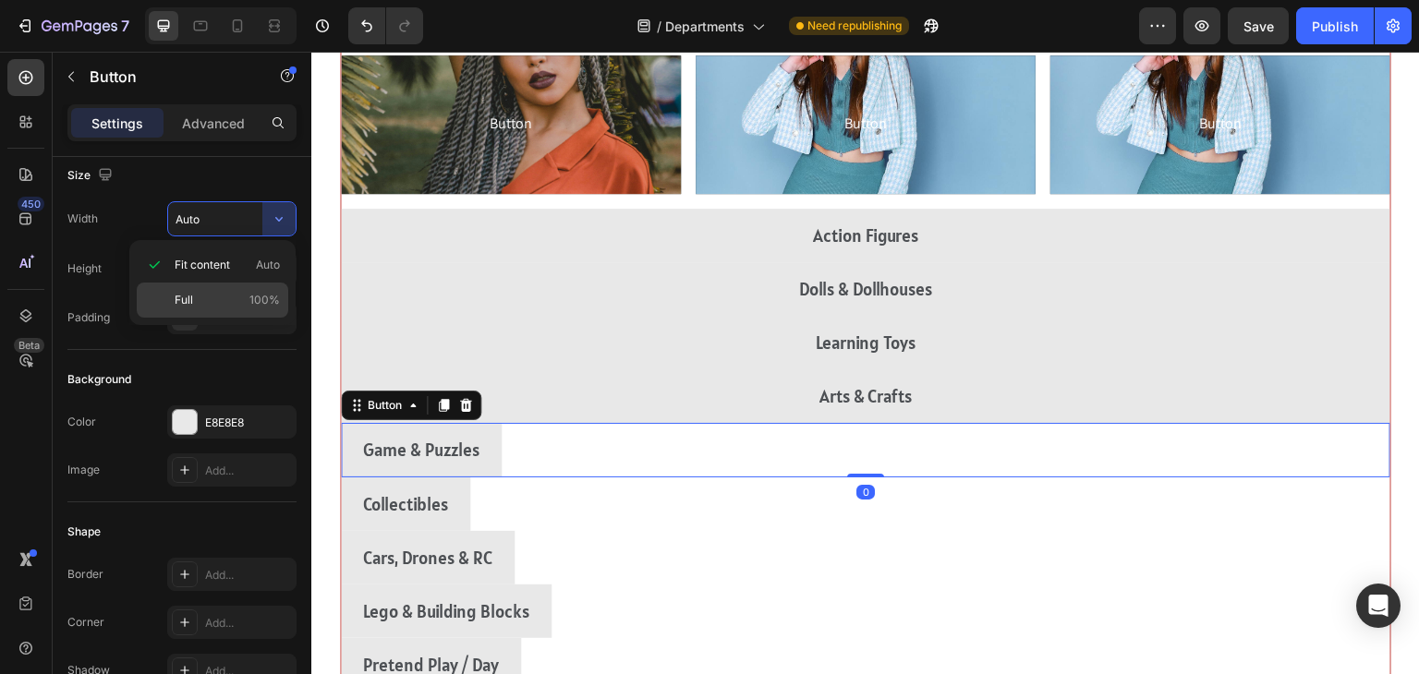
click at [177, 309] on div "Full 100%" at bounding box center [213, 300] width 152 height 35
type input "100%"
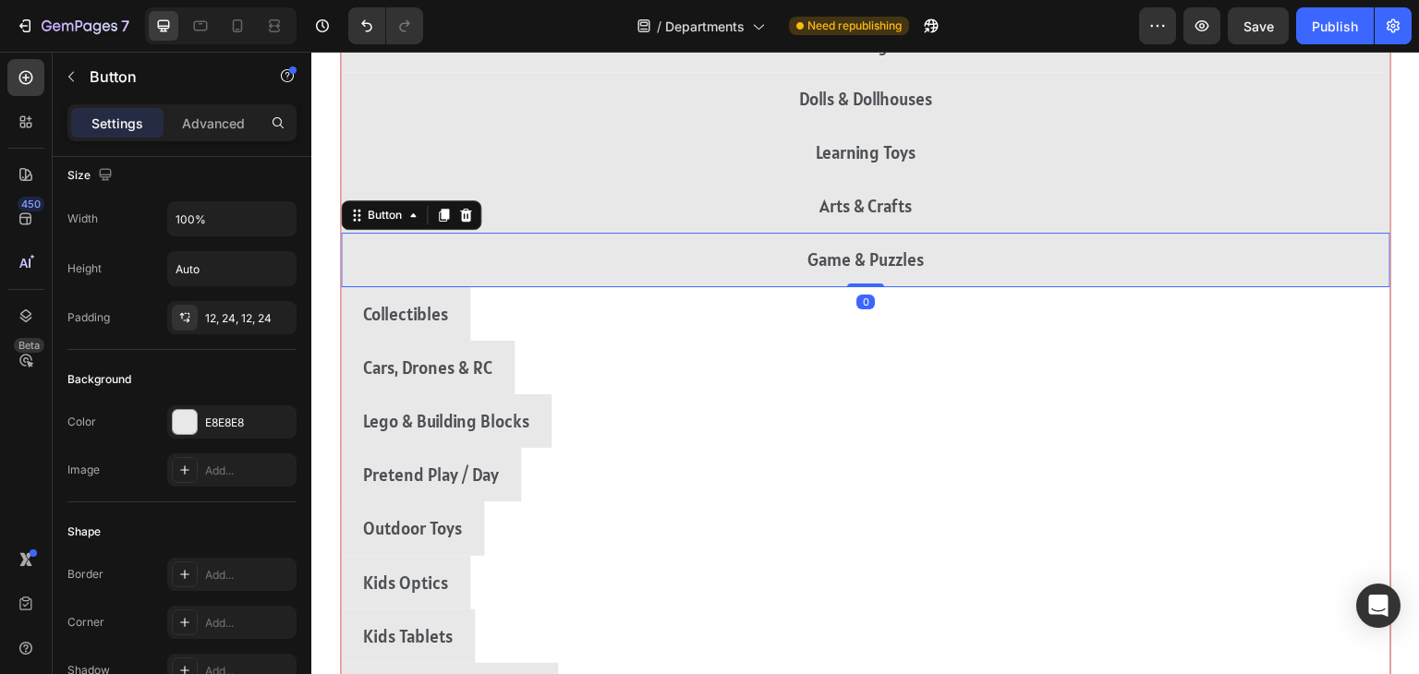
scroll to position [610, 0]
click at [1212, 322] on div "Collectibles Button" at bounding box center [866, 313] width 1050 height 54
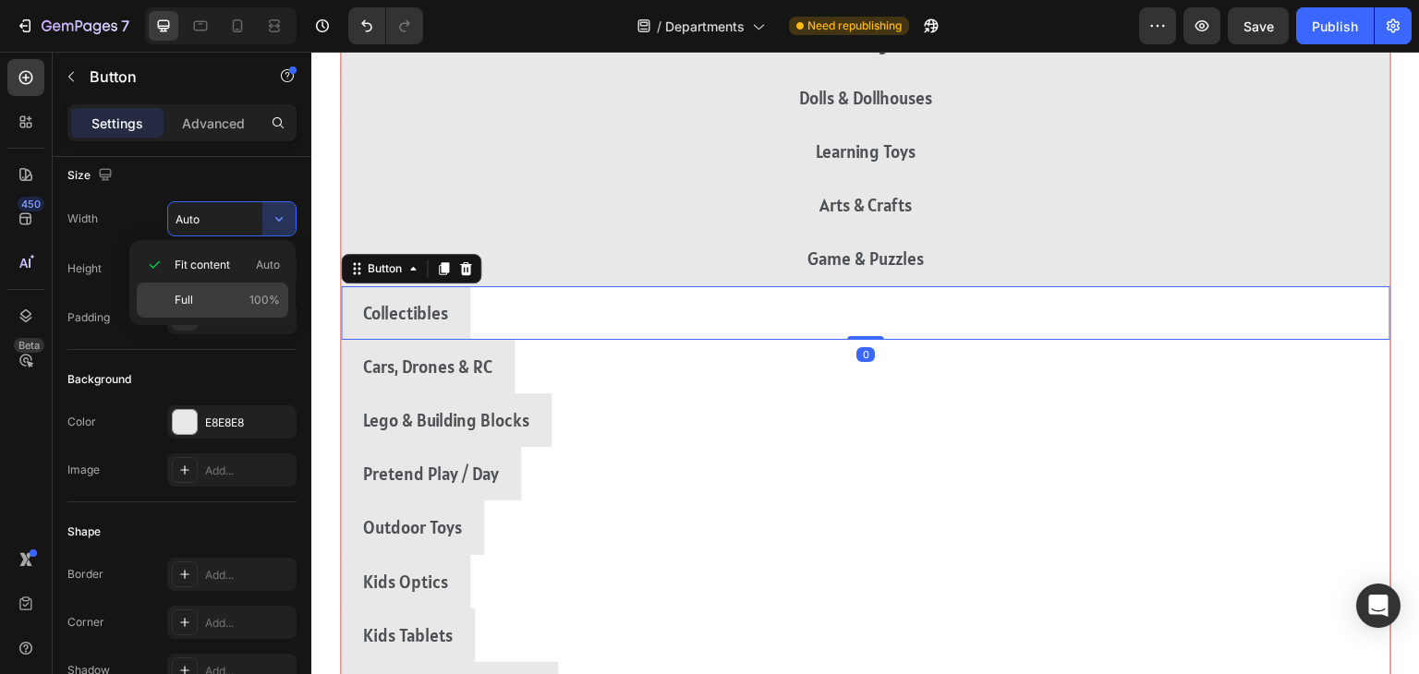
click at [189, 302] on span "Full" at bounding box center [184, 300] width 18 height 17
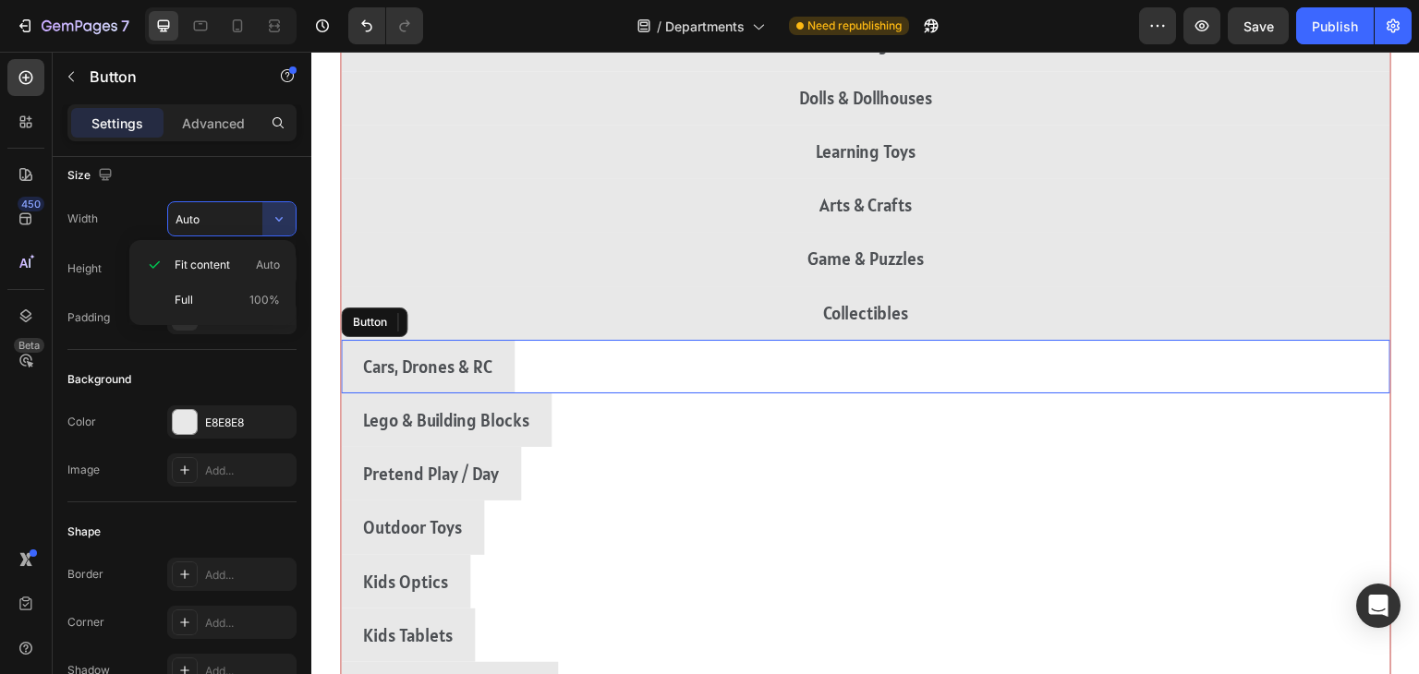
click at [1208, 373] on div "Cars, Drones & RC Button" at bounding box center [866, 367] width 1050 height 54
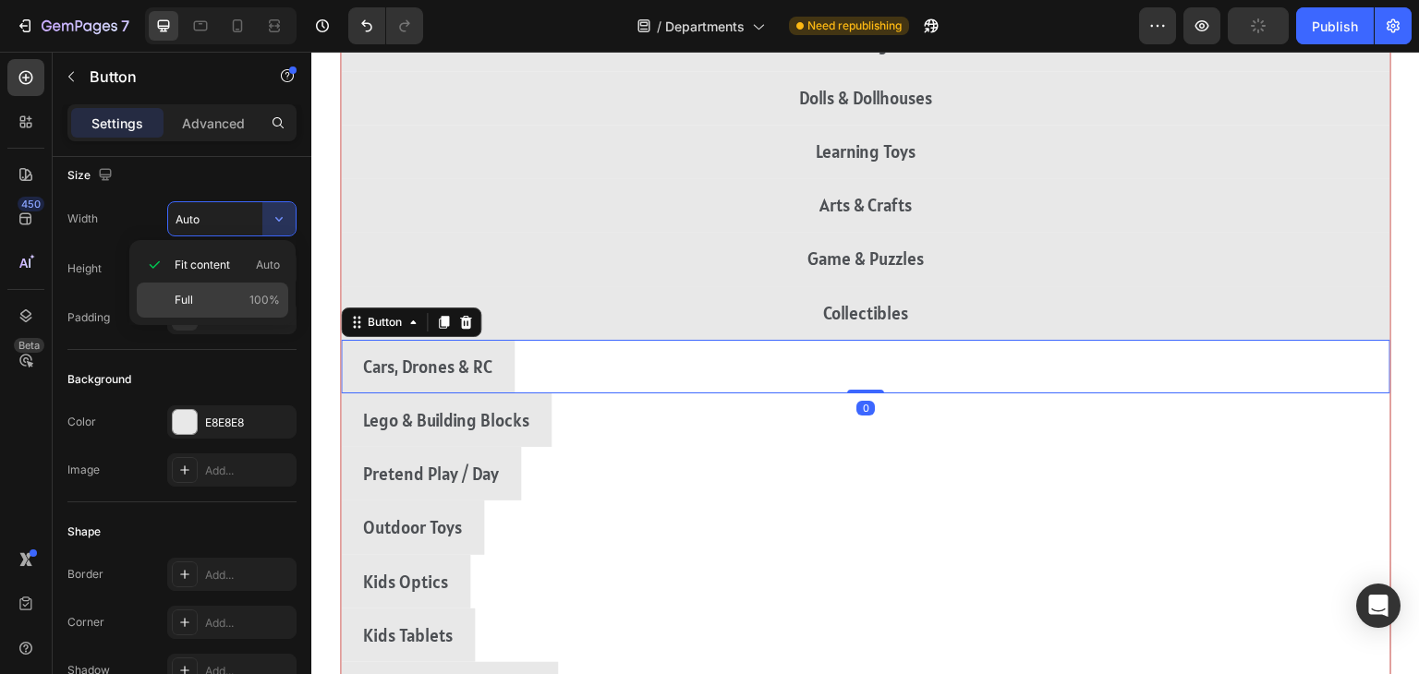
click at [182, 309] on div "Full 100%" at bounding box center [213, 300] width 152 height 35
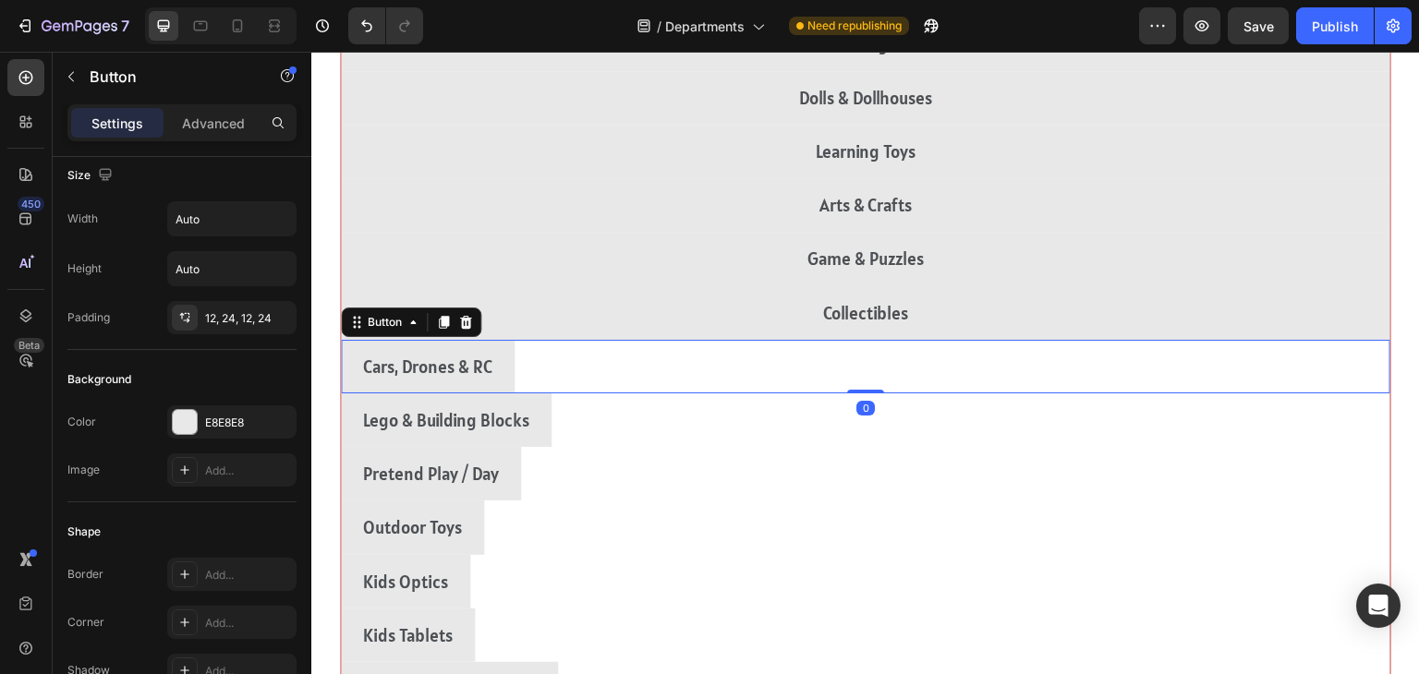
type input "100%"
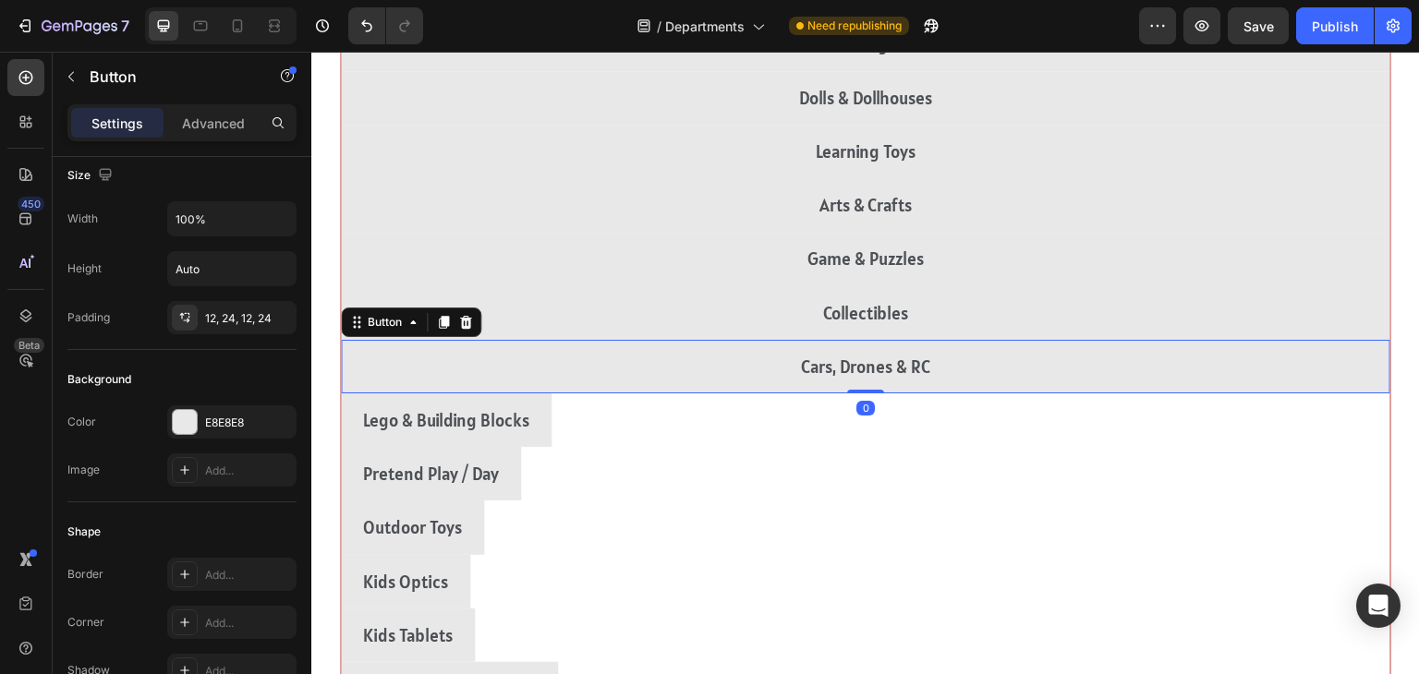
click at [1204, 421] on div "Lego & Building Blocks Button" at bounding box center [866, 421] width 1050 height 54
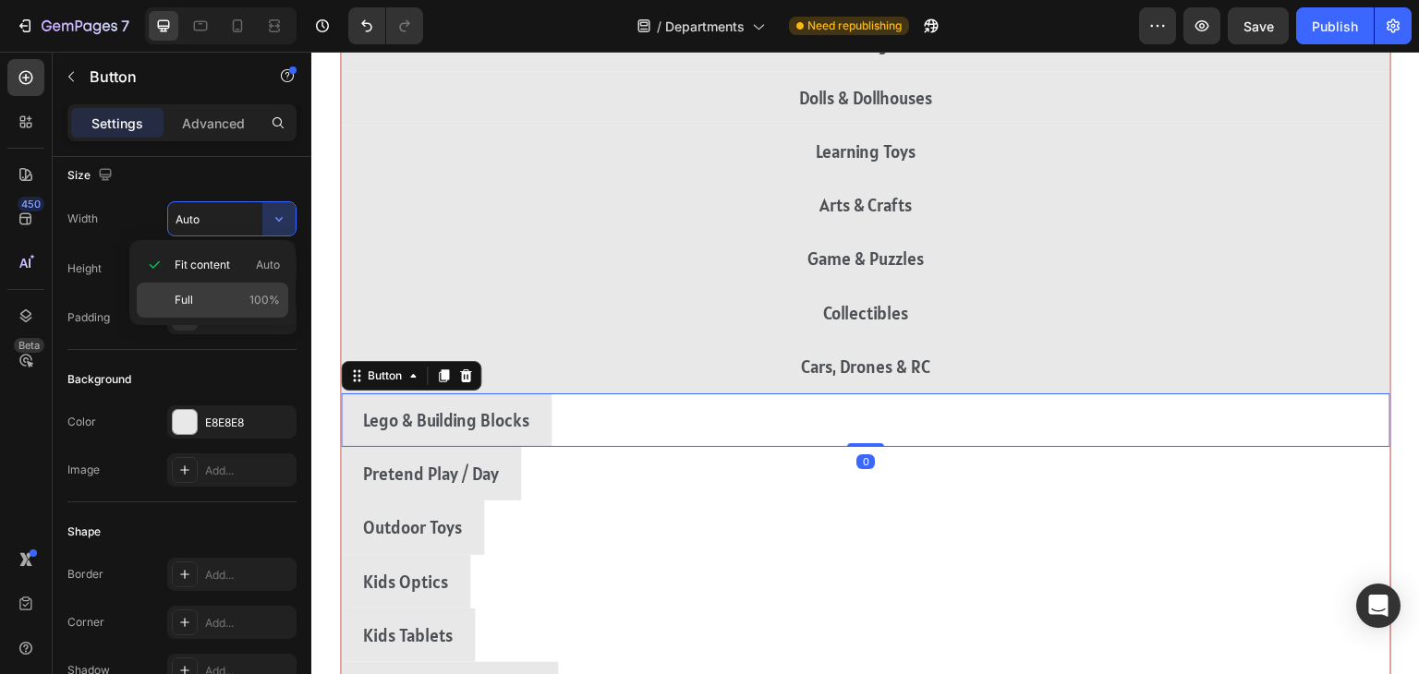
click at [186, 308] on span "Full" at bounding box center [184, 300] width 18 height 17
type input "100%"
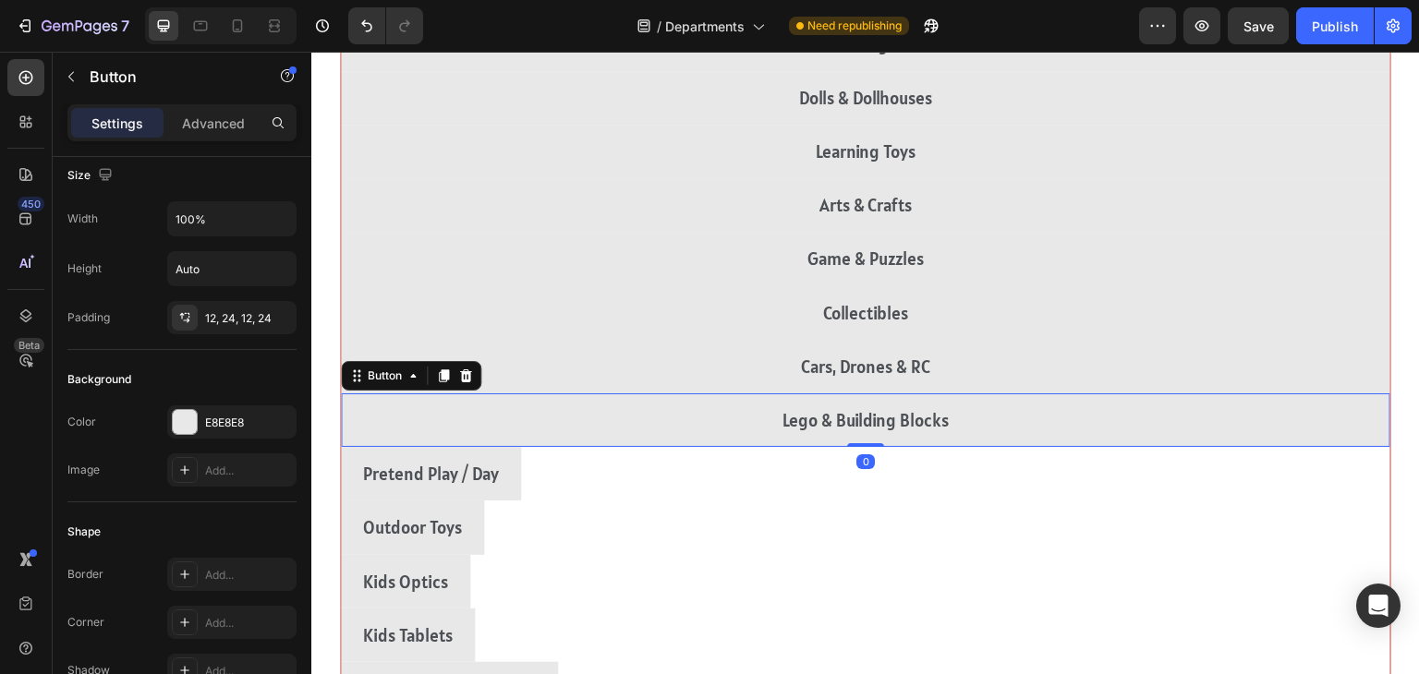
click at [1203, 485] on div "Pretend Play / Day Button" at bounding box center [866, 474] width 1050 height 54
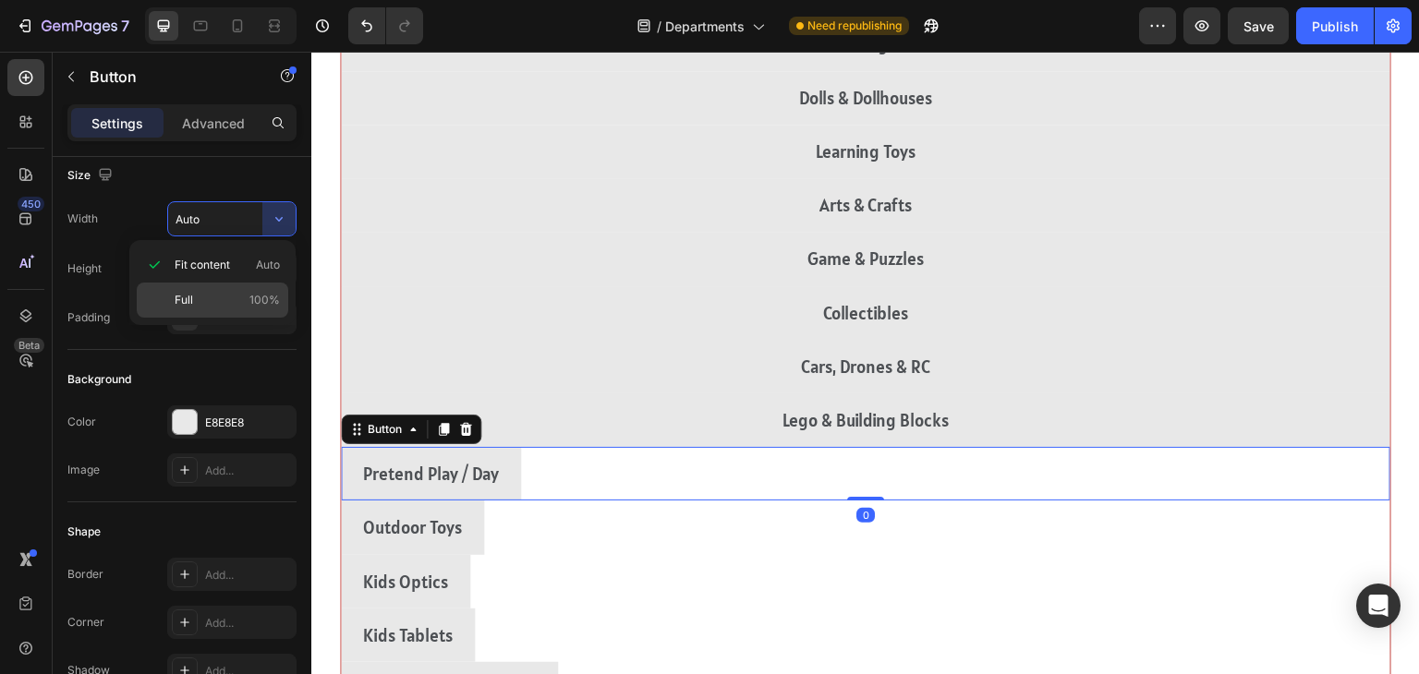
click at [183, 309] on div "Full 100%" at bounding box center [213, 300] width 152 height 35
type input "100%"
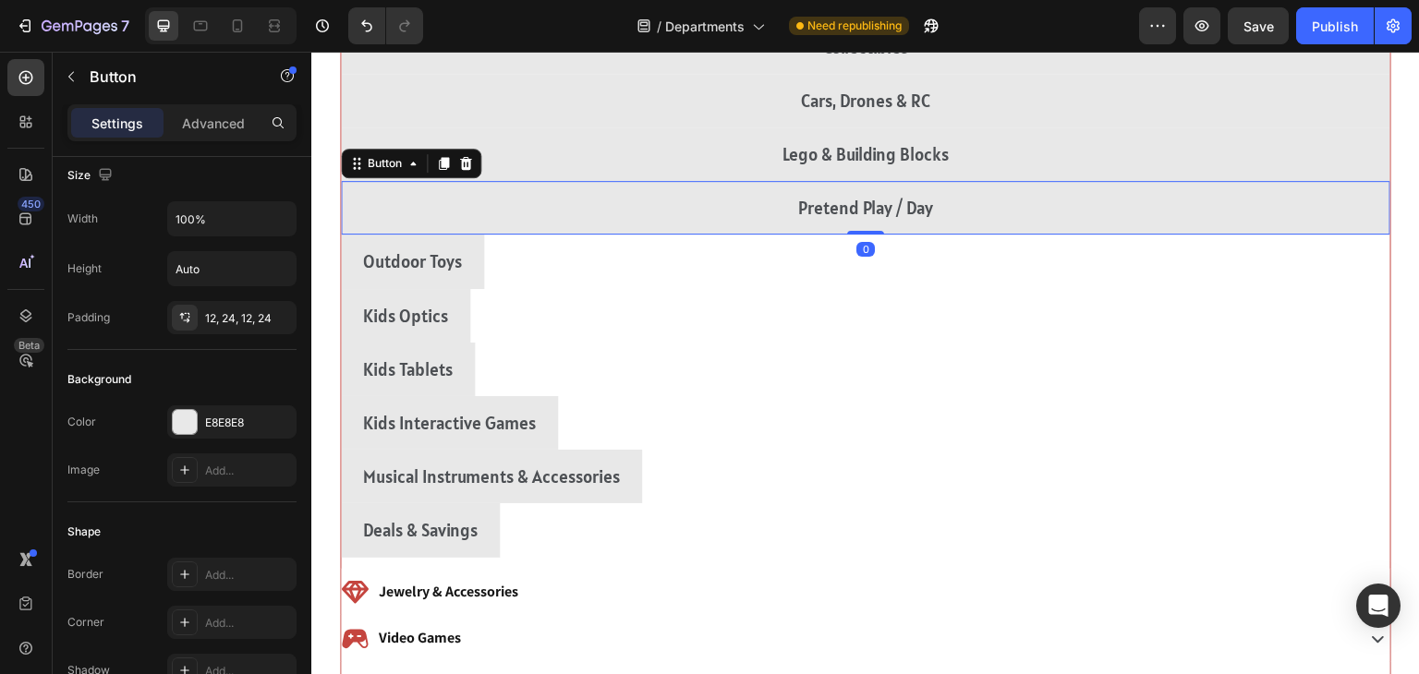
scroll to position [878, 0]
click at [1211, 281] on div "Outdoor Toys Button" at bounding box center [866, 260] width 1050 height 54
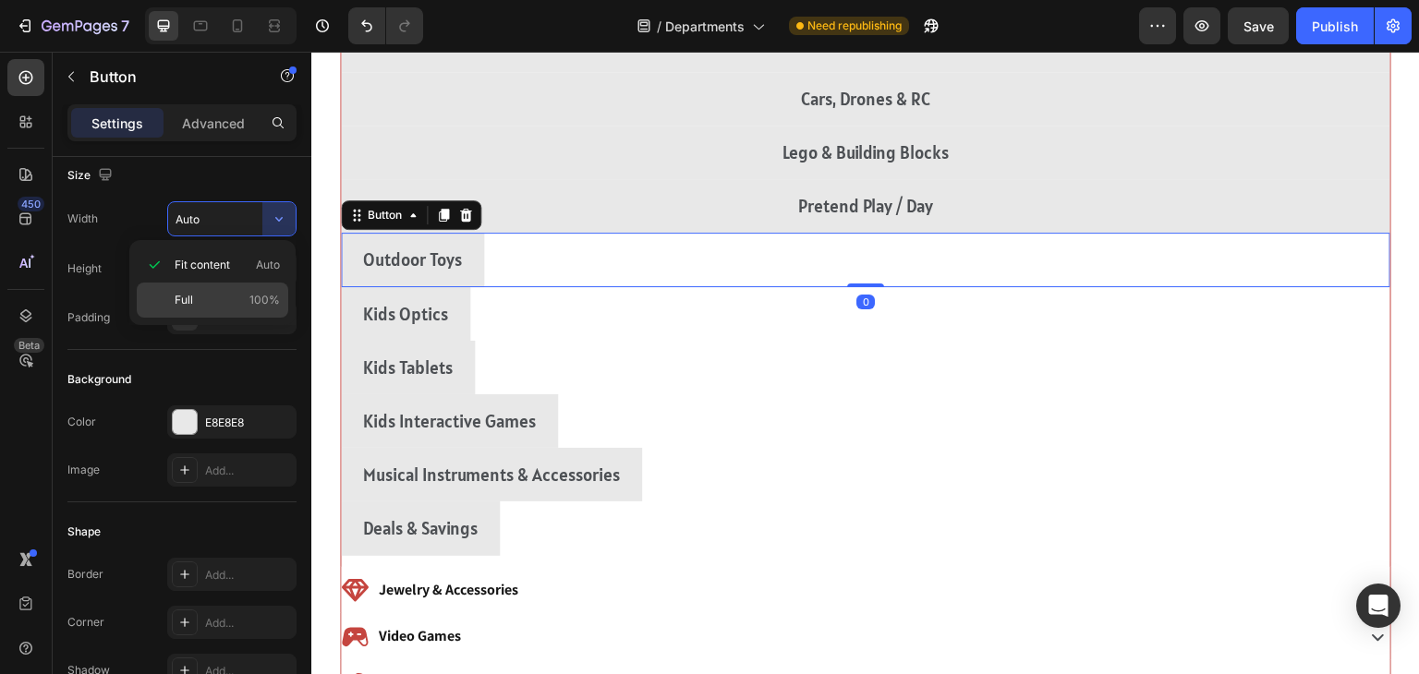
click at [185, 303] on span "Full" at bounding box center [184, 300] width 18 height 17
type input "100%"
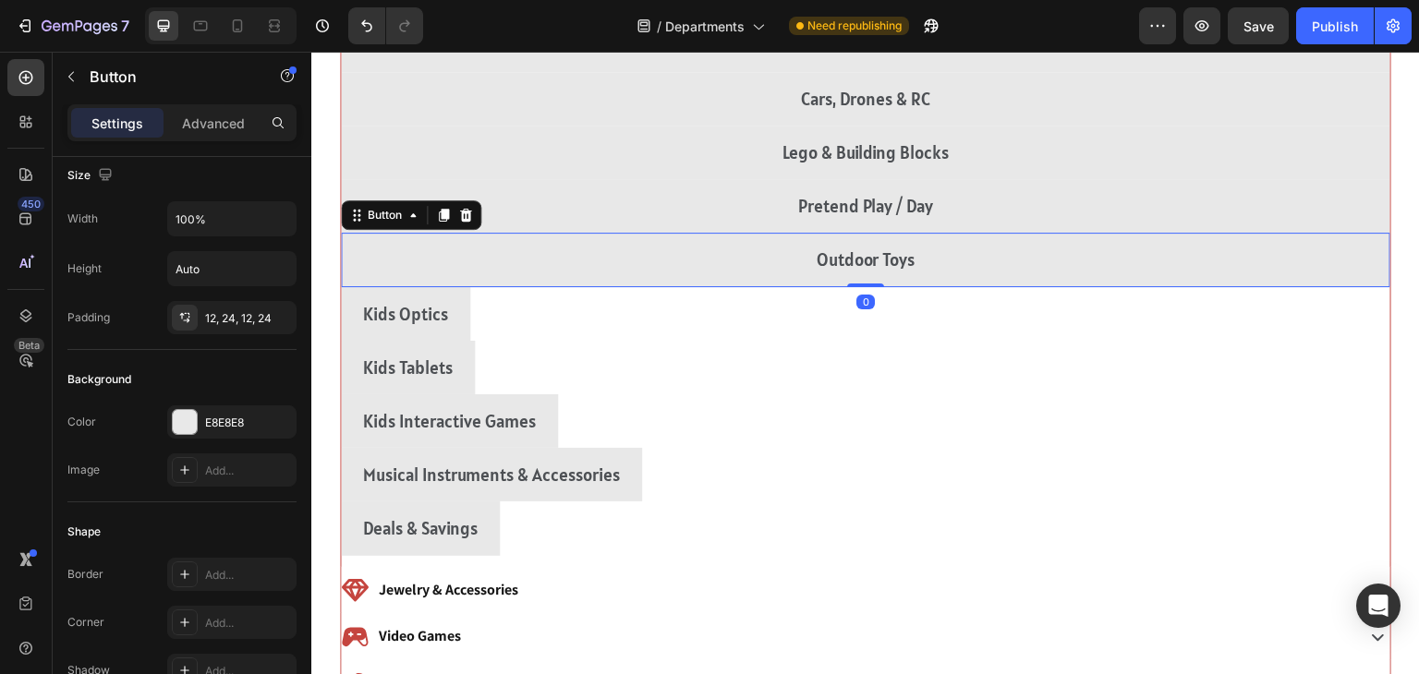
click at [1178, 337] on div "Kids Optics Button" at bounding box center [866, 314] width 1050 height 54
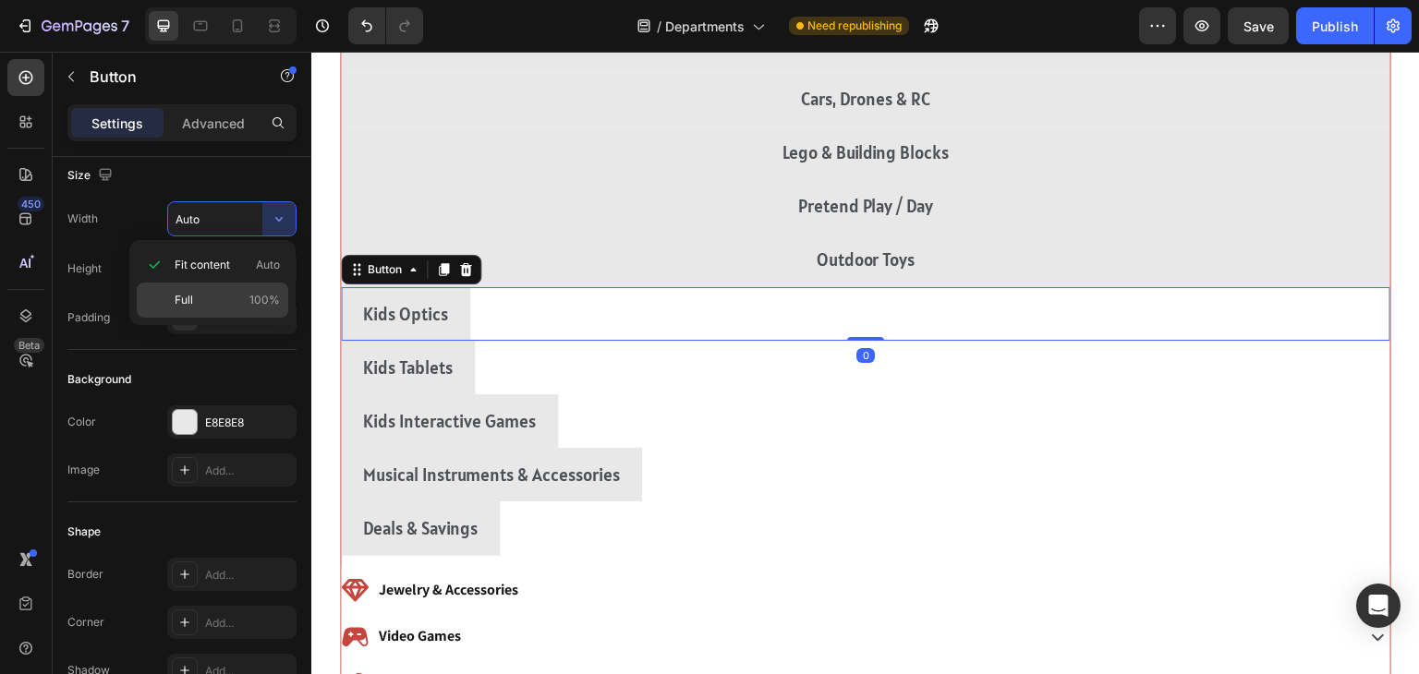
click at [168, 304] on div "Full 100%" at bounding box center [213, 300] width 152 height 35
type input "100%"
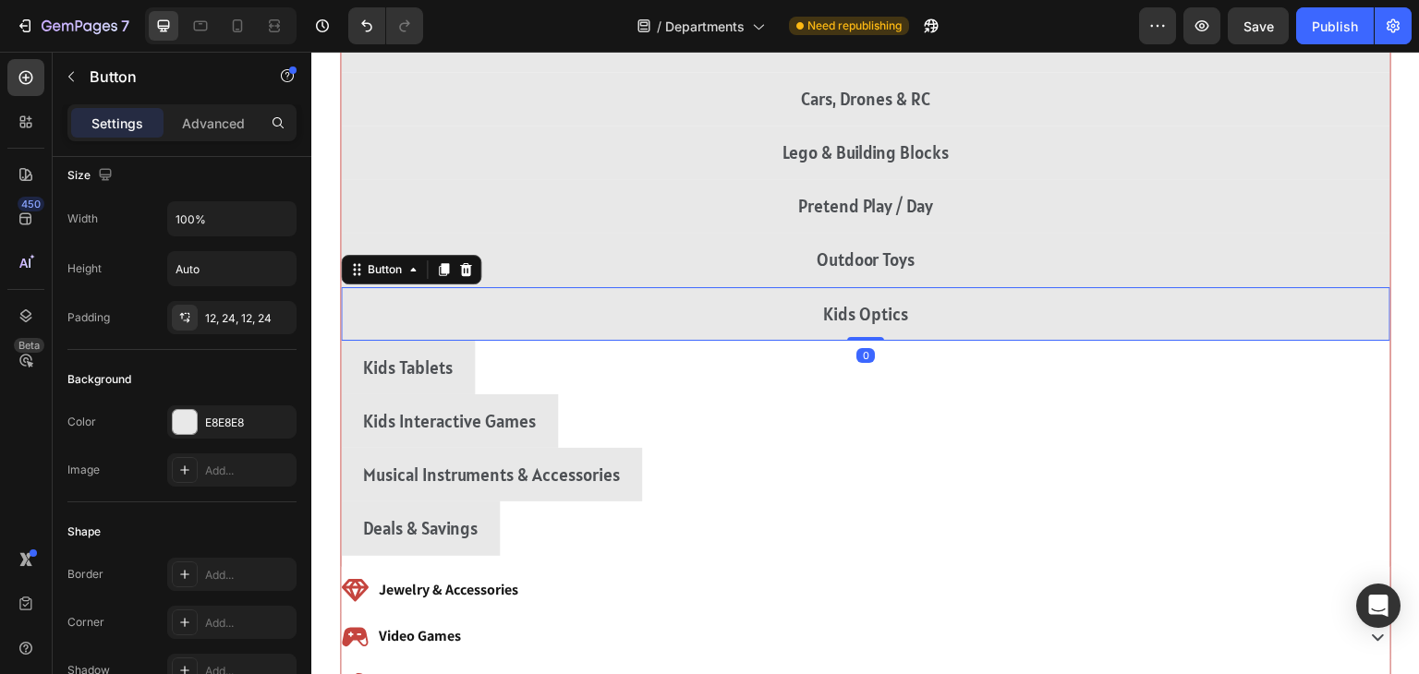
click at [1177, 370] on div "Kids Tablets Button" at bounding box center [866, 368] width 1050 height 54
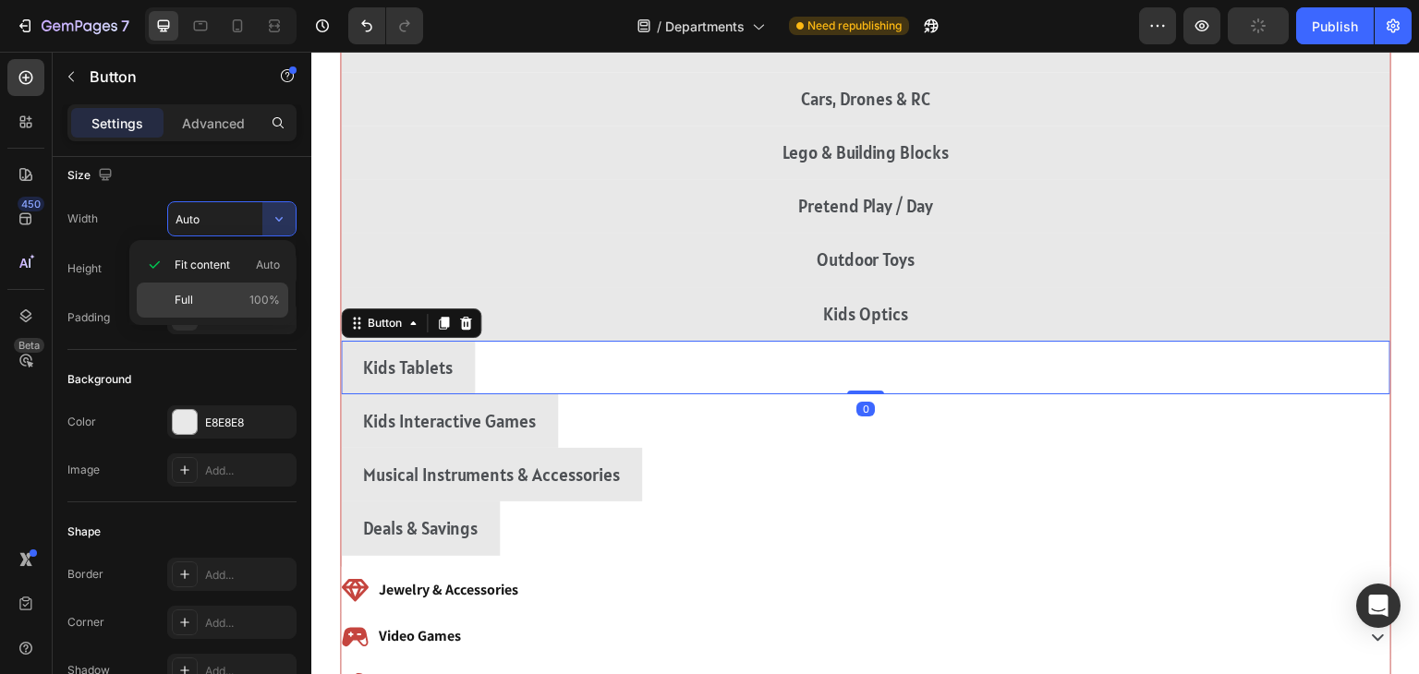
click at [165, 308] on div "Full 100%" at bounding box center [213, 300] width 152 height 35
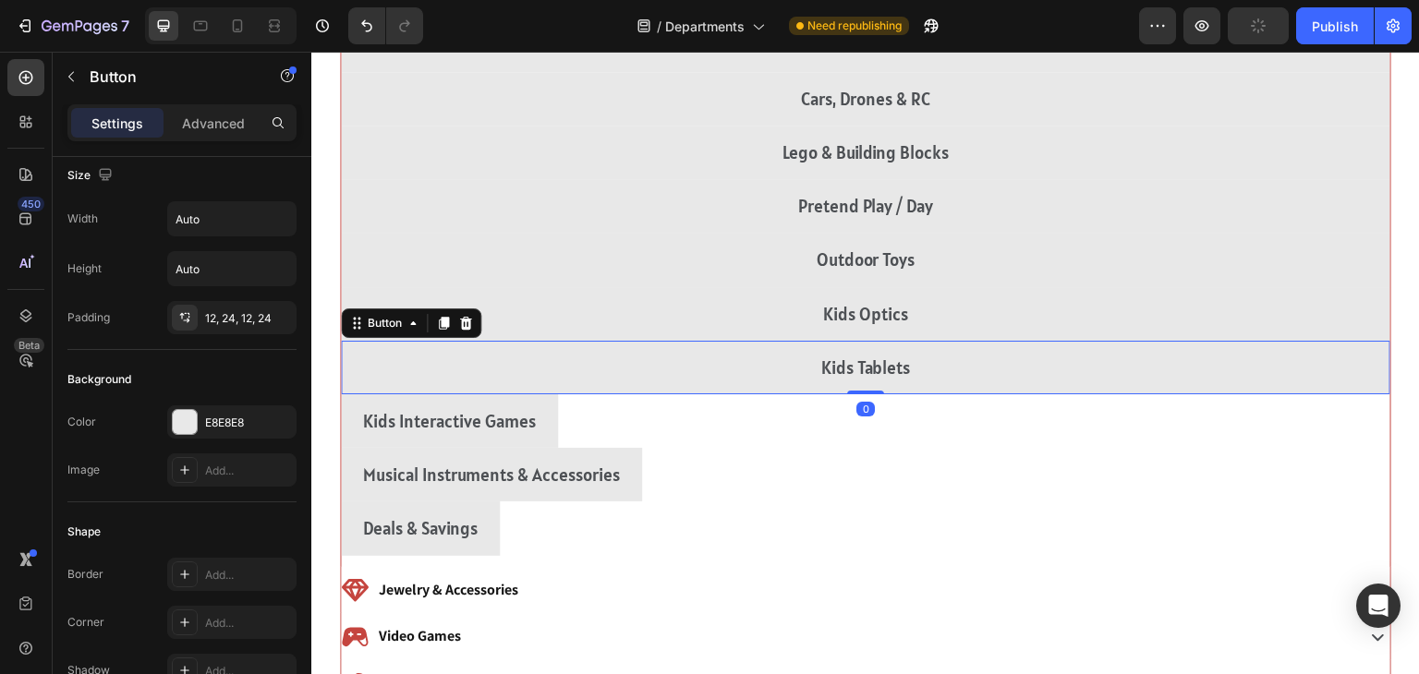
click at [1179, 414] on div "Kids Interactive Games Button" at bounding box center [866, 421] width 1050 height 54
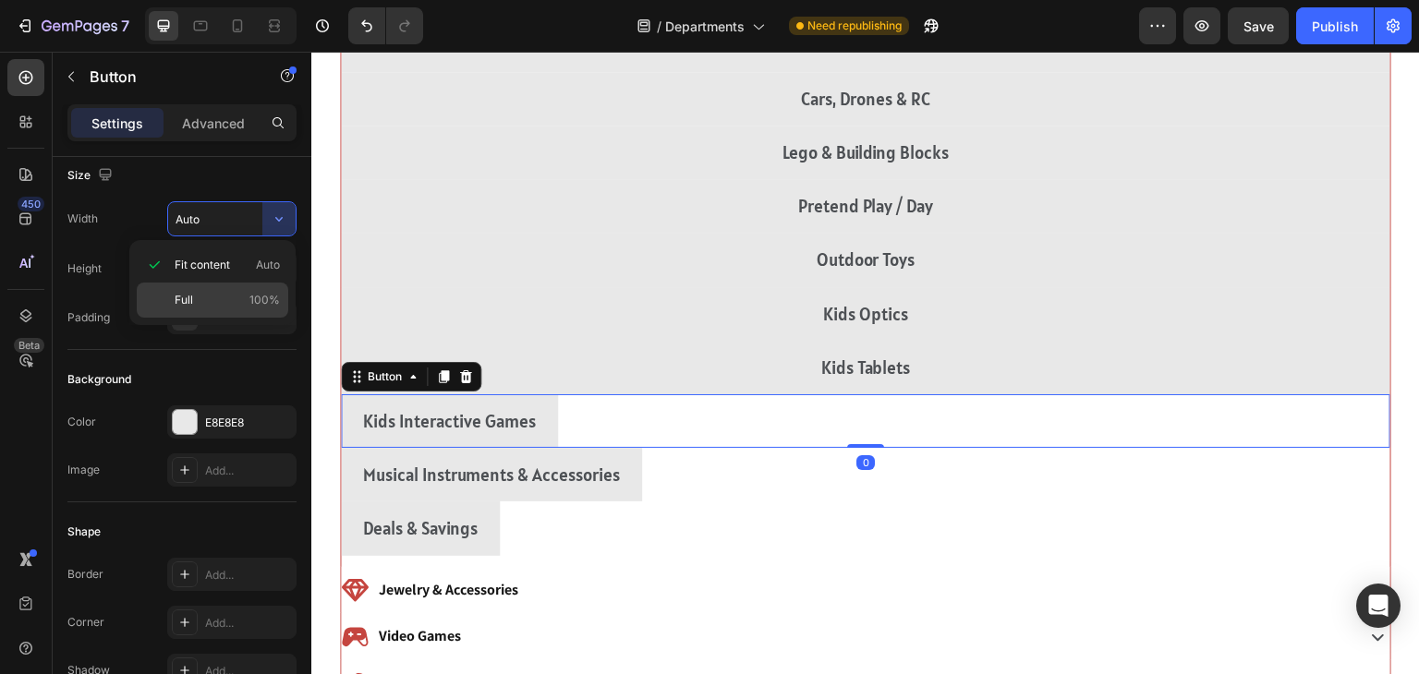
click at [185, 303] on span "Full" at bounding box center [184, 300] width 18 height 17
type input "100%"
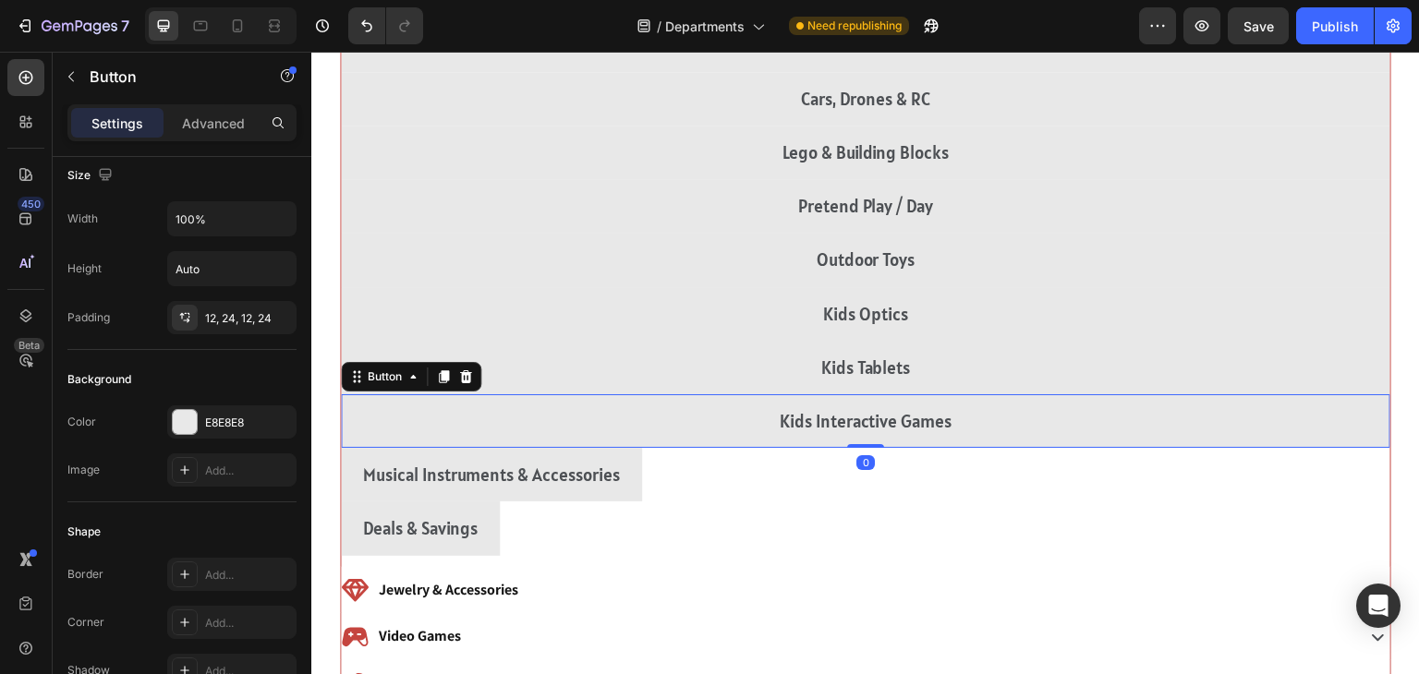
click at [1199, 484] on div "Musical Instruments & Accessories Button" at bounding box center [866, 475] width 1050 height 54
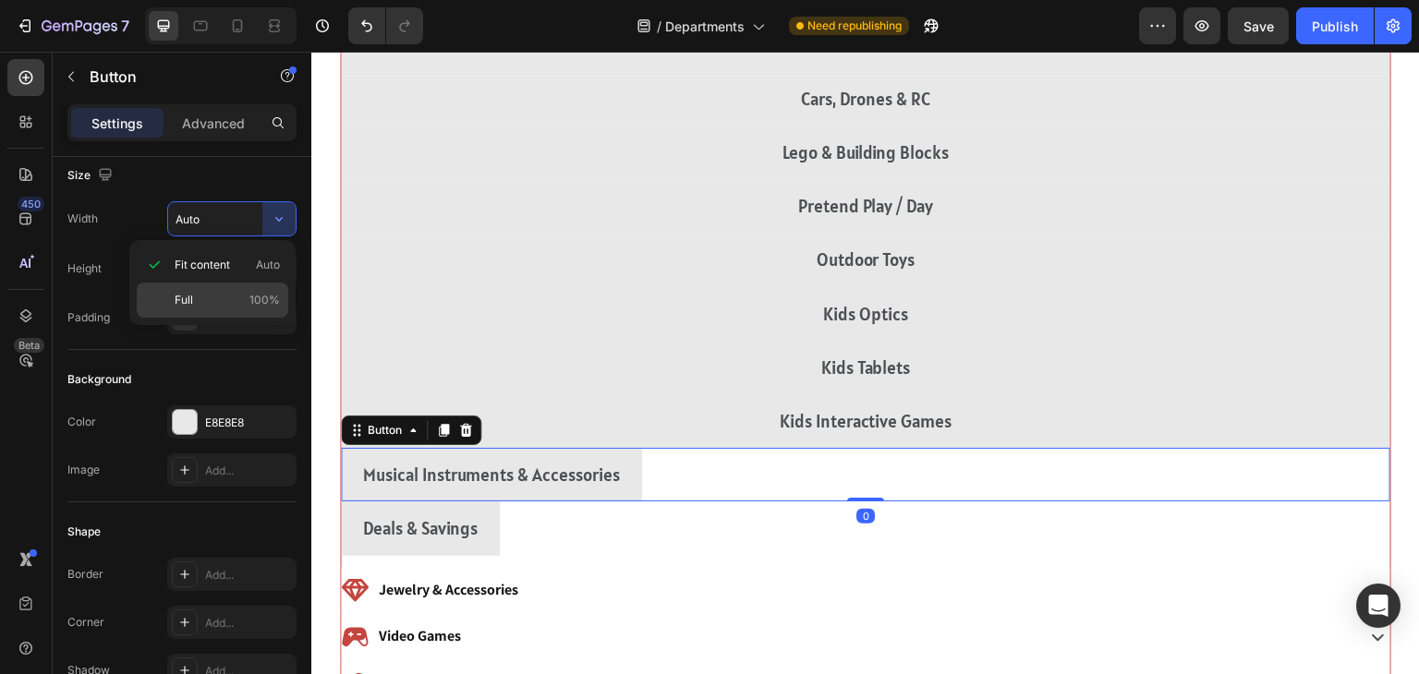
click at [183, 299] on span "Full" at bounding box center [184, 300] width 18 height 17
type input "100%"
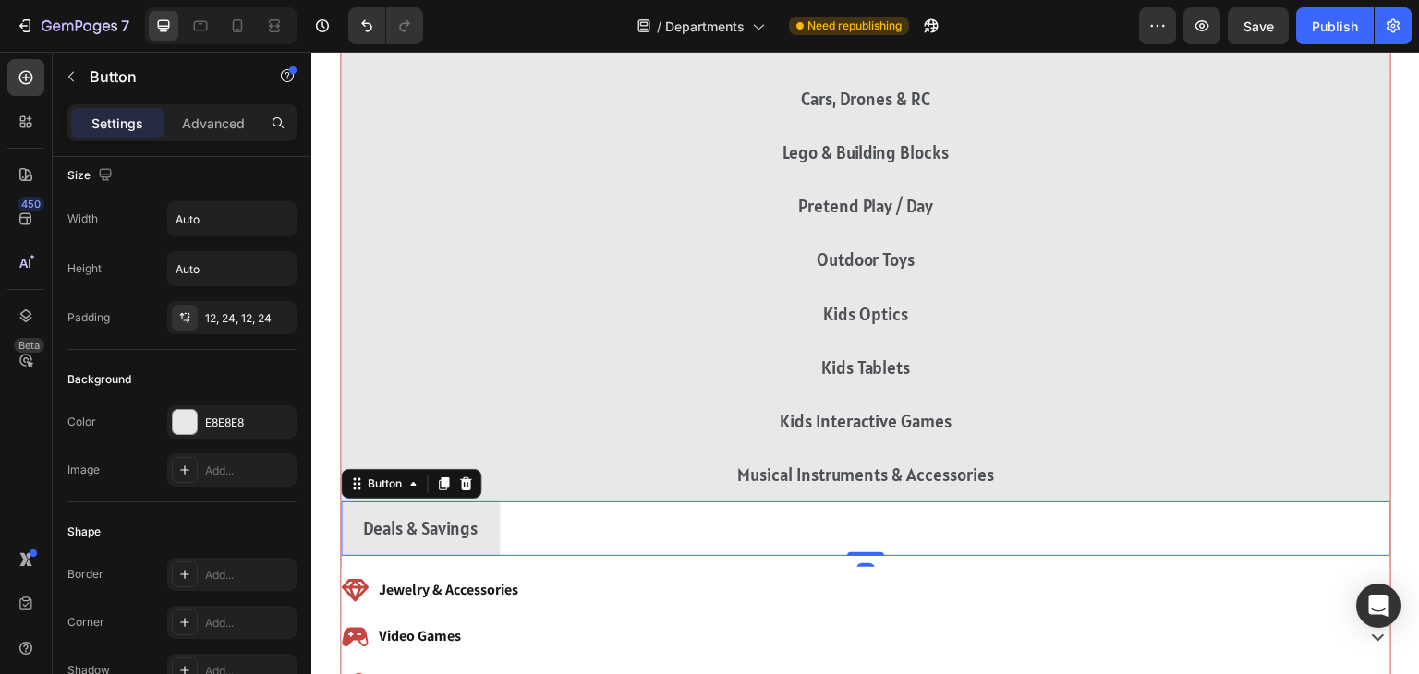
scroll to position [1050, 0]
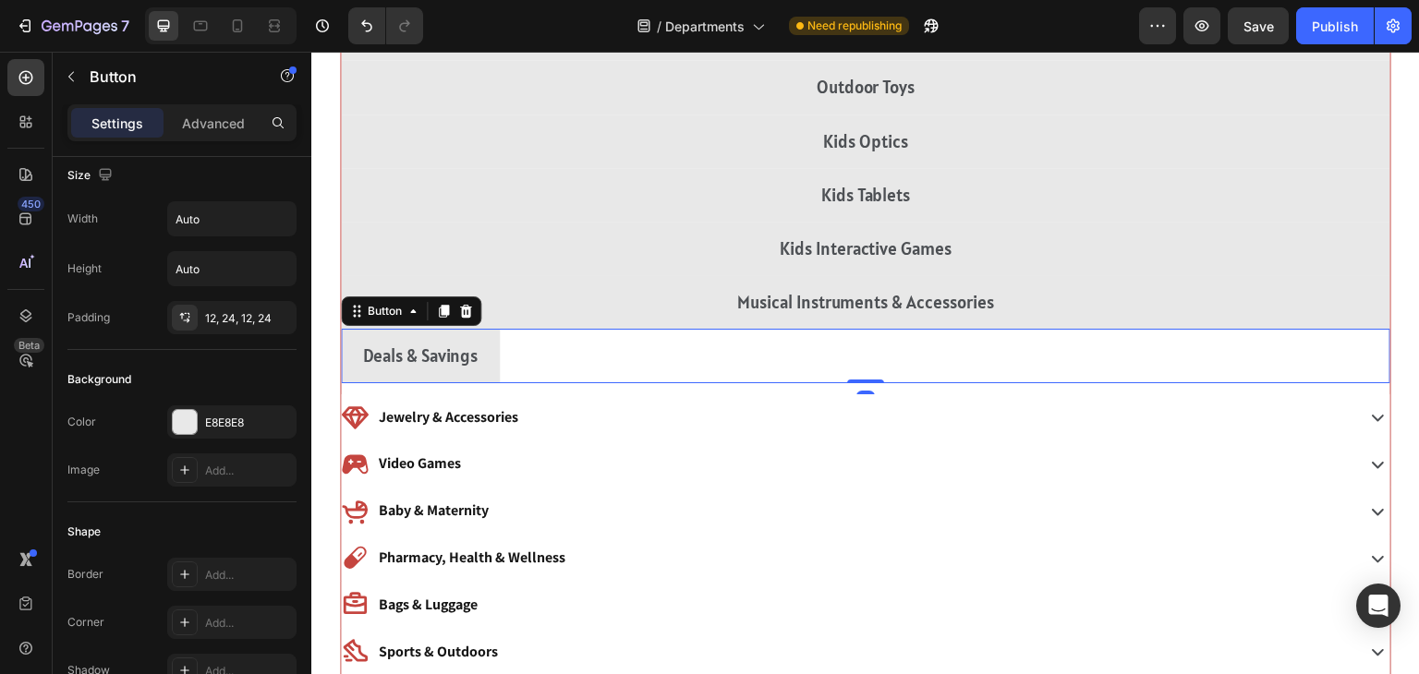
click at [1227, 359] on div "Deals & Savings Button 0" at bounding box center [866, 356] width 1050 height 54
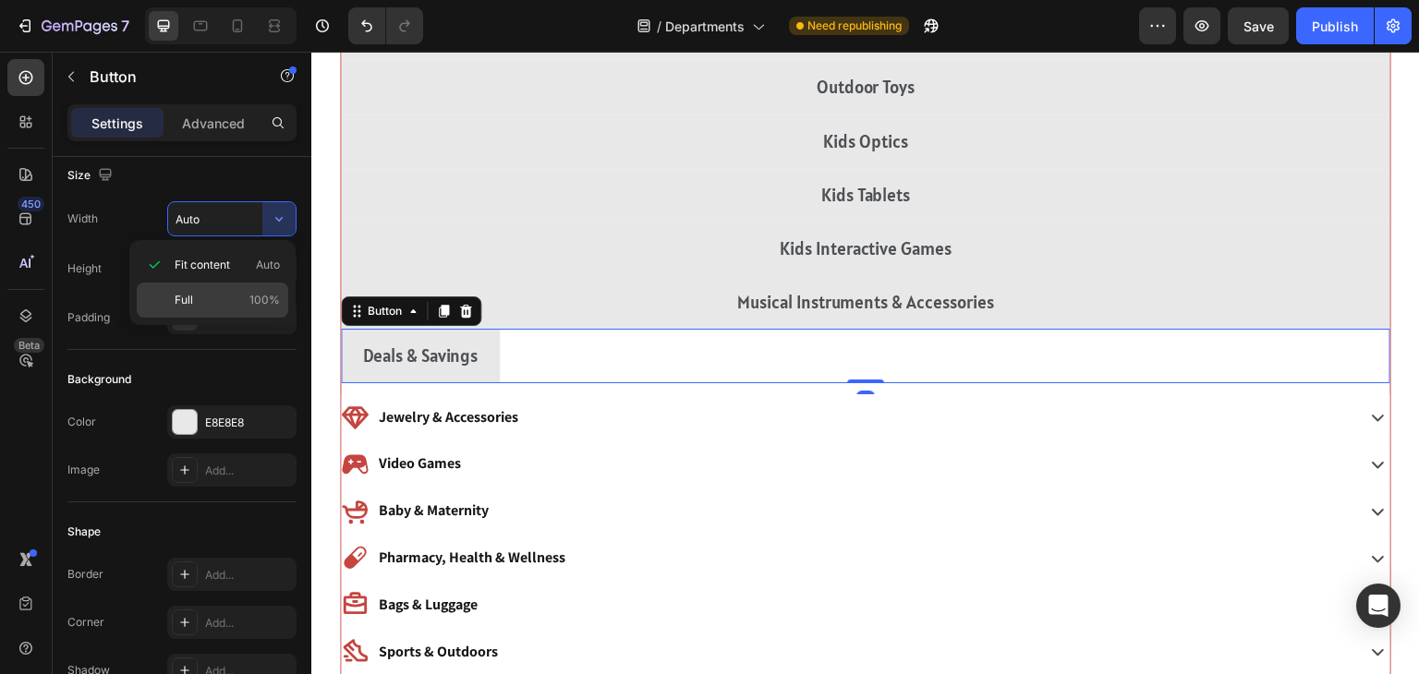
click at [166, 304] on div "Full 100%" at bounding box center [213, 300] width 152 height 35
type input "100%"
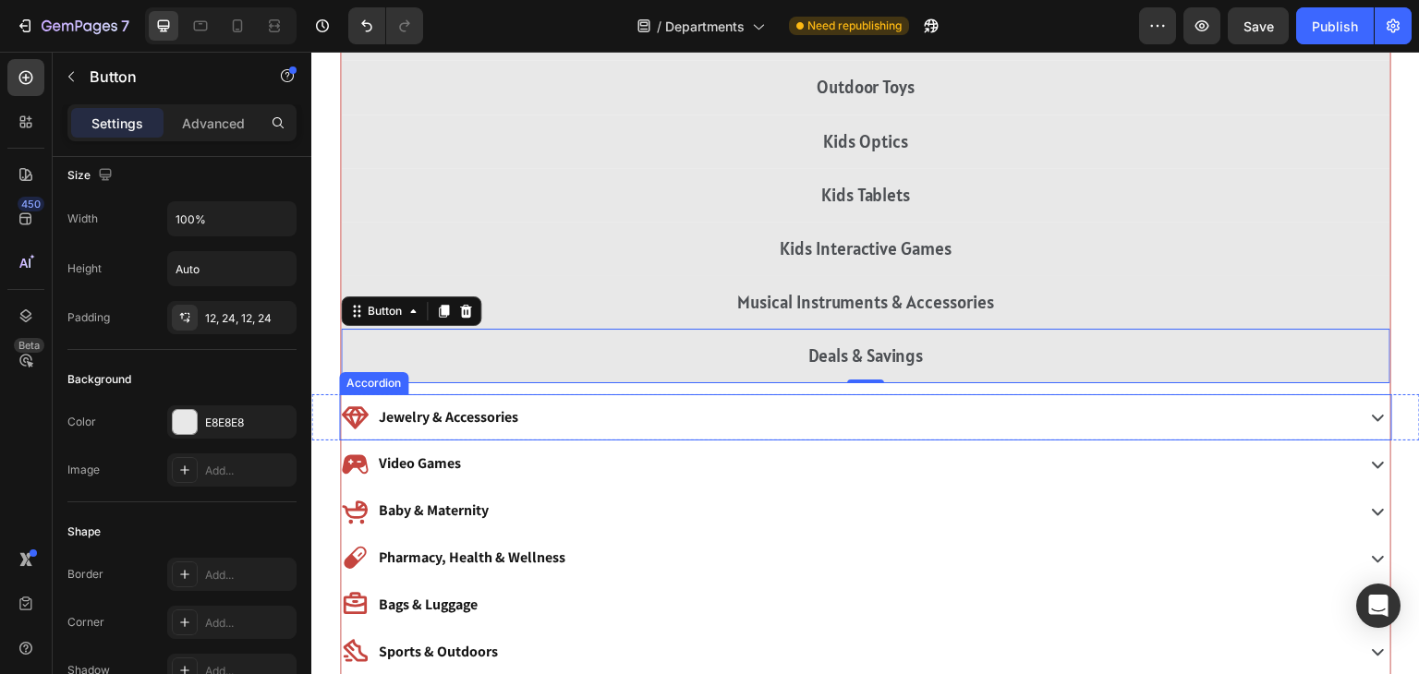
click at [649, 394] on div "Jewelry & Accessories" at bounding box center [866, 417] width 1050 height 47
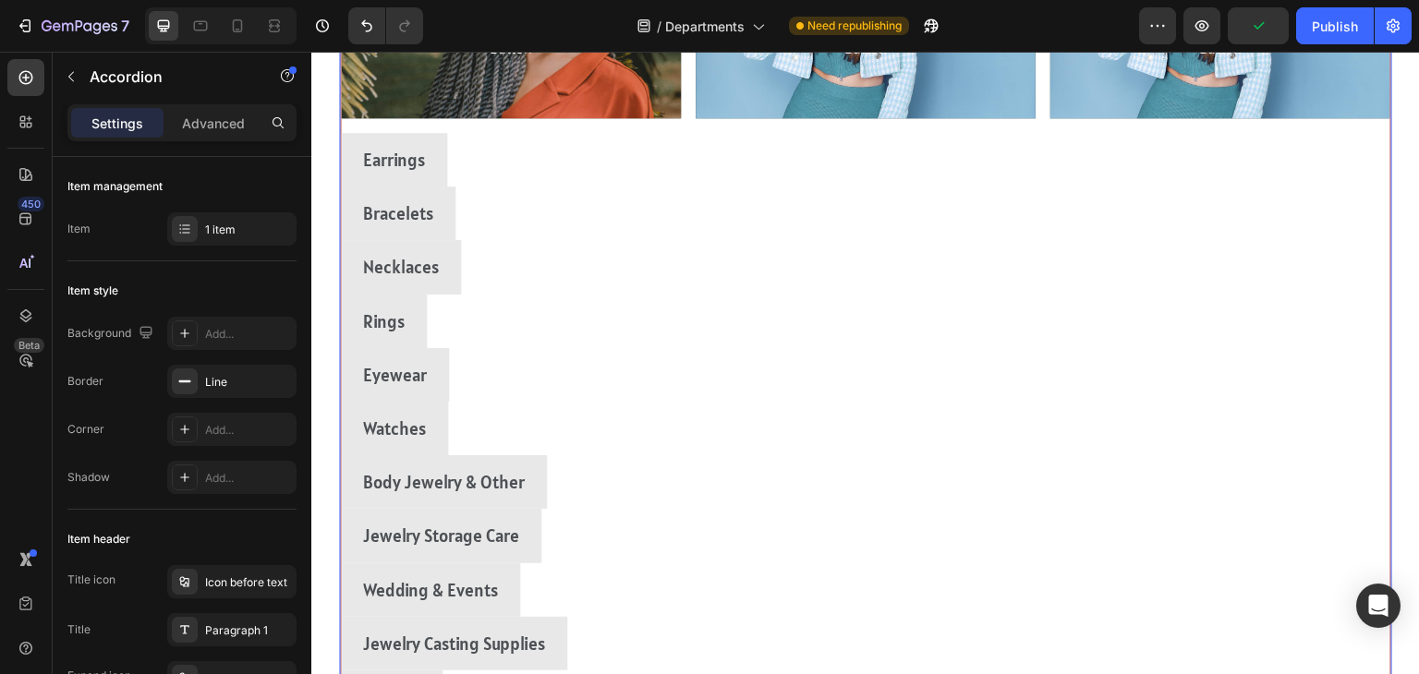
scroll to position [1530, 0]
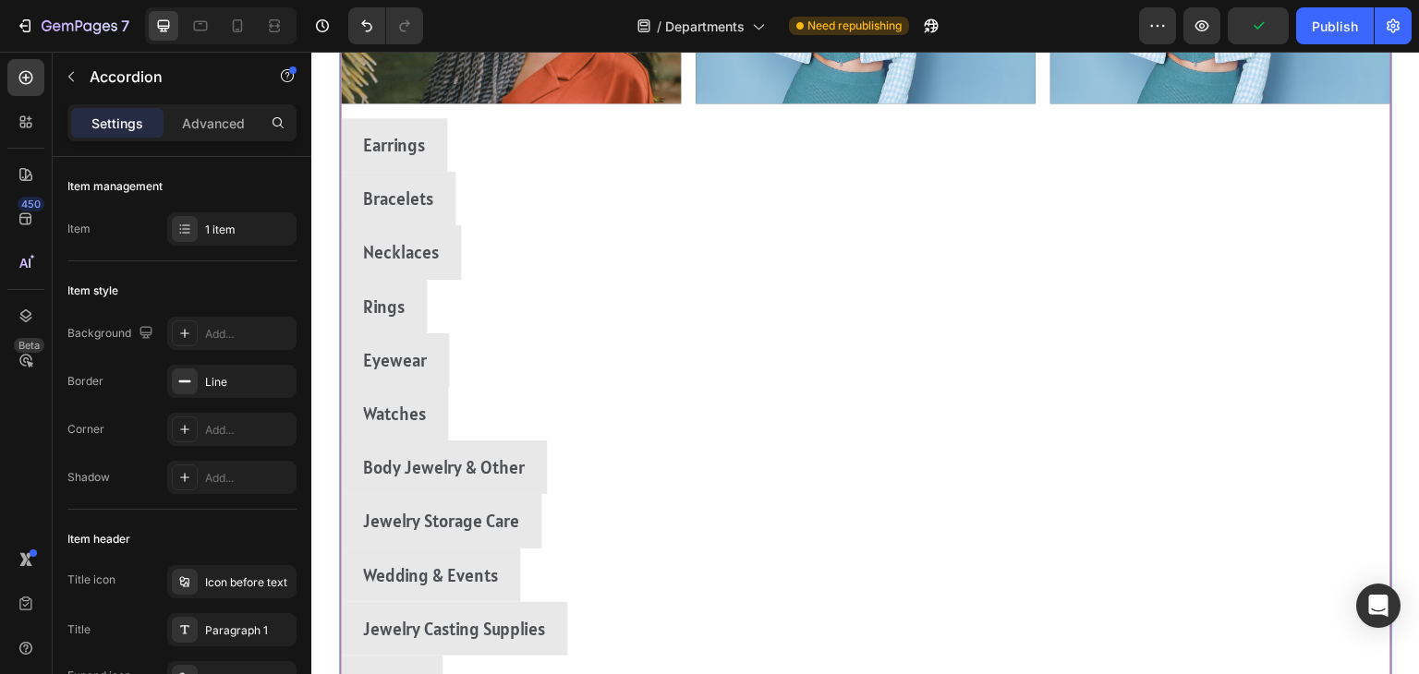
click at [1211, 137] on div "Earrings Button" at bounding box center [866, 145] width 1050 height 54
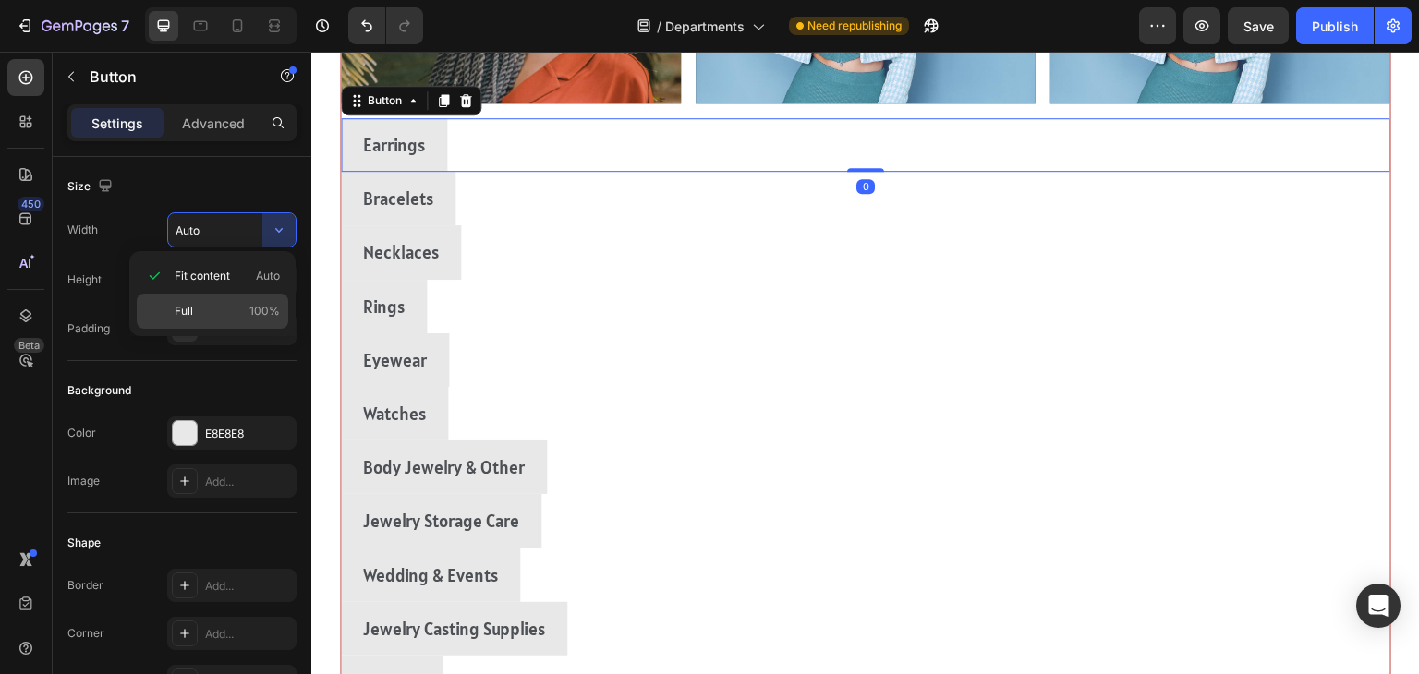
click at [192, 307] on p "Full 100%" at bounding box center [227, 311] width 105 height 17
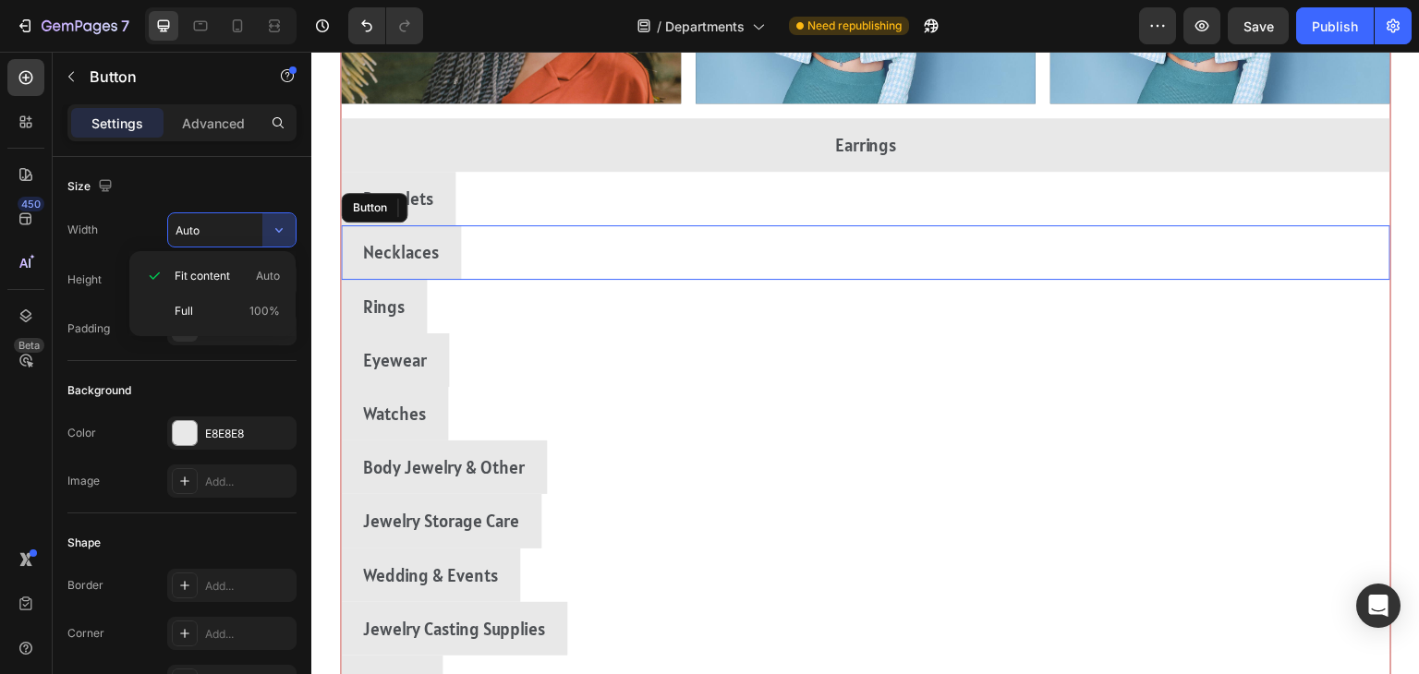
click at [1224, 228] on div "Necklaces Button" at bounding box center [866, 252] width 1050 height 54
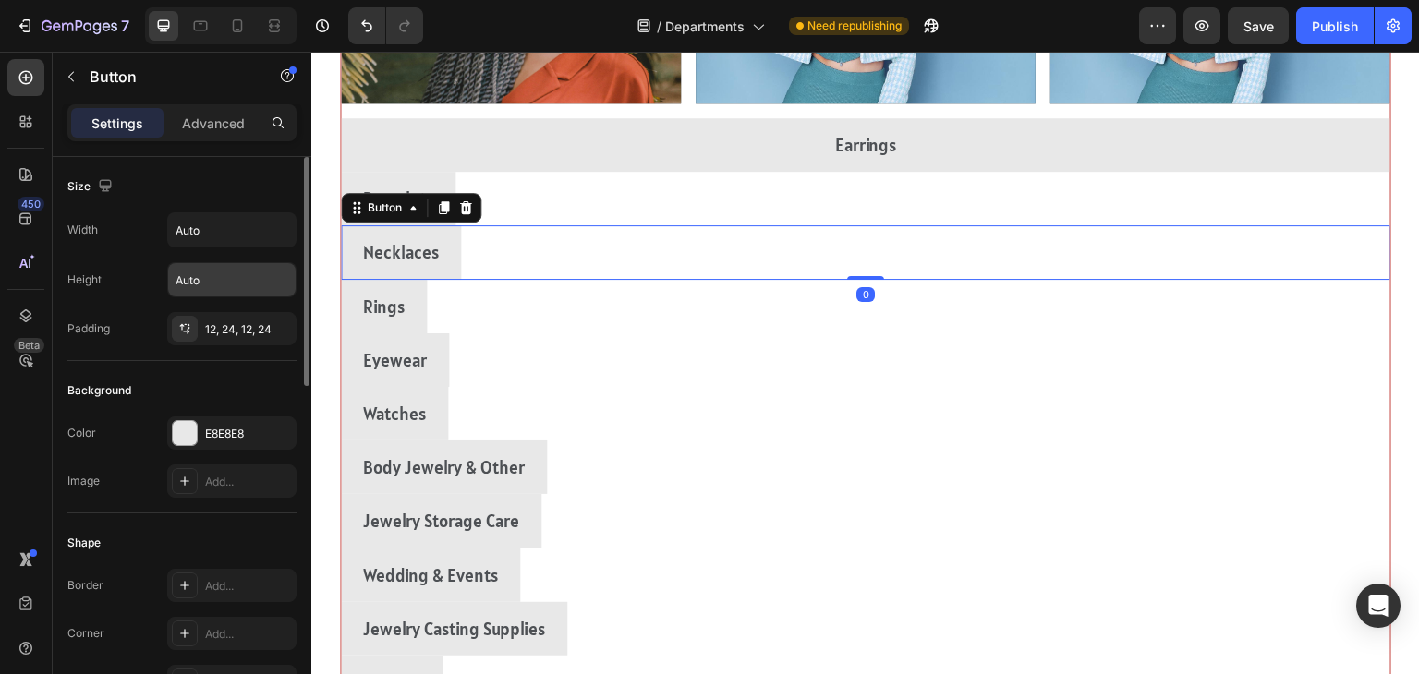
click at [260, 277] on input "Auto" at bounding box center [231, 279] width 127 height 33
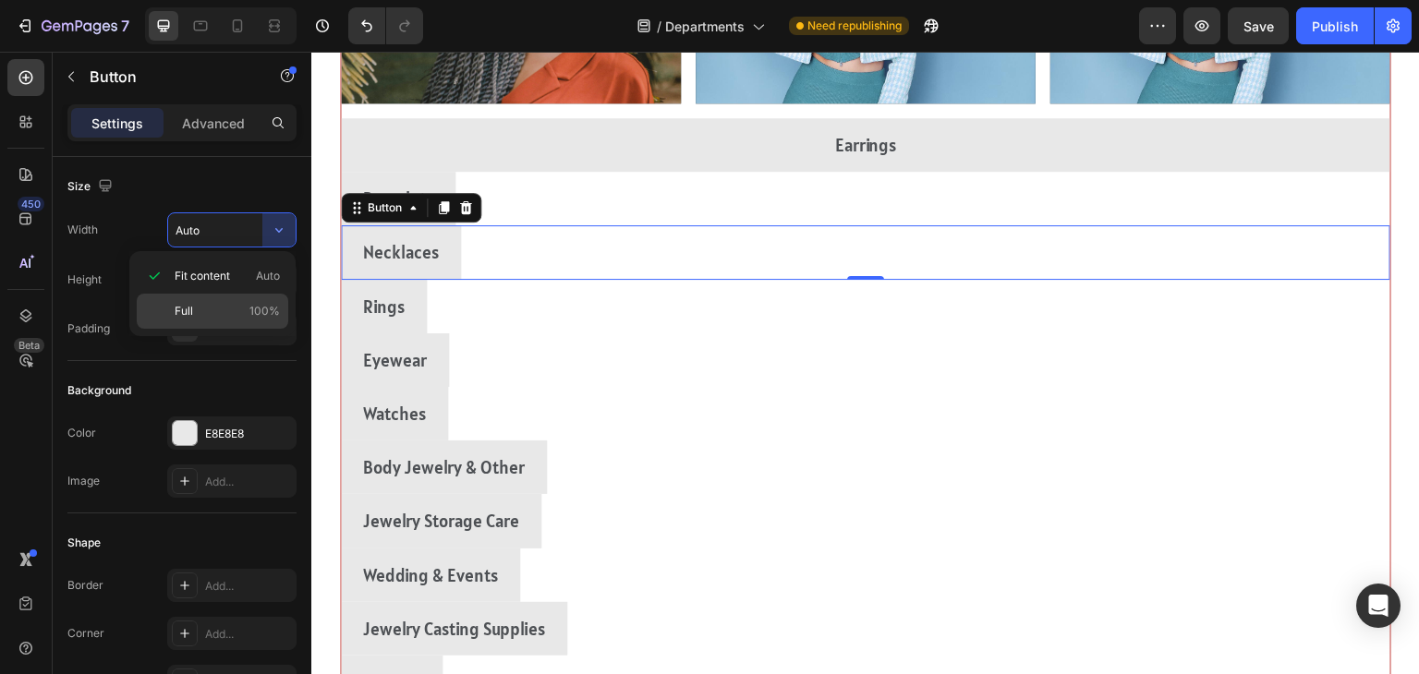
click at [180, 314] on span "Full" at bounding box center [184, 311] width 18 height 17
type input "100%"
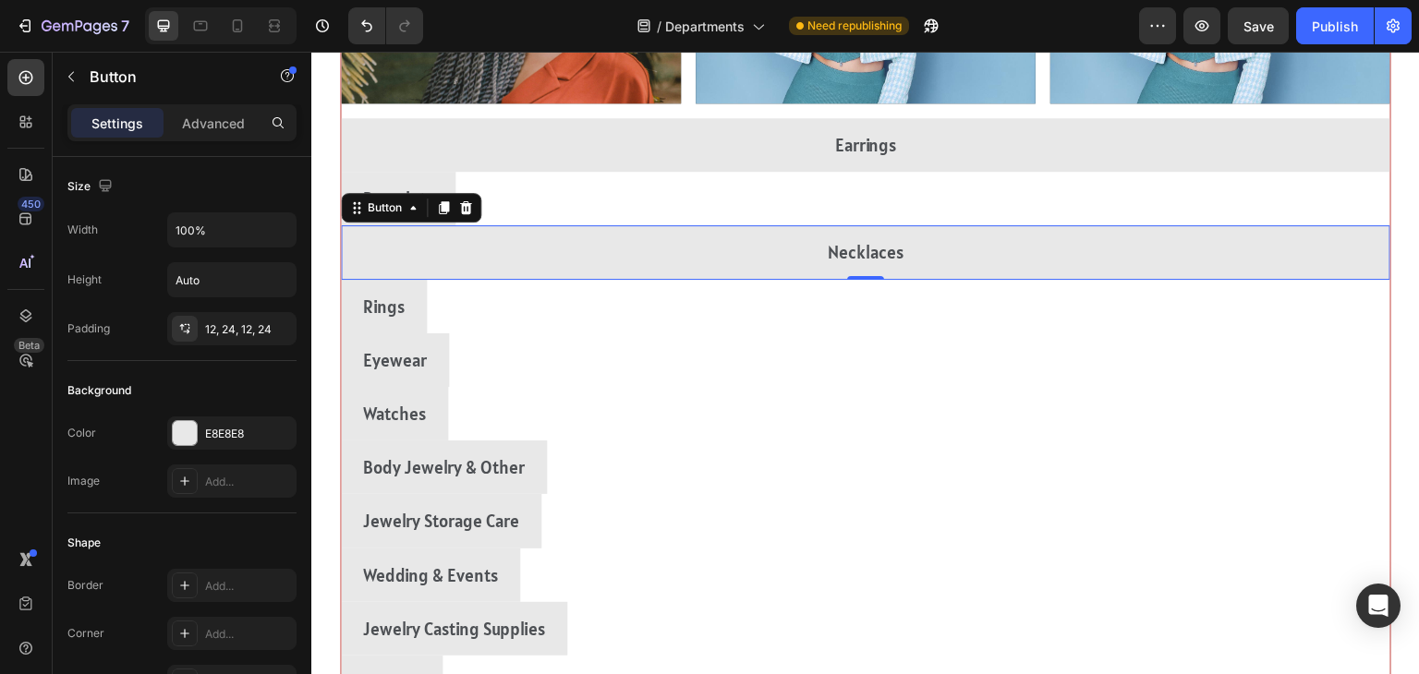
click at [1192, 309] on div "Rings Button" at bounding box center [866, 307] width 1050 height 54
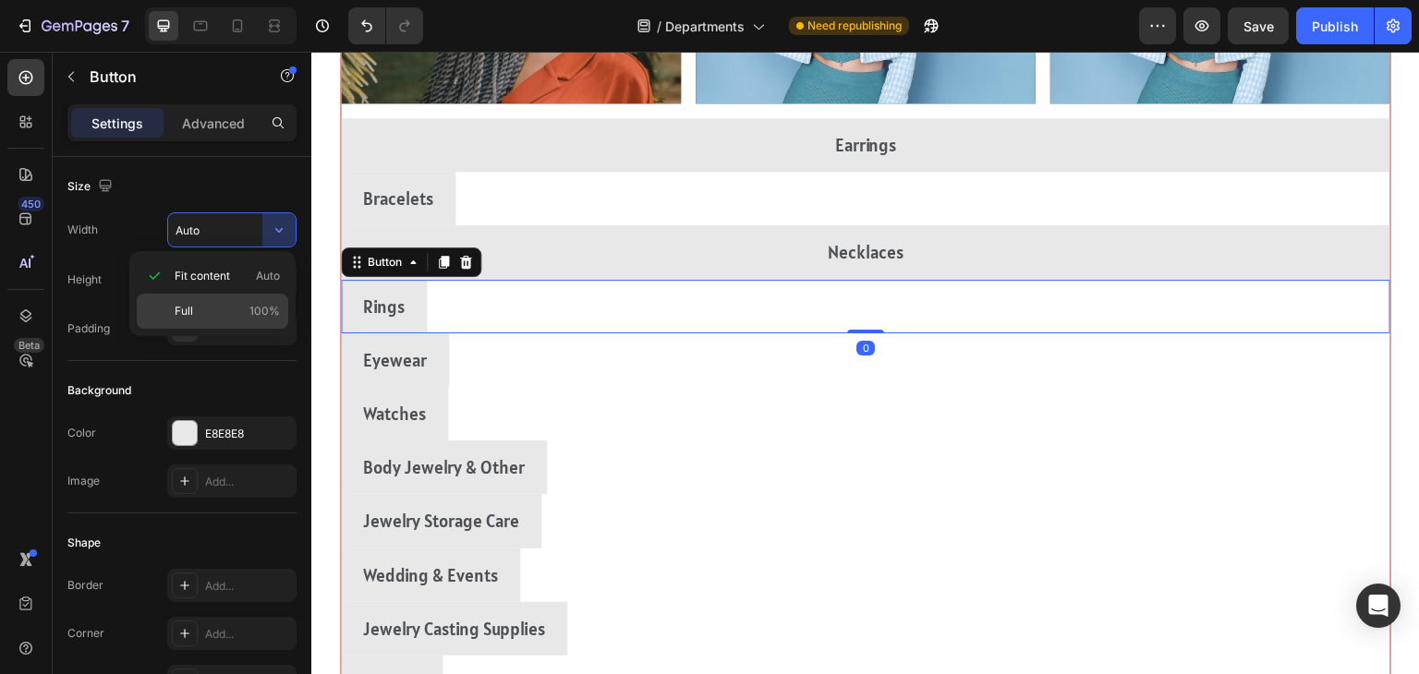
click at [191, 309] on span "Full" at bounding box center [184, 311] width 18 height 17
type input "100%"
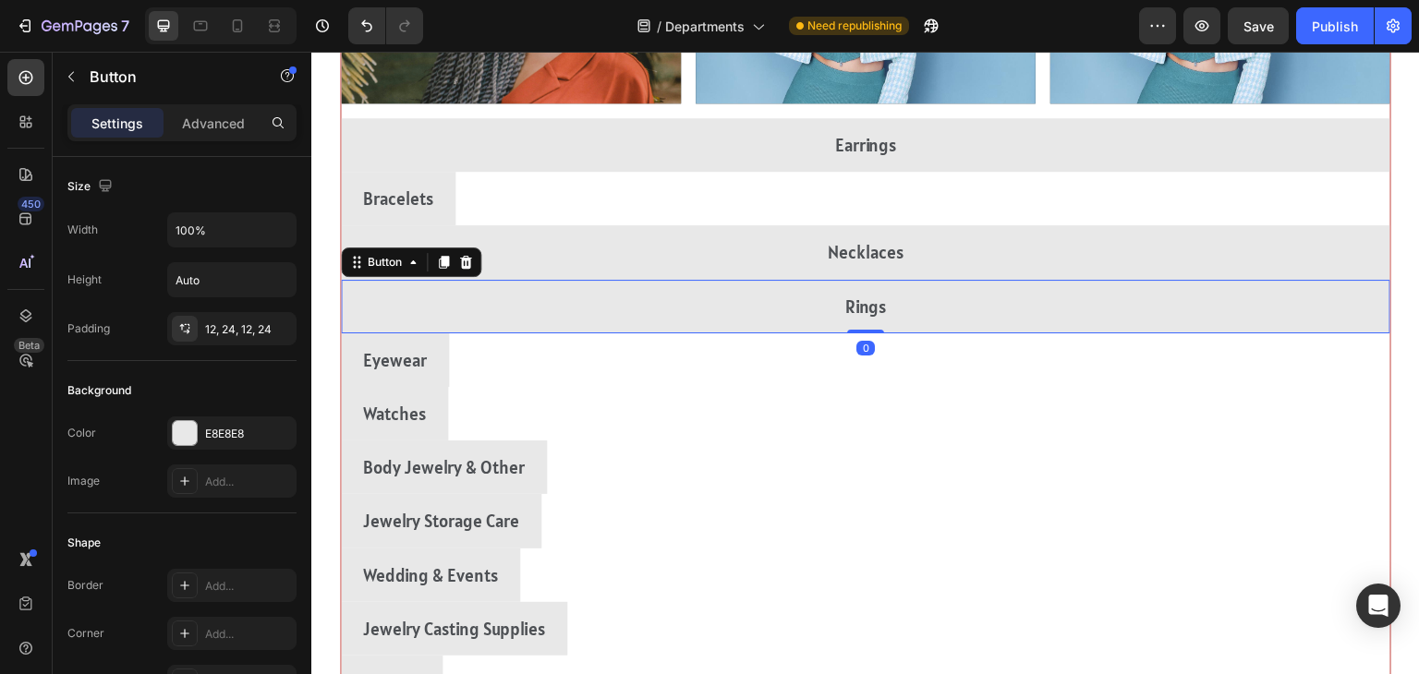
click at [1207, 220] on div "Bracelets Button" at bounding box center [866, 199] width 1050 height 54
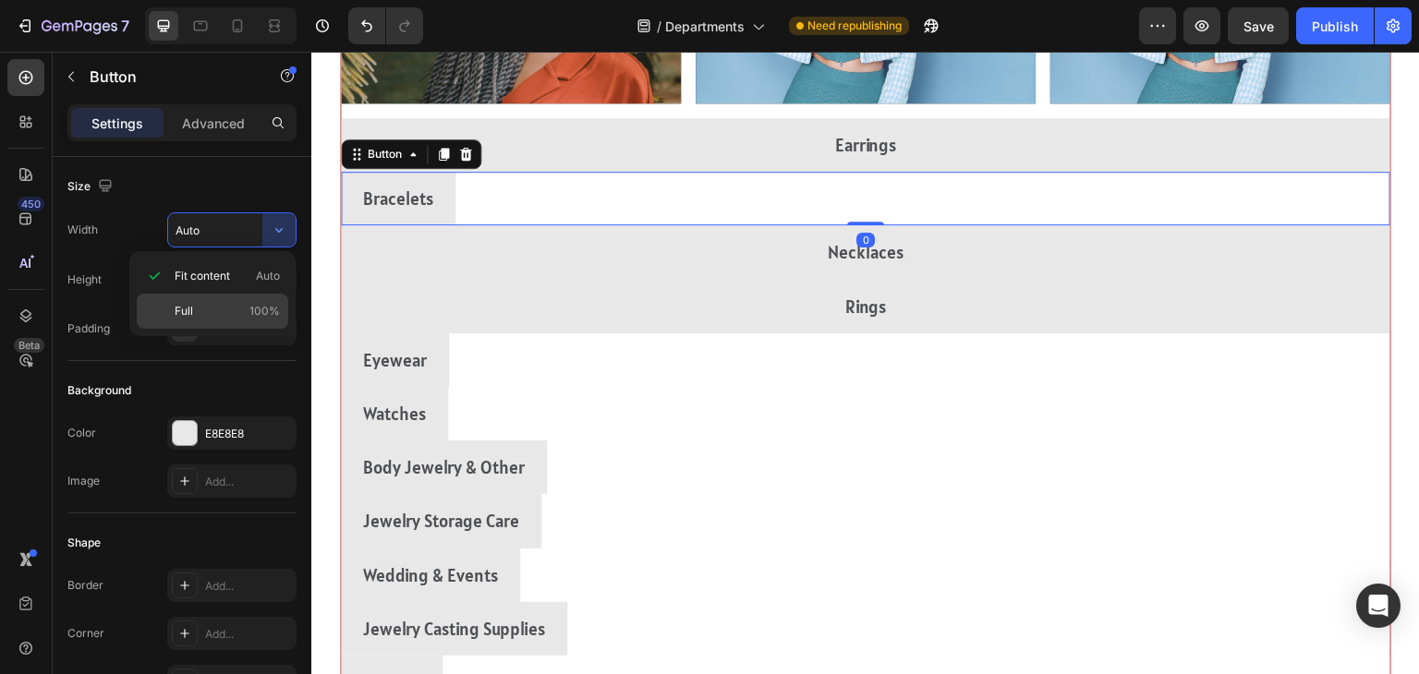
click at [181, 314] on span "Full" at bounding box center [184, 311] width 18 height 17
type input "100%"
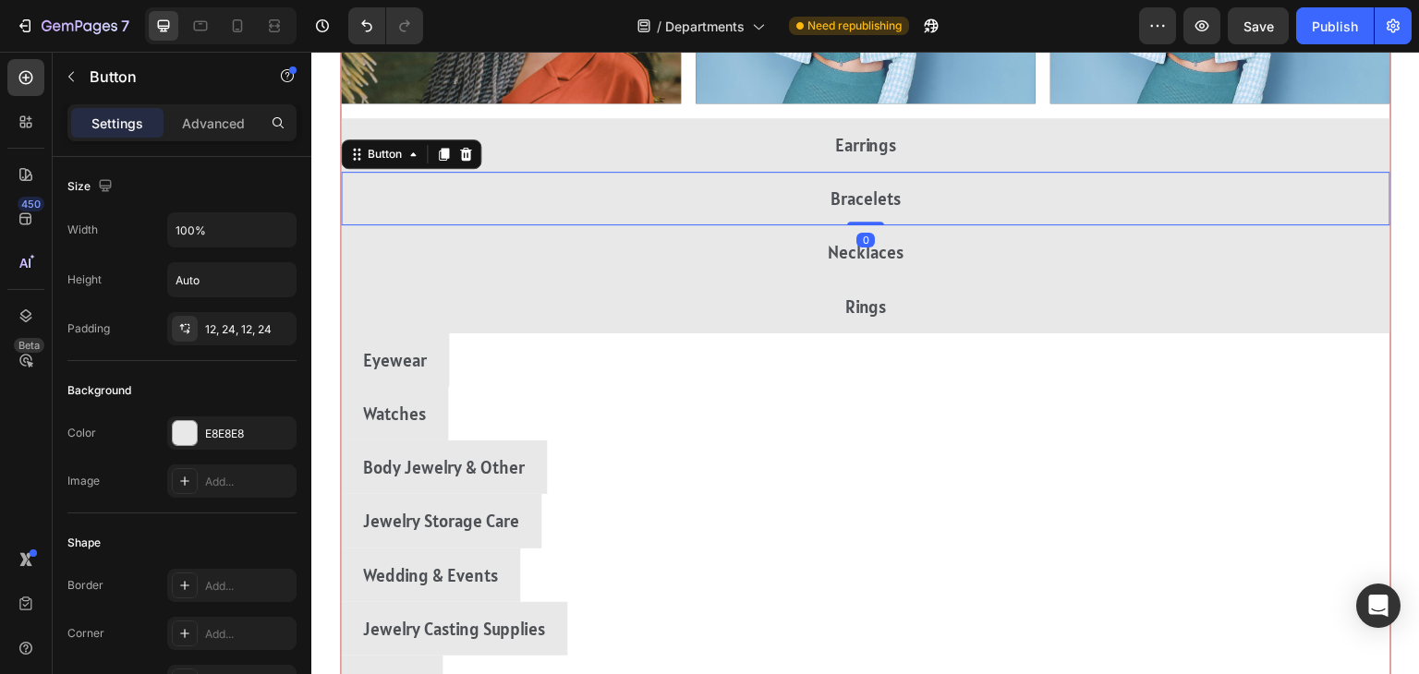
click at [1196, 367] on div "Eyewear Button" at bounding box center [866, 361] width 1050 height 54
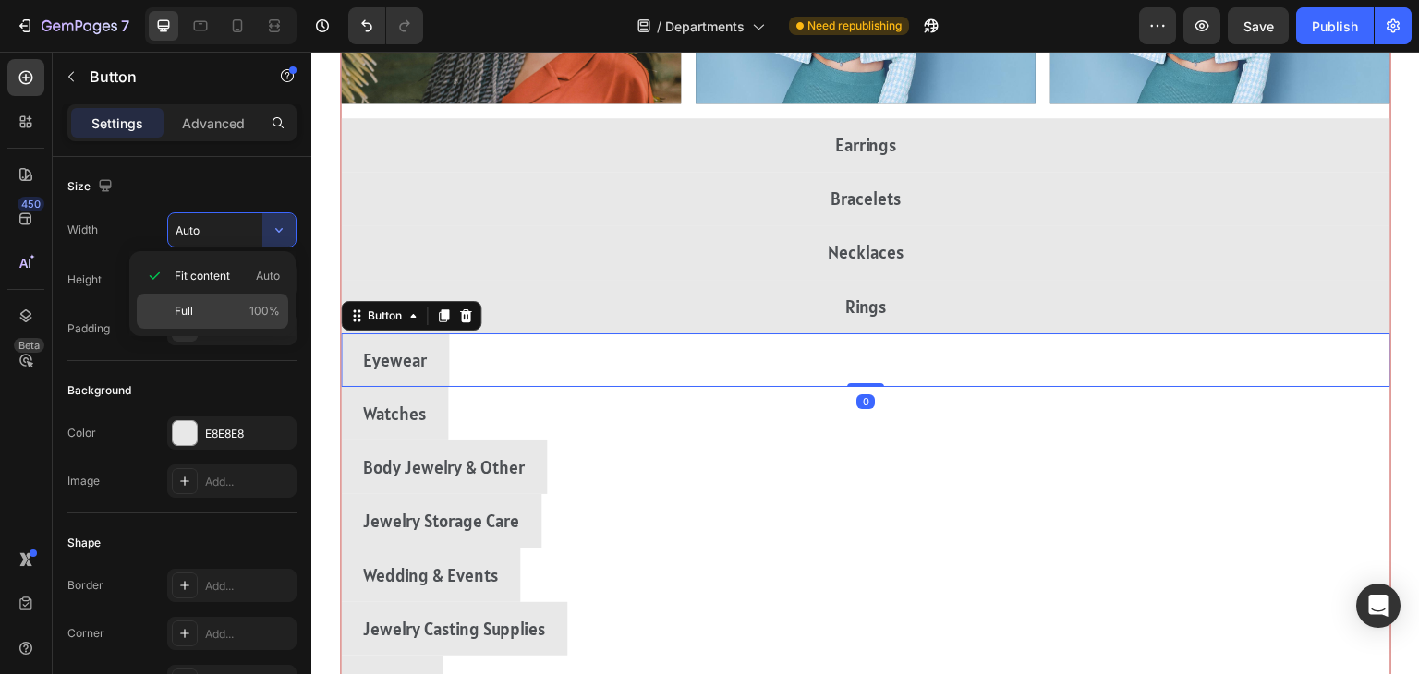
click at [206, 316] on p "Full 100%" at bounding box center [227, 311] width 105 height 17
type input "100%"
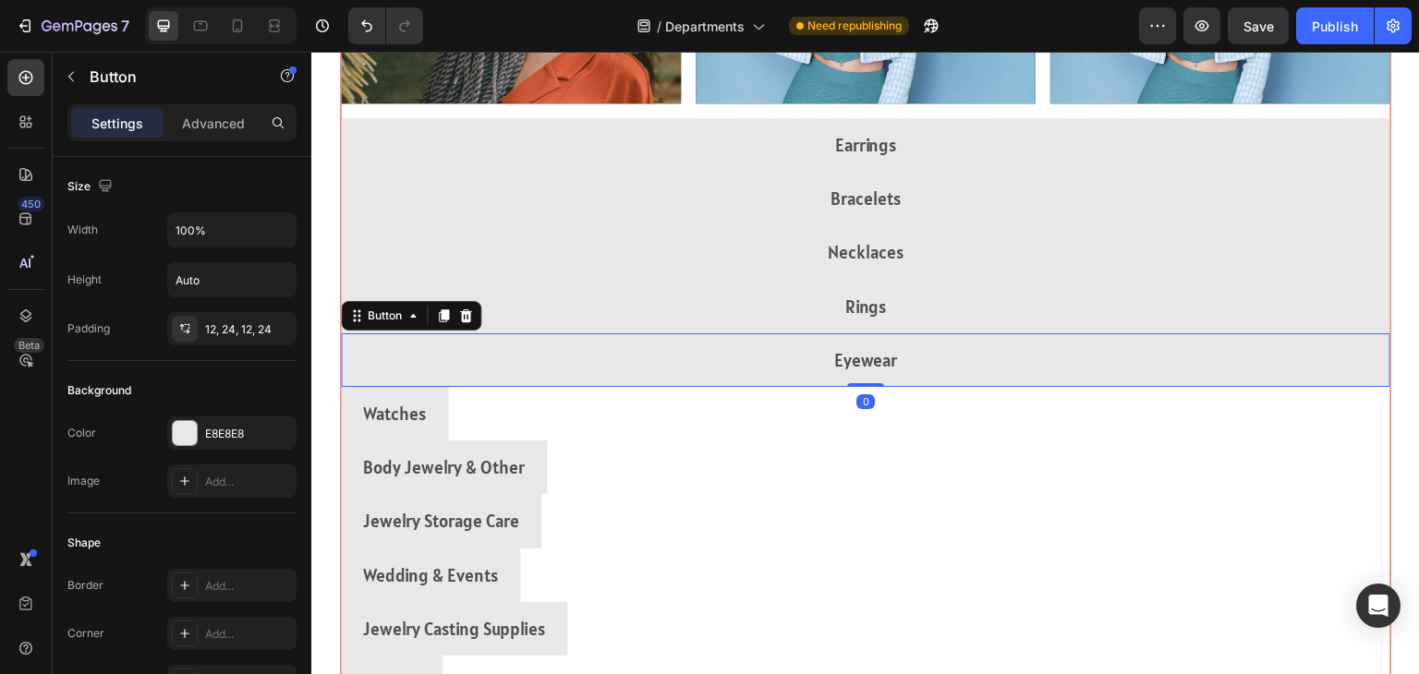
click at [1196, 416] on div "Watches Button" at bounding box center [866, 414] width 1050 height 54
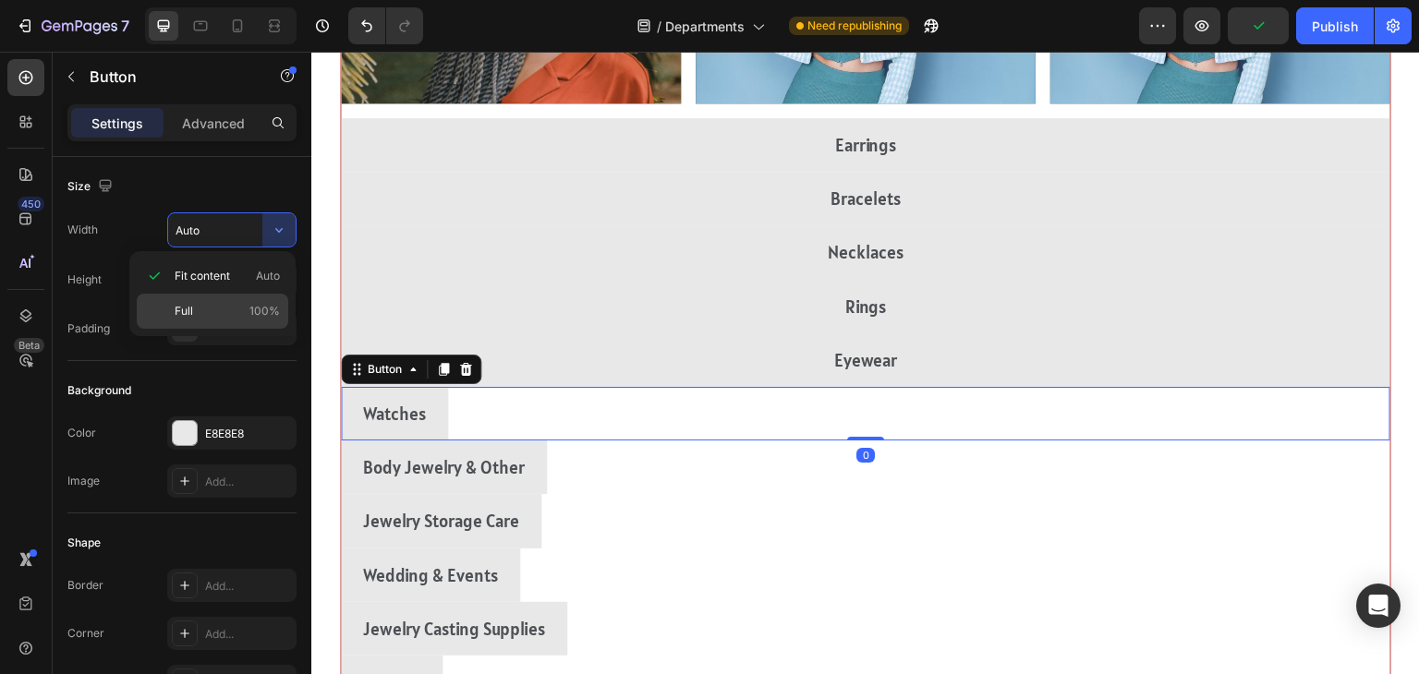
click at [196, 325] on div "Full 100%" at bounding box center [213, 311] width 152 height 35
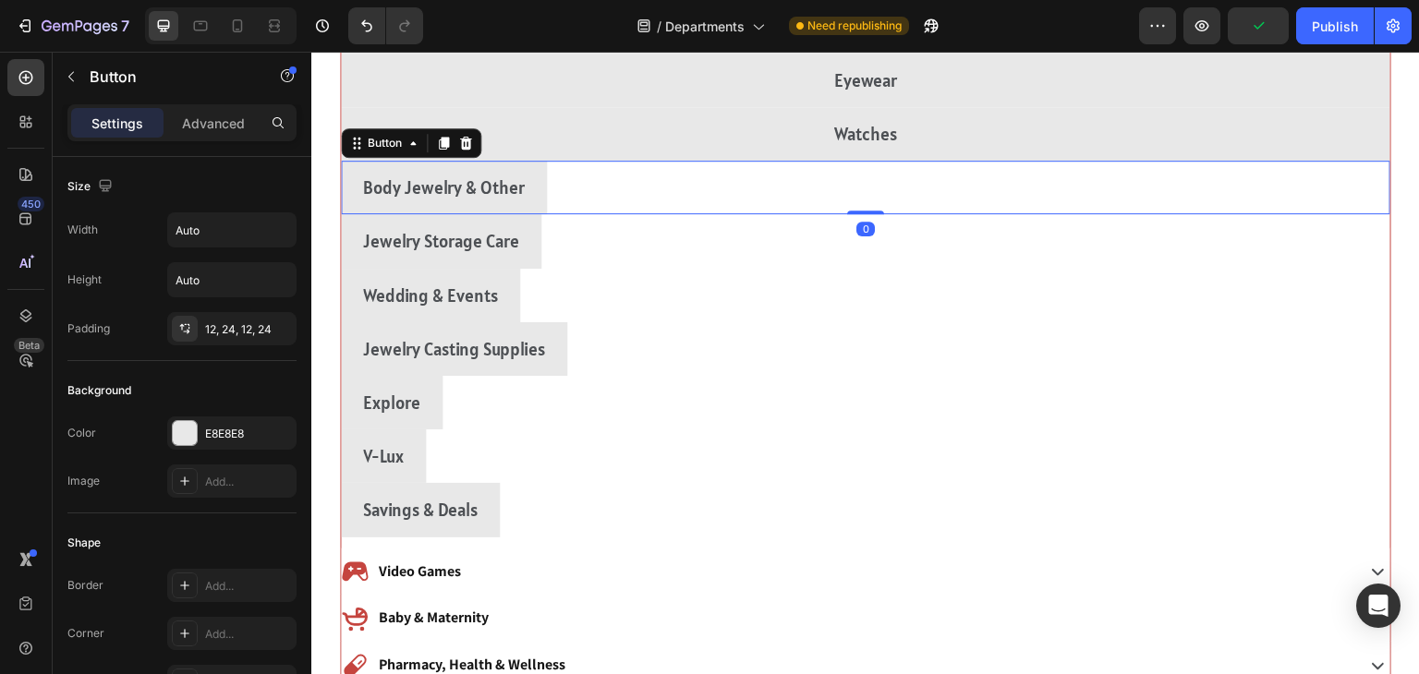
scroll to position [1811, 0]
click at [1226, 187] on div "Body Jewelry & Other Button 0" at bounding box center [866, 187] width 1050 height 54
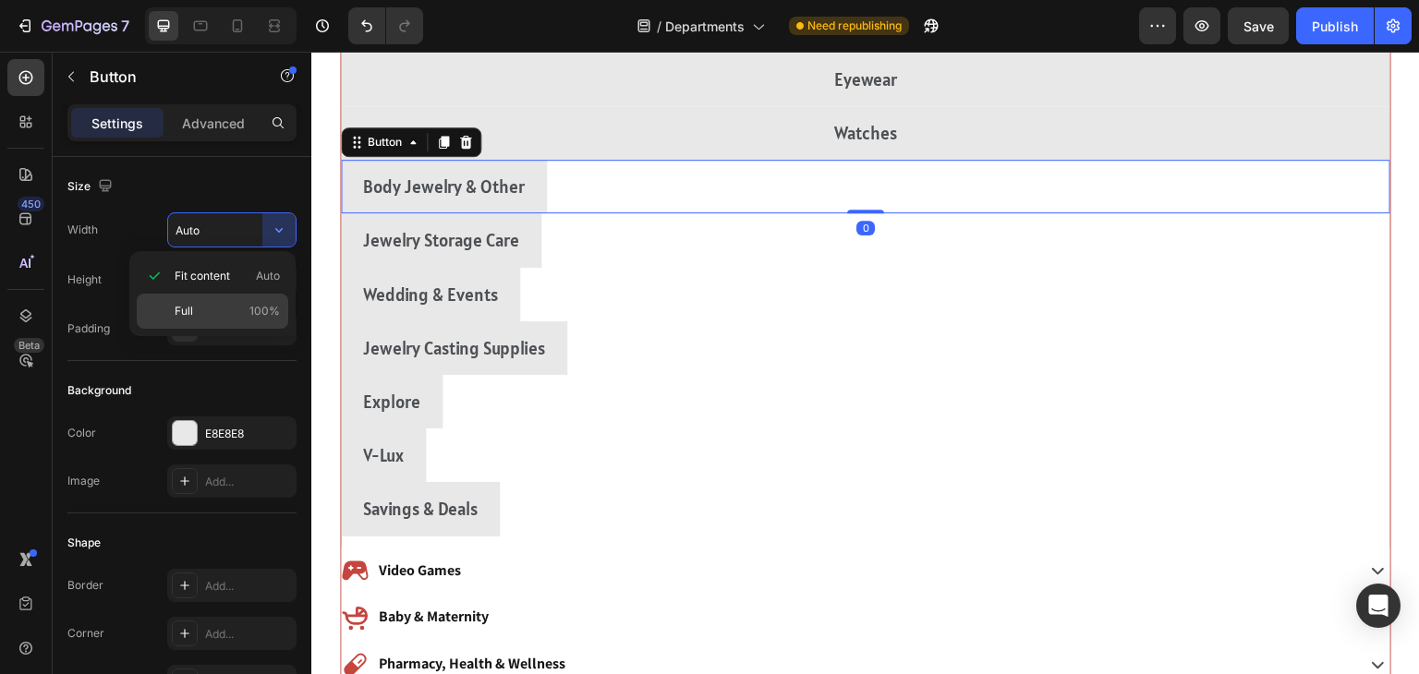
click at [188, 309] on span "Full" at bounding box center [184, 311] width 18 height 17
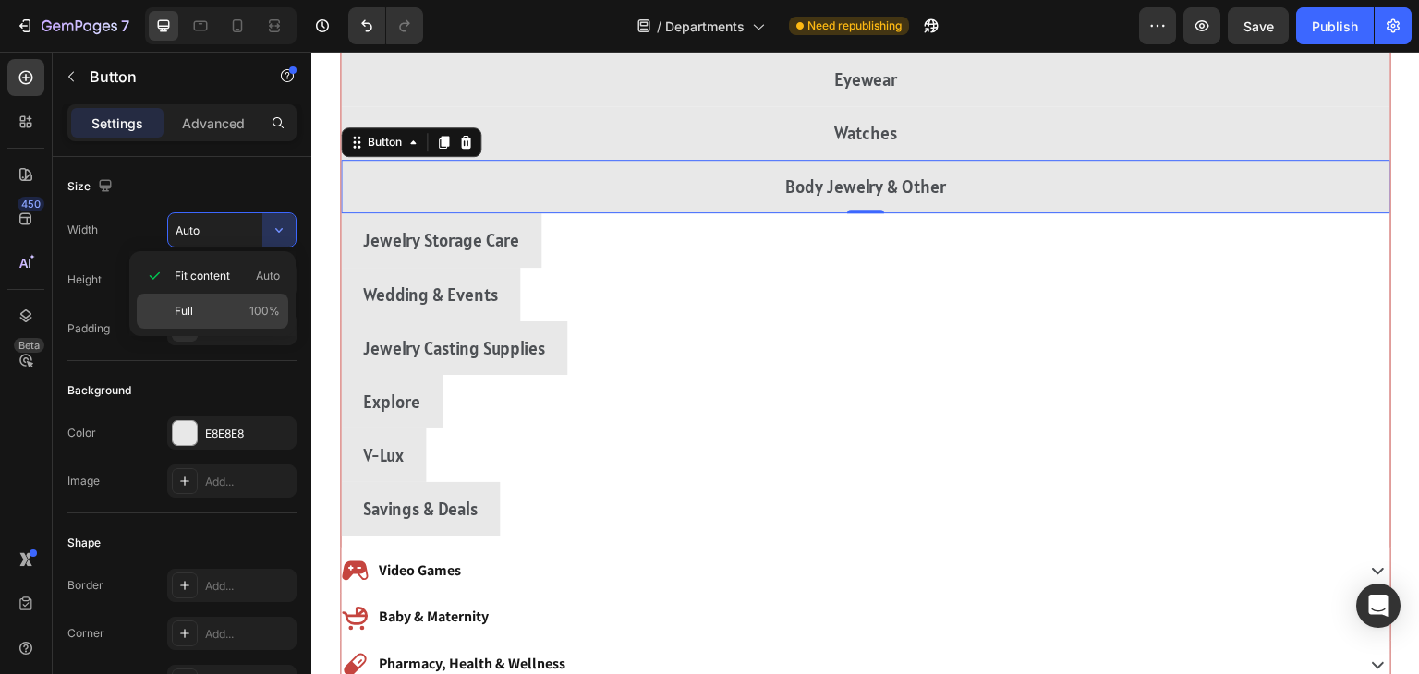
type input "100%"
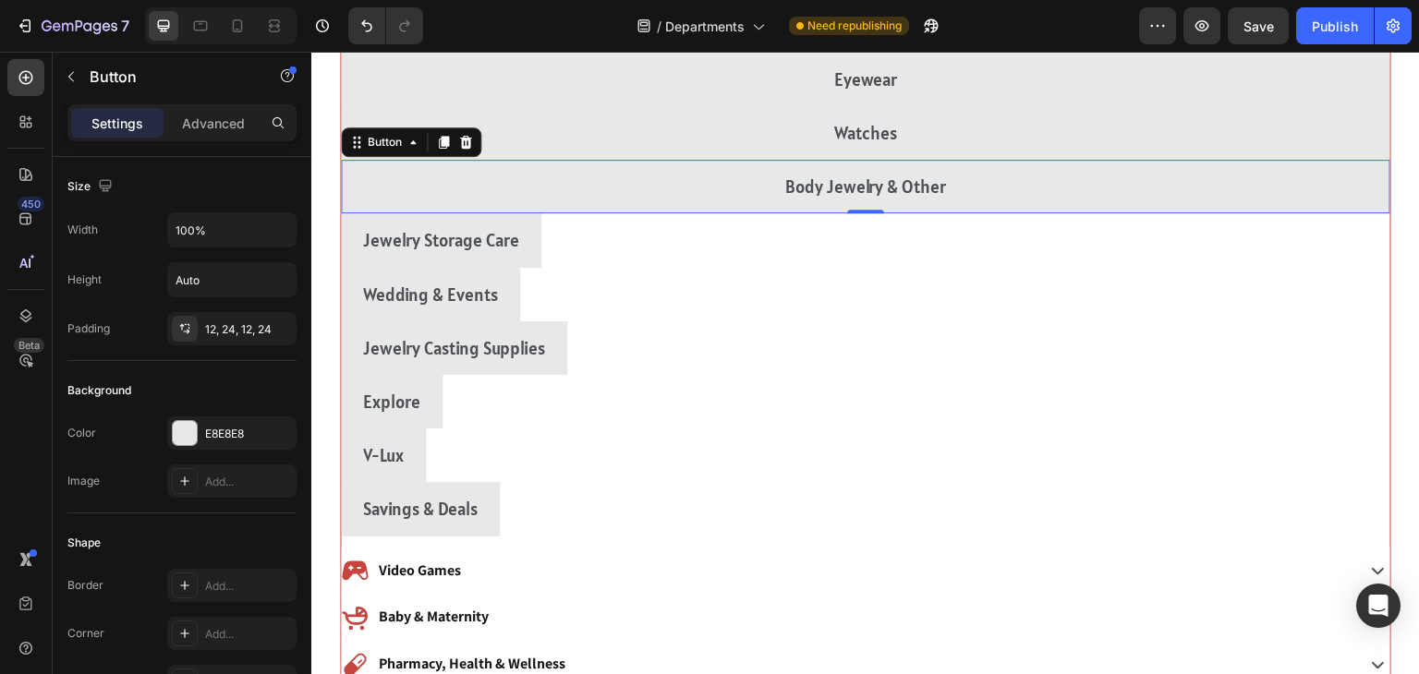
click at [1217, 249] on div "Jewelry Storage Care Button" at bounding box center [866, 240] width 1050 height 54
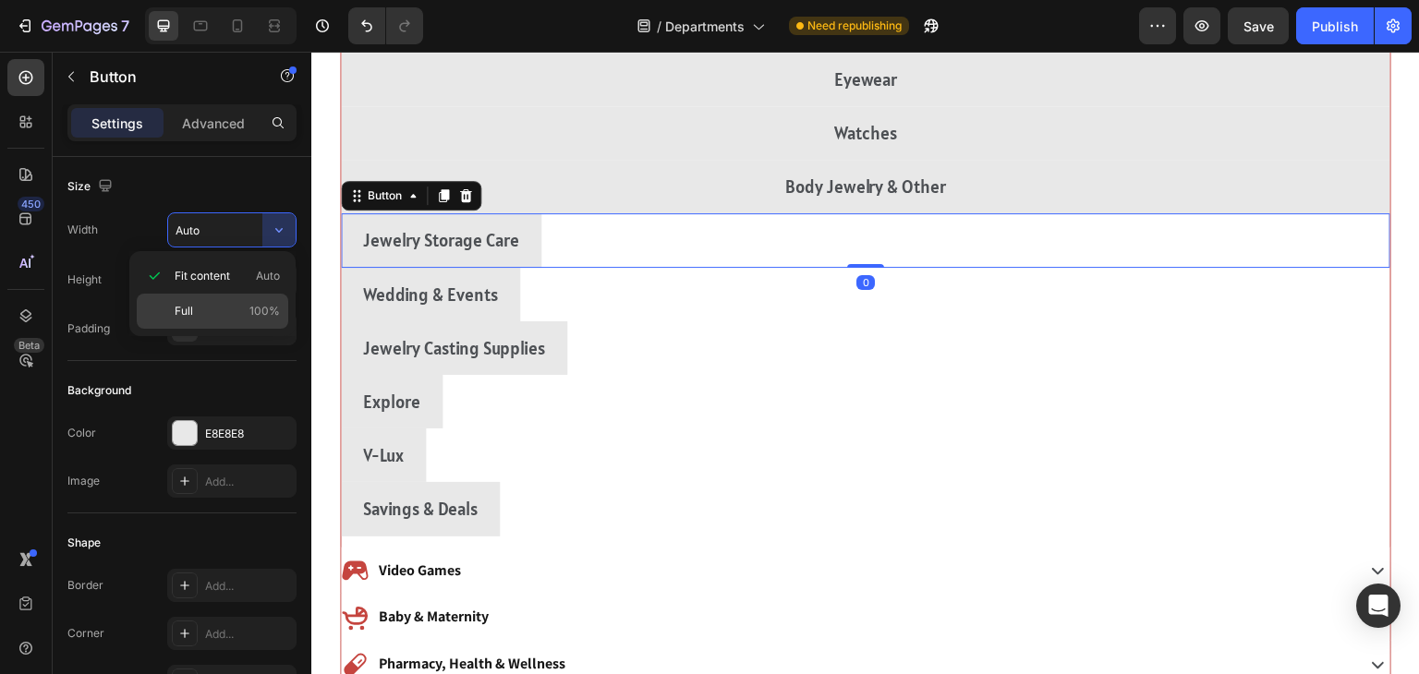
click at [187, 310] on span "Full" at bounding box center [184, 311] width 18 height 17
type input "100%"
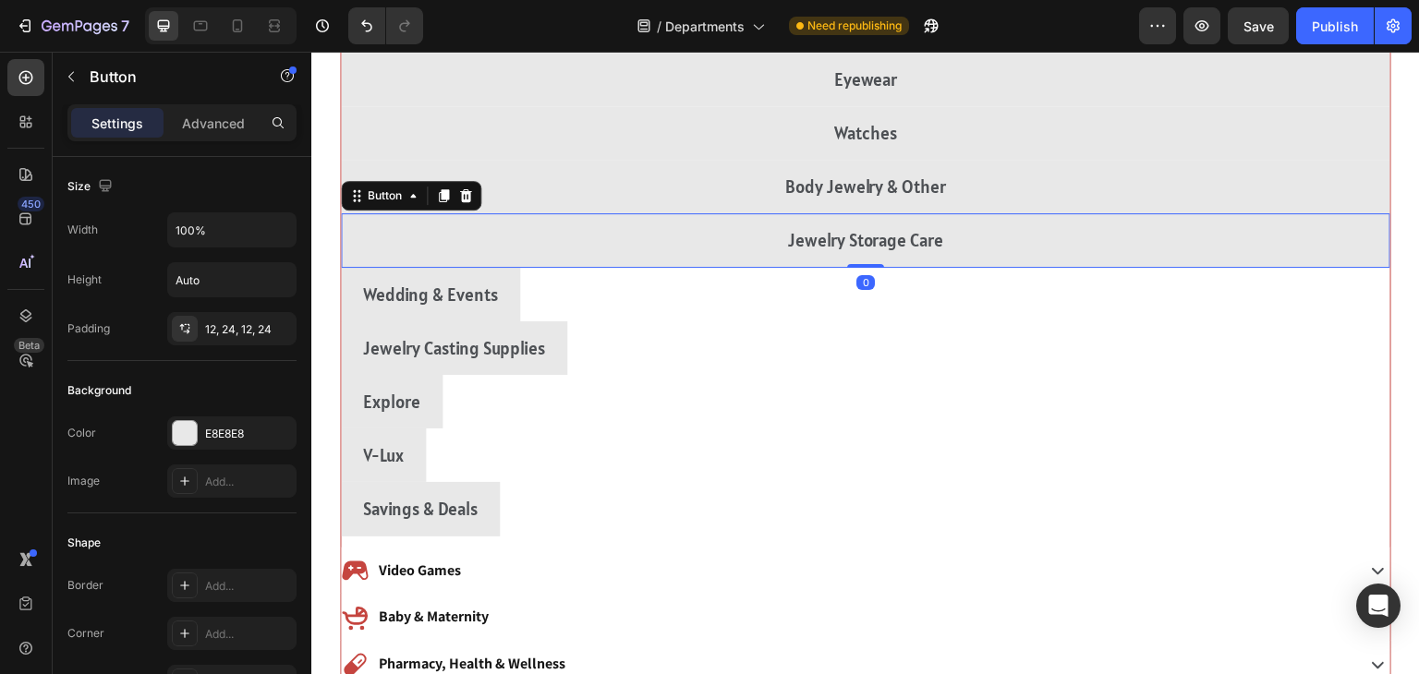
click at [1200, 294] on div "Wedding & Events Button" at bounding box center [866, 295] width 1050 height 54
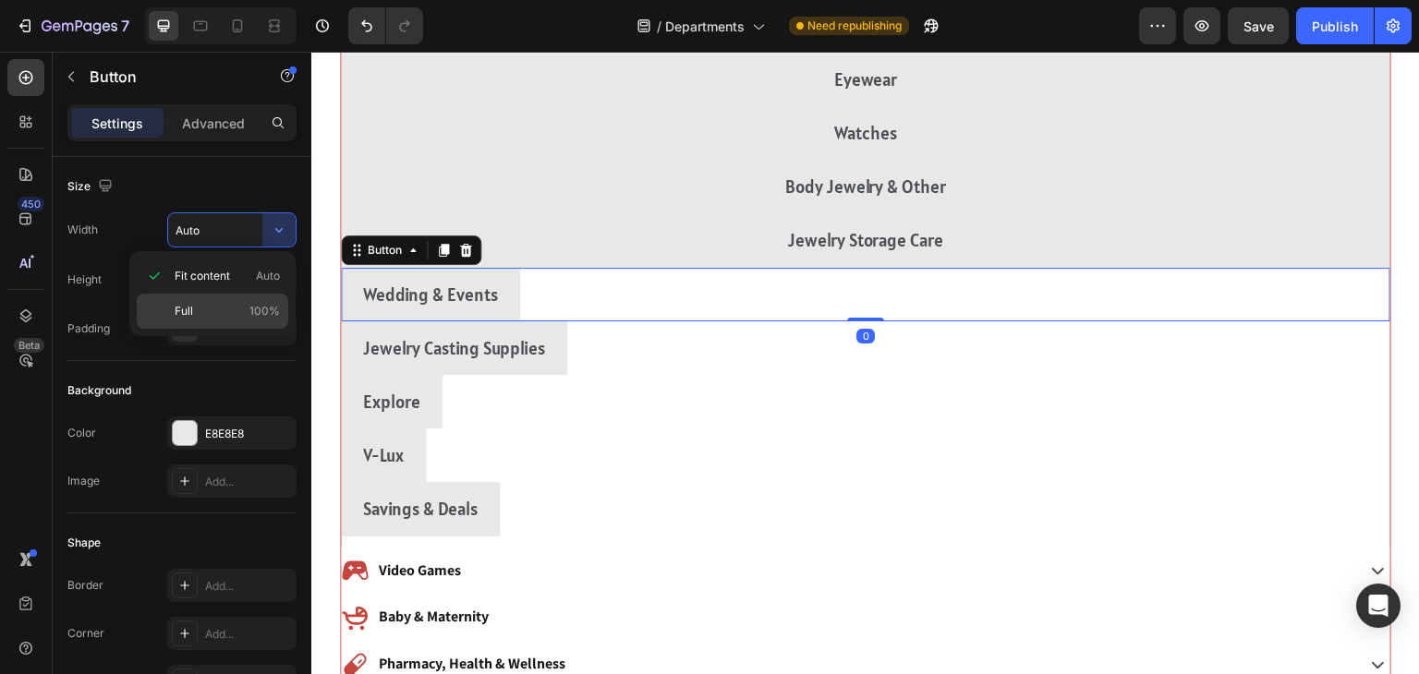
click at [189, 312] on span "Full" at bounding box center [184, 311] width 18 height 17
type input "100%"
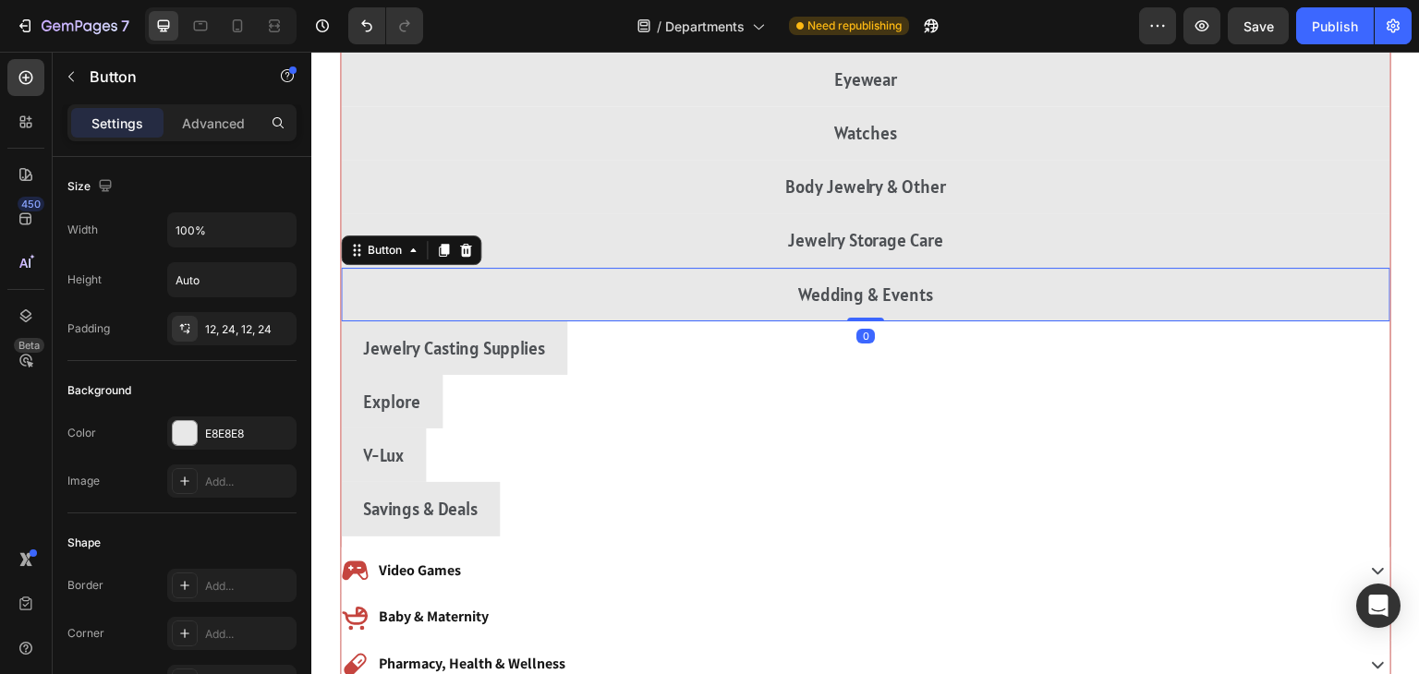
click at [1185, 352] on div "Jewelry Casting Supplies Button" at bounding box center [866, 349] width 1050 height 54
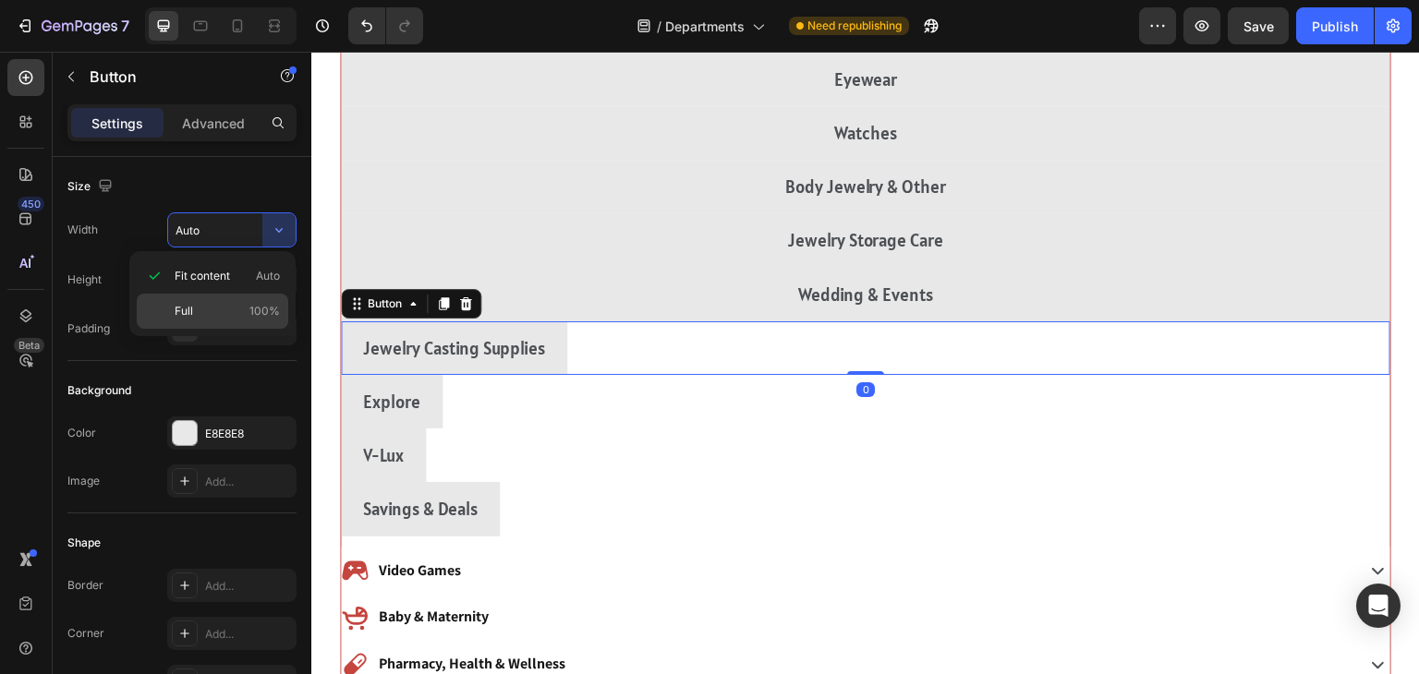
click at [186, 325] on div "Full 100%" at bounding box center [213, 311] width 152 height 35
type input "100%"
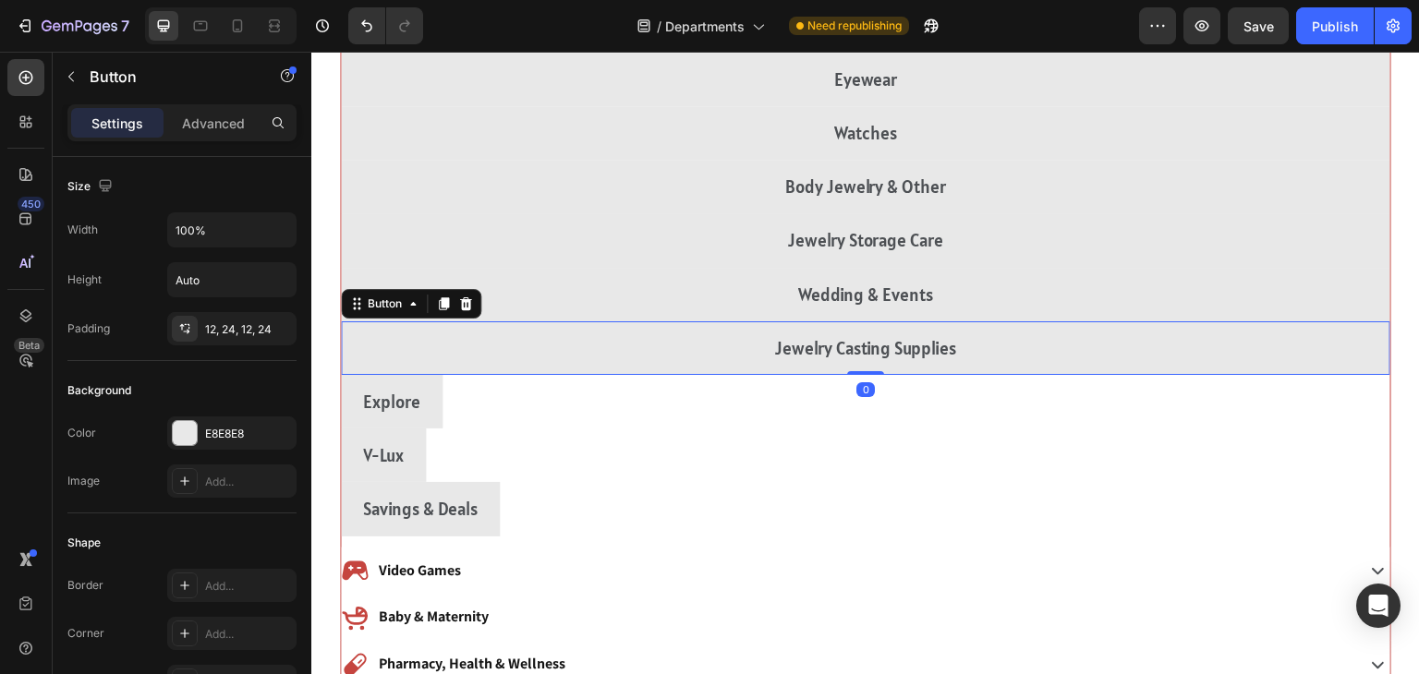
click at [1174, 417] on div "Explore Button" at bounding box center [866, 402] width 1050 height 54
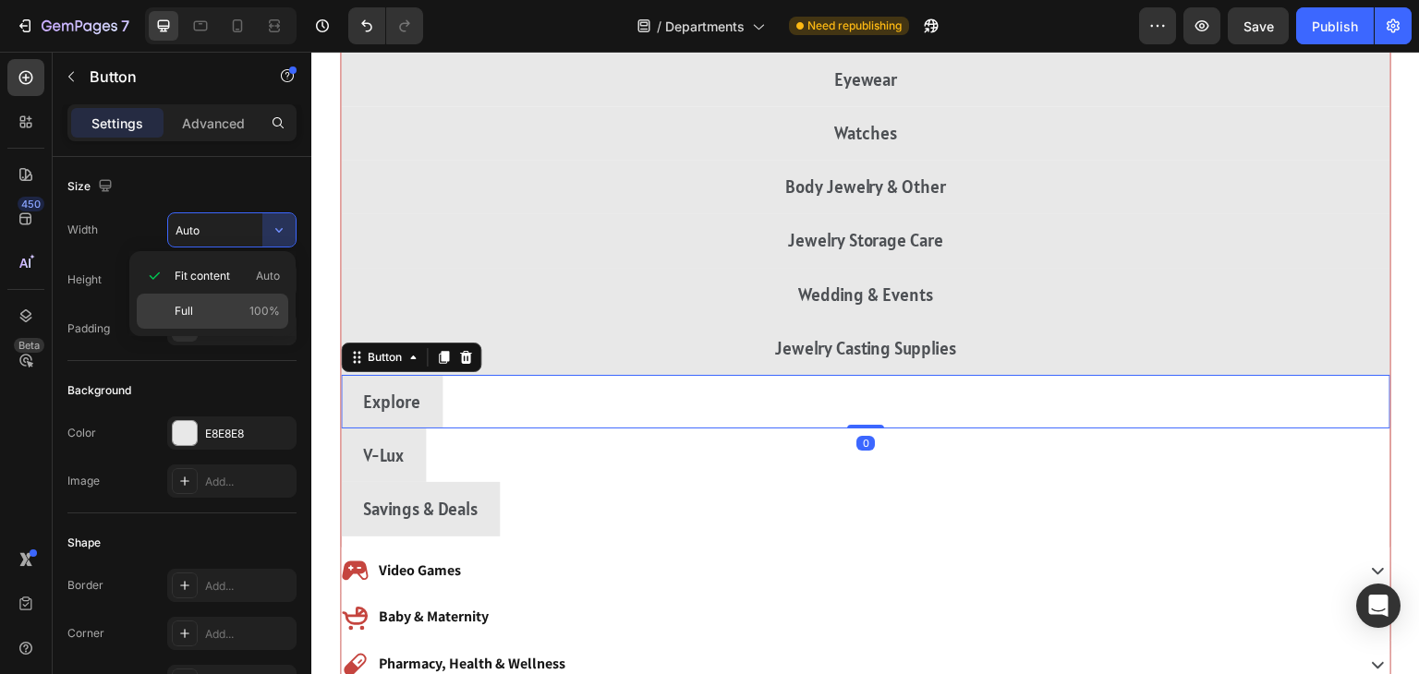
click at [184, 322] on div "Full 100%" at bounding box center [213, 311] width 152 height 35
type input "100%"
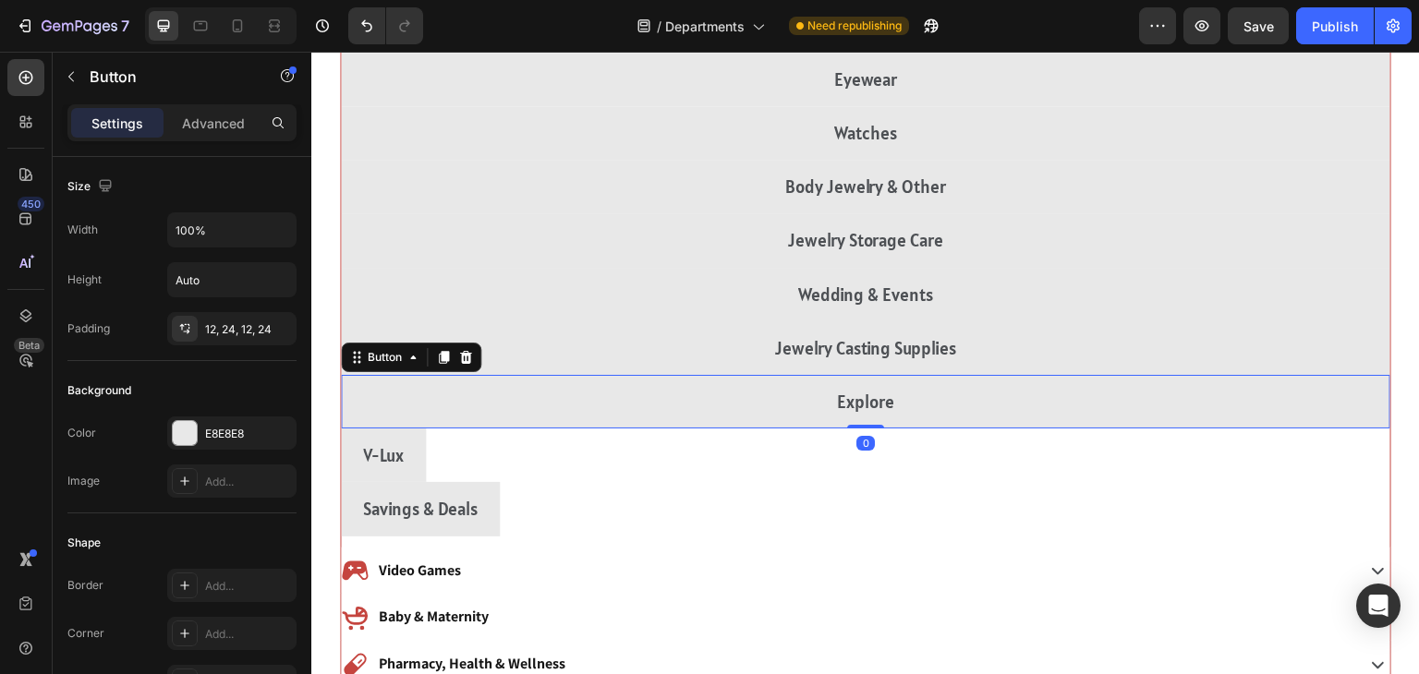
click at [1181, 471] on div "V-Lux Button" at bounding box center [866, 456] width 1050 height 54
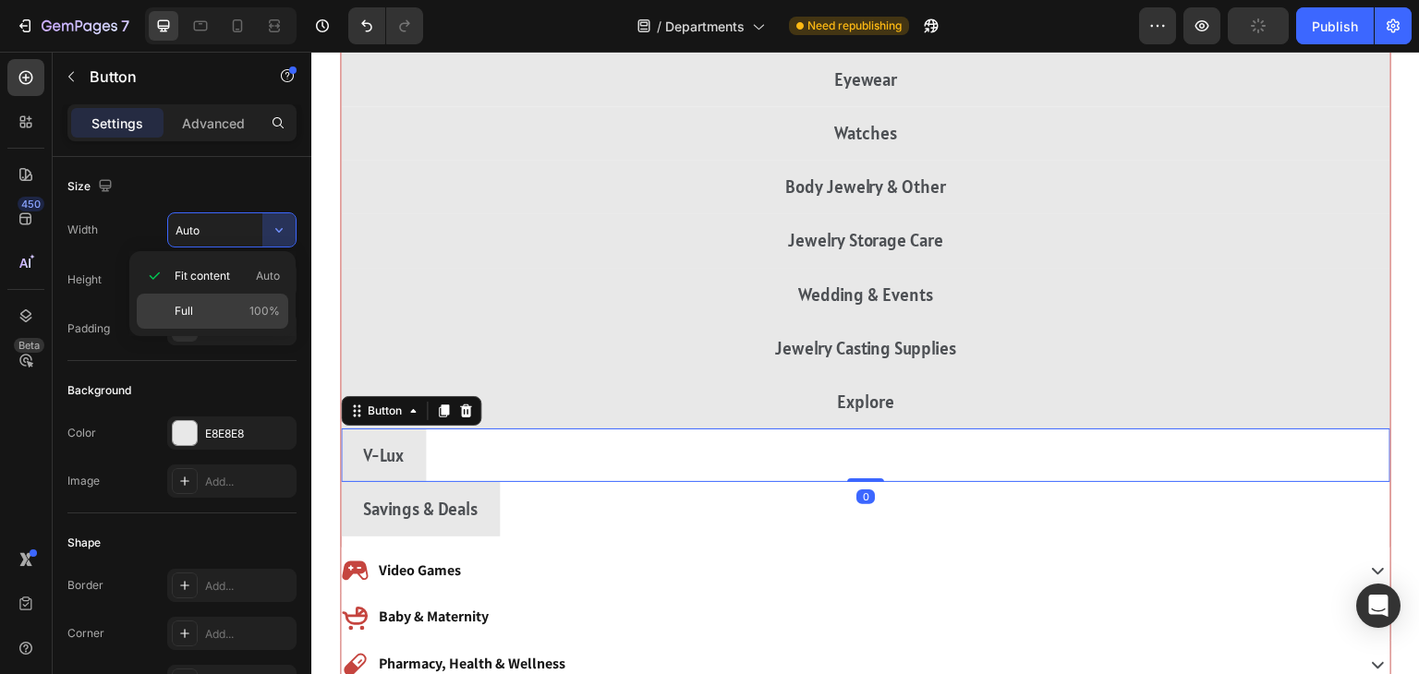
click at [191, 310] on span "Full" at bounding box center [184, 311] width 18 height 17
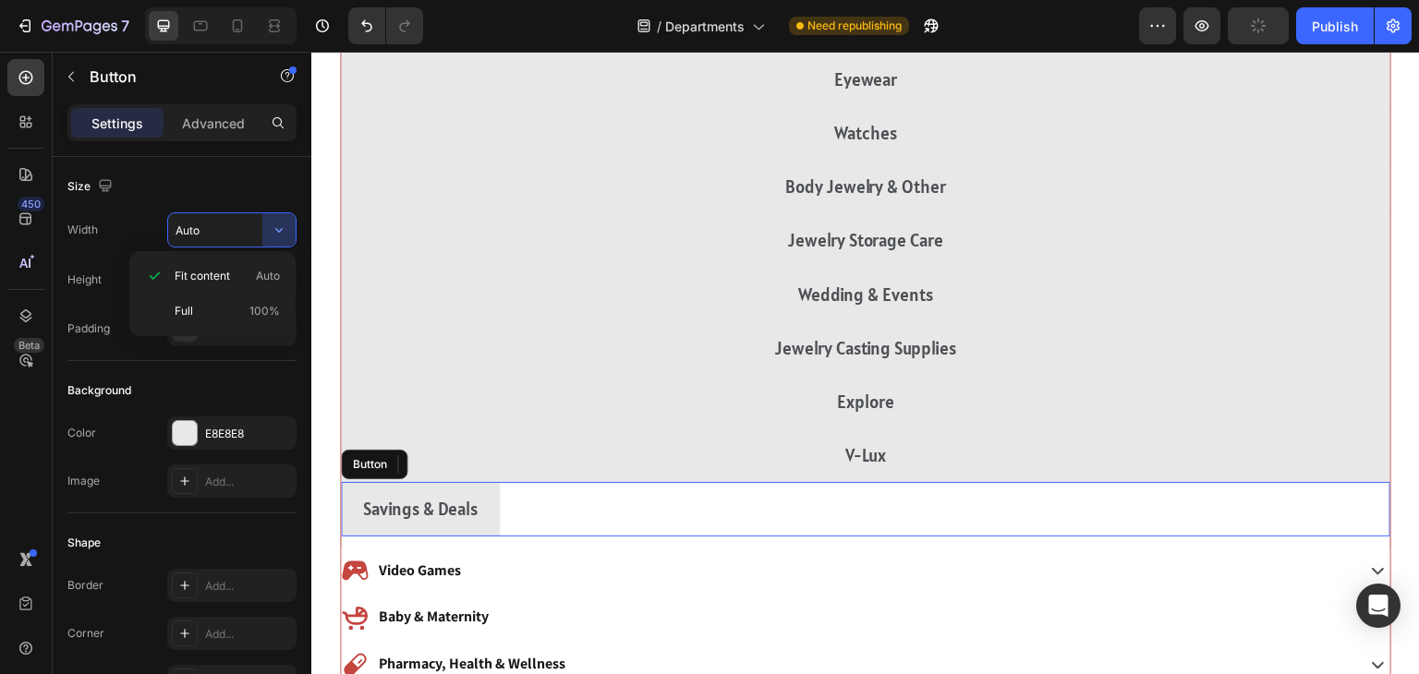
click at [1189, 528] on div "Savings & Deals Button" at bounding box center [866, 509] width 1050 height 54
click at [183, 310] on span "Full" at bounding box center [184, 311] width 18 height 17
type input "100%"
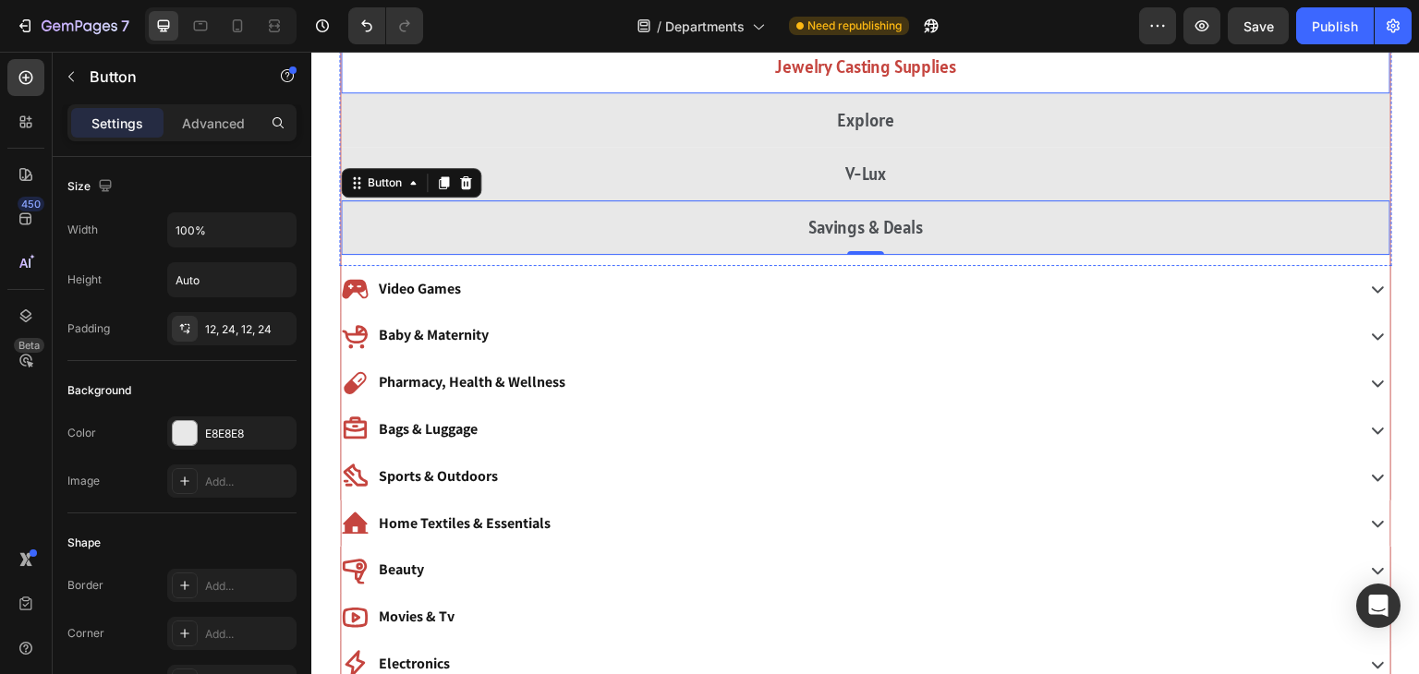
scroll to position [2166, 0]
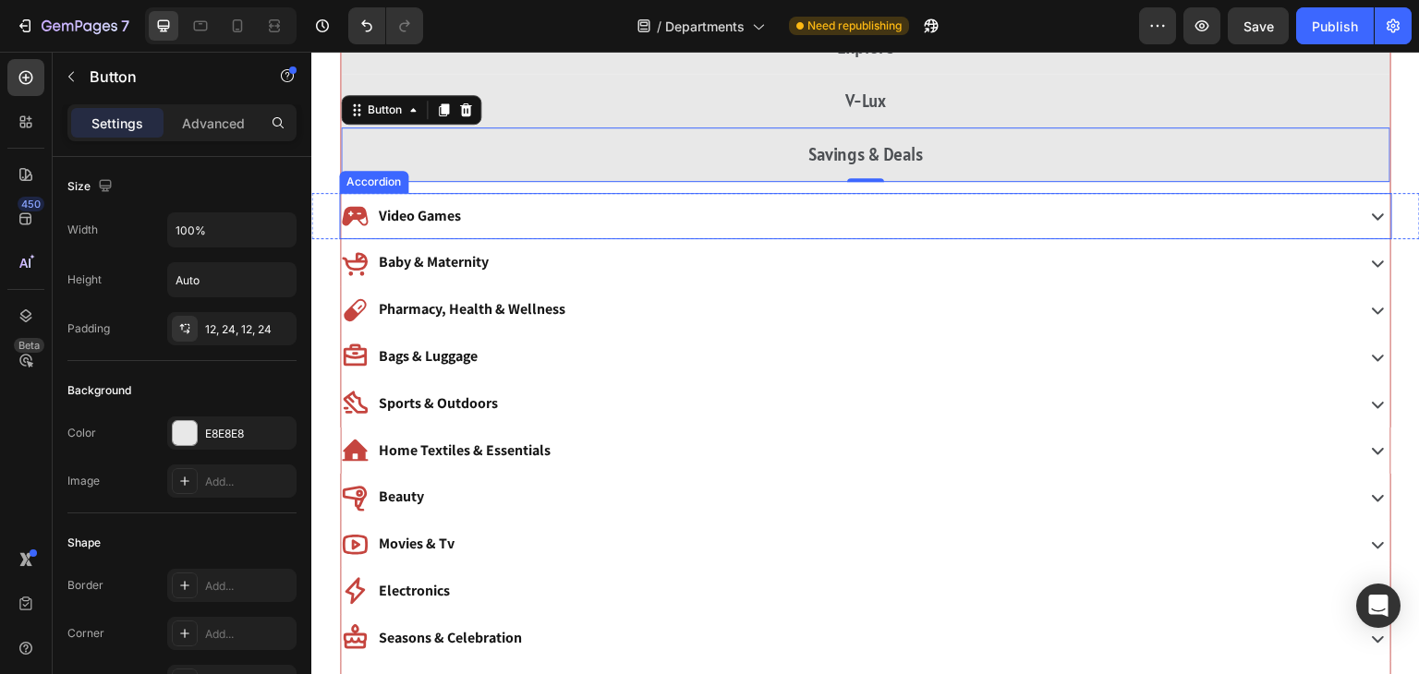
click at [686, 212] on div "Video Games" at bounding box center [846, 216] width 1010 height 32
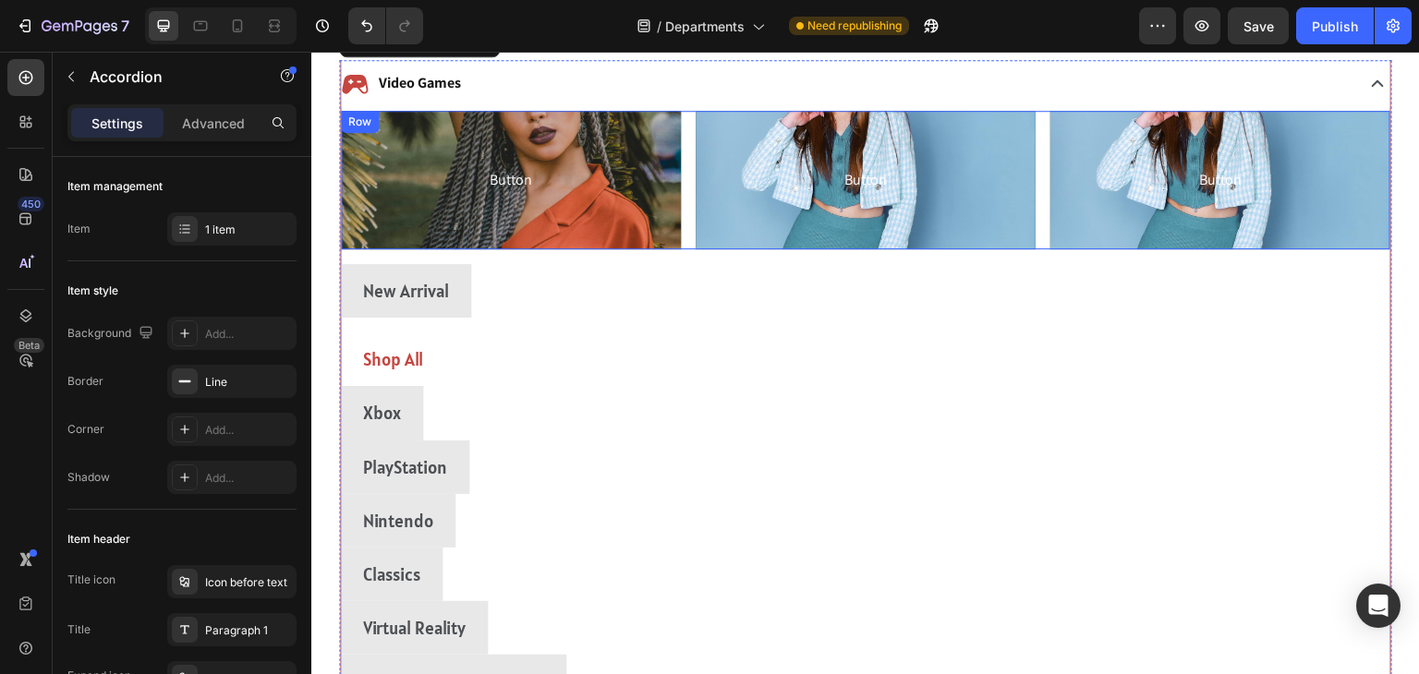
scroll to position [2357, 0]
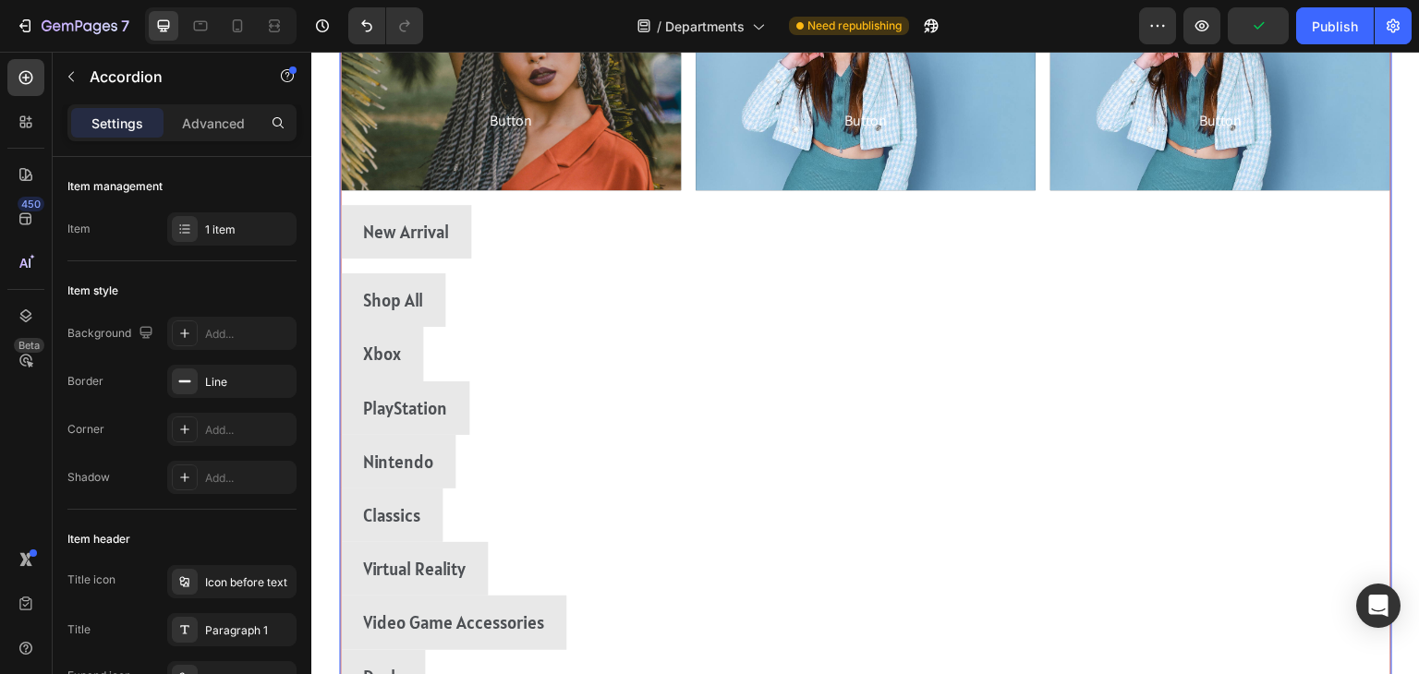
click at [485, 260] on div "New Arrival Button" at bounding box center [866, 239] width 1050 height 68
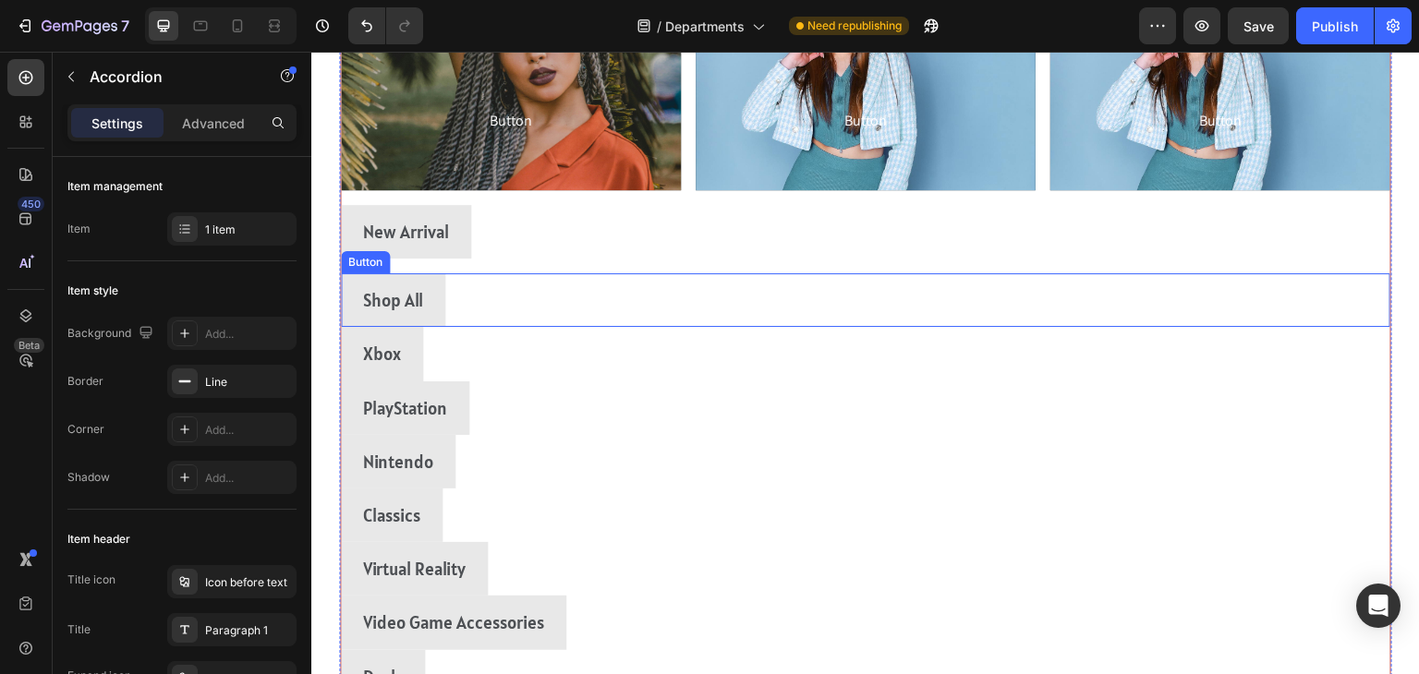
click at [446, 273] on div "Shop All Button" at bounding box center [866, 300] width 1050 height 54
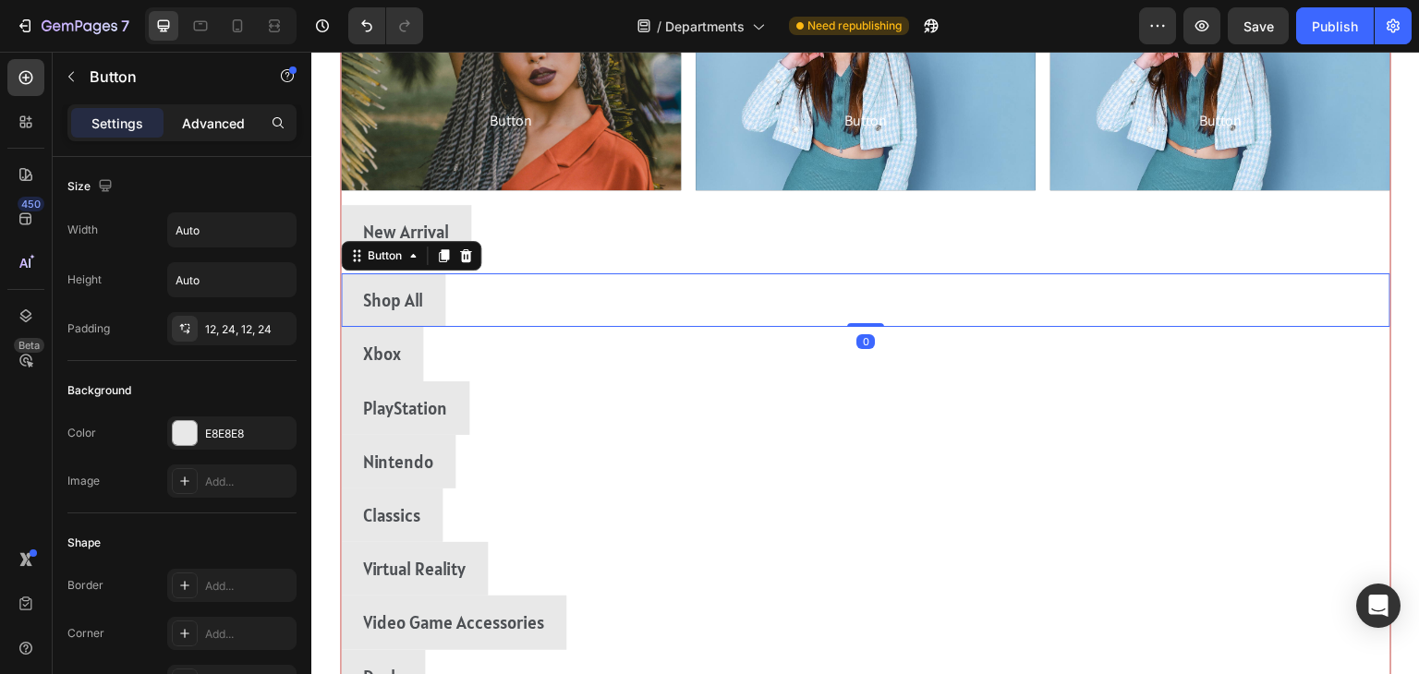
click at [241, 123] on p "Advanced" at bounding box center [213, 123] width 63 height 19
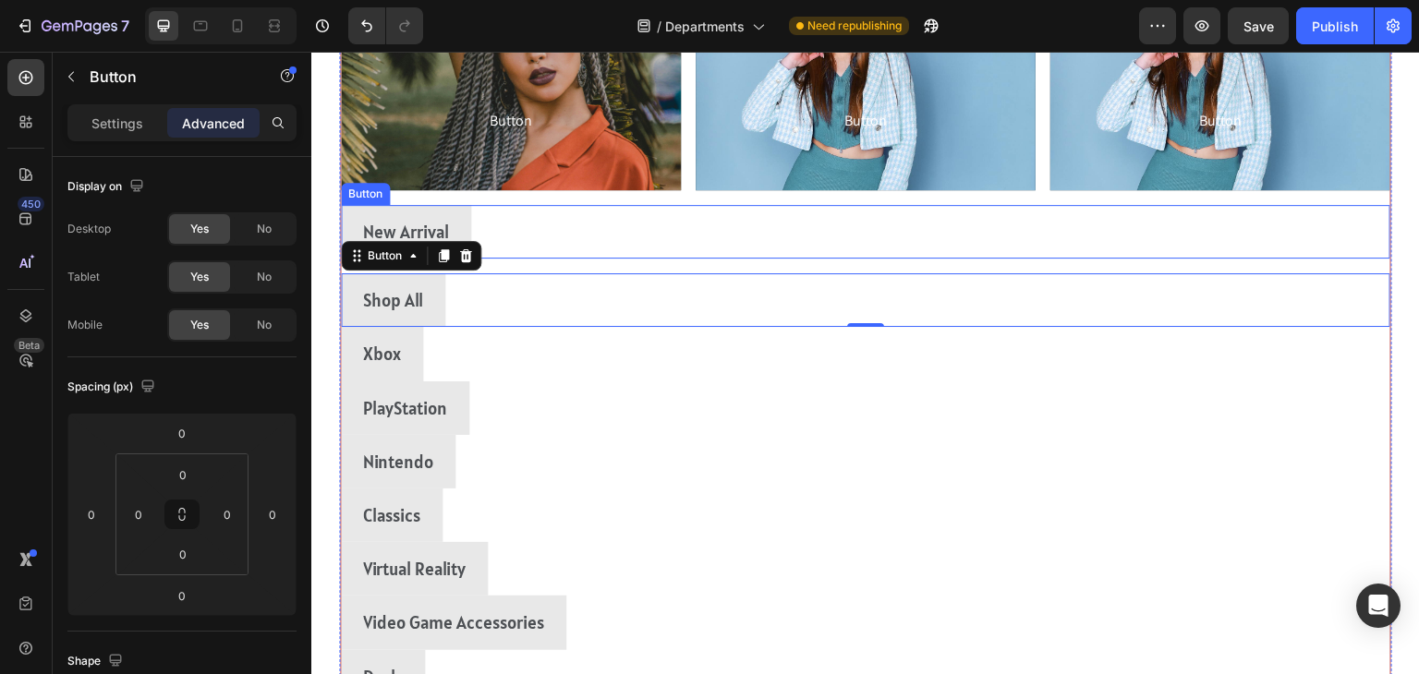
click at [517, 248] on div "New Arrival Button" at bounding box center [866, 232] width 1050 height 54
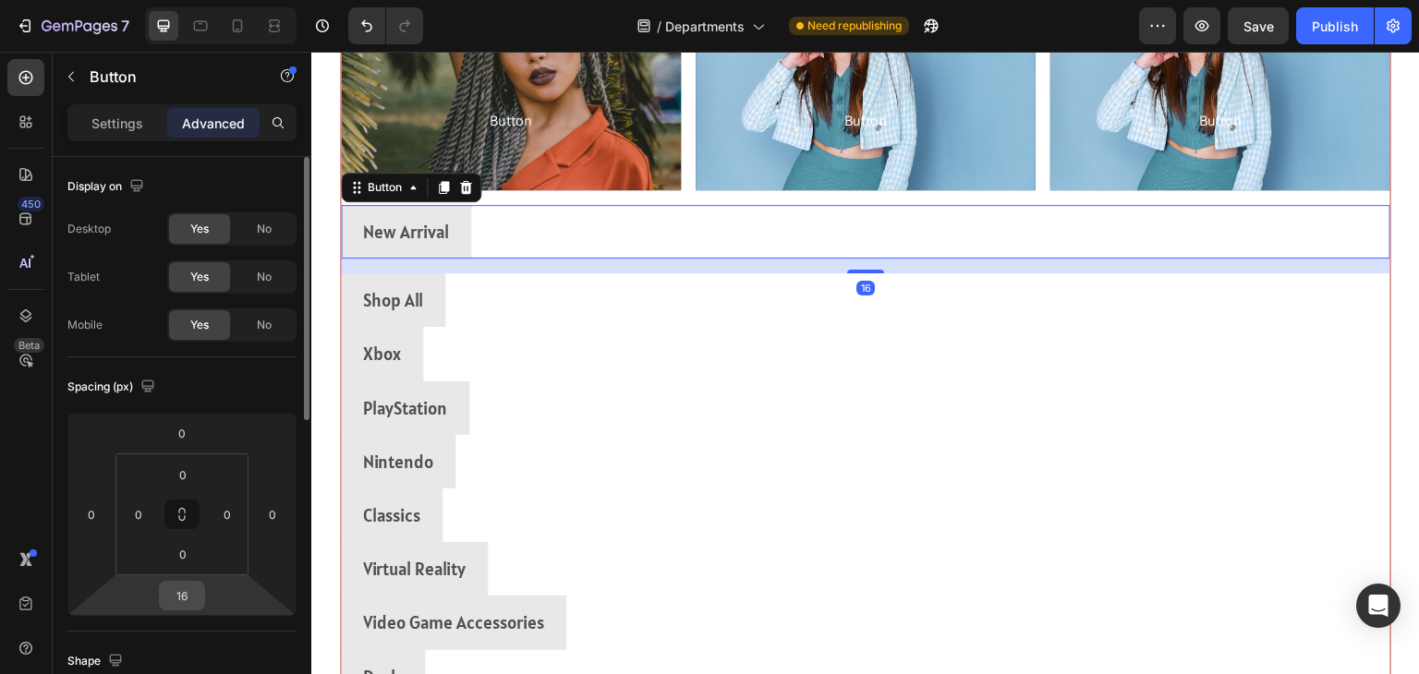
click at [192, 600] on input "16" at bounding box center [182, 596] width 37 height 28
type input "1"
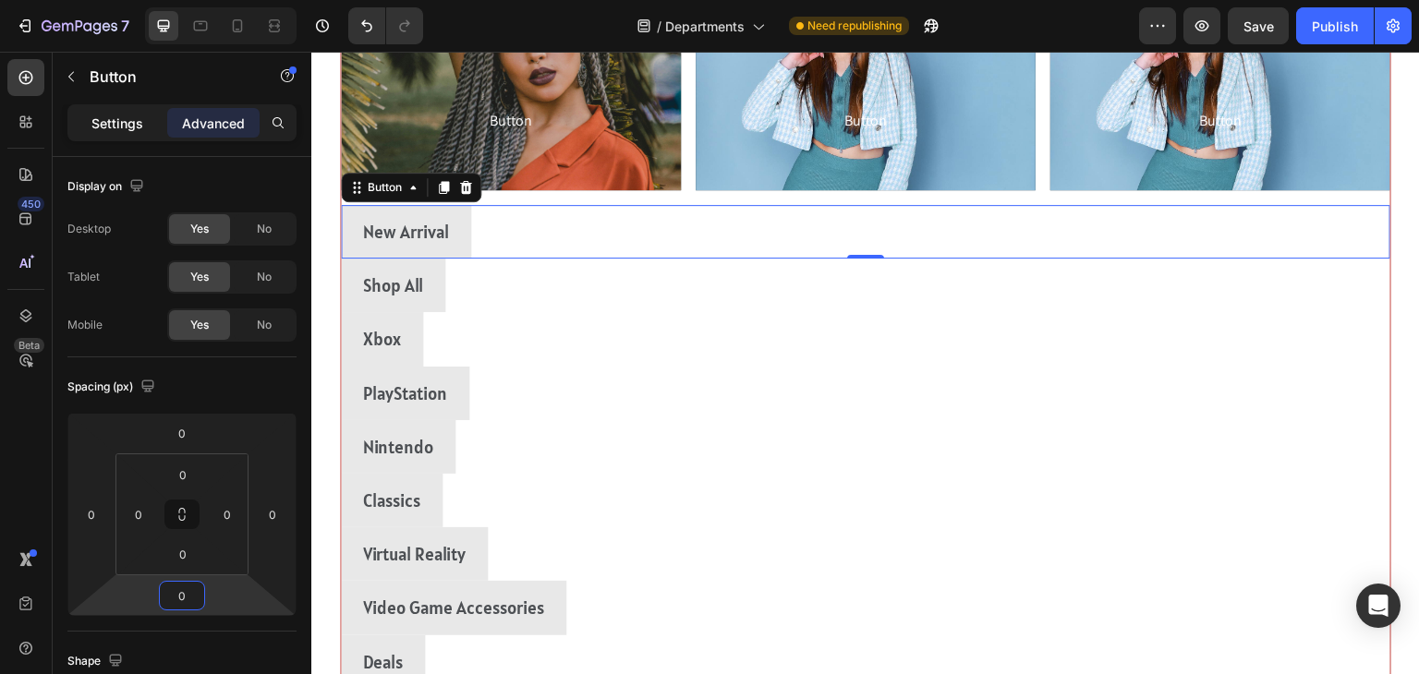
click at [97, 127] on p "Settings" at bounding box center [117, 123] width 52 height 19
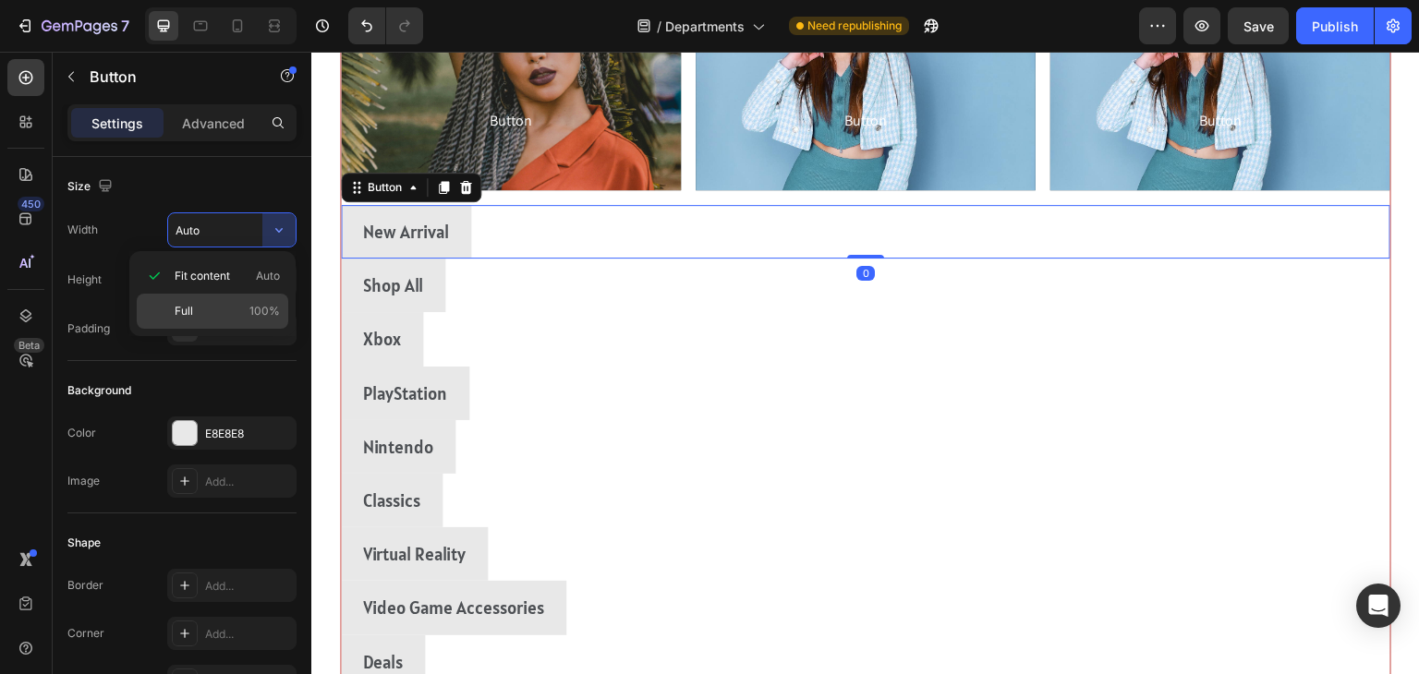
click at [170, 321] on div "Full 100%" at bounding box center [213, 311] width 152 height 35
type input "100%"
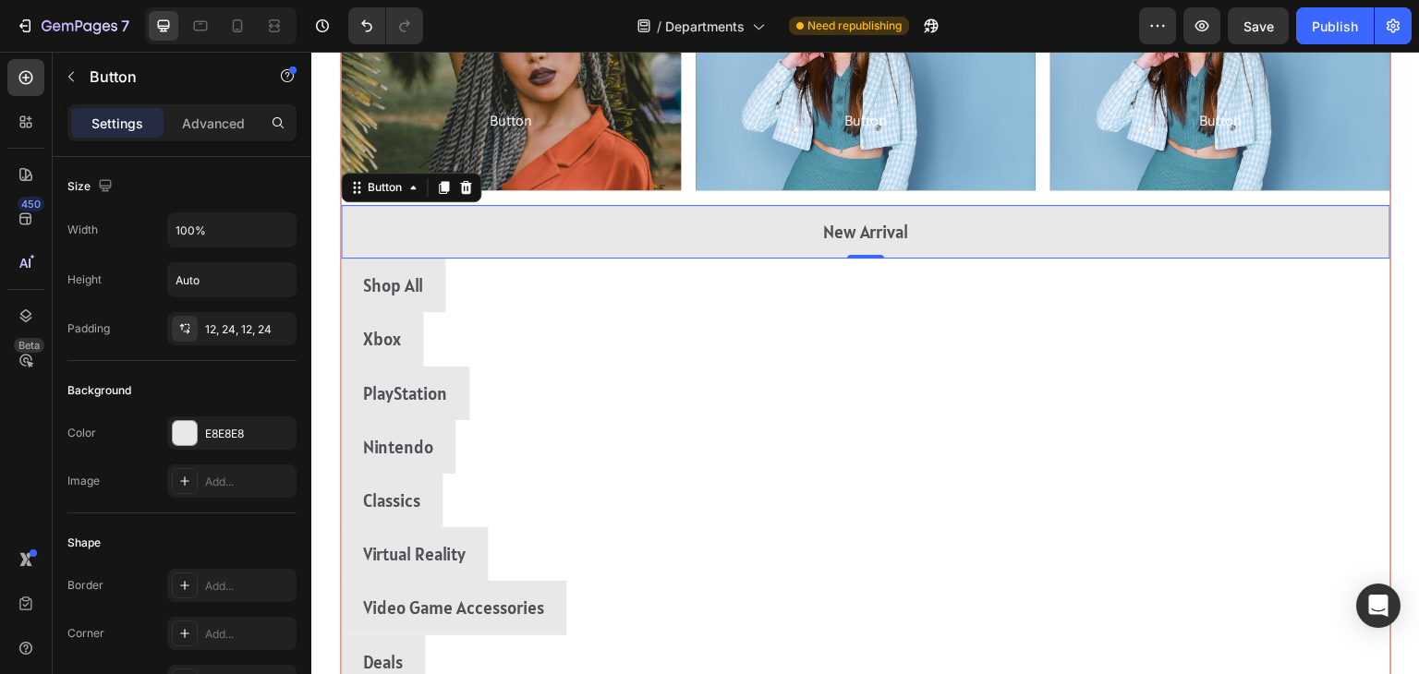
click at [1251, 305] on div "Shop All Button" at bounding box center [866, 286] width 1050 height 54
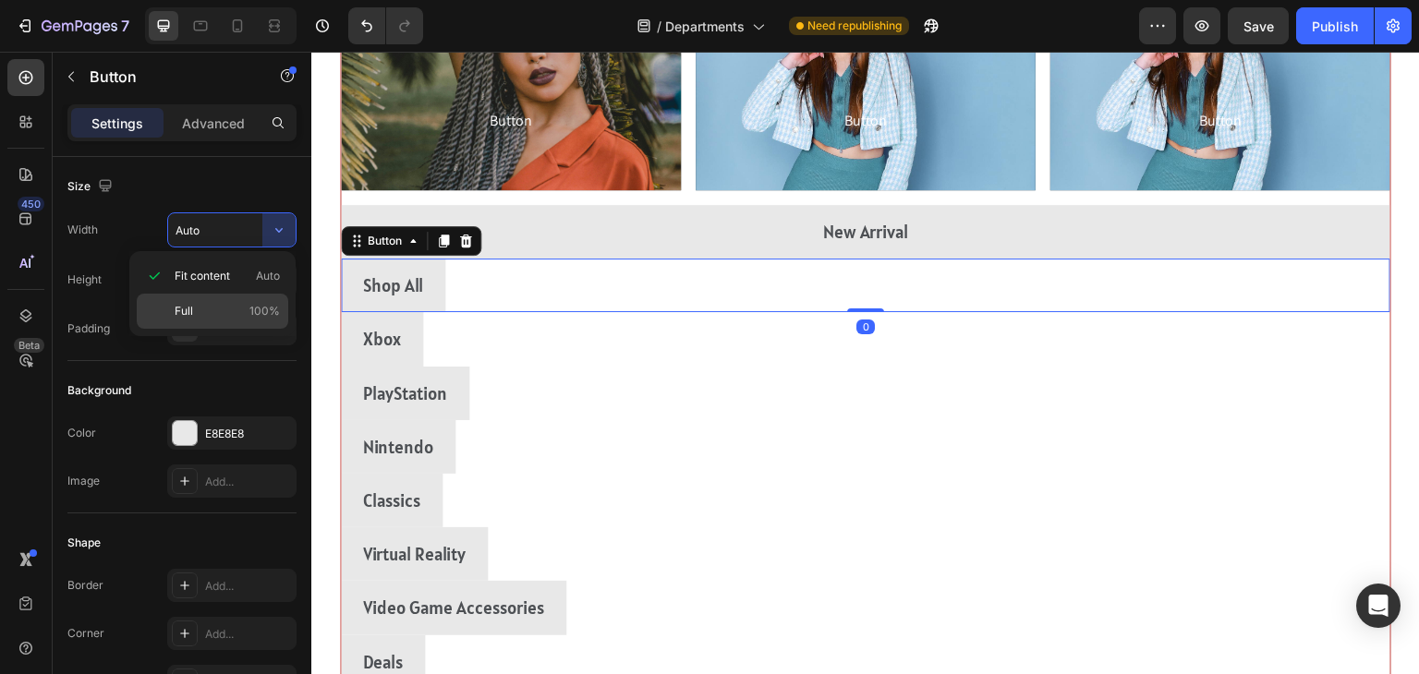
click at [207, 324] on div "Full 100%" at bounding box center [213, 311] width 152 height 35
type input "100%"
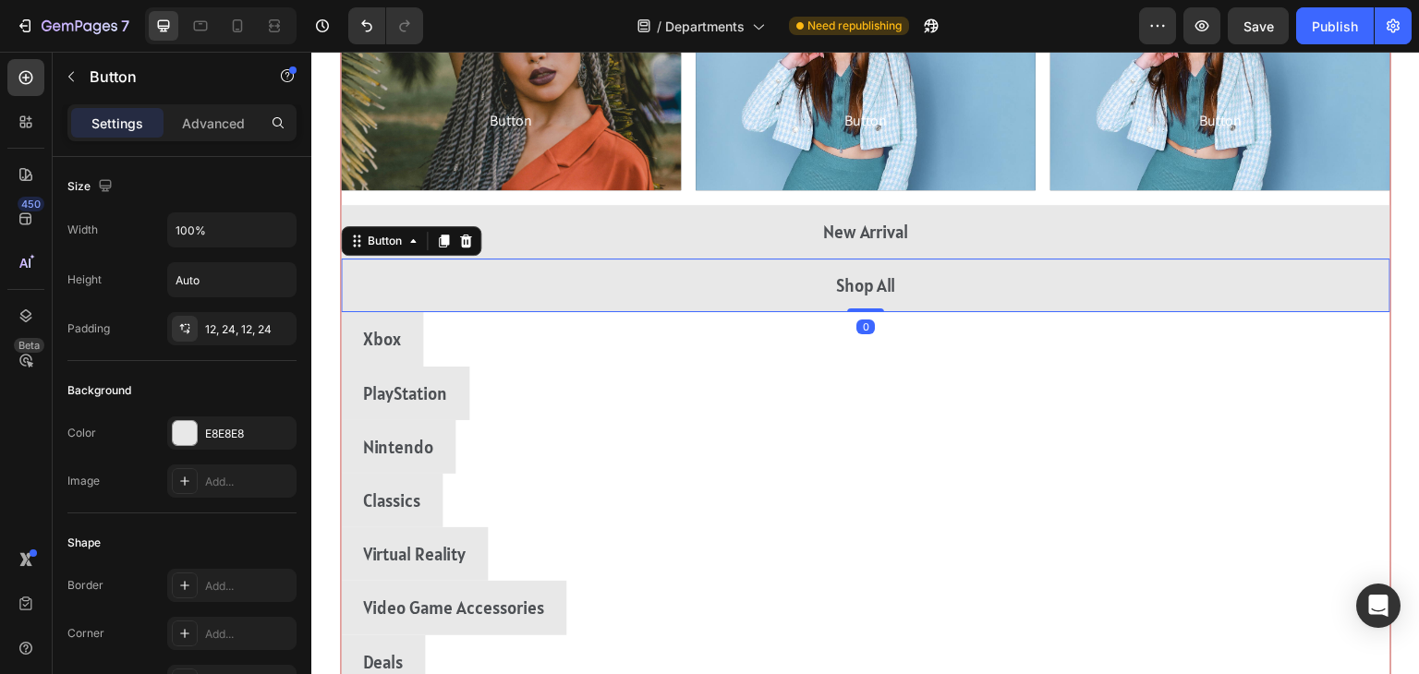
click at [1229, 370] on div "PlayStation Button" at bounding box center [866, 394] width 1050 height 54
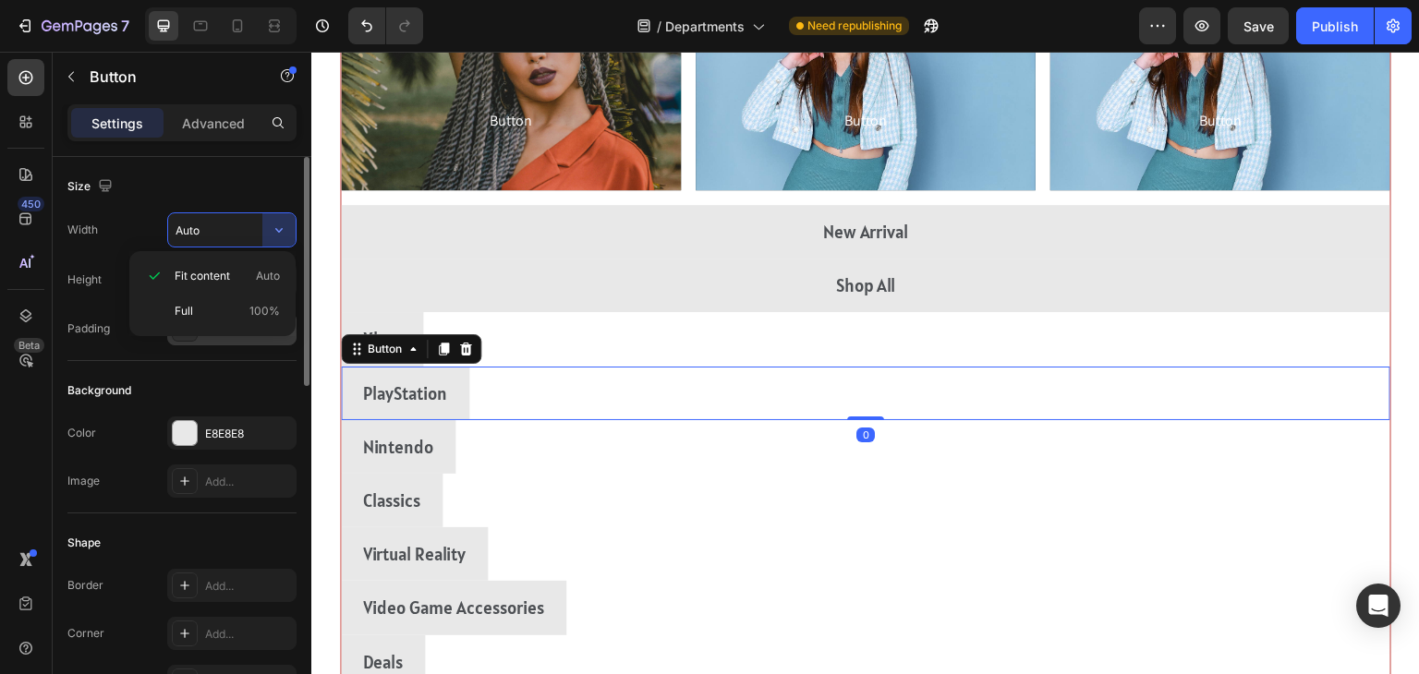
click at [206, 339] on div "12, 24, 12, 24" at bounding box center [231, 328] width 129 height 33
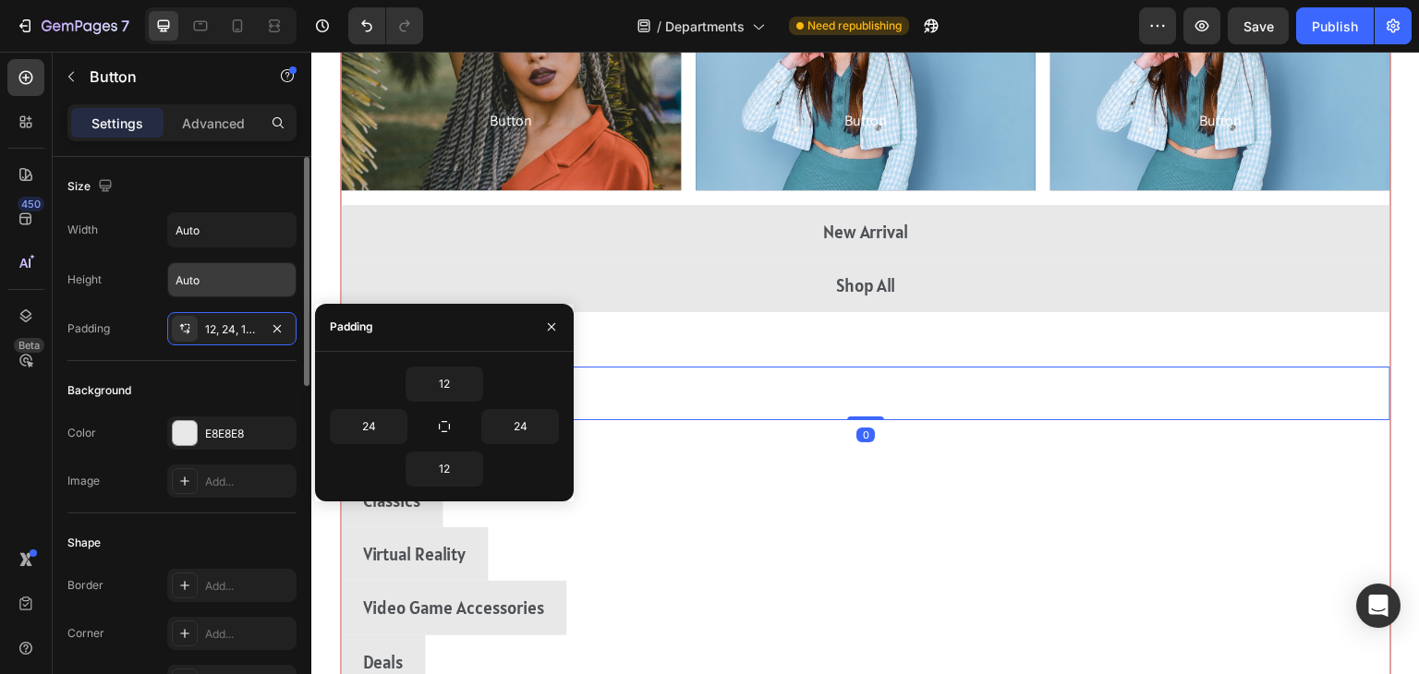
click at [198, 278] on input "Auto" at bounding box center [231, 279] width 127 height 33
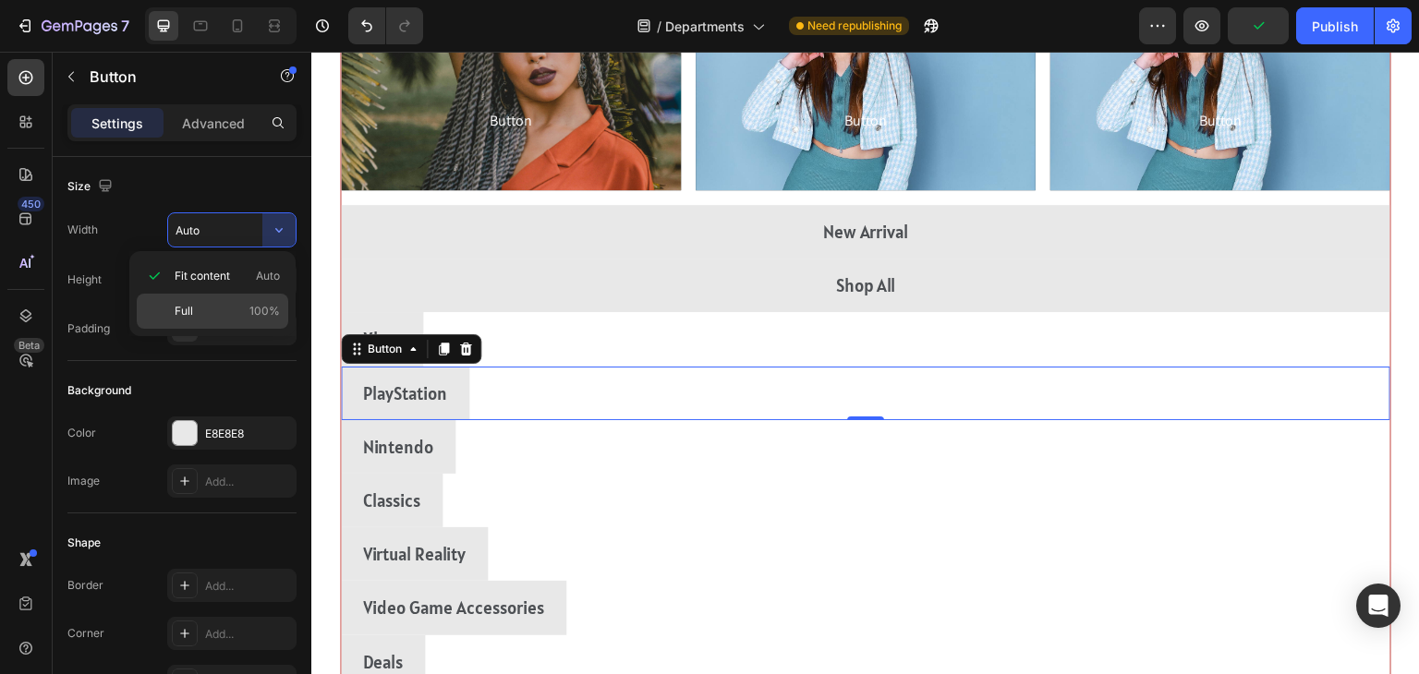
click at [178, 310] on span "Full" at bounding box center [184, 311] width 18 height 17
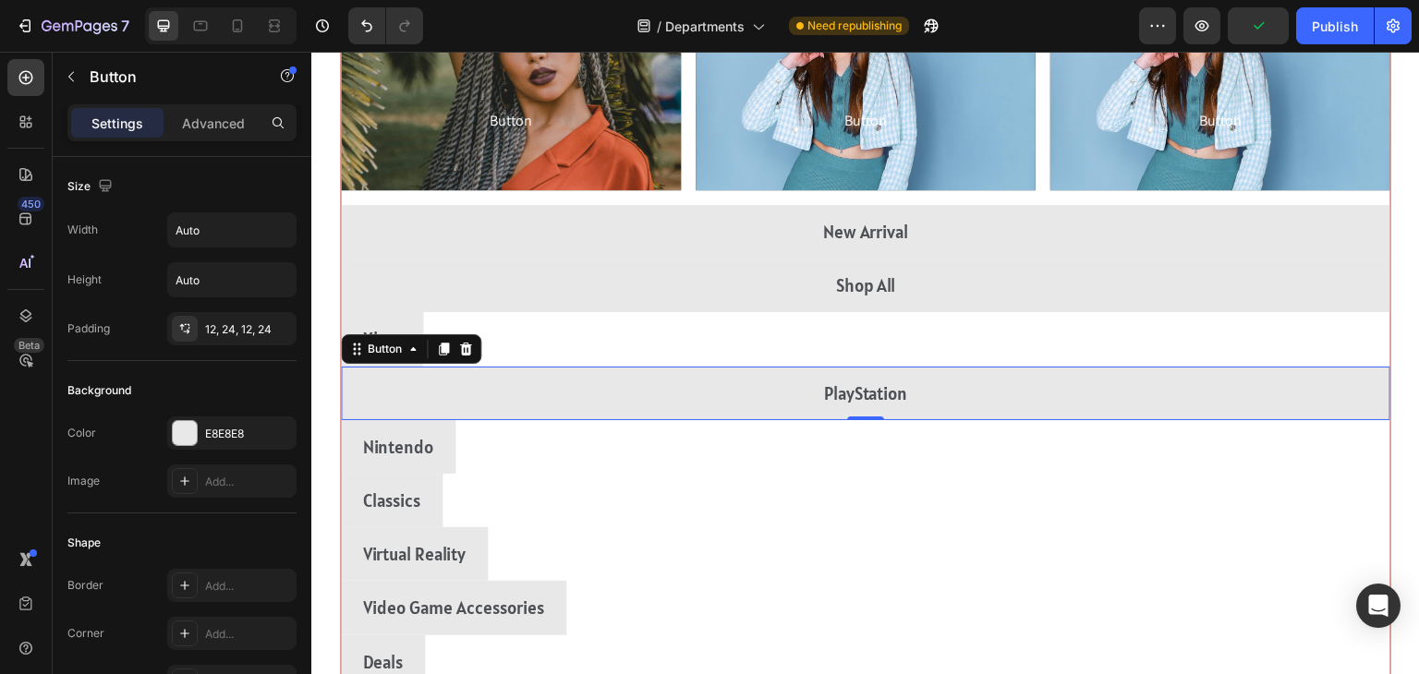
type input "100%"
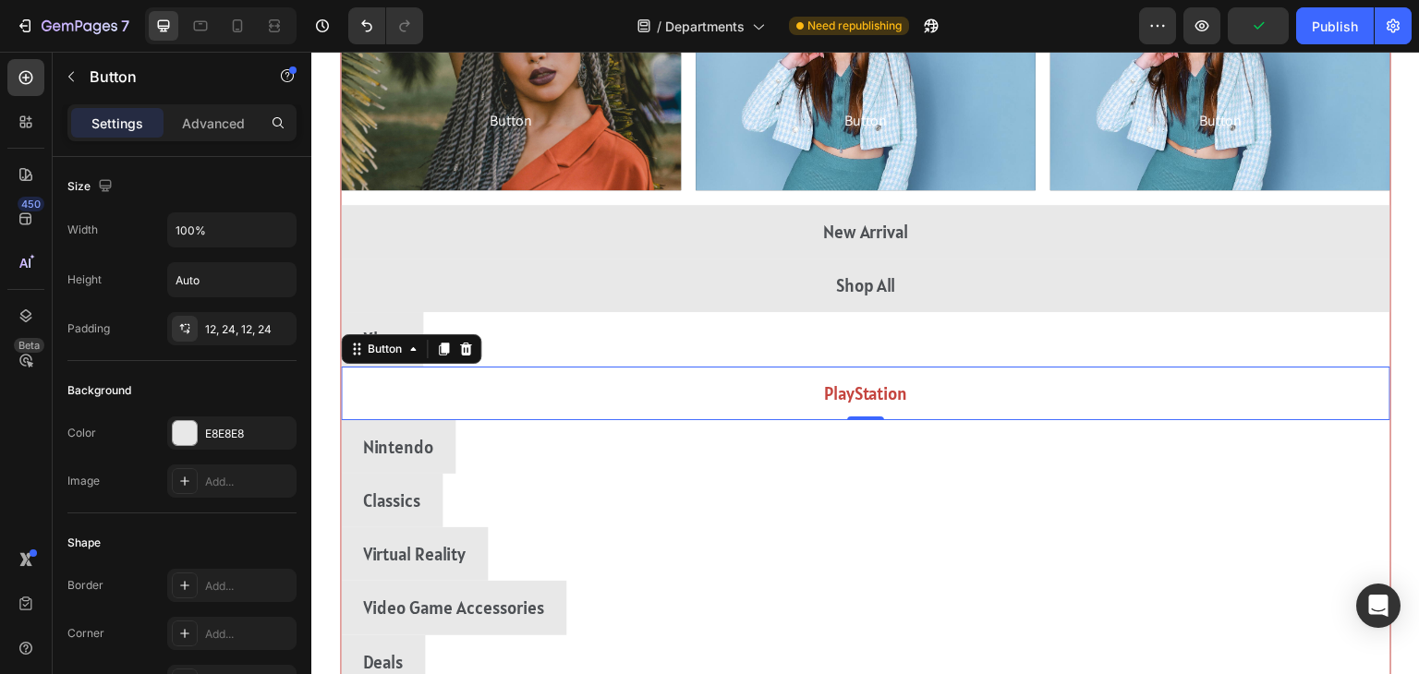
click at [1227, 374] on button "PlayStation" at bounding box center [866, 394] width 1050 height 54
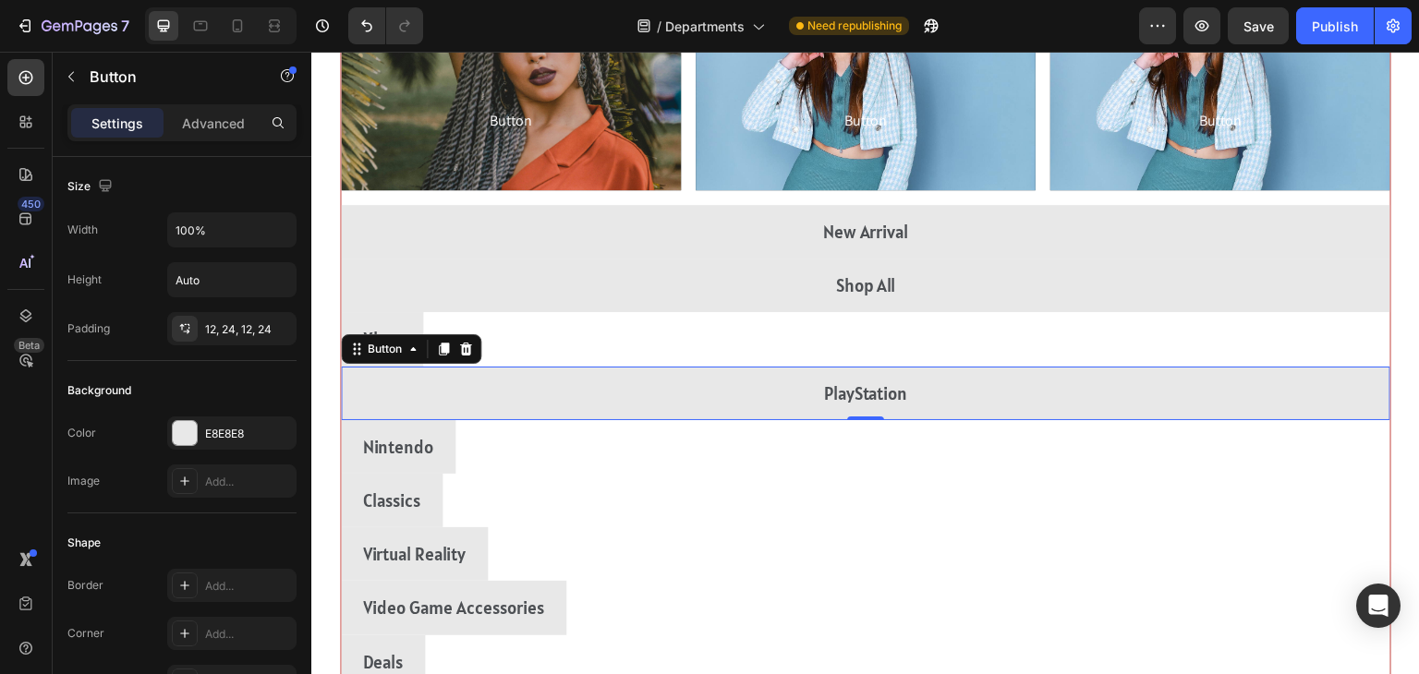
click at [1250, 350] on div "Xbox Button" at bounding box center [866, 339] width 1050 height 54
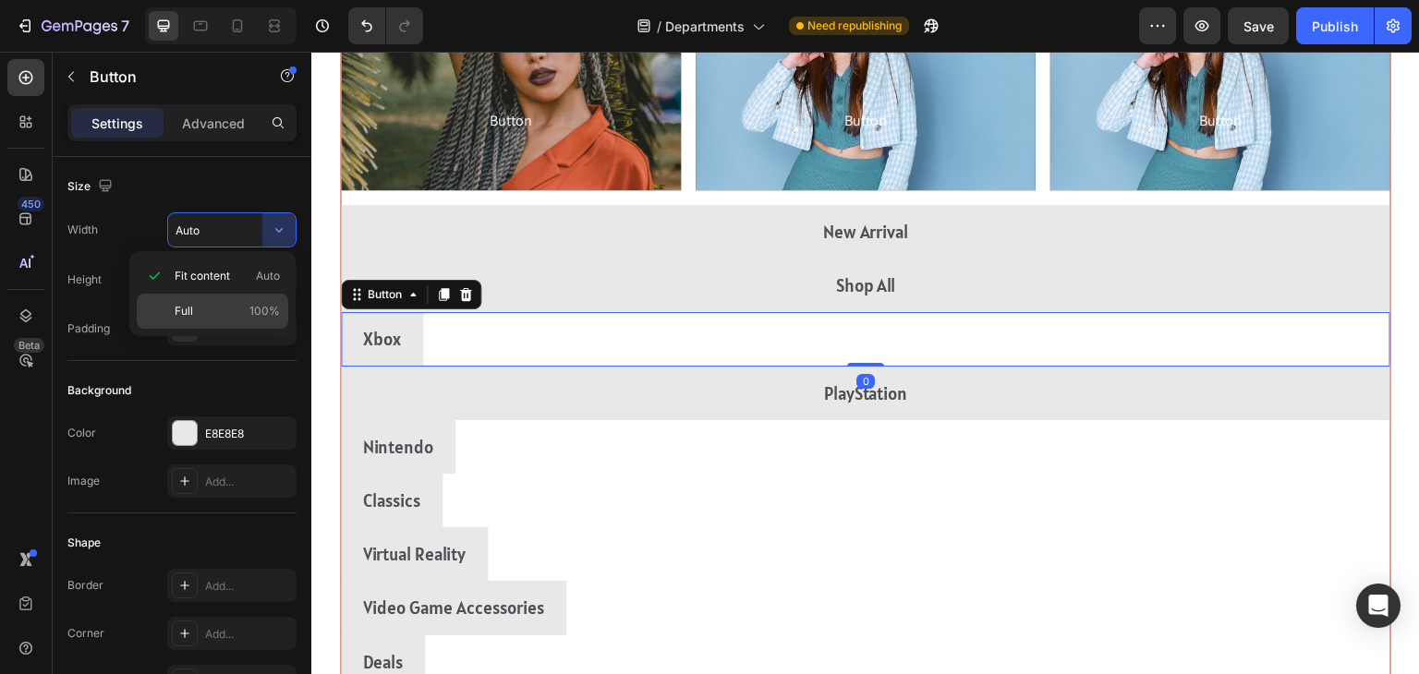
click at [176, 309] on span "Full" at bounding box center [184, 311] width 18 height 17
type input "100%"
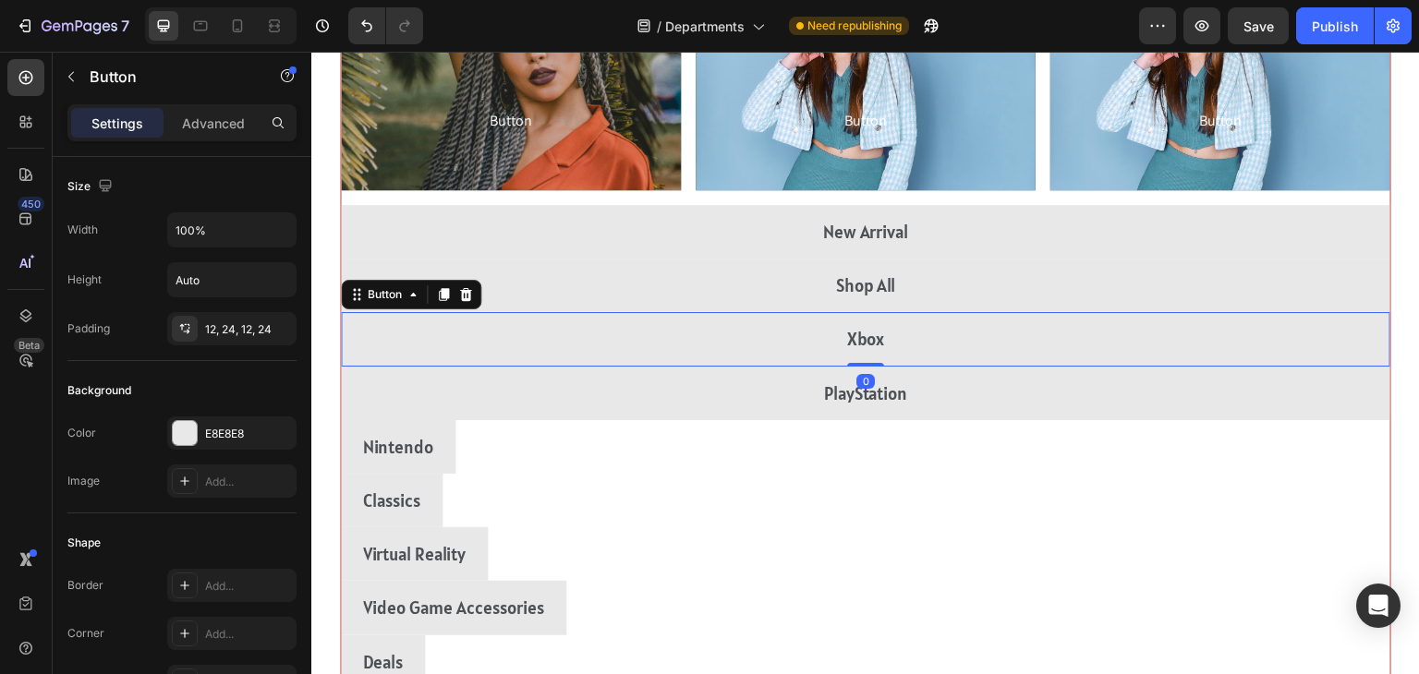
click at [1206, 467] on div "Nintendo Button" at bounding box center [866, 447] width 1050 height 54
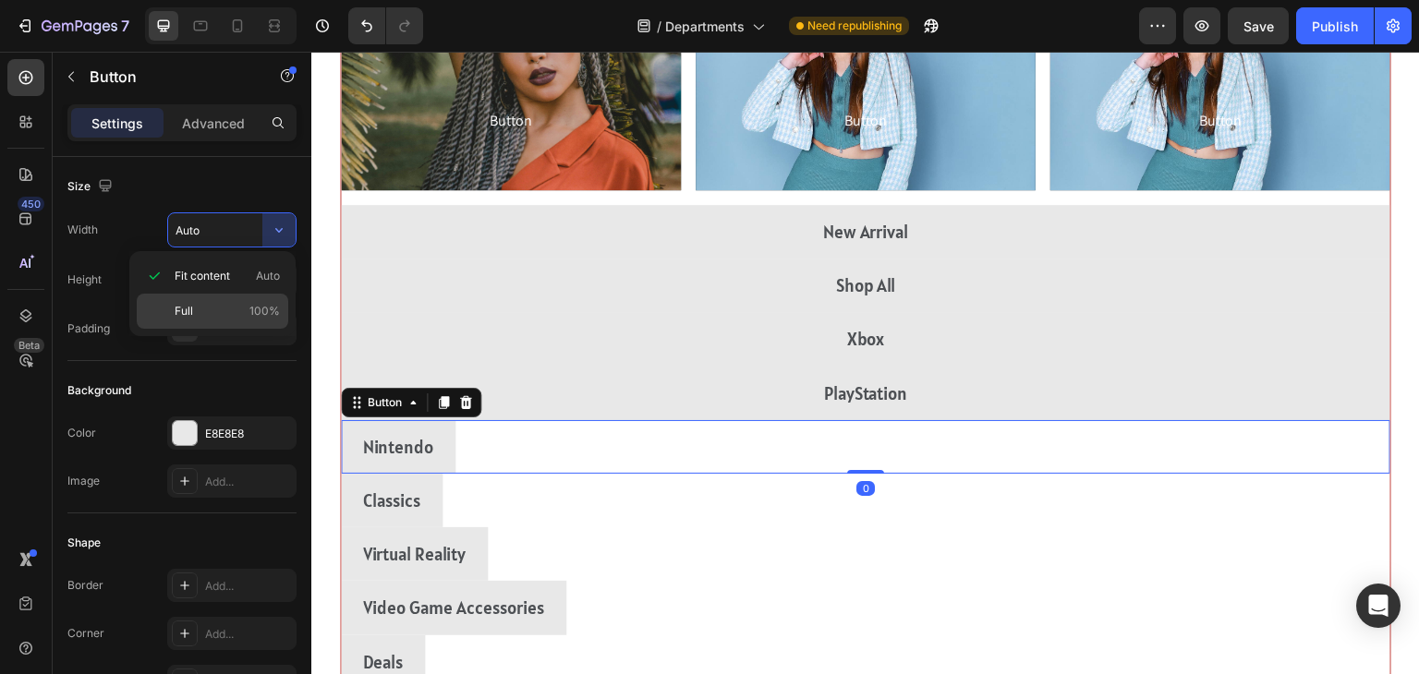
click at [186, 312] on span "Full" at bounding box center [184, 311] width 18 height 17
type input "100%"
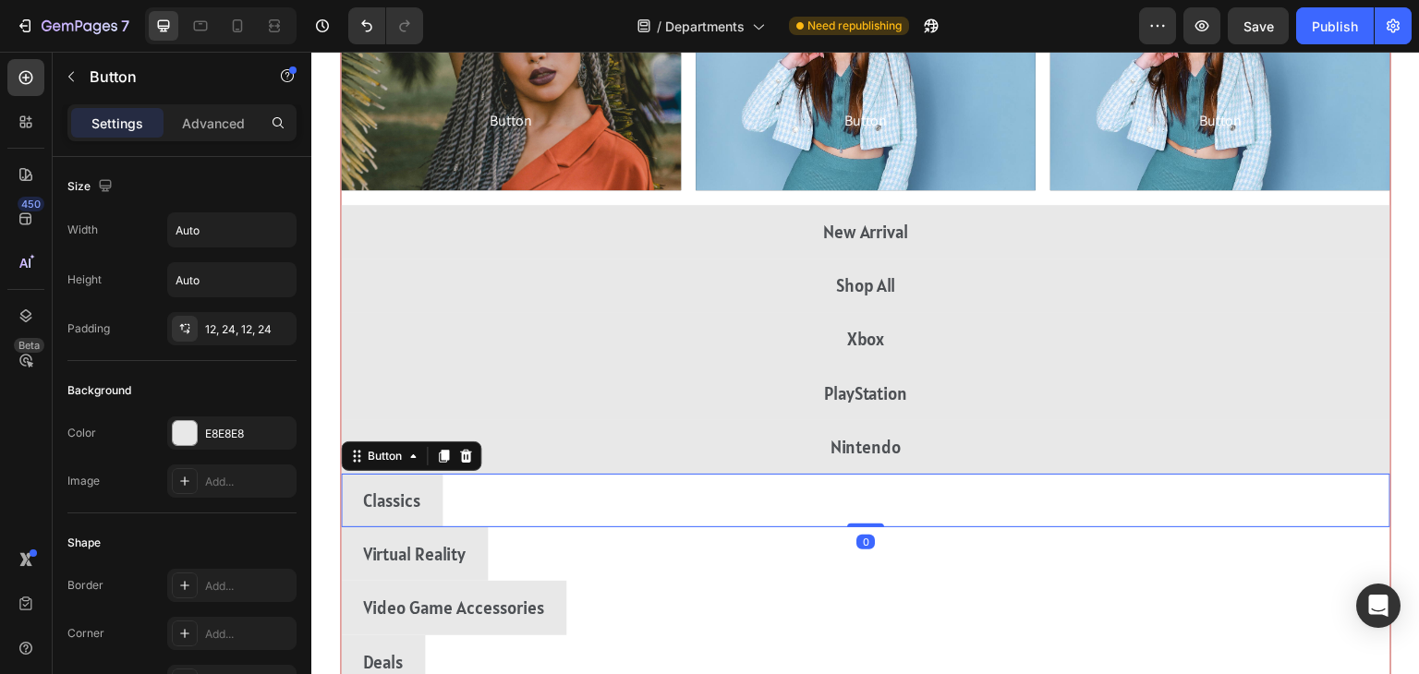
scroll to position [2635, 0]
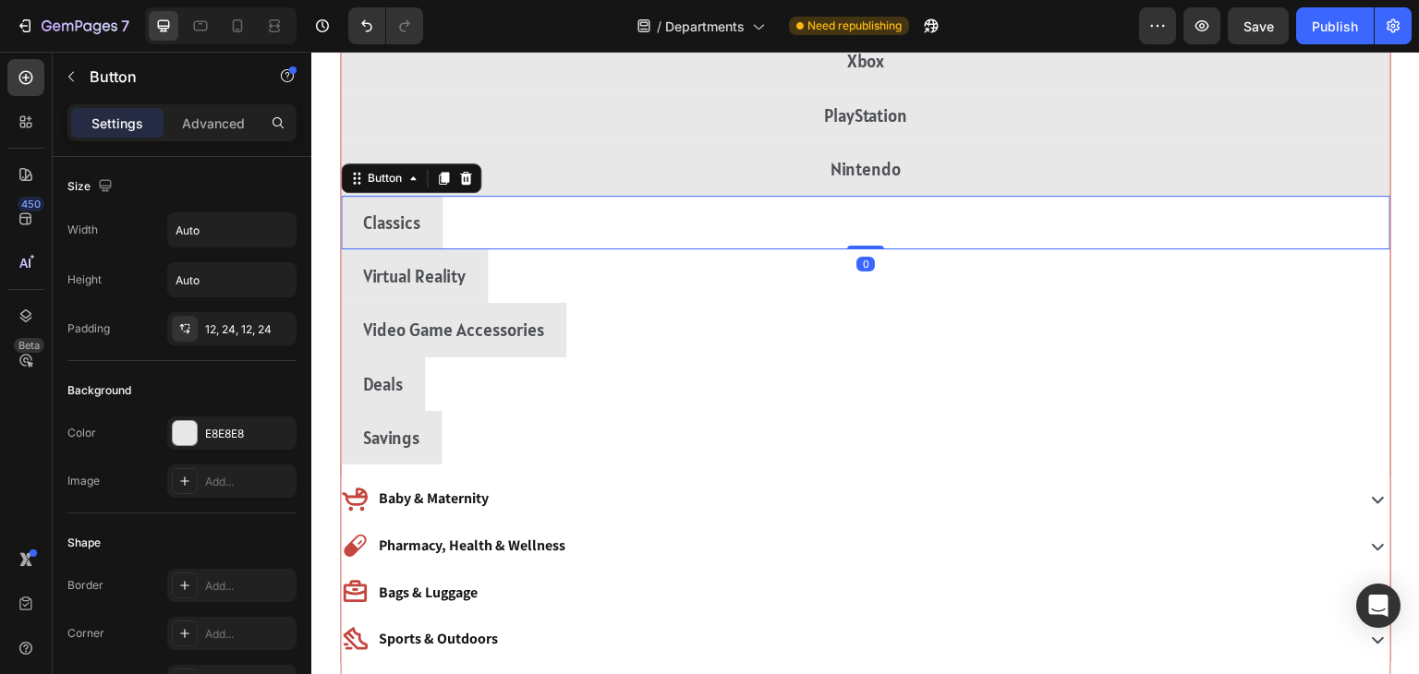
click at [1237, 236] on div "Classics Button 0" at bounding box center [866, 223] width 1050 height 54
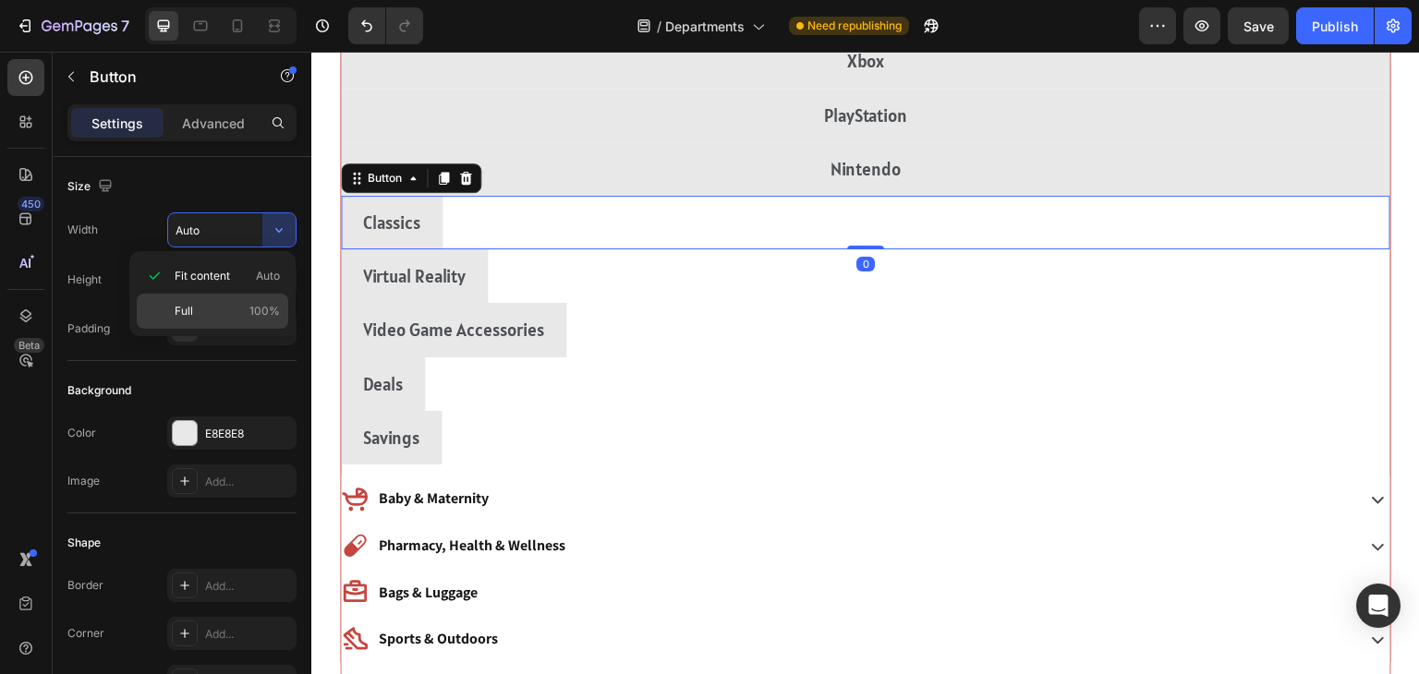
click at [175, 303] on span "Full" at bounding box center [184, 311] width 18 height 17
type input "100%"
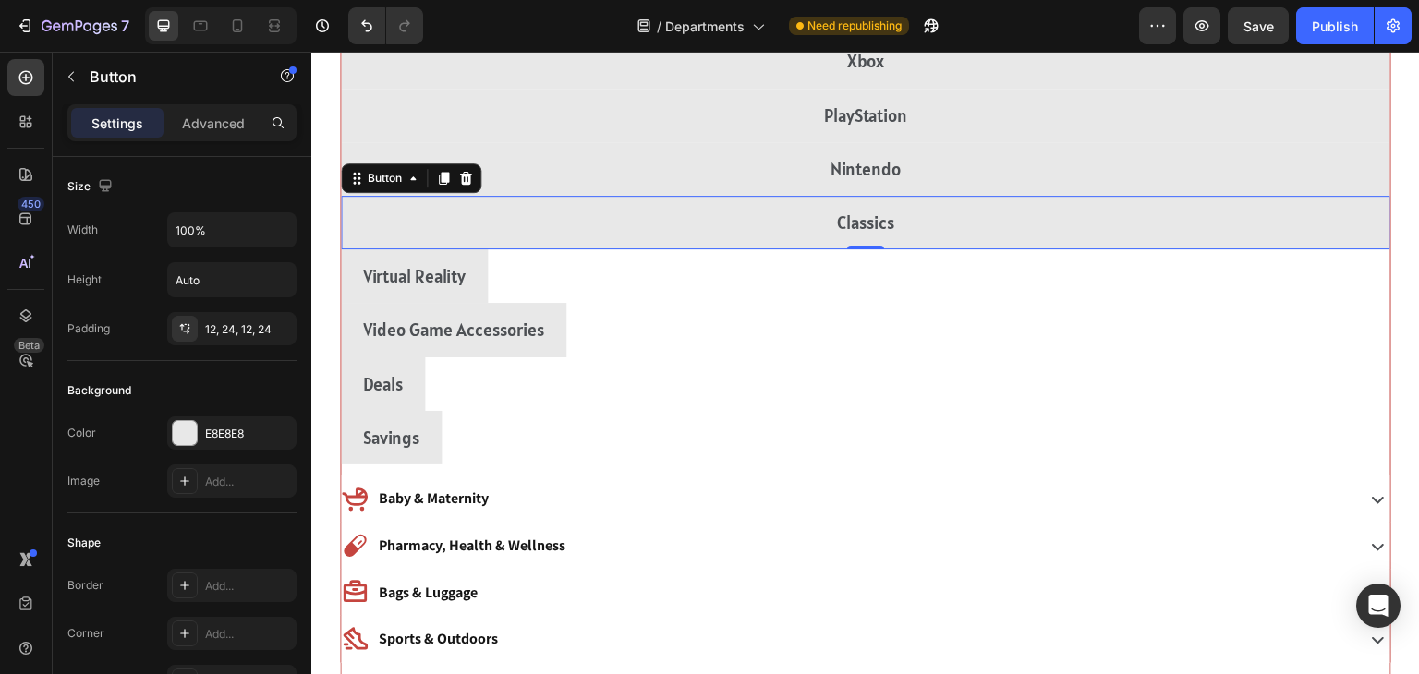
click at [1222, 273] on div "Virtual Reality Button" at bounding box center [866, 276] width 1050 height 54
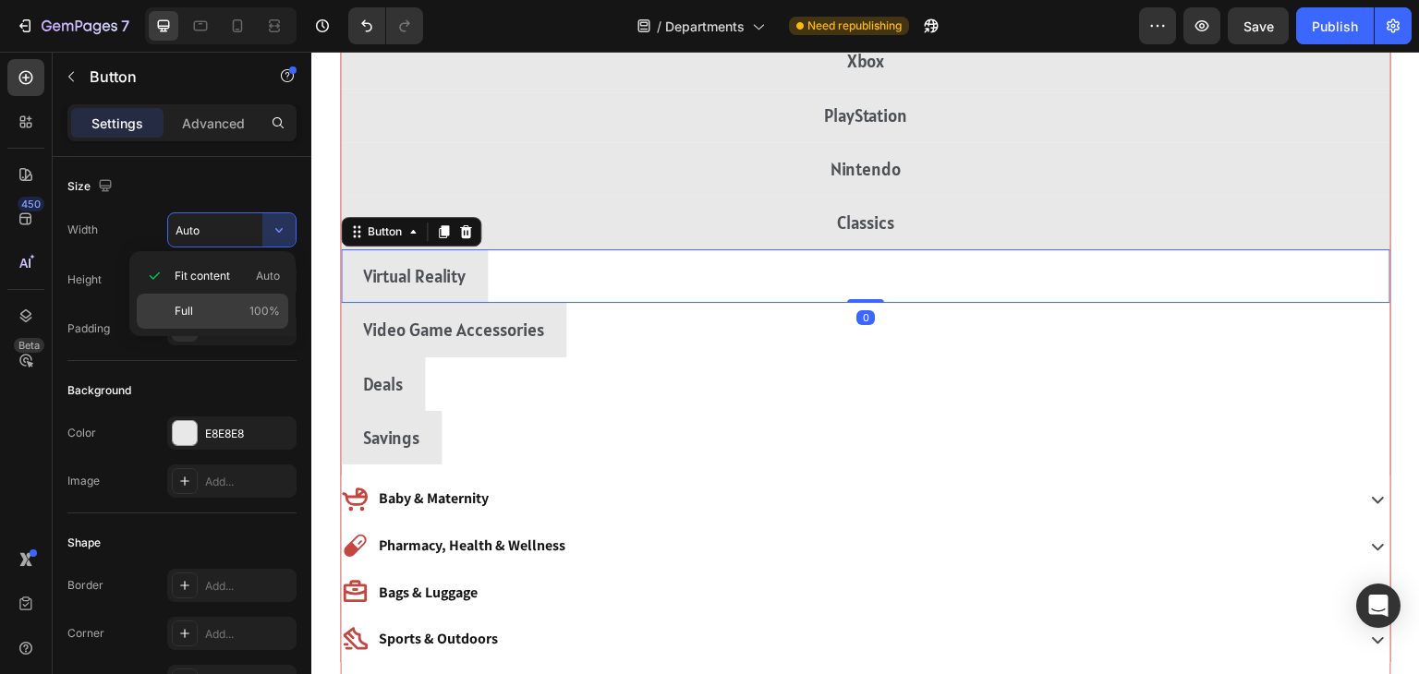
click at [180, 314] on span "Full" at bounding box center [184, 311] width 18 height 17
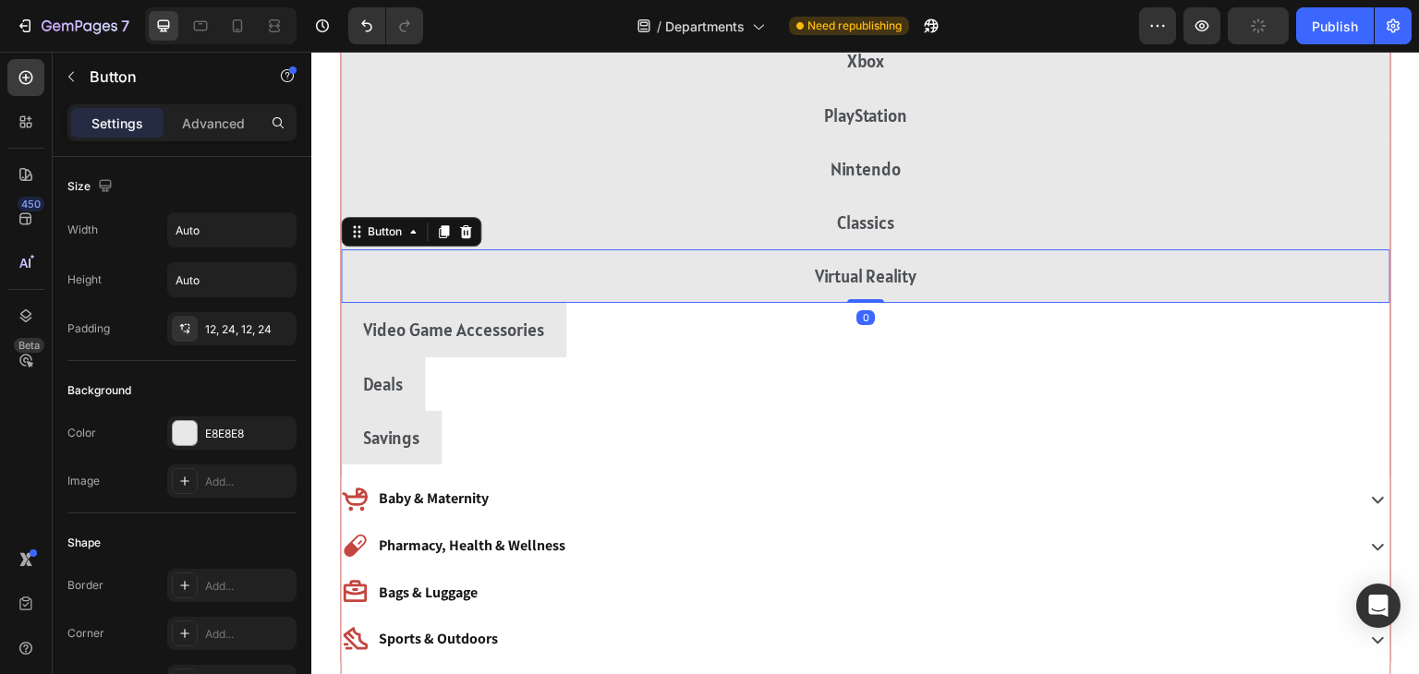
click at [1216, 311] on div "Video Game Accessories Button" at bounding box center [866, 330] width 1050 height 54
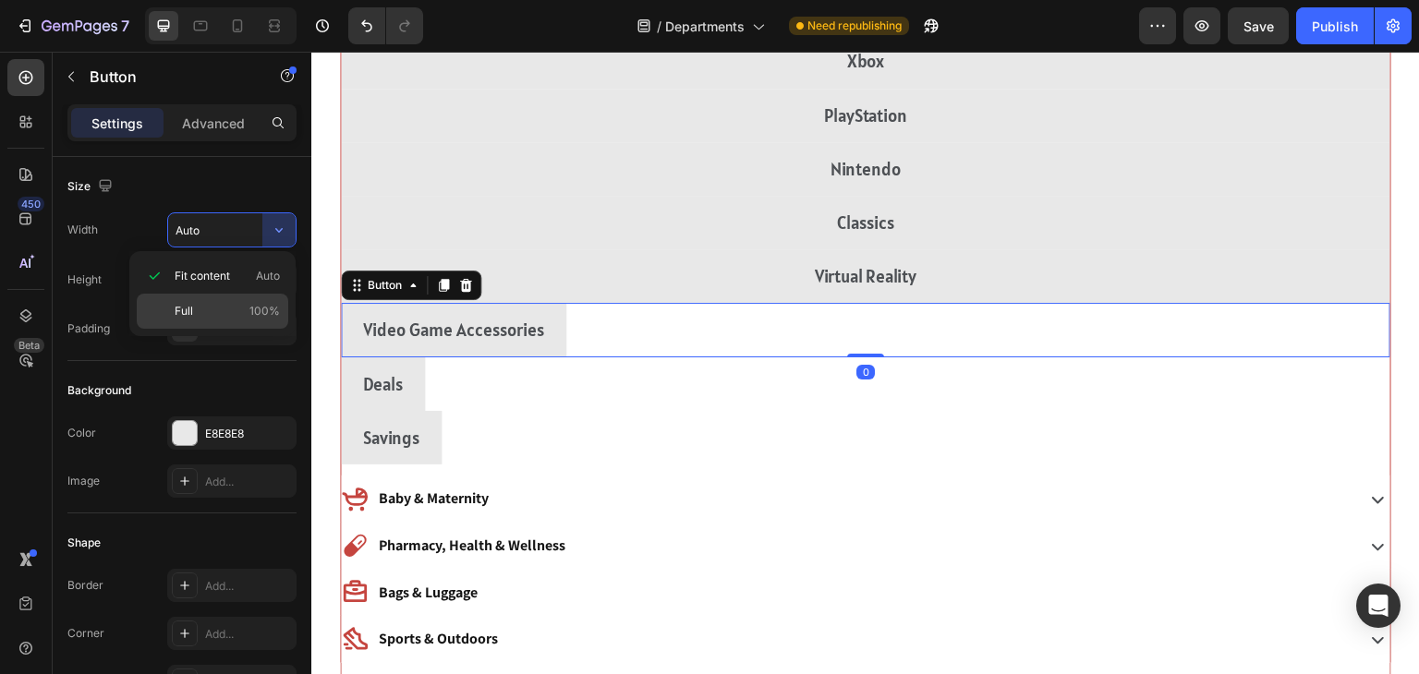
click at [159, 327] on div "Full 100%" at bounding box center [213, 311] width 152 height 35
type input "100%"
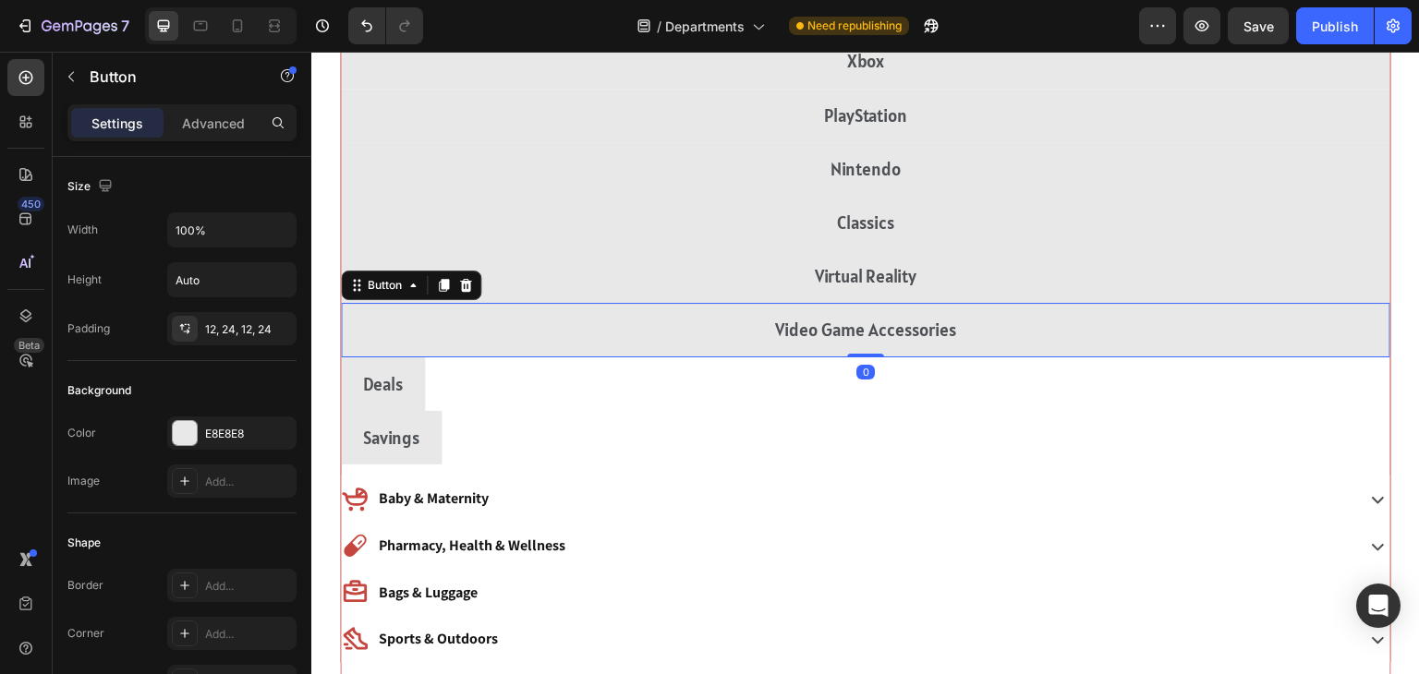
click at [1208, 387] on div "Deals Button" at bounding box center [866, 385] width 1050 height 54
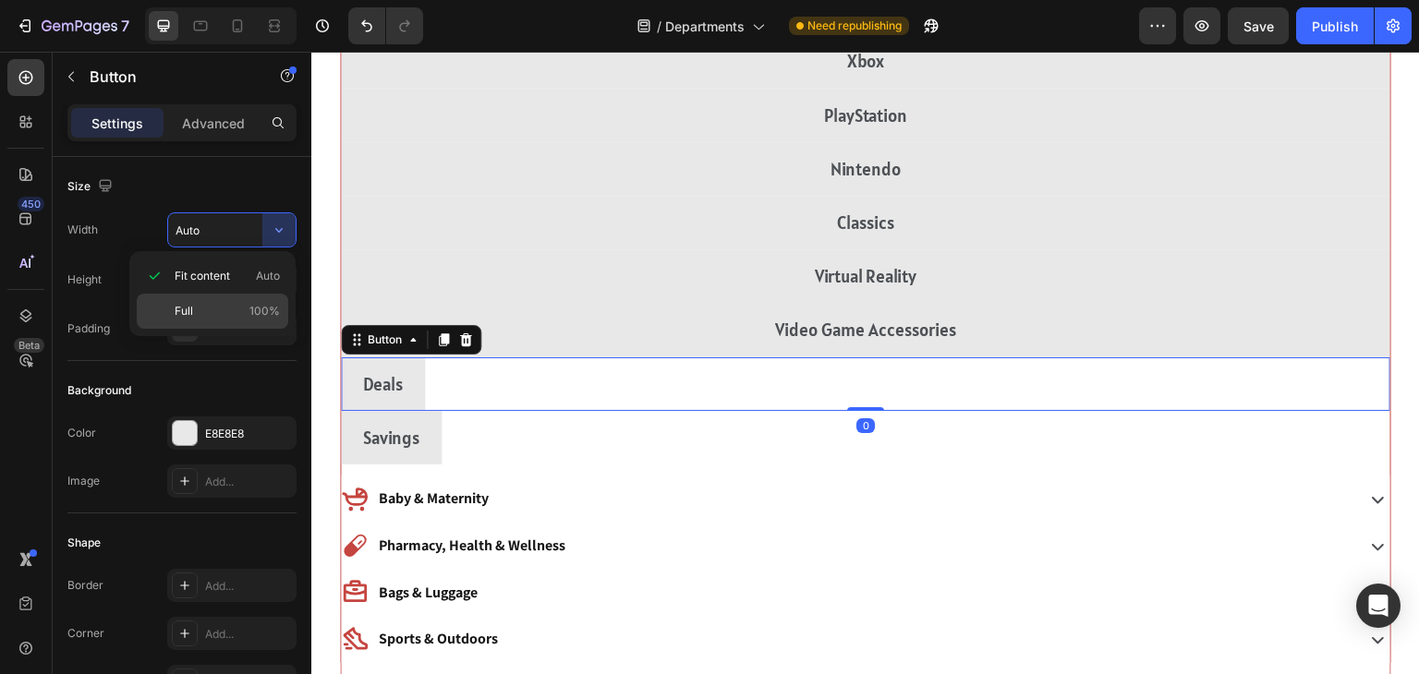
click at [169, 307] on div "Full 100%" at bounding box center [213, 311] width 152 height 35
type input "100%"
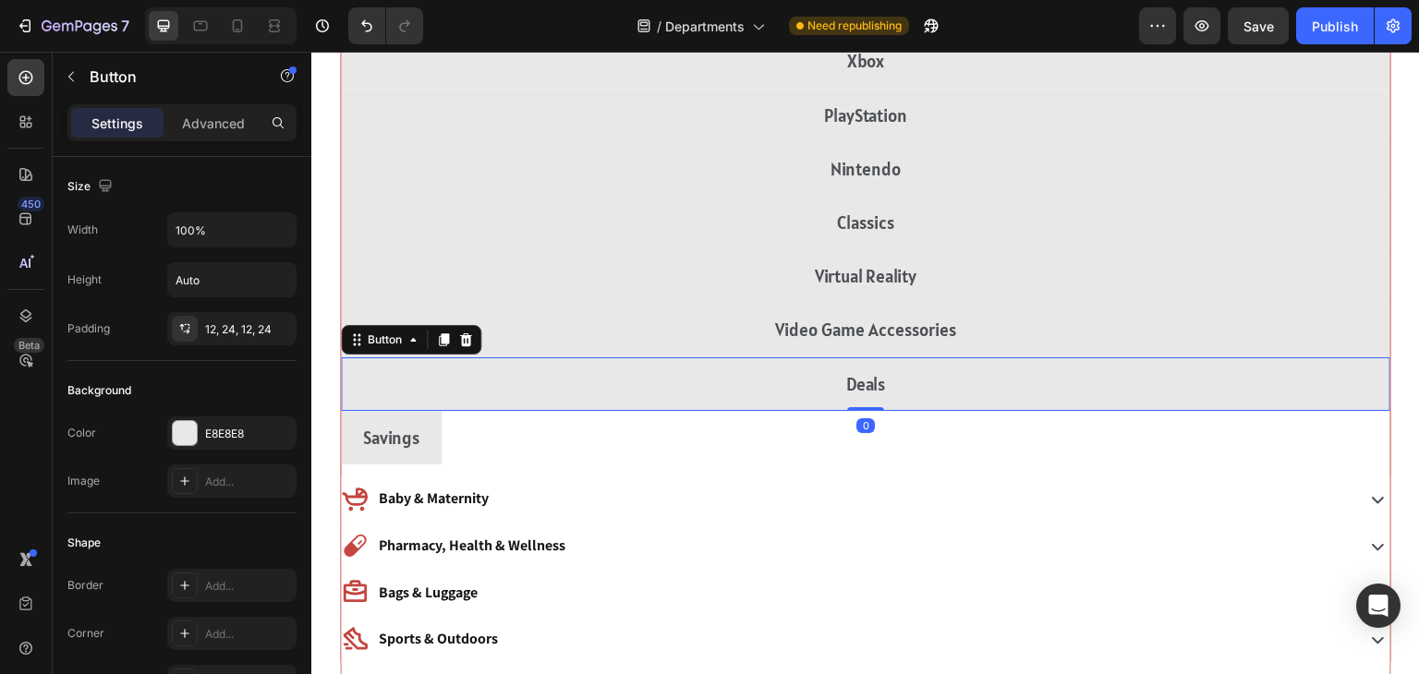
click at [1195, 443] on div "Savings Button" at bounding box center [866, 438] width 1050 height 54
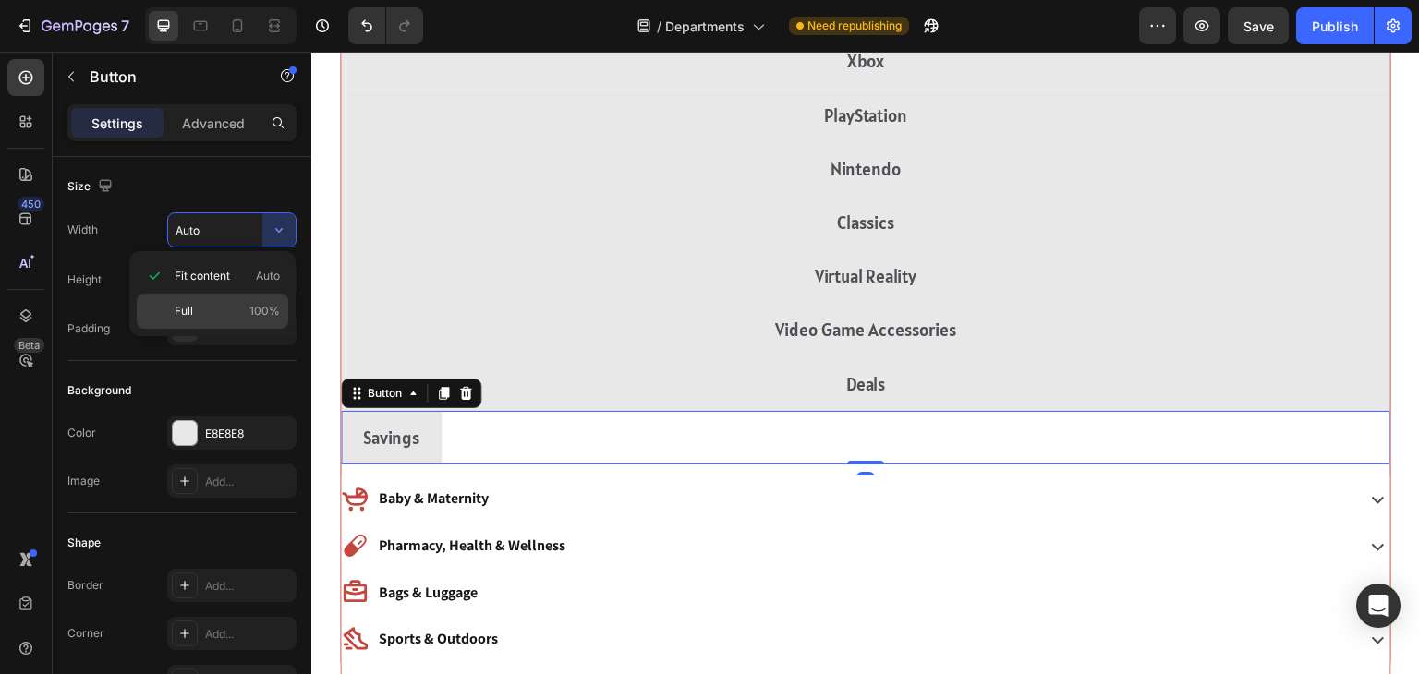
click at [162, 318] on div "Full 100%" at bounding box center [213, 311] width 152 height 35
type input "100%"
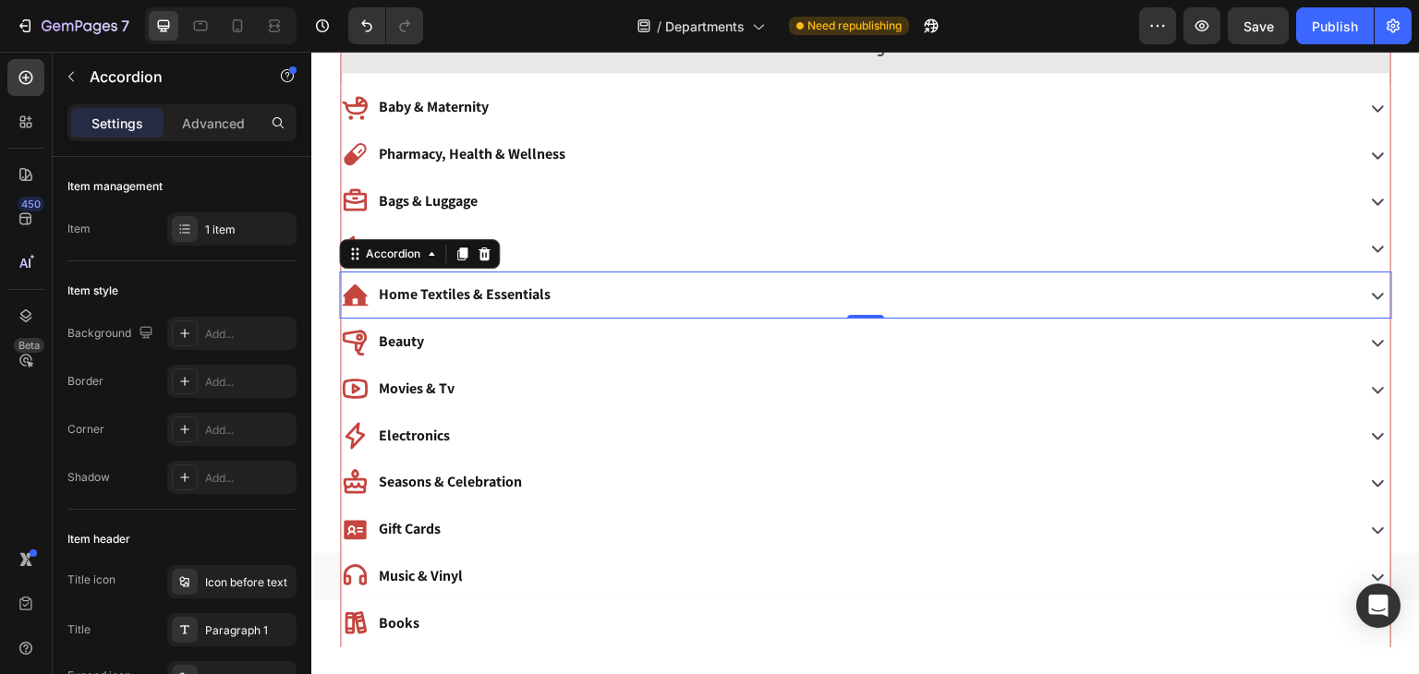
scroll to position [2986, 0]
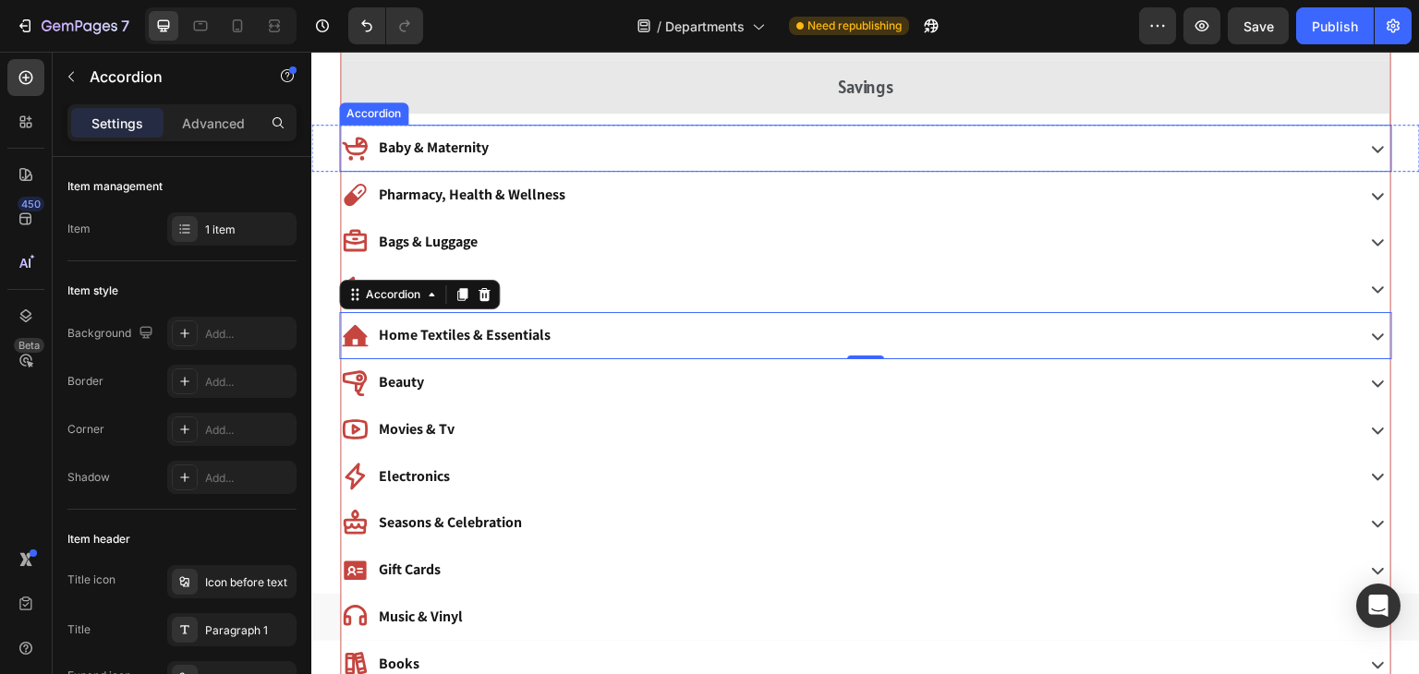
click at [564, 152] on div "Baby & Maternity" at bounding box center [846, 148] width 1010 height 32
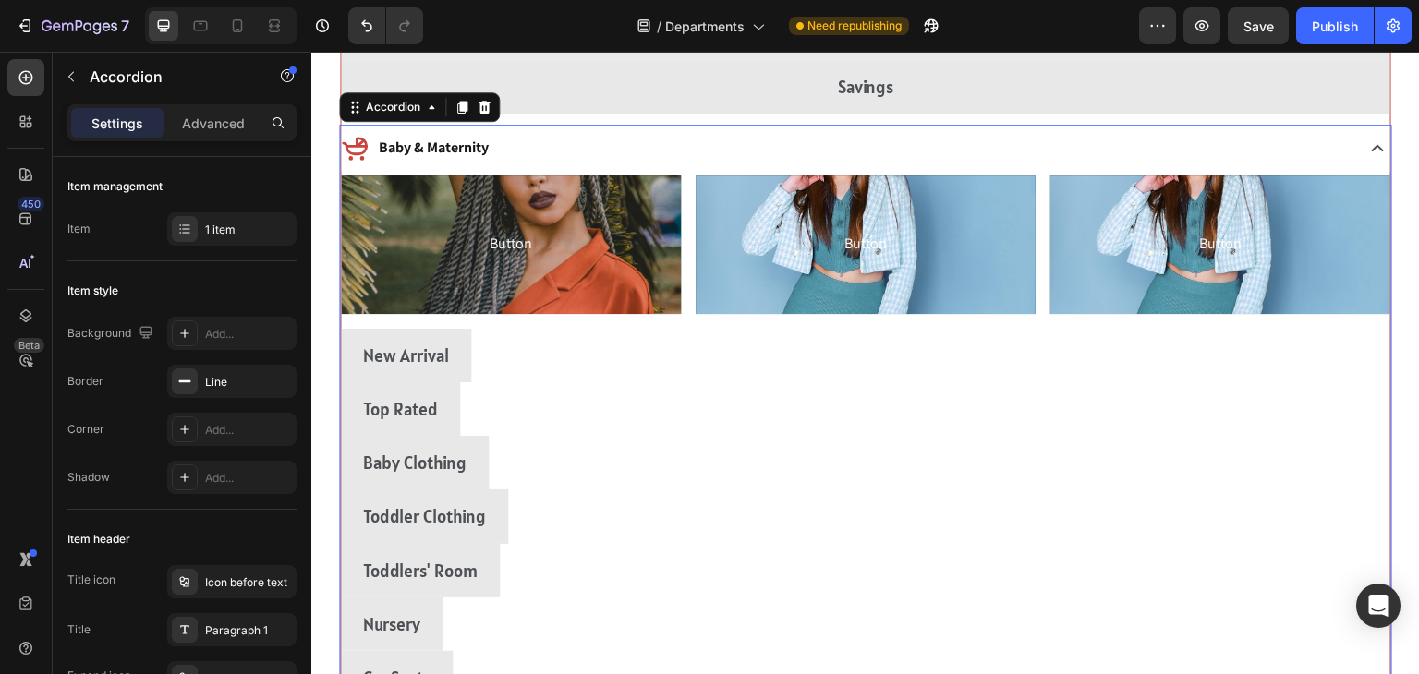
click at [1205, 356] on div "New Arrival Button" at bounding box center [866, 356] width 1050 height 54
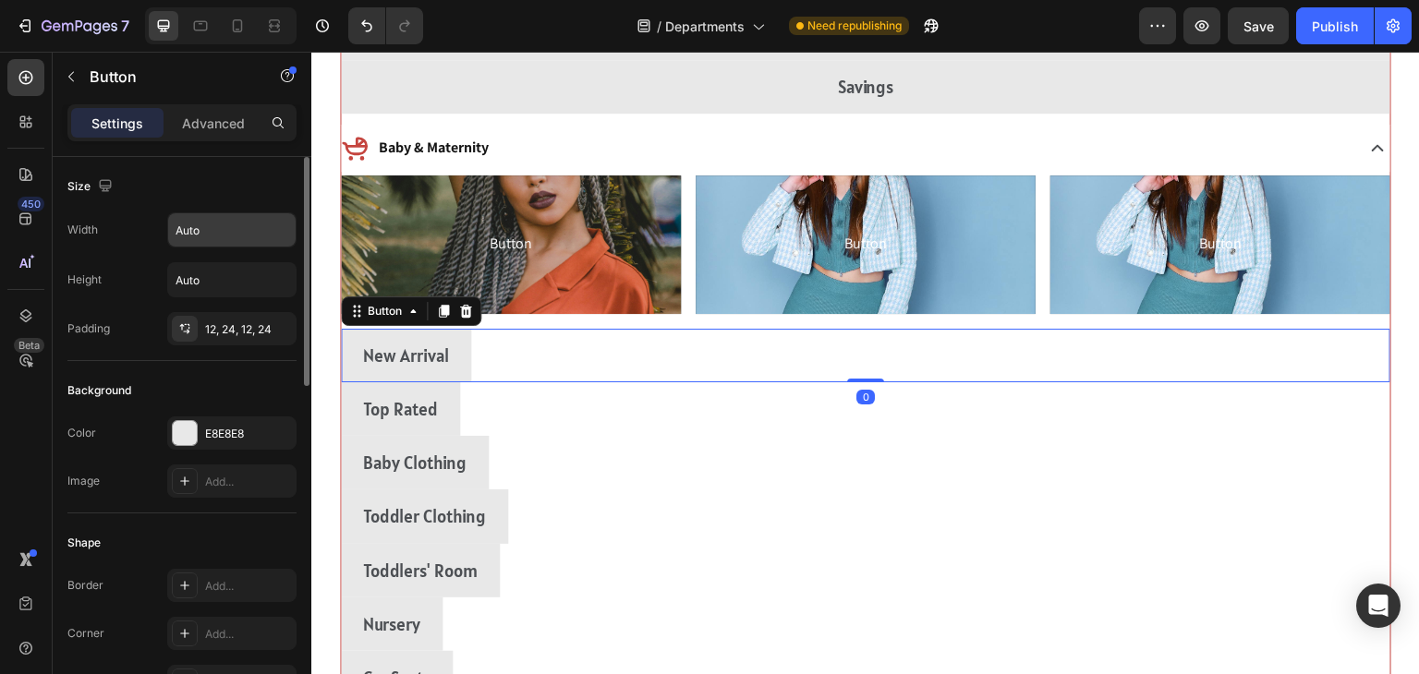
click at [249, 227] on input "Auto" at bounding box center [231, 229] width 127 height 33
click at [278, 229] on icon "button" at bounding box center [279, 230] width 18 height 18
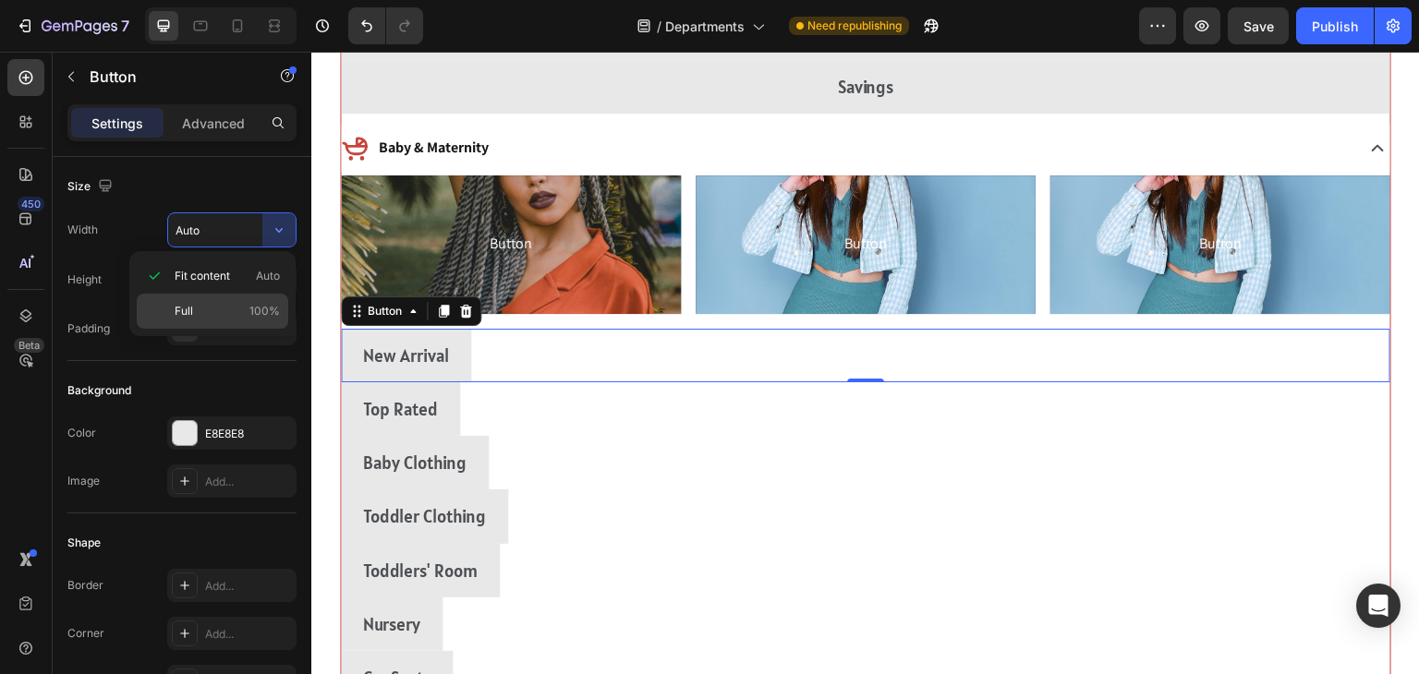
click at [174, 310] on div "Full 100%" at bounding box center [213, 311] width 152 height 35
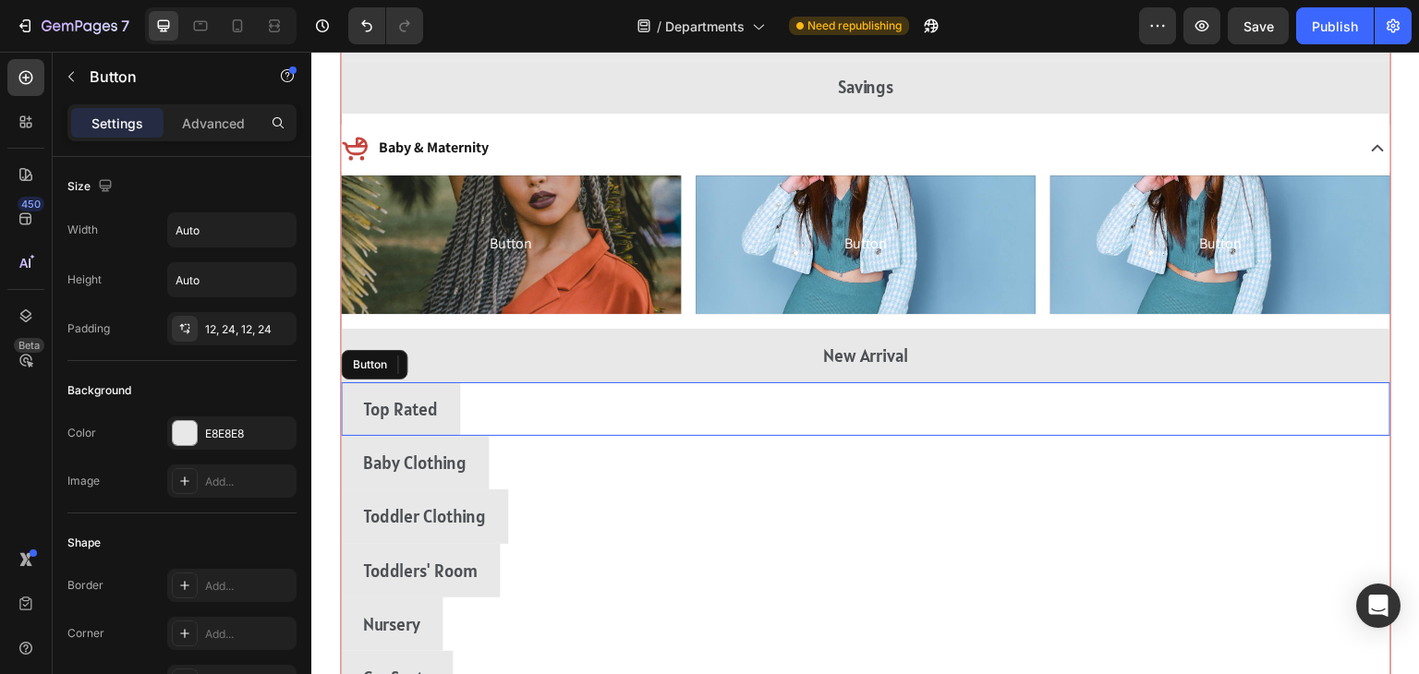
click at [1197, 408] on div "Top Rated Button" at bounding box center [866, 409] width 1050 height 54
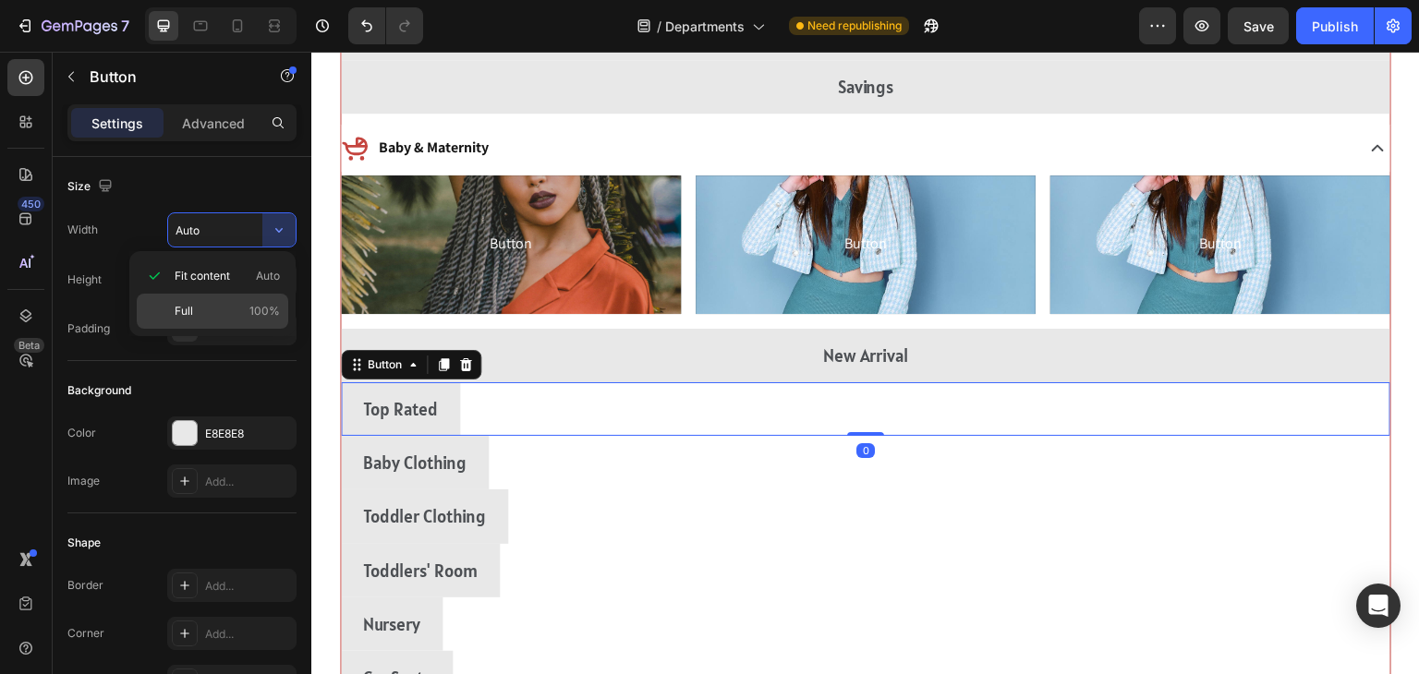
click at [175, 314] on span "Full" at bounding box center [184, 311] width 18 height 17
type input "100%"
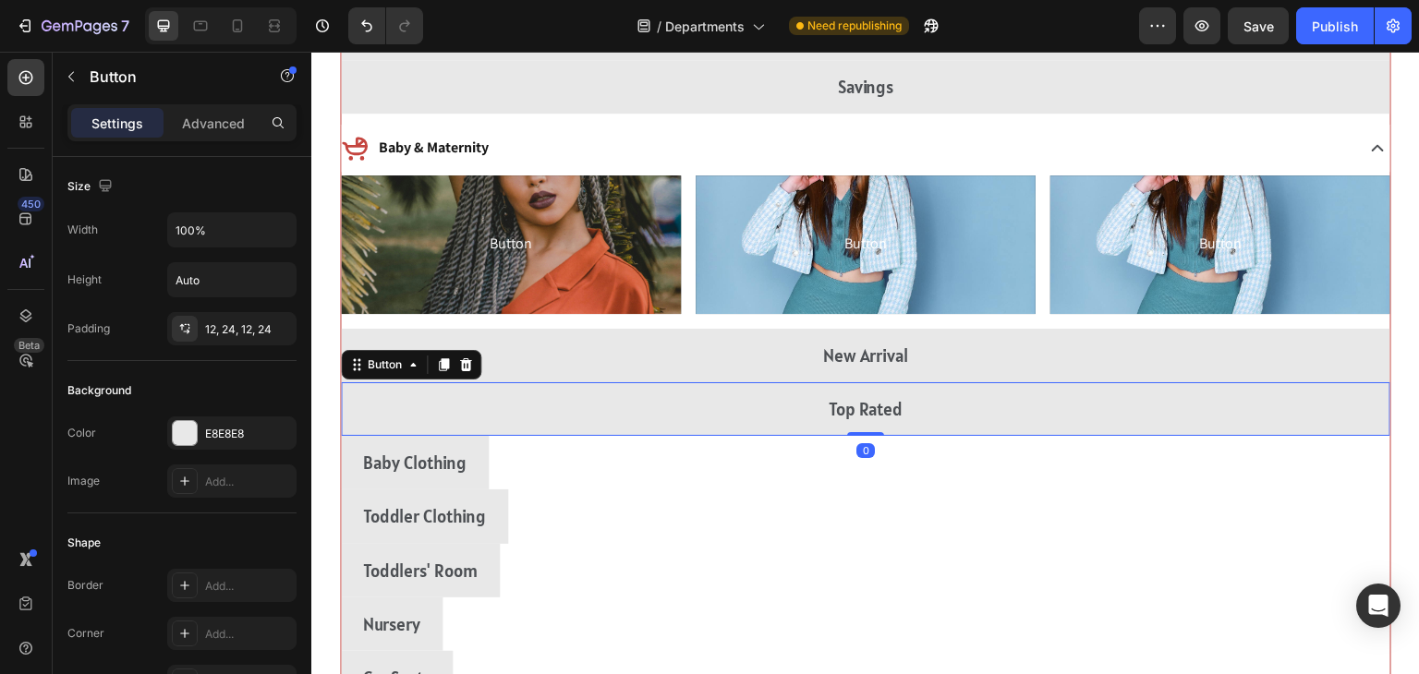
click at [1190, 470] on div "Baby Clothing Button" at bounding box center [866, 463] width 1050 height 54
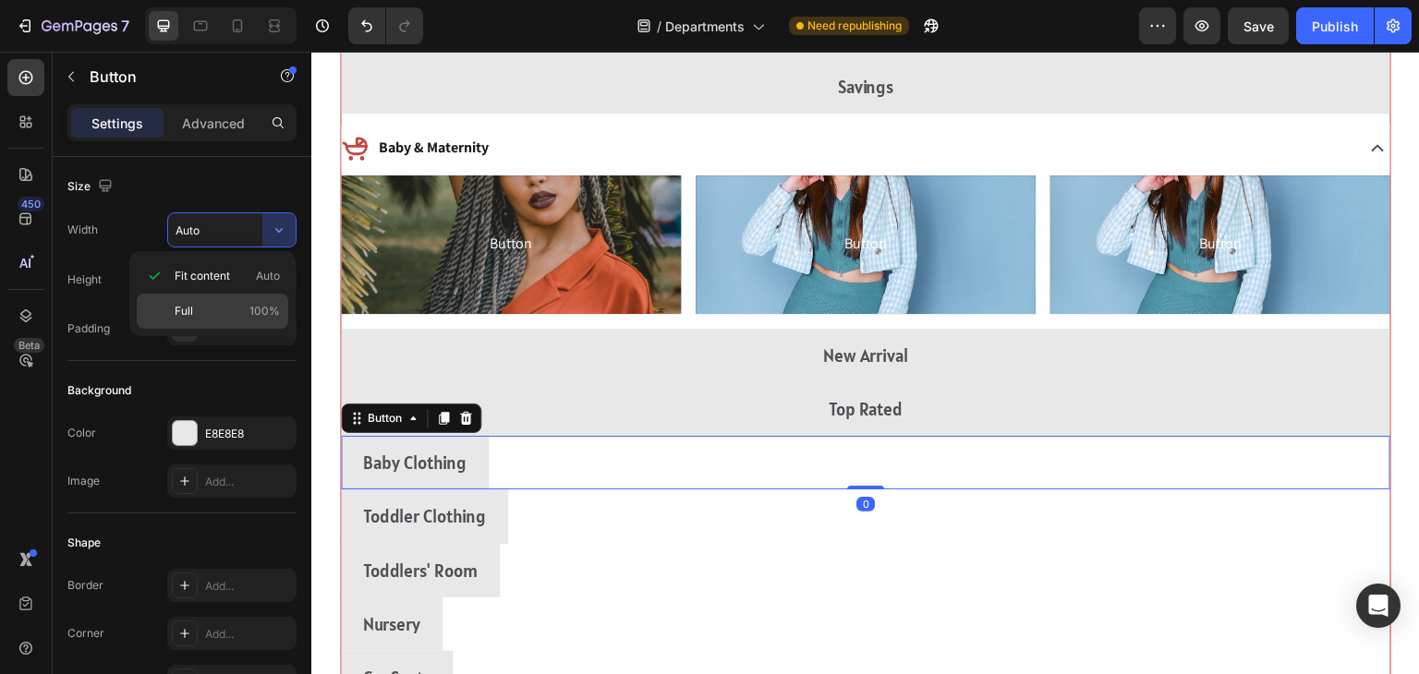
click at [178, 322] on div "Full 100%" at bounding box center [213, 311] width 152 height 35
type input "100%"
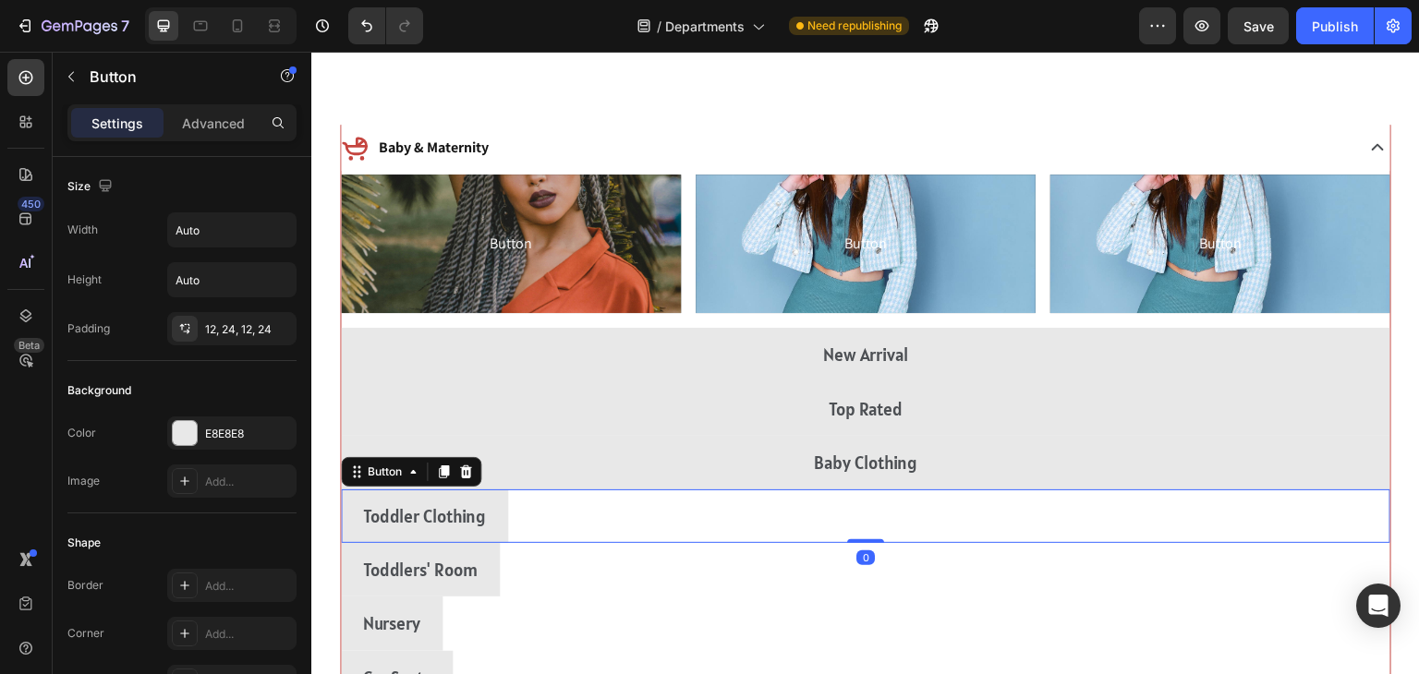
scroll to position [3209, 0]
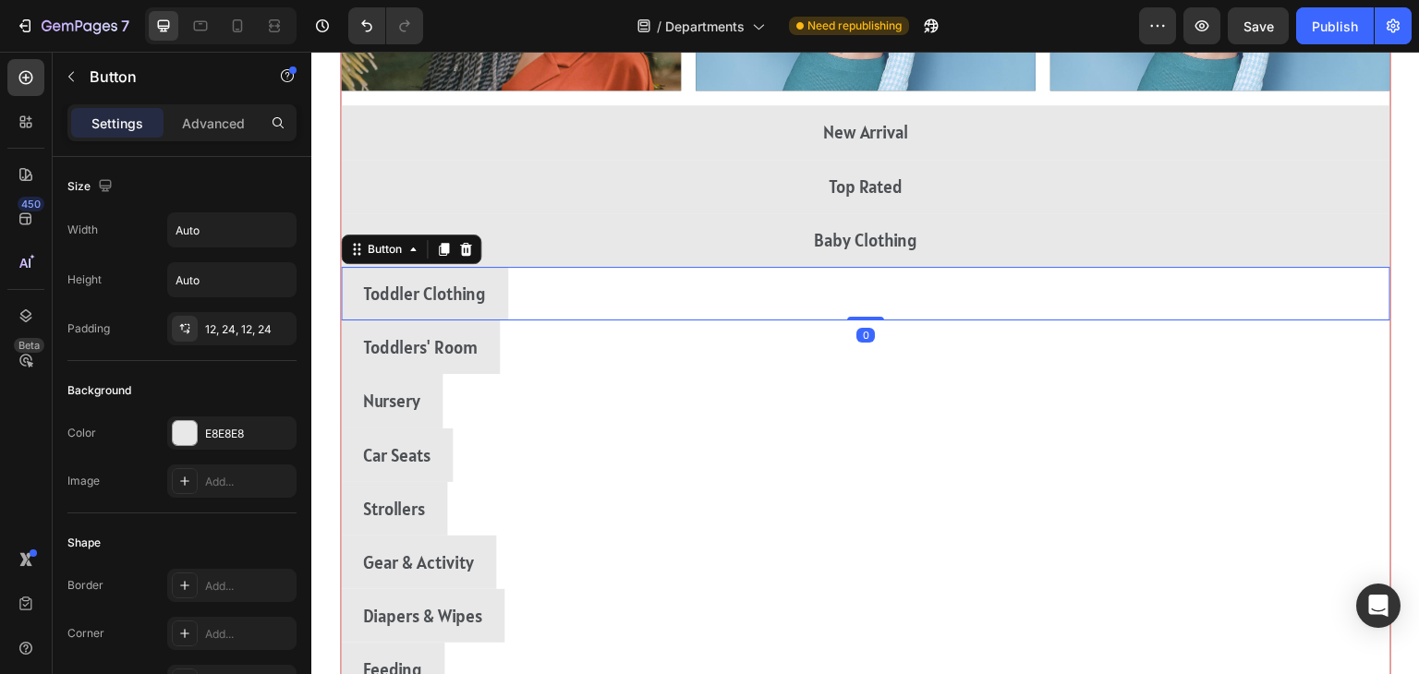
click at [1230, 293] on div "Toddler Clothing Button 0" at bounding box center [866, 294] width 1050 height 54
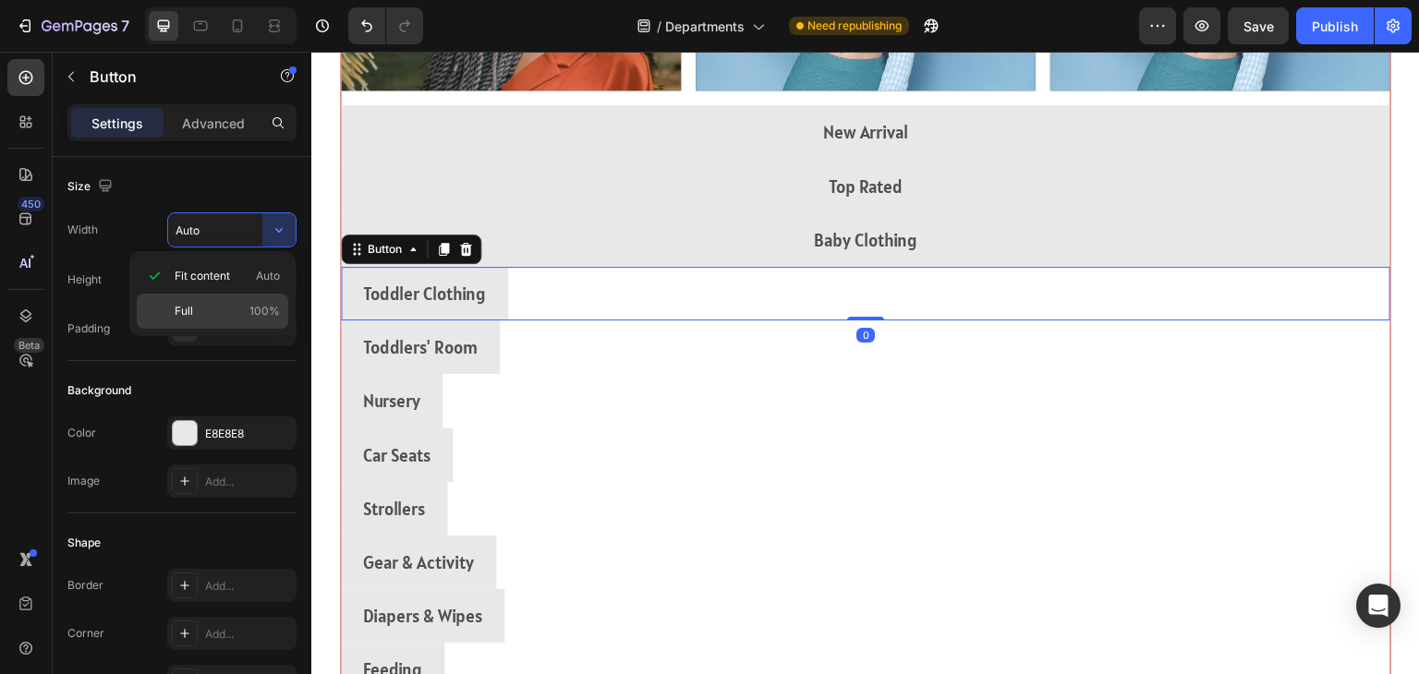
click at [166, 309] on div "Full 100%" at bounding box center [213, 311] width 152 height 35
type input "100%"
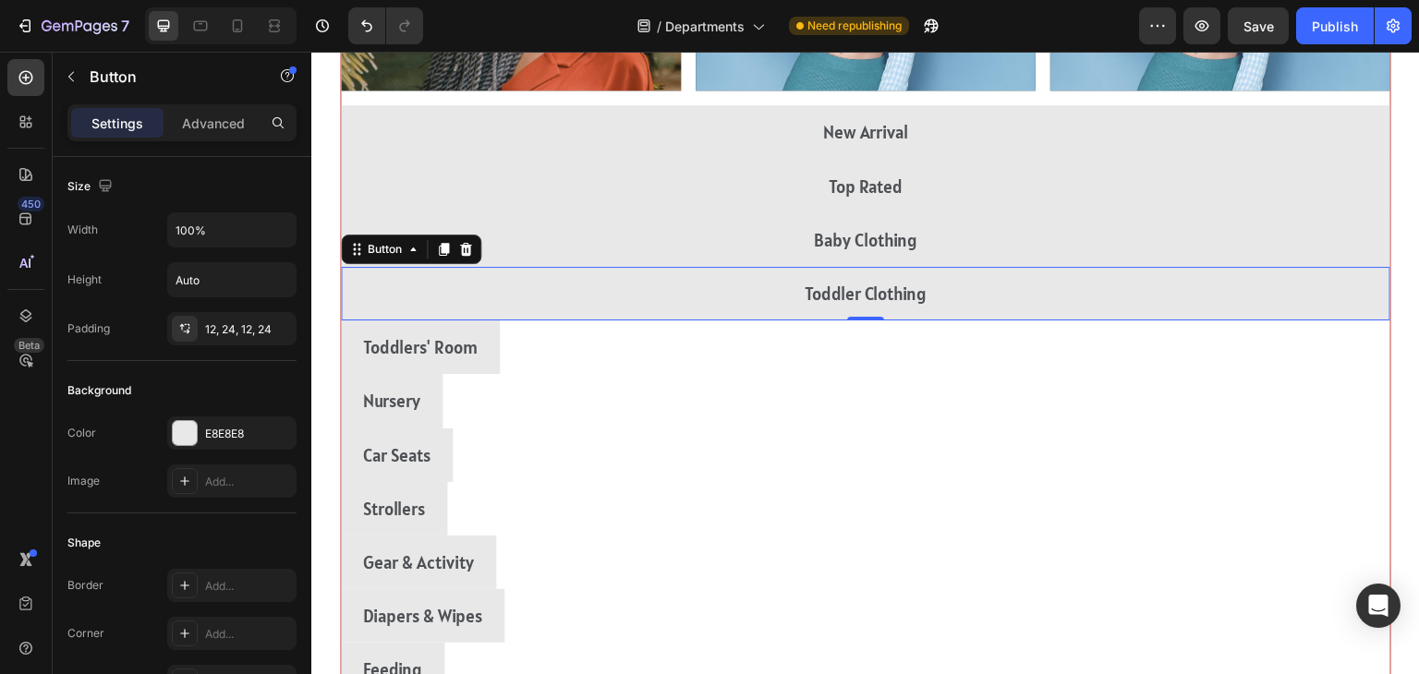
click at [1214, 363] on div "Toddlers' Room Button" at bounding box center [866, 348] width 1050 height 54
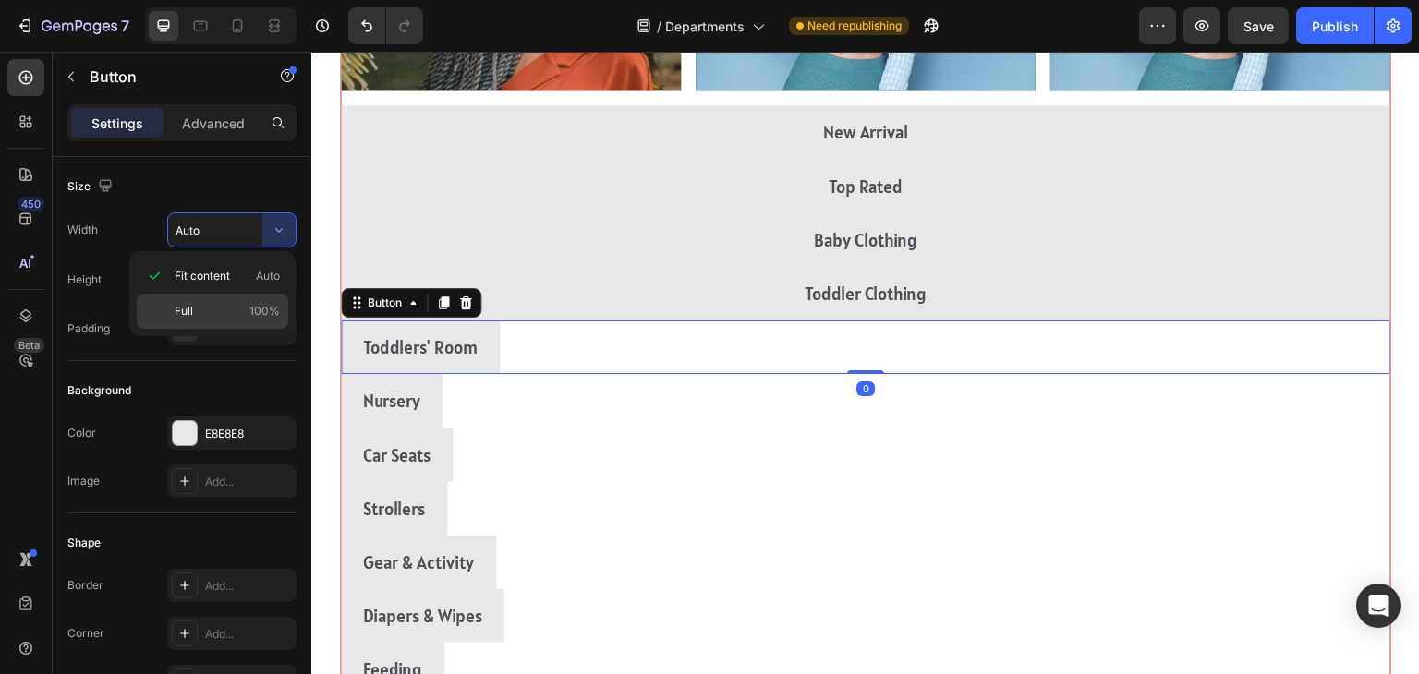
click at [171, 310] on div "Full 100%" at bounding box center [213, 311] width 152 height 35
type input "100%"
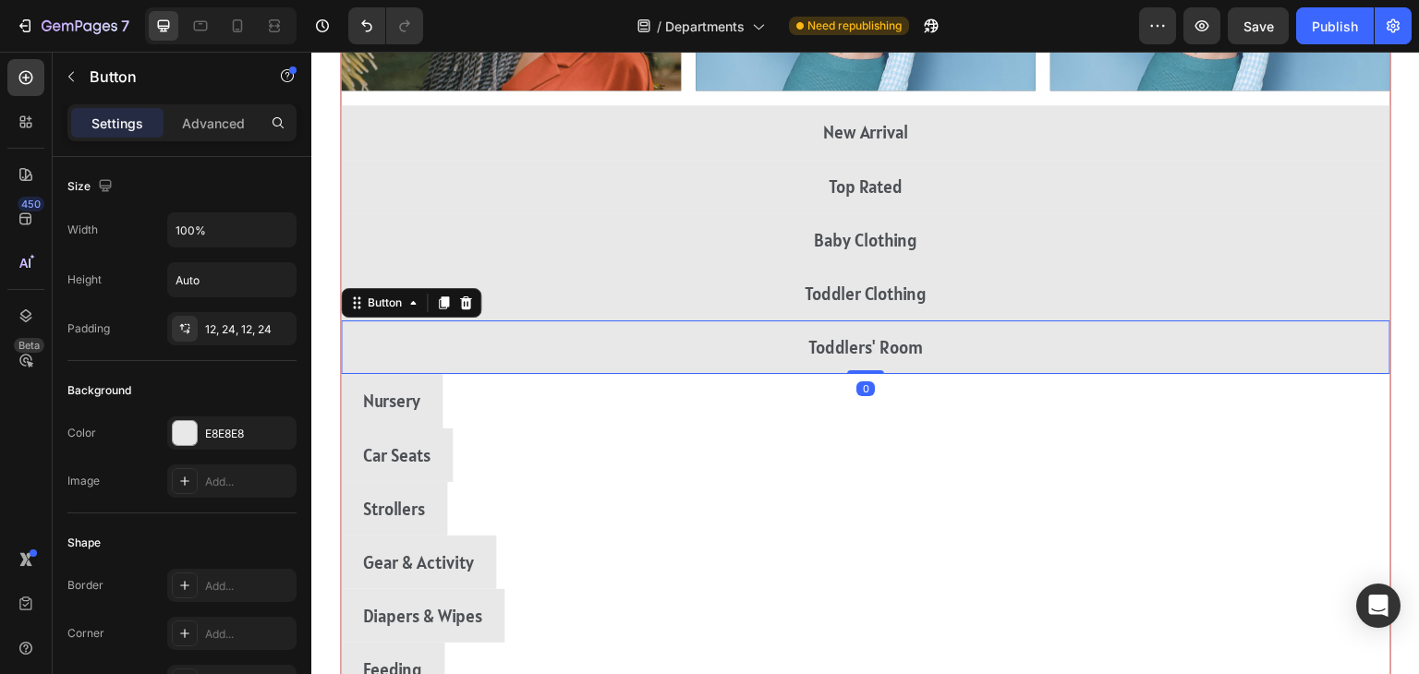
click at [1209, 400] on div "Nursery Button" at bounding box center [866, 401] width 1050 height 54
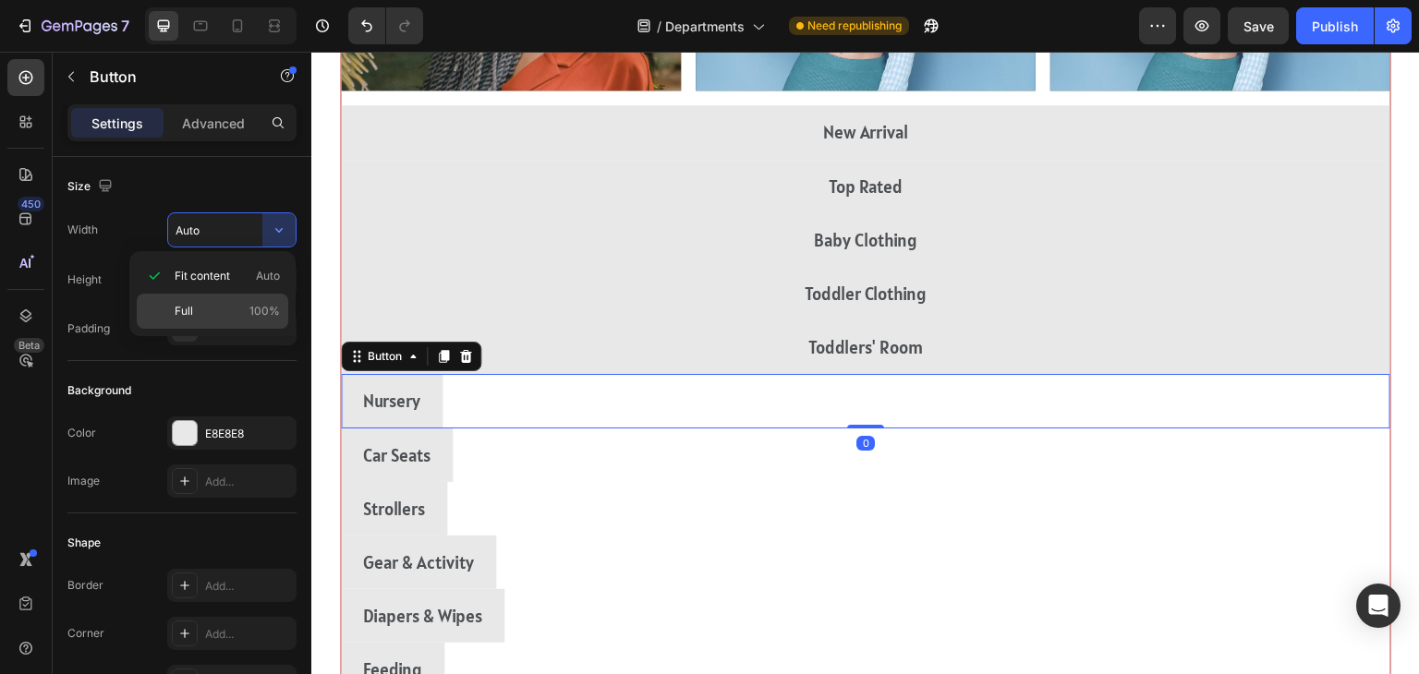
click at [172, 317] on div "Full 100%" at bounding box center [213, 311] width 152 height 35
type input "100%"
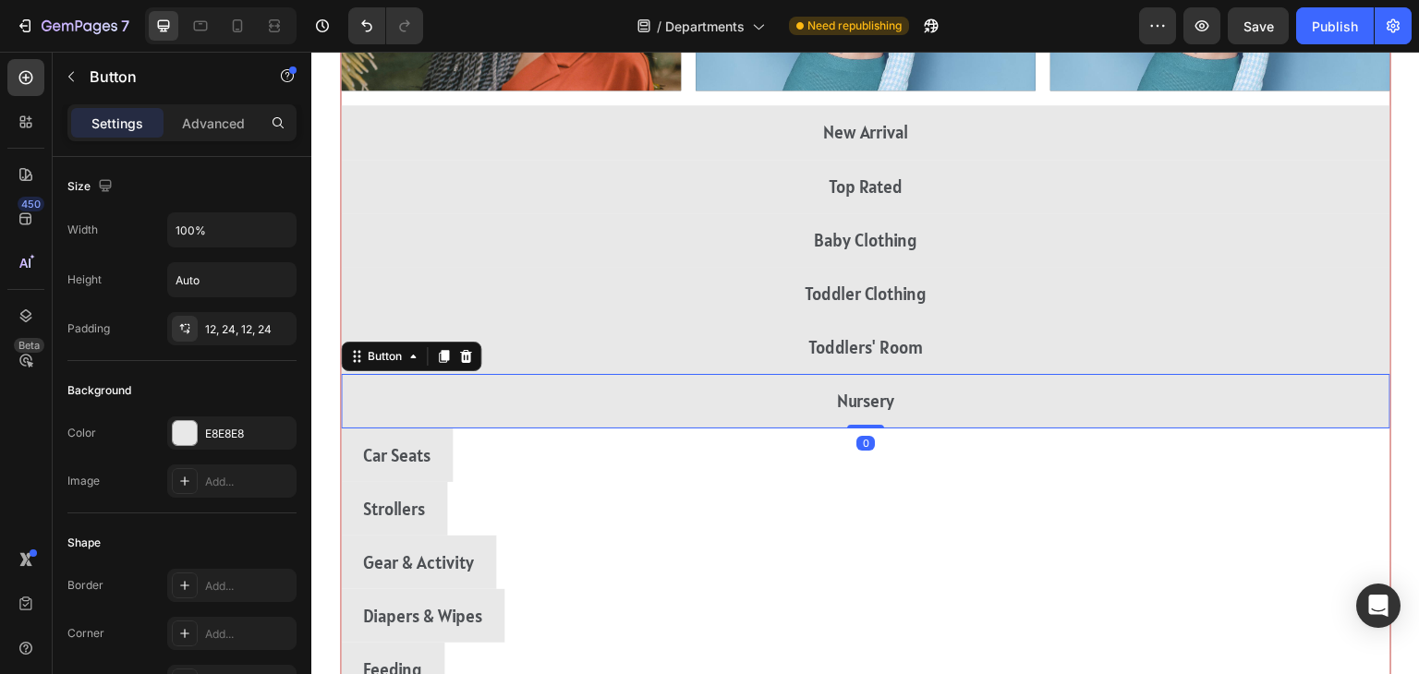
click at [1189, 474] on div "Car Seats Button" at bounding box center [866, 456] width 1050 height 54
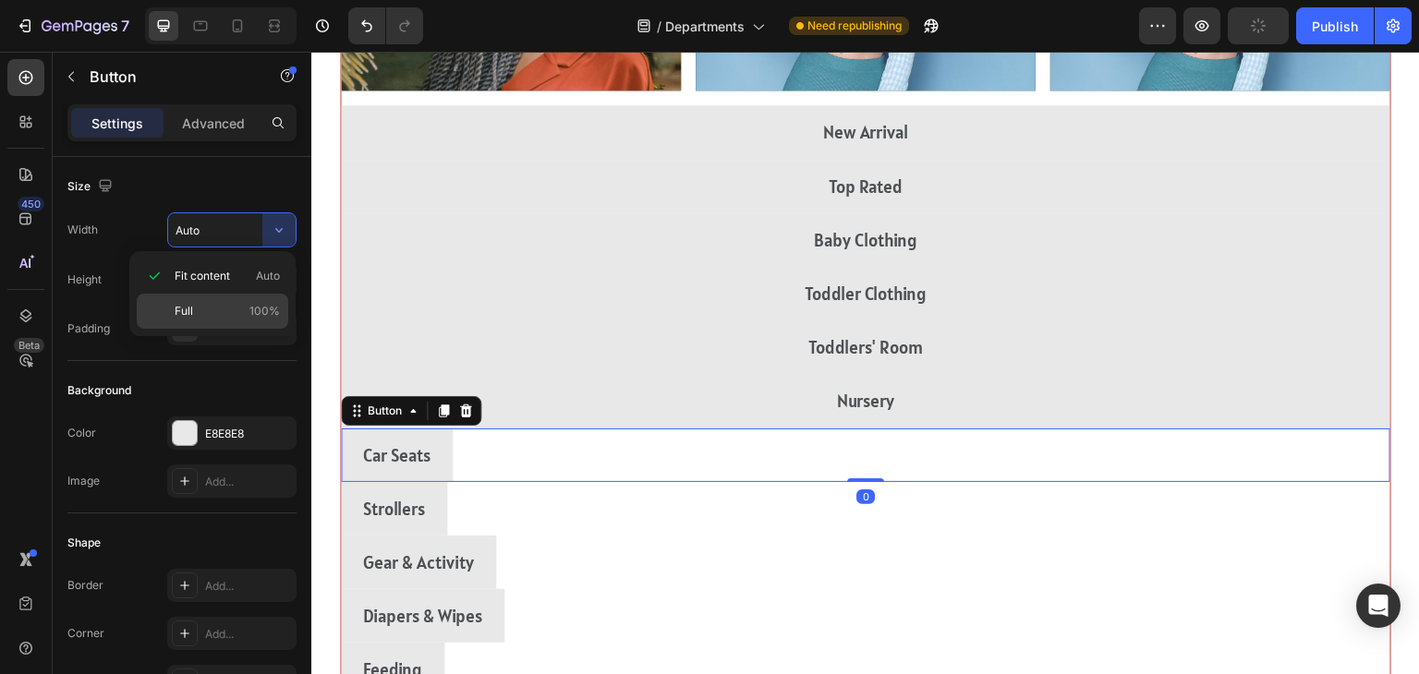
click at [176, 309] on span "Full" at bounding box center [184, 311] width 18 height 17
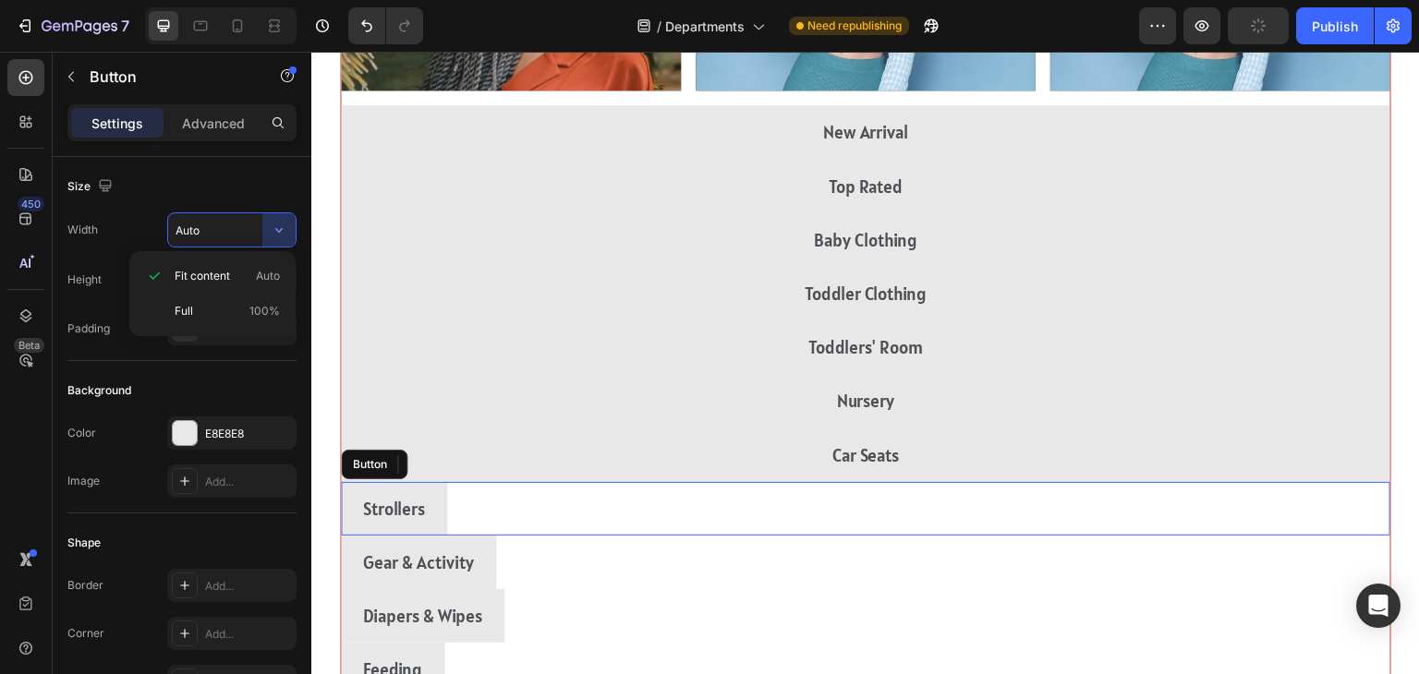
click at [1174, 529] on div "Strollers Button" at bounding box center [866, 509] width 1050 height 54
click at [170, 314] on div "Full 100%" at bounding box center [213, 311] width 152 height 35
type input "100%"
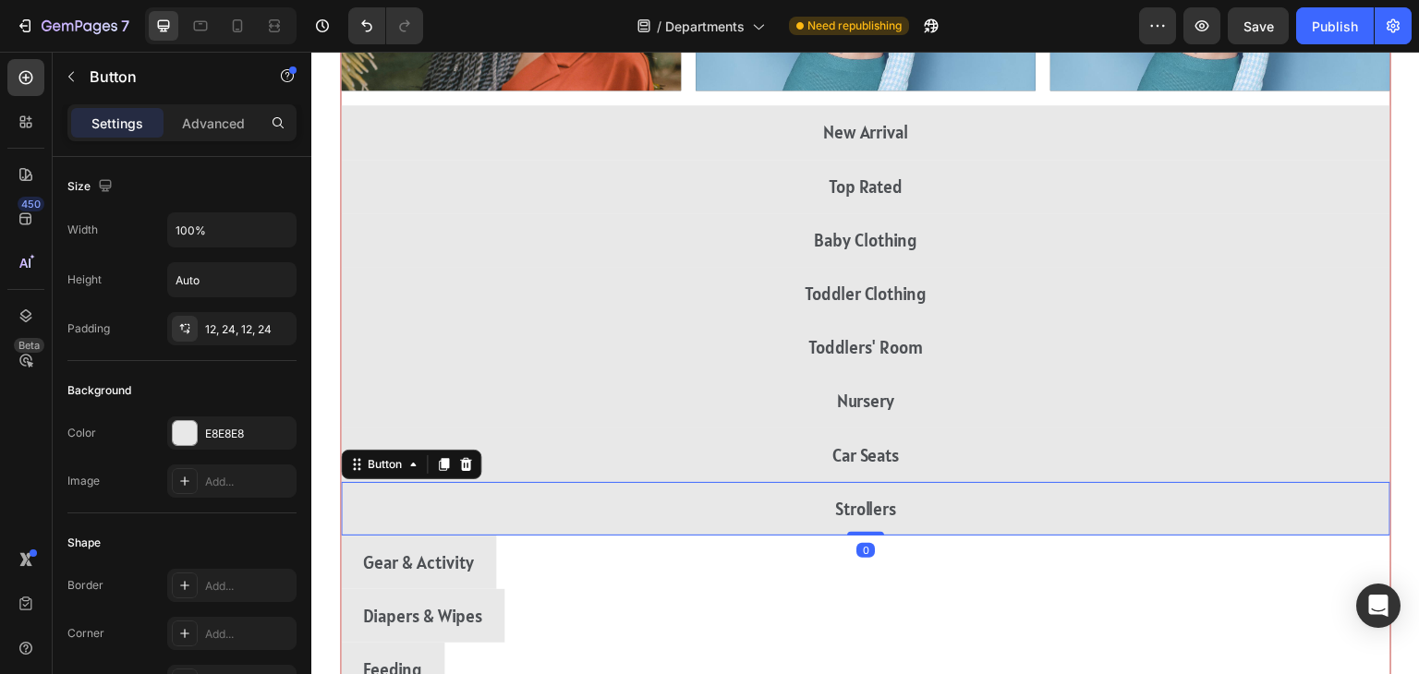
click at [1187, 581] on div "Gear & Activity Button" at bounding box center [866, 563] width 1050 height 54
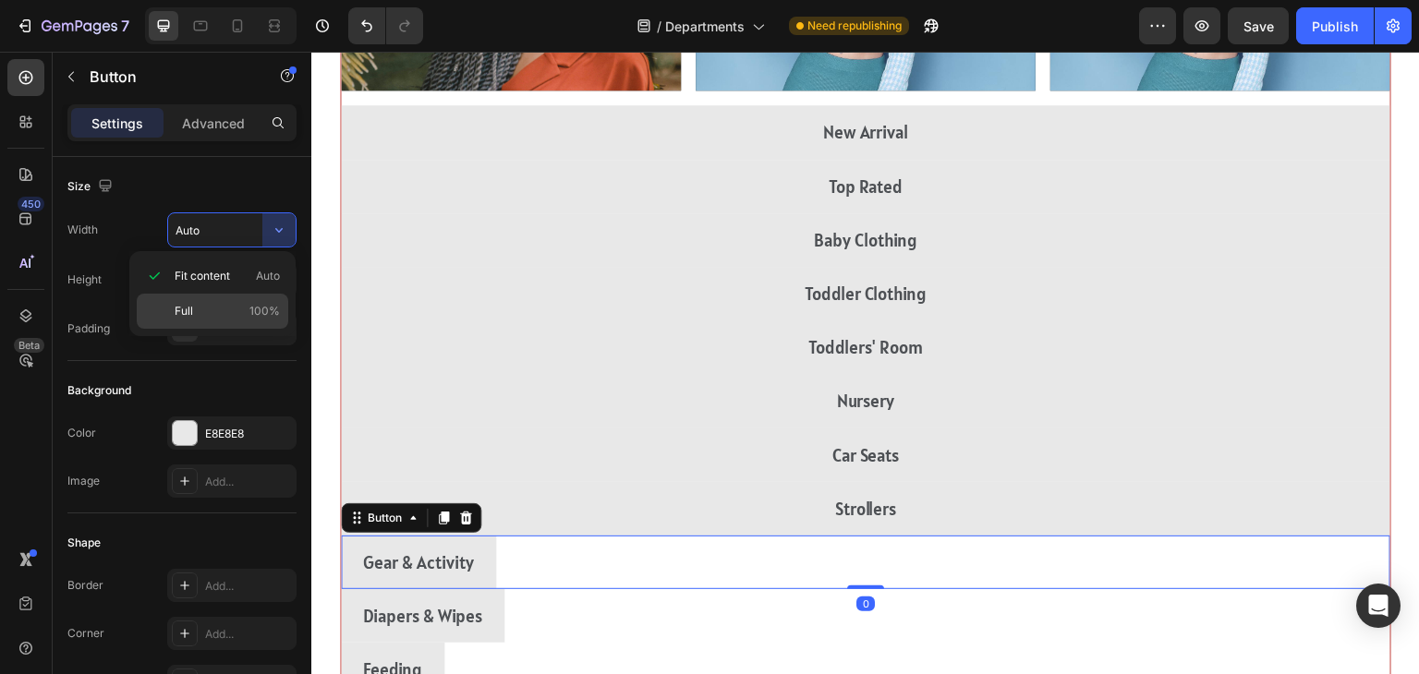
click at [172, 307] on div "Full 100%" at bounding box center [213, 311] width 152 height 35
type input "100%"
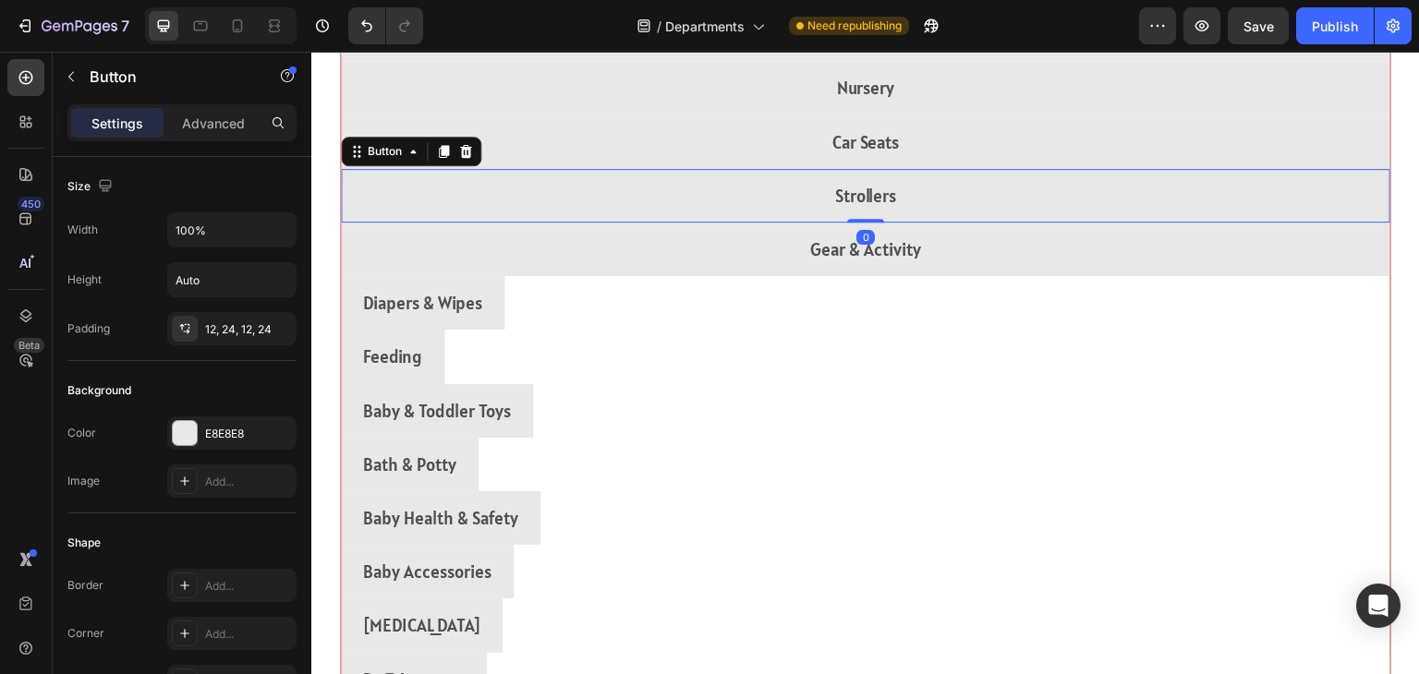
scroll to position [3548, 0]
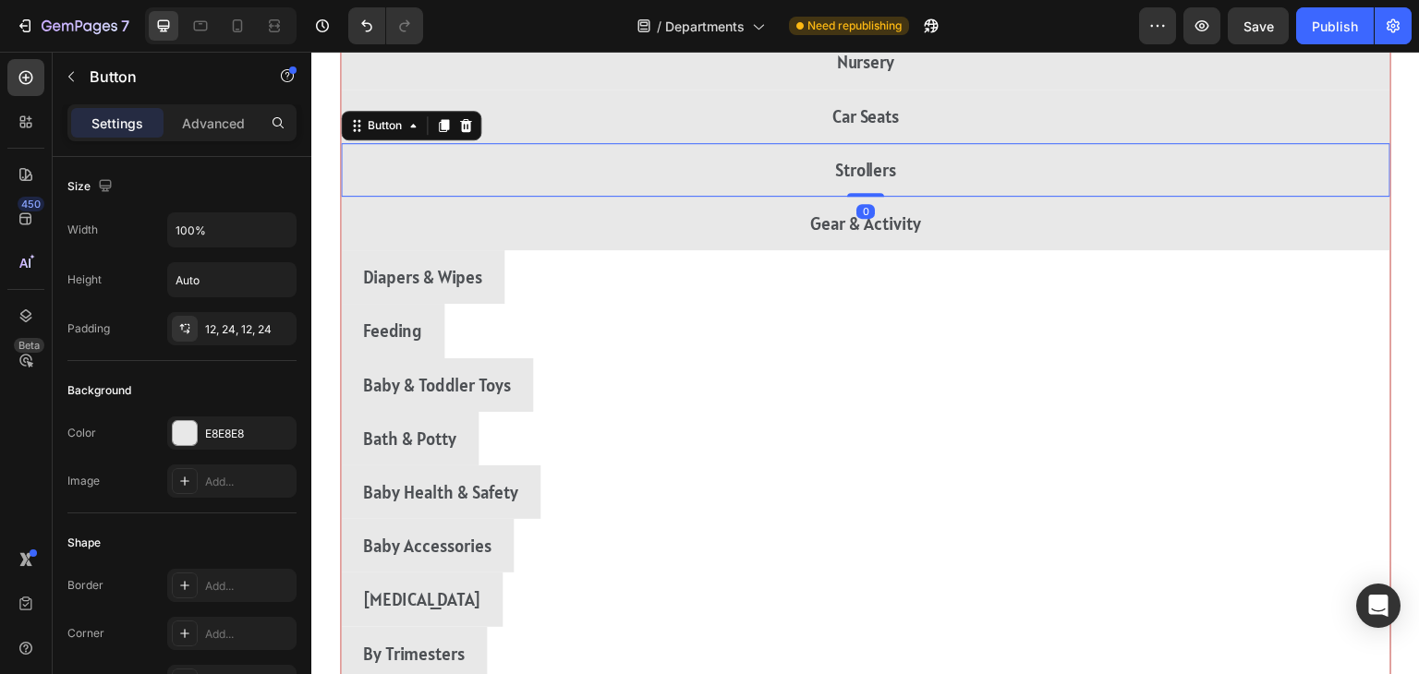
click at [1185, 262] on div "Diapers & Wipes Button" at bounding box center [866, 277] width 1050 height 54
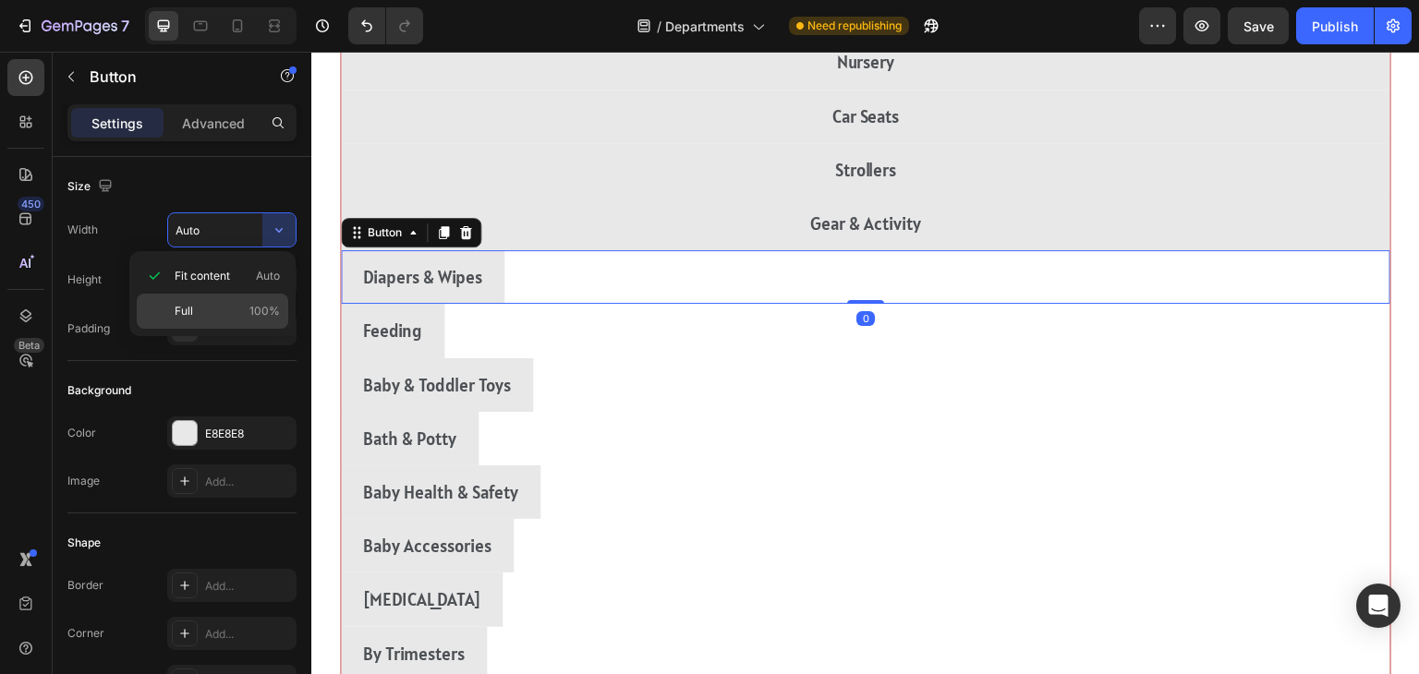
click at [174, 299] on div "Full 100%" at bounding box center [213, 311] width 152 height 35
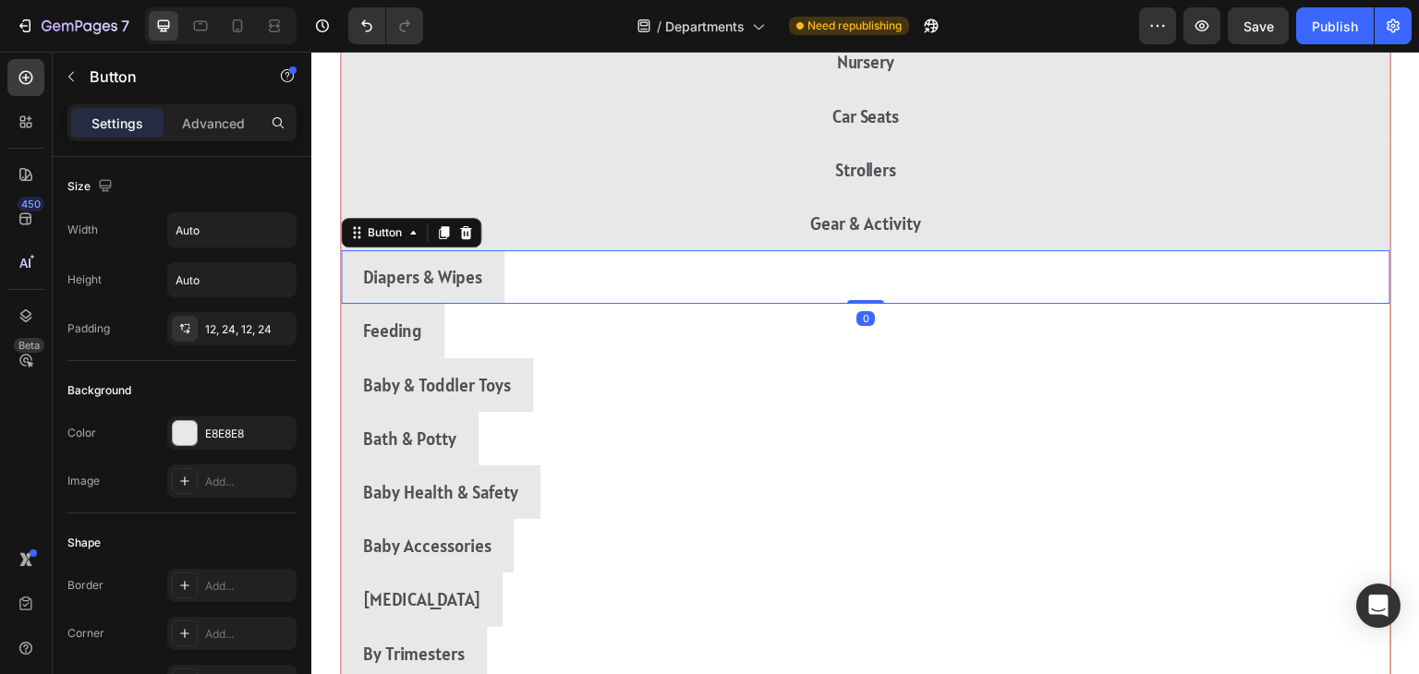
type input "100%"
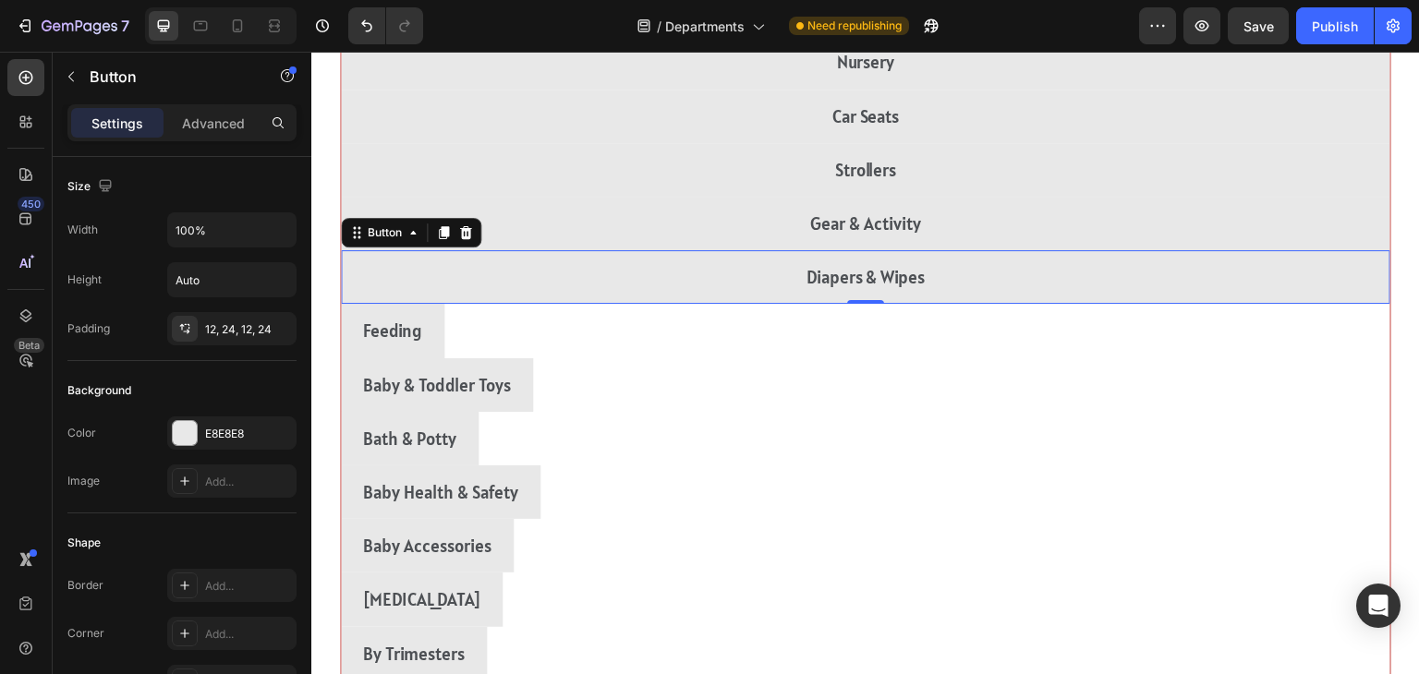
click at [1189, 336] on div "Feeding Button" at bounding box center [866, 331] width 1050 height 54
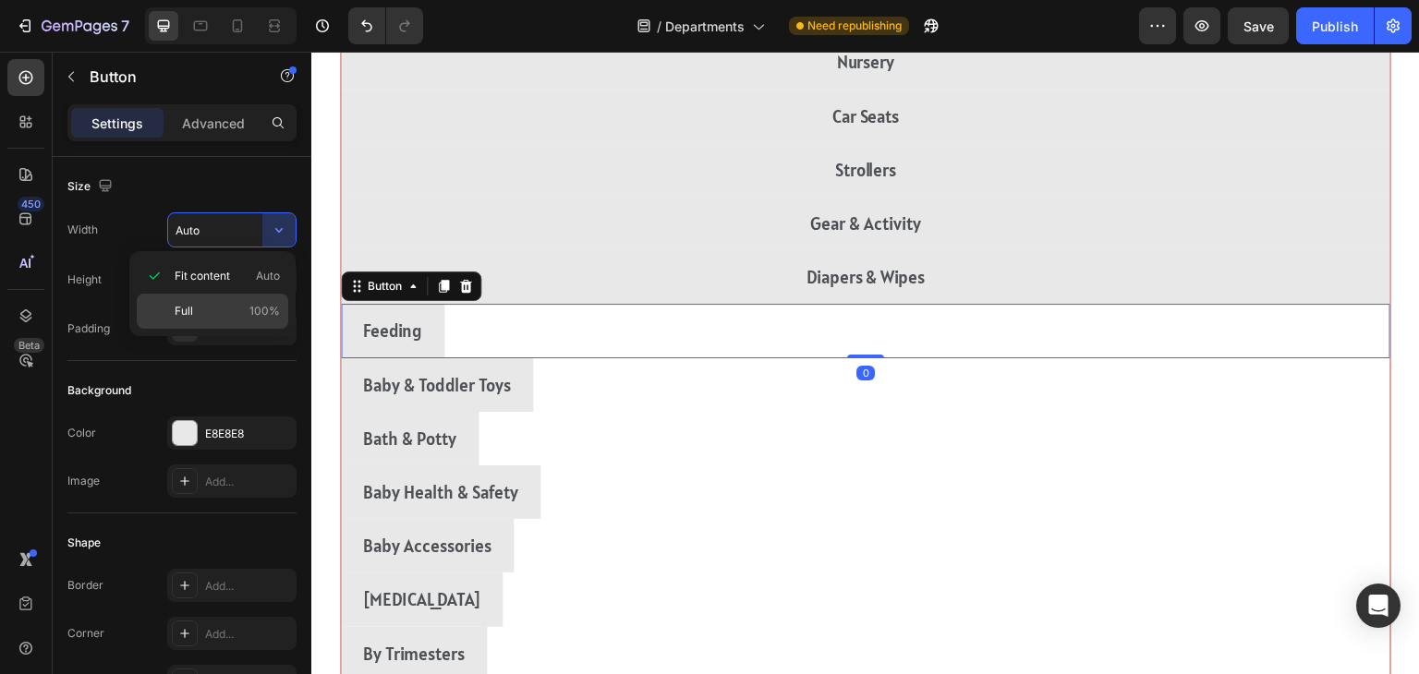
click at [173, 312] on div "Full 100%" at bounding box center [213, 311] width 152 height 35
type input "100%"
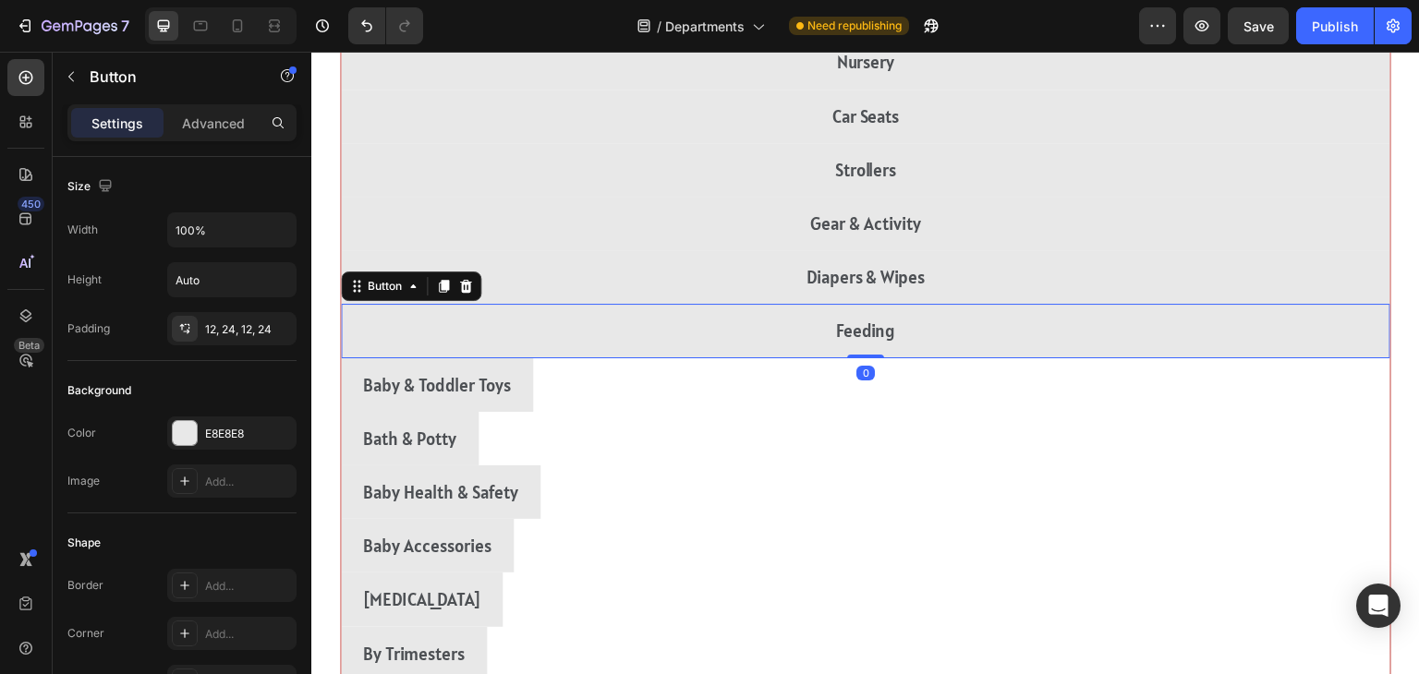
click at [1186, 389] on div "Baby & Toddler Toys Button" at bounding box center [866, 385] width 1050 height 54
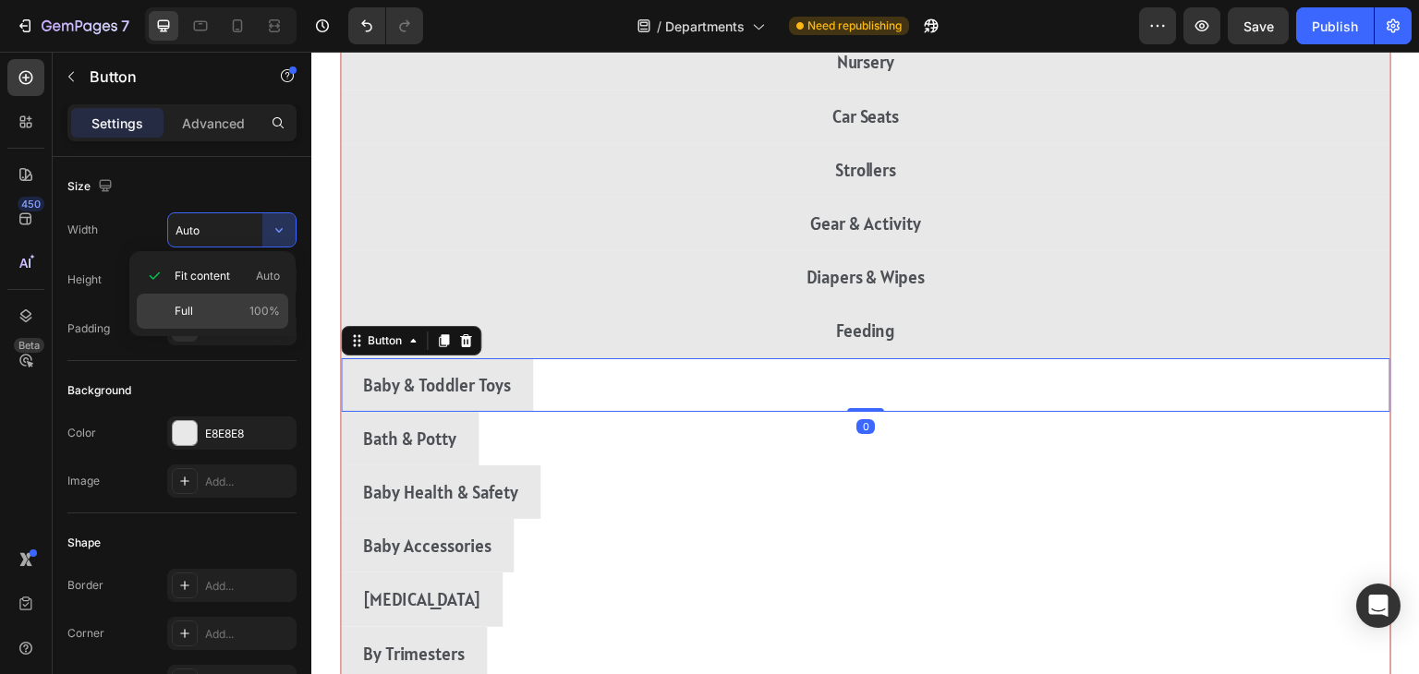
click at [170, 307] on div "Full 100%" at bounding box center [213, 311] width 152 height 35
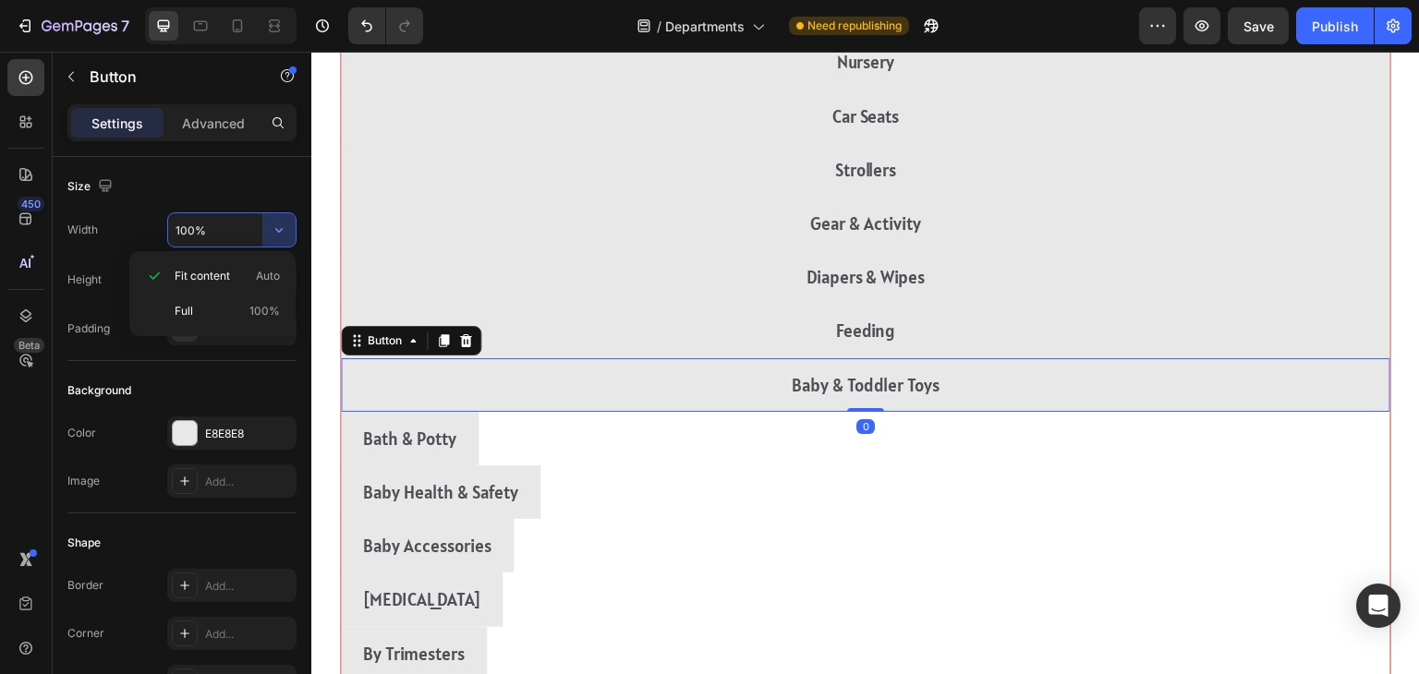
click at [1178, 447] on div "Bath & Potty Button" at bounding box center [866, 439] width 1050 height 54
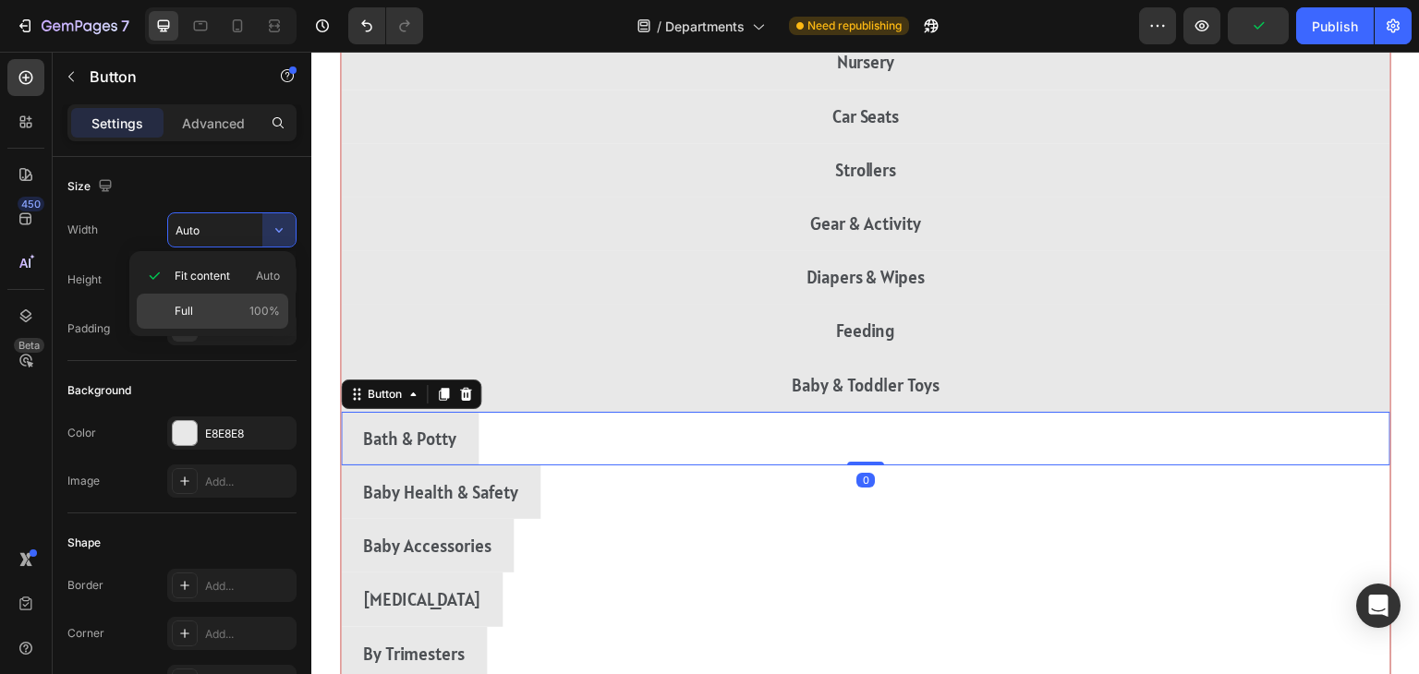
click at [157, 324] on div "Full 100%" at bounding box center [213, 311] width 152 height 35
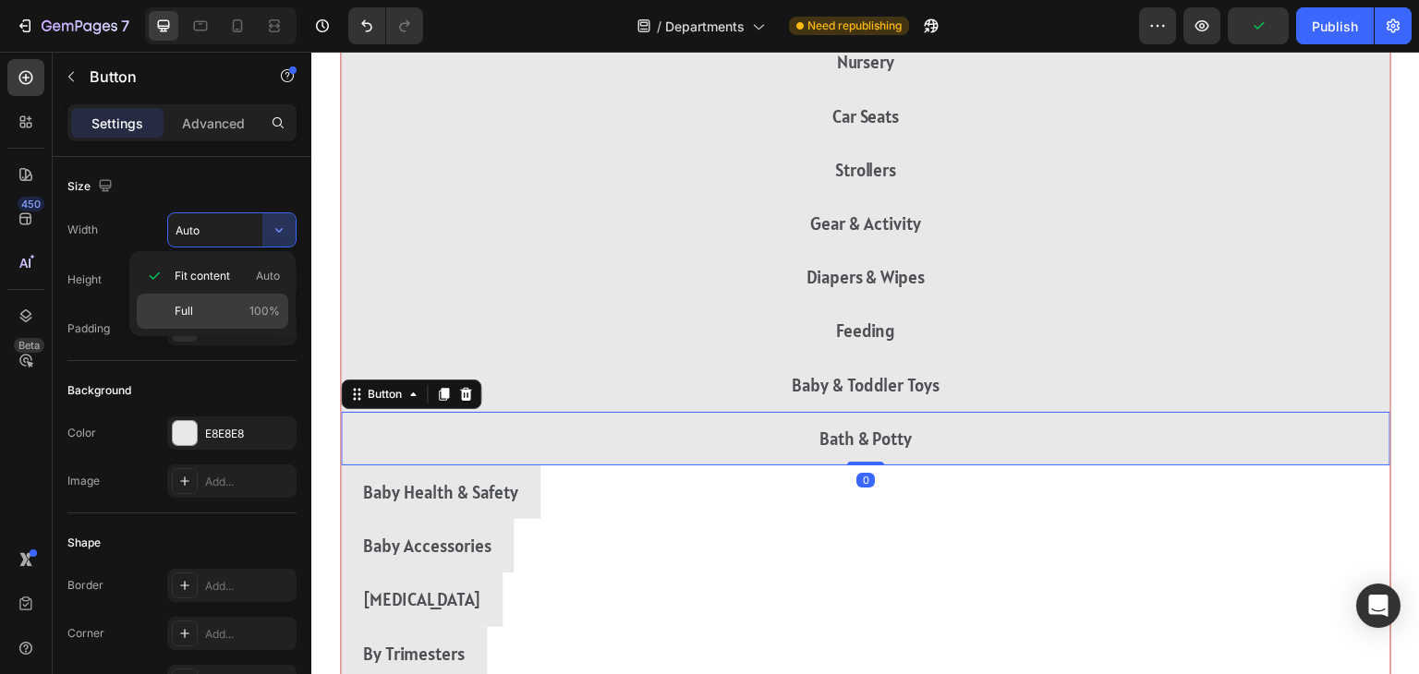
type input "100%"
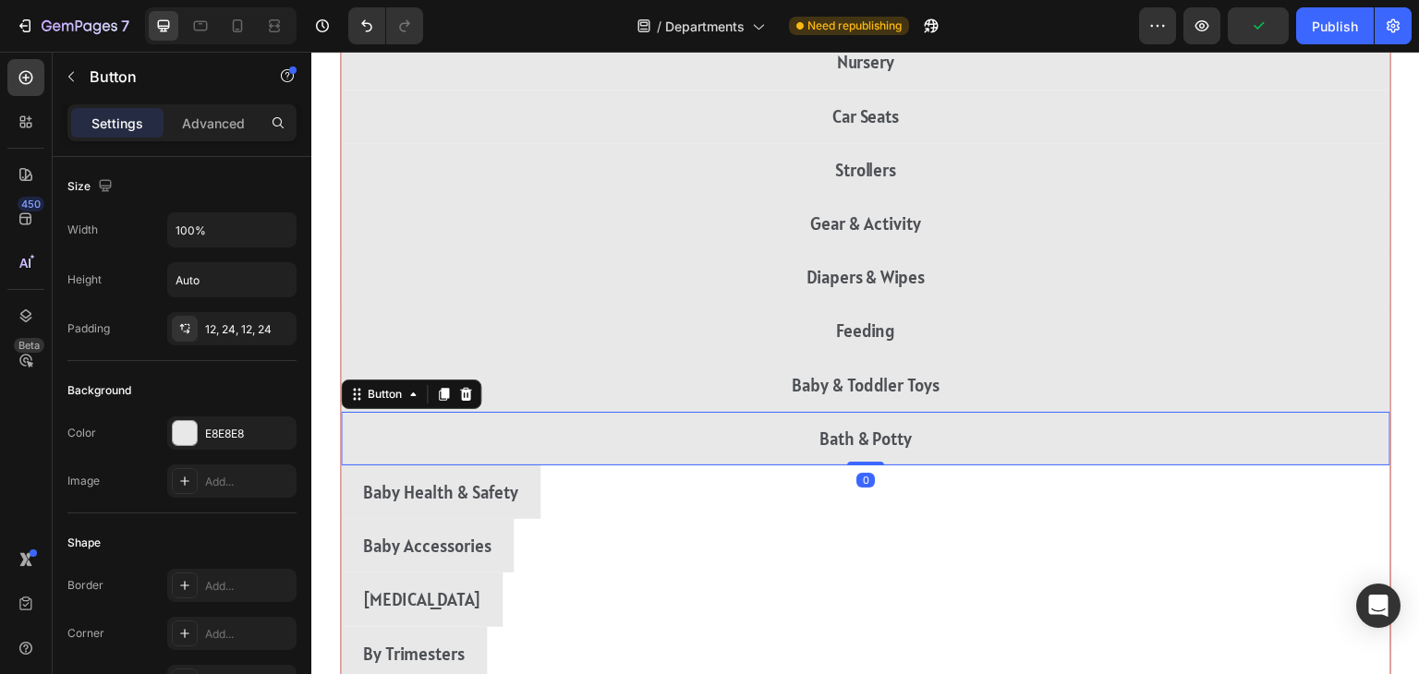
click at [1185, 501] on div "Baby Health & Safety Button" at bounding box center [866, 493] width 1050 height 54
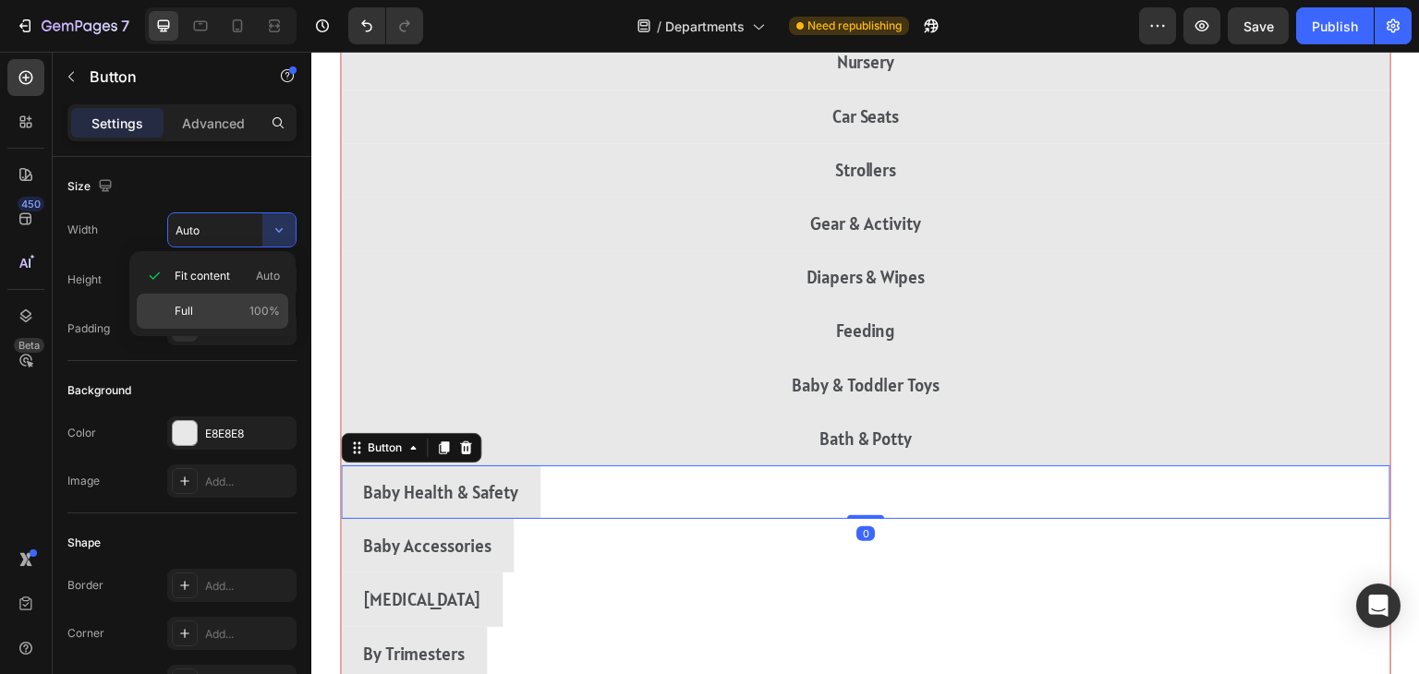
click at [159, 318] on div "Full 100%" at bounding box center [213, 311] width 152 height 35
type input "100%"
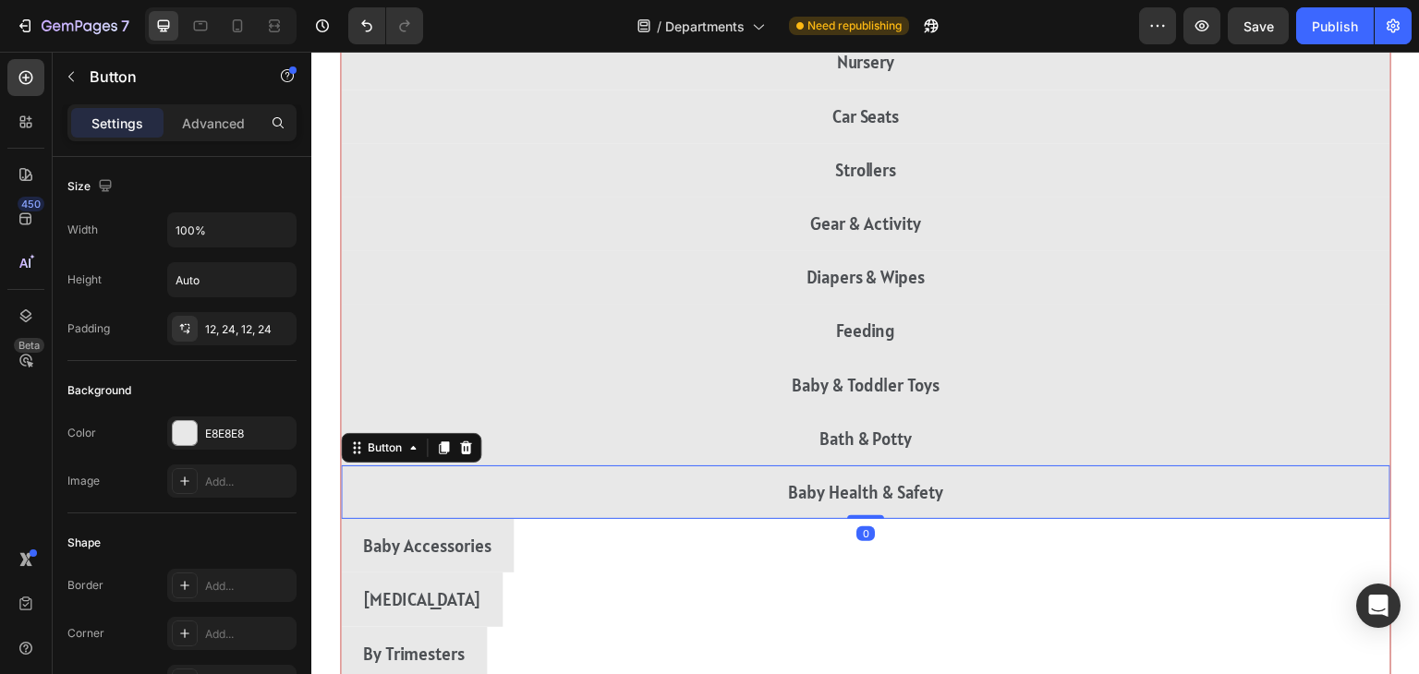
click at [1193, 548] on div "Baby Accessories Button" at bounding box center [866, 546] width 1050 height 54
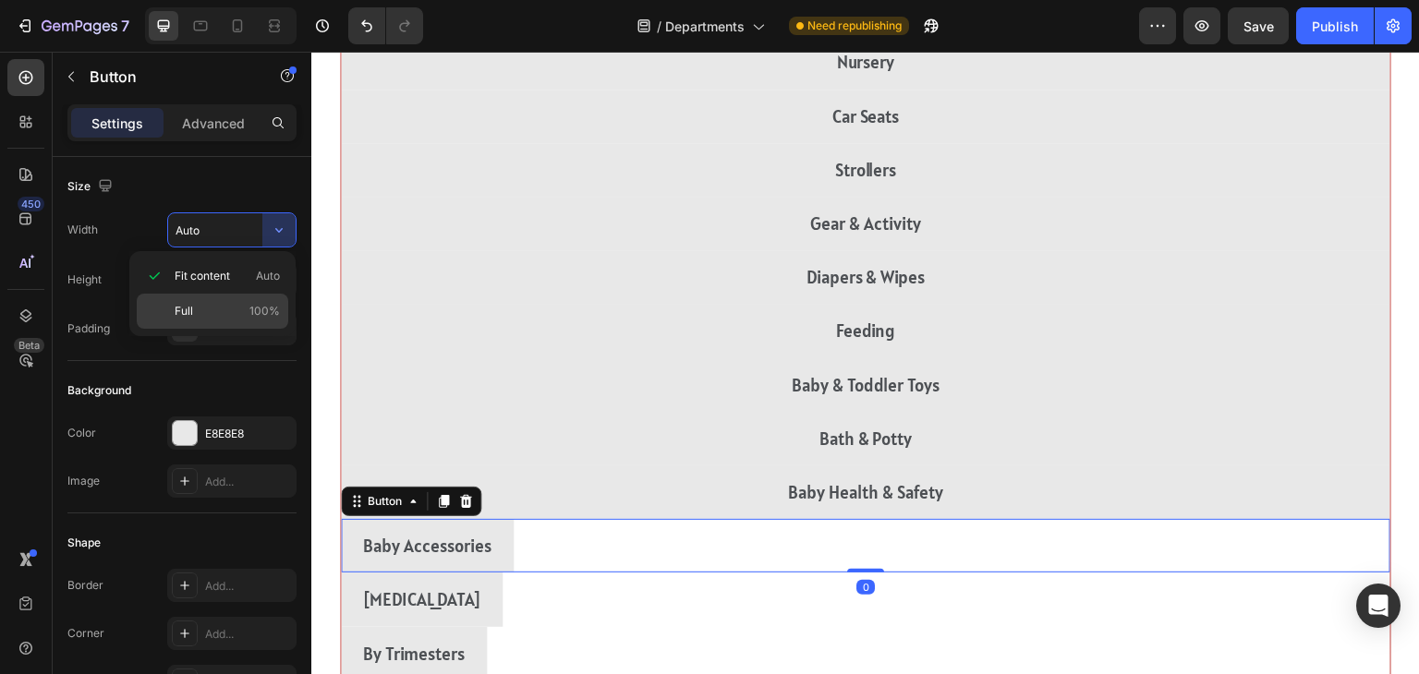
click at [170, 312] on div "Full 100%" at bounding box center [213, 311] width 152 height 35
type input "100%"
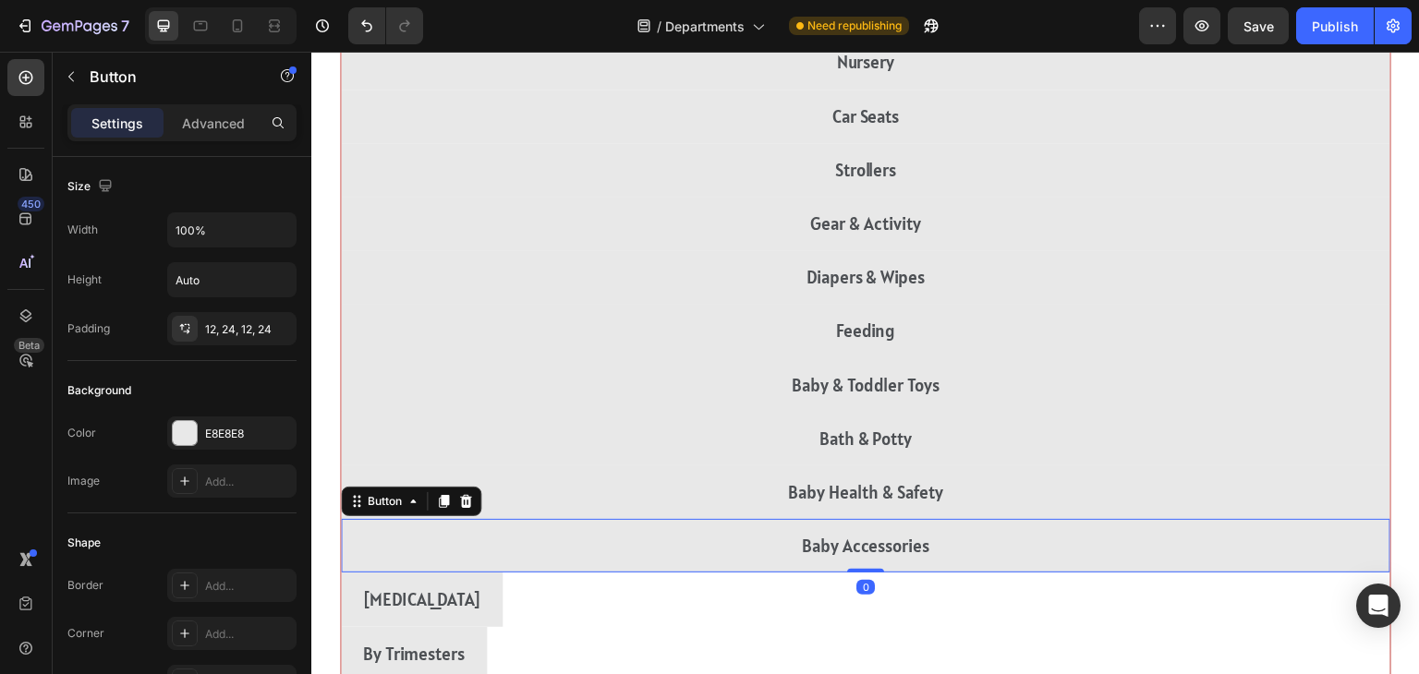
click at [1195, 608] on div "[MEDICAL_DATA] Button" at bounding box center [866, 600] width 1050 height 54
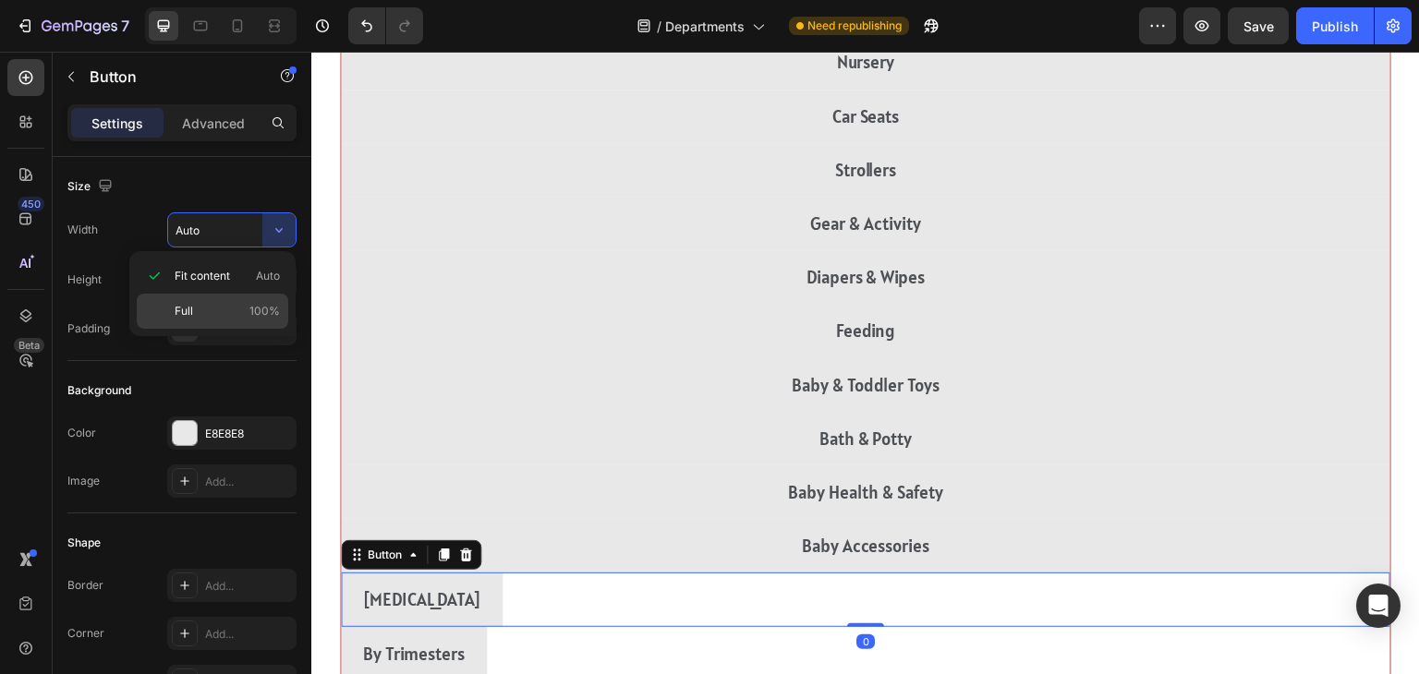
click at [160, 316] on div "Full 100%" at bounding box center [213, 311] width 152 height 35
type input "100%"
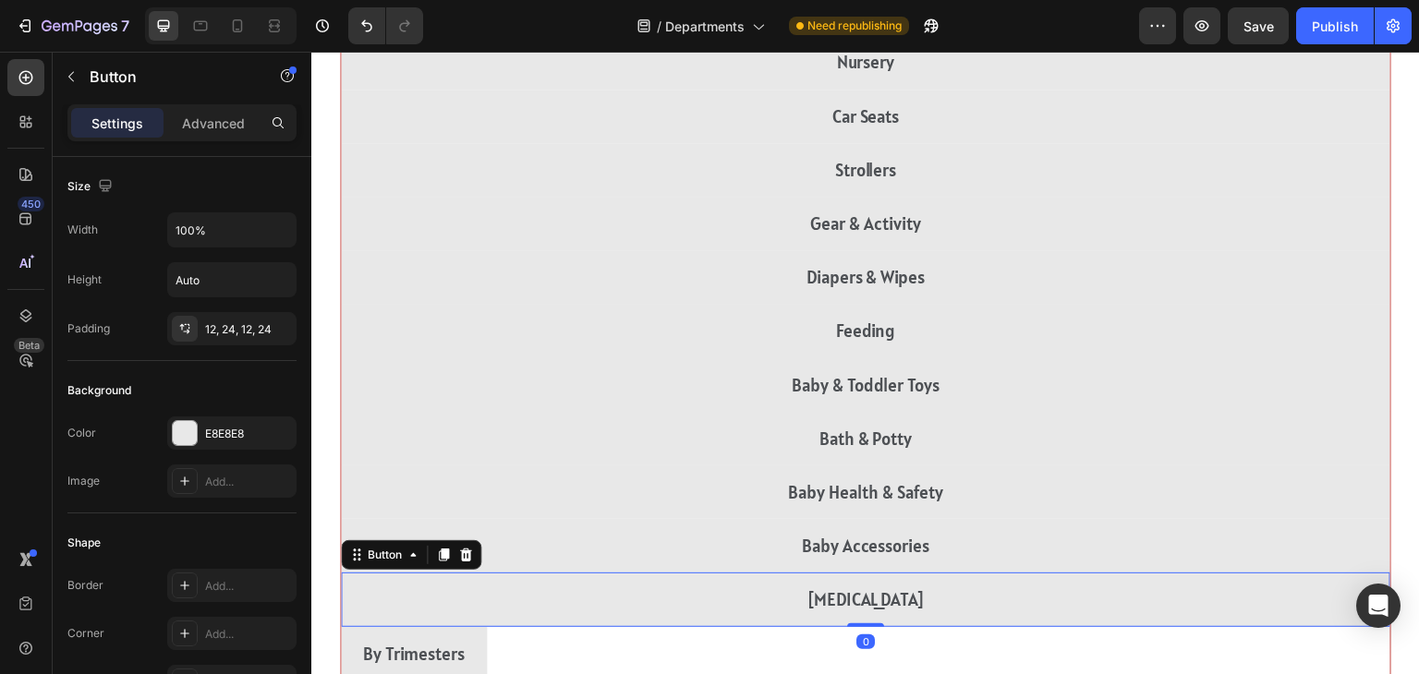
click at [1200, 649] on div "By Trimesters [PERSON_NAME]" at bounding box center [866, 654] width 1050 height 54
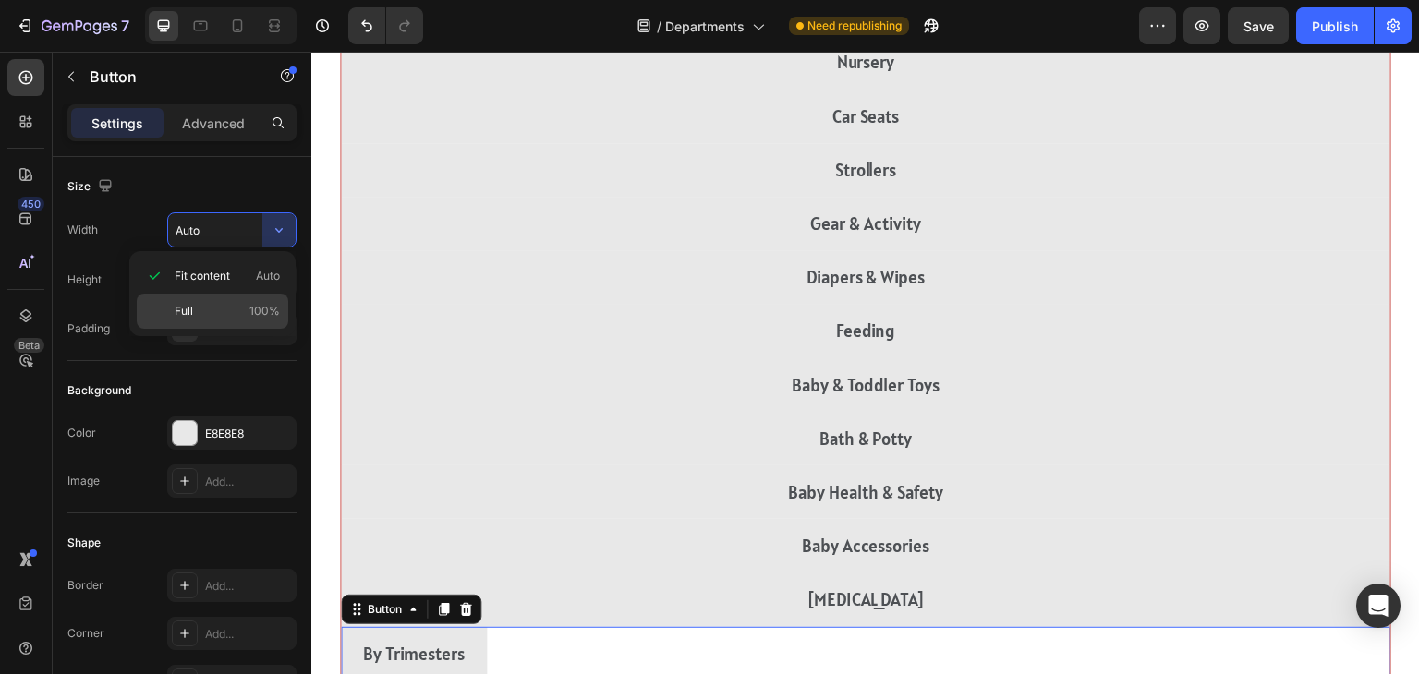
click at [166, 322] on div "Full 100%" at bounding box center [213, 311] width 152 height 35
type input "100%"
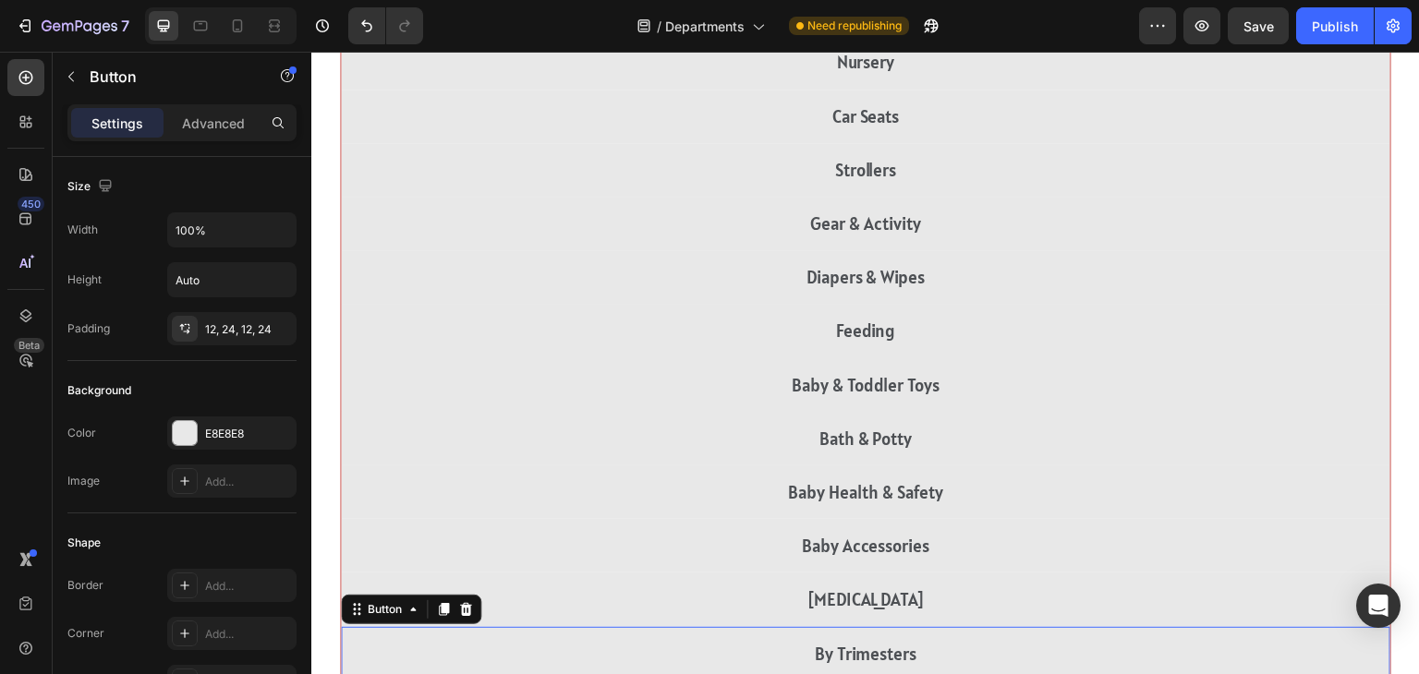
scroll to position [3903, 0]
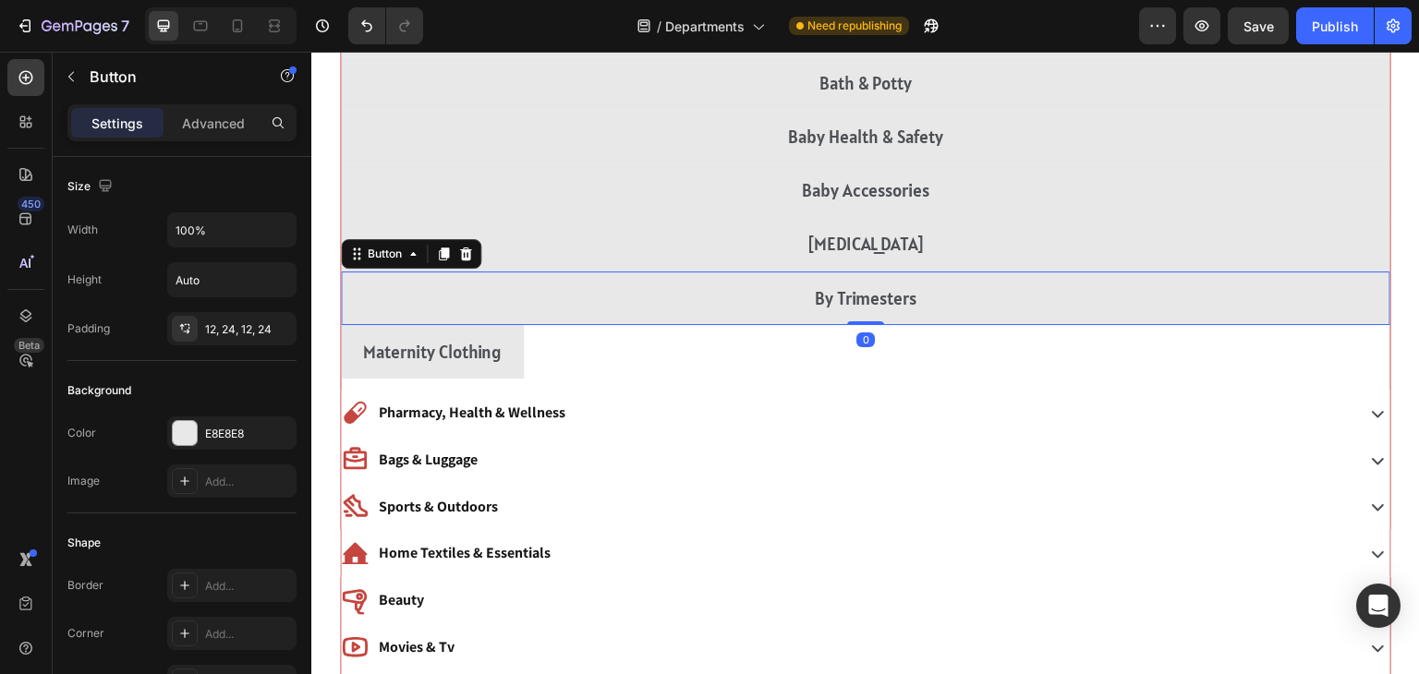
click at [1227, 346] on div "Maternity Clothing Button" at bounding box center [866, 352] width 1050 height 54
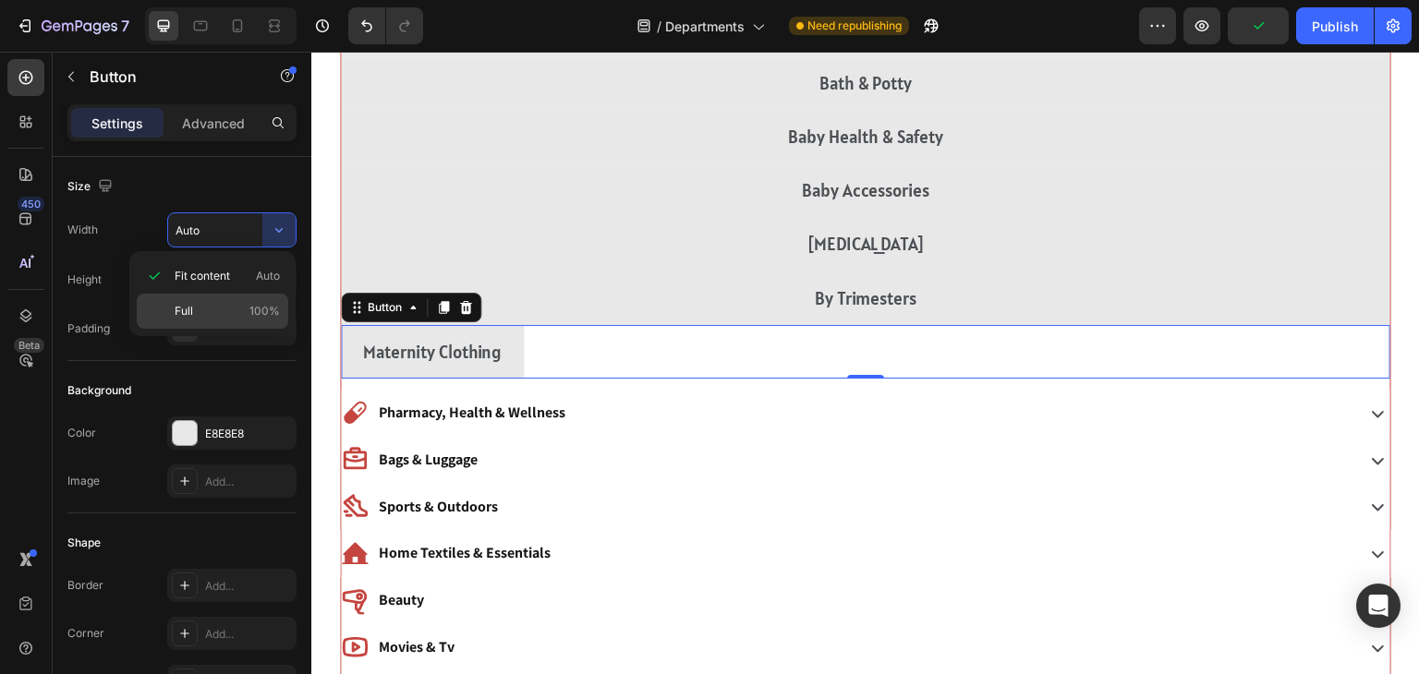
click at [175, 315] on span "Full" at bounding box center [184, 311] width 18 height 17
type input "100%"
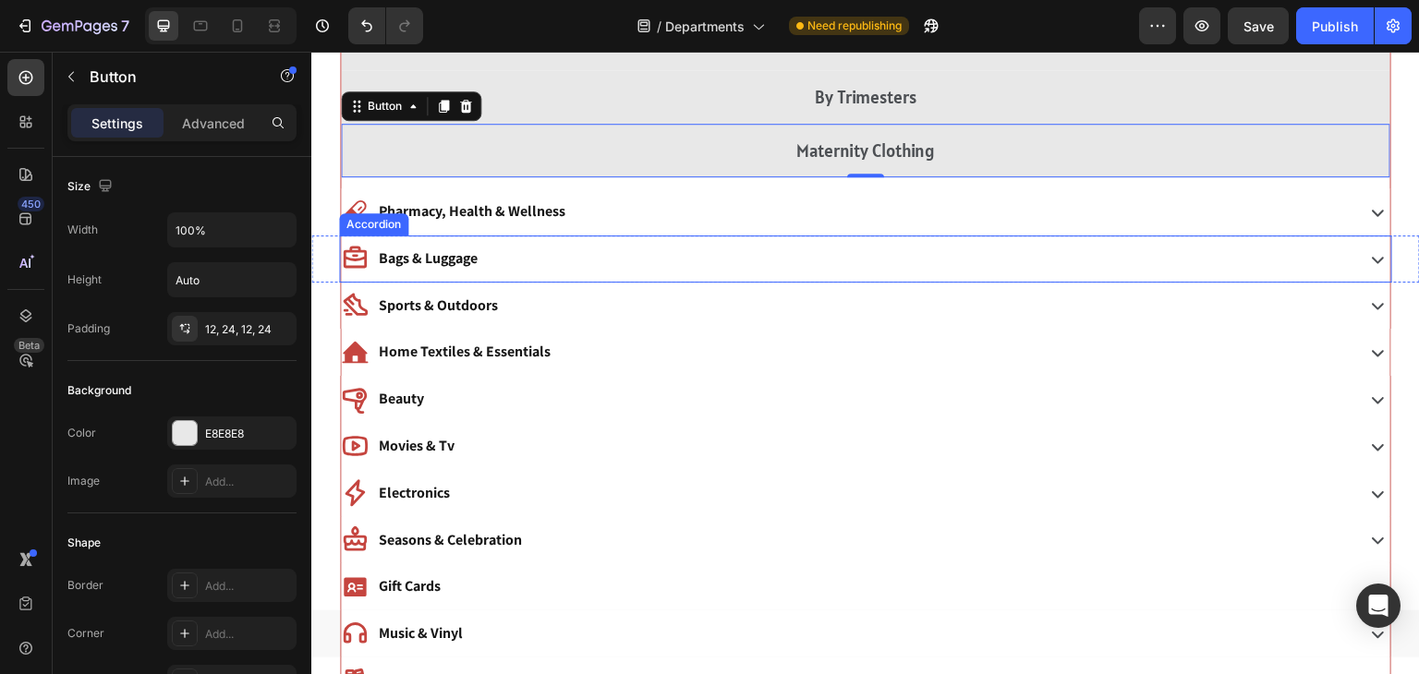
scroll to position [4113, 0]
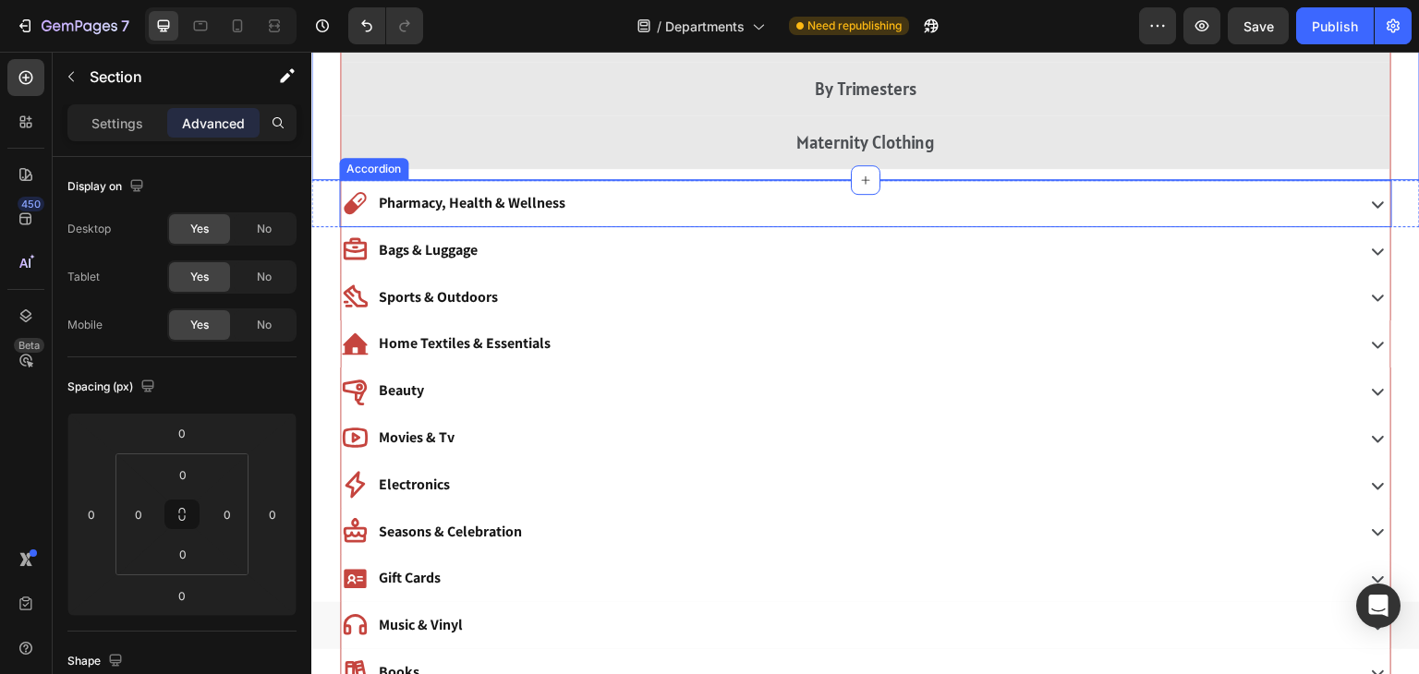
click at [584, 210] on div "Pharmacy, Health & Wellness" at bounding box center [846, 204] width 1010 height 32
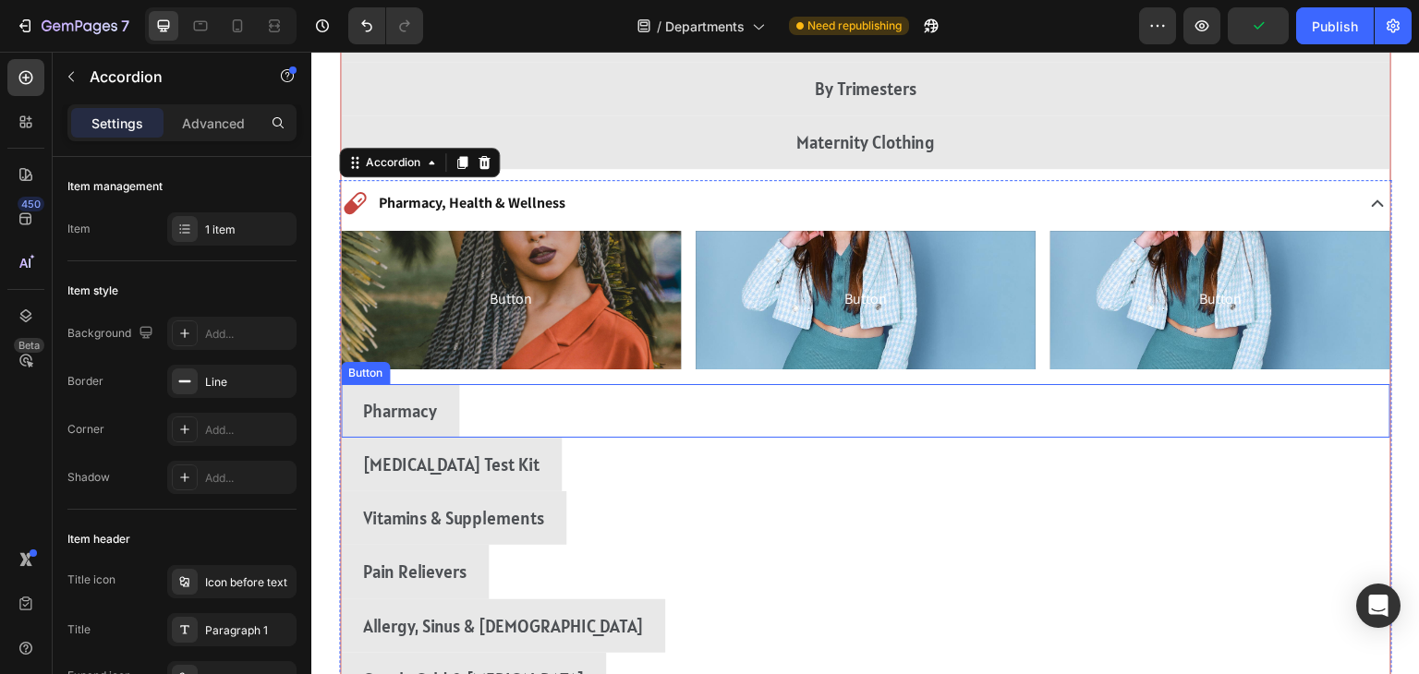
click at [537, 384] on div "Pharmacy Button" at bounding box center [866, 411] width 1050 height 54
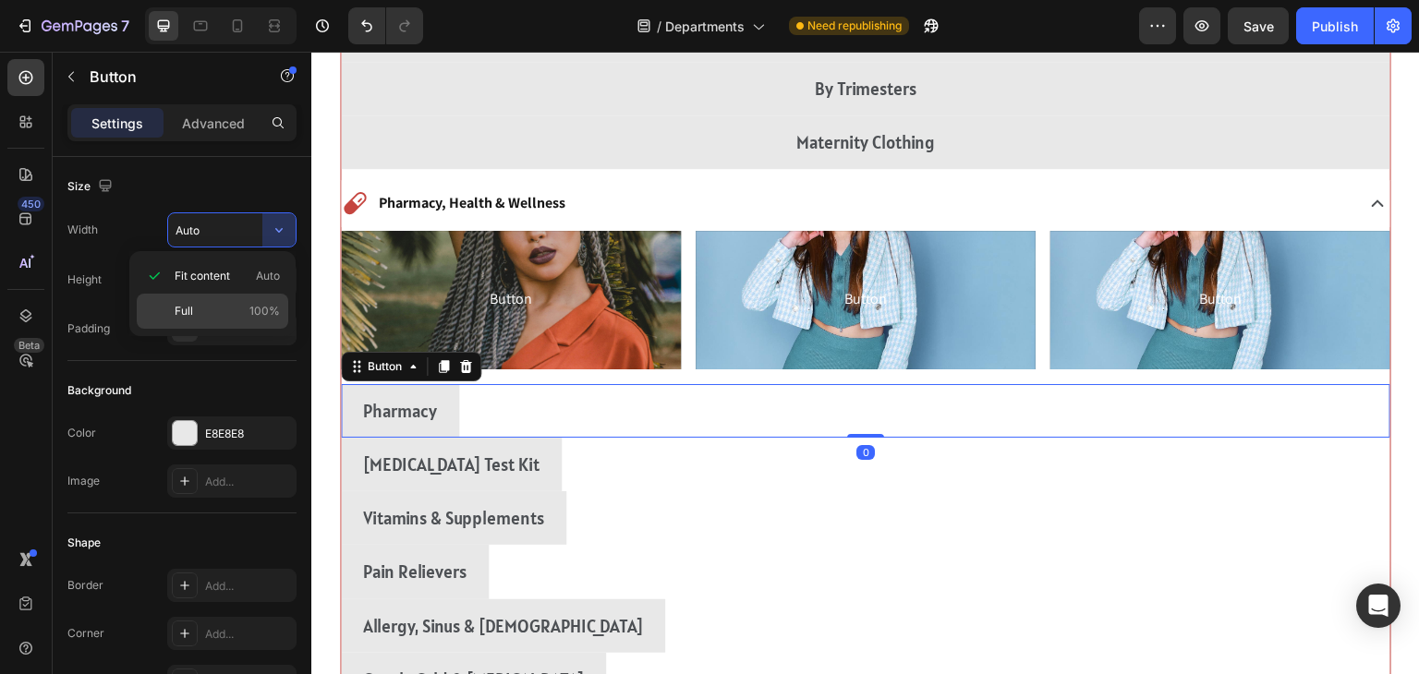
click at [190, 308] on span "Full" at bounding box center [184, 311] width 18 height 17
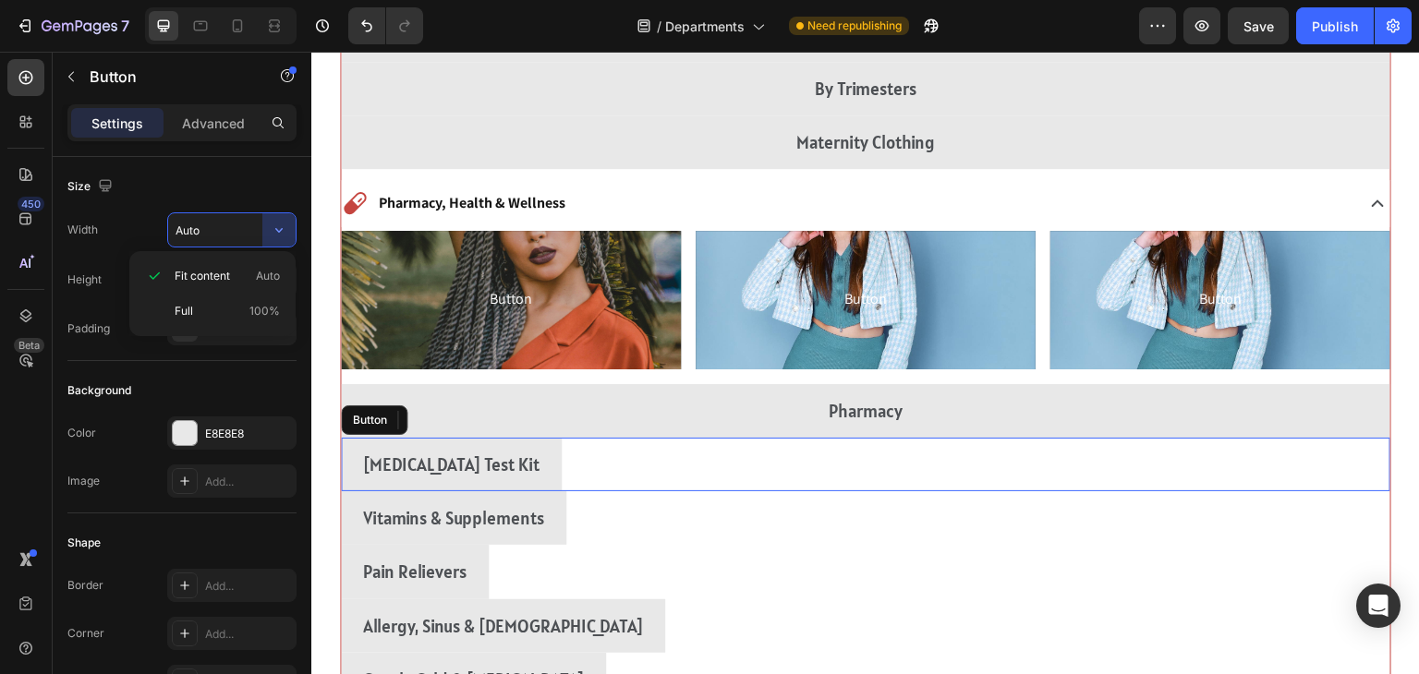
click at [1224, 453] on div "[MEDICAL_DATA] Test Kit Button" at bounding box center [866, 465] width 1050 height 54
click at [192, 310] on p "Full 100%" at bounding box center [227, 311] width 105 height 17
type input "100%"
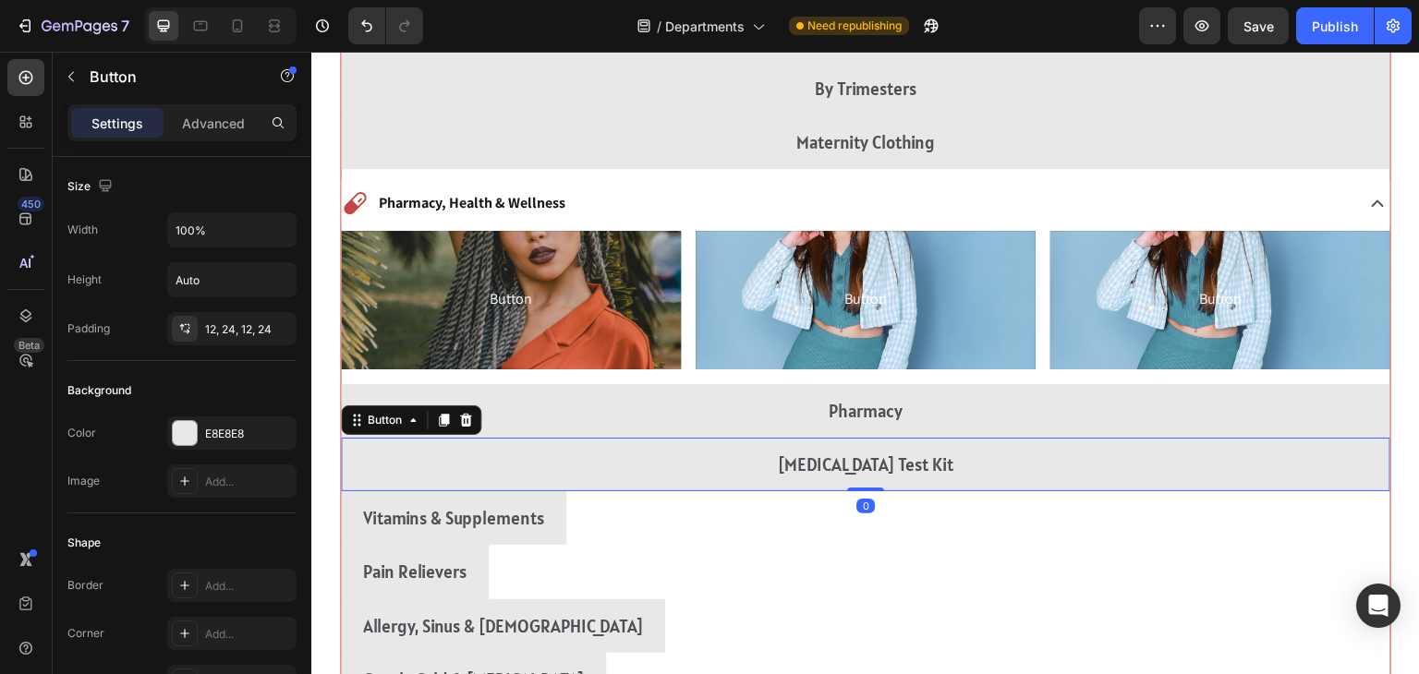
click at [1201, 515] on div "Vitamins & Supplements Button" at bounding box center [866, 518] width 1050 height 54
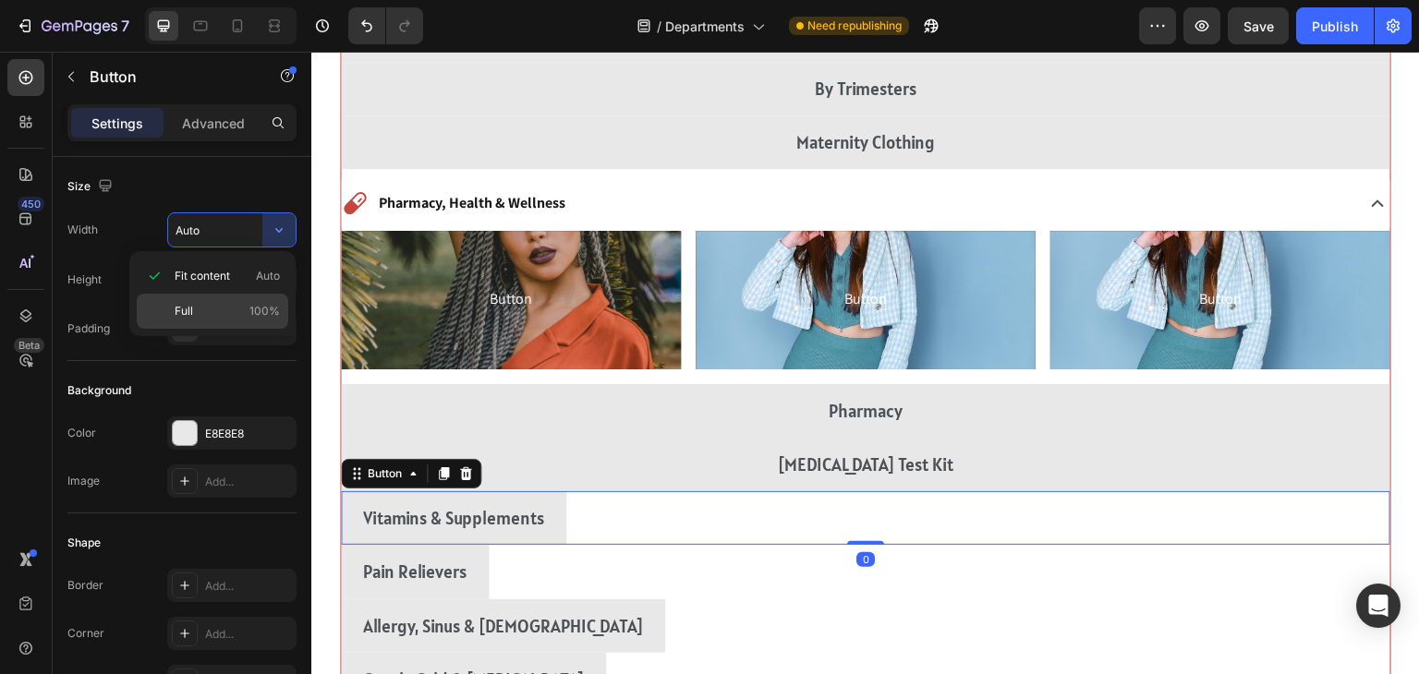
click at [186, 313] on span "Full" at bounding box center [184, 311] width 18 height 17
type input "100%"
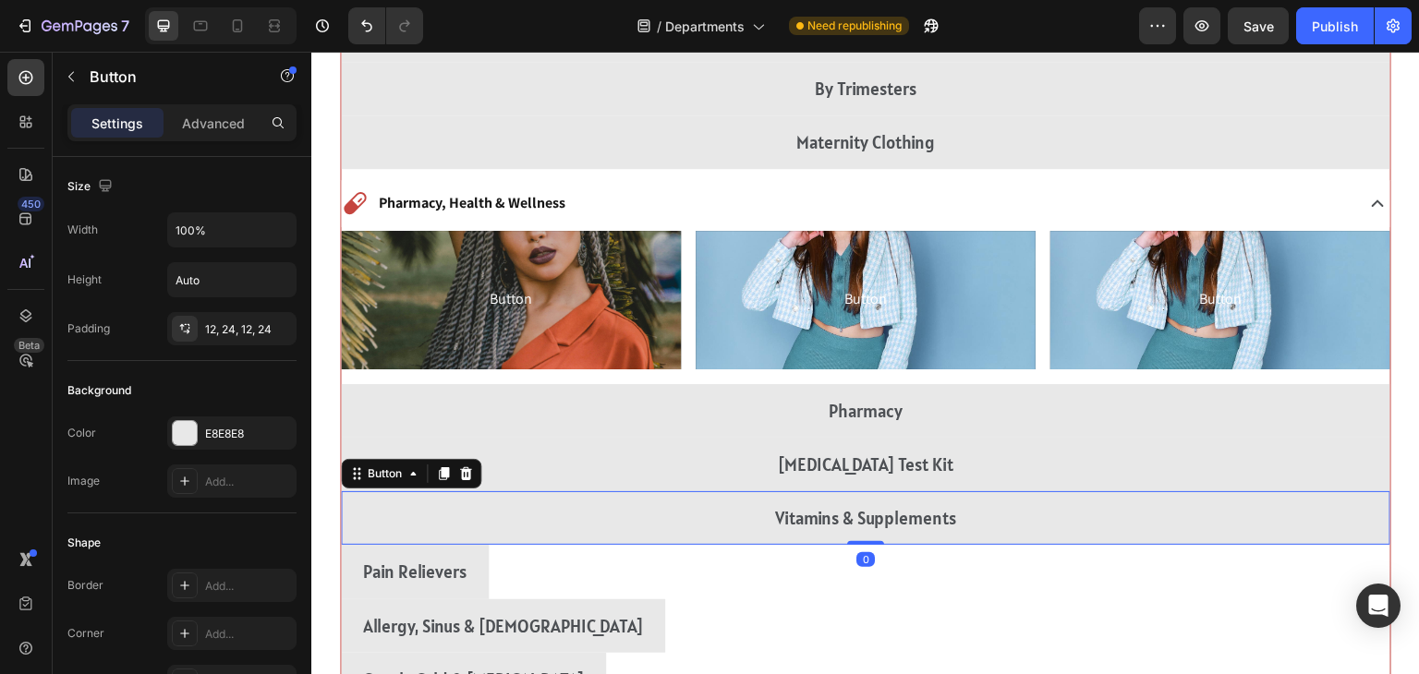
click at [1201, 563] on div "Pain Relievers Button" at bounding box center [866, 572] width 1050 height 54
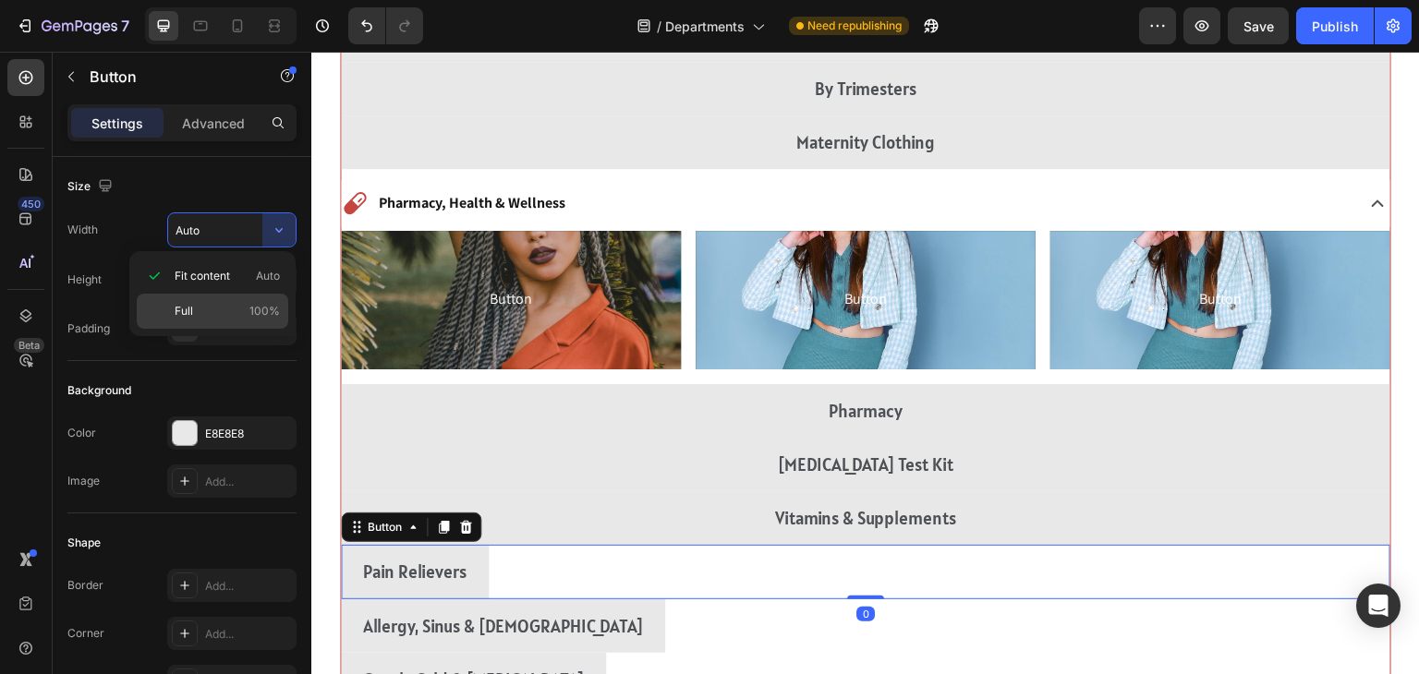
click at [165, 313] on div "Full 100%" at bounding box center [213, 311] width 152 height 35
type input "100%"
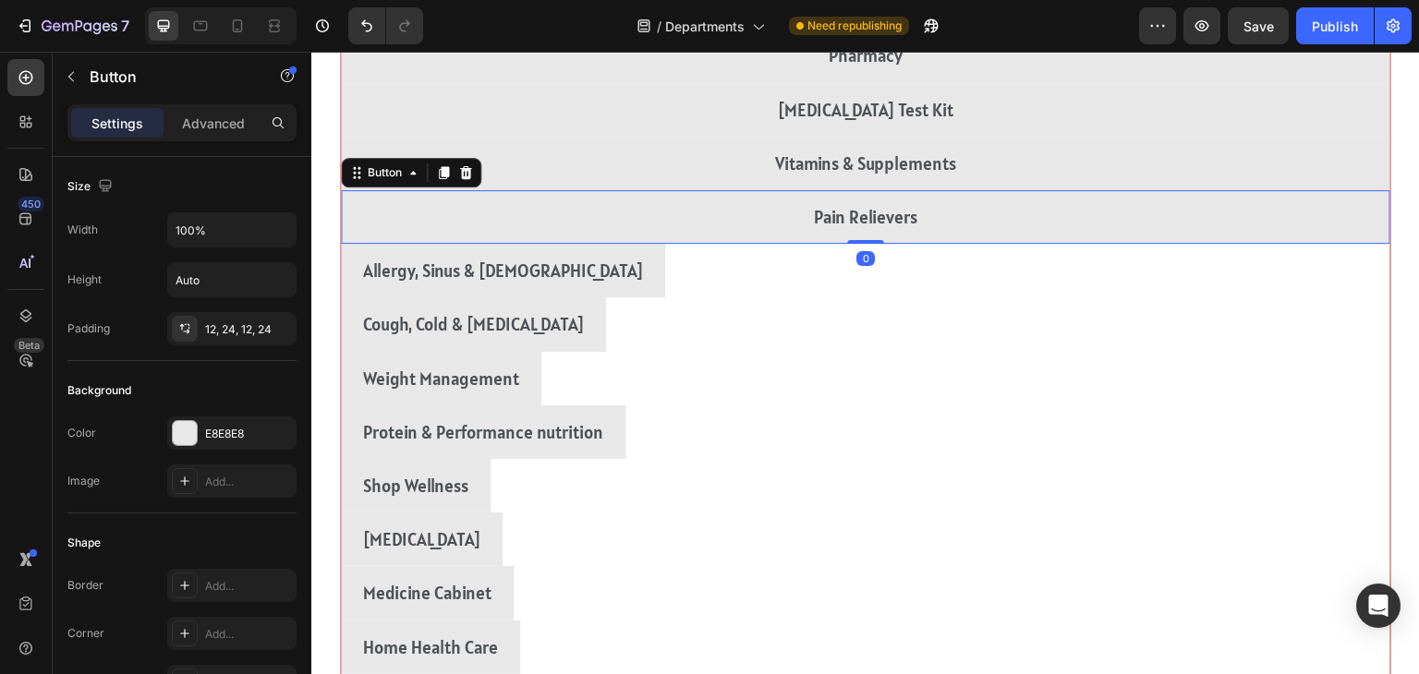
scroll to position [4482, 0]
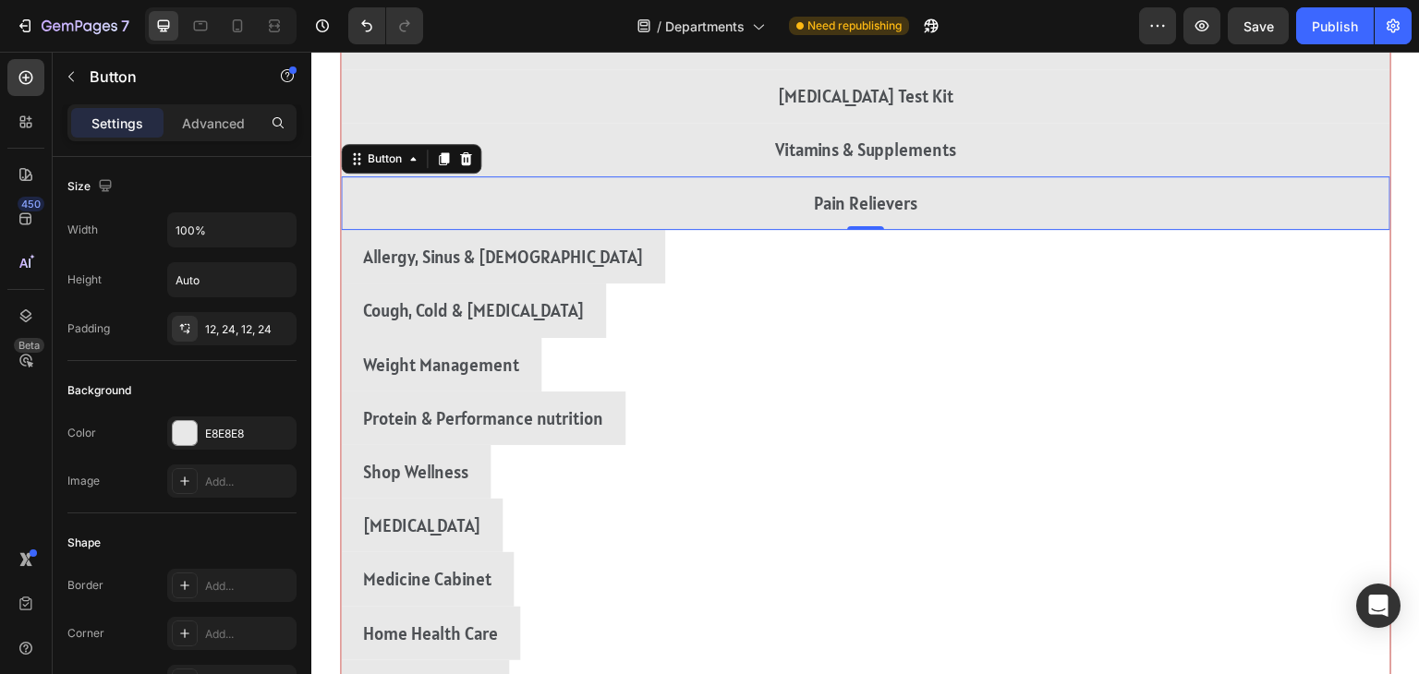
click at [1226, 263] on div "Allergy, Sinus & [MEDICAL_DATA] Button" at bounding box center [866, 257] width 1050 height 54
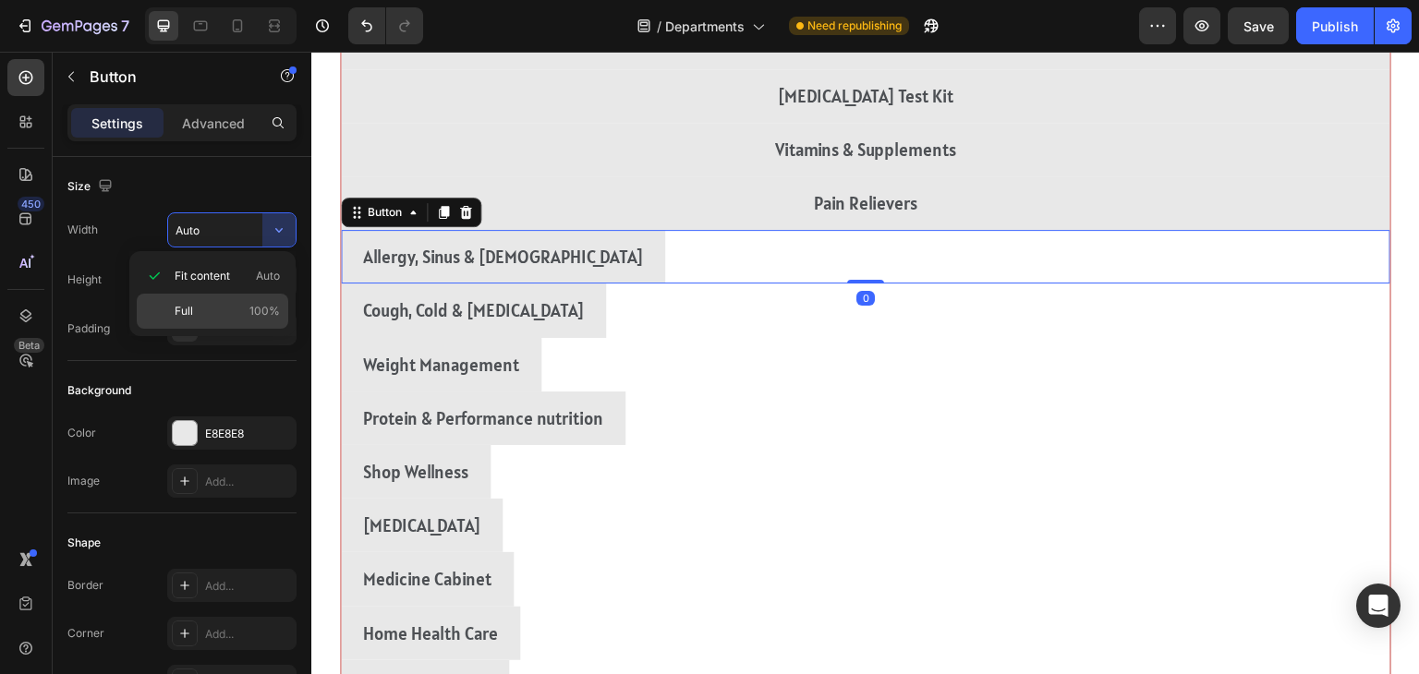
click at [168, 303] on div "Full 100%" at bounding box center [213, 311] width 152 height 35
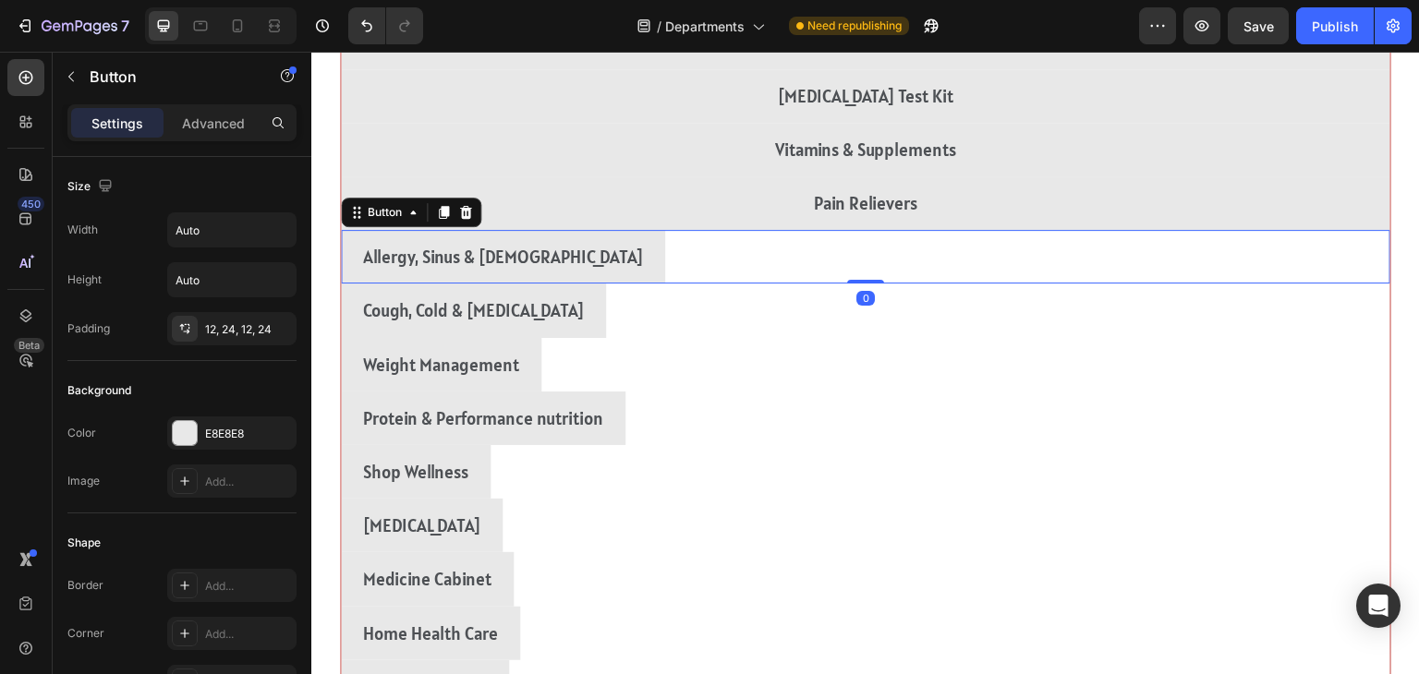
type input "100%"
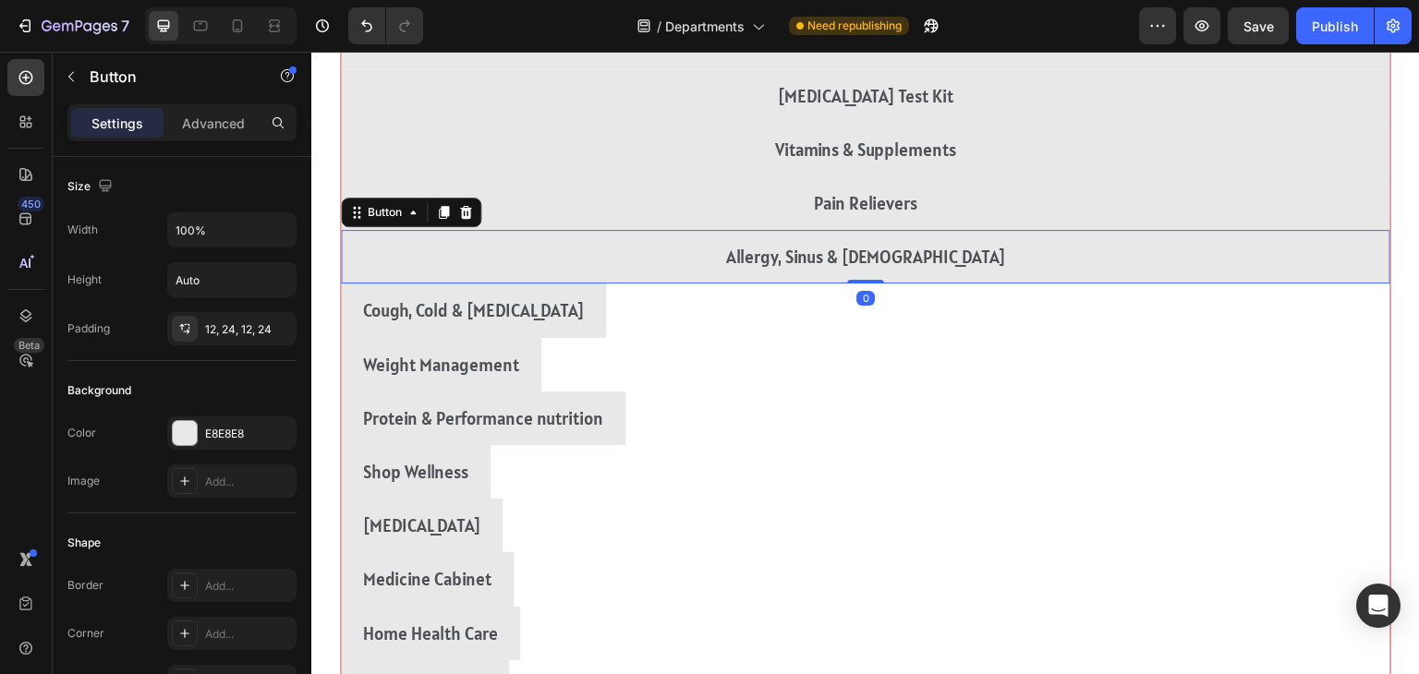
click at [1214, 321] on div "Cough, Cold & [MEDICAL_DATA] Button" at bounding box center [866, 311] width 1050 height 54
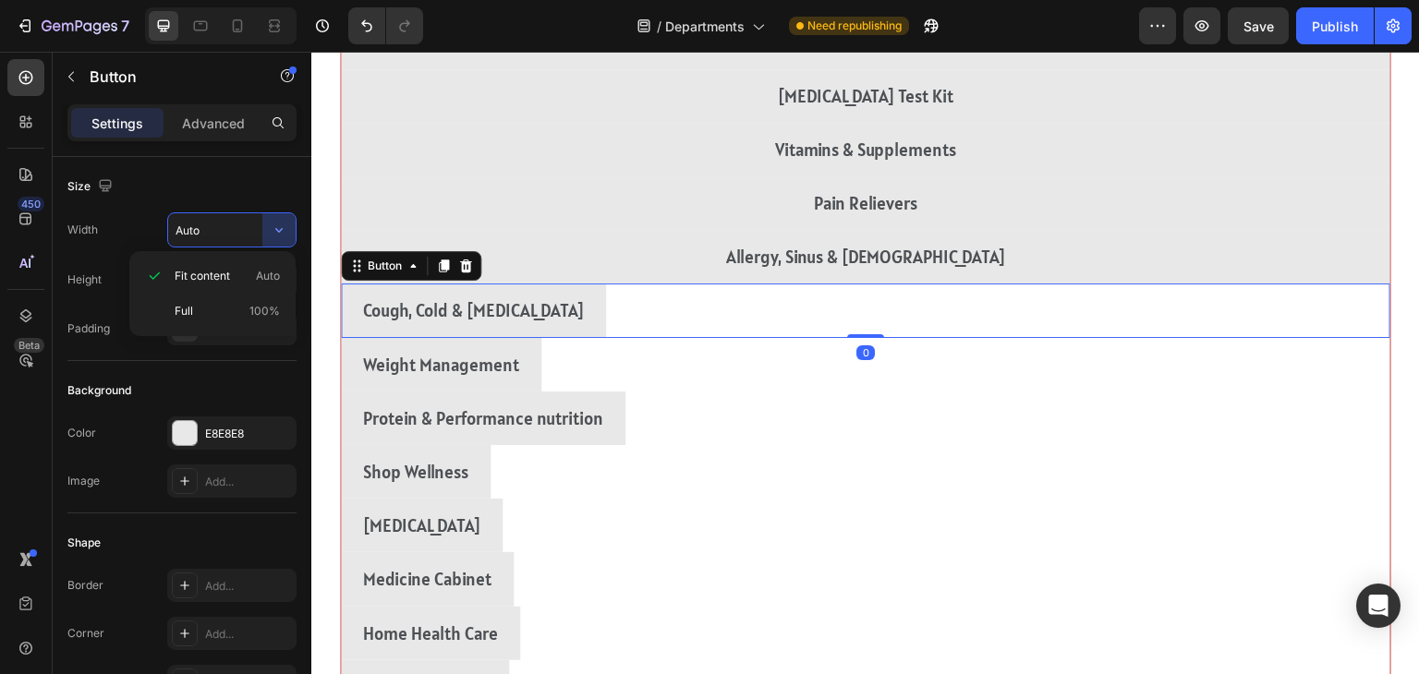
click at [1223, 310] on div "Cough, Cold & [MEDICAL_DATA] Button 0" at bounding box center [866, 311] width 1050 height 54
click at [170, 310] on div "Full 100%" at bounding box center [213, 311] width 152 height 35
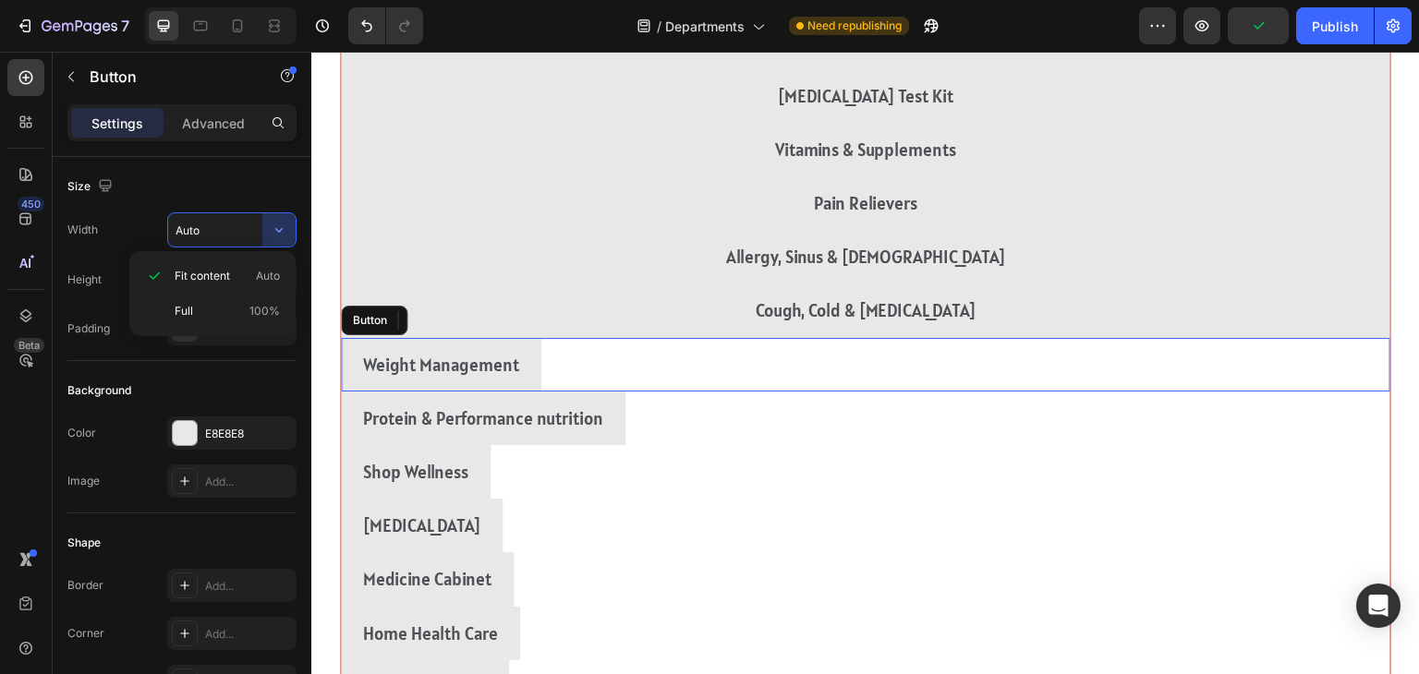
click at [1195, 357] on div "[MEDICAL_DATA] Button" at bounding box center [866, 365] width 1050 height 54
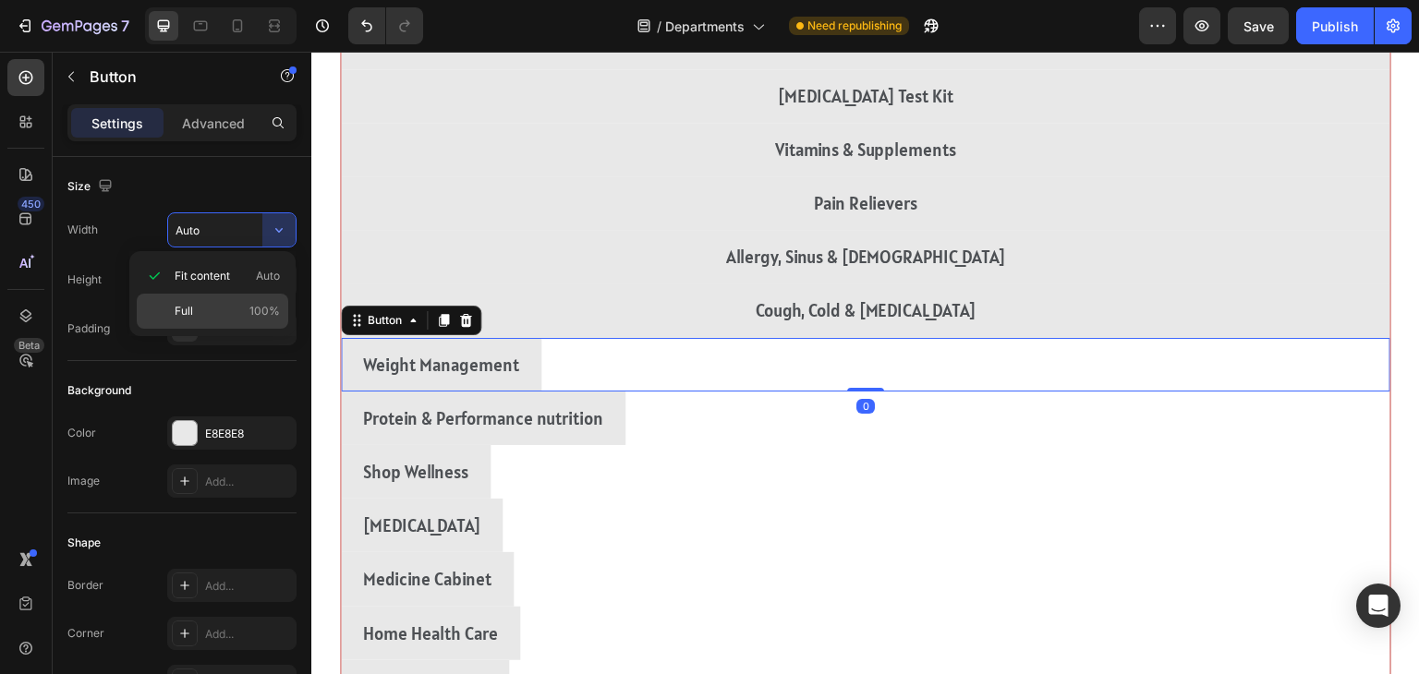
click at [166, 306] on div "Full 100%" at bounding box center [213, 311] width 152 height 35
type input "100%"
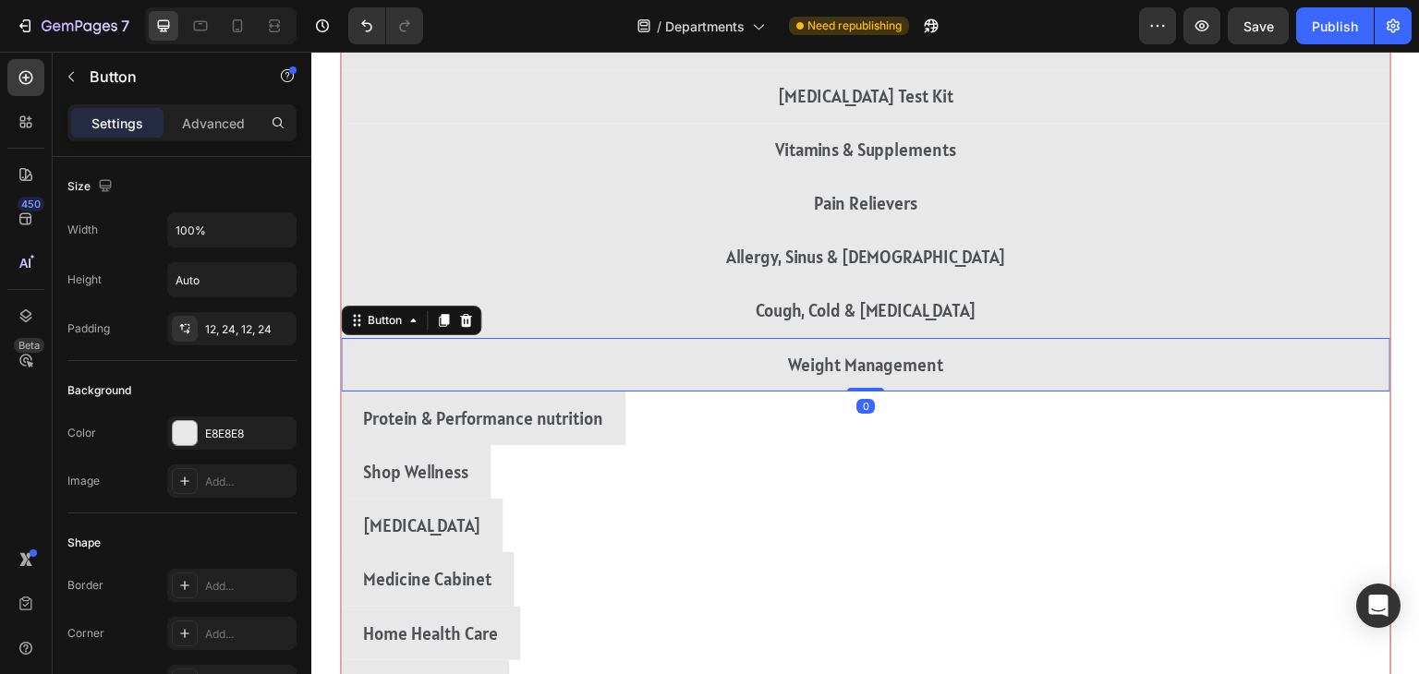
click at [1171, 427] on div "Protein & Performance nutrition Button" at bounding box center [866, 419] width 1050 height 54
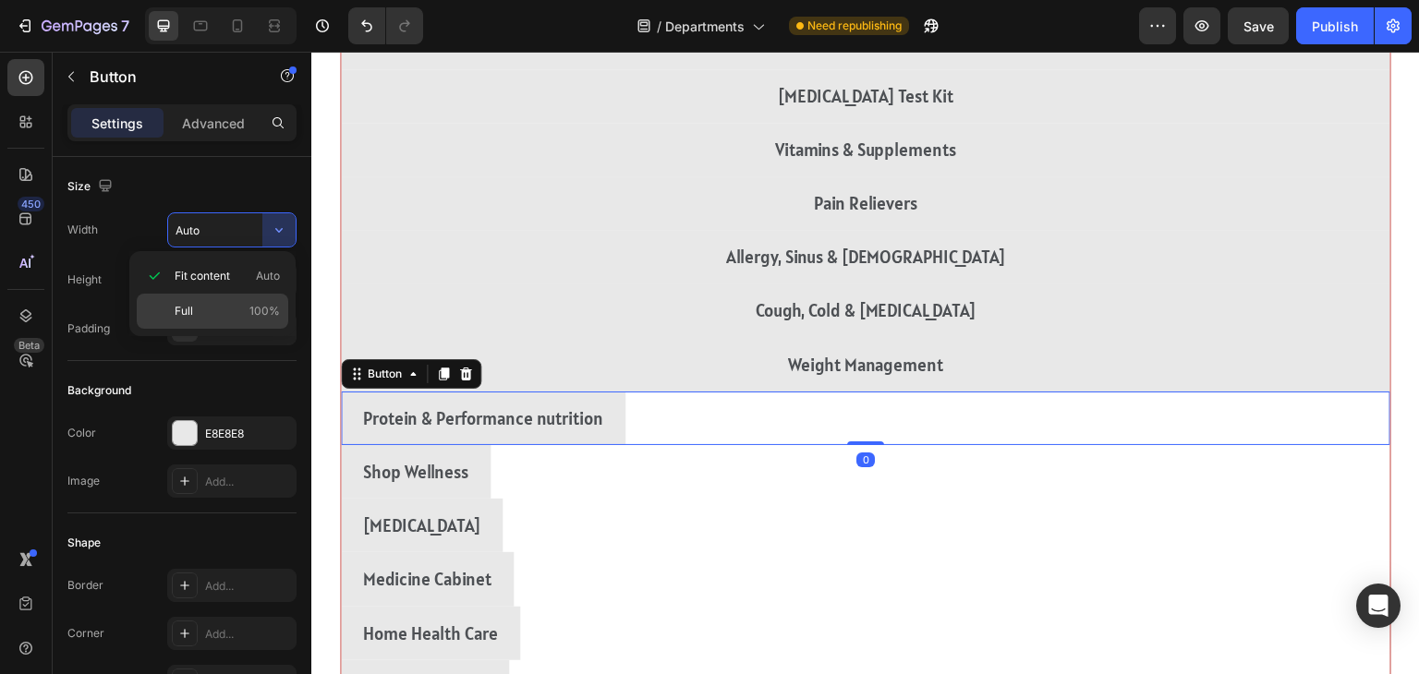
click at [162, 312] on div "Full 100%" at bounding box center [213, 311] width 152 height 35
type input "100%"
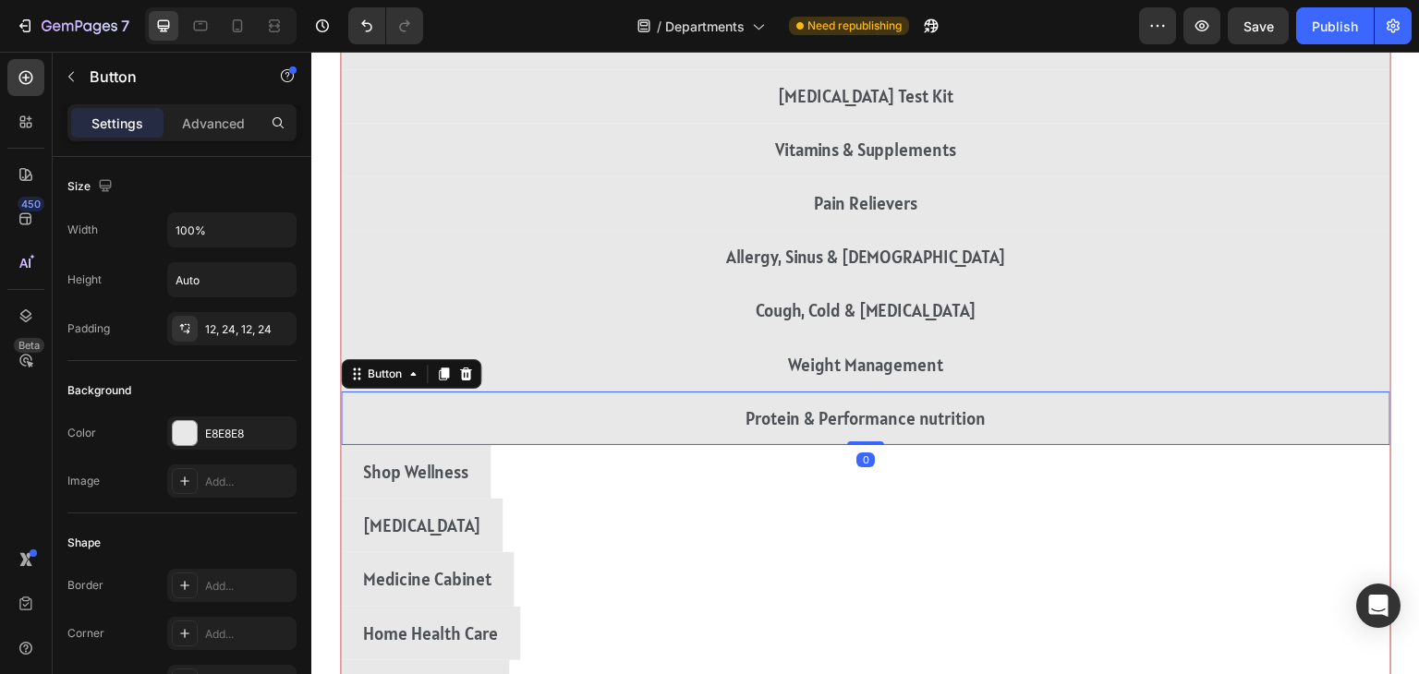
click at [1178, 489] on div "Shop Wellness Button" at bounding box center [866, 472] width 1050 height 54
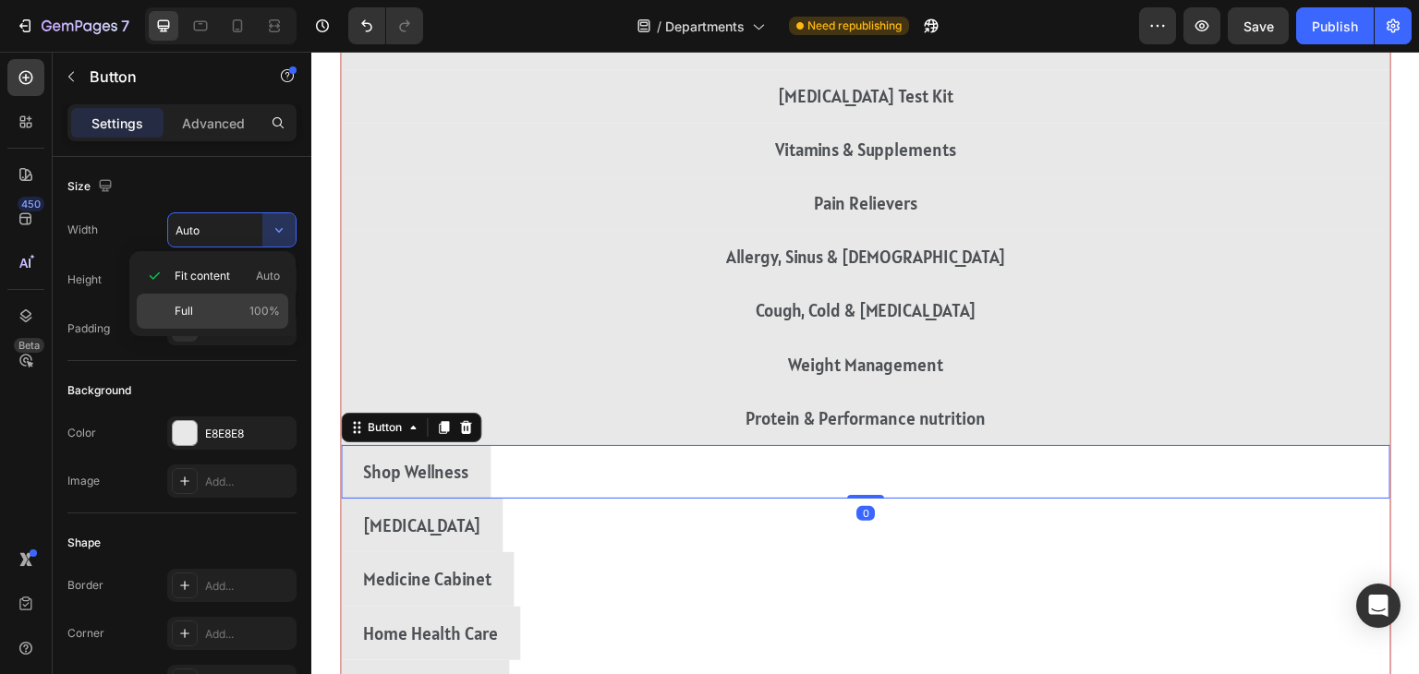
click at [157, 302] on div "Full 100%" at bounding box center [213, 311] width 152 height 35
type input "100%"
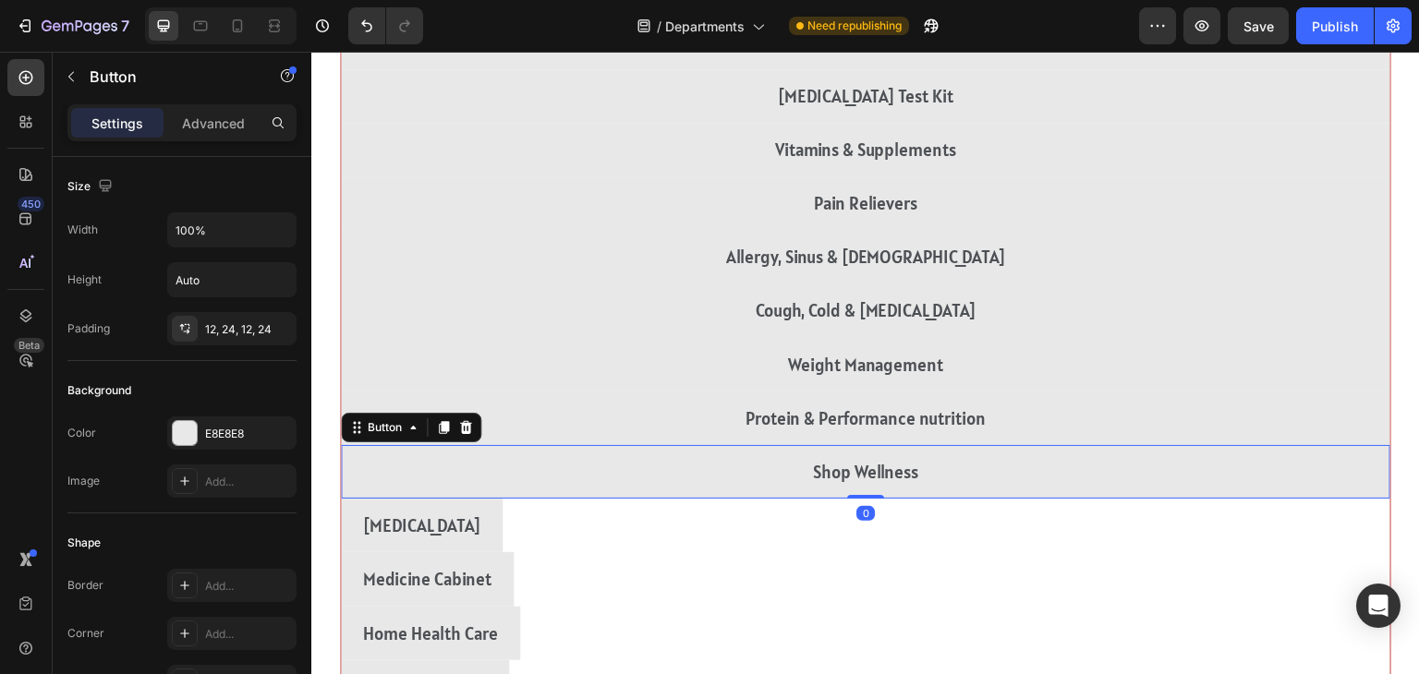
click at [1180, 525] on div "[MEDICAL_DATA] Button" at bounding box center [866, 526] width 1050 height 54
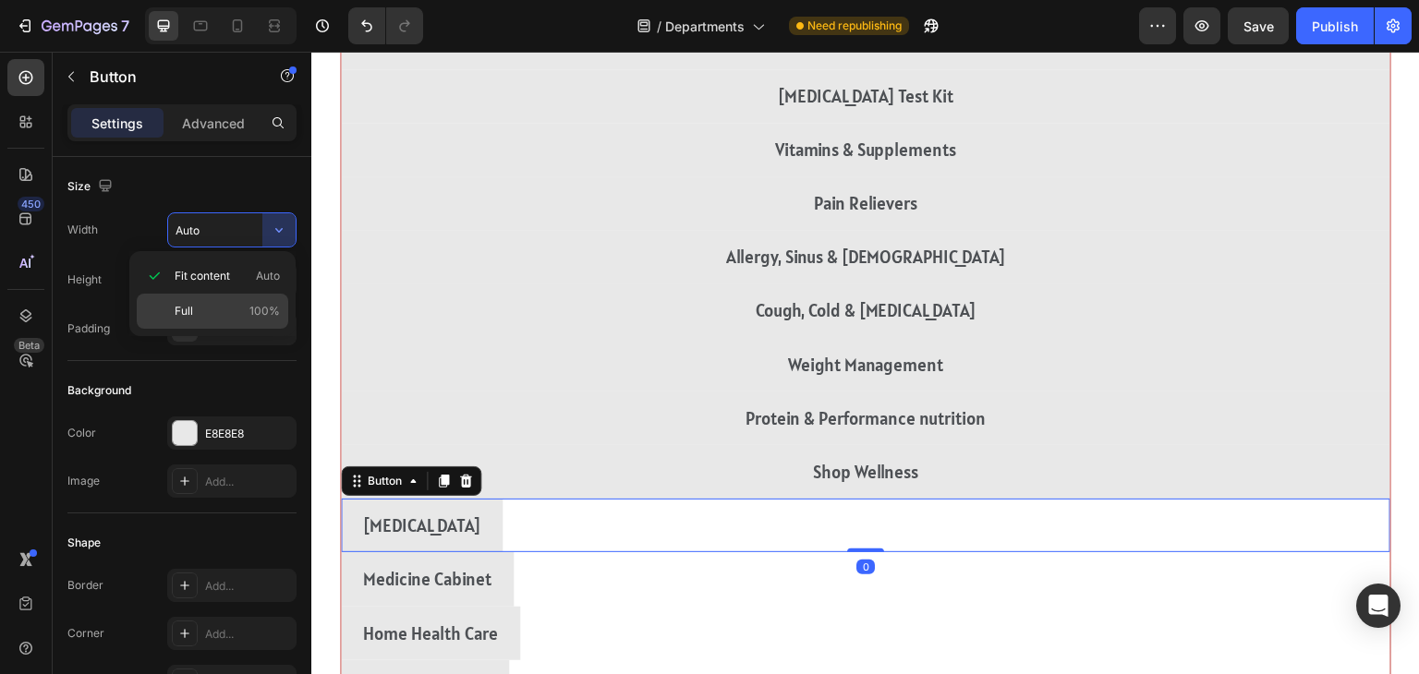
click at [155, 313] on div "Full 100%" at bounding box center [213, 311] width 152 height 35
type input "100%"
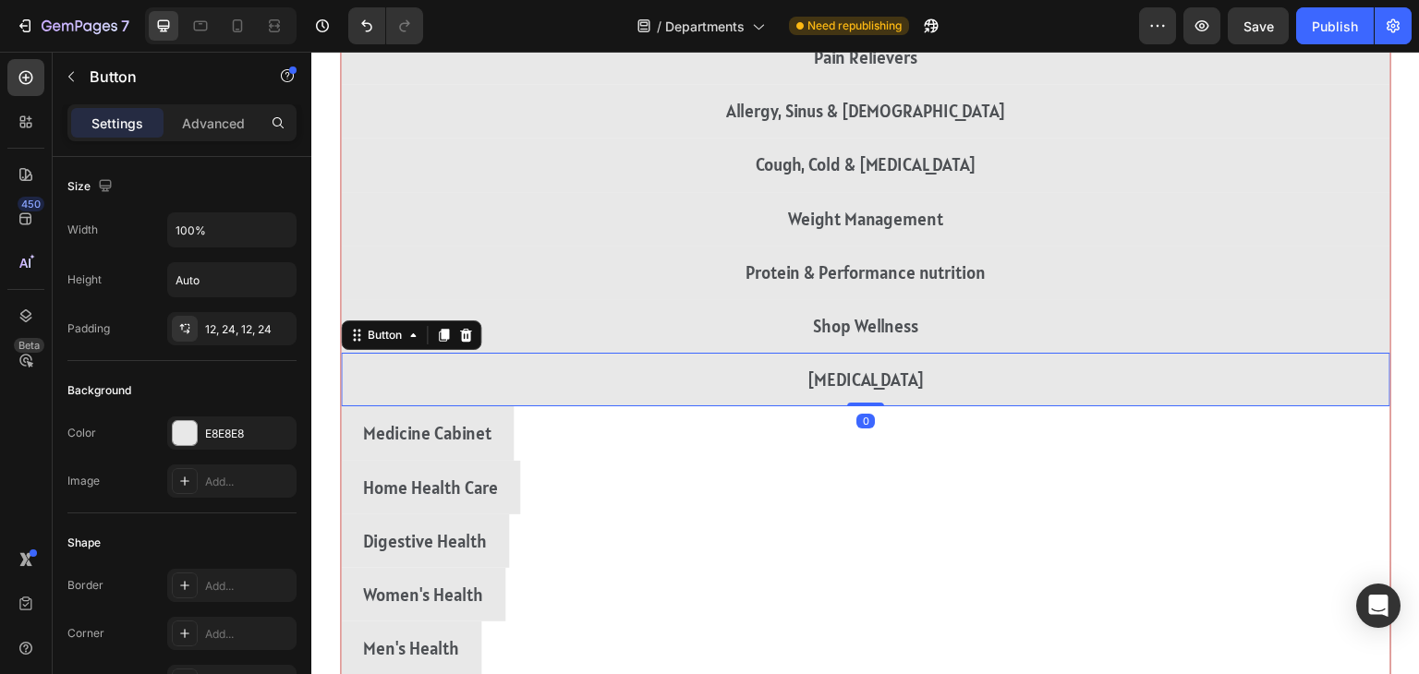
scroll to position [4904, 0]
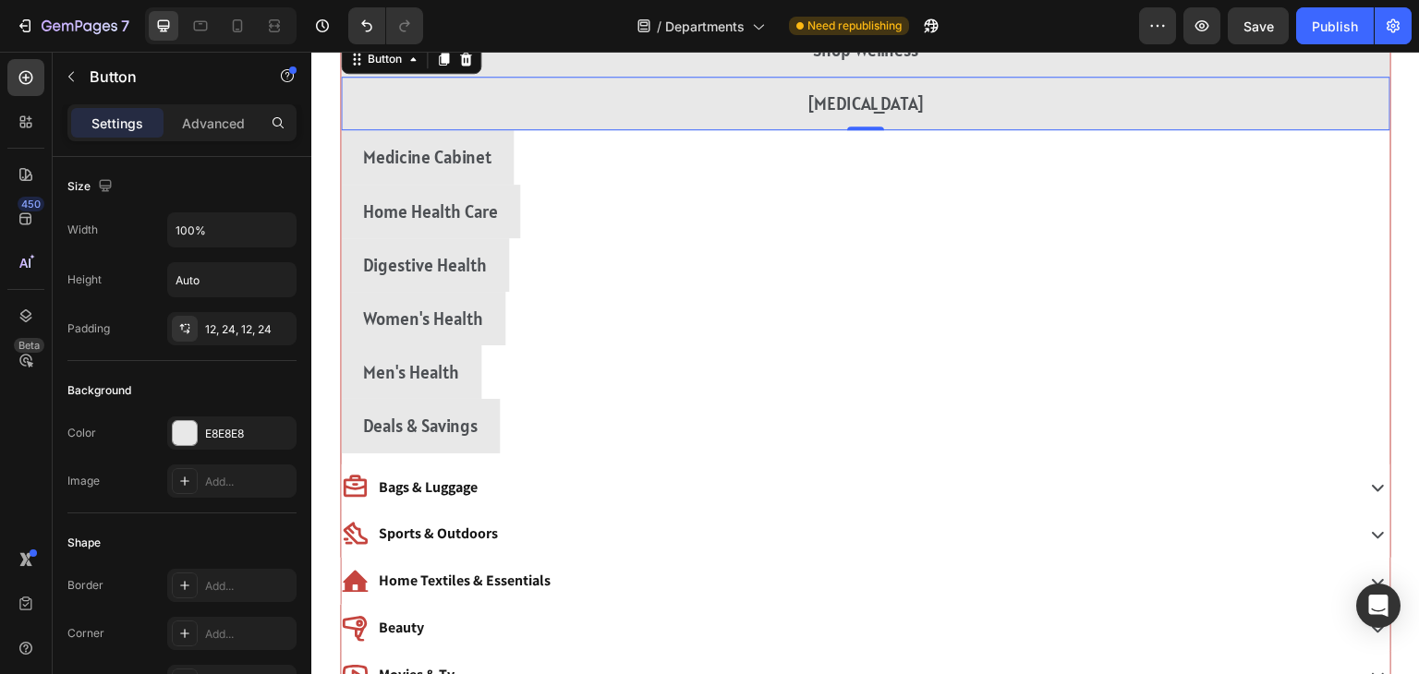
click at [1207, 163] on div "Medicine Cabinet Button" at bounding box center [866, 157] width 1050 height 54
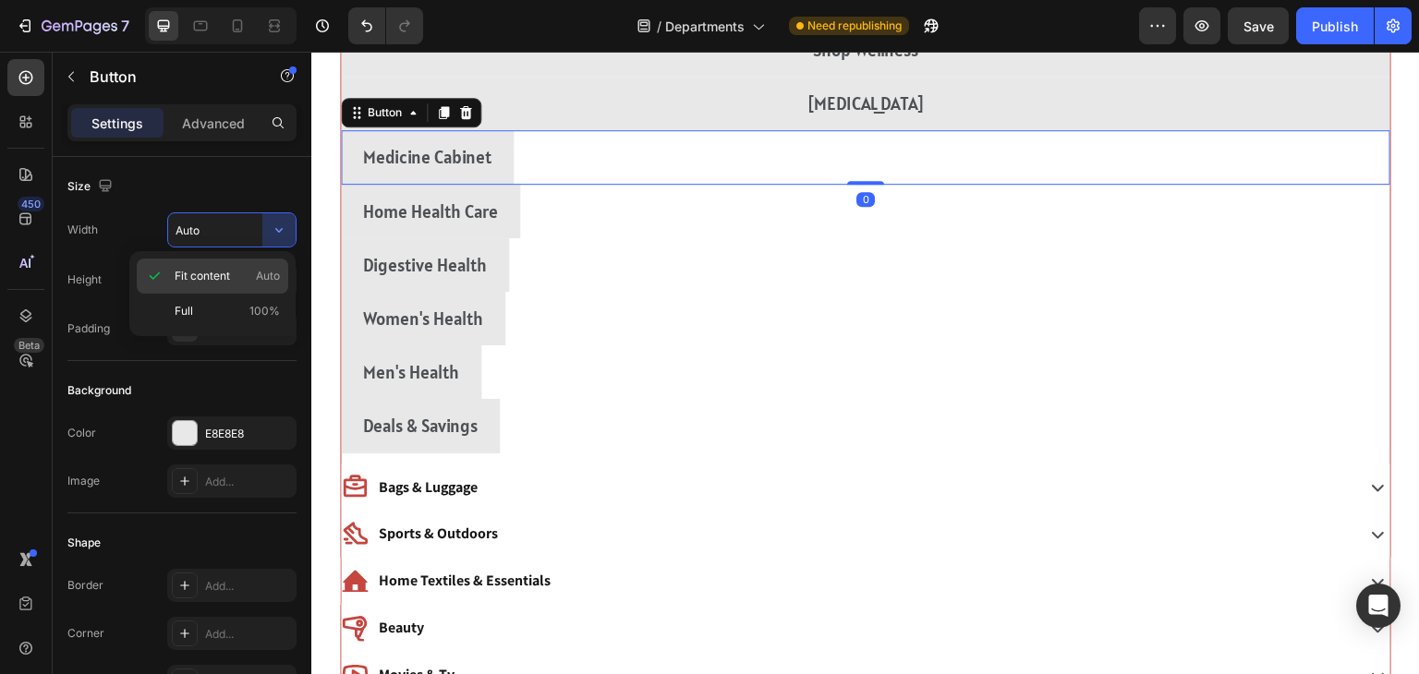
click at [166, 294] on div "Fit content Auto" at bounding box center [213, 311] width 152 height 35
click at [153, 303] on div "Full 100%" at bounding box center [213, 311] width 152 height 35
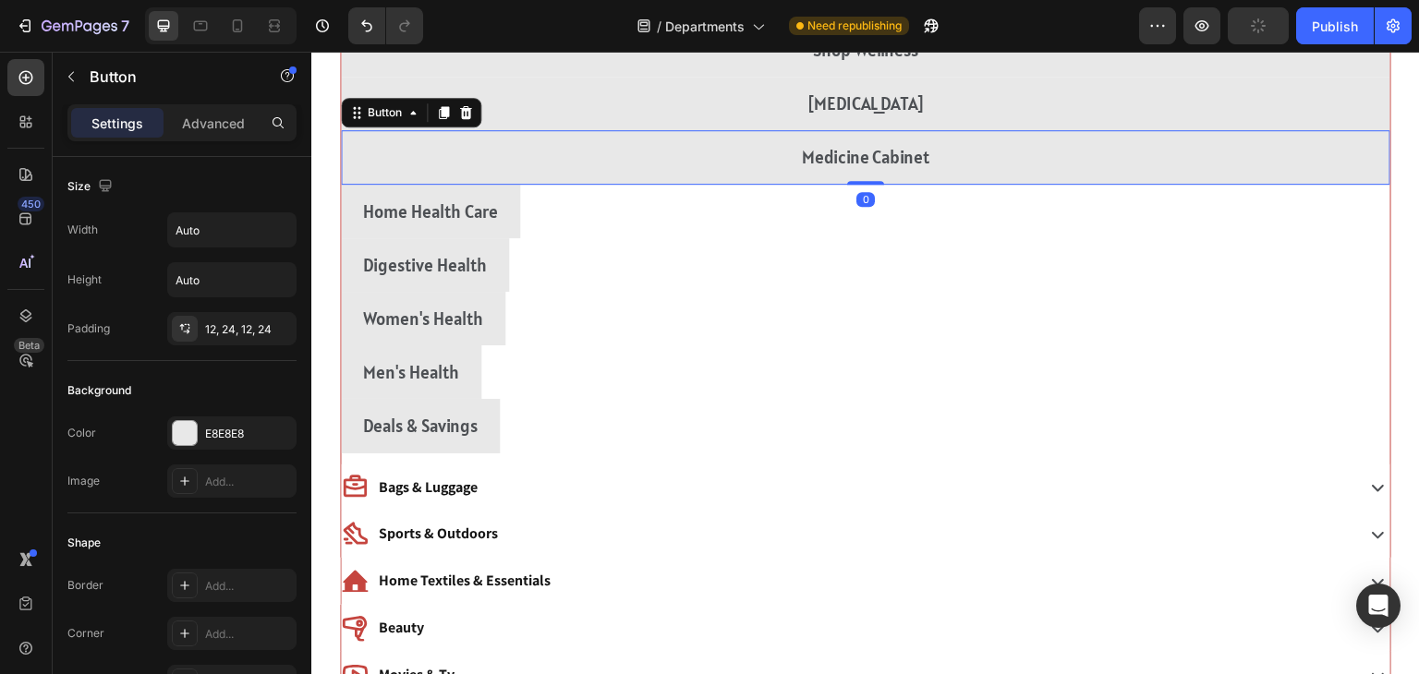
click at [1208, 226] on div "Home Health Care Button" at bounding box center [866, 212] width 1050 height 54
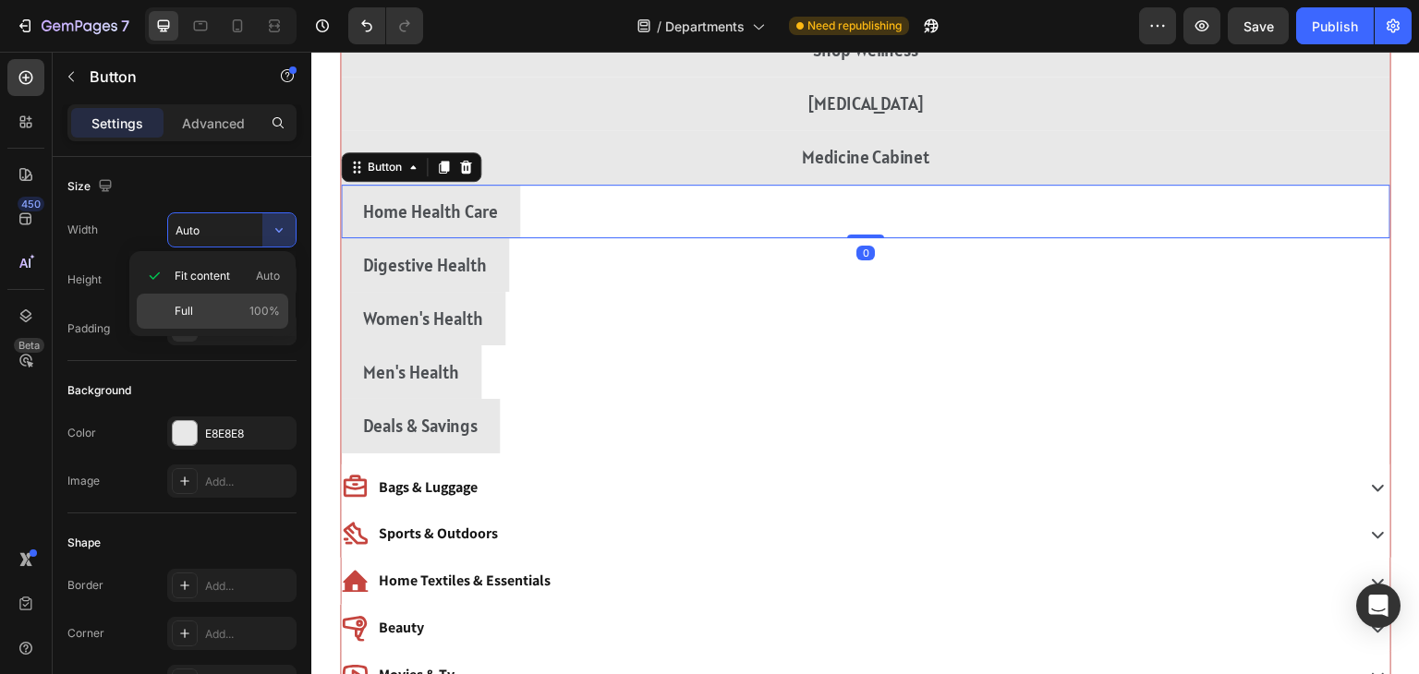
click at [152, 314] on div "Full 100%" at bounding box center [213, 311] width 152 height 35
type input "100%"
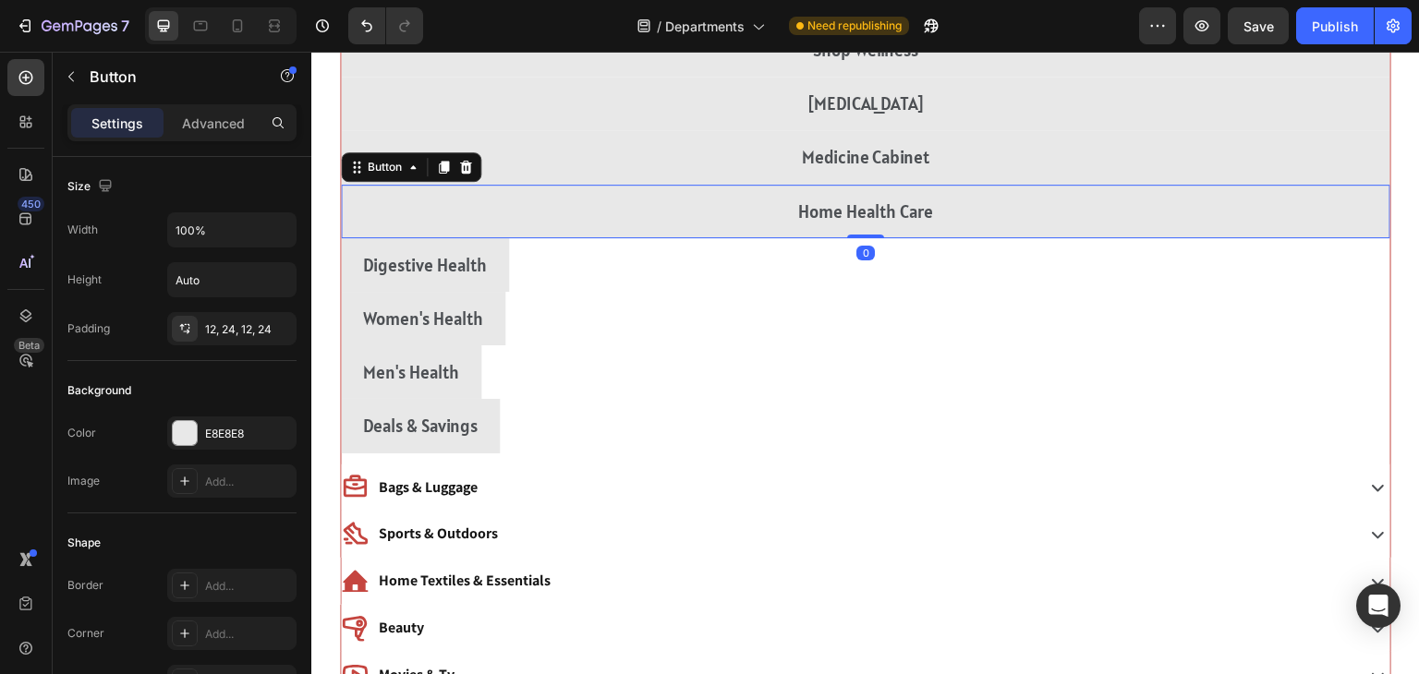
click at [1199, 262] on div "Digestive Health Button" at bounding box center [866, 265] width 1050 height 54
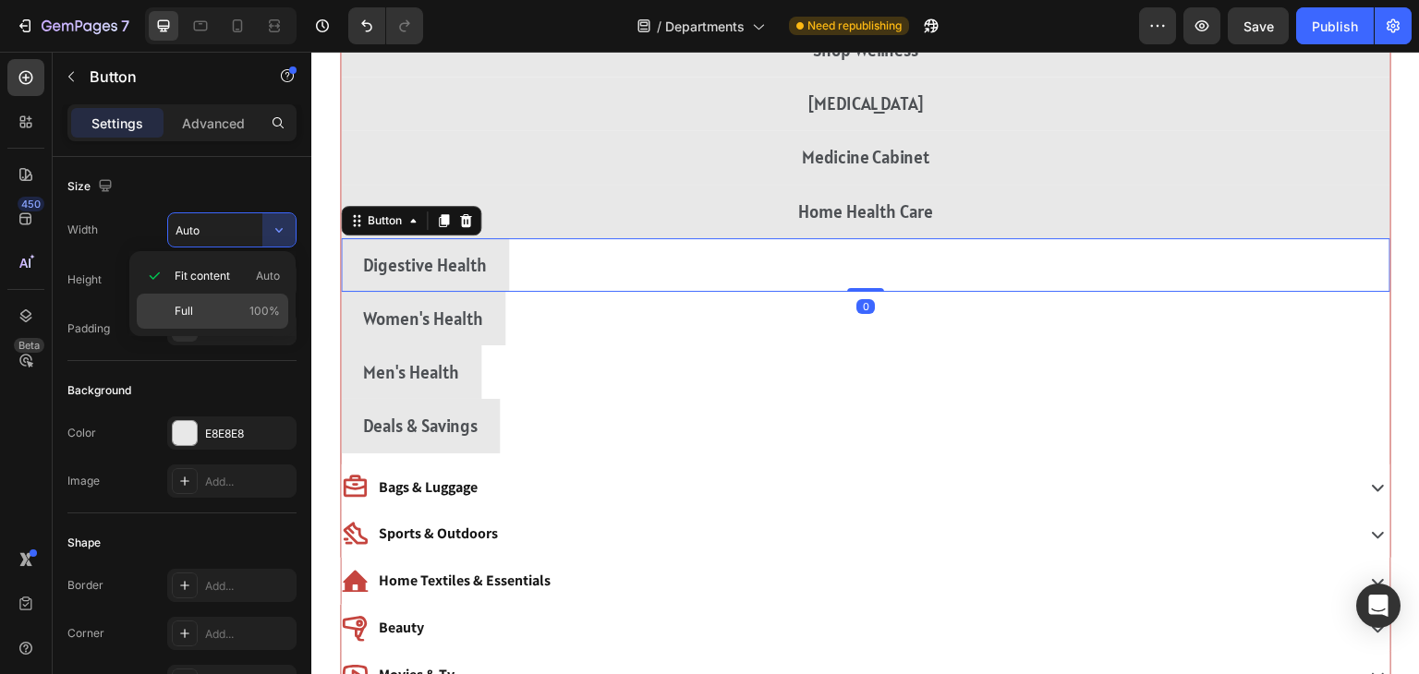
click at [159, 311] on div "Full 100%" at bounding box center [213, 311] width 152 height 35
type input "100%"
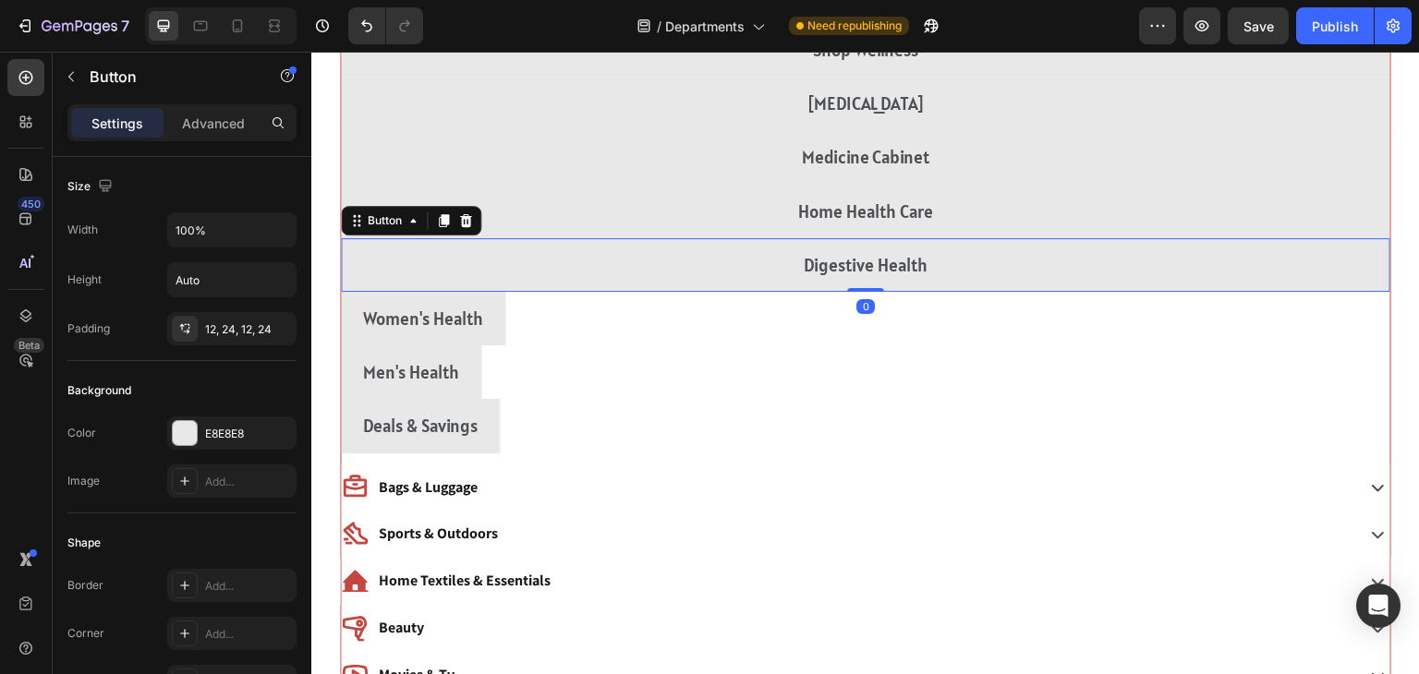
click at [1178, 311] on div "Women's Health Button" at bounding box center [866, 319] width 1050 height 54
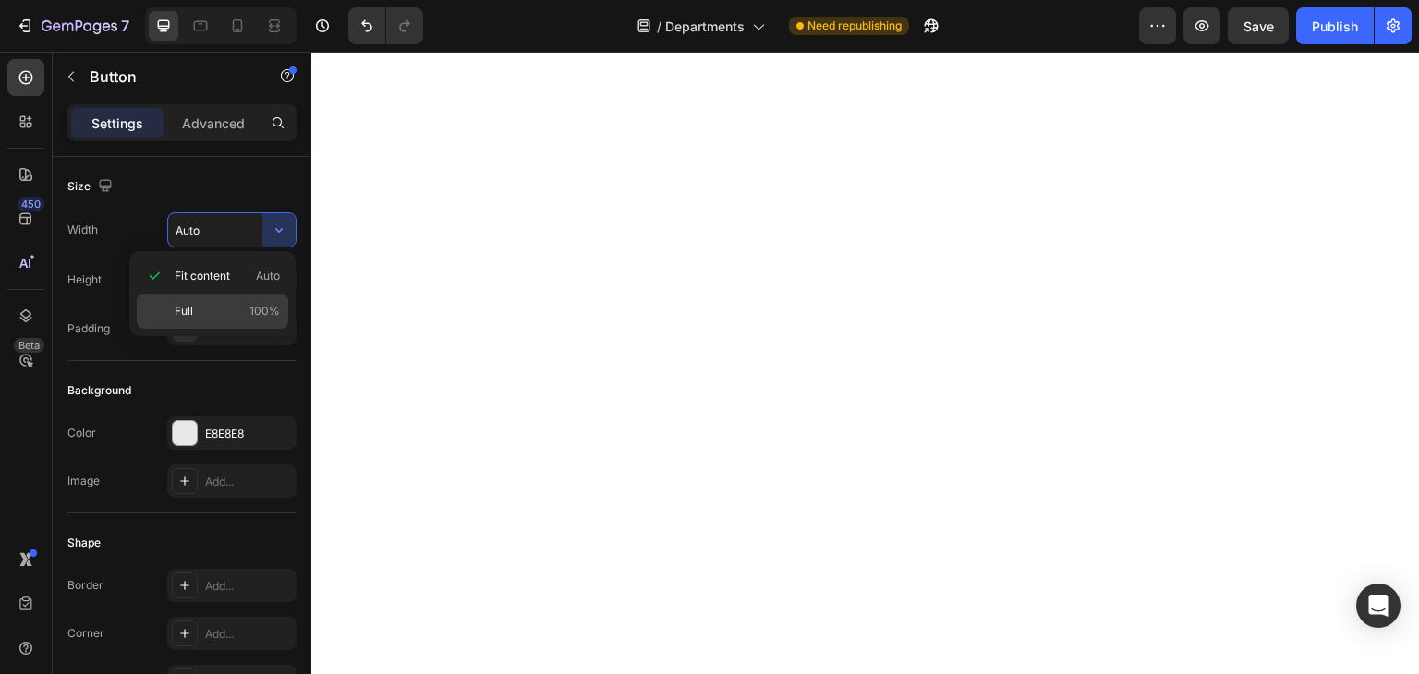
click at [160, 312] on div "Full 100%" at bounding box center [213, 311] width 152 height 35
type input "100%"
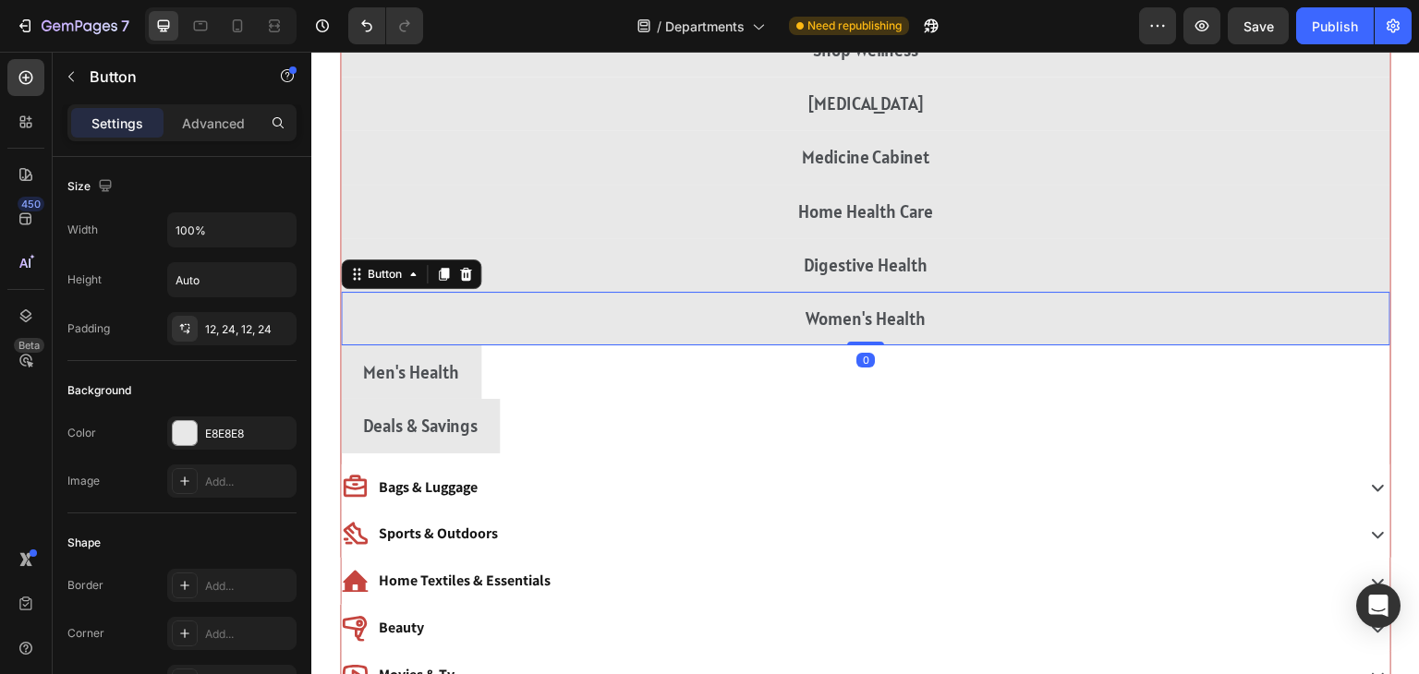
click at [1171, 374] on div "Men's Health Button" at bounding box center [866, 373] width 1050 height 54
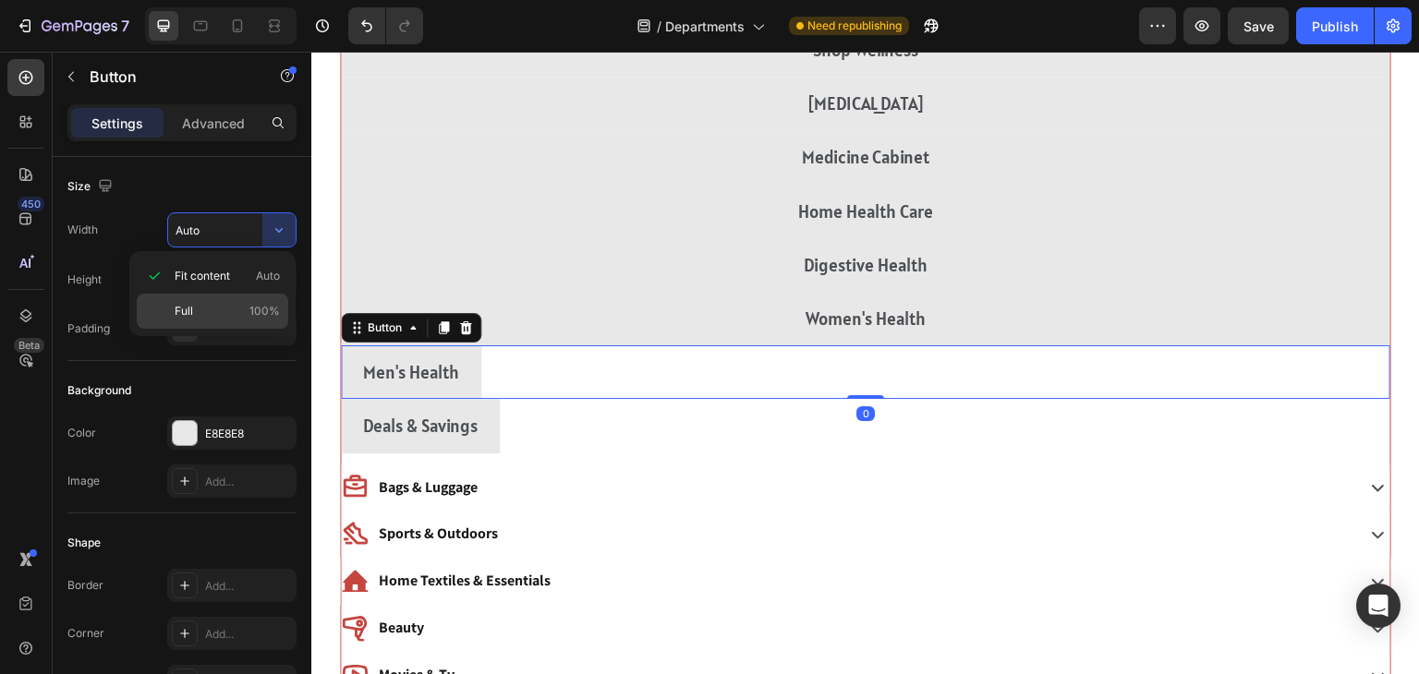
click at [153, 309] on div "Full 100%" at bounding box center [213, 311] width 152 height 35
type input "100%"
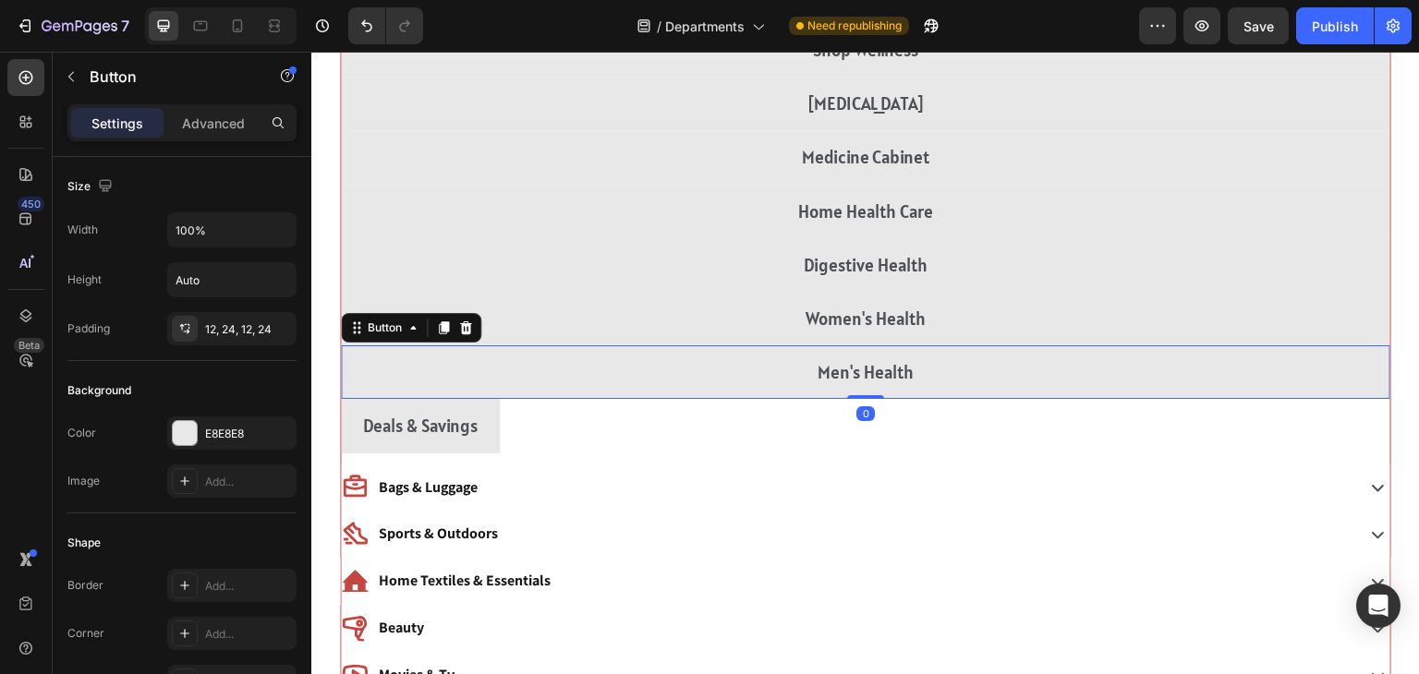
click at [1173, 438] on div "Deals & Savings Button" at bounding box center [866, 426] width 1050 height 54
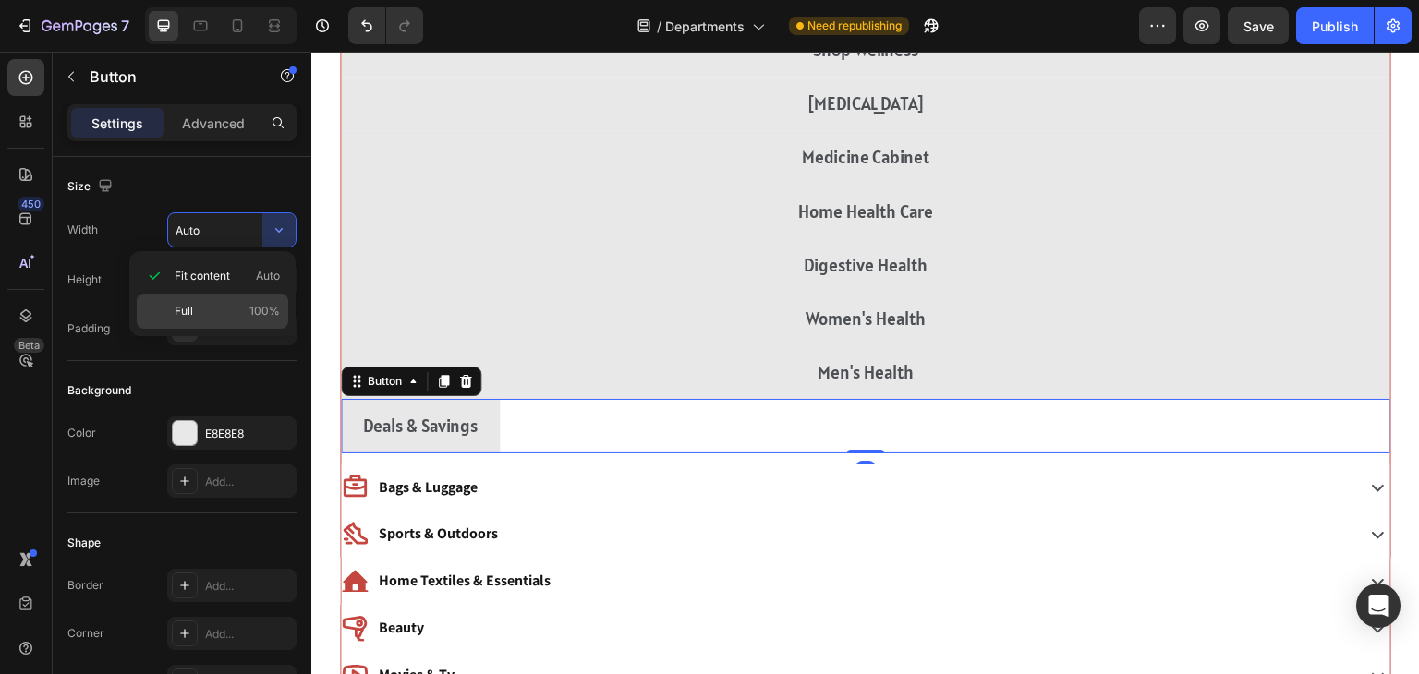
click at [166, 313] on div "Full 100%" at bounding box center [213, 311] width 152 height 35
type input "100%"
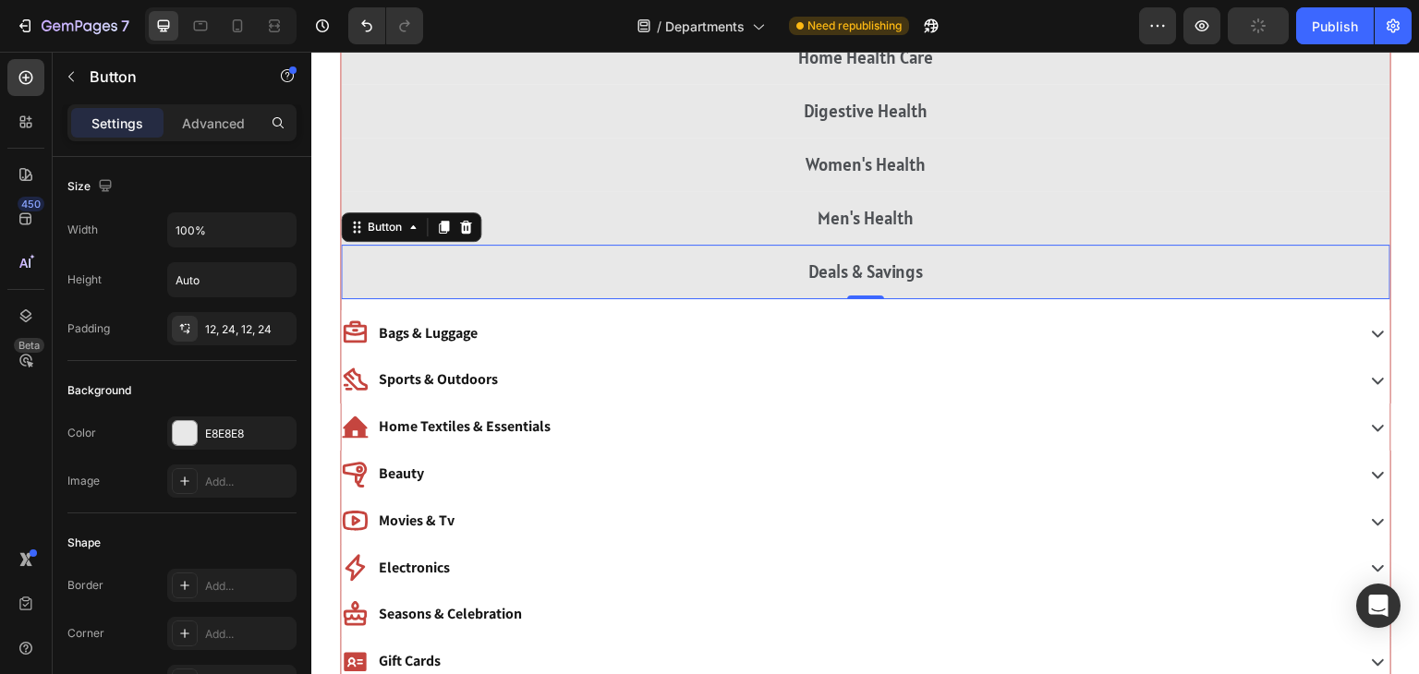
scroll to position [5060, 0]
click at [539, 334] on div "Bags & Luggage" at bounding box center [846, 332] width 1010 height 32
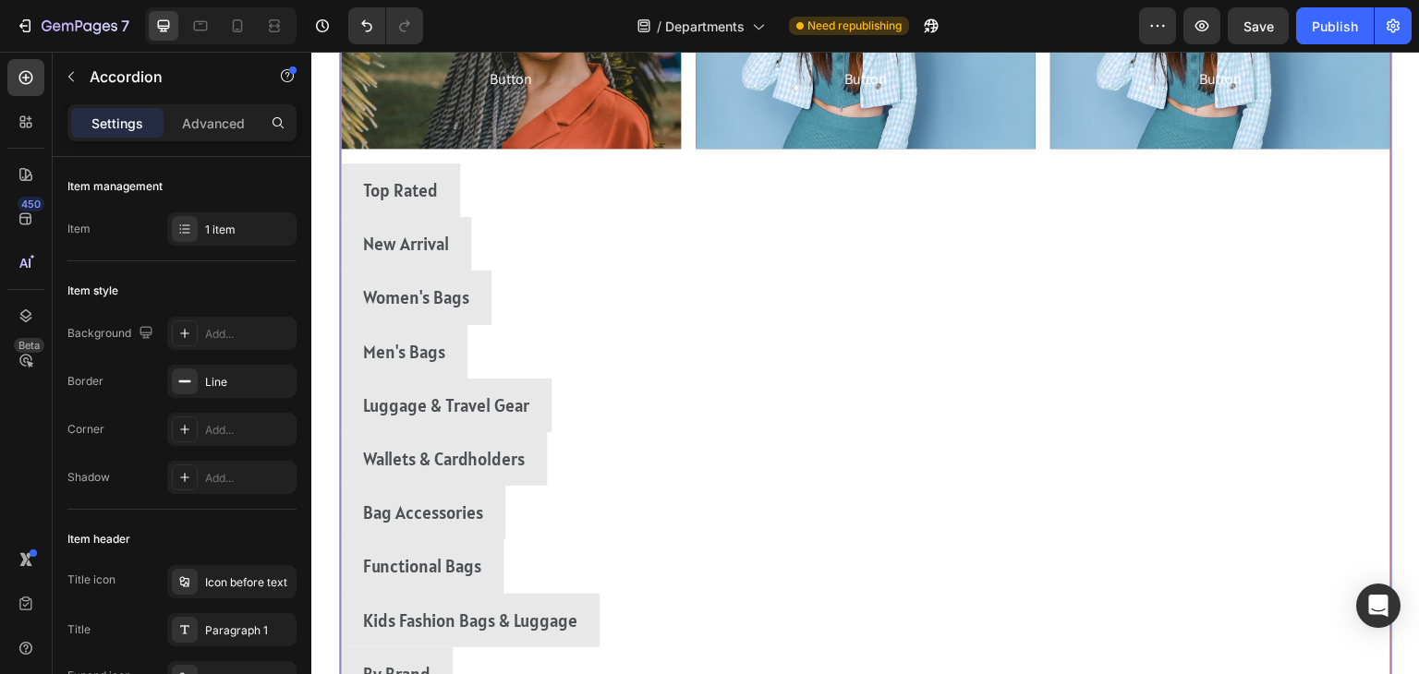
scroll to position [5419, 0]
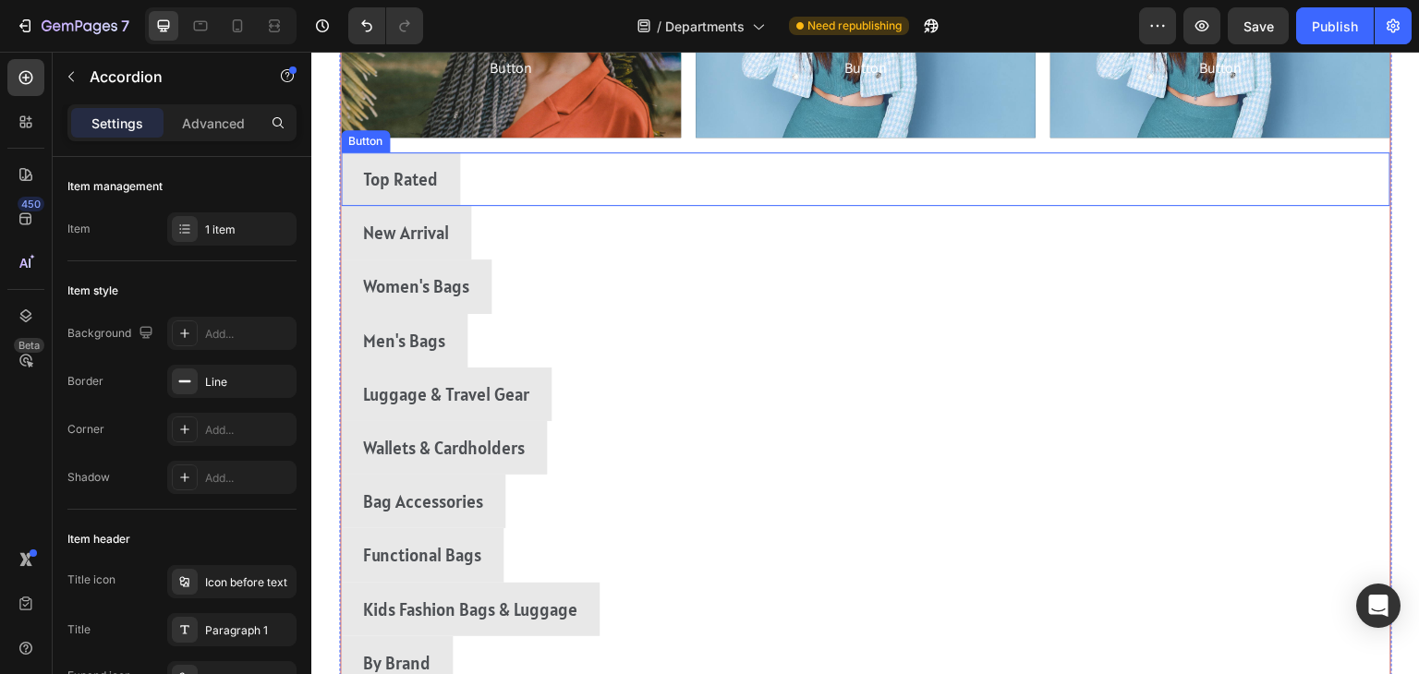
click at [533, 179] on div "Top Rated Button" at bounding box center [866, 179] width 1050 height 54
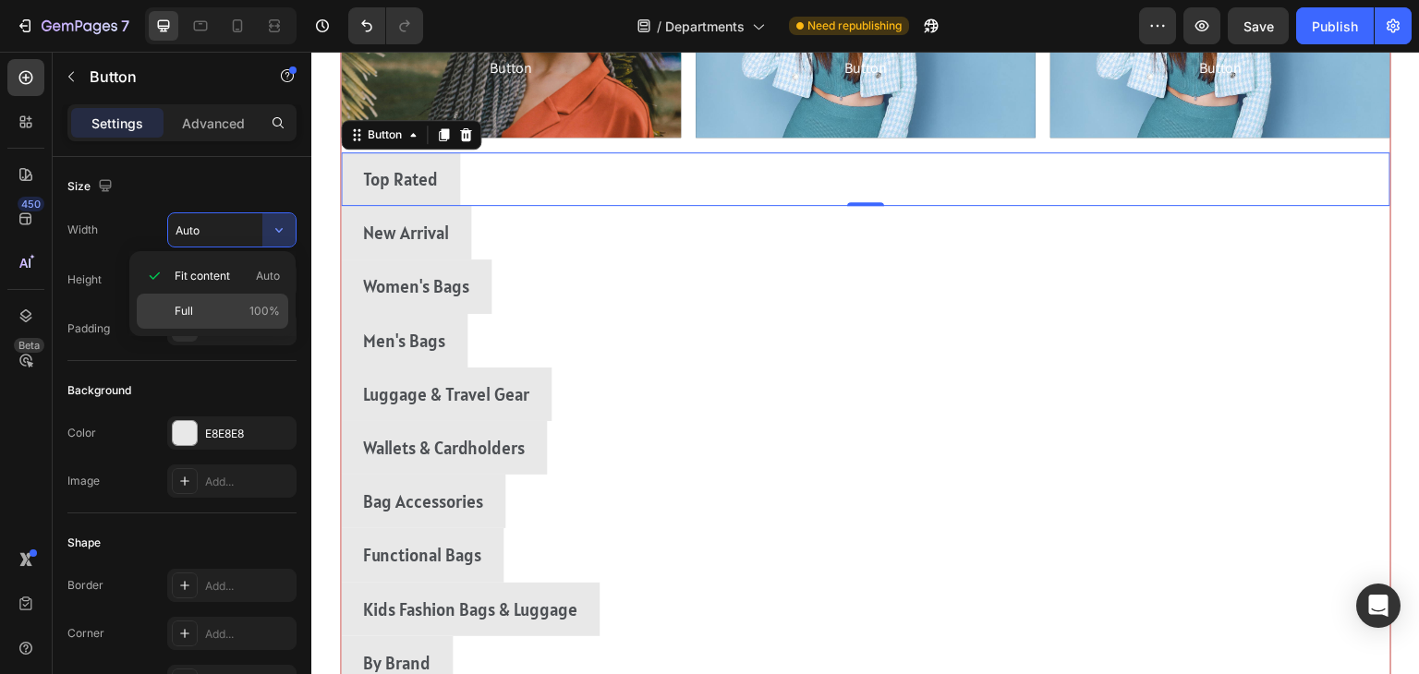
click at [164, 303] on div "Full 100%" at bounding box center [213, 311] width 152 height 35
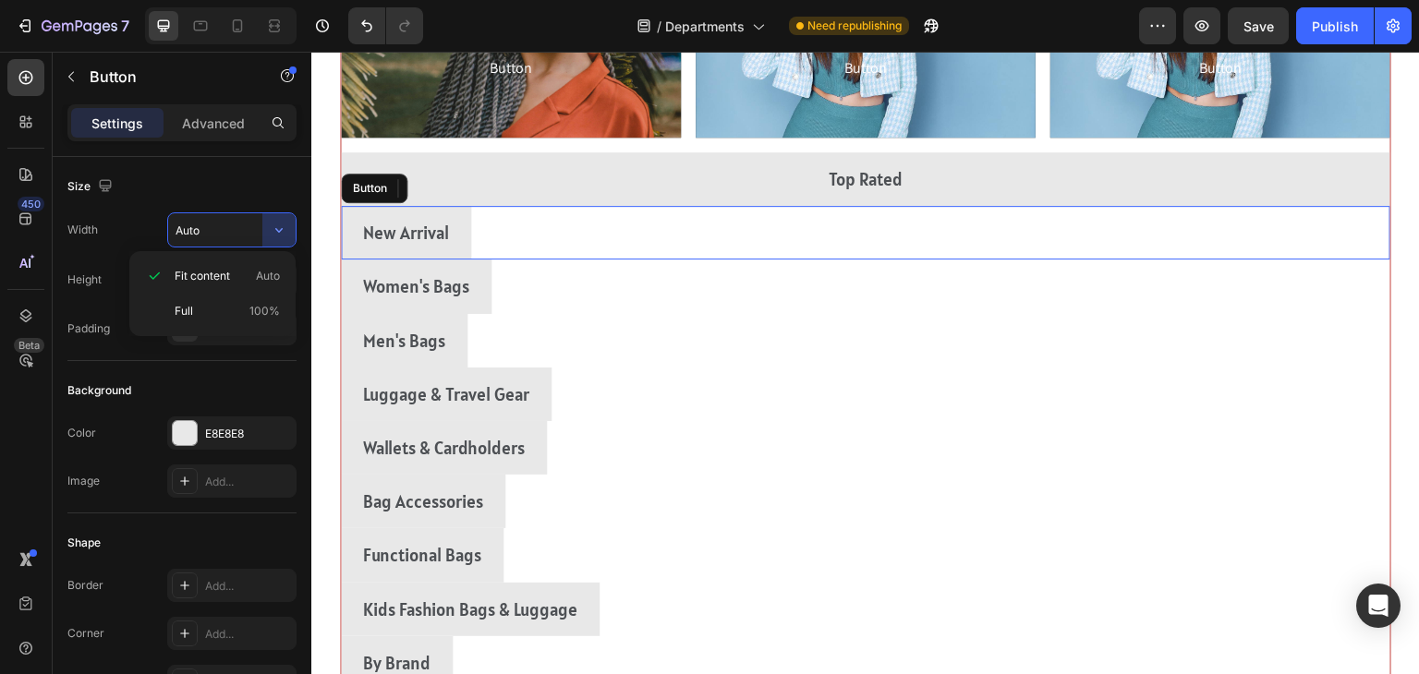
click at [1188, 224] on div "New Arrival Button" at bounding box center [866, 233] width 1050 height 54
click at [176, 305] on span "Full" at bounding box center [184, 311] width 18 height 17
type input "100%"
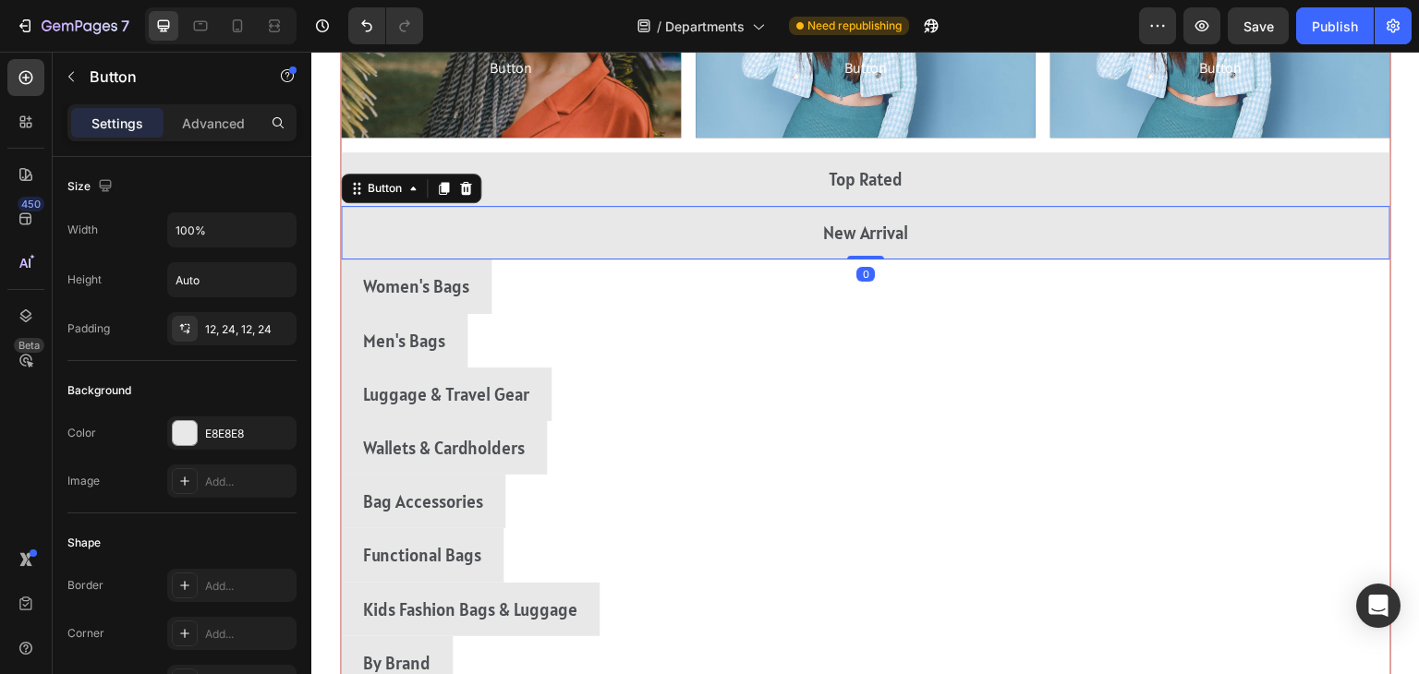
click at [1187, 275] on div "Women's Bags Button" at bounding box center [866, 287] width 1050 height 54
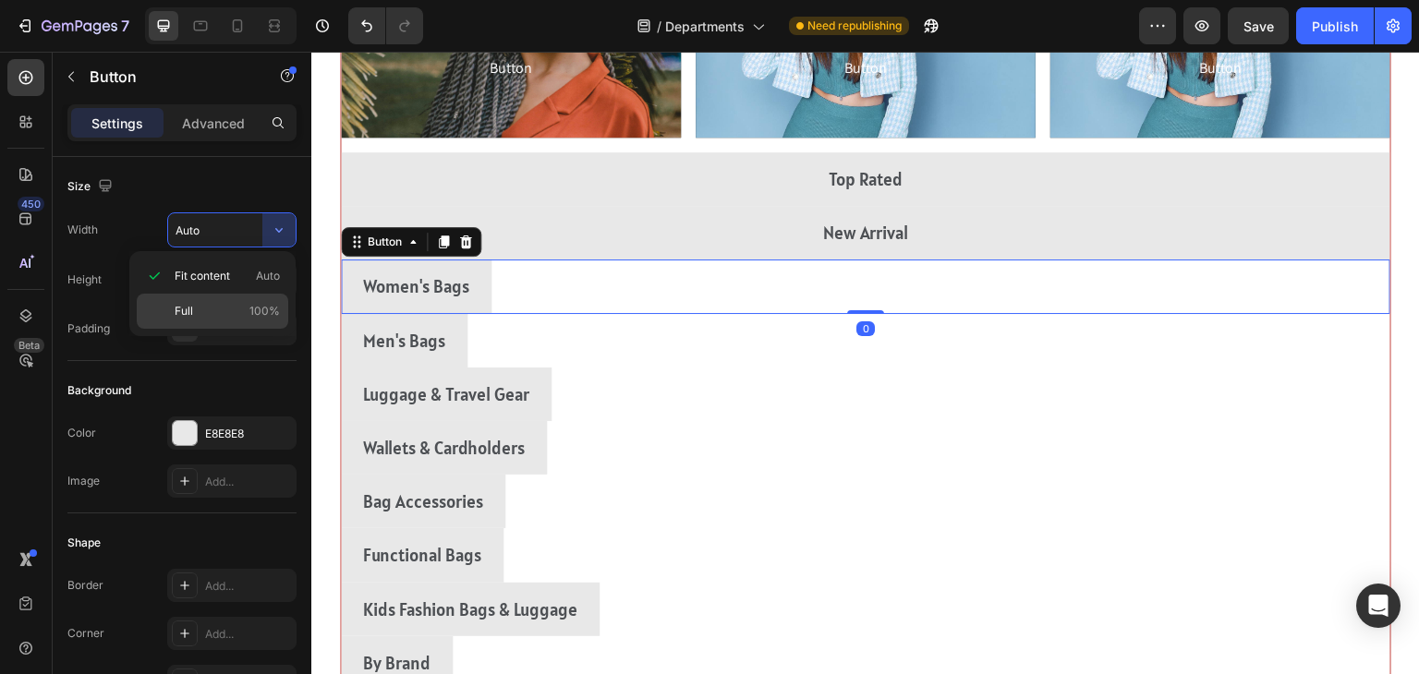
click at [171, 316] on div "Full 100%" at bounding box center [213, 311] width 152 height 35
type input "100%"
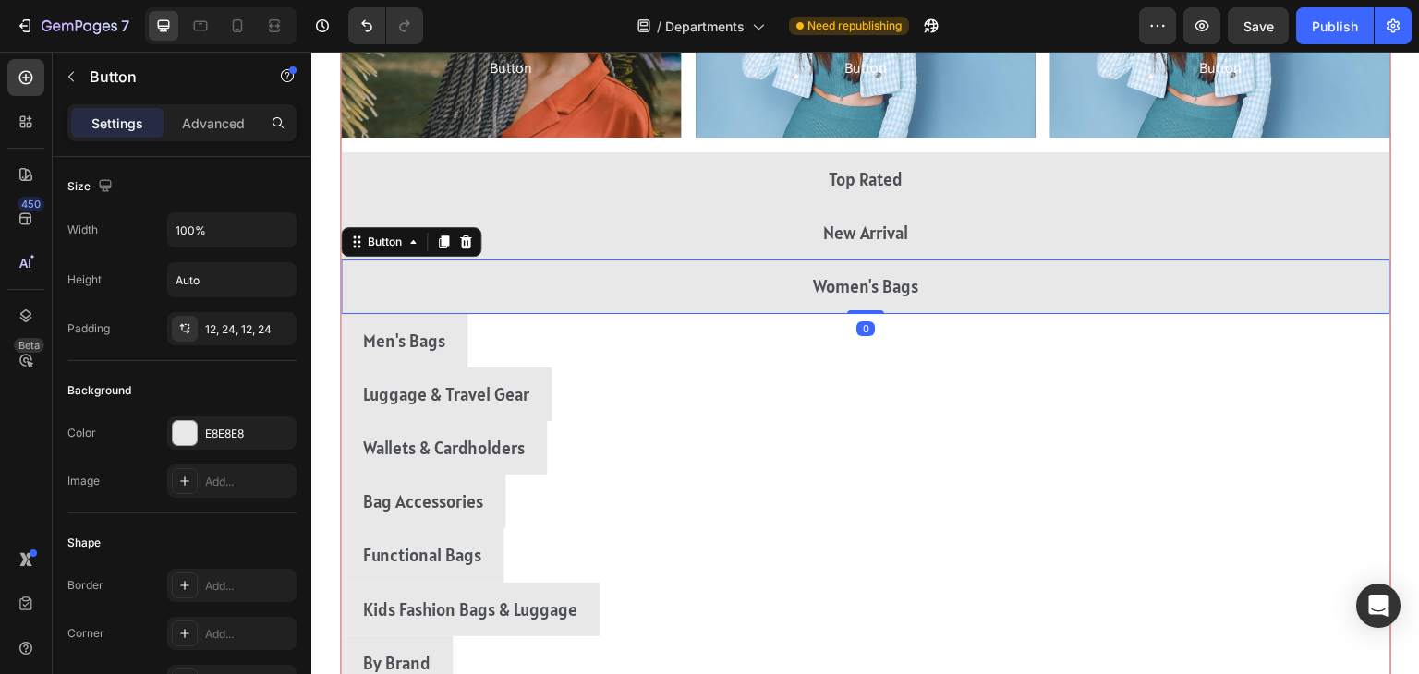
click at [1167, 356] on div "Men's Bags Button" at bounding box center [866, 341] width 1050 height 54
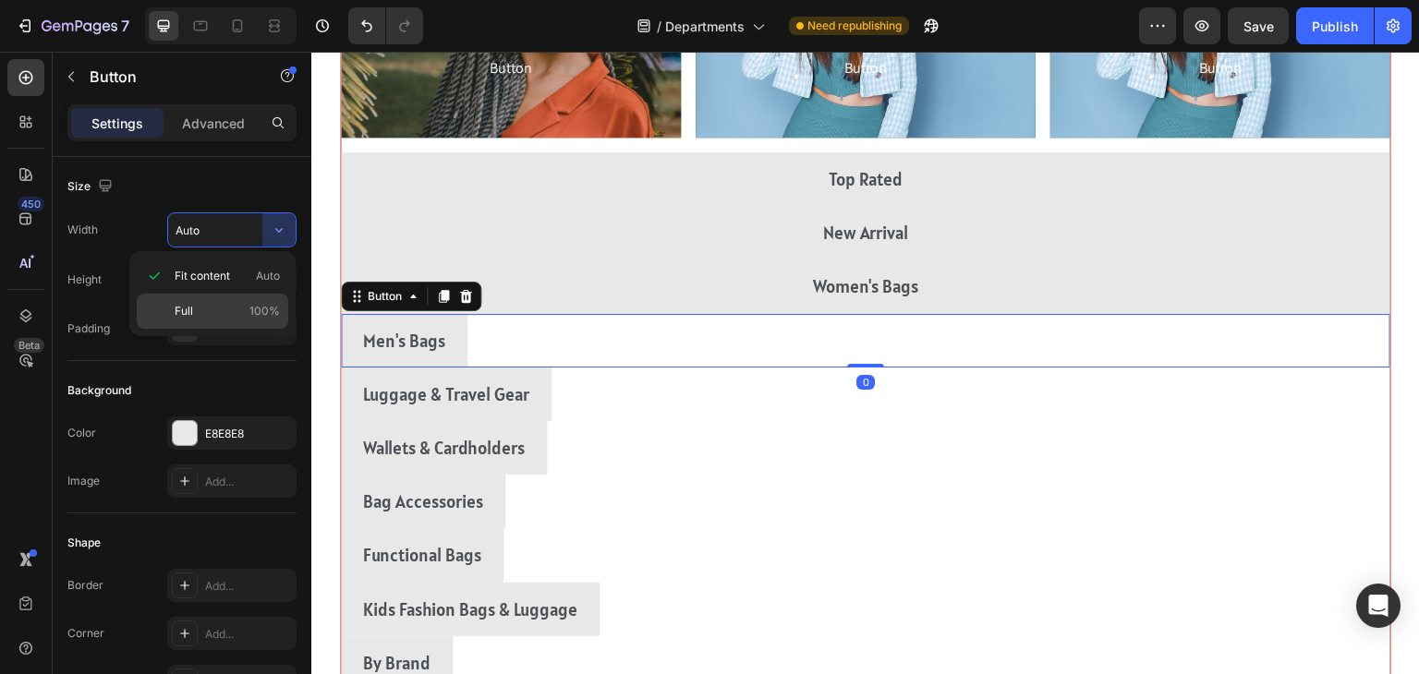
click at [166, 313] on div "Full 100%" at bounding box center [213, 311] width 152 height 35
type input "100%"
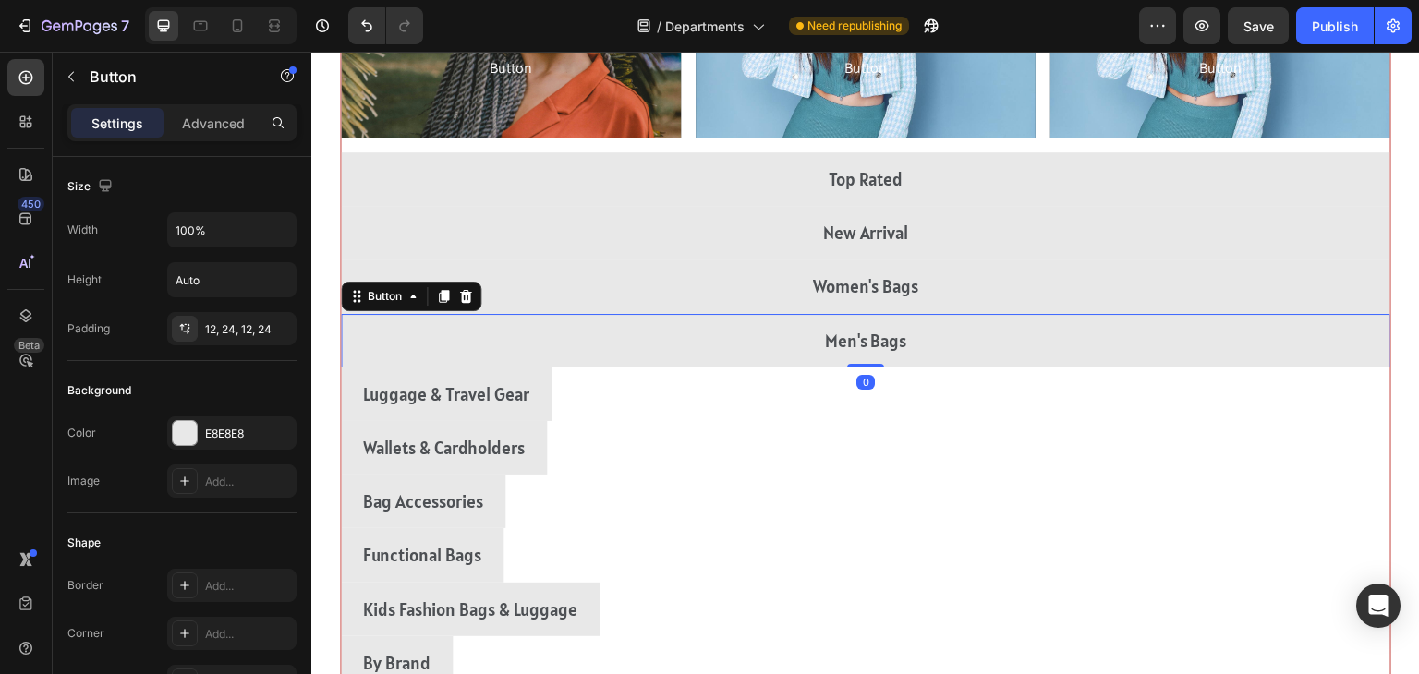
click at [1181, 380] on div "Luggage & Travel Gear Button" at bounding box center [866, 395] width 1050 height 54
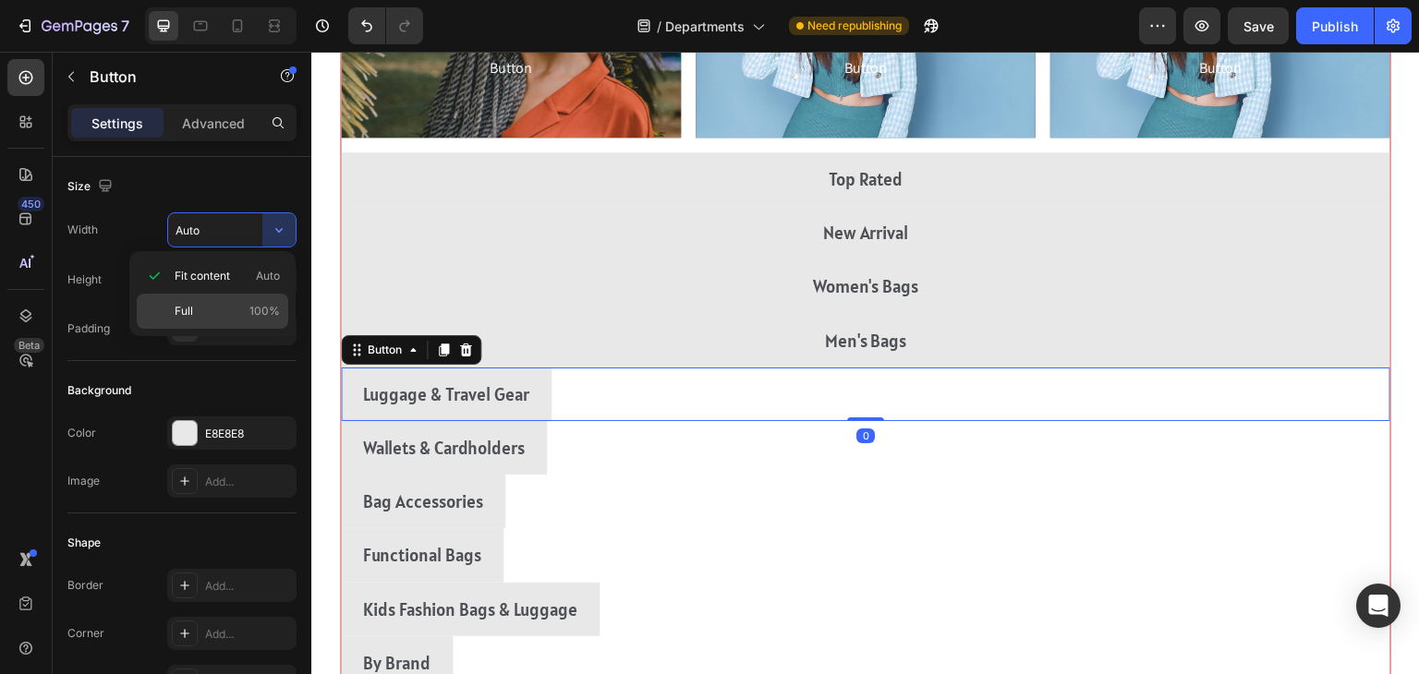
click at [164, 318] on div "Full 100%" at bounding box center [213, 311] width 152 height 35
type input "100%"
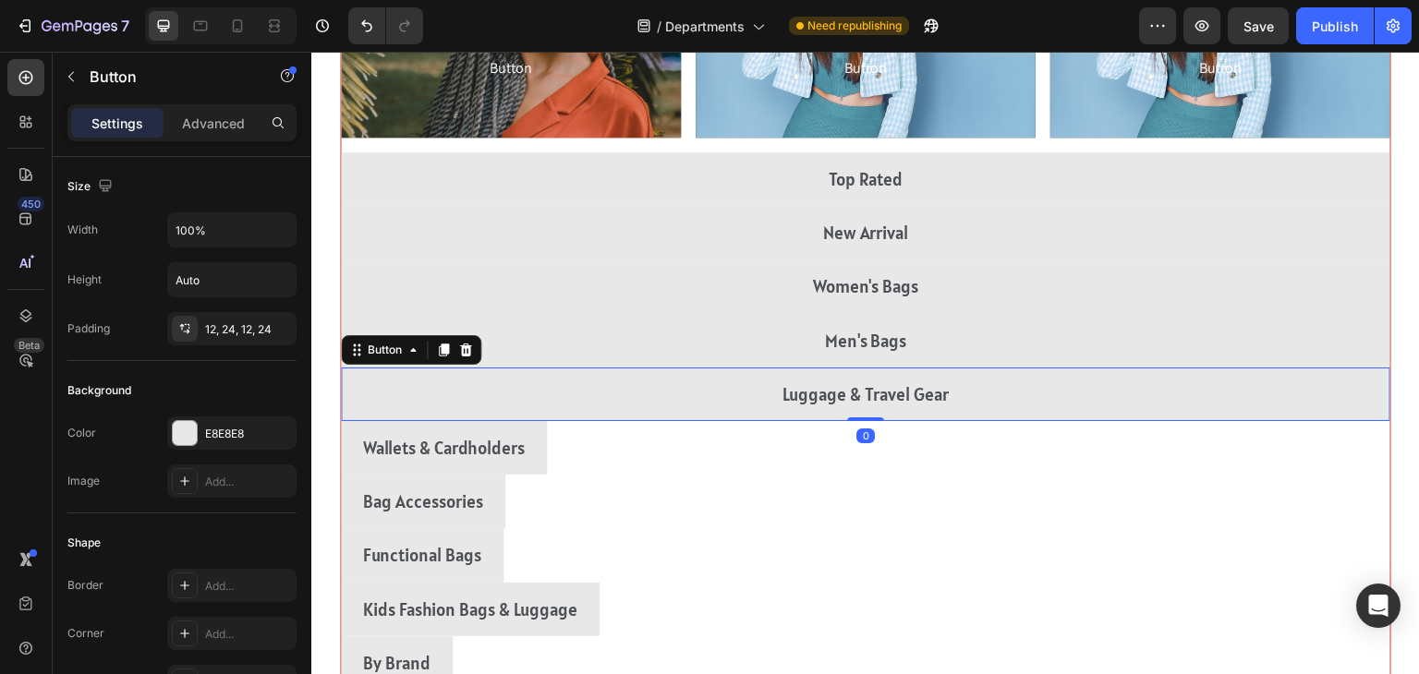
click at [1182, 452] on div "Wallets & Cardholders Button" at bounding box center [866, 448] width 1050 height 54
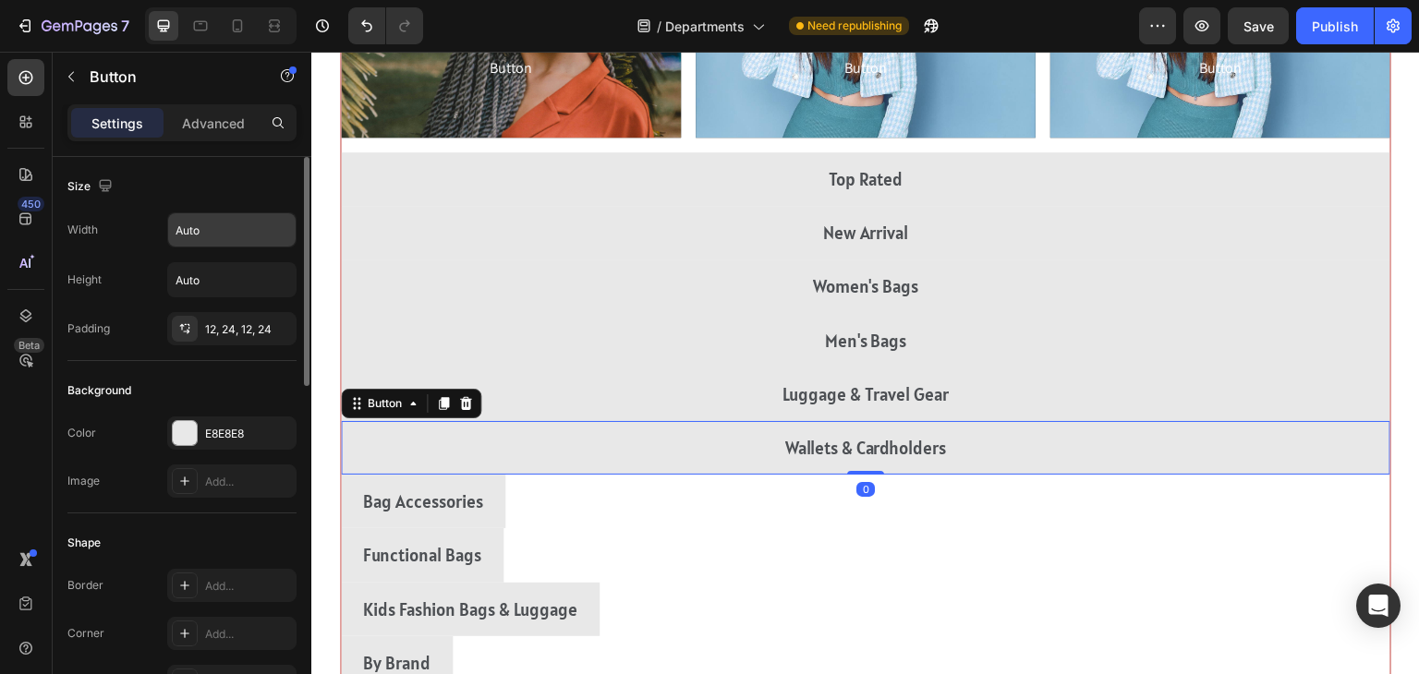
type input "100%"
click at [1178, 516] on div "Bag Accessories Button" at bounding box center [866, 502] width 1050 height 54
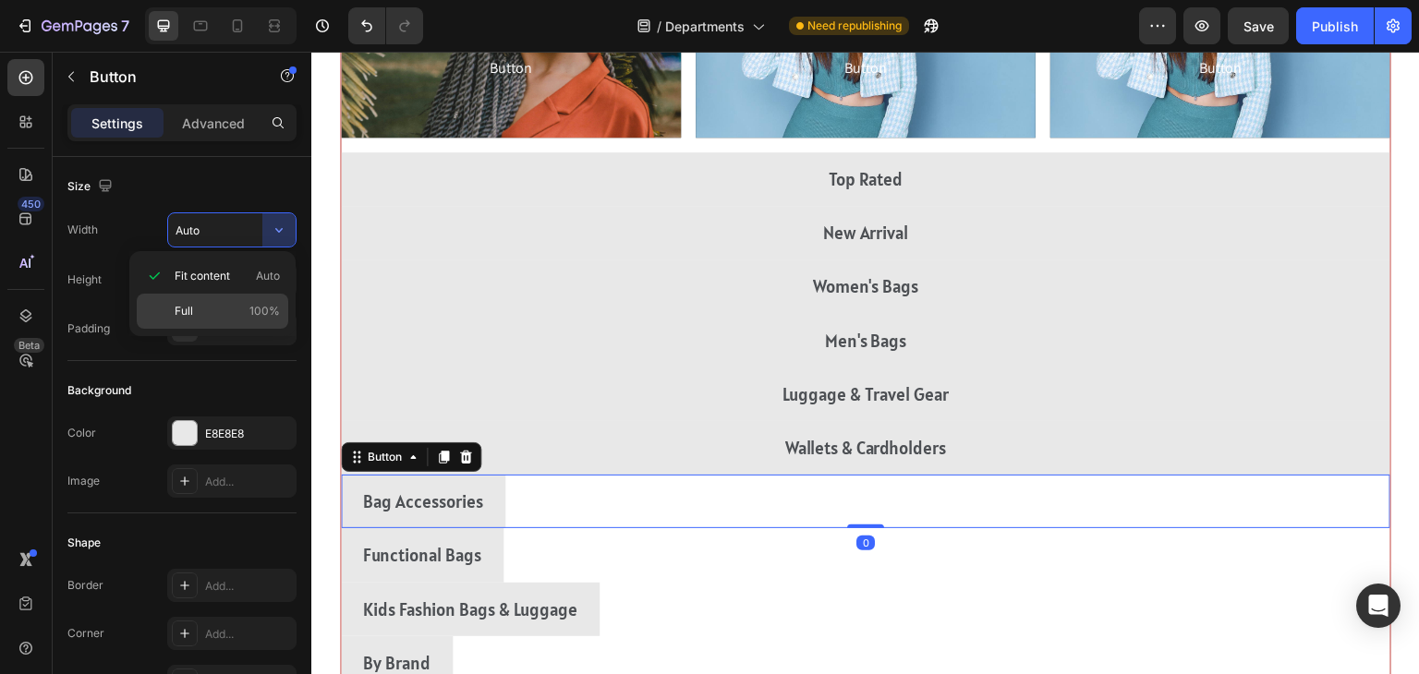
click at [169, 325] on div "Full 100%" at bounding box center [213, 311] width 152 height 35
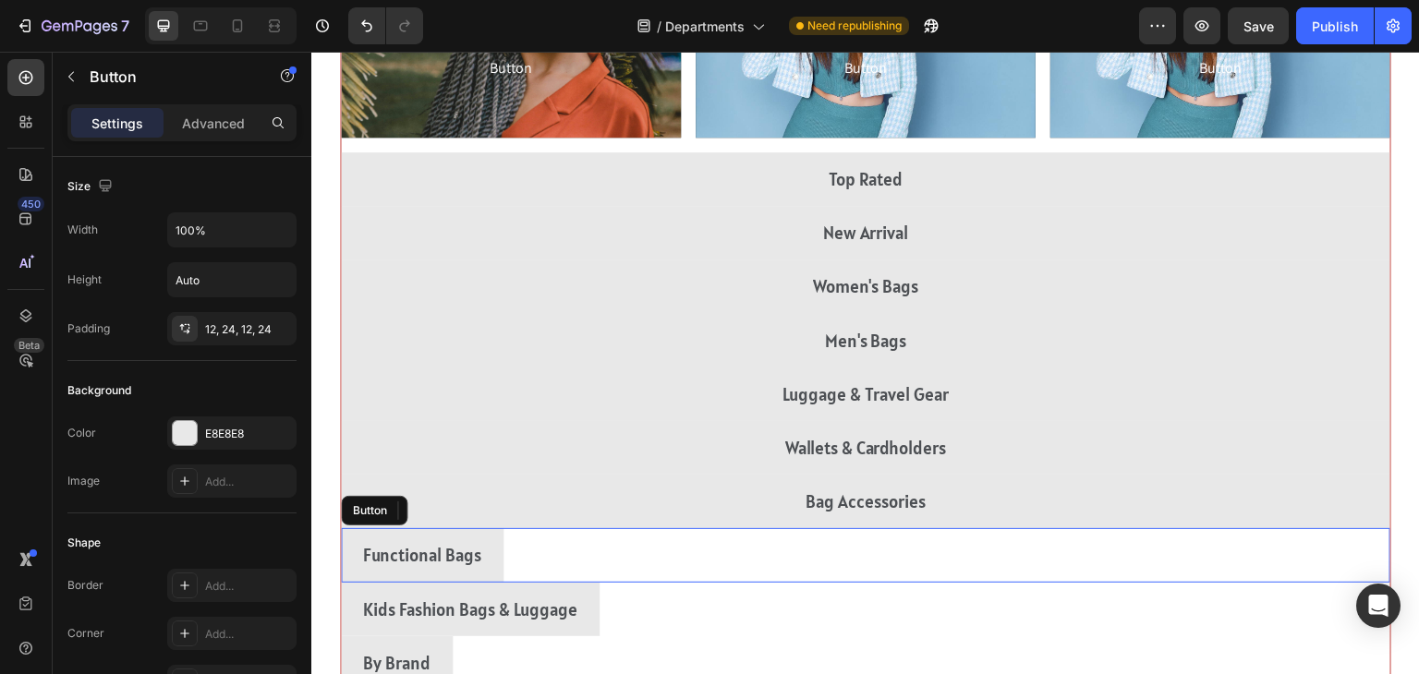
click at [1188, 564] on div "Functional Bags Button" at bounding box center [866, 555] width 1050 height 54
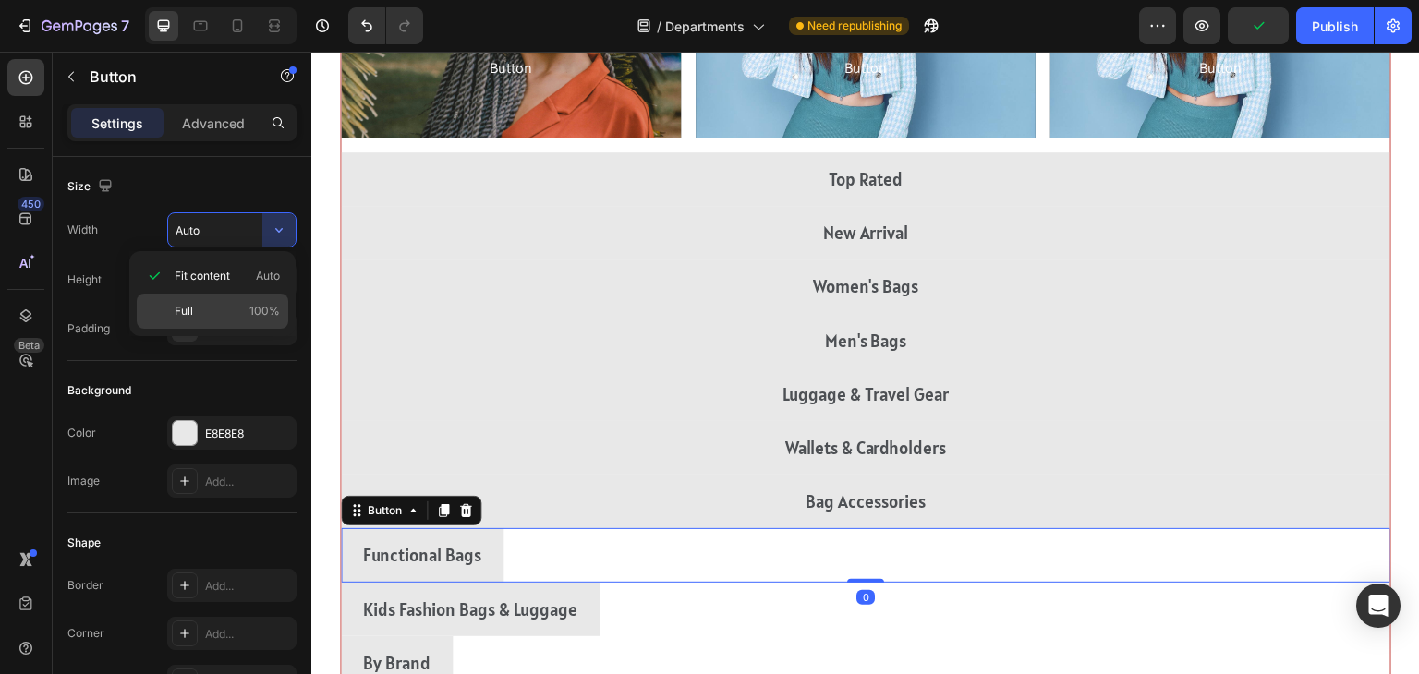
click at [163, 310] on div "Full 100%" at bounding box center [213, 311] width 152 height 35
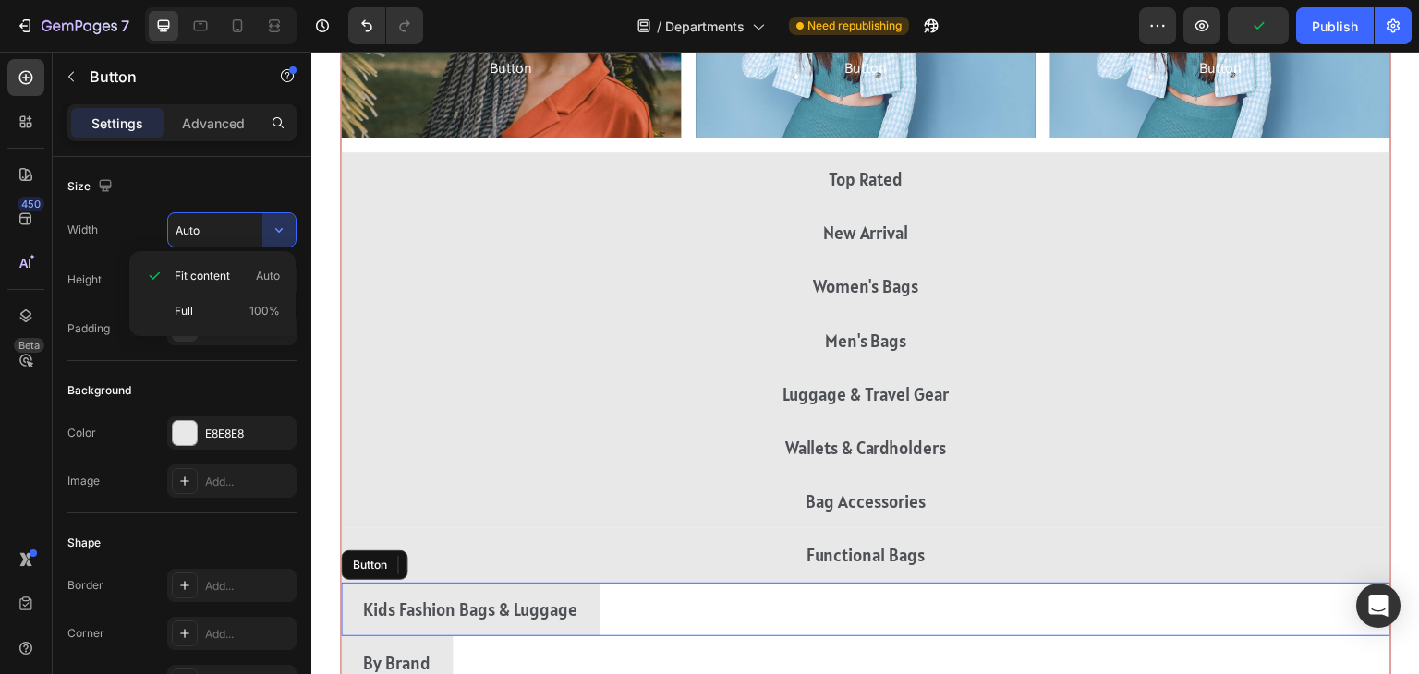
click at [1191, 601] on div "Kids Fashion Bags & Luggage Button" at bounding box center [866, 610] width 1050 height 54
click at [173, 306] on div "Full 100%" at bounding box center [213, 311] width 152 height 35
type input "100%"
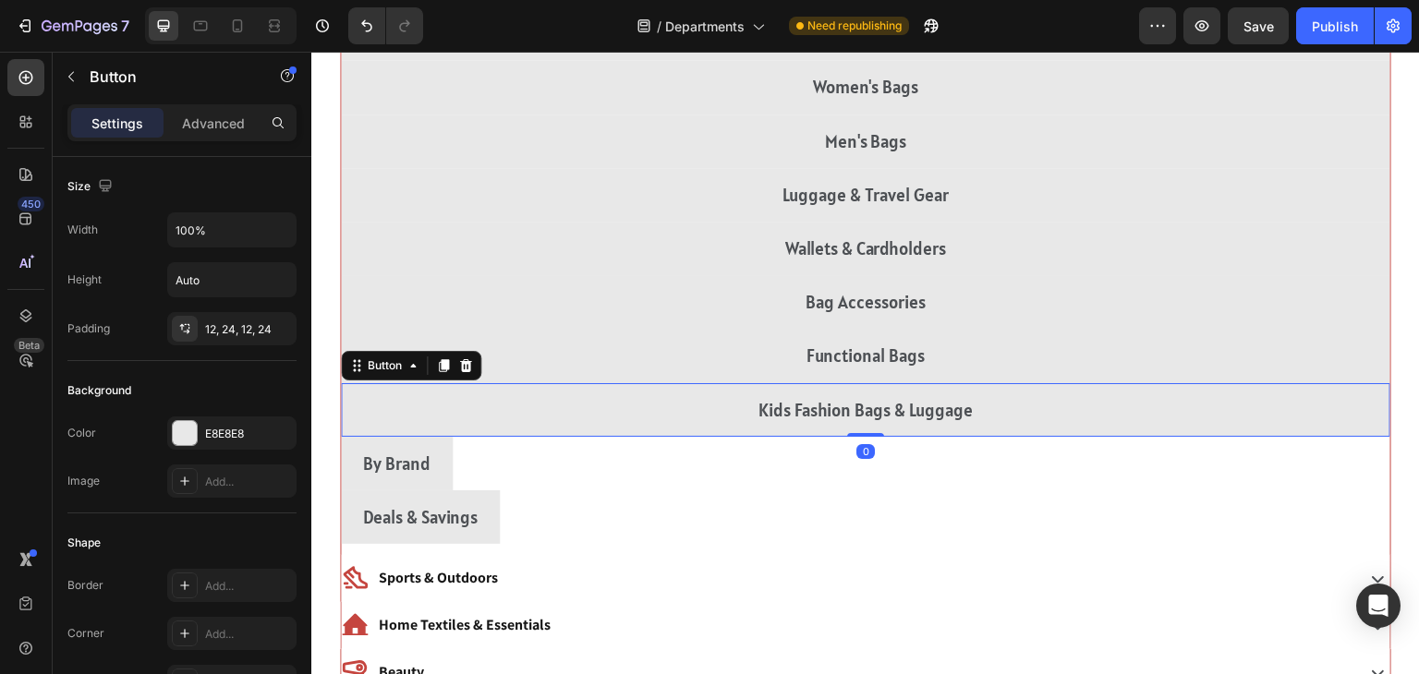
scroll to position [5891, 0]
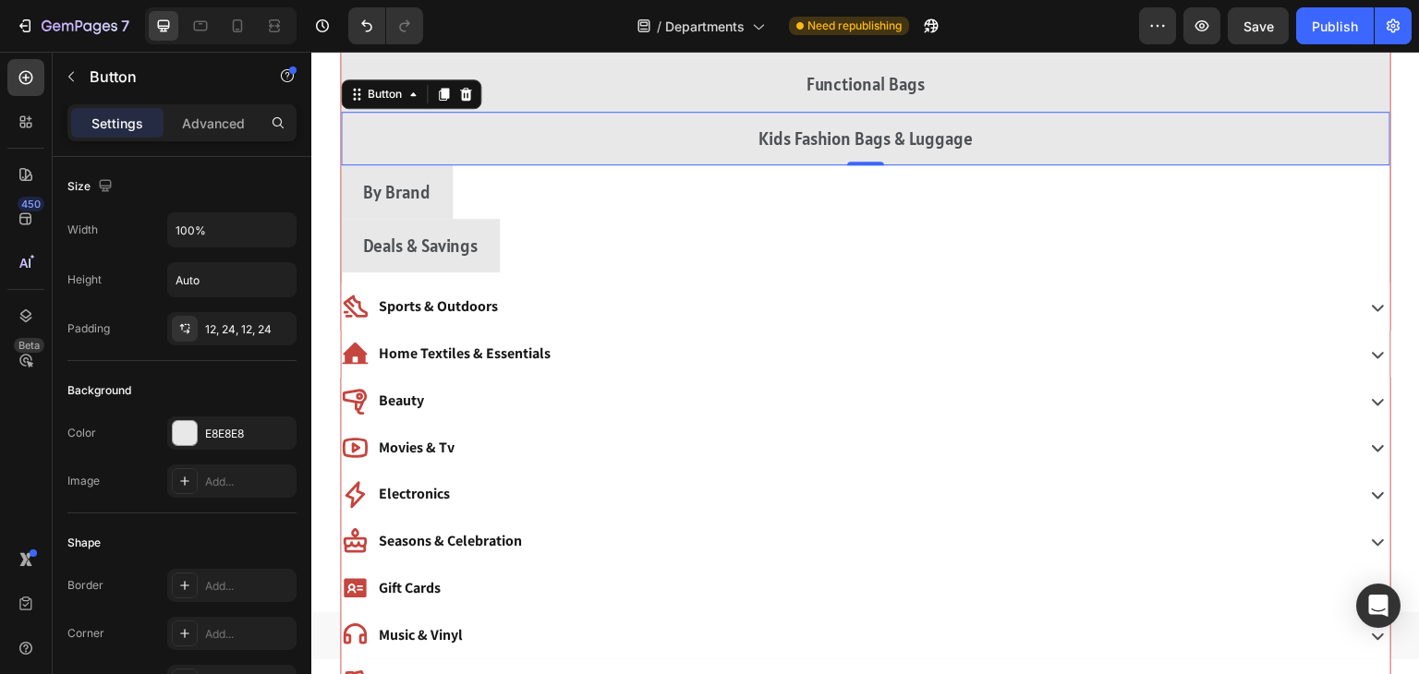
click at [1191, 181] on div "By Brand Button" at bounding box center [866, 192] width 1050 height 54
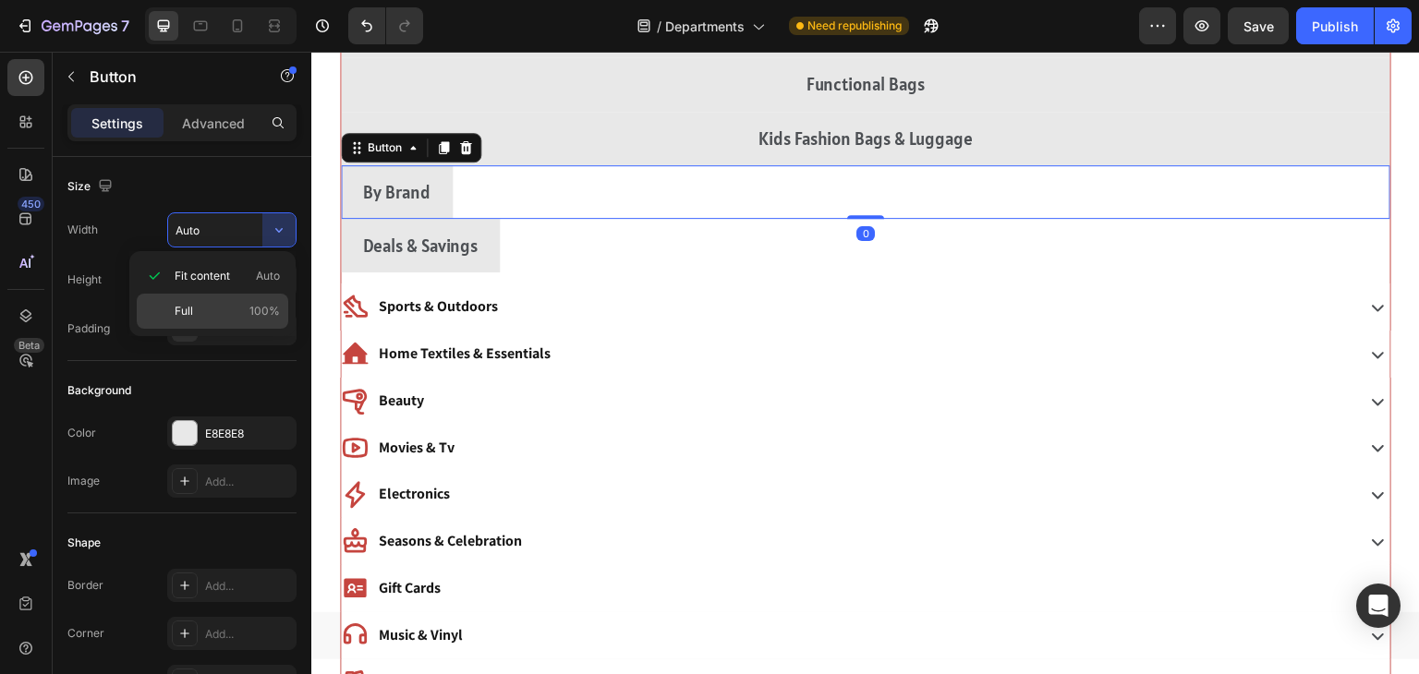
click at [174, 315] on div "Full 100%" at bounding box center [213, 311] width 152 height 35
type input "100%"
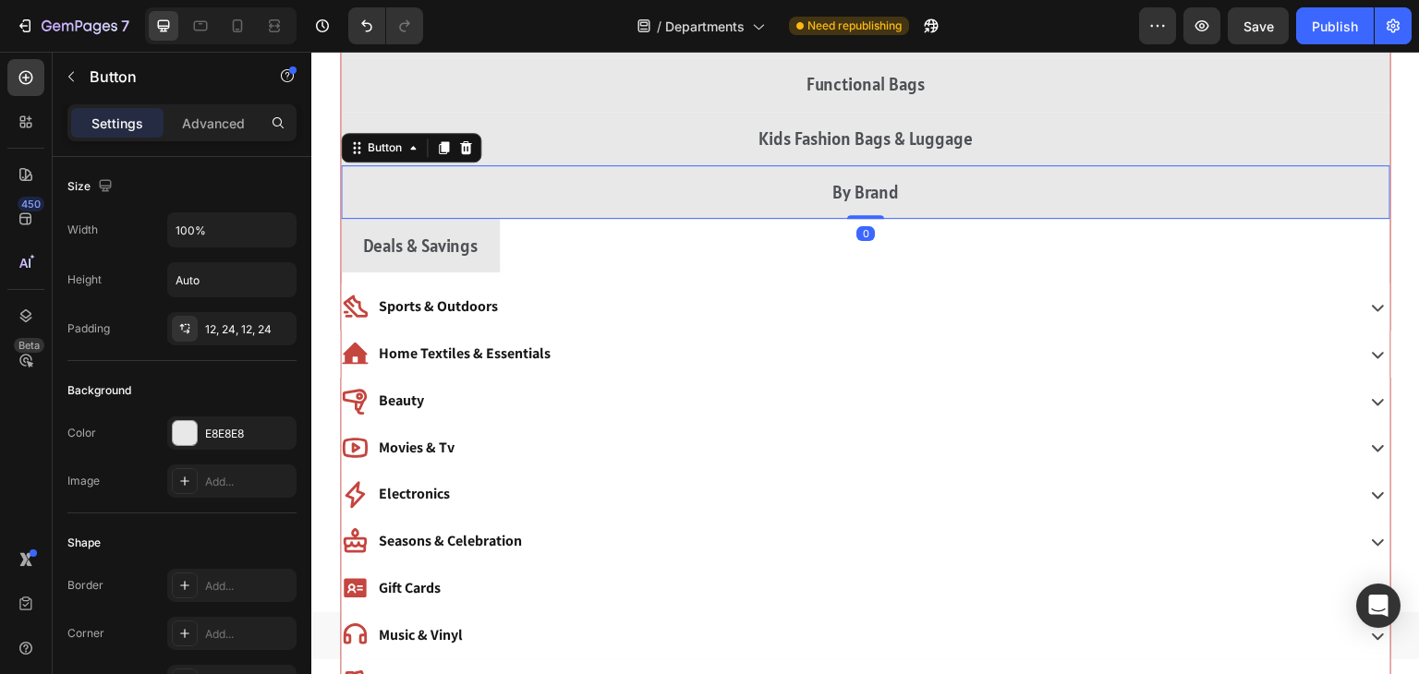
click at [1184, 260] on div "Deals & Savings Button" at bounding box center [866, 246] width 1050 height 54
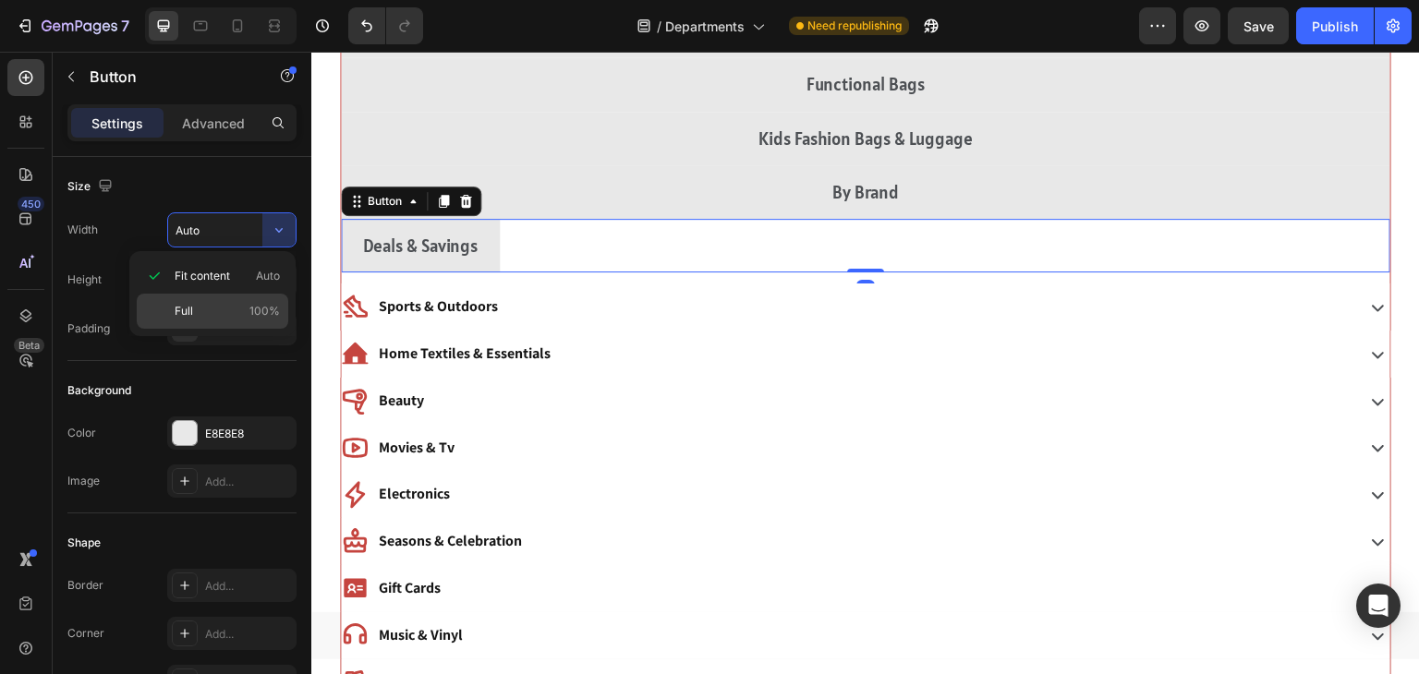
click at [170, 316] on div "Full 100%" at bounding box center [213, 311] width 152 height 35
type input "100%"
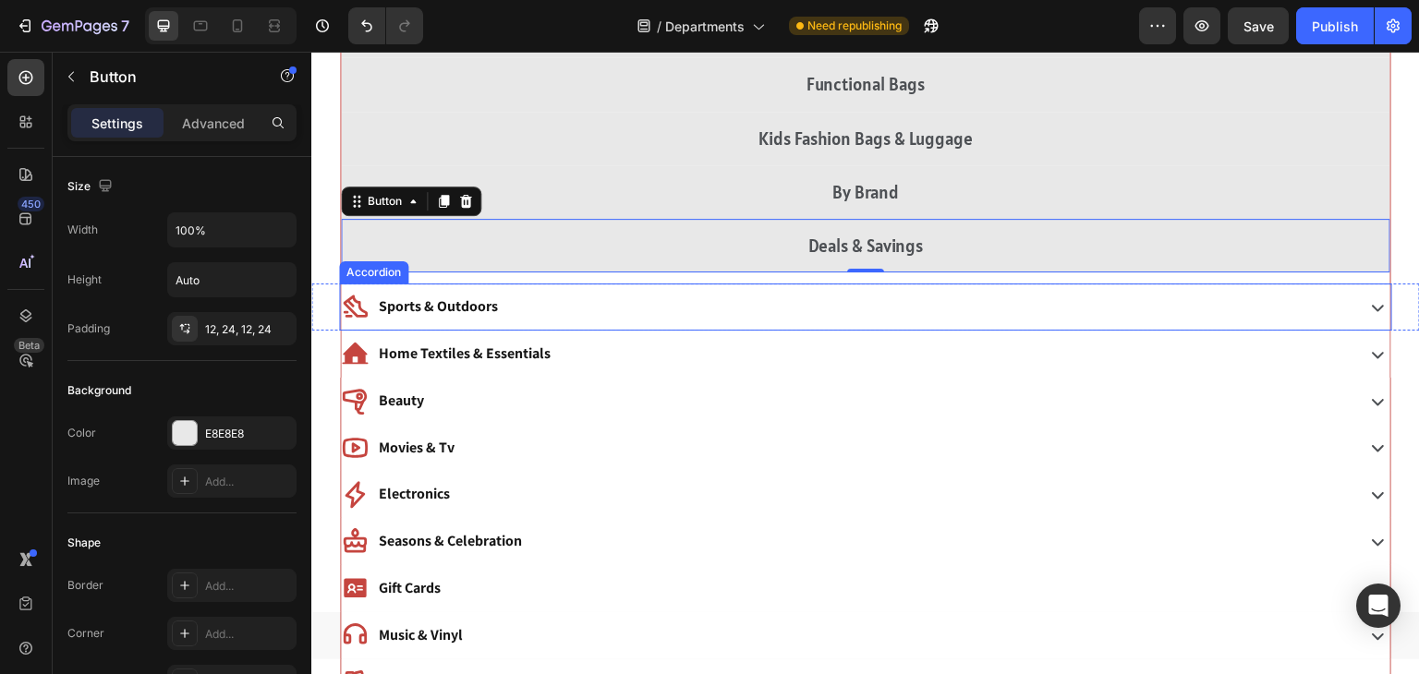
click at [532, 320] on div "Sports & Outdoors" at bounding box center [846, 307] width 1010 height 32
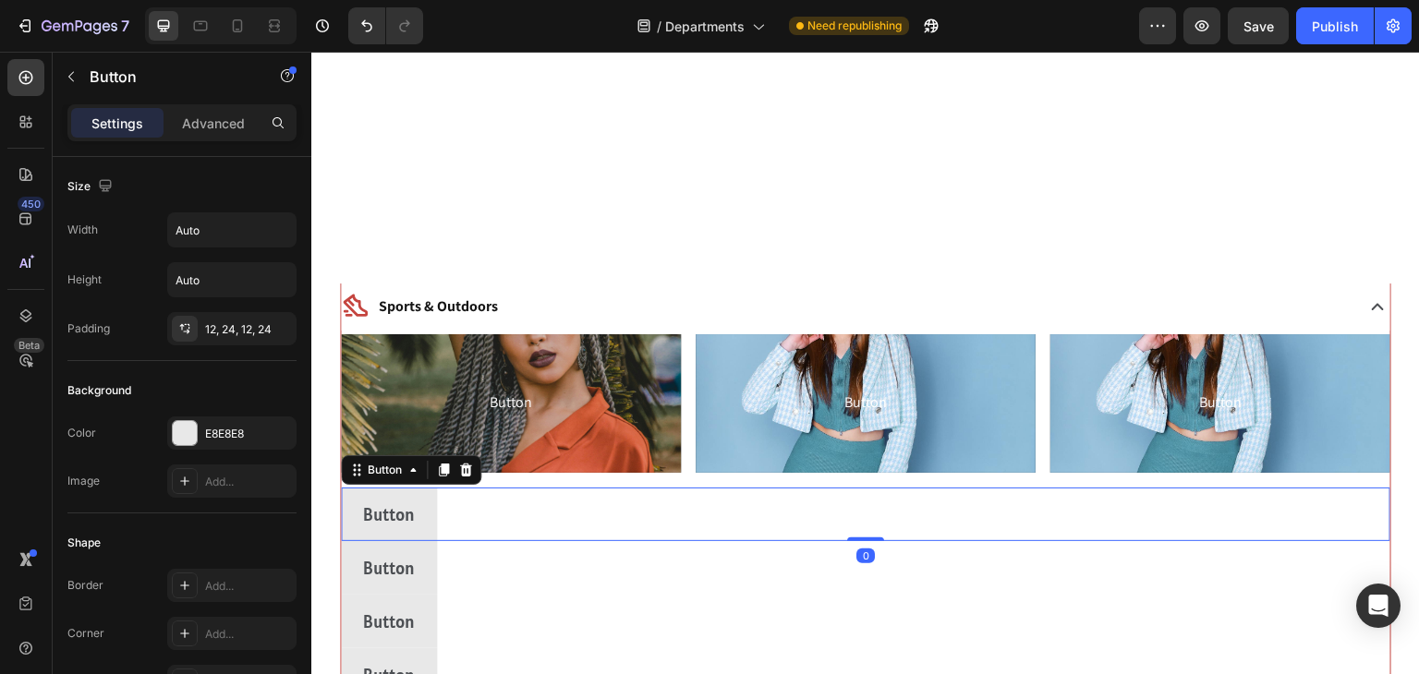
scroll to position [6155, 0]
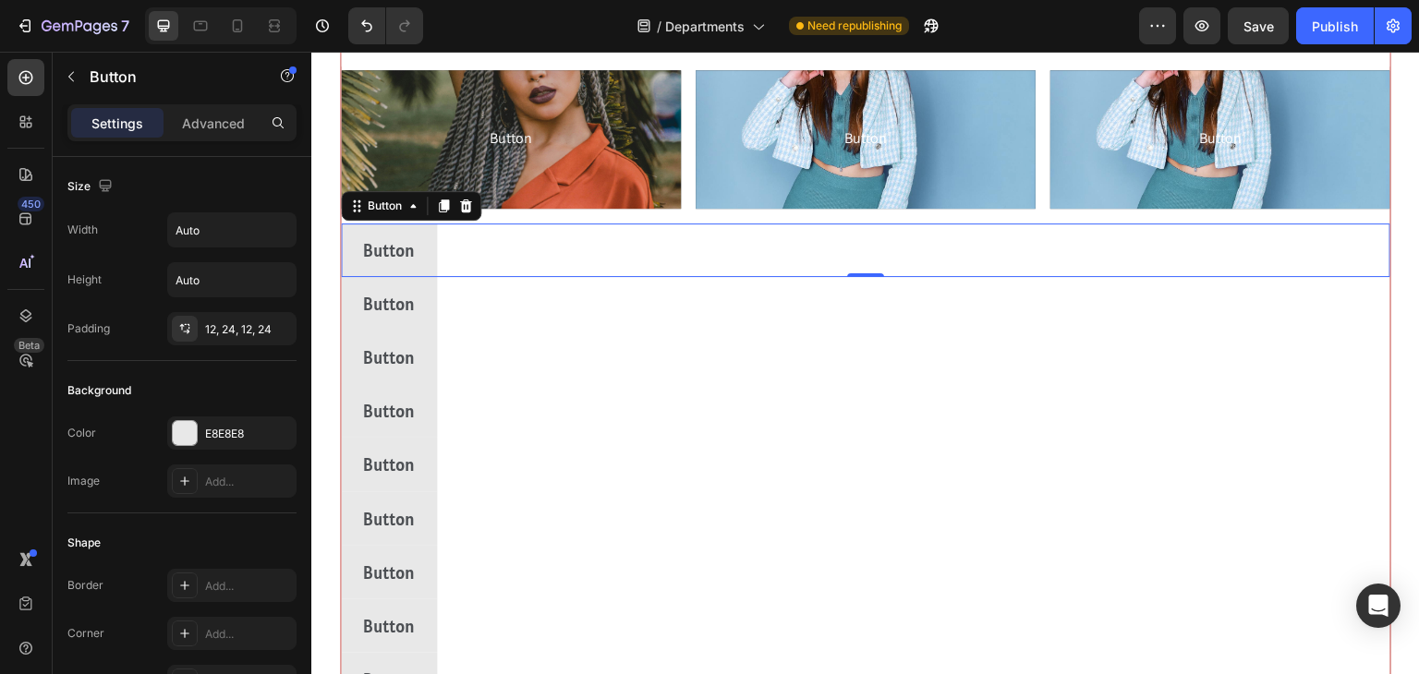
click at [1171, 263] on div "Button Button 0" at bounding box center [866, 251] width 1050 height 54
click at [1183, 249] on div "Button Button 0" at bounding box center [866, 251] width 1050 height 54
click at [258, 225] on input "Auto" at bounding box center [231, 229] width 127 height 33
click at [278, 229] on icon "button" at bounding box center [279, 230] width 18 height 18
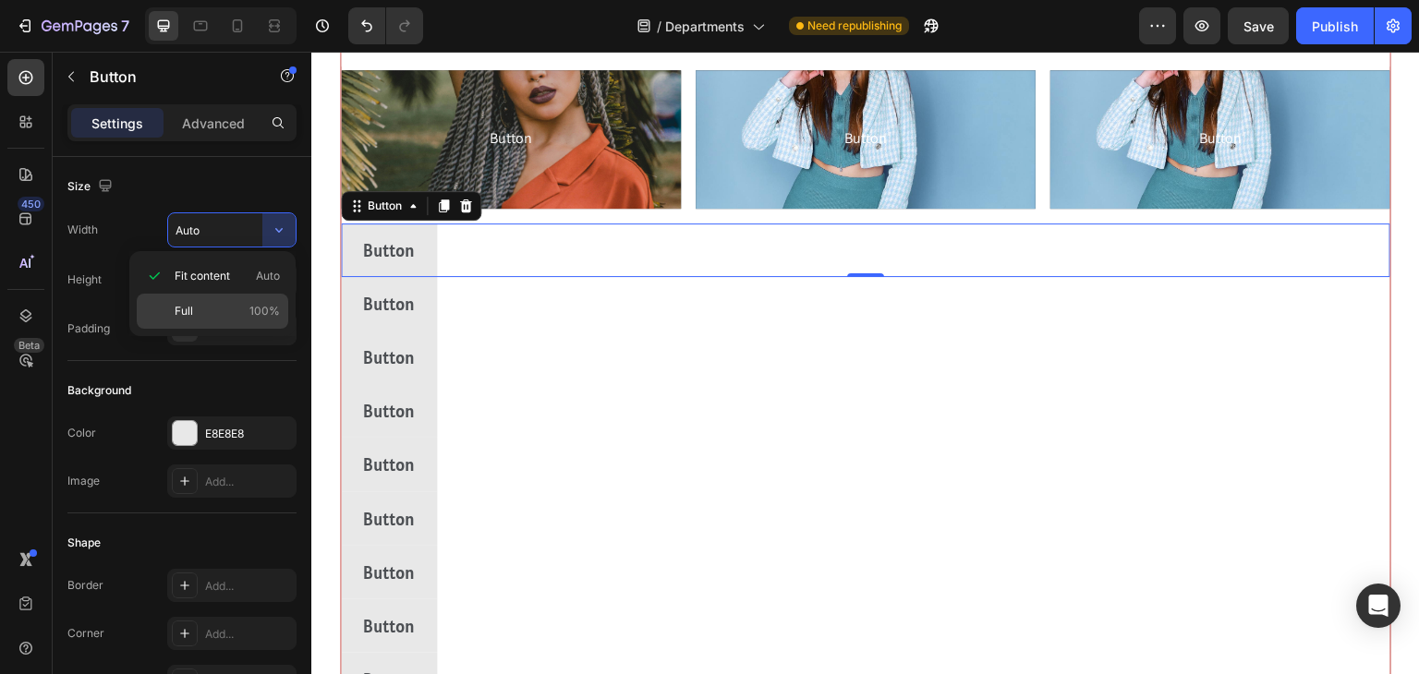
click at [168, 307] on div "Full 100%" at bounding box center [213, 311] width 152 height 35
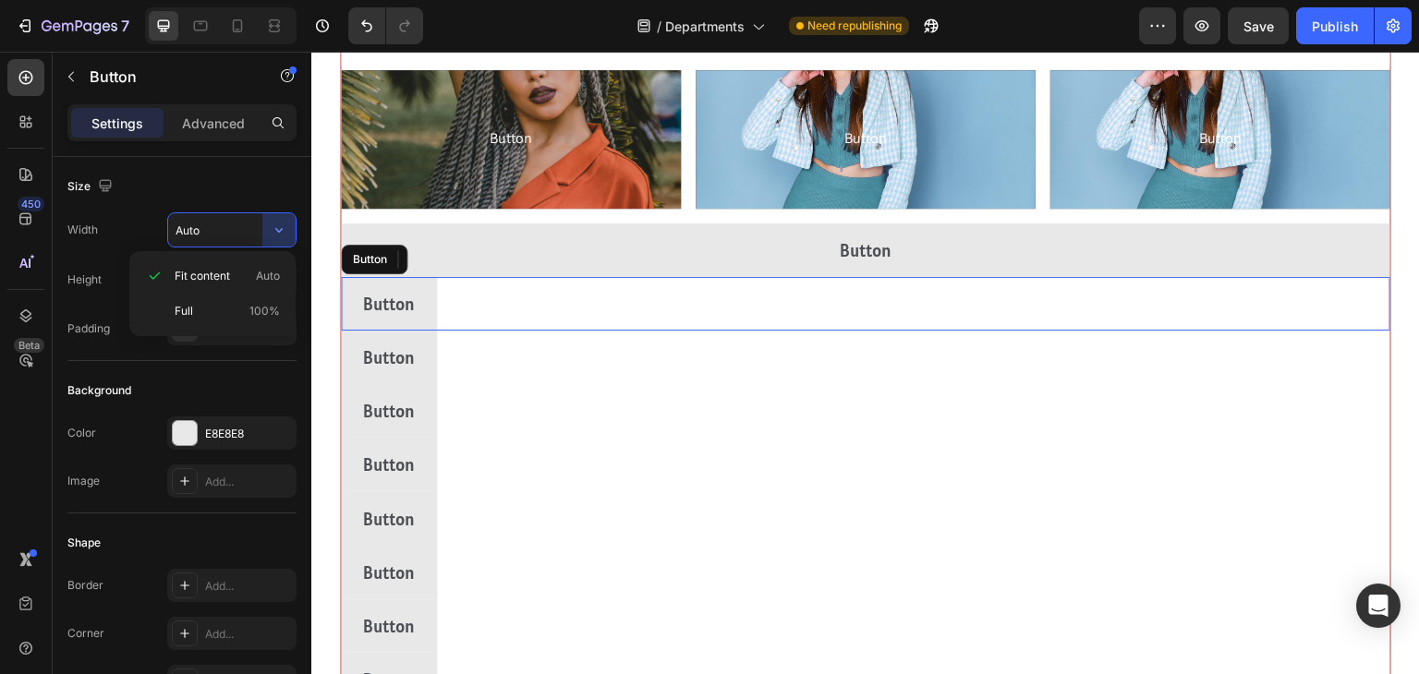
click at [1206, 315] on div "Button Button" at bounding box center [866, 304] width 1050 height 54
click at [196, 309] on p "Full 100%" at bounding box center [227, 311] width 105 height 17
type input "100%"
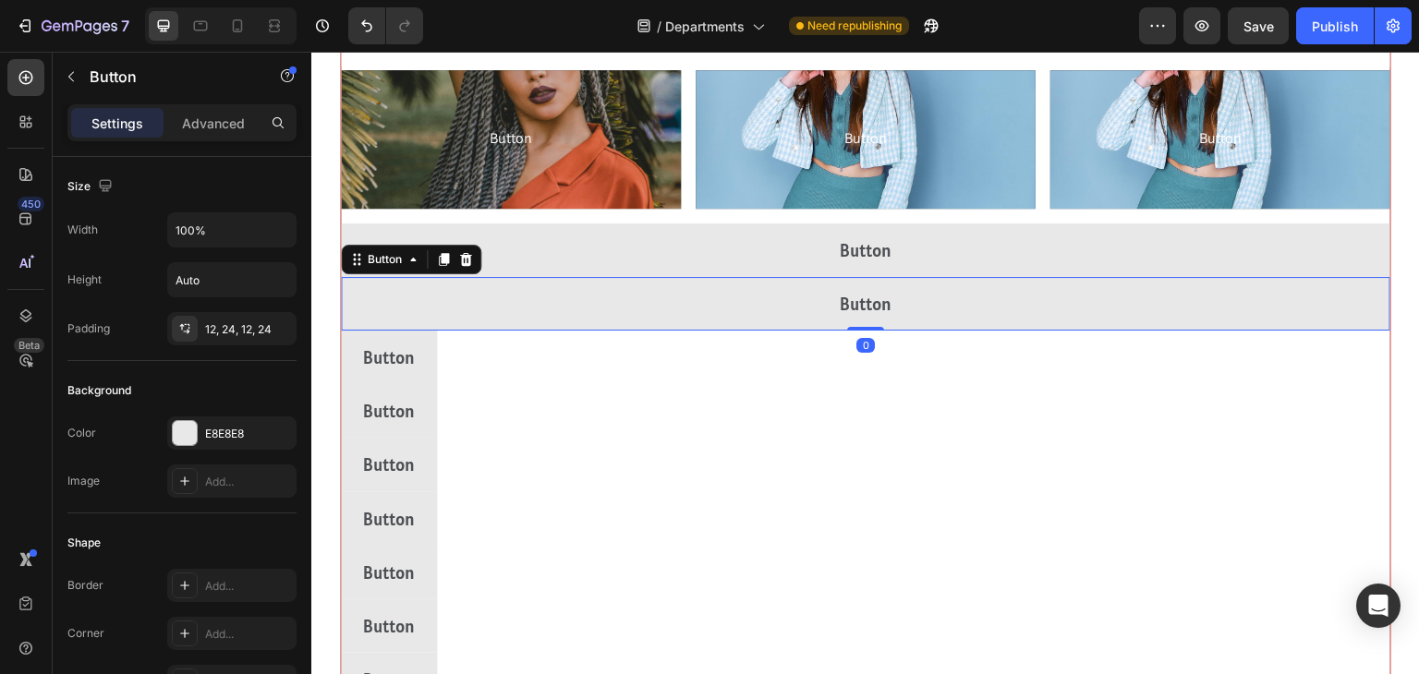
click at [1196, 385] on div "Button Button" at bounding box center [866, 411] width 1050 height 54
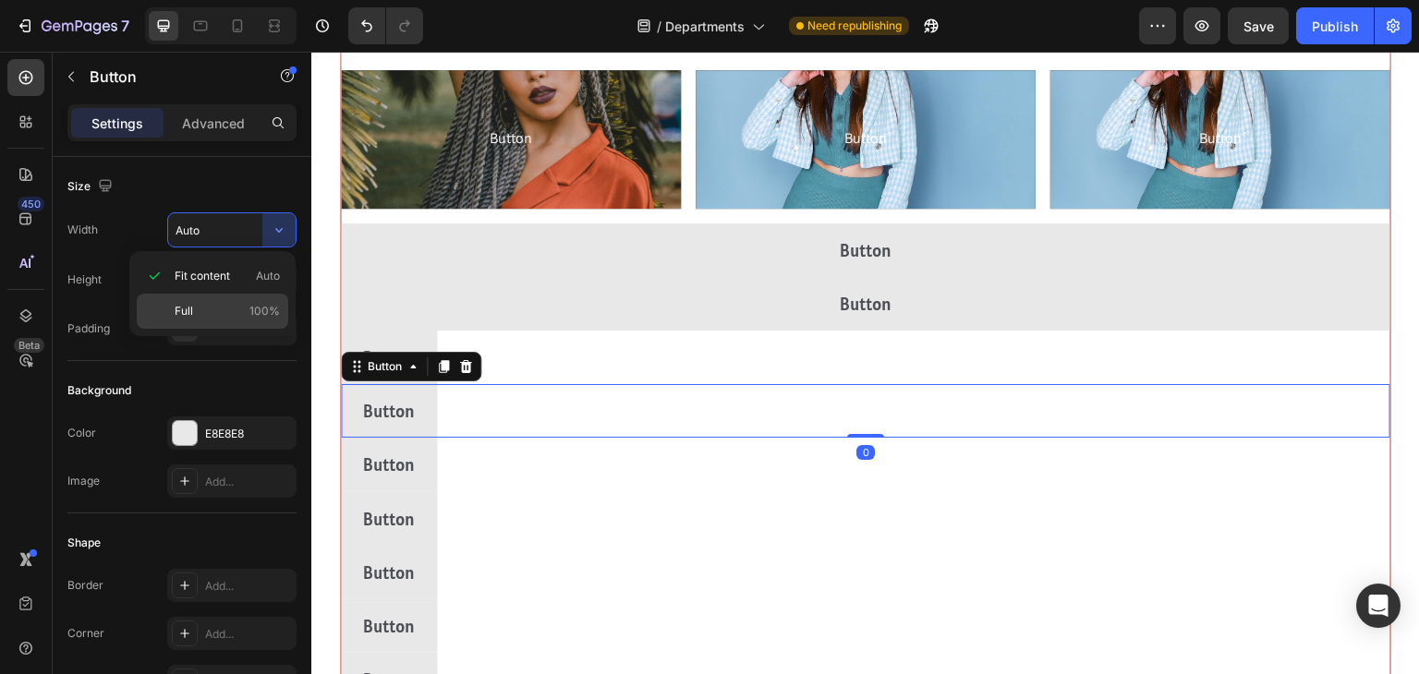
click at [190, 318] on span "Full" at bounding box center [184, 311] width 18 height 17
type input "100%"
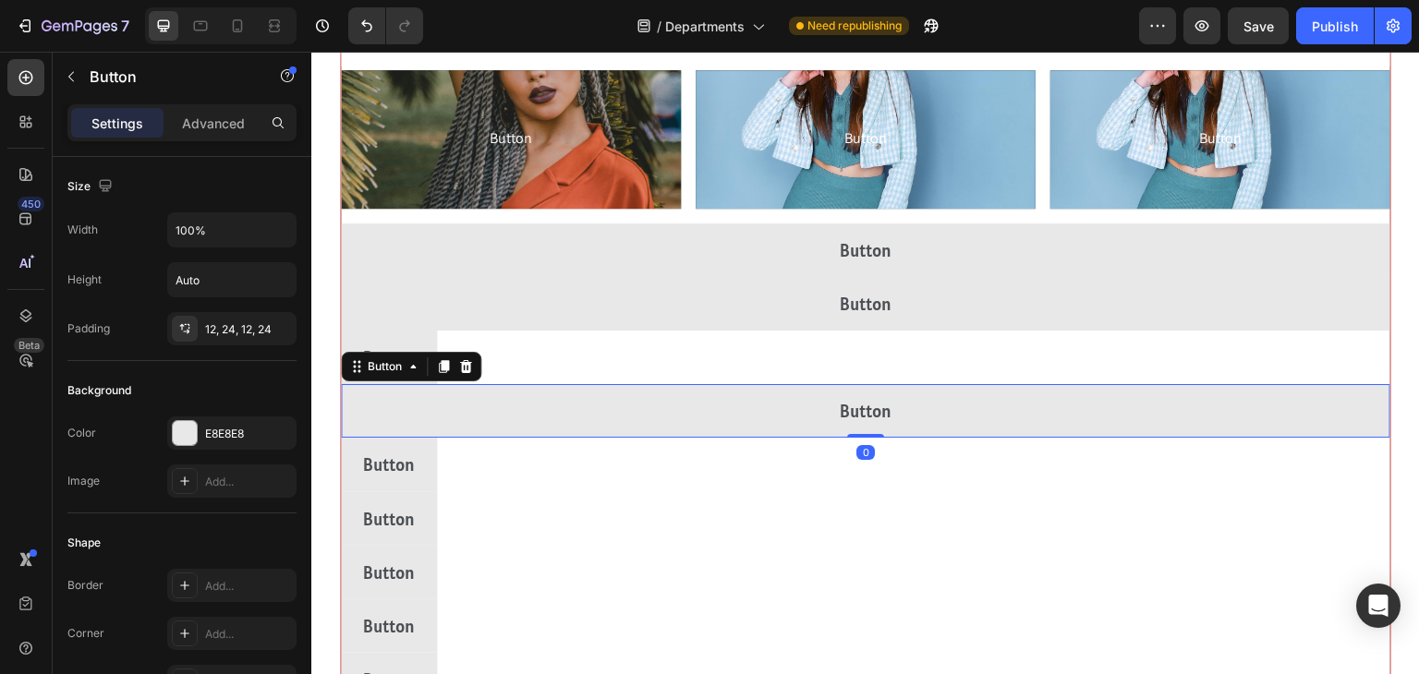
click at [1187, 456] on div "Button Button" at bounding box center [866, 465] width 1050 height 54
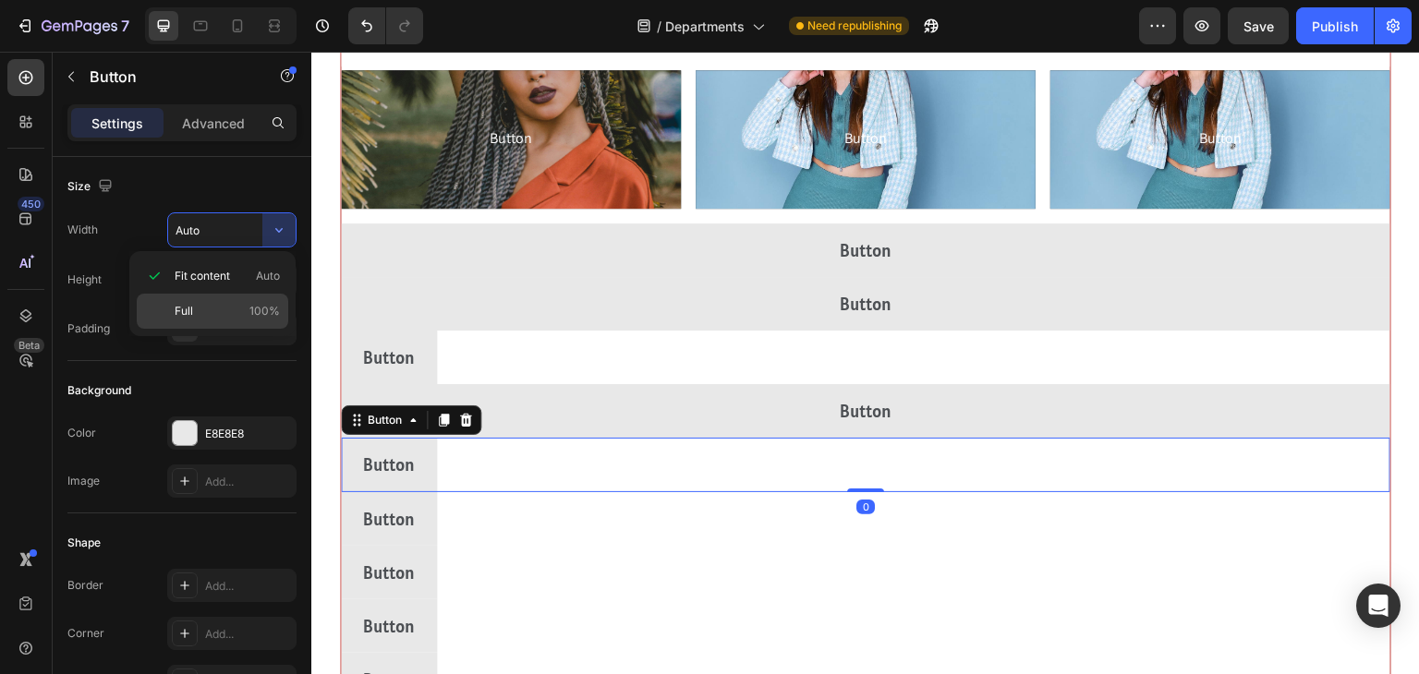
click at [181, 326] on div "Full 100%" at bounding box center [213, 311] width 152 height 35
type input "100%"
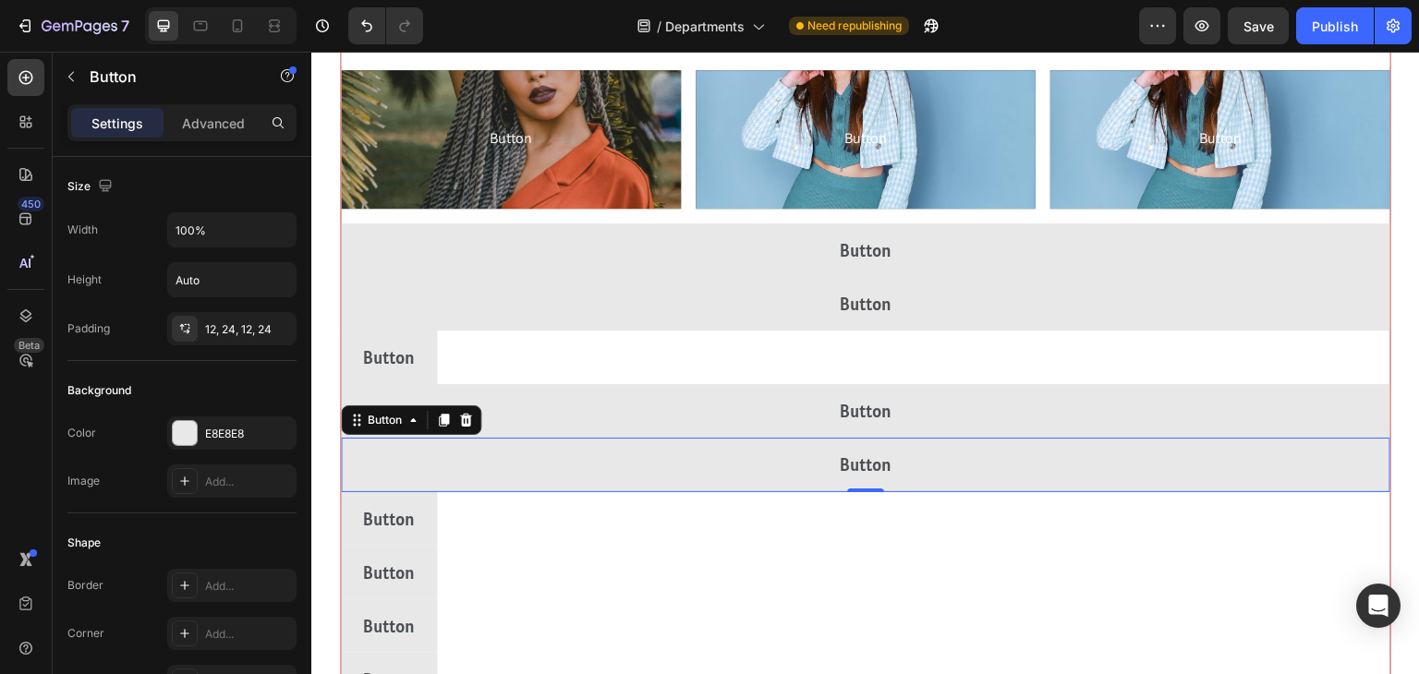
click at [1178, 363] on div "Button Button" at bounding box center [866, 358] width 1050 height 54
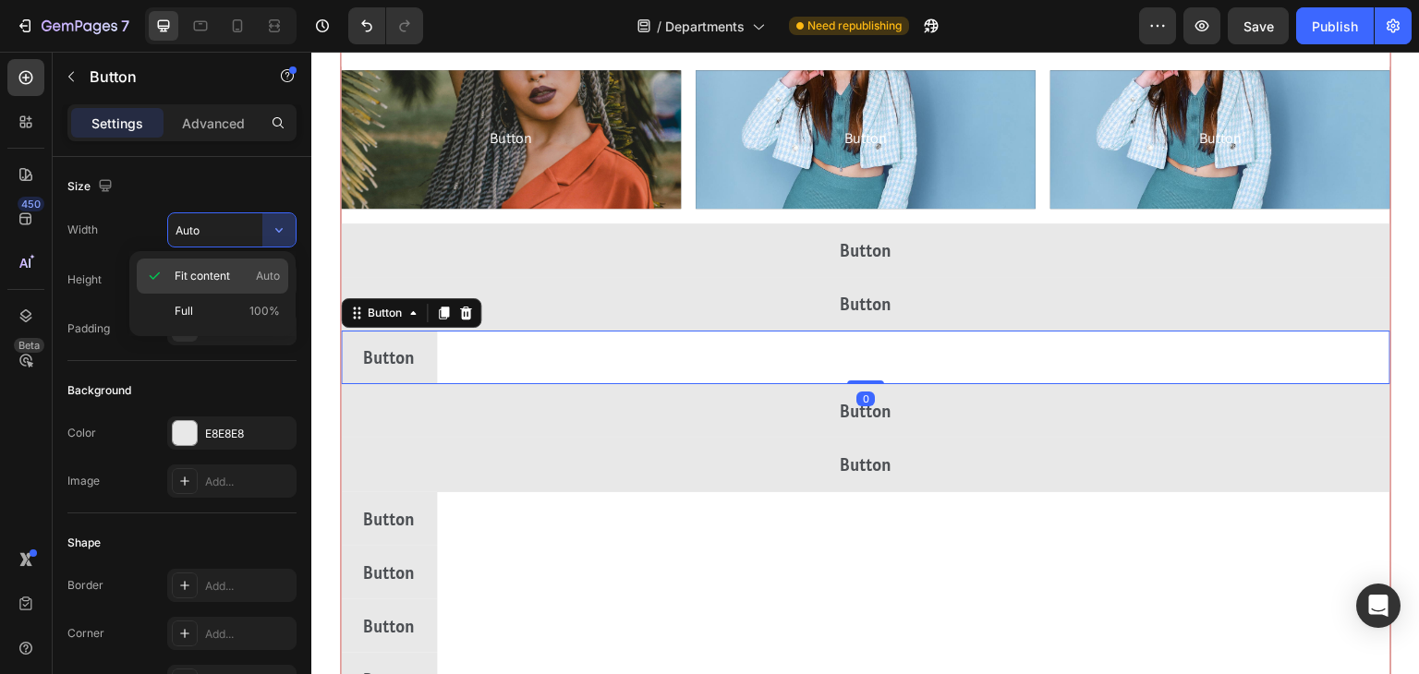
click at [169, 294] on div "Fit content Auto" at bounding box center [213, 311] width 152 height 35
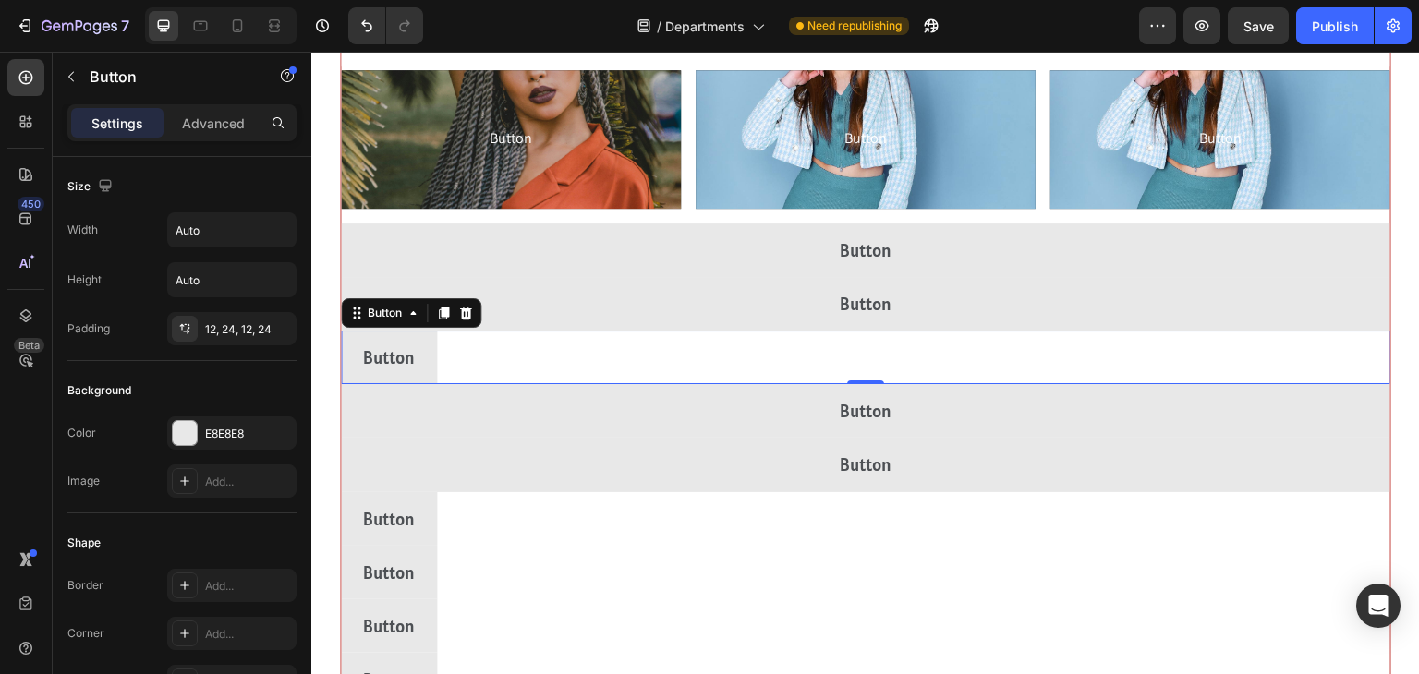
click at [1194, 370] on div "Button Button 0" at bounding box center [866, 358] width 1050 height 54
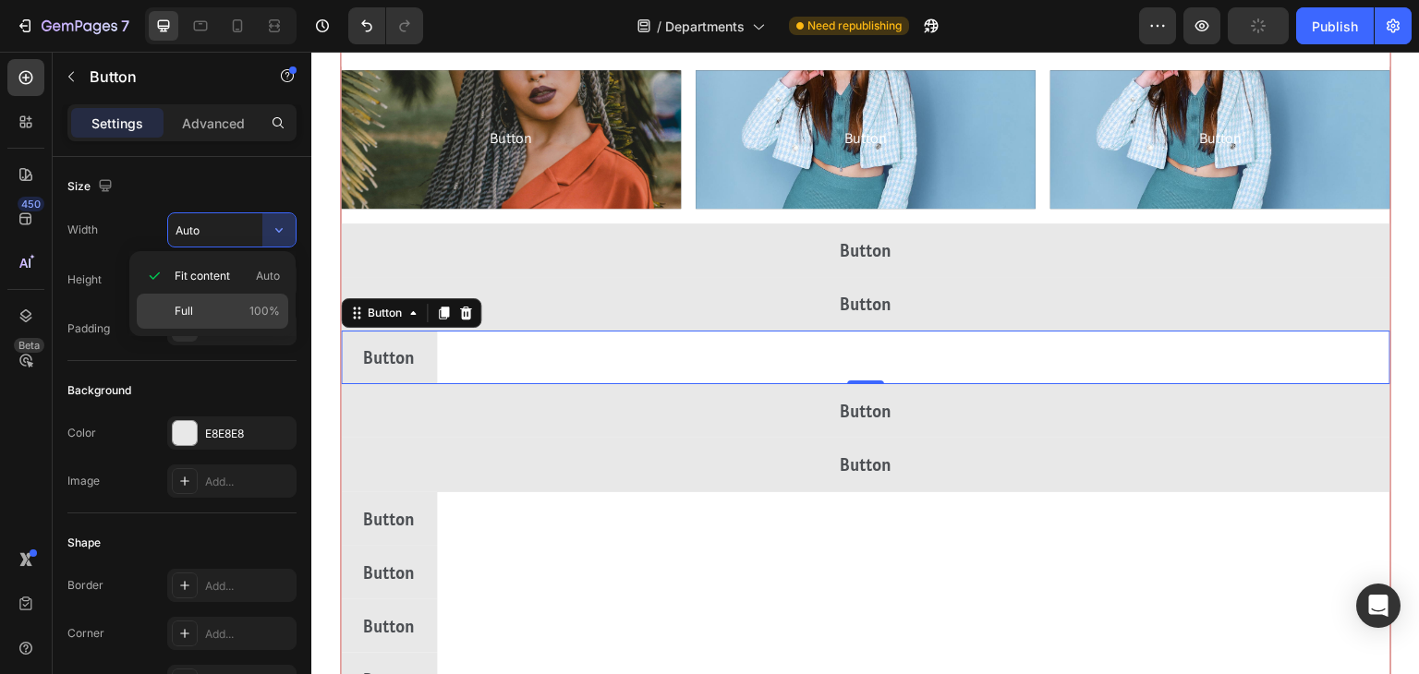
click at [182, 310] on span "Full" at bounding box center [184, 311] width 18 height 17
type input "100%"
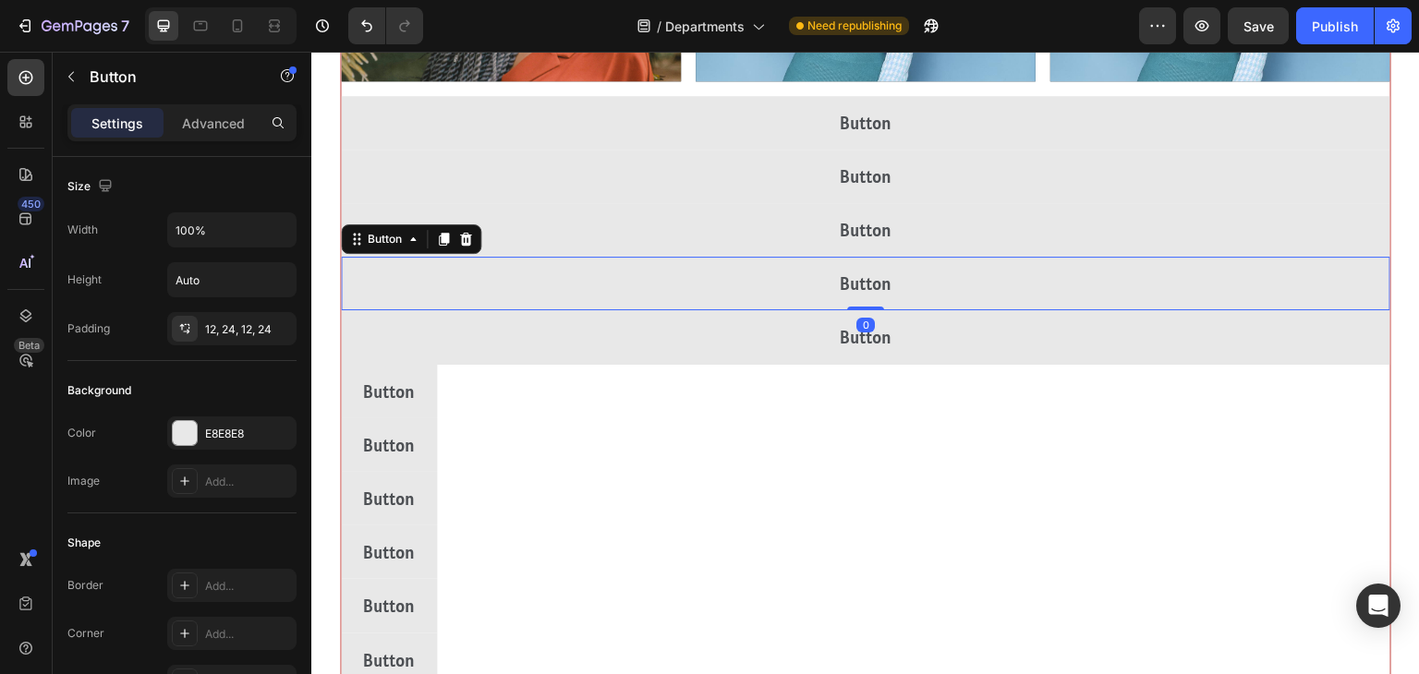
scroll to position [6344, 0]
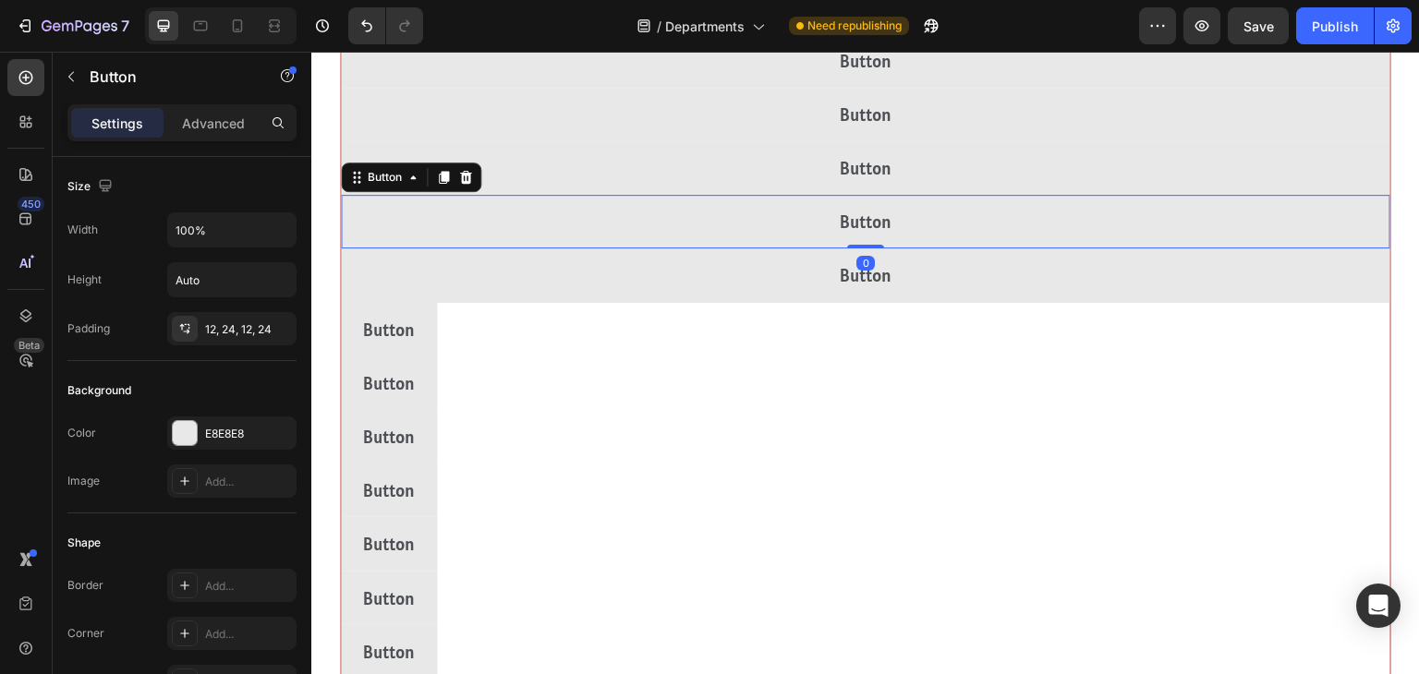
click at [1171, 334] on div "Button Button" at bounding box center [866, 330] width 1050 height 54
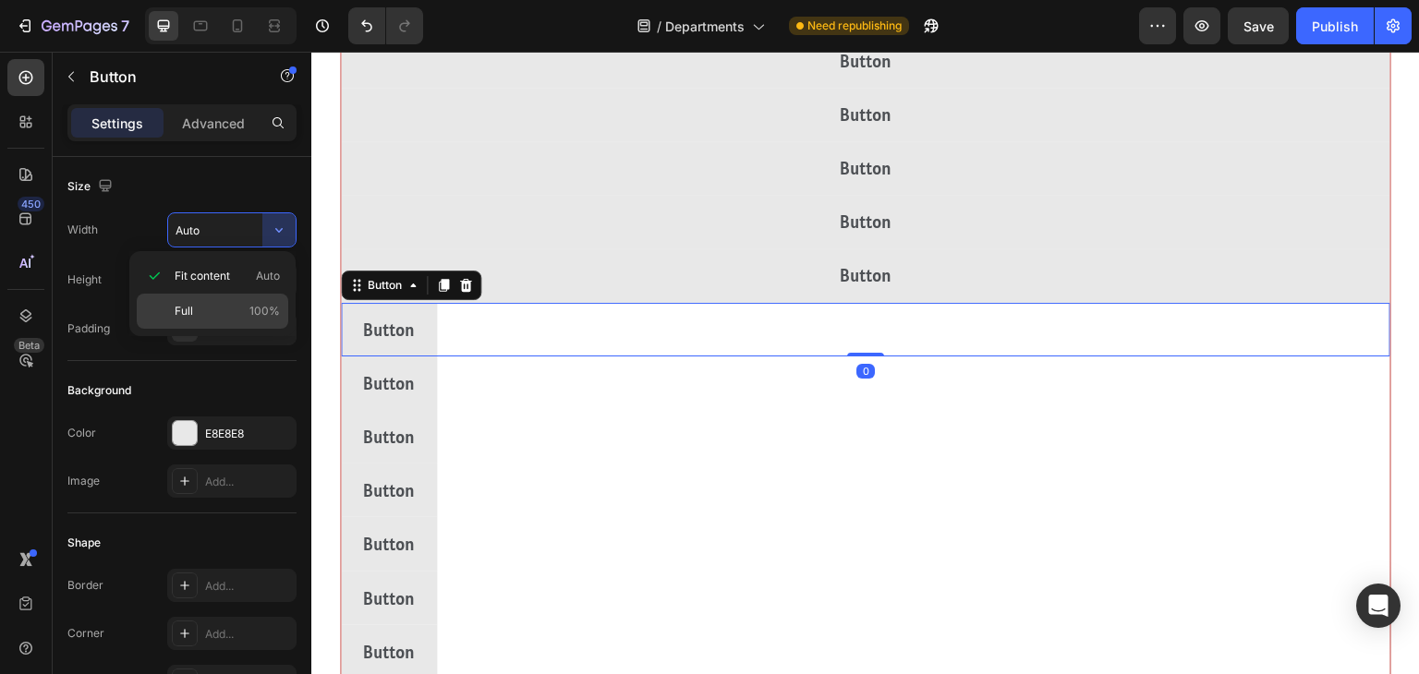
click at [155, 311] on div "Full 100%" at bounding box center [213, 311] width 152 height 35
type input "100%"
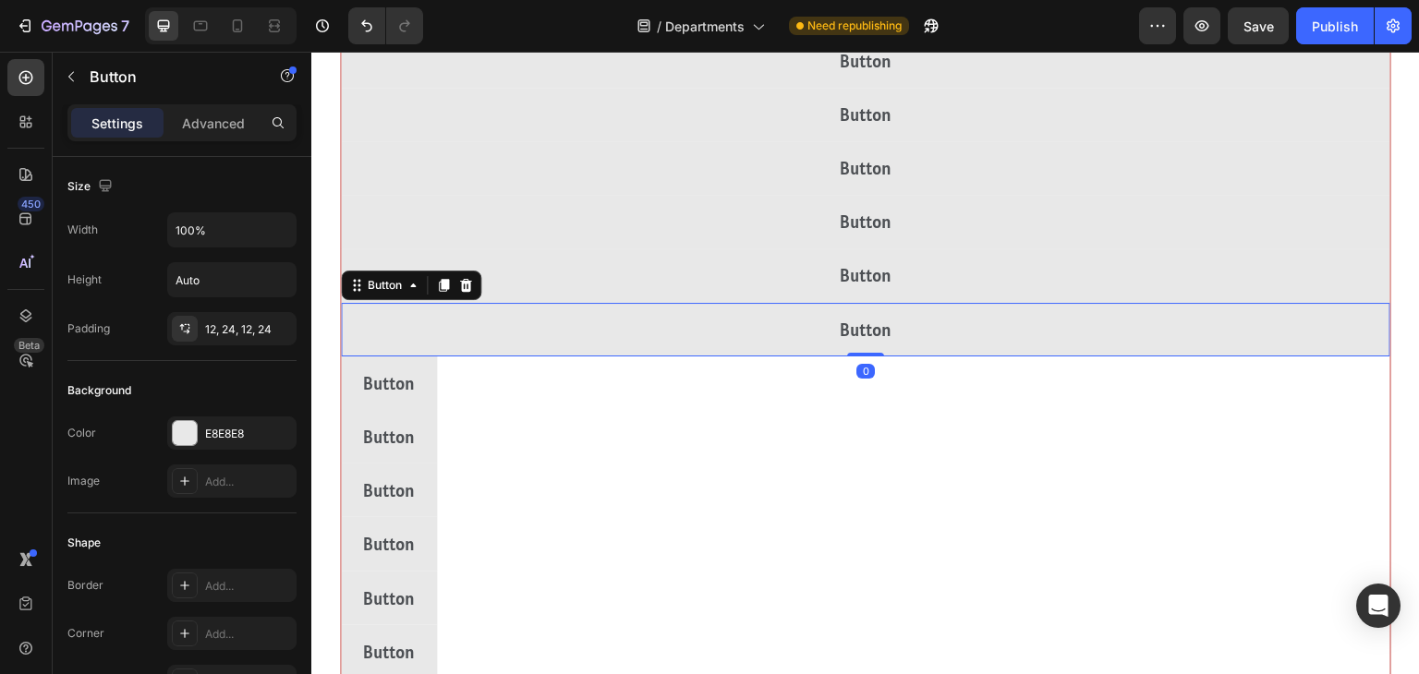
click at [1184, 384] on div "Button Button" at bounding box center [866, 384] width 1050 height 54
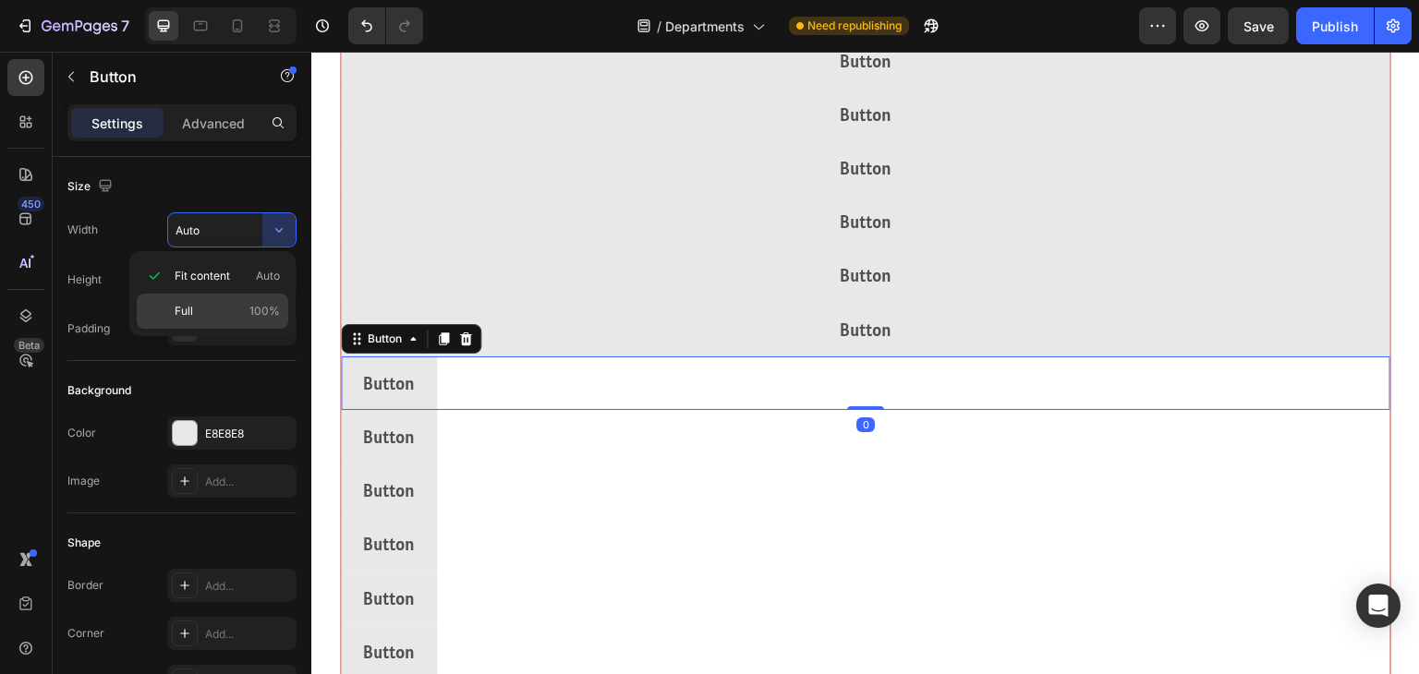
click at [167, 303] on div "Full 100%" at bounding box center [213, 311] width 152 height 35
type input "100%"
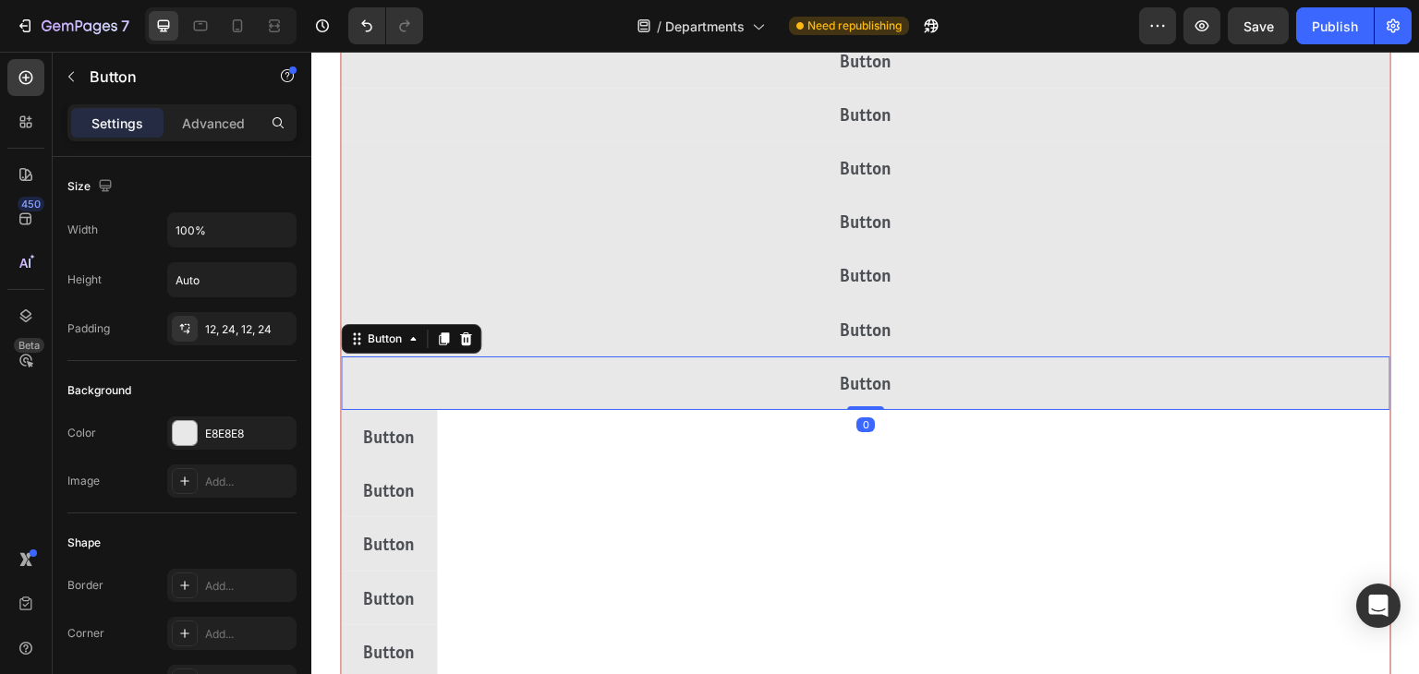
click at [1177, 425] on div "Button Button" at bounding box center [866, 437] width 1050 height 54
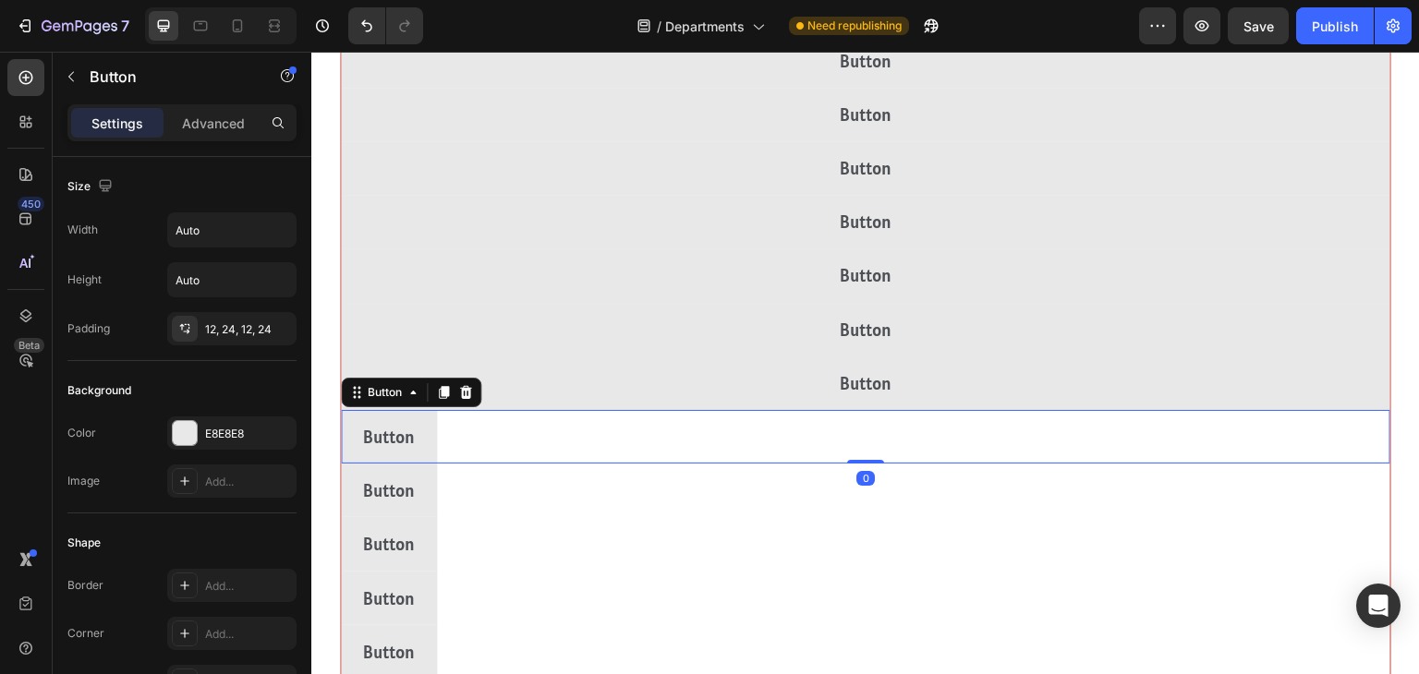
scroll to position [4, 0]
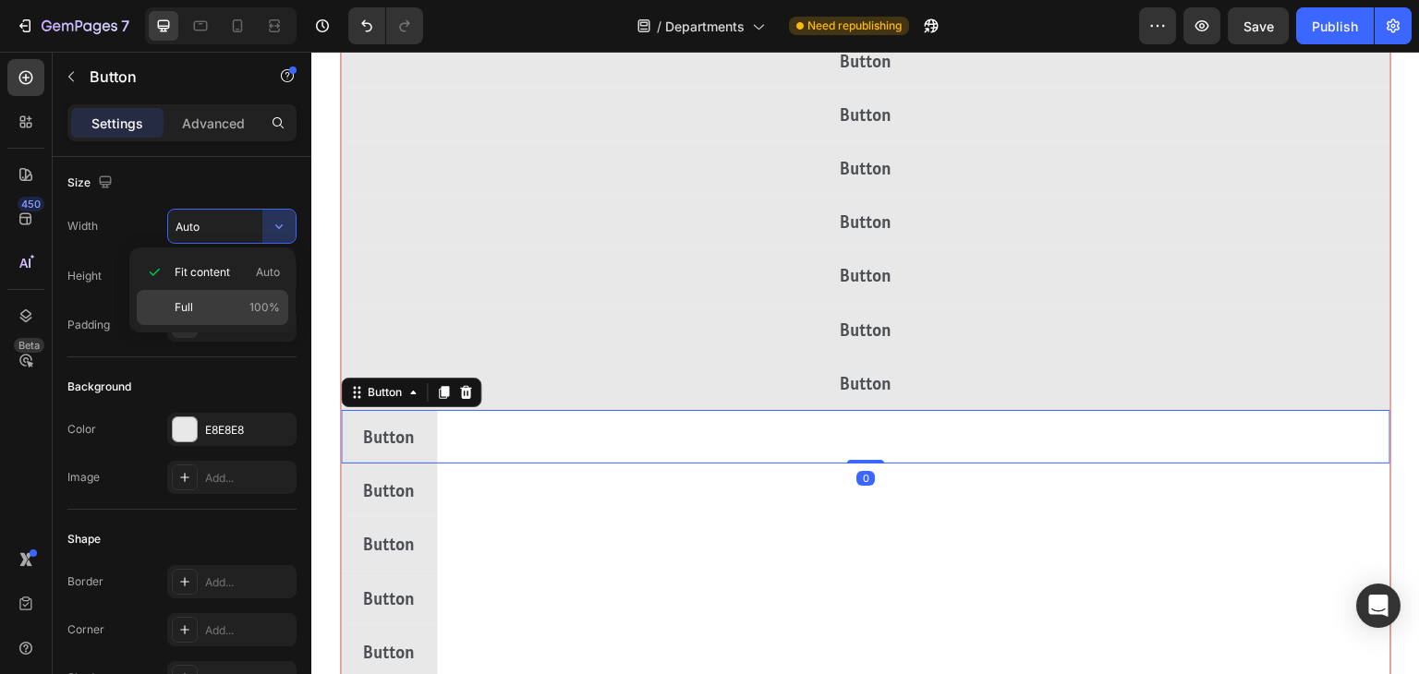
click at [163, 312] on div "Full 100%" at bounding box center [213, 307] width 152 height 35
type input "100%"
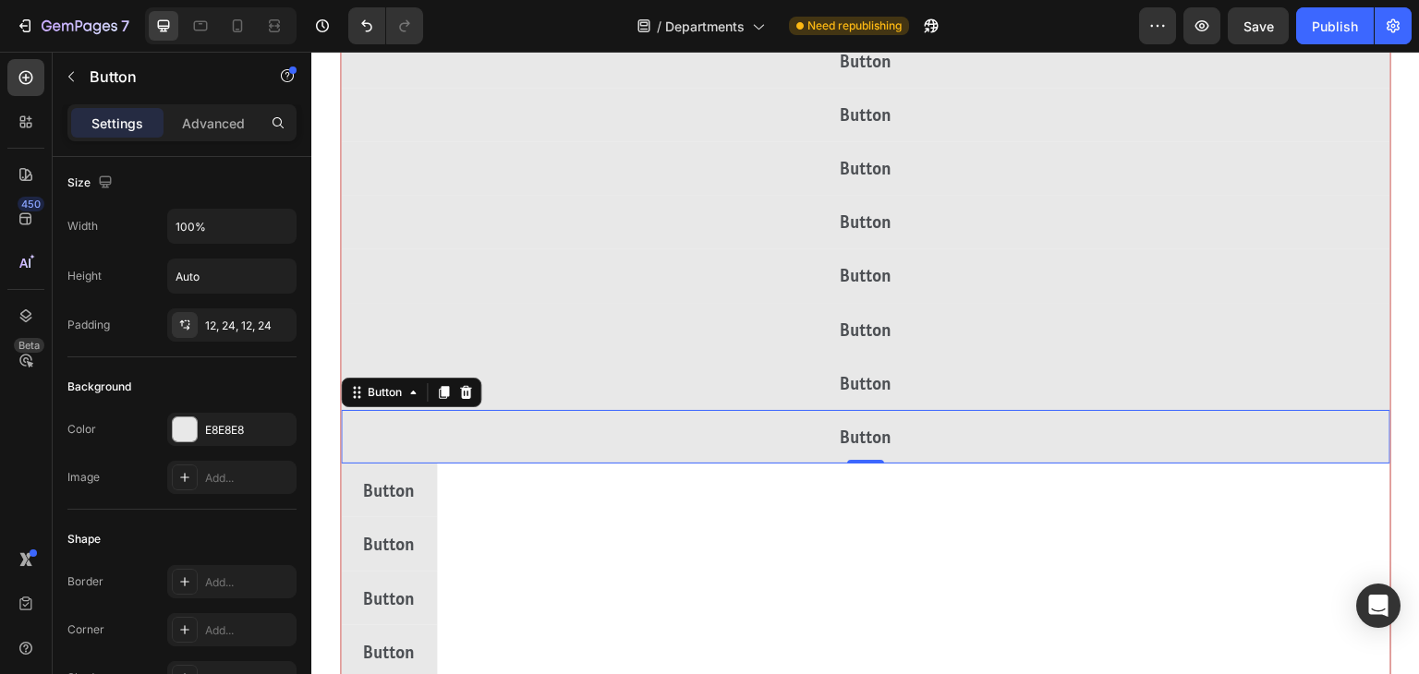
click at [1193, 492] on div "Button Button" at bounding box center [866, 491] width 1050 height 54
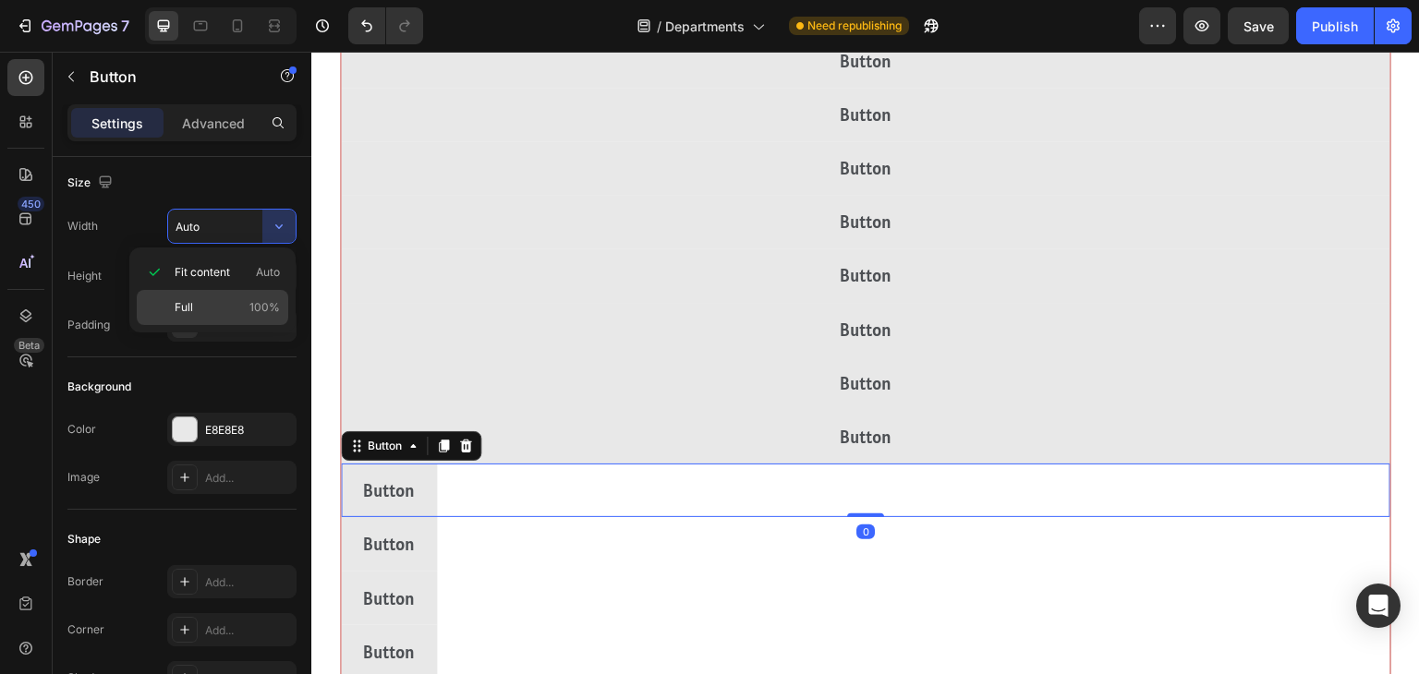
click at [158, 310] on div "Full 100%" at bounding box center [213, 307] width 152 height 35
type input "100%"
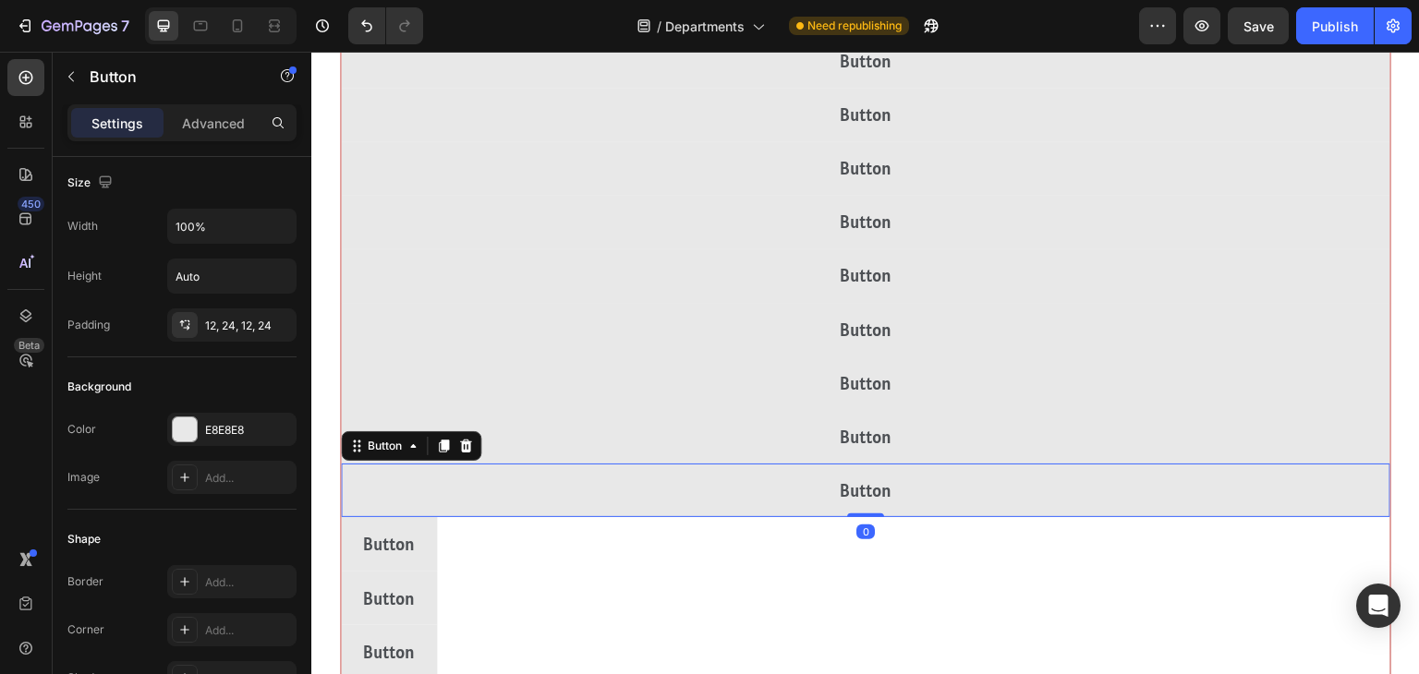
click at [1202, 543] on div "Button Button" at bounding box center [866, 544] width 1050 height 54
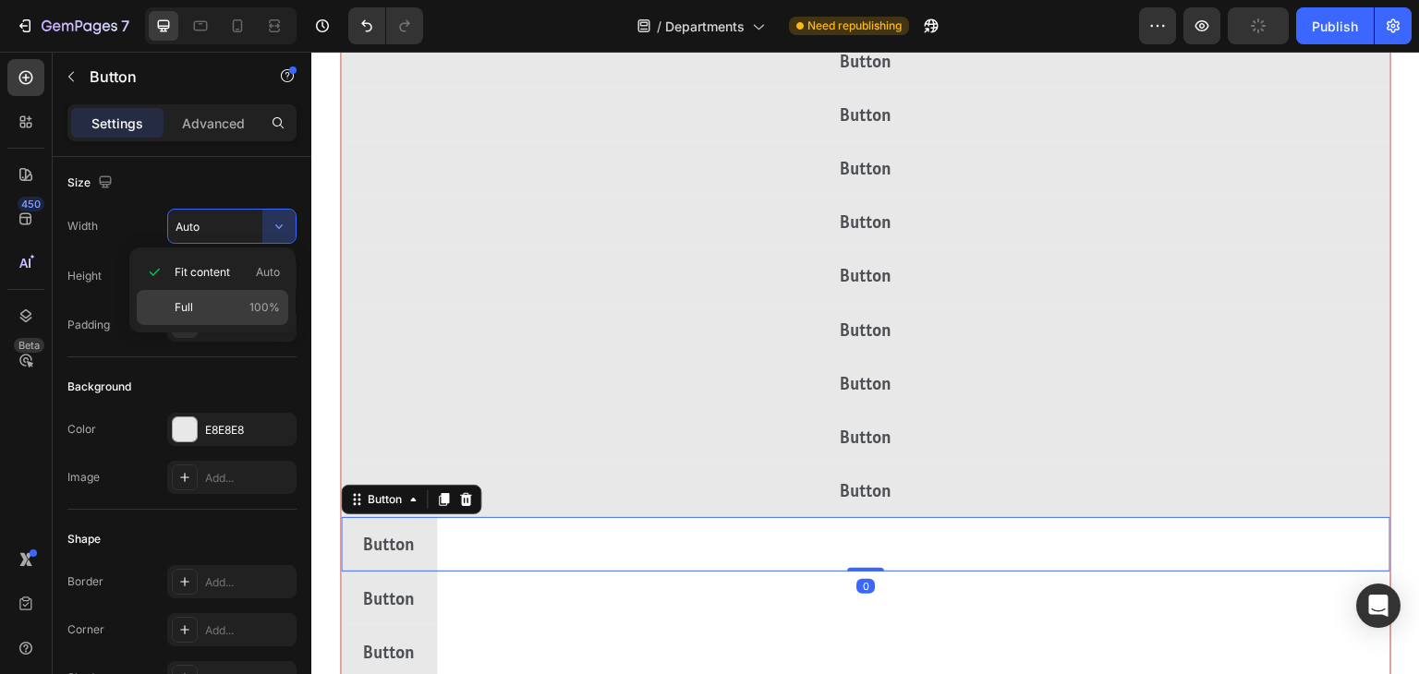
click at [164, 303] on div "Full 100%" at bounding box center [213, 307] width 152 height 35
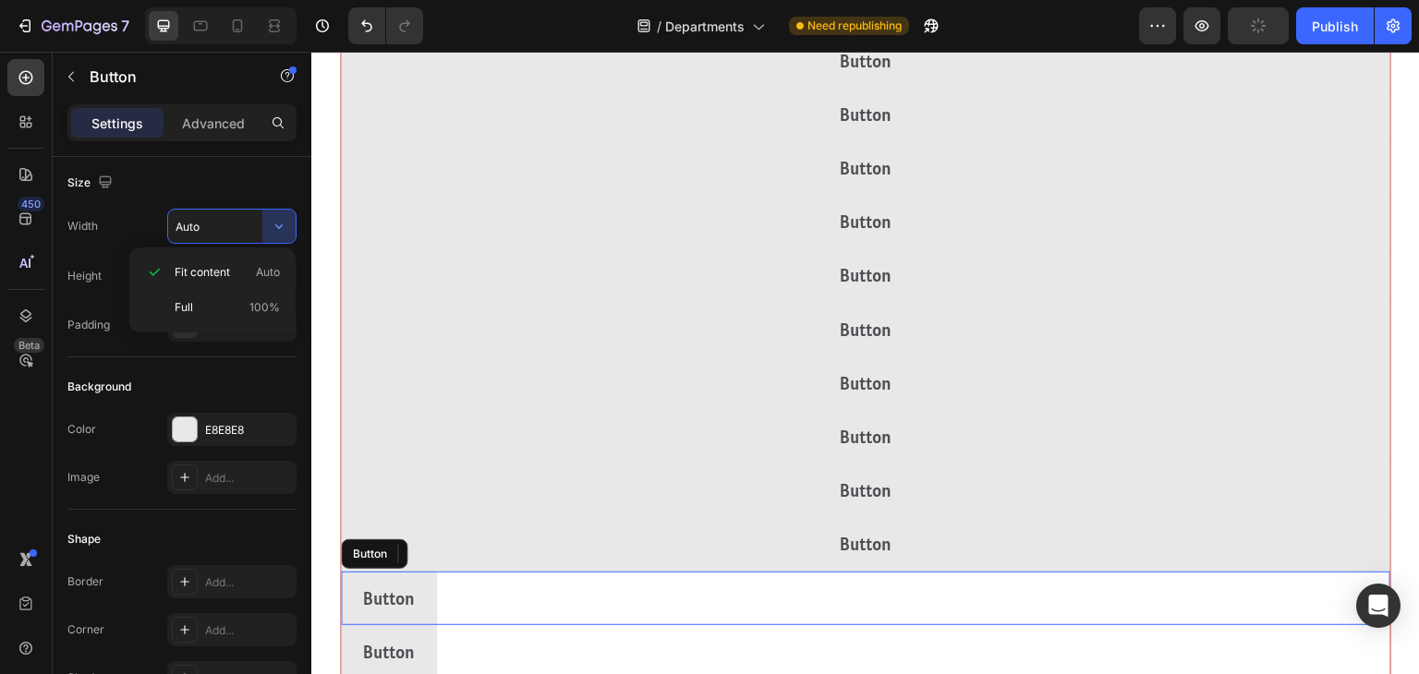
click at [1212, 600] on div "Button Button" at bounding box center [866, 599] width 1050 height 54
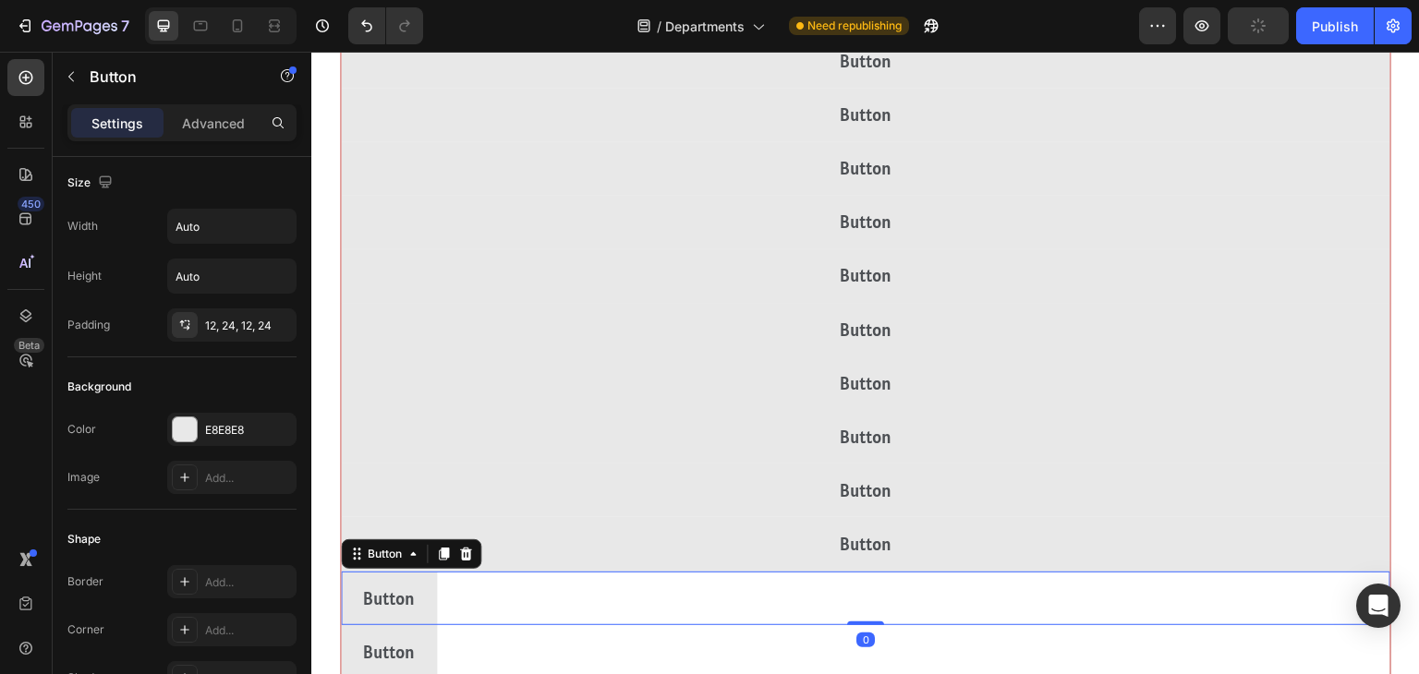
scroll to position [6, 0]
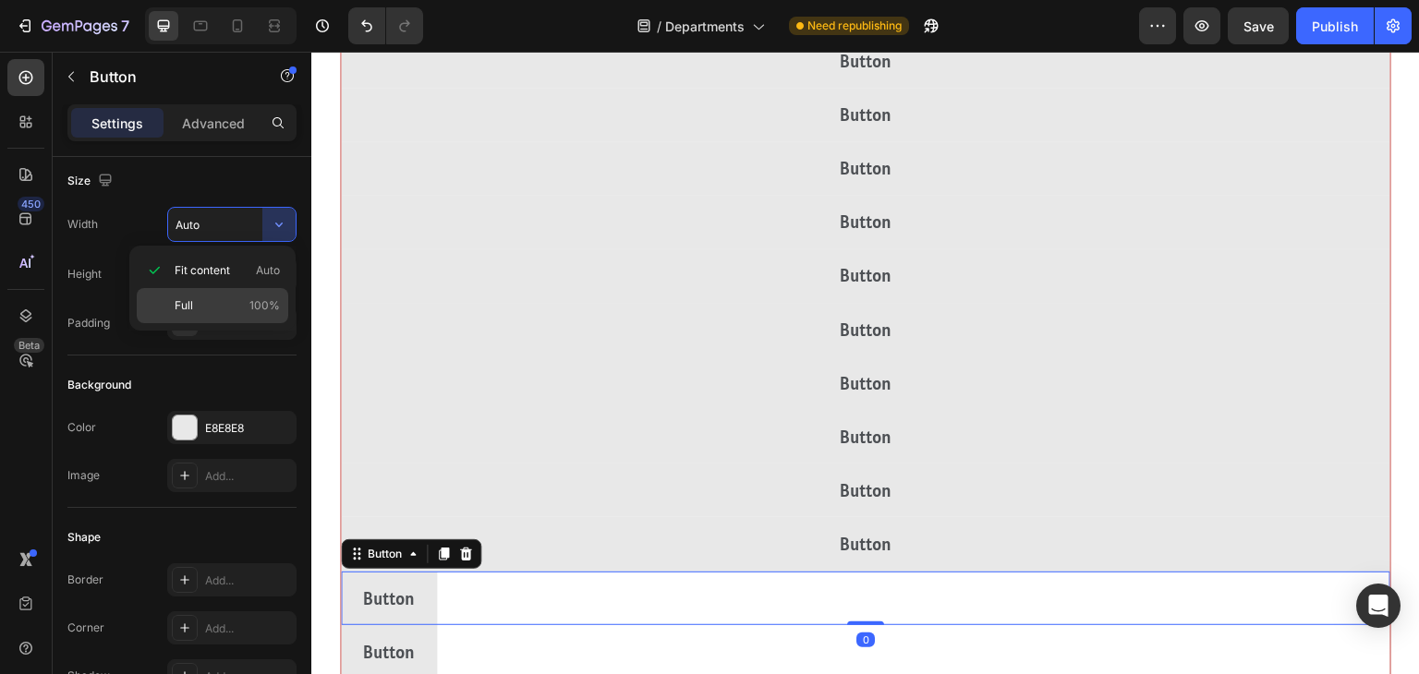
click at [164, 304] on div "Full 100%" at bounding box center [213, 305] width 152 height 35
type input "100%"
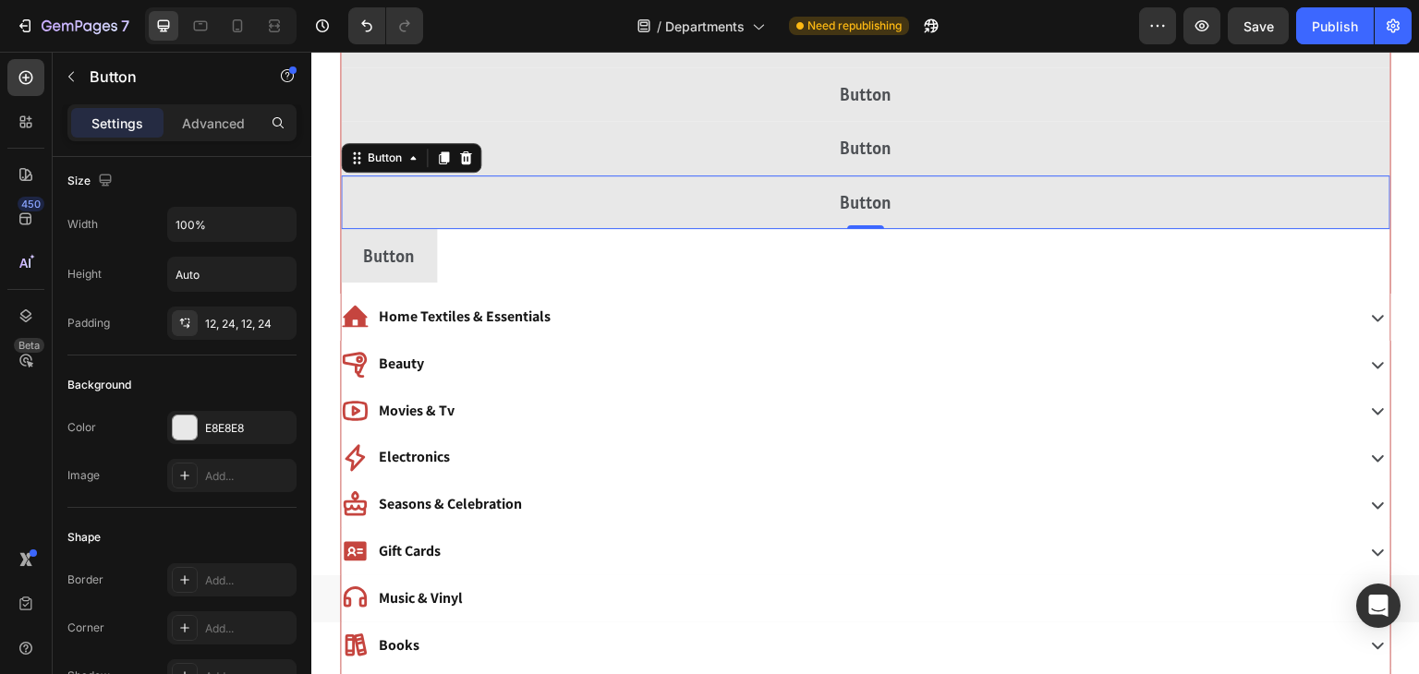
scroll to position [6749, 0]
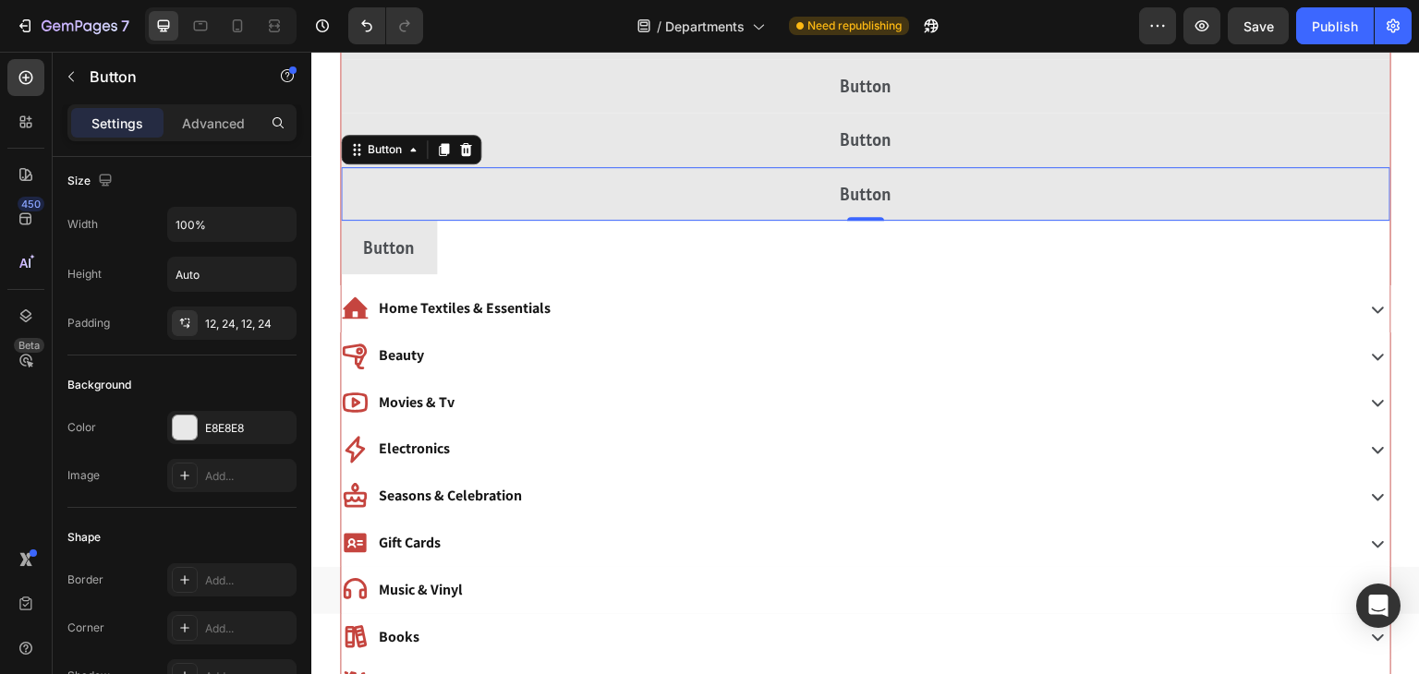
click at [1189, 289] on div "Home Textiles & Essentials" at bounding box center [865, 308] width 1051 height 47
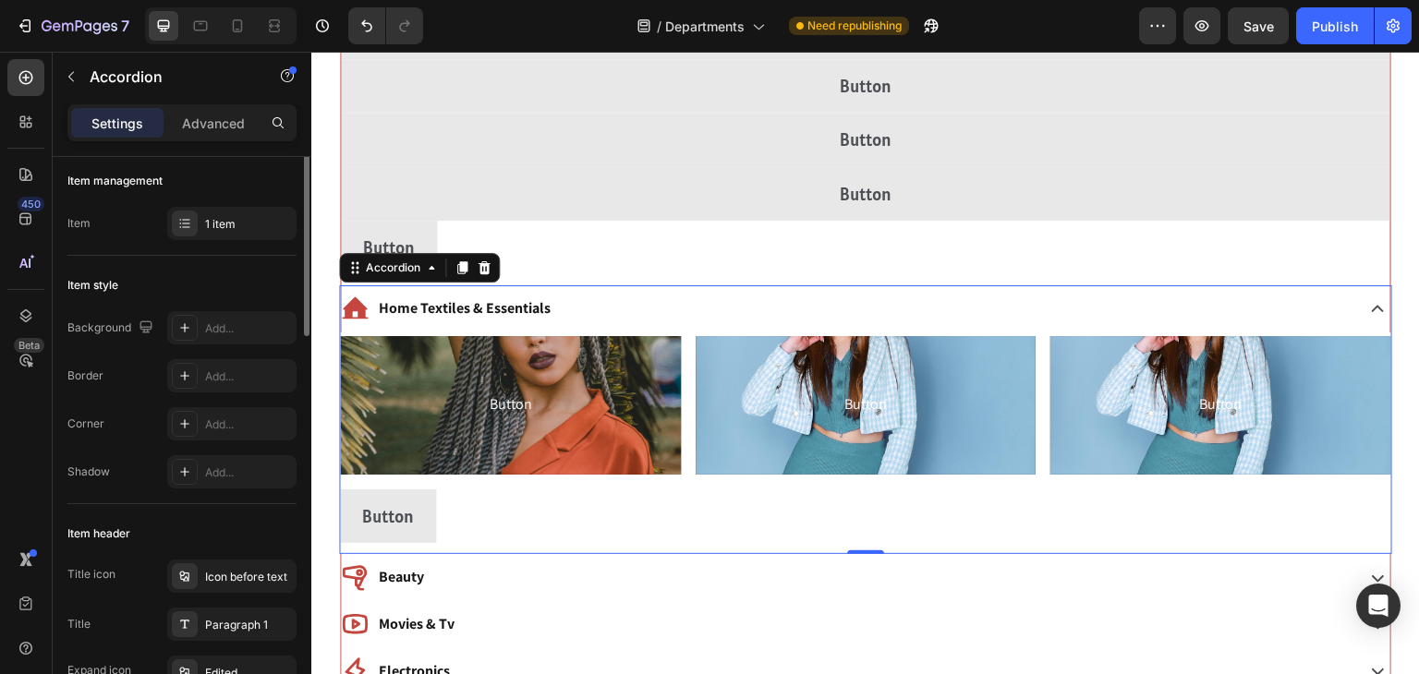
scroll to position [0, 0]
click at [1211, 255] on div "Button Button" at bounding box center [866, 248] width 1050 height 54
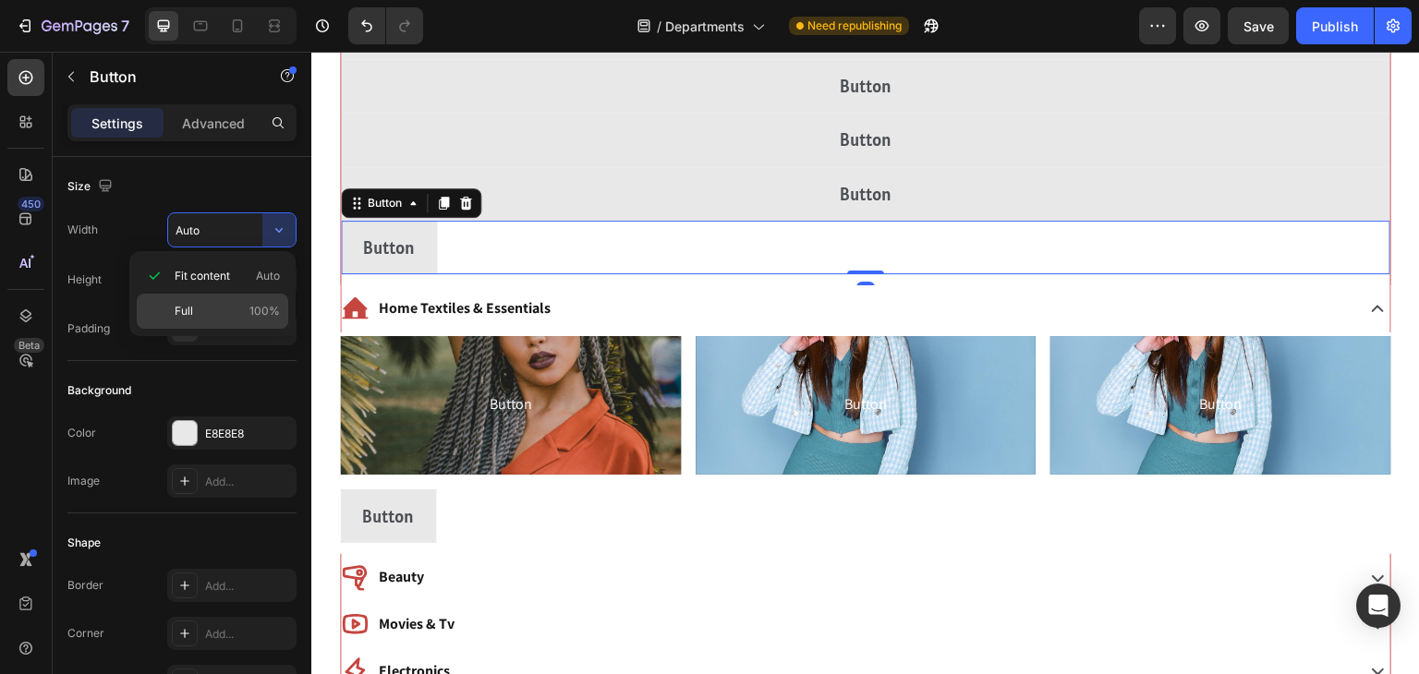
click at [165, 307] on div "Full 100%" at bounding box center [213, 311] width 152 height 35
type input "100%"
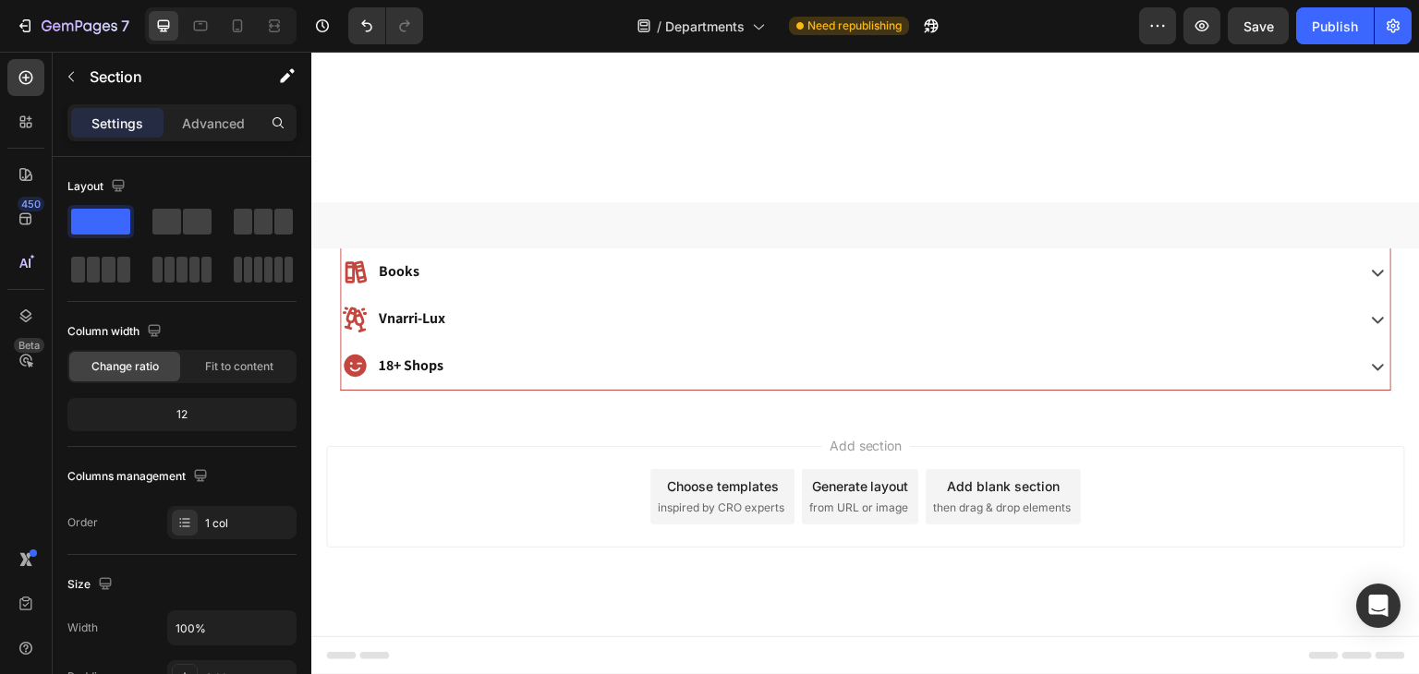
scroll to position [4680, 0]
click at [1334, 27] on div "Publish" at bounding box center [1335, 26] width 46 height 19
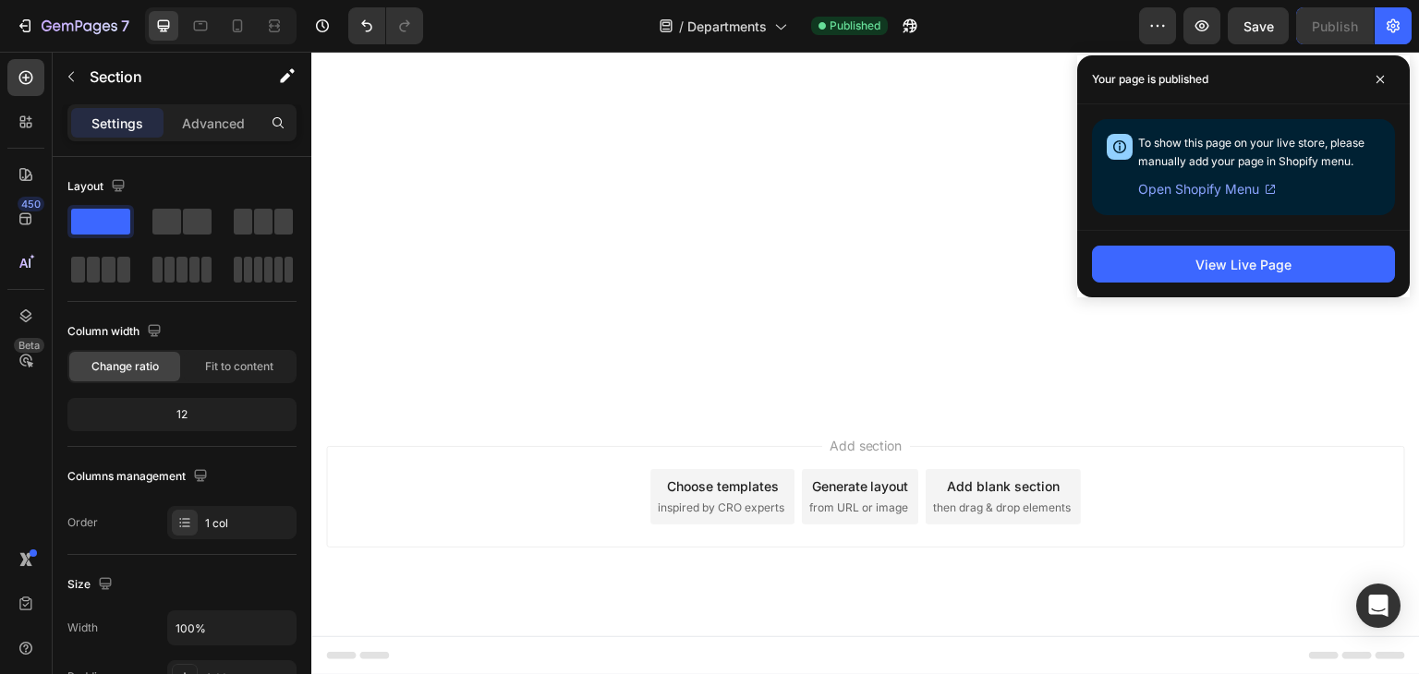
scroll to position [1960, 0]
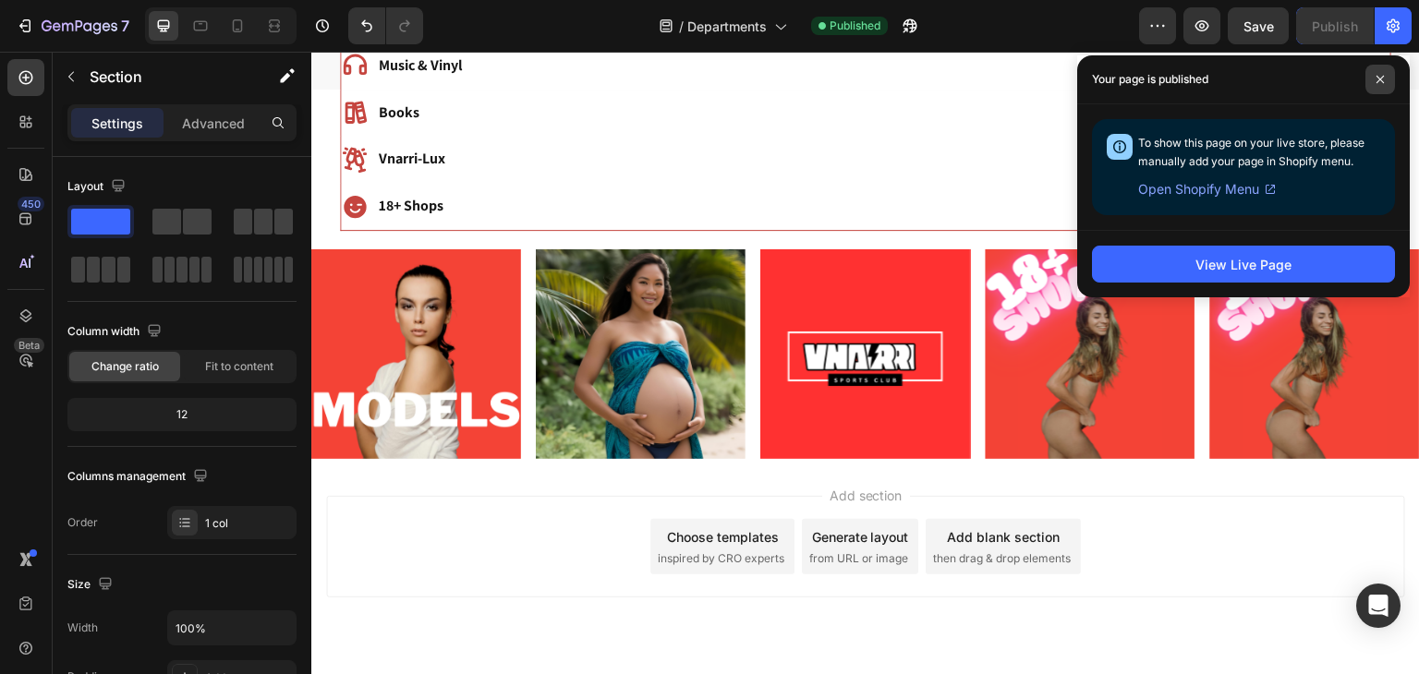
click at [1384, 81] on icon at bounding box center [1380, 79] width 9 height 9
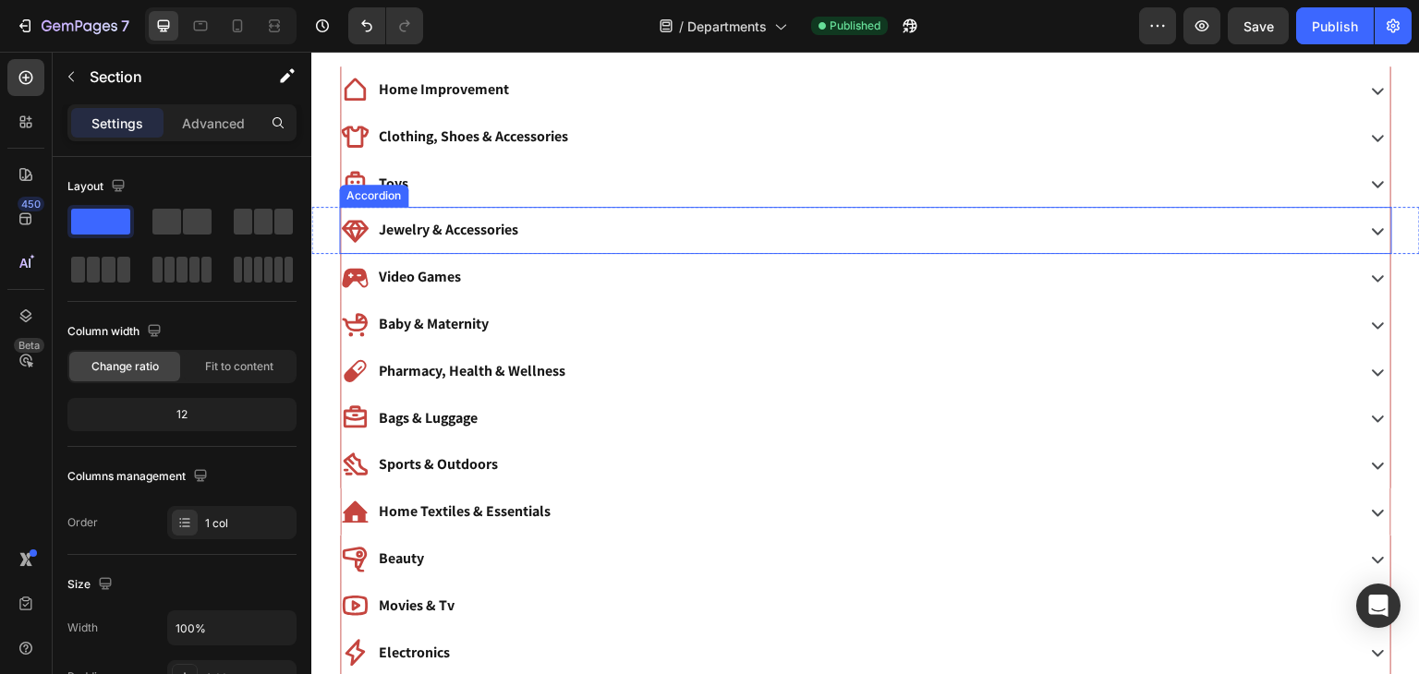
scroll to position [303, 0]
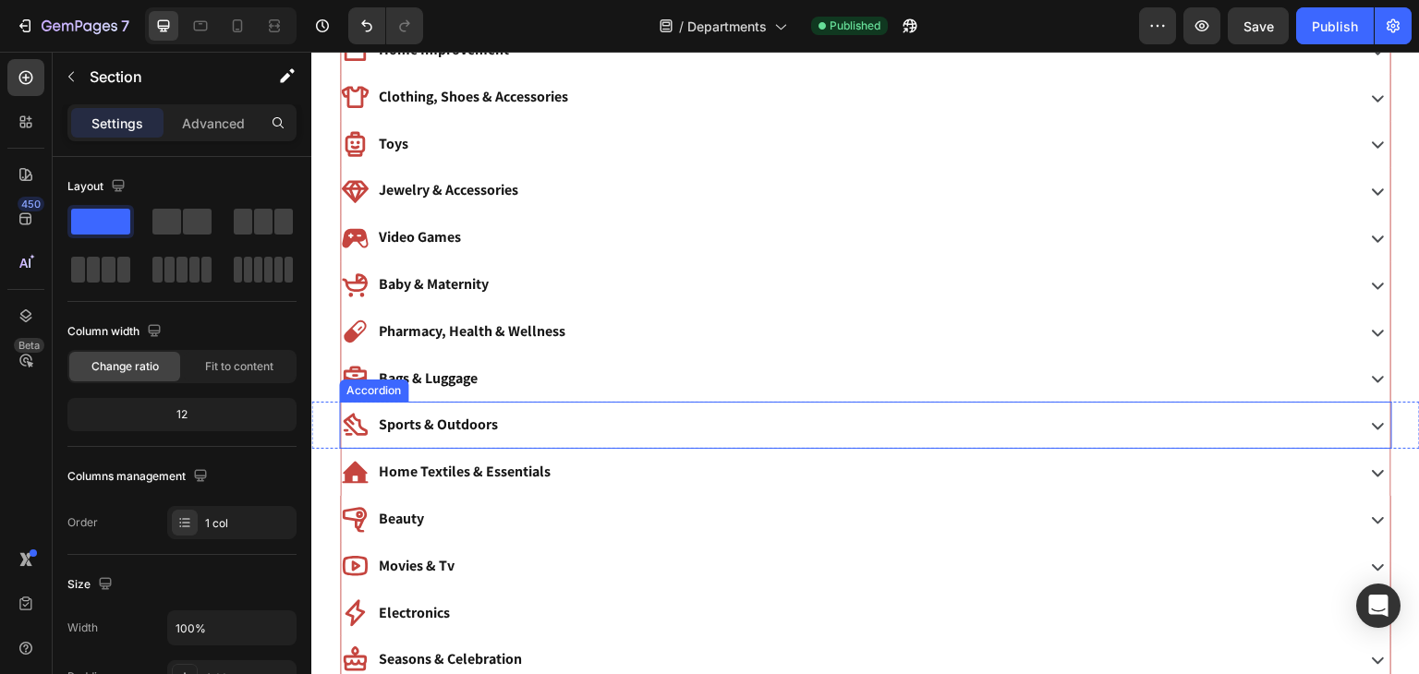
click at [523, 417] on div "Sports & Outdoors" at bounding box center [846, 425] width 1010 height 32
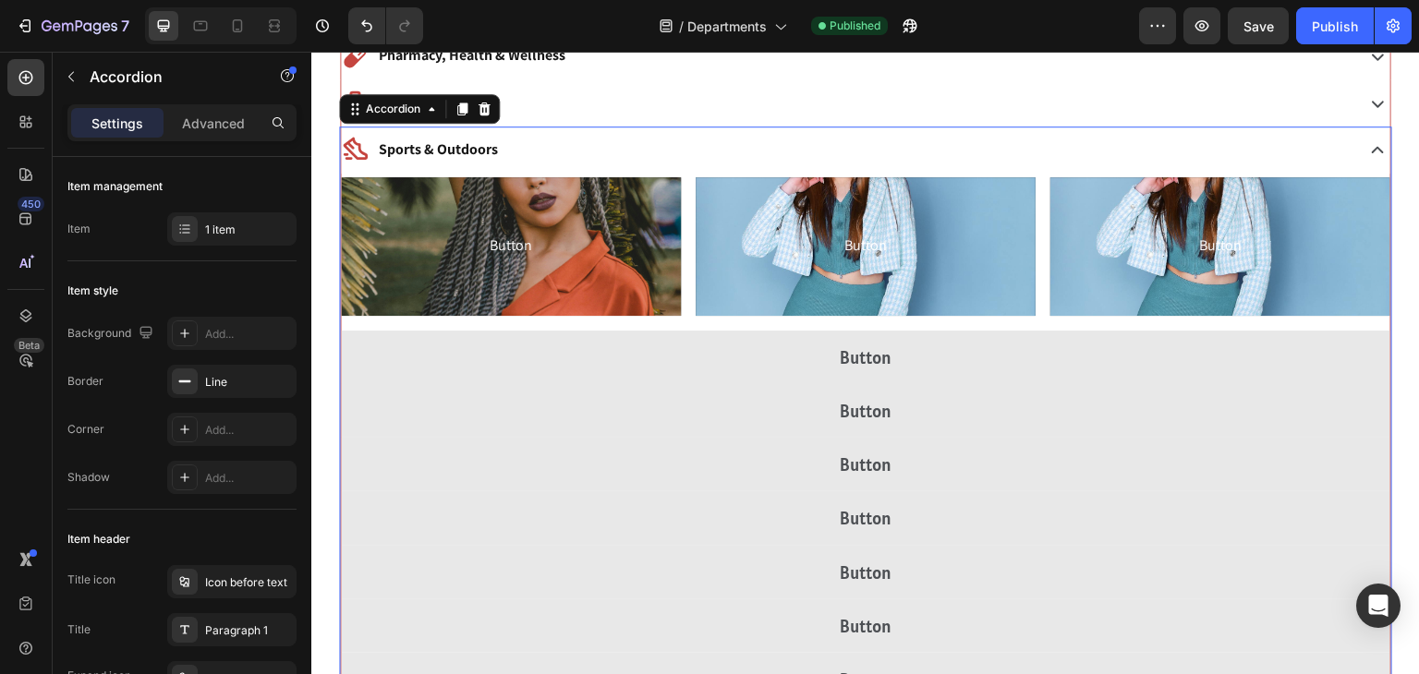
scroll to position [602, 0]
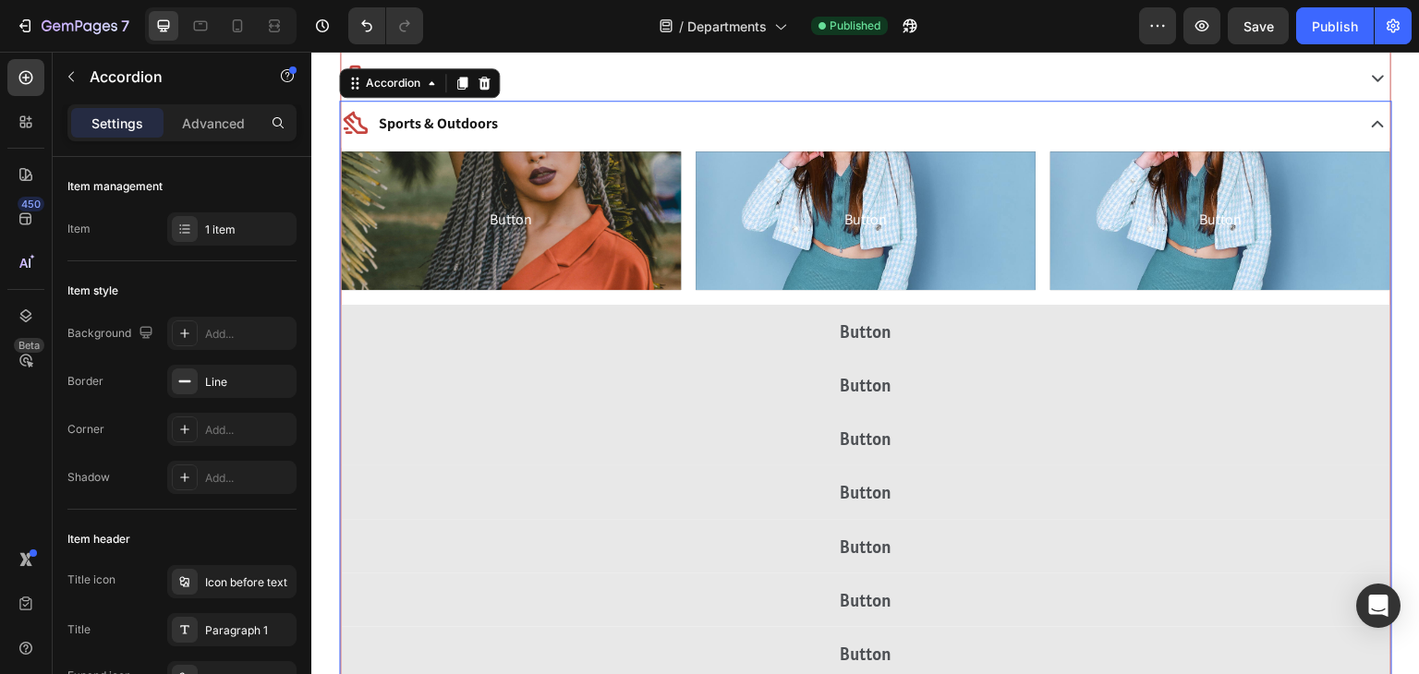
click at [811, 126] on div "Sports & Outdoors" at bounding box center [846, 124] width 1010 height 32
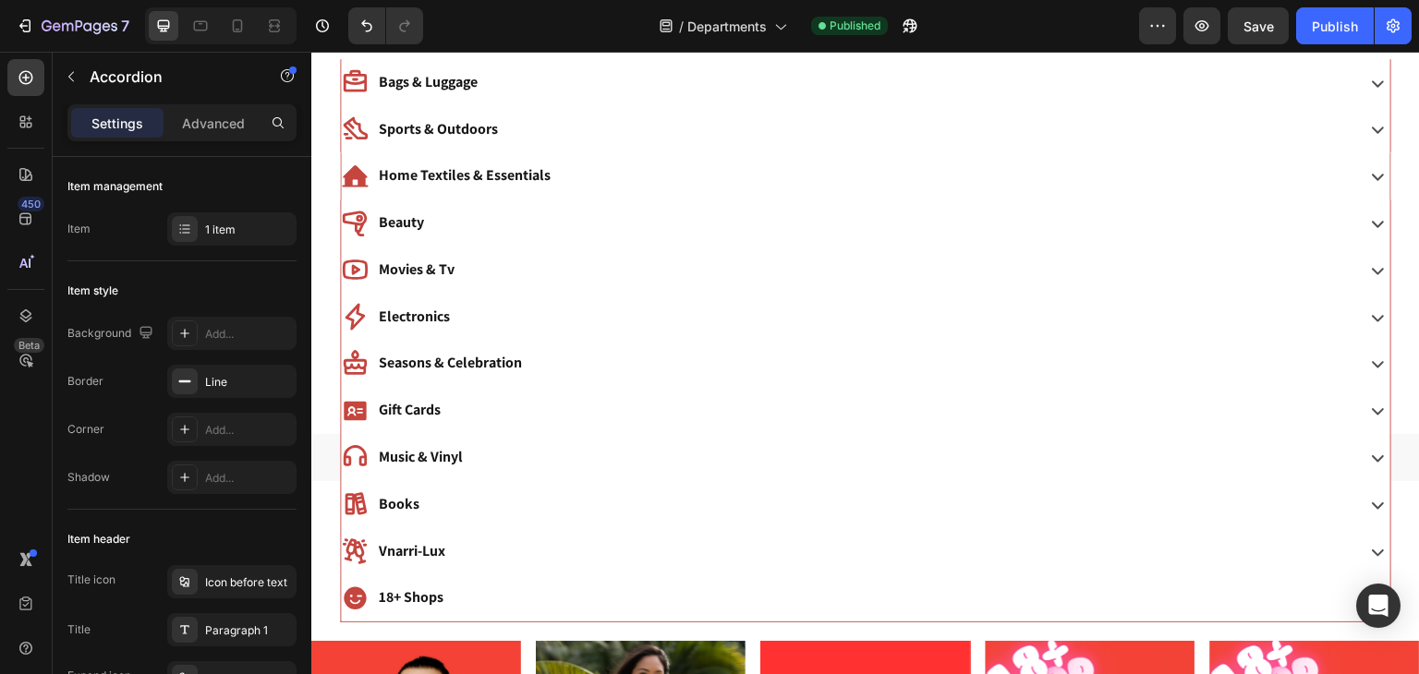
scroll to position [604, 0]
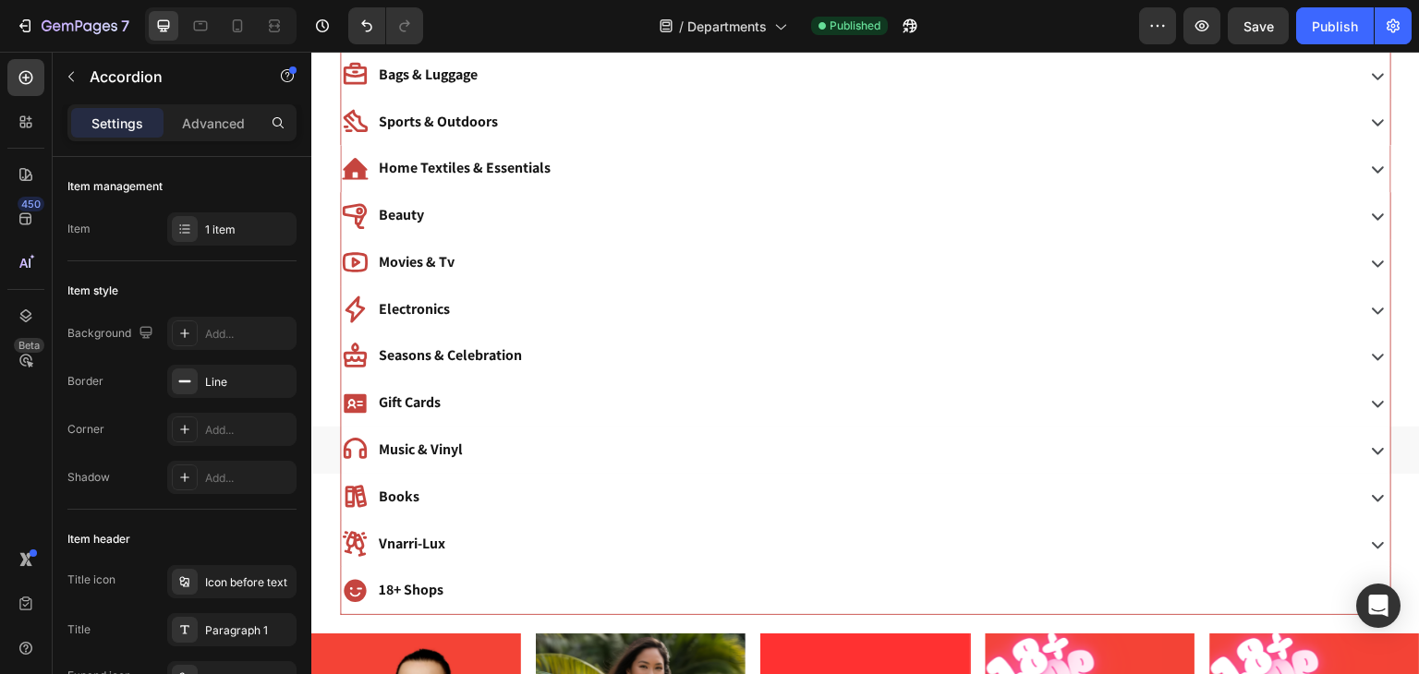
click at [523, 114] on div "Sports & Outdoors" at bounding box center [846, 122] width 1010 height 32
